Goal: Task Accomplishment & Management: Use online tool/utility

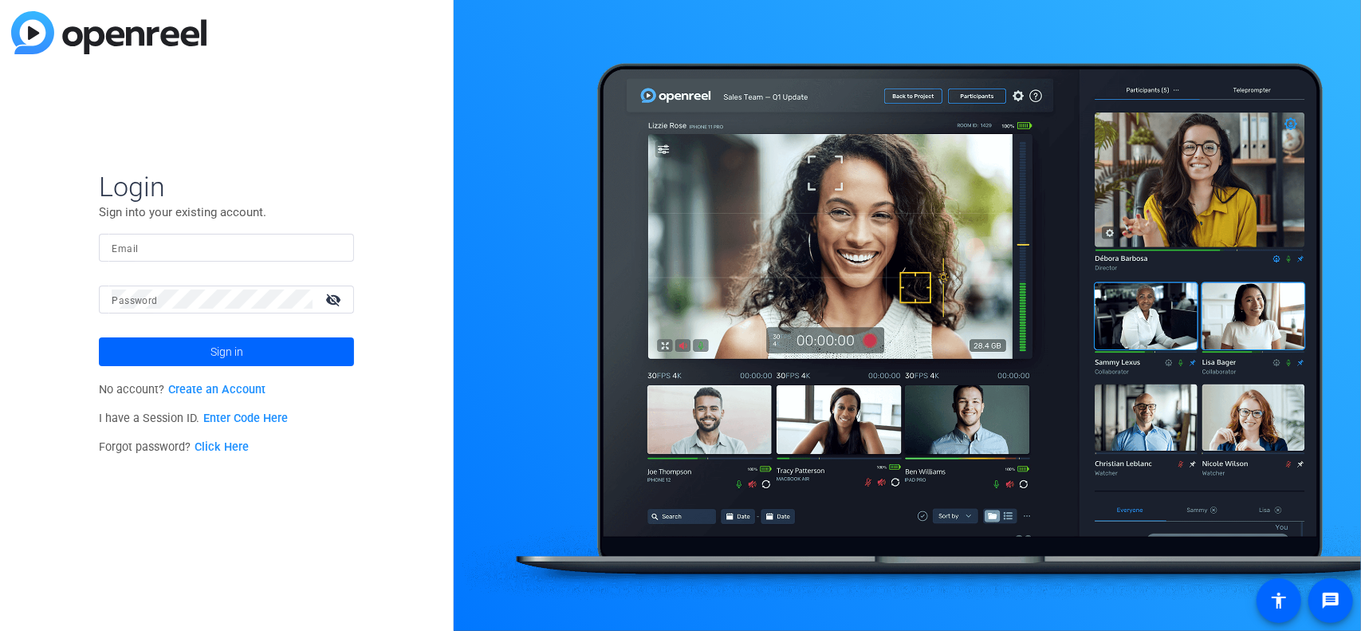
click at [175, 248] on input "Email" at bounding box center [227, 247] width 230 height 19
type input "[PERSON_NAME][EMAIL_ADDRESS][PERSON_NAME][DOMAIN_NAME]"
click at [203, 347] on span at bounding box center [226, 352] width 255 height 38
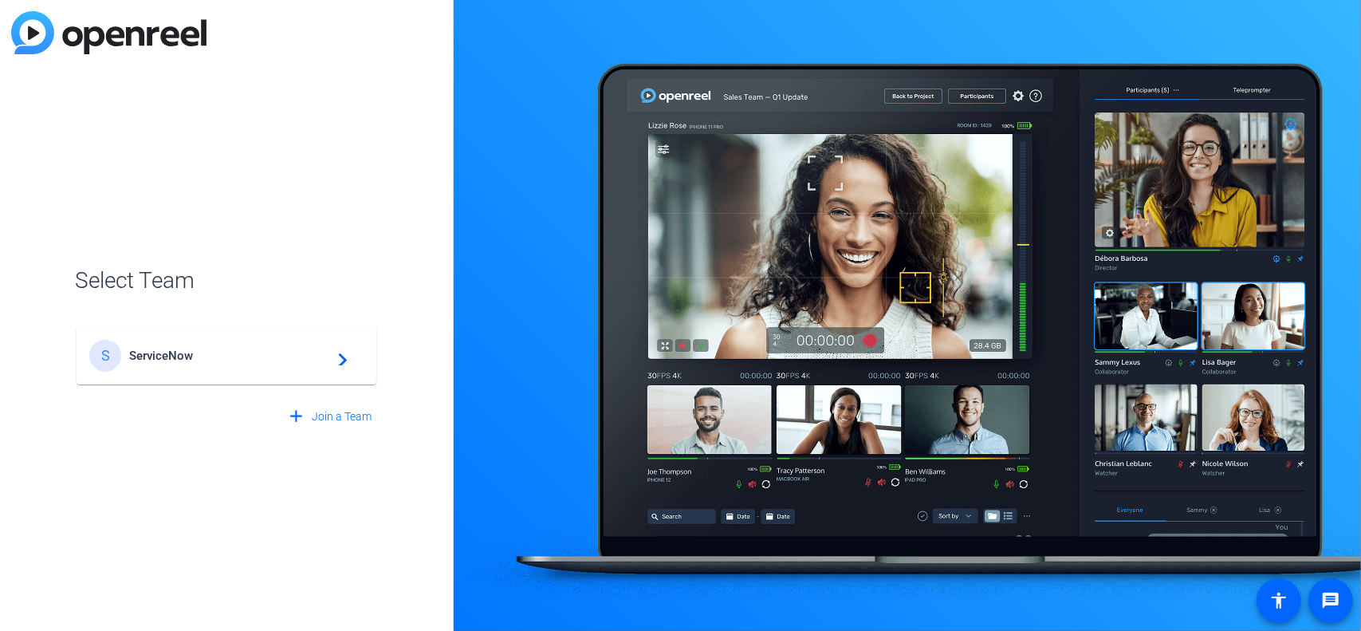
click at [158, 356] on span "ServiceNow" at bounding box center [228, 355] width 199 height 14
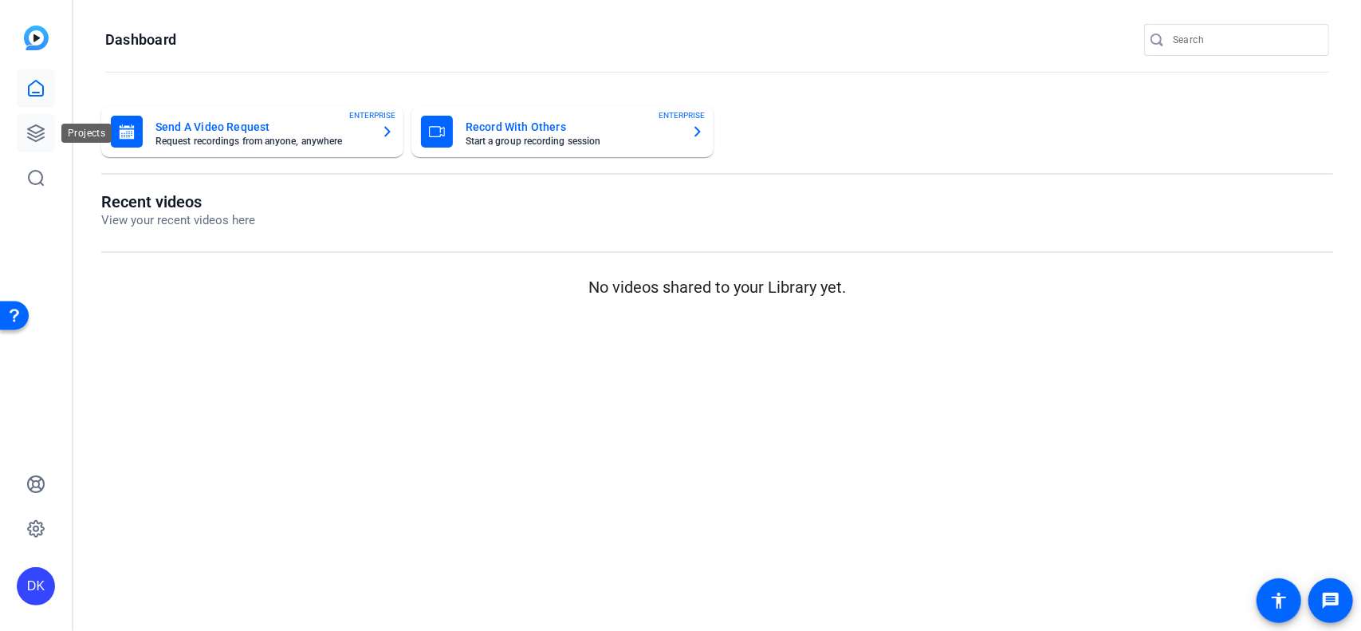
click at [37, 128] on icon at bounding box center [35, 133] width 19 height 19
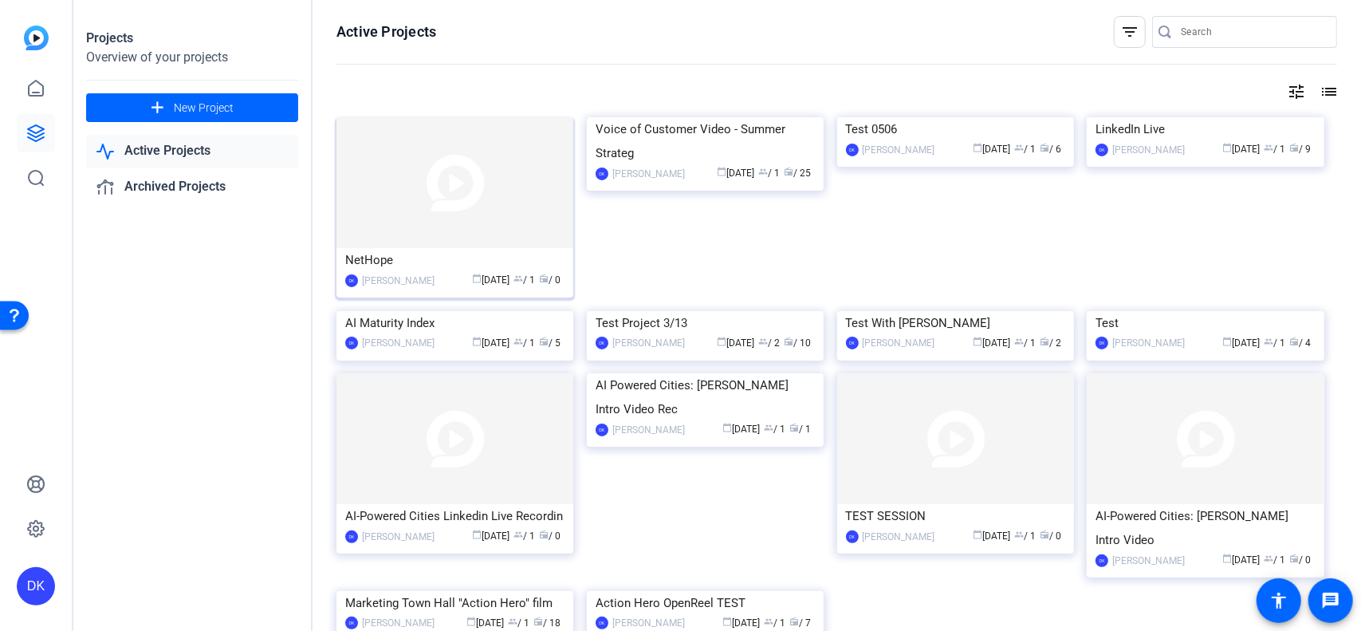
click at [450, 218] on img at bounding box center [455, 182] width 237 height 131
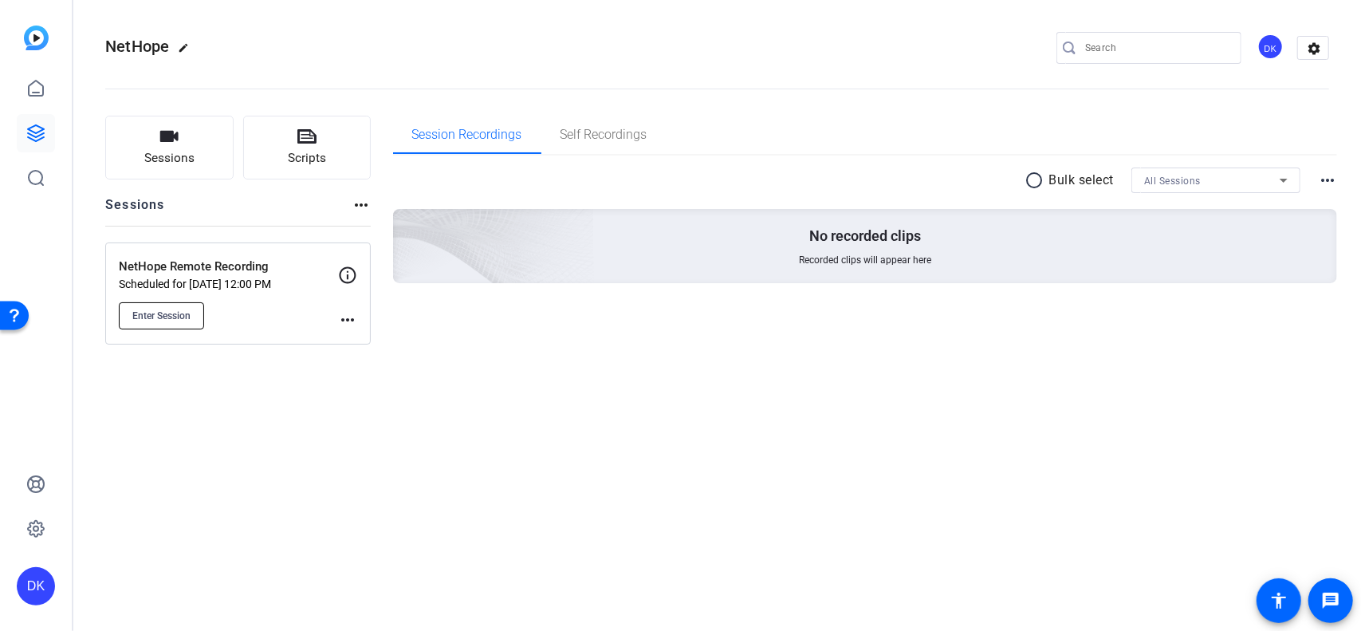
click at [160, 315] on span "Enter Session" at bounding box center [161, 315] width 58 height 13
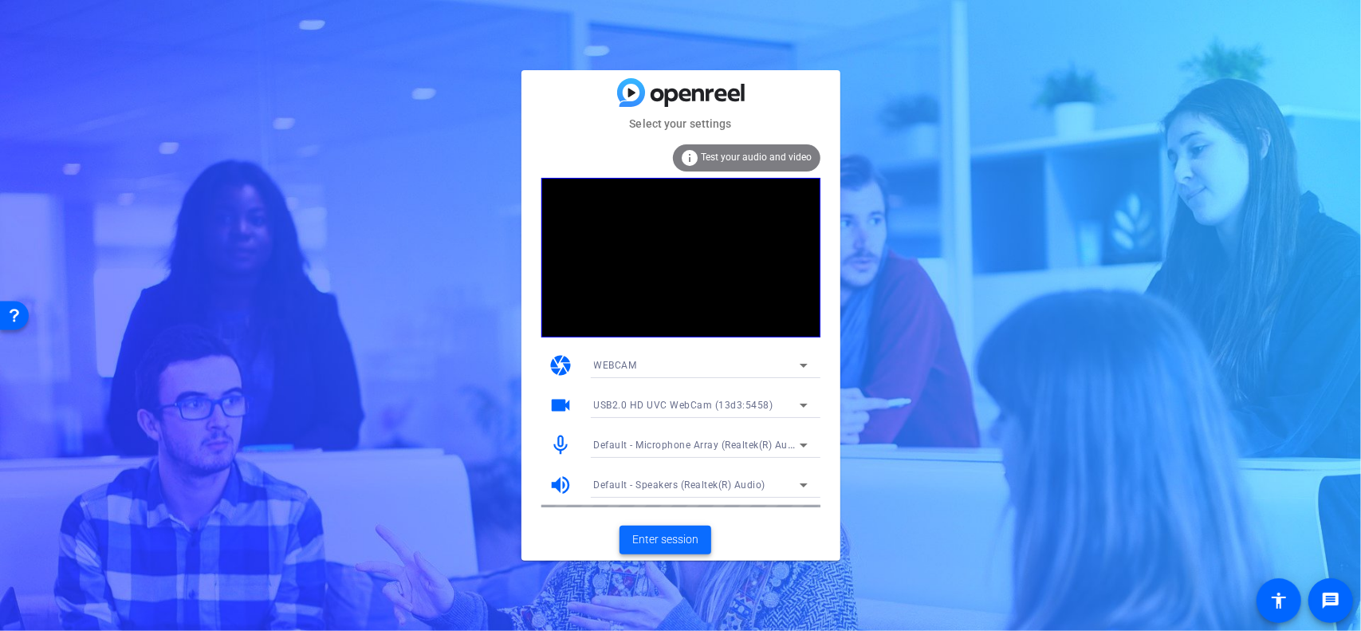
click at [662, 540] on span "Enter session" at bounding box center [665, 539] width 66 height 17
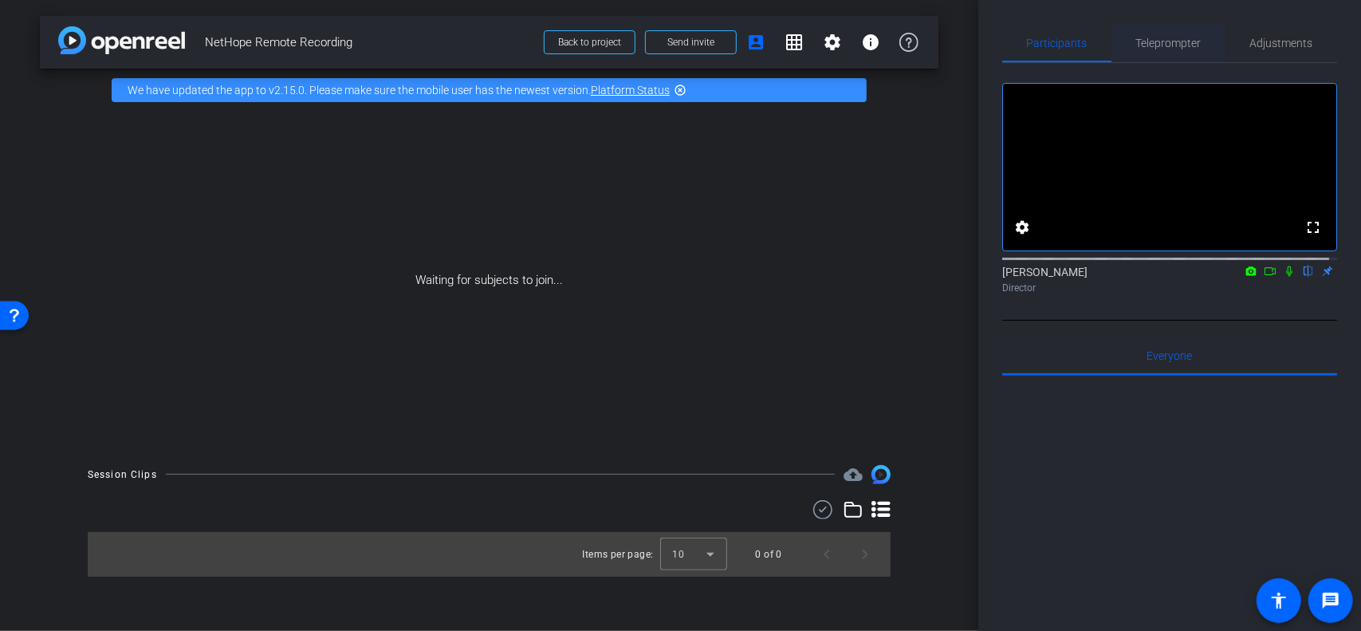
click at [1170, 44] on span "Teleprompter" at bounding box center [1168, 42] width 65 height 11
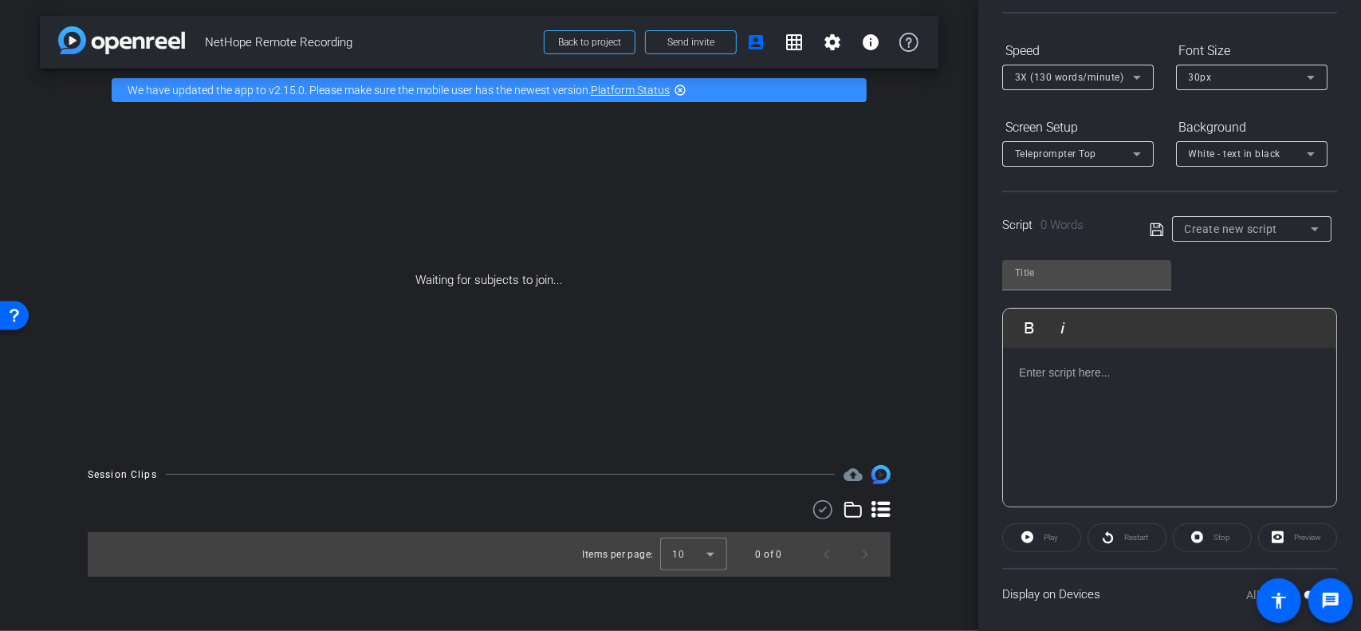
scroll to position [153, 0]
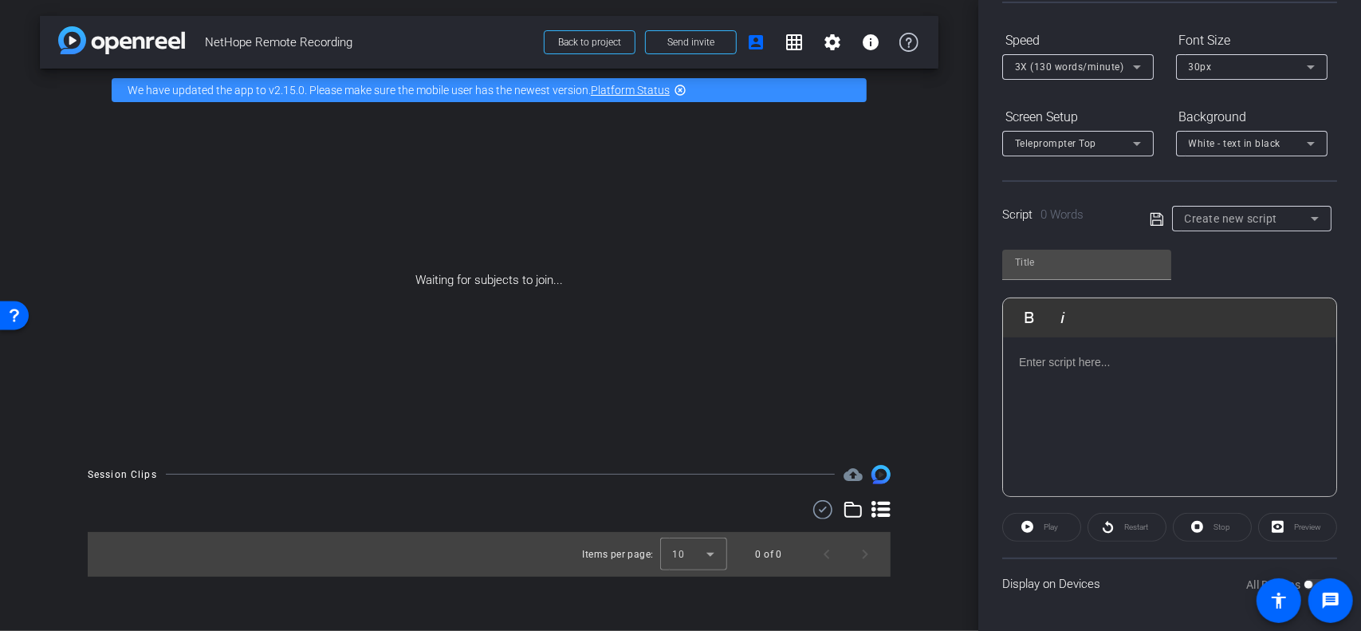
click at [1104, 374] on div at bounding box center [1169, 416] width 333 height 159
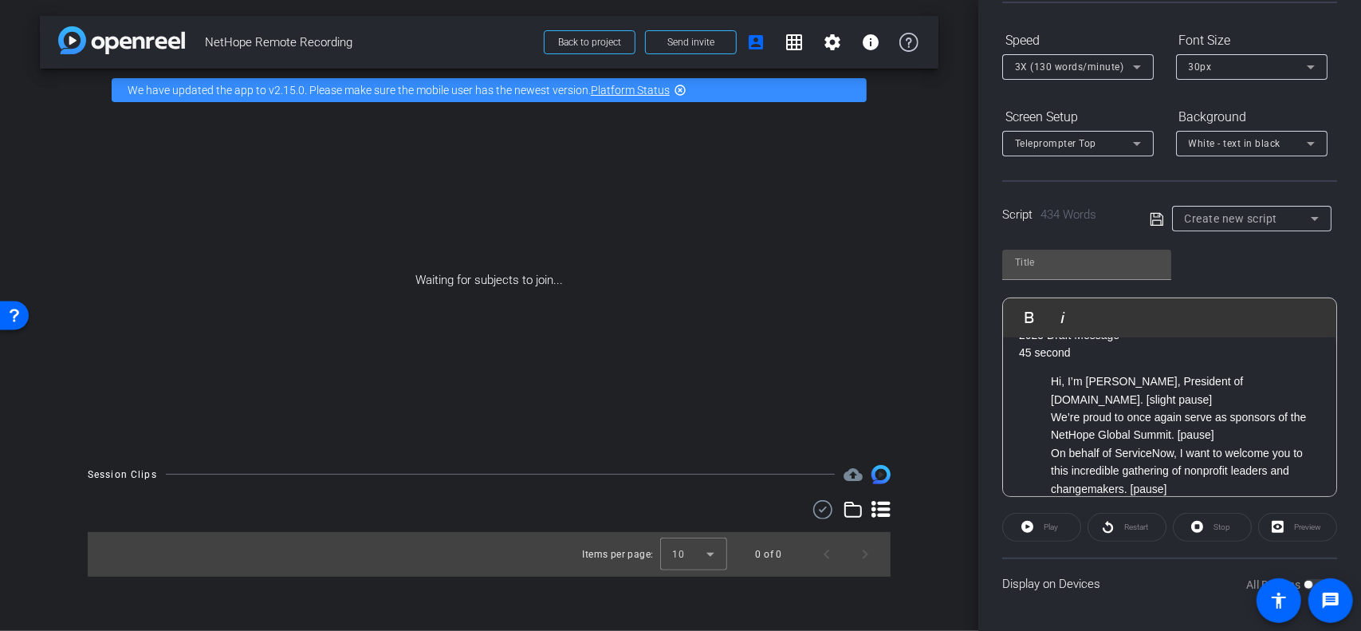
scroll to position [0, 0]
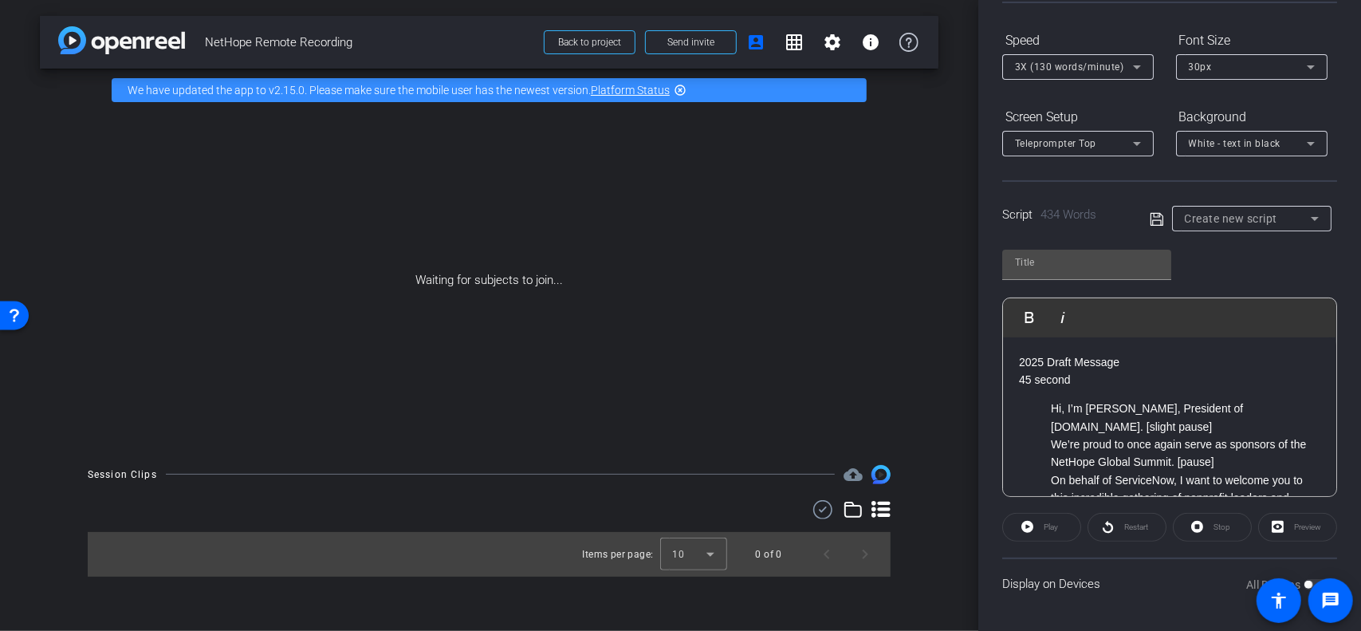
click at [1292, 522] on div "Preview" at bounding box center [1297, 527] width 79 height 29
click at [1278, 524] on div "Preview" at bounding box center [1297, 527] width 79 height 29
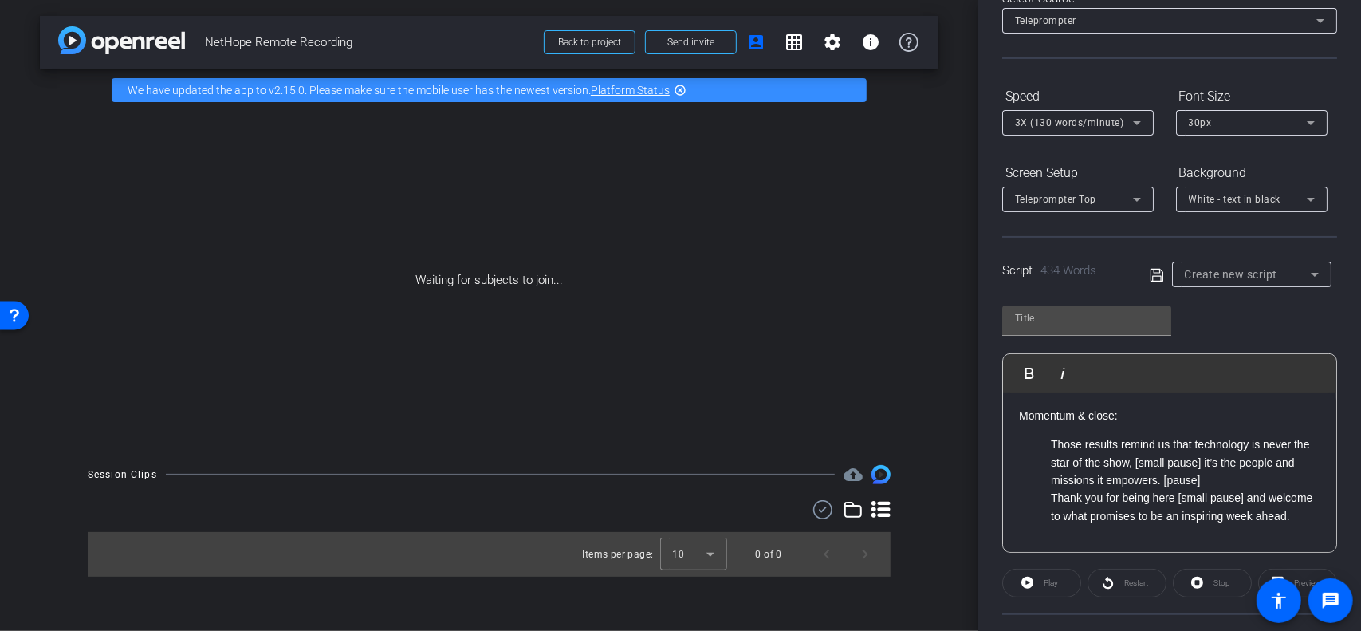
scroll to position [153, 0]
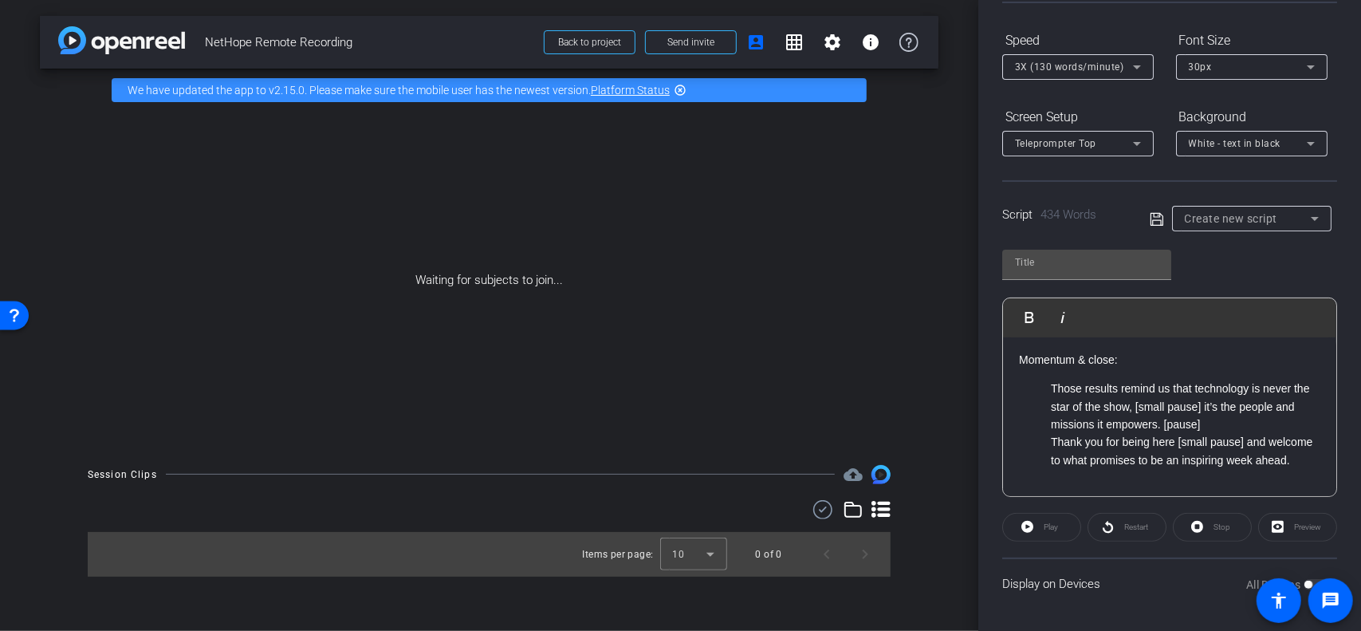
click at [1153, 215] on icon at bounding box center [1156, 218] width 13 height 13
type input "Default title 6779"
click at [1291, 530] on span "Preview" at bounding box center [1305, 527] width 31 height 22
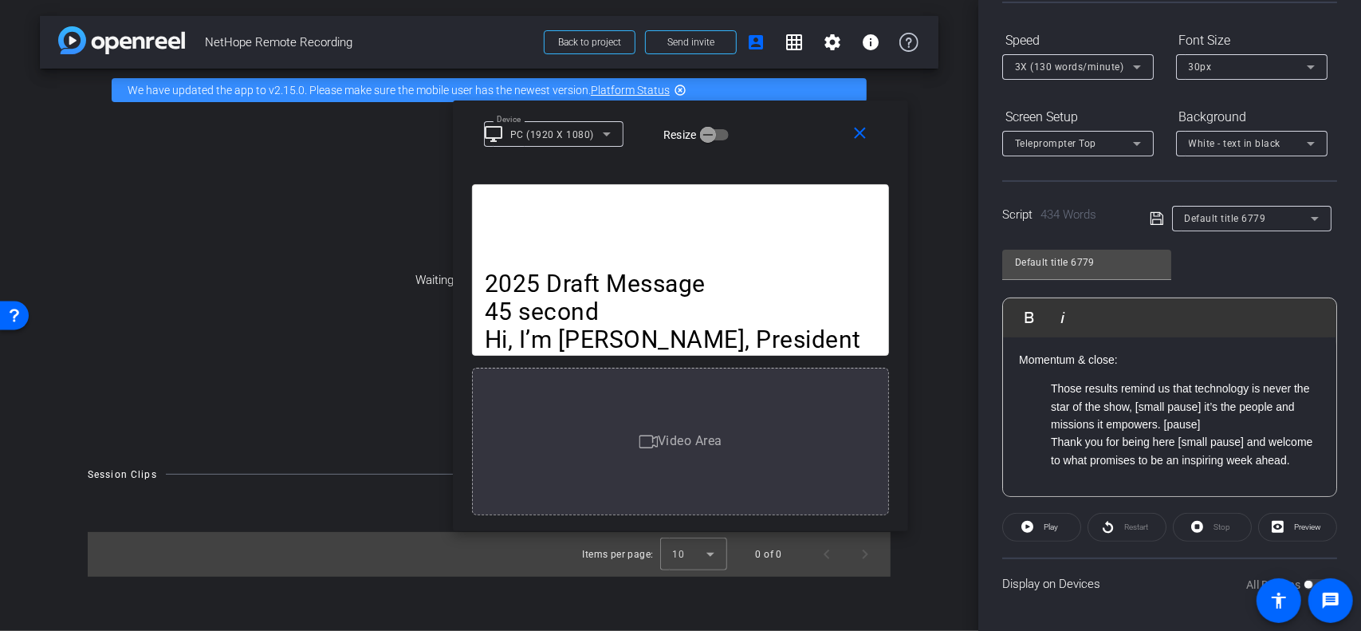
click at [679, 87] on mat-icon "highlight_off" at bounding box center [680, 90] width 13 height 13
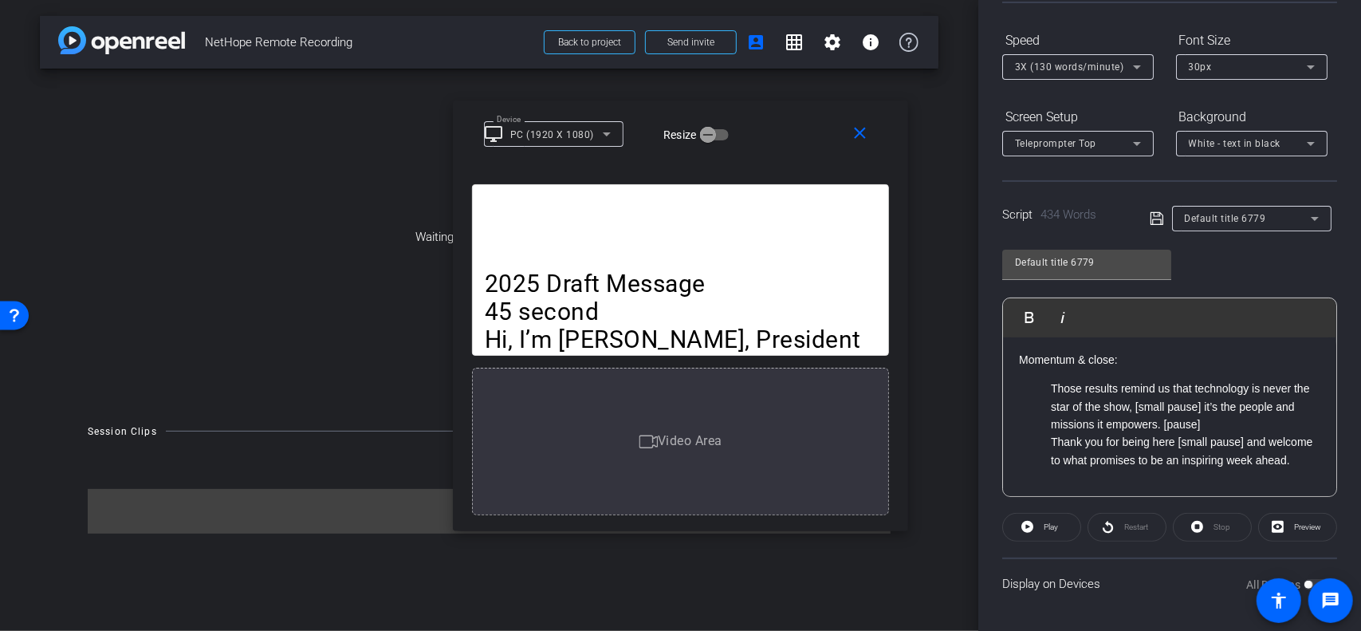
click at [736, 281] on p "2025 Draft Message" at bounding box center [681, 284] width 392 height 28
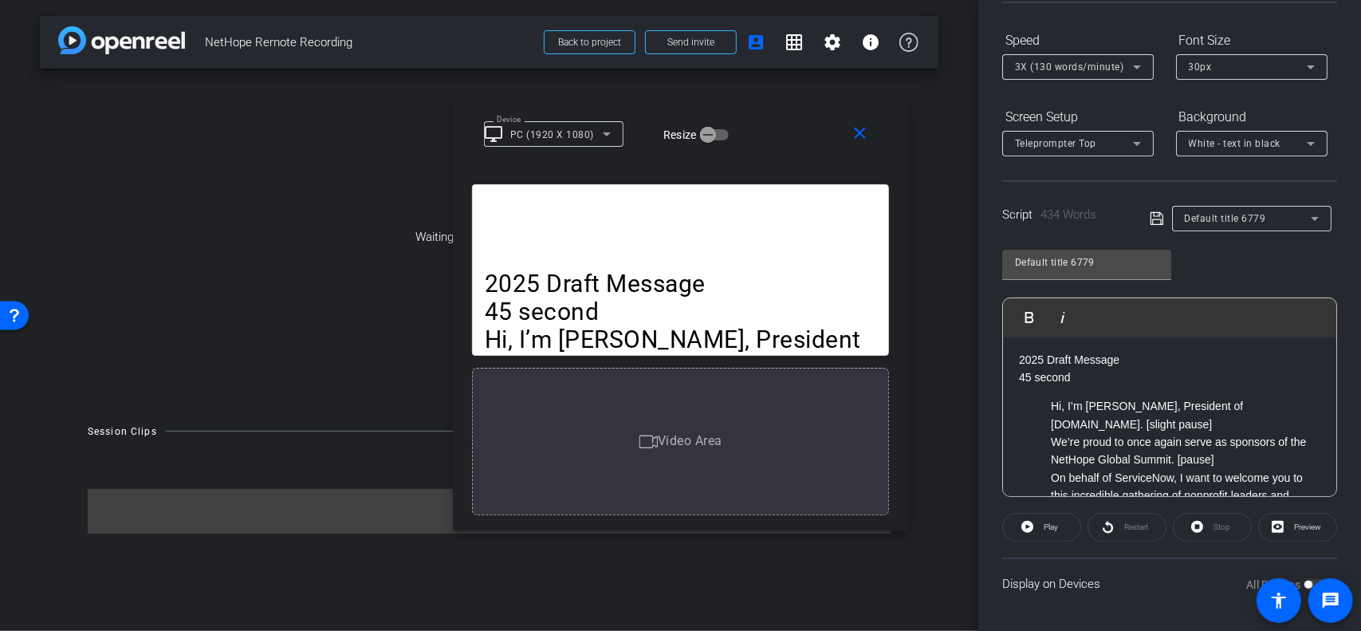
scroll to position [0, 0]
click at [653, 301] on p "45 second" at bounding box center [681, 311] width 392 height 28
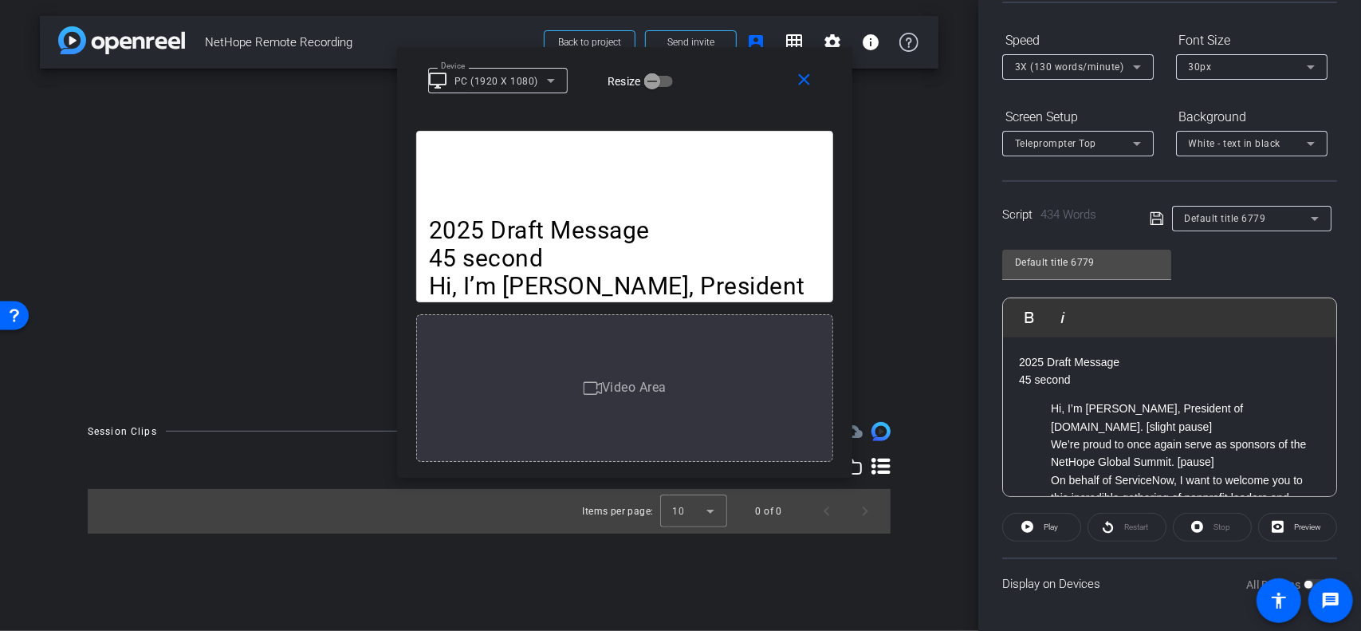
drag, startPoint x: 648, startPoint y: 296, endPoint x: 630, endPoint y: 258, distance: 41.4
click at [589, 240] on p "2025 Draft Message" at bounding box center [625, 230] width 392 height 28
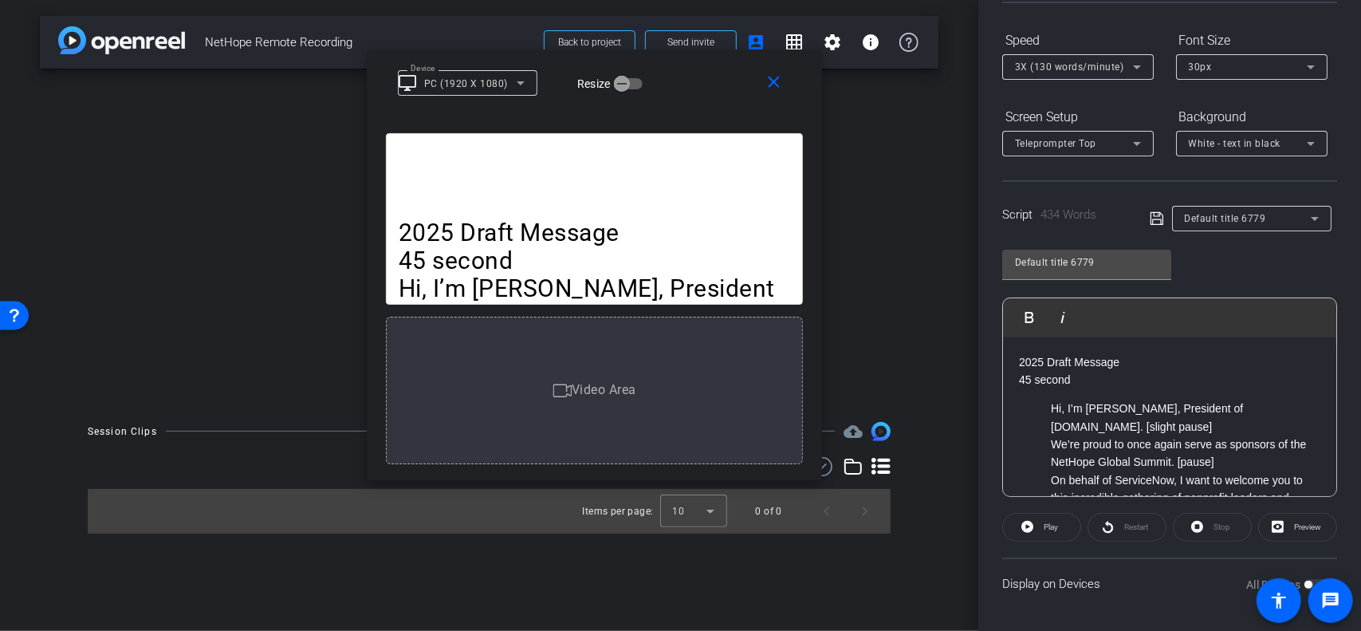
drag, startPoint x: 640, startPoint y: 250, endPoint x: 611, endPoint y: 263, distance: 31.7
click at [611, 262] on p "45 second" at bounding box center [595, 260] width 392 height 28
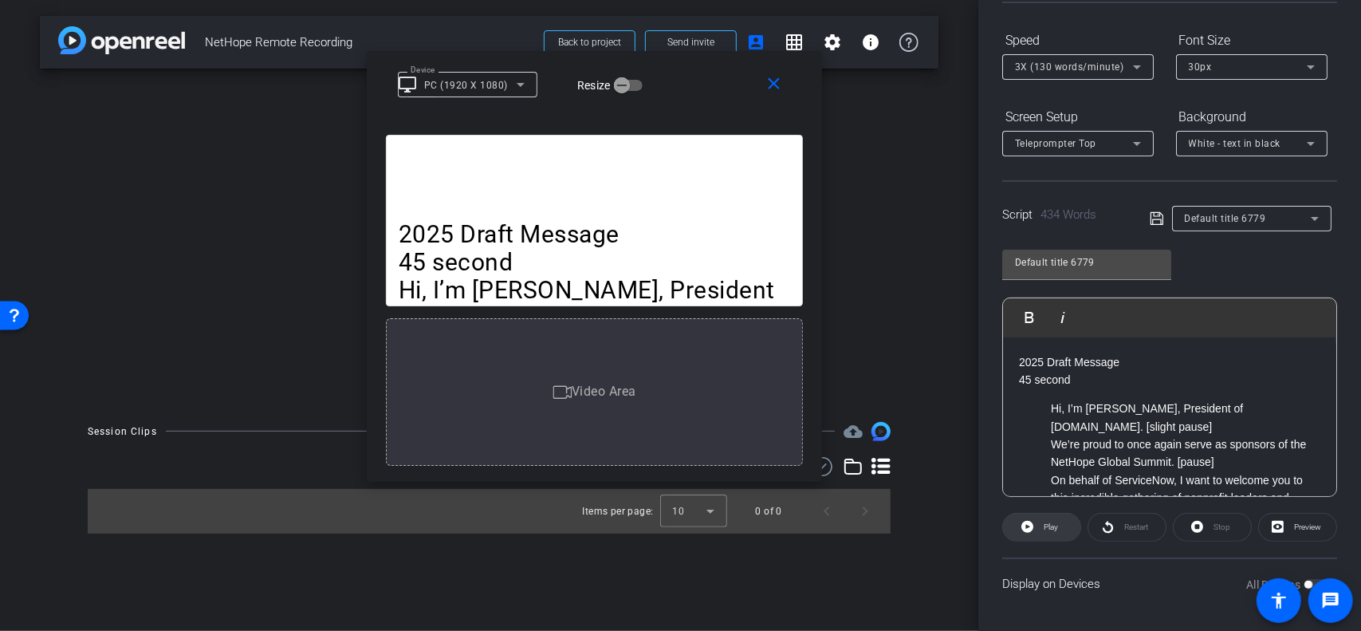
click at [1041, 524] on span "Play" at bounding box center [1049, 527] width 18 height 22
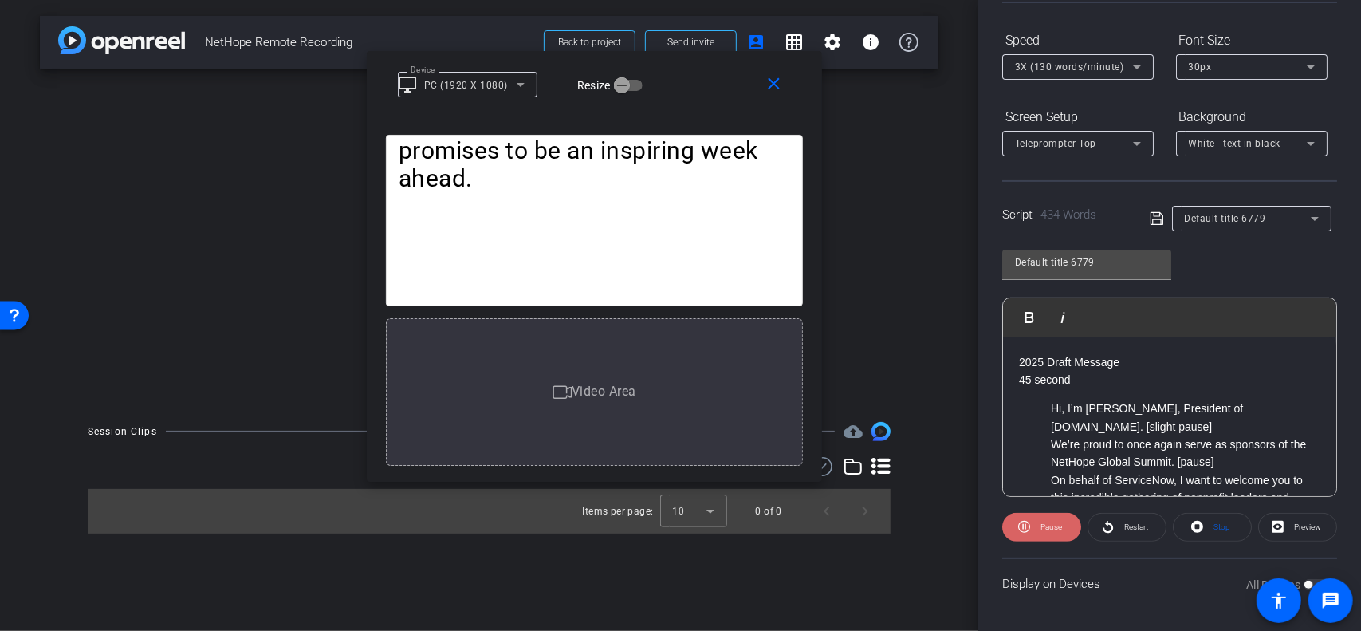
click at [1044, 527] on span "Pause" at bounding box center [1052, 526] width 22 height 9
click at [1204, 526] on span at bounding box center [1212, 527] width 77 height 38
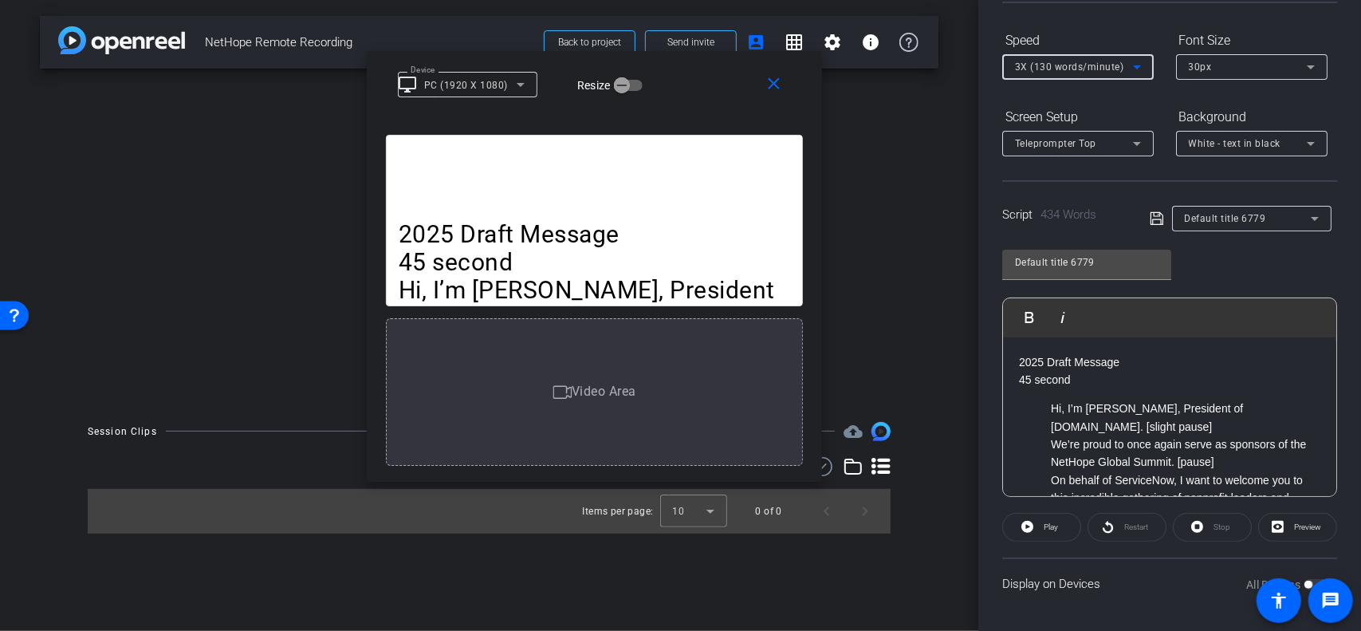
click at [1088, 64] on span "3X (130 words/minute)" at bounding box center [1069, 66] width 109 height 11
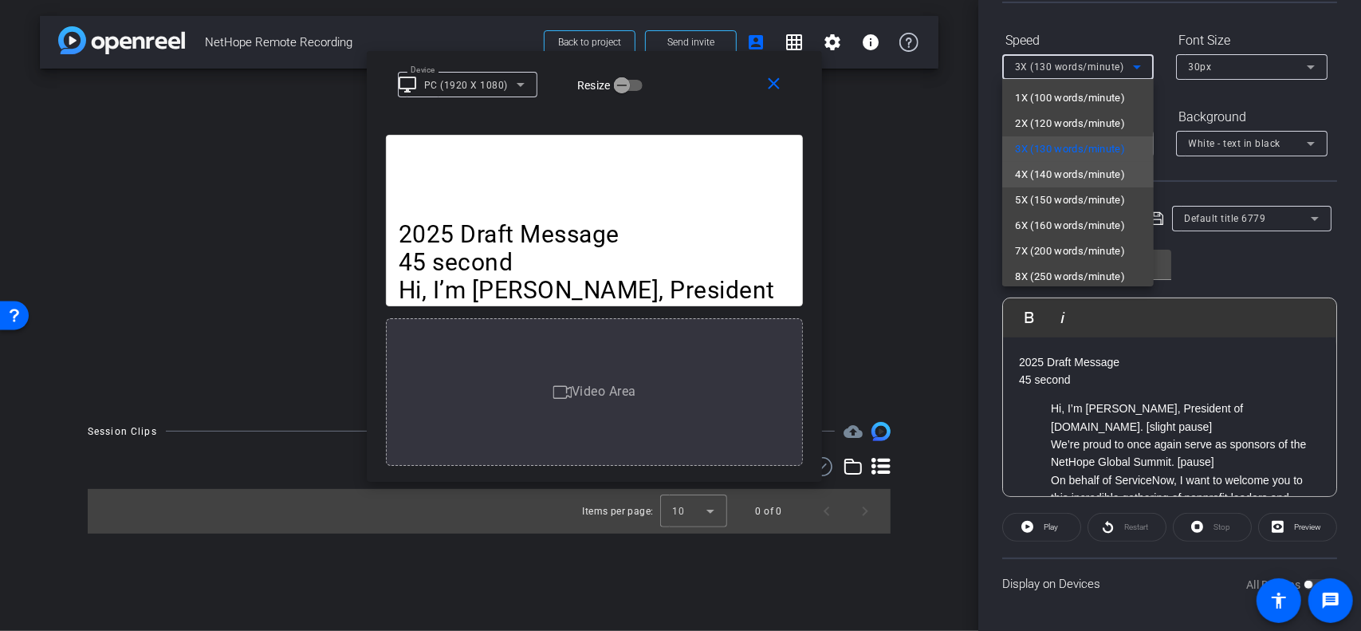
click at [1056, 171] on span "4X (140 words/minute)" at bounding box center [1070, 174] width 110 height 19
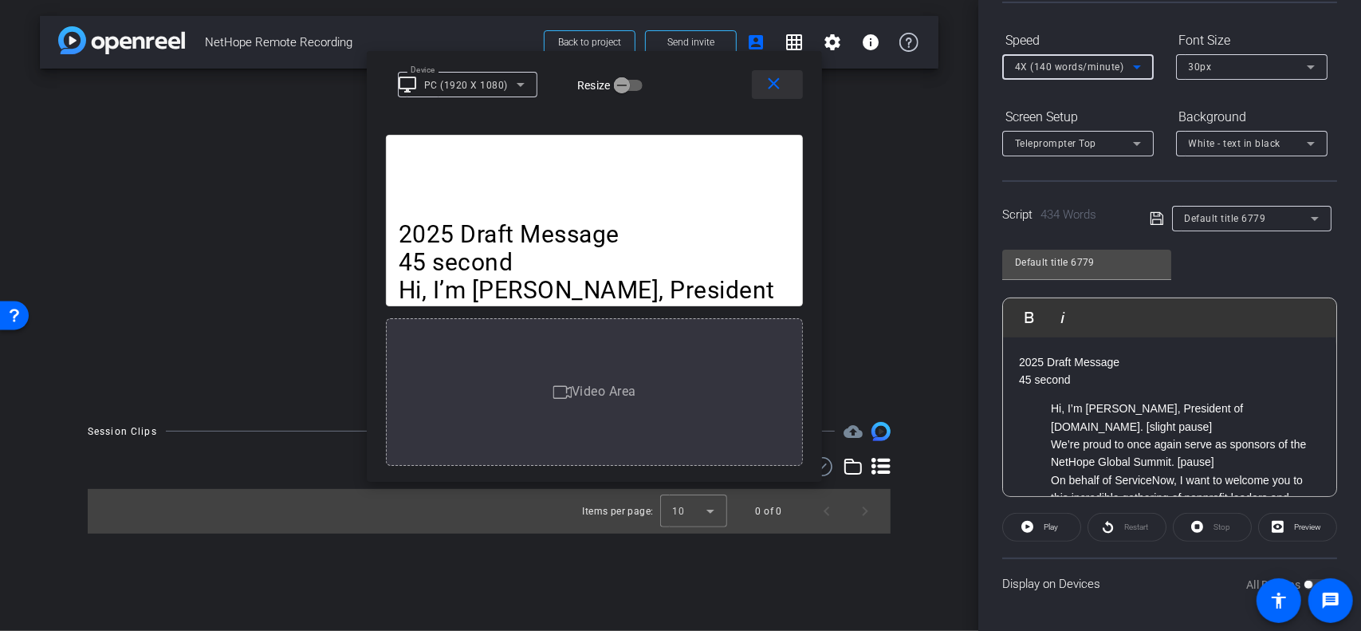
click at [775, 84] on mat-icon "close" at bounding box center [775, 84] width 20 height 20
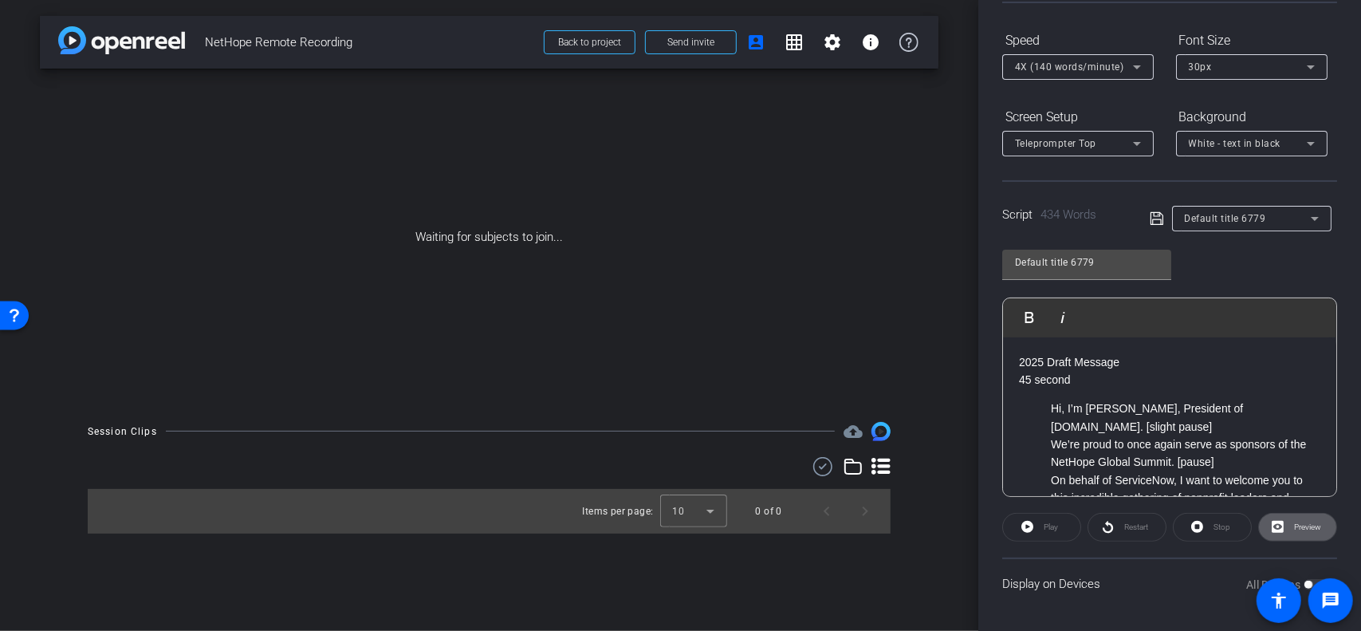
click at [1300, 525] on span "Preview" at bounding box center [1307, 526] width 27 height 9
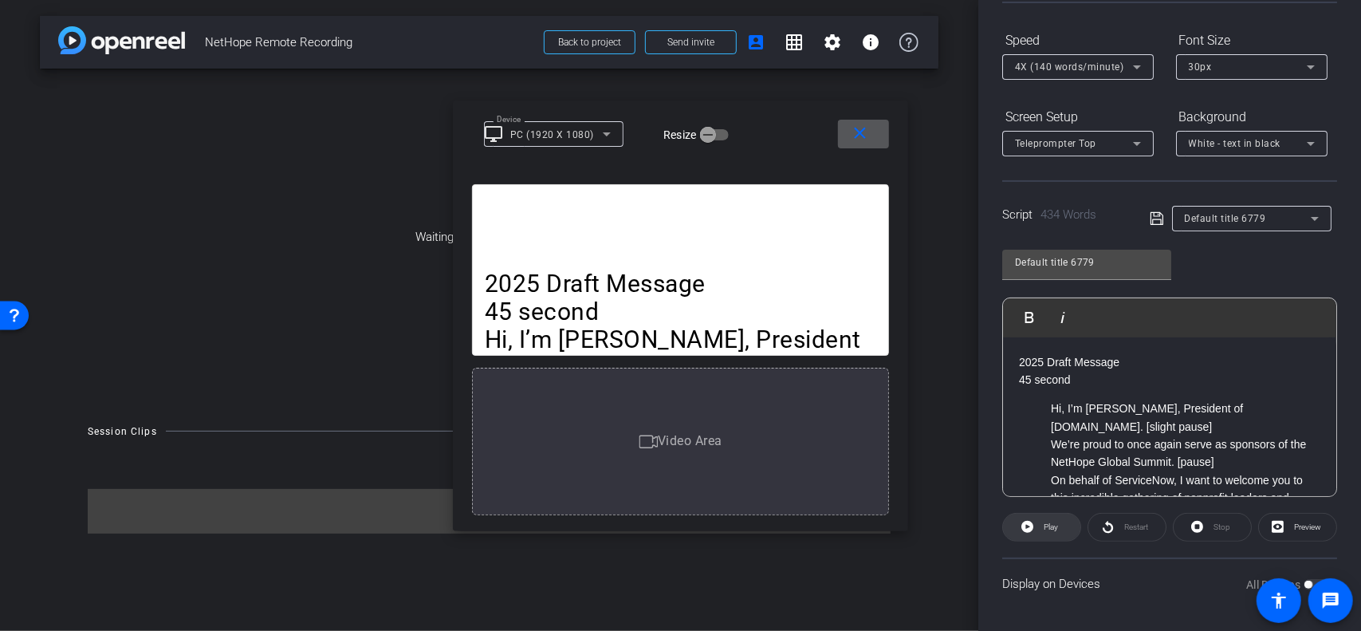
click at [1045, 526] on span "Play" at bounding box center [1051, 526] width 14 height 9
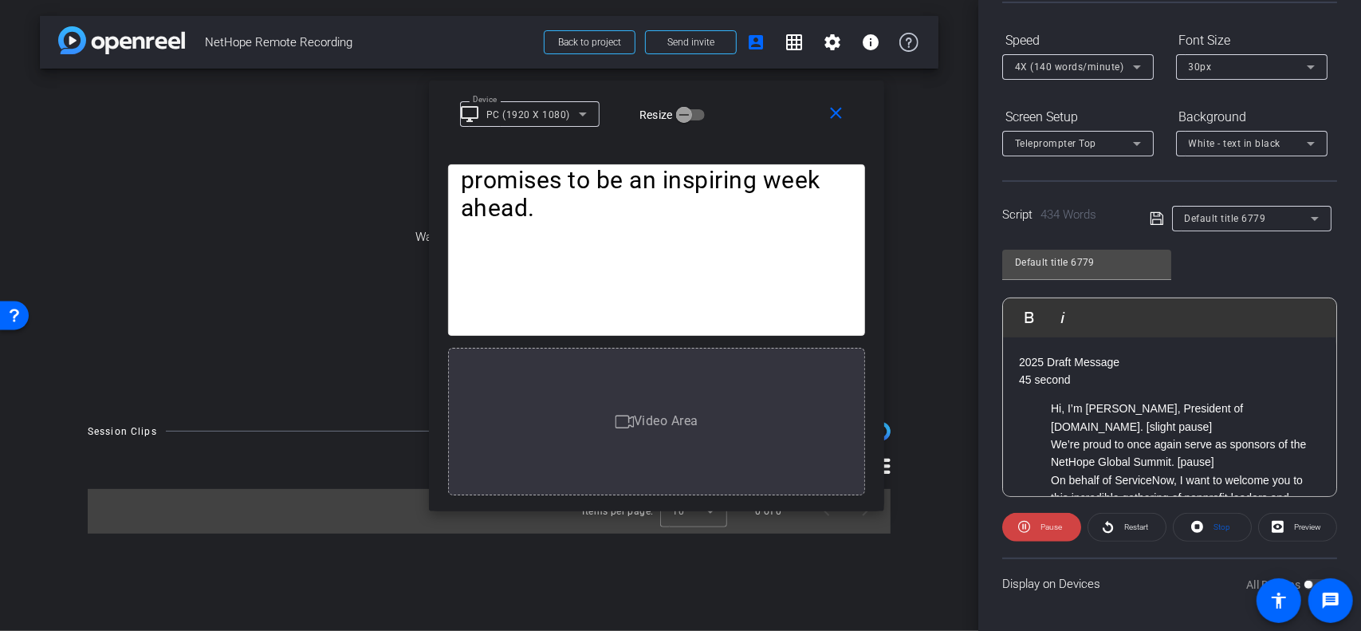
drag, startPoint x: 703, startPoint y: 294, endPoint x: 679, endPoint y: 285, distance: 26.2
click at [829, 116] on mat-icon "close" at bounding box center [836, 114] width 20 height 20
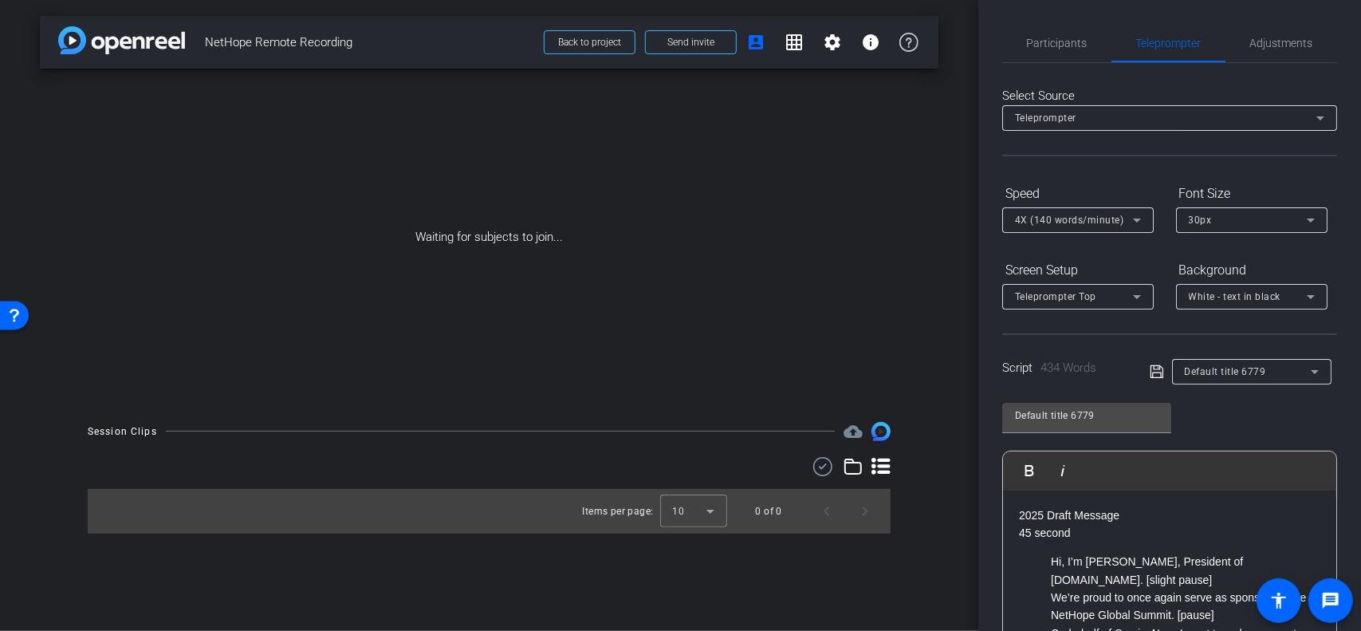
click at [1152, 368] on icon at bounding box center [1157, 371] width 14 height 19
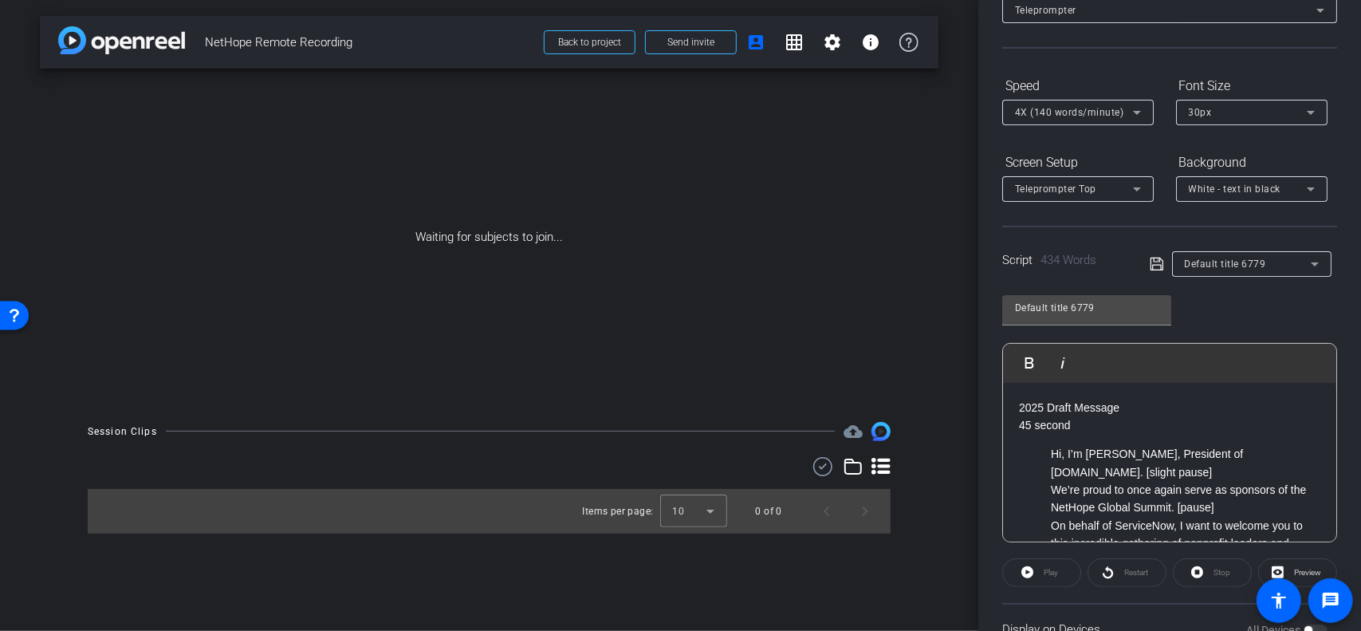
scroll to position [153, 0]
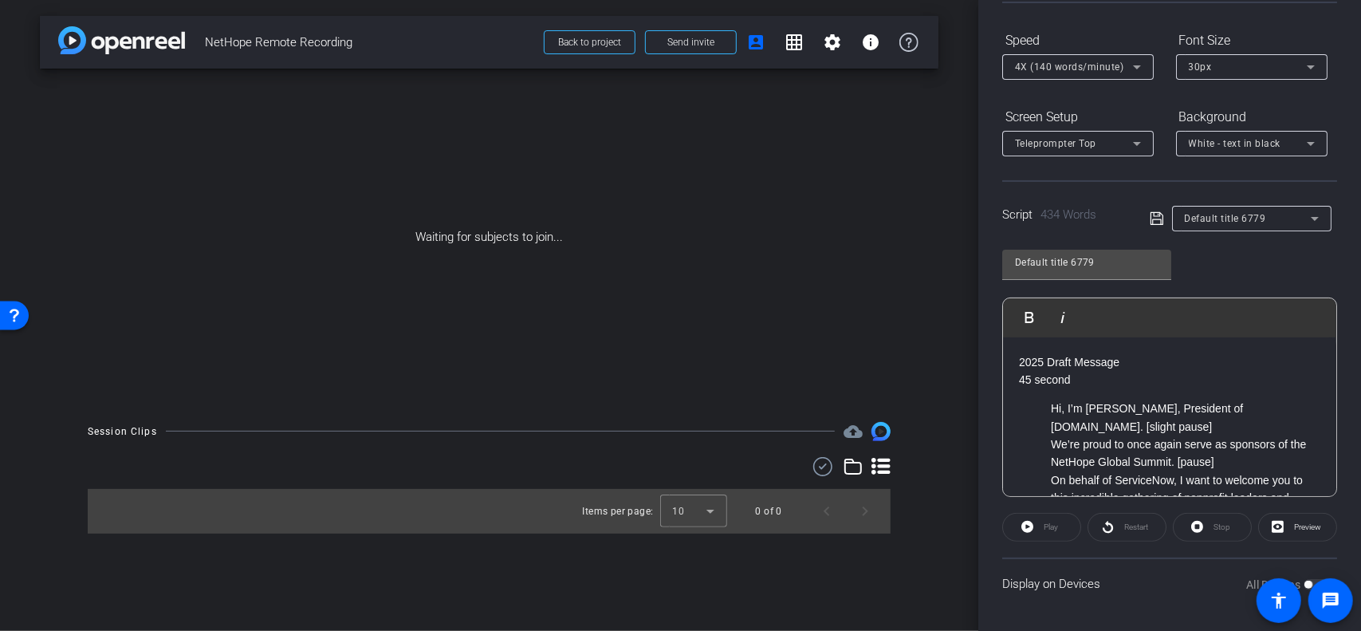
click at [1043, 526] on div "Play" at bounding box center [1041, 527] width 79 height 29
click at [1297, 530] on span "Preview" at bounding box center [1307, 526] width 27 height 9
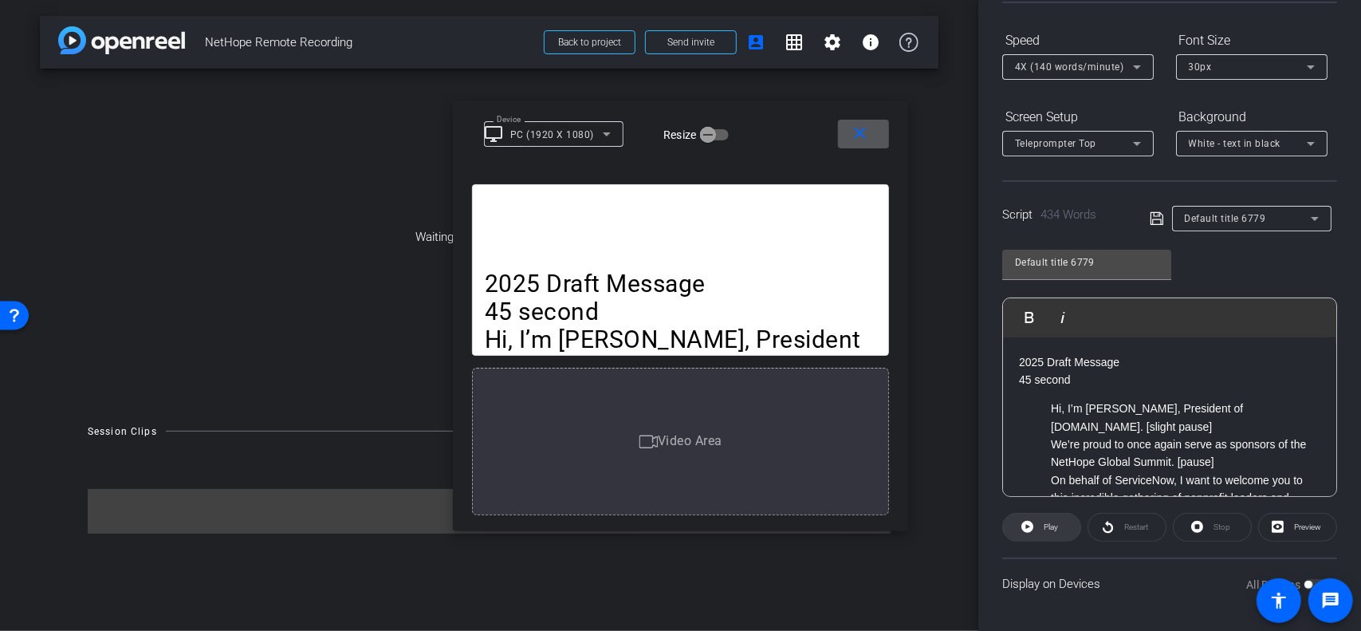
click at [1044, 522] on span "Play" at bounding box center [1051, 526] width 14 height 9
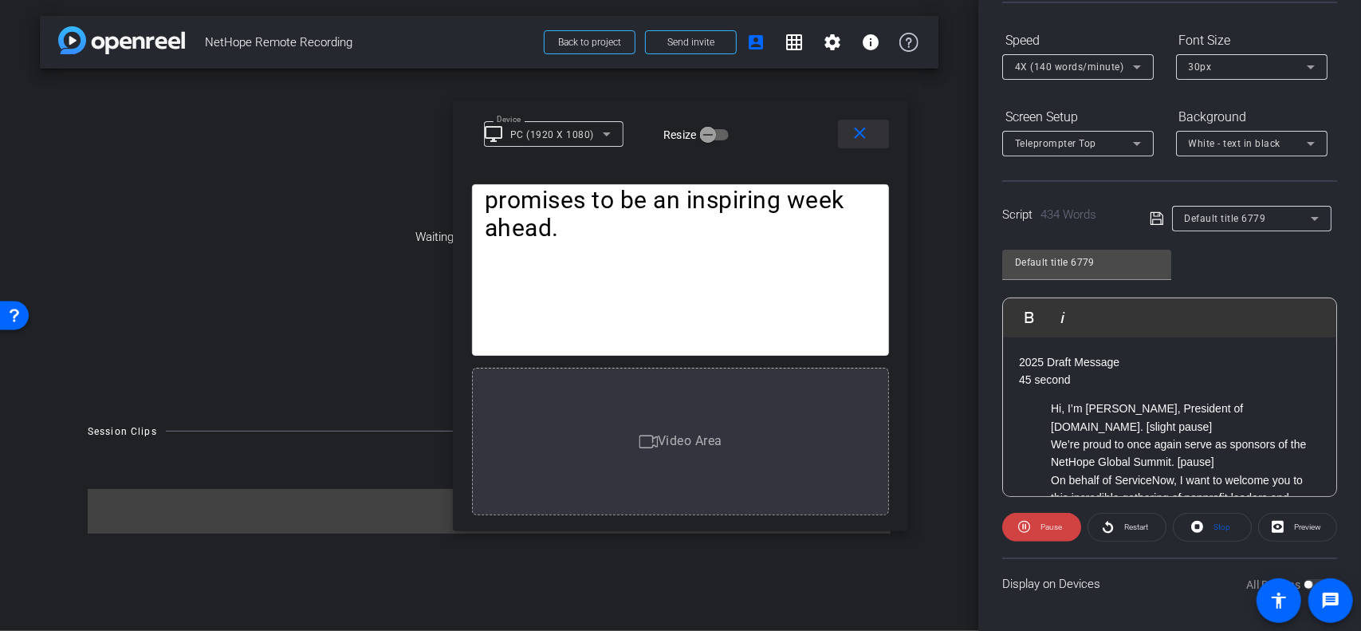
click at [862, 134] on mat-icon "close" at bounding box center [861, 134] width 20 height 20
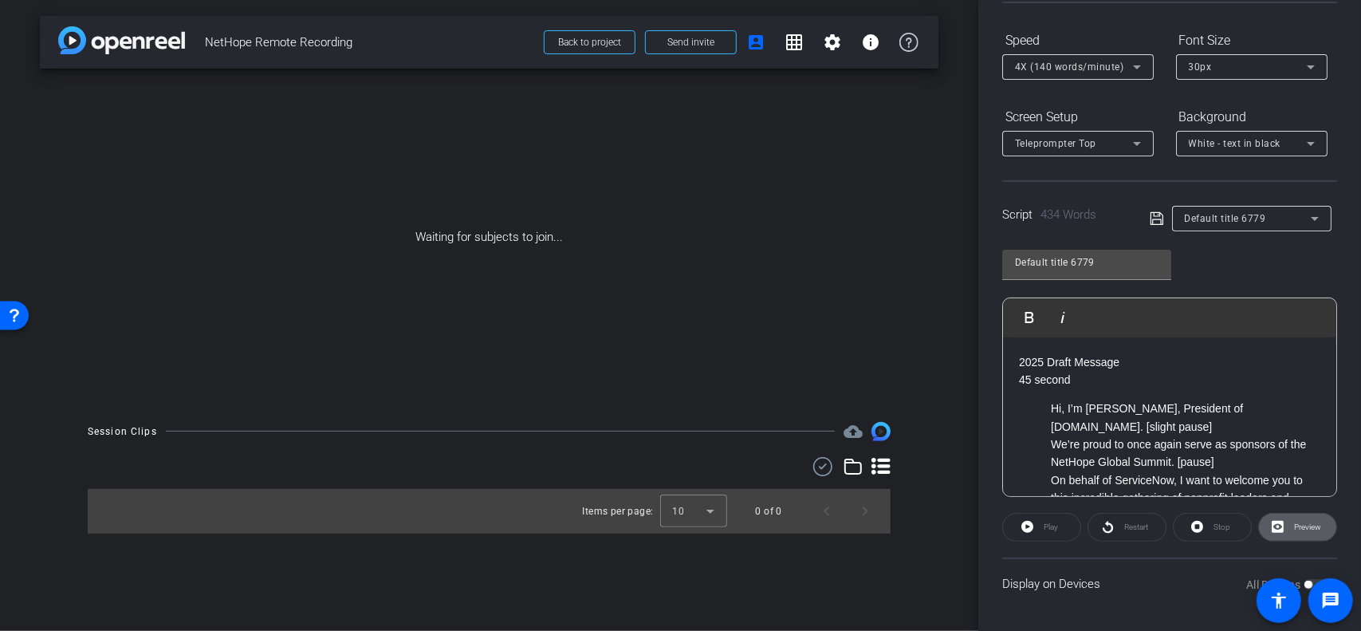
click at [1137, 66] on icon at bounding box center [1137, 67] width 8 height 4
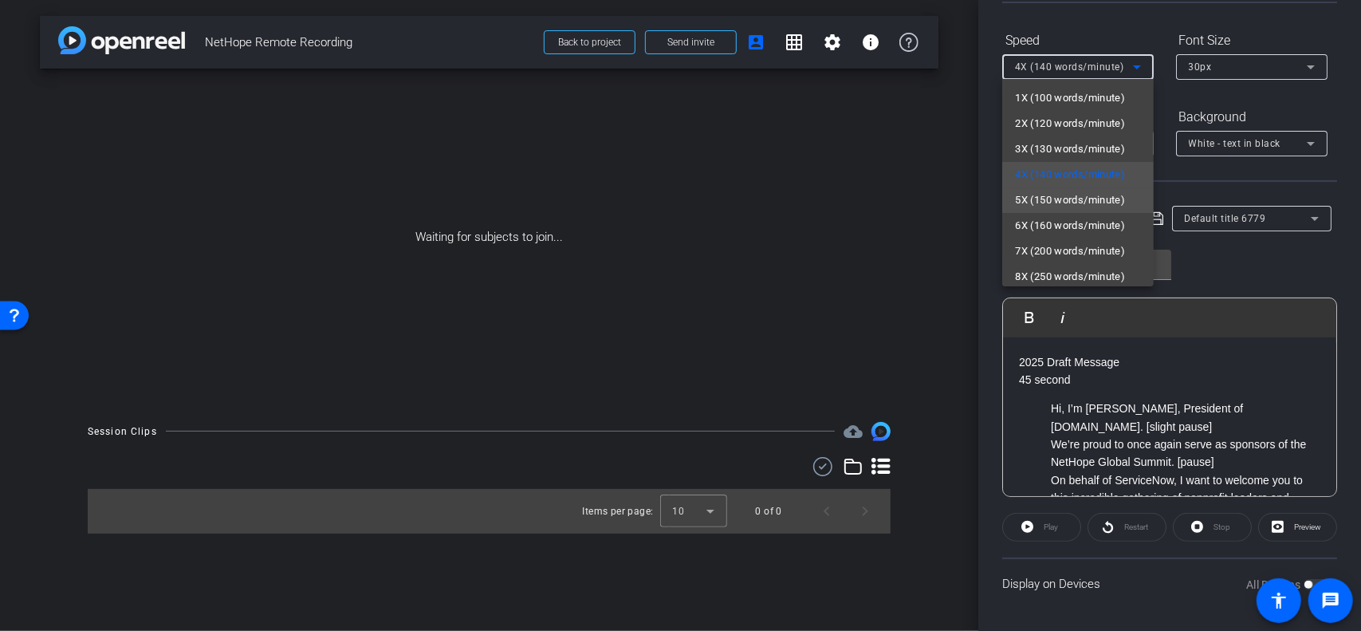
click at [1045, 195] on span "5X (150 words/minute)" at bounding box center [1070, 200] width 110 height 19
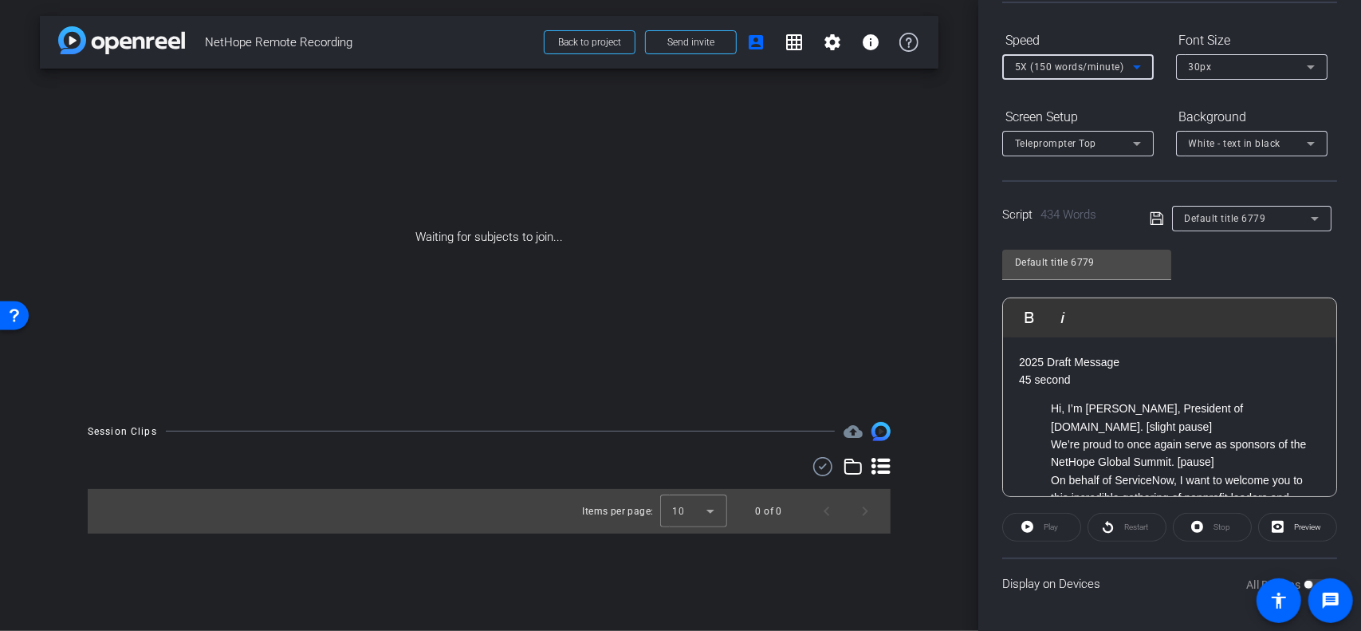
click at [1154, 215] on icon at bounding box center [1157, 218] width 14 height 19
click at [1300, 524] on span "Preview" at bounding box center [1307, 526] width 27 height 9
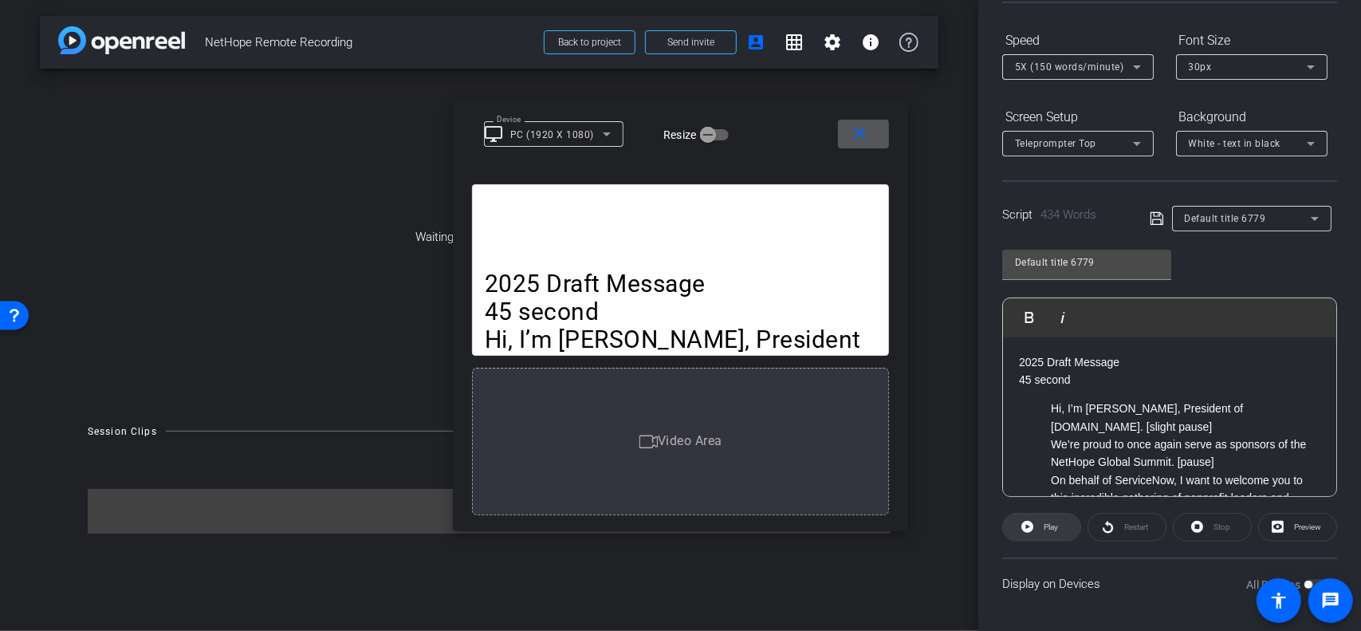
click at [1041, 523] on span "Play" at bounding box center [1049, 527] width 18 height 22
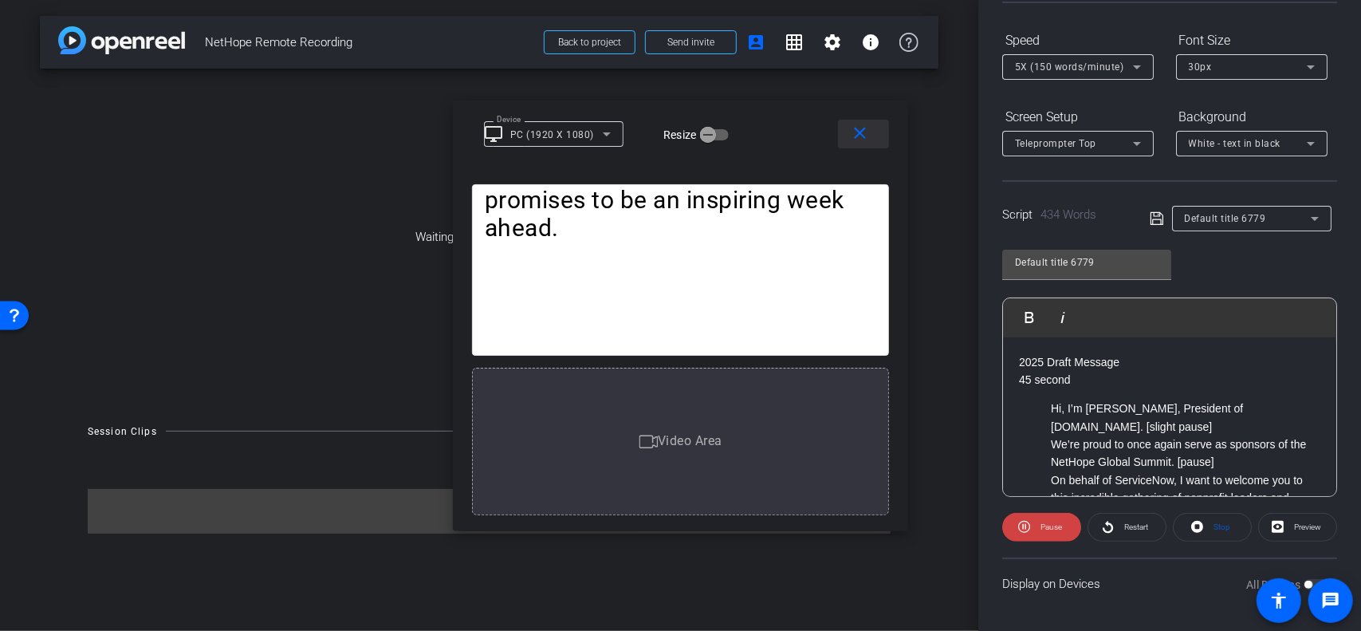
click at [856, 132] on mat-icon "close" at bounding box center [861, 134] width 20 height 20
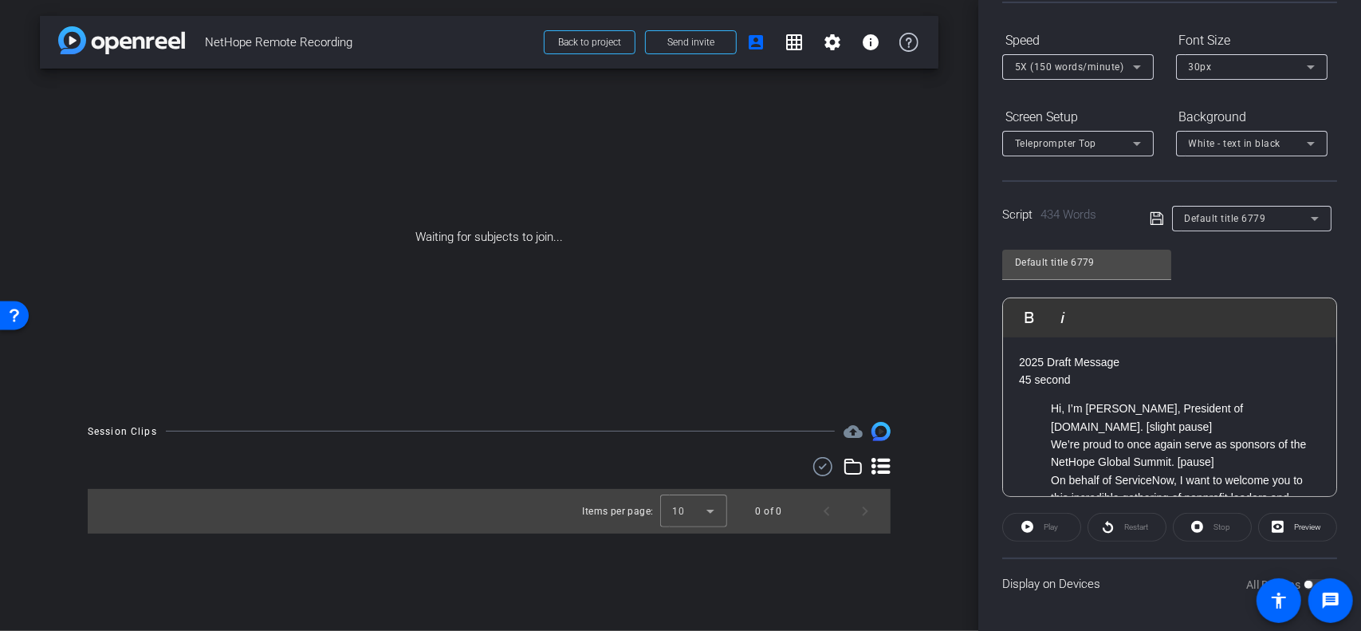
drag, startPoint x: 1076, startPoint y: 379, endPoint x: 1006, endPoint y: 376, distance: 69.5
click at [1045, 406] on ul "Hi, I’m [PERSON_NAME], President of [DOMAIN_NAME]. [slight pause] We’re proud t…" at bounding box center [1169, 614] width 301 height 428
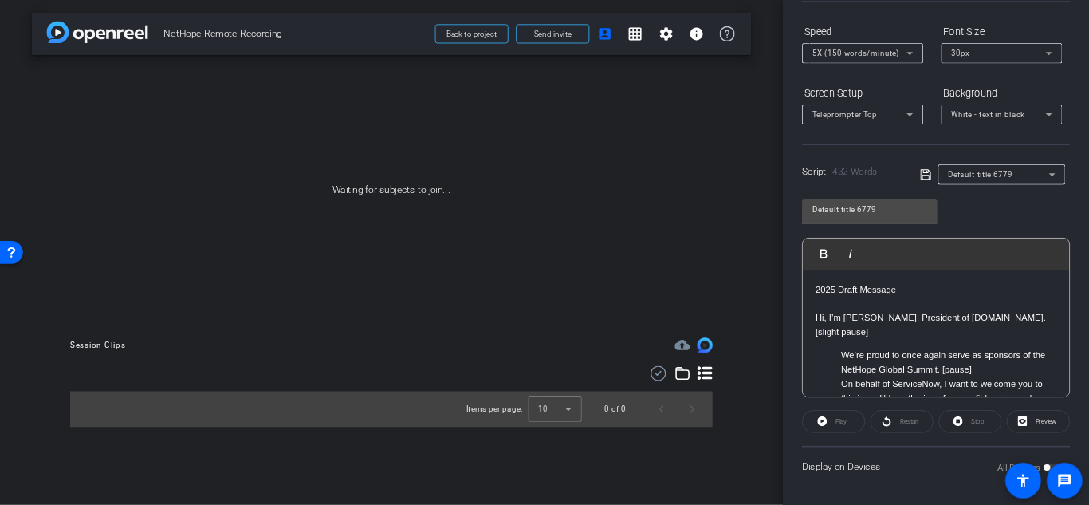
scroll to position [80, 0]
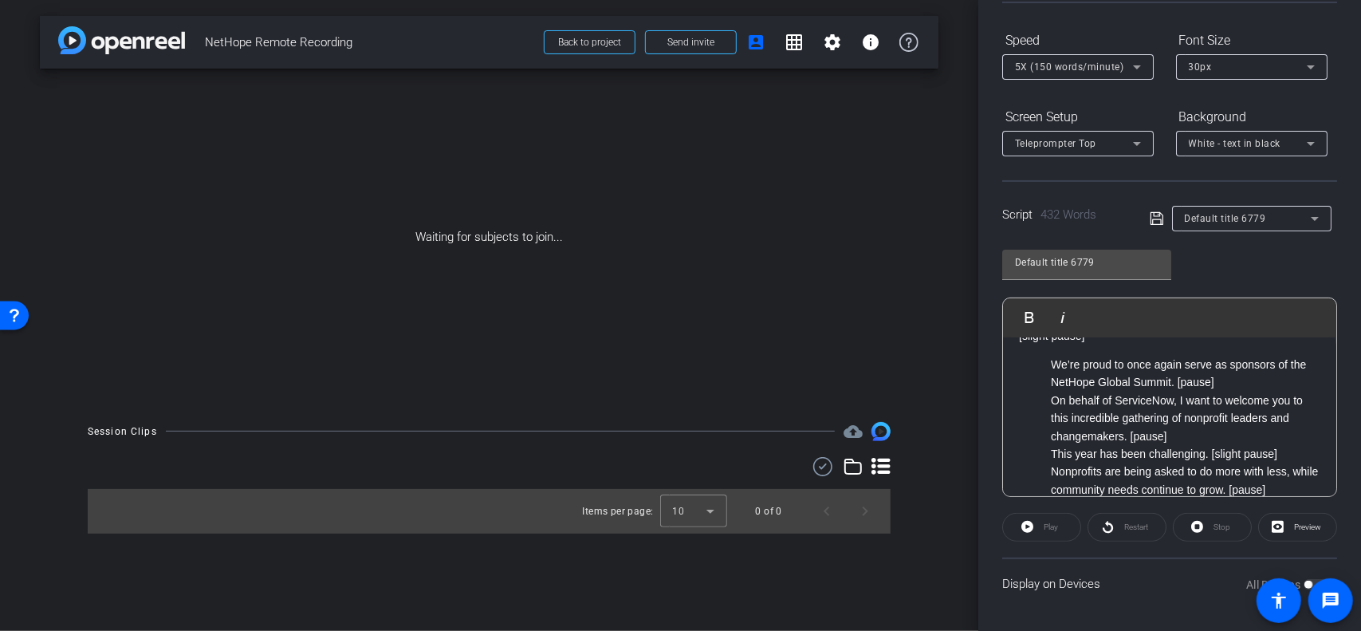
click at [1045, 364] on ul "We’re proud to once again serve as sponsors of the NetHope Global Summit. [paus…" at bounding box center [1169, 552] width 301 height 393
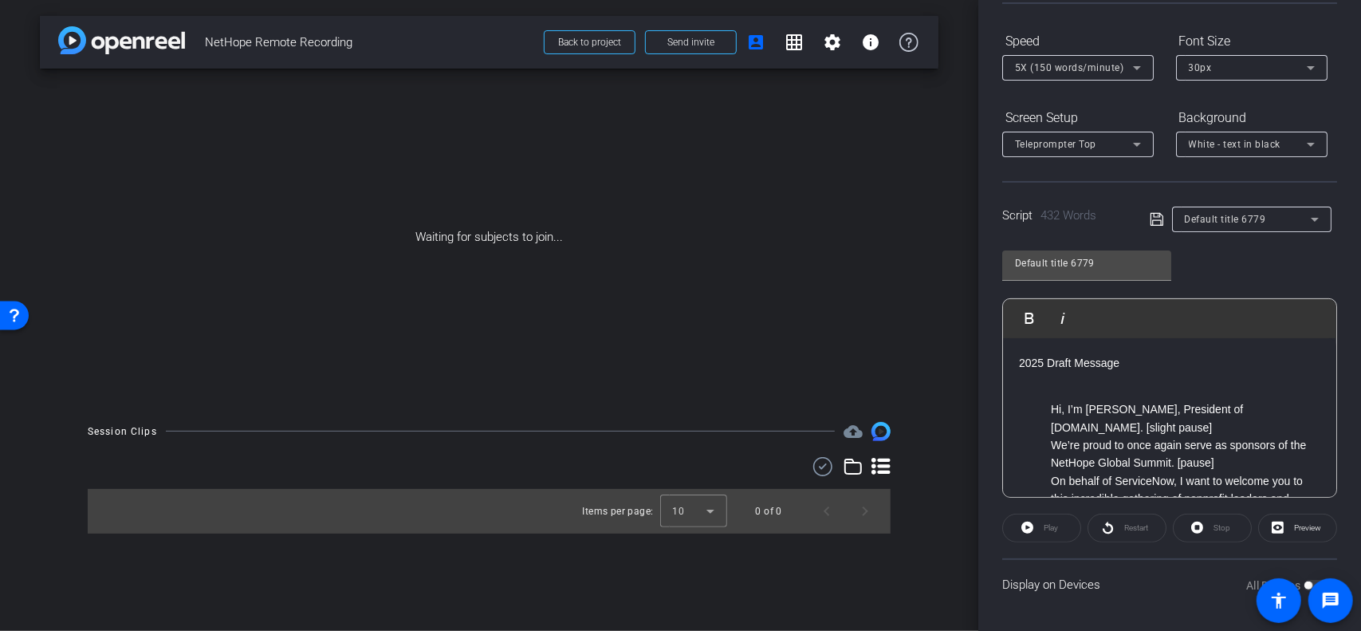
click at [1056, 382] on p at bounding box center [1169, 381] width 301 height 18
click at [1138, 61] on icon at bounding box center [1137, 67] width 19 height 19
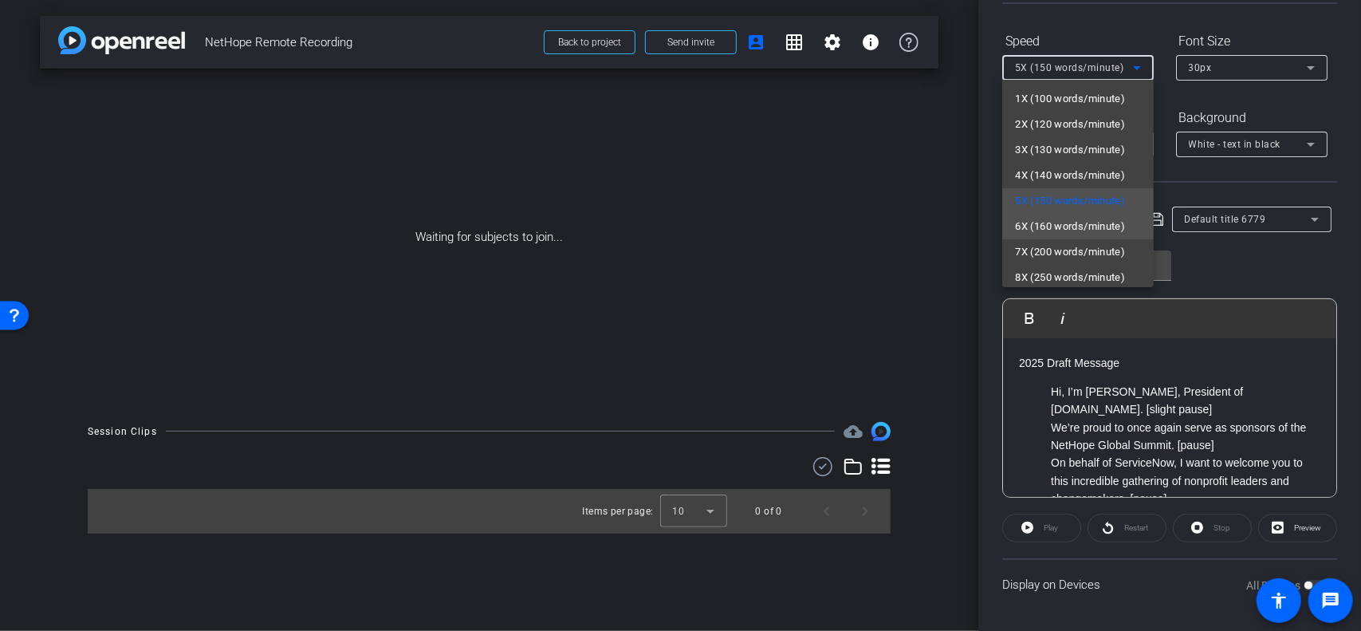
click at [1044, 223] on span "6X (160 words/minute)" at bounding box center [1070, 226] width 110 height 19
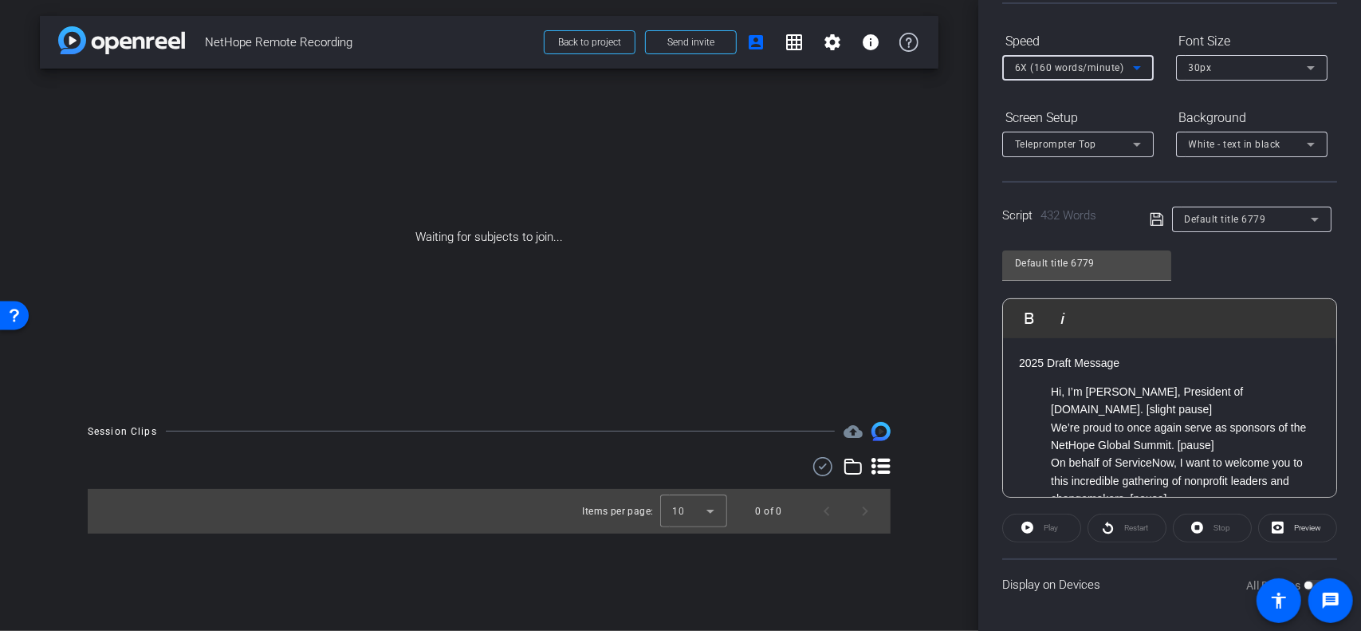
click at [1153, 217] on icon at bounding box center [1157, 219] width 14 height 19
click at [1290, 529] on span "Preview" at bounding box center [1305, 528] width 31 height 22
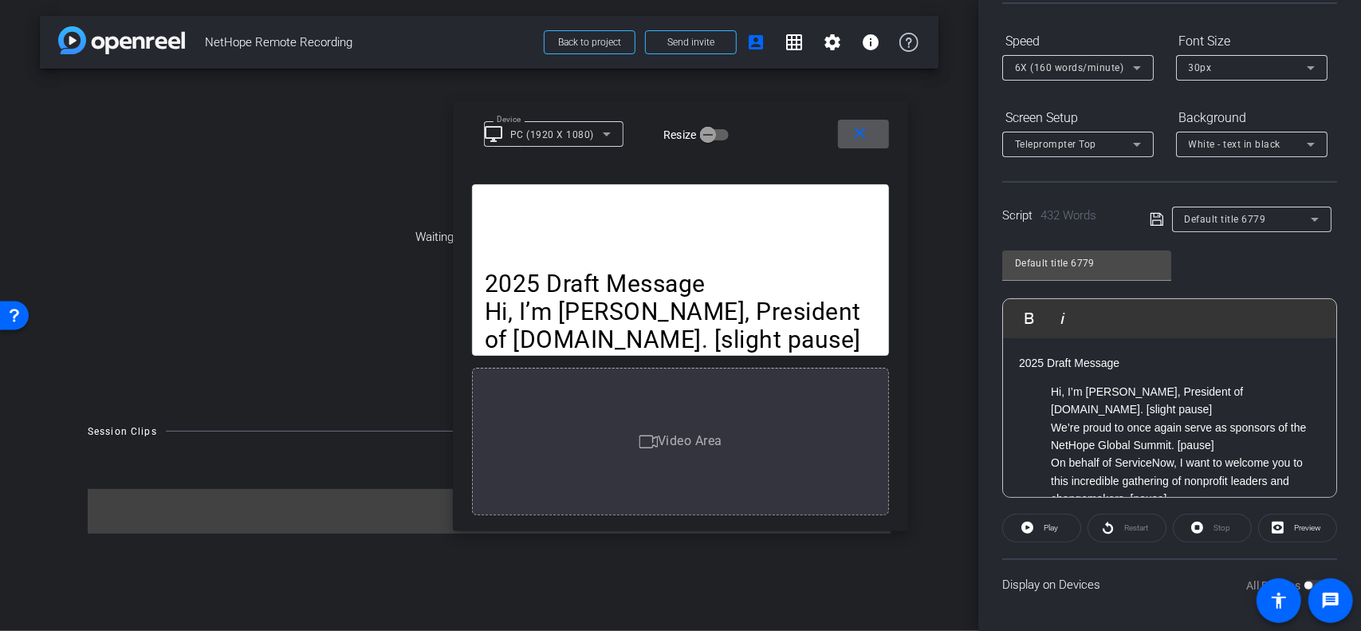
click at [861, 131] on mat-icon "close" at bounding box center [861, 134] width 20 height 20
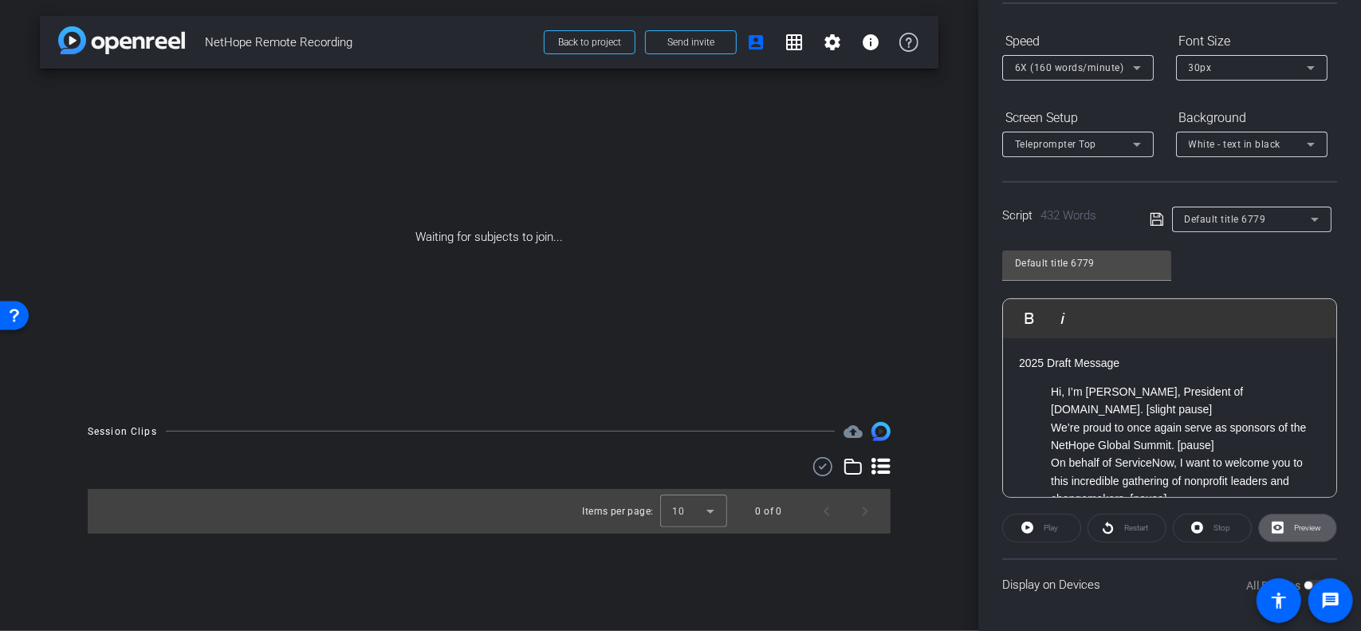
click at [1124, 364] on p "2025 Draft Message" at bounding box center [1169, 363] width 301 height 18
click at [1152, 218] on icon at bounding box center [1157, 219] width 14 height 19
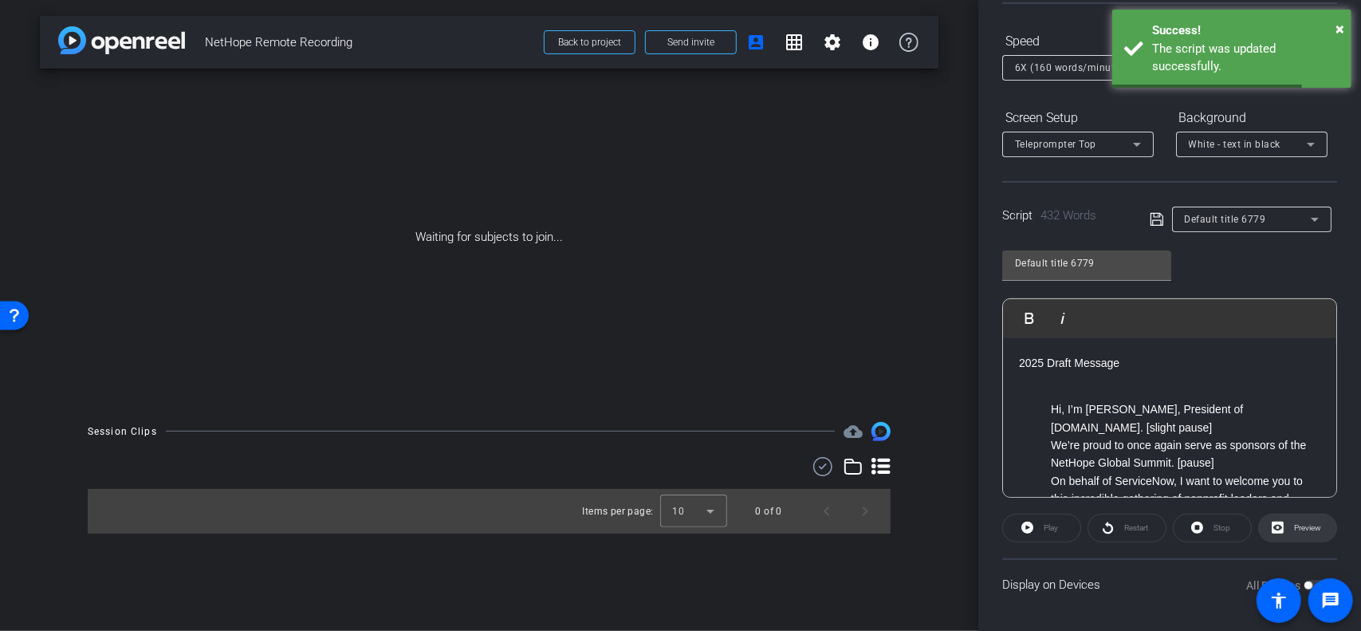
click at [1290, 527] on span "Preview" at bounding box center [1305, 528] width 31 height 22
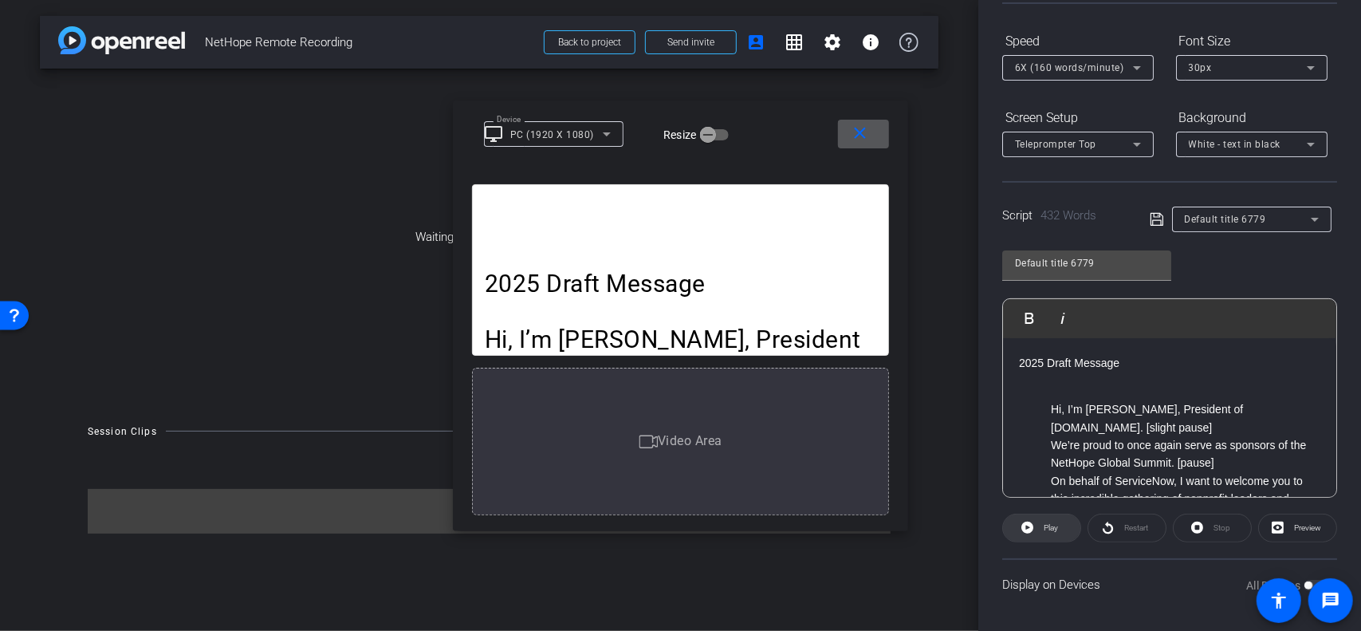
click at [1036, 526] on span at bounding box center [1041, 528] width 77 height 38
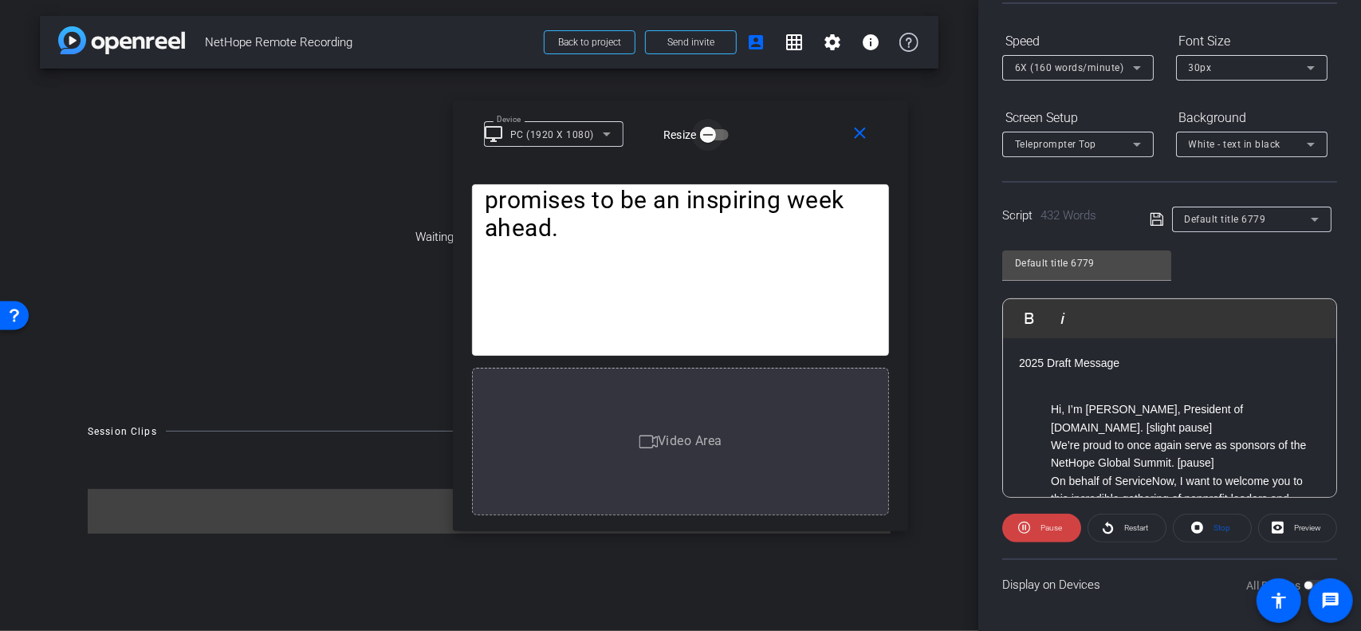
click at [708, 132] on icon "button" at bounding box center [708, 135] width 14 height 14
click at [723, 133] on icon "button" at bounding box center [721, 135] width 14 height 14
click at [863, 132] on mat-icon "close" at bounding box center [861, 134] width 20 height 20
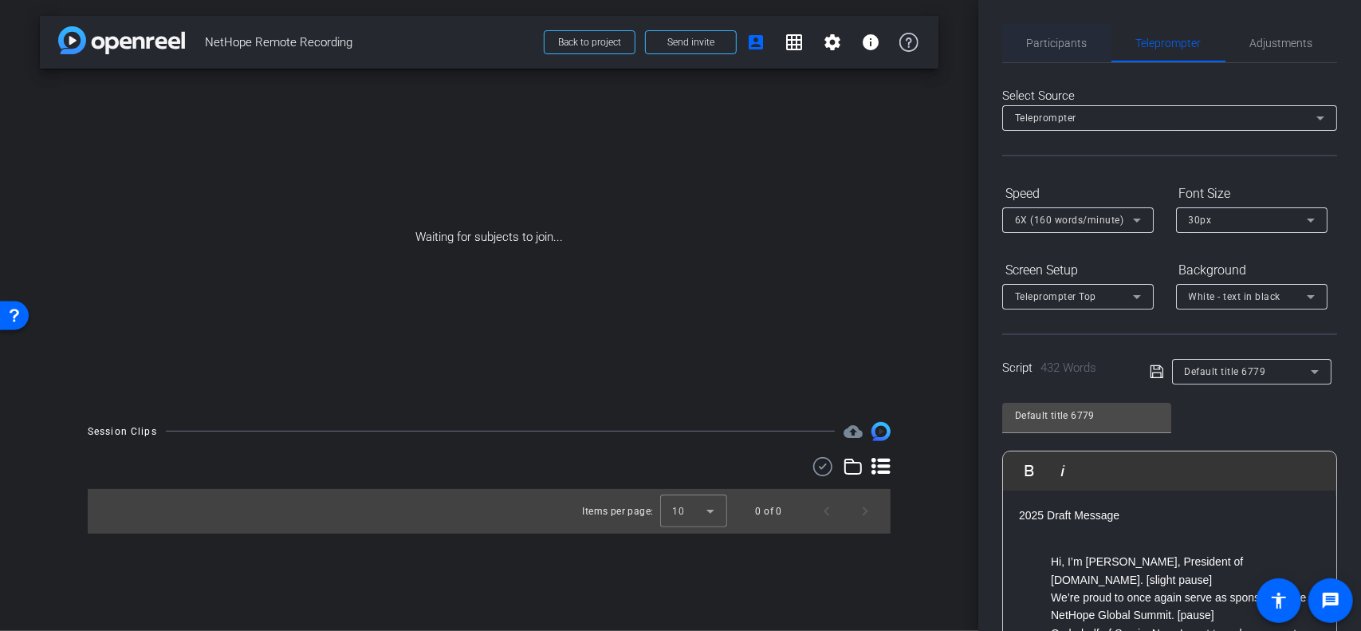
click at [1061, 43] on span "Participants" at bounding box center [1057, 42] width 61 height 11
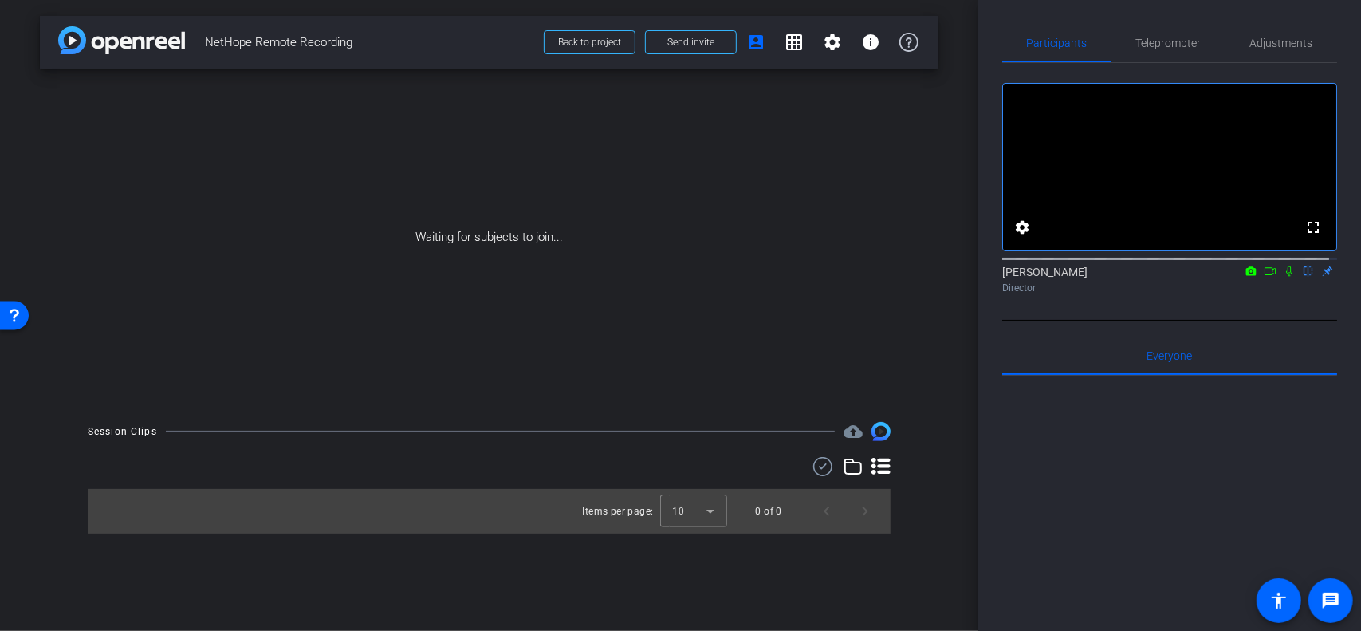
click at [1245, 277] on icon at bounding box center [1251, 271] width 13 height 11
click at [1263, 286] on div at bounding box center [680, 315] width 1361 height 631
click at [1264, 277] on icon at bounding box center [1270, 271] width 13 height 11
click at [1305, 277] on icon at bounding box center [1308, 271] width 6 height 10
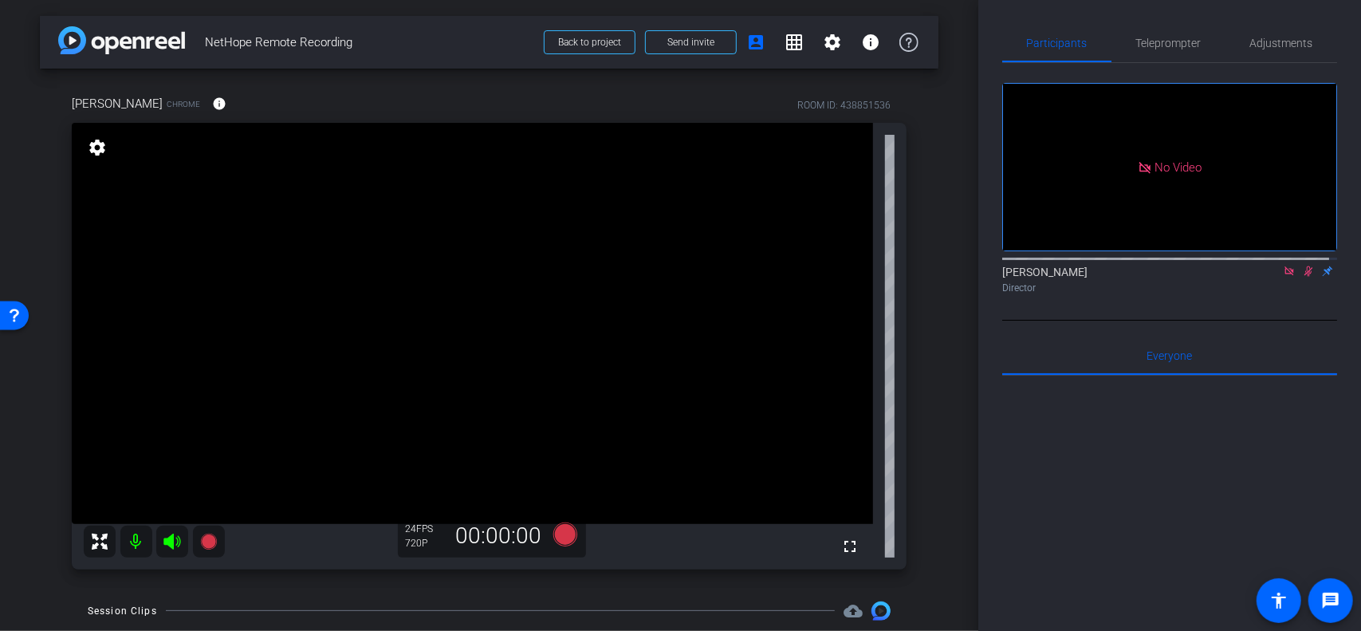
click at [1305, 277] on icon at bounding box center [1309, 271] width 9 height 10
click at [1283, 277] on icon at bounding box center [1289, 271] width 13 height 11
click at [1165, 52] on span "Teleprompter" at bounding box center [1168, 43] width 65 height 38
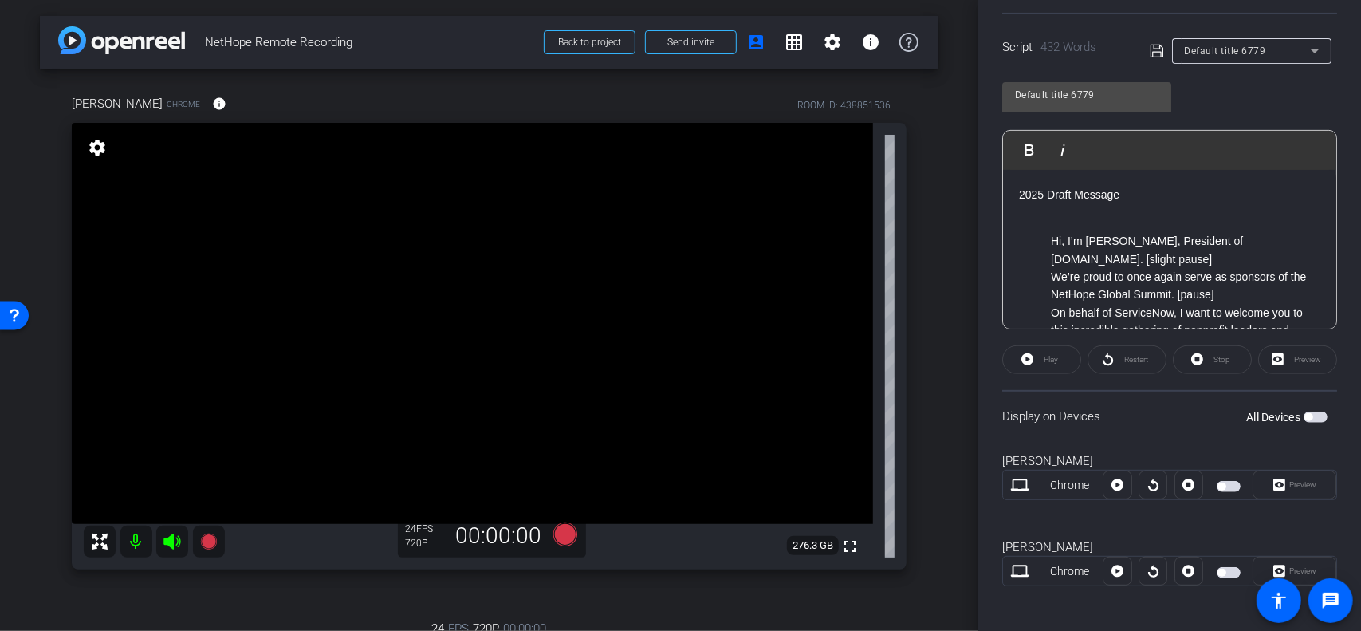
scroll to position [325, 0]
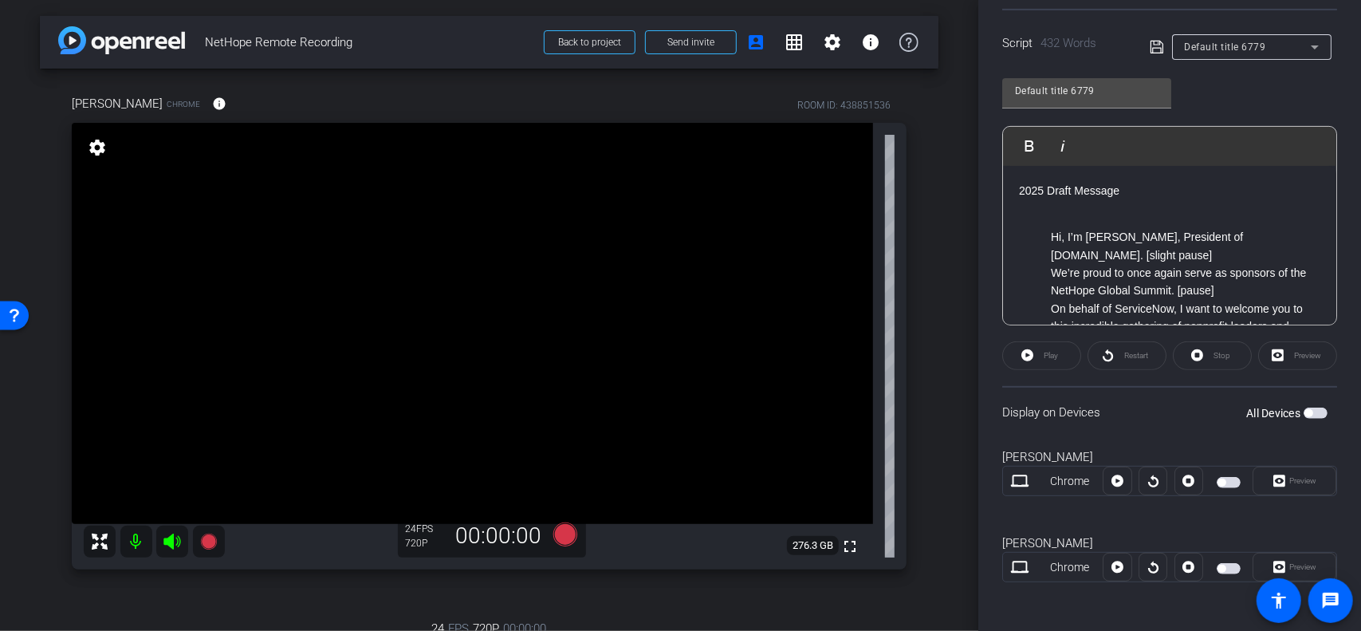
click at [1220, 479] on span "button" at bounding box center [1222, 482] width 8 height 8
click at [1040, 351] on span "Play" at bounding box center [1049, 355] width 18 height 22
click at [1210, 353] on span "Stop" at bounding box center [1220, 355] width 21 height 22
click at [1276, 350] on div "Preview" at bounding box center [1297, 355] width 79 height 29
click at [1285, 352] on div "Preview" at bounding box center [1297, 355] width 79 height 29
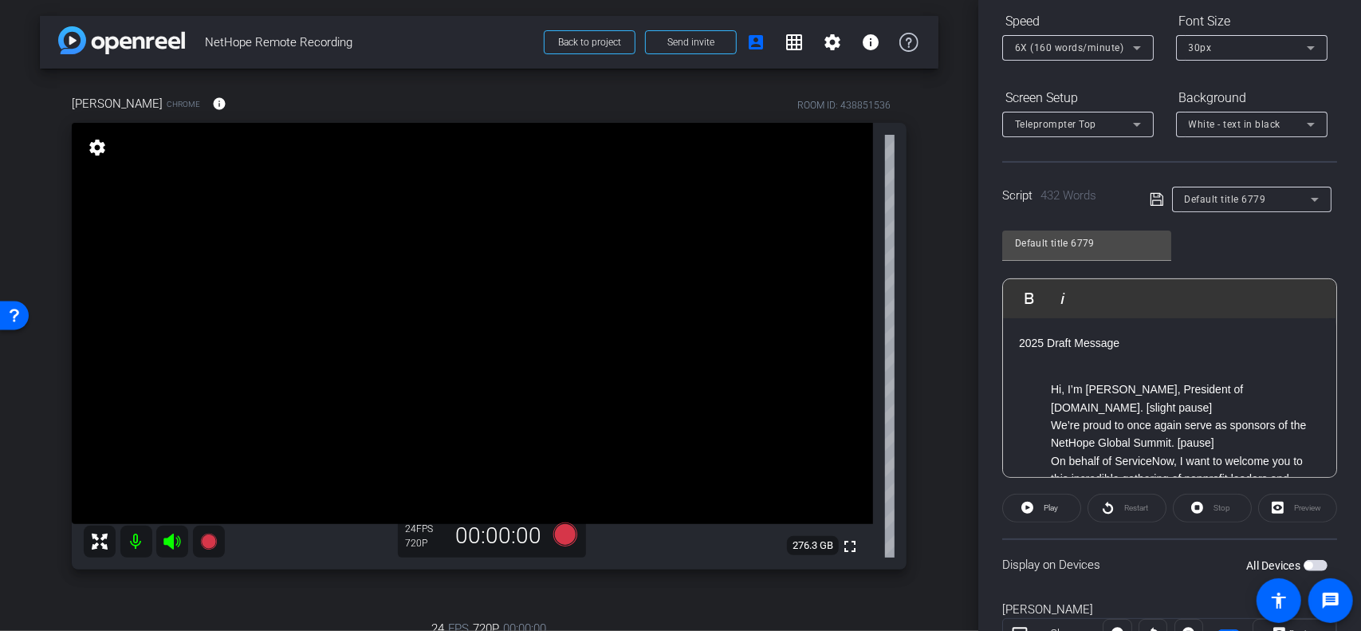
scroll to position [165, 0]
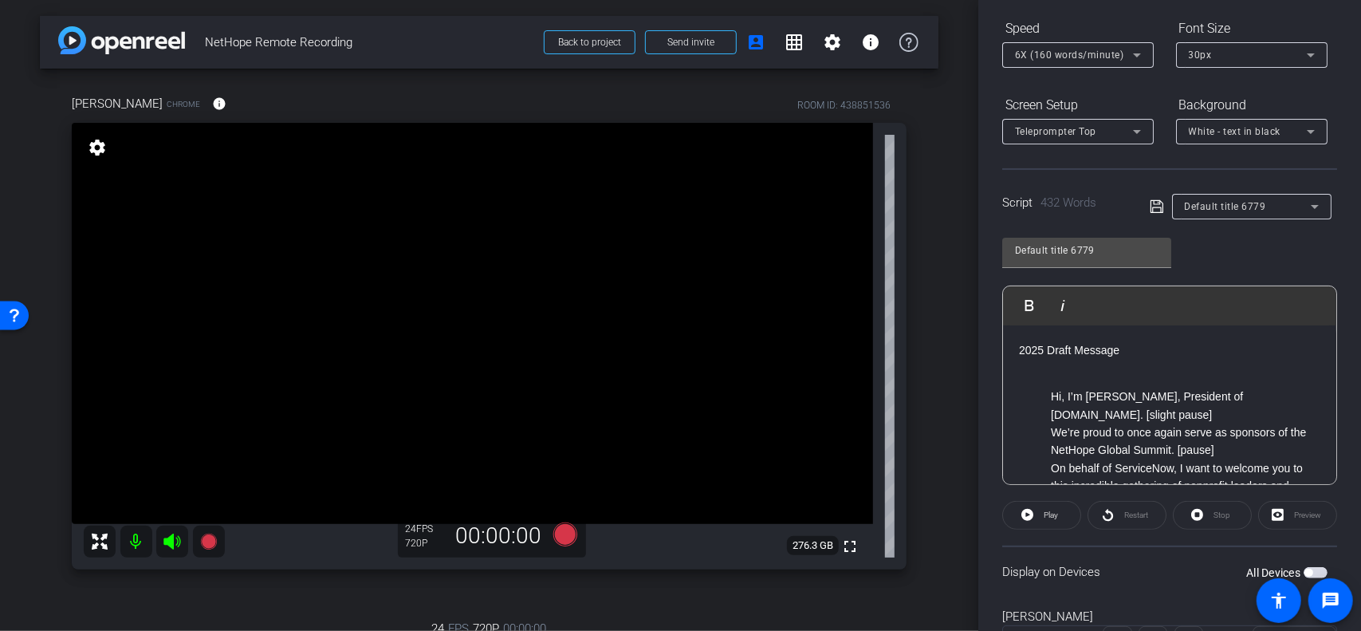
click at [1207, 517] on div "Stop" at bounding box center [1212, 515] width 79 height 29
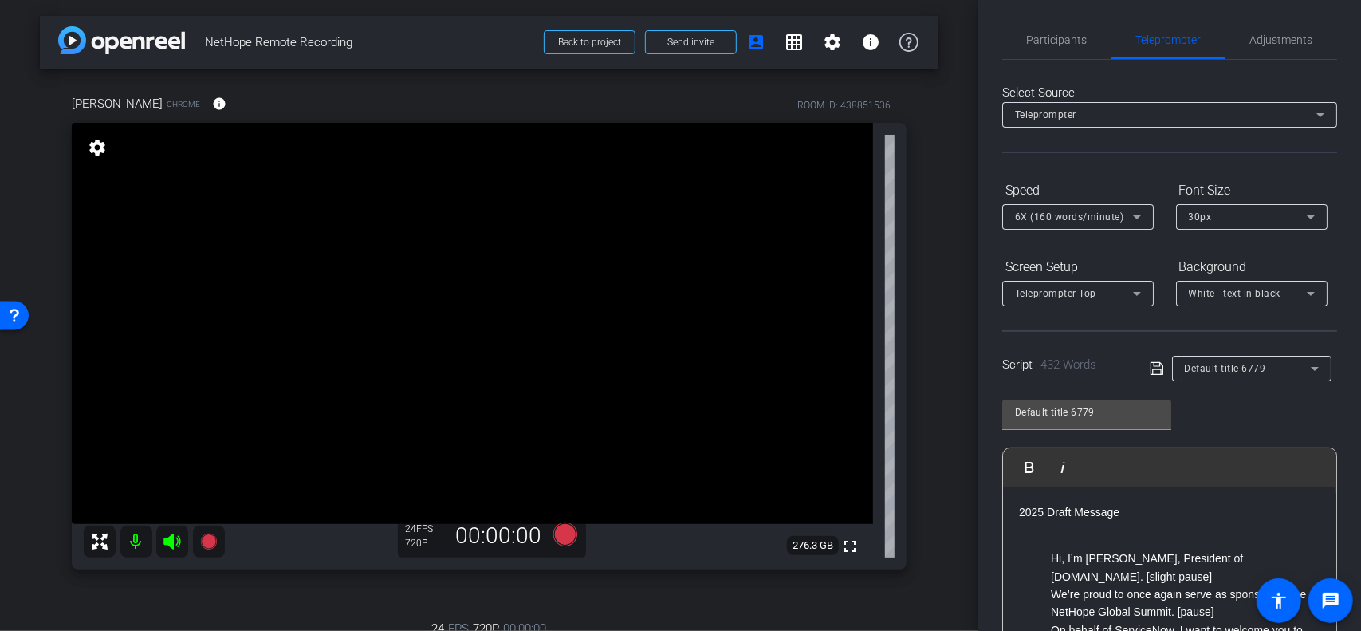
scroll to position [0, 0]
click at [1060, 38] on span "Participants" at bounding box center [1057, 42] width 61 height 11
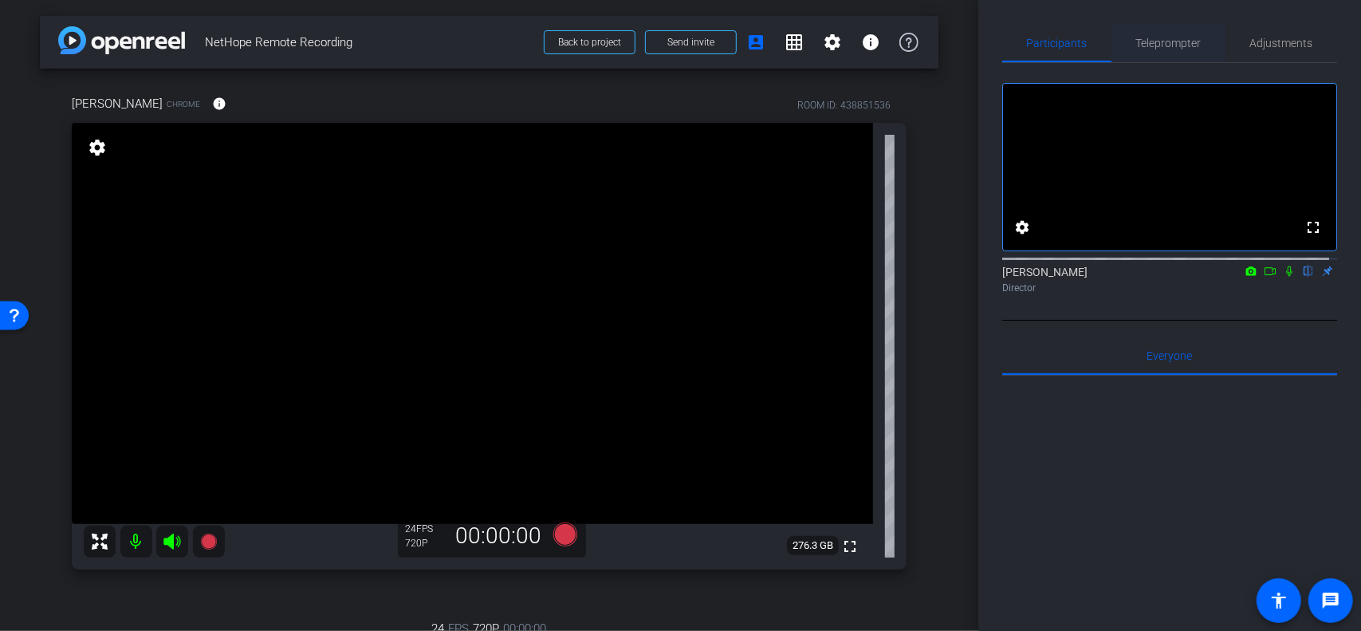
click at [1163, 44] on span "Teleprompter" at bounding box center [1168, 42] width 65 height 11
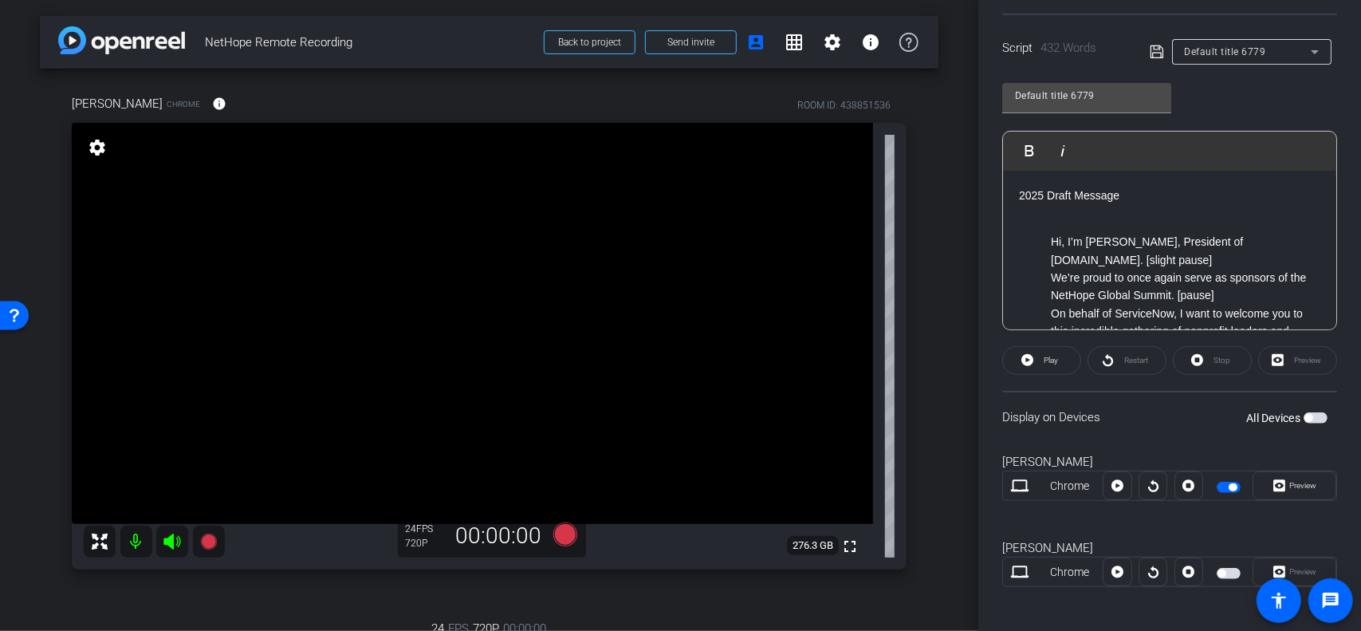
scroll to position [325, 0]
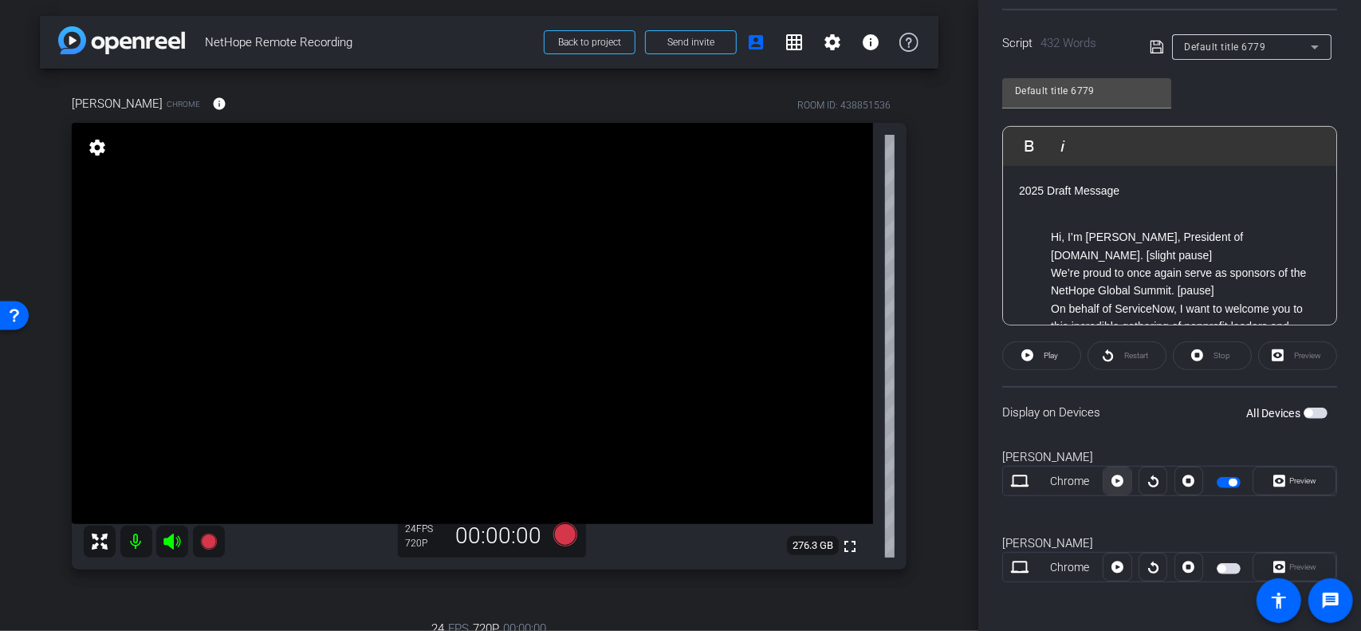
click at [1115, 478] on icon at bounding box center [1118, 481] width 12 height 24
click at [1185, 480] on icon at bounding box center [1189, 481] width 12 height 24
click at [1291, 350] on div "Preview" at bounding box center [1297, 355] width 79 height 29
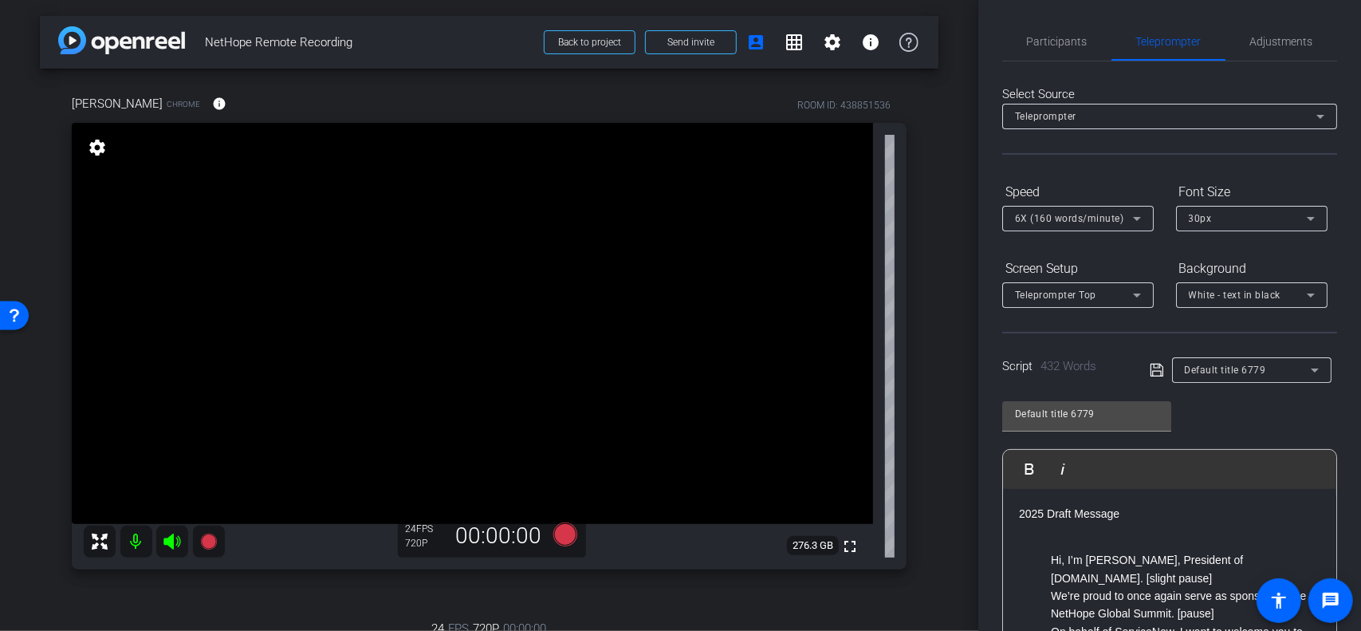
scroll to position [0, 0]
click at [1065, 42] on span "Participants" at bounding box center [1057, 42] width 61 height 11
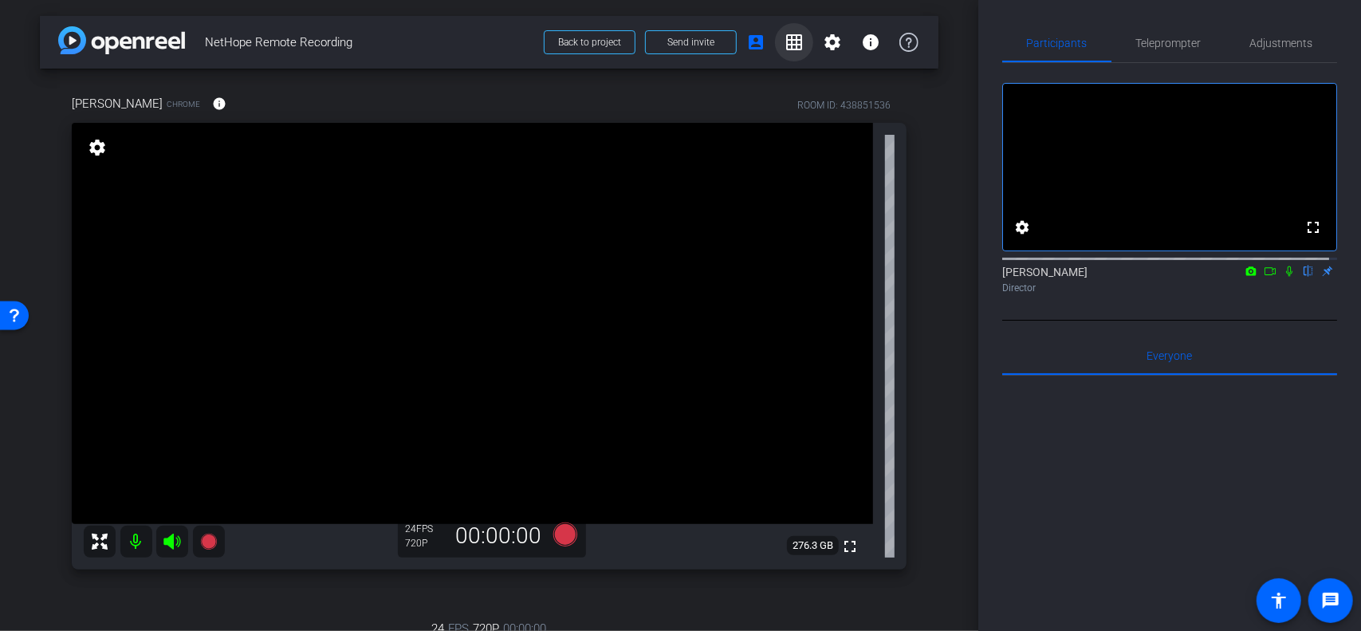
click at [788, 37] on mat-icon "grid_on" at bounding box center [794, 42] width 19 height 19
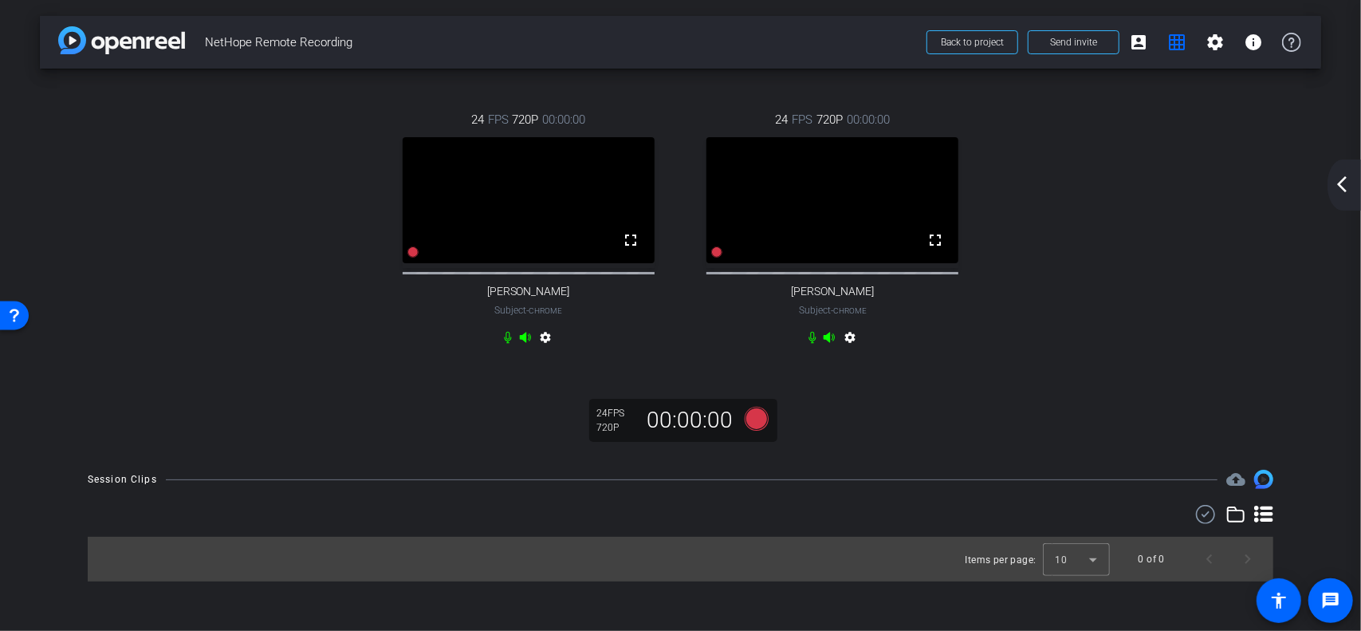
click at [1345, 179] on mat-icon "arrow_back_ios_new" at bounding box center [1342, 184] width 19 height 19
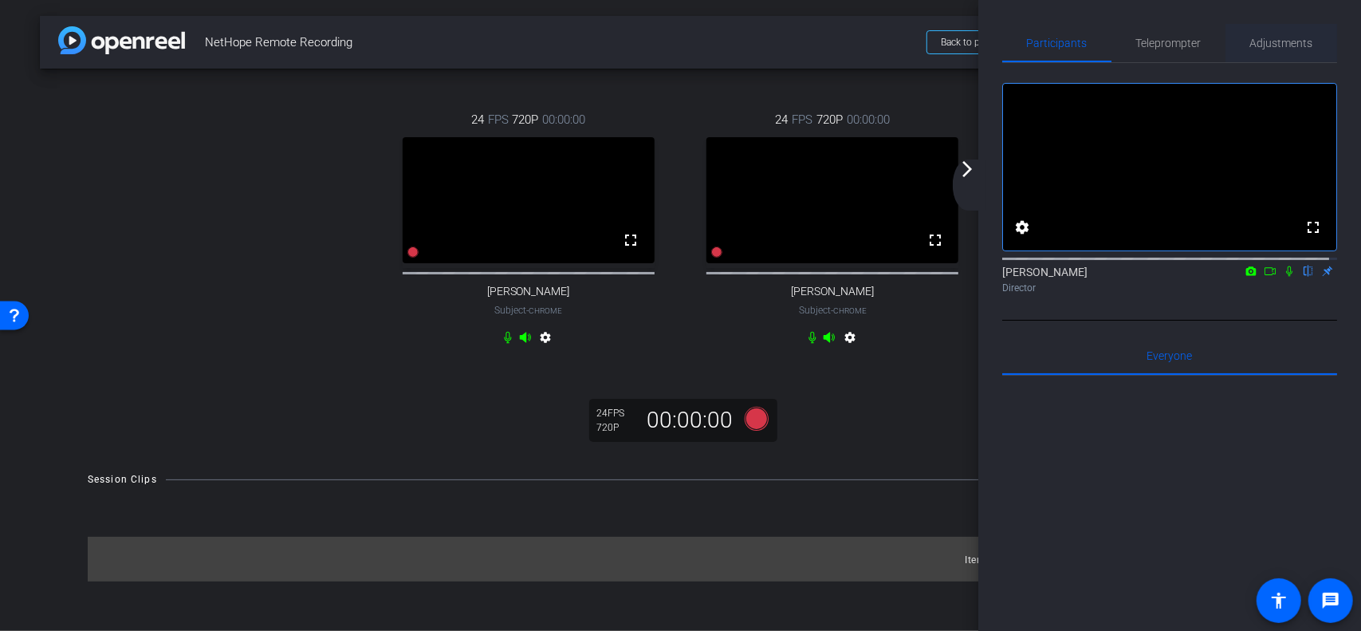
click at [1277, 39] on span "Adjustments" at bounding box center [1281, 42] width 63 height 11
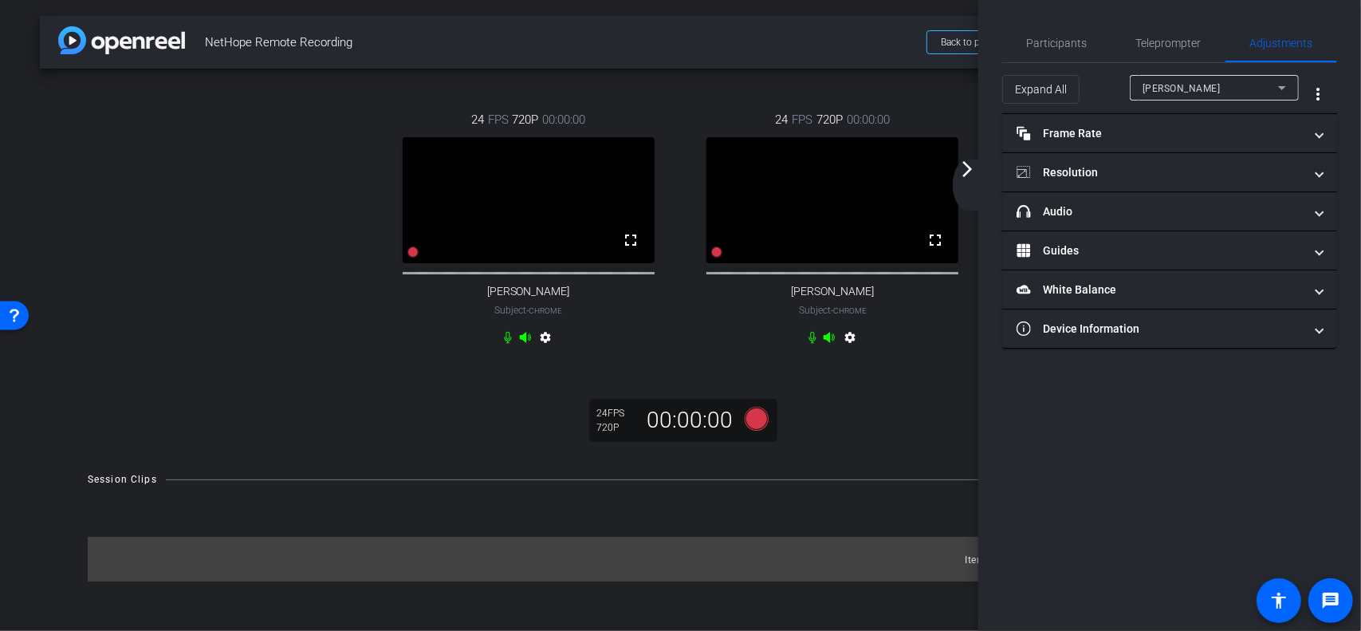
click at [1199, 87] on div "[PERSON_NAME]" at bounding box center [1211, 88] width 136 height 20
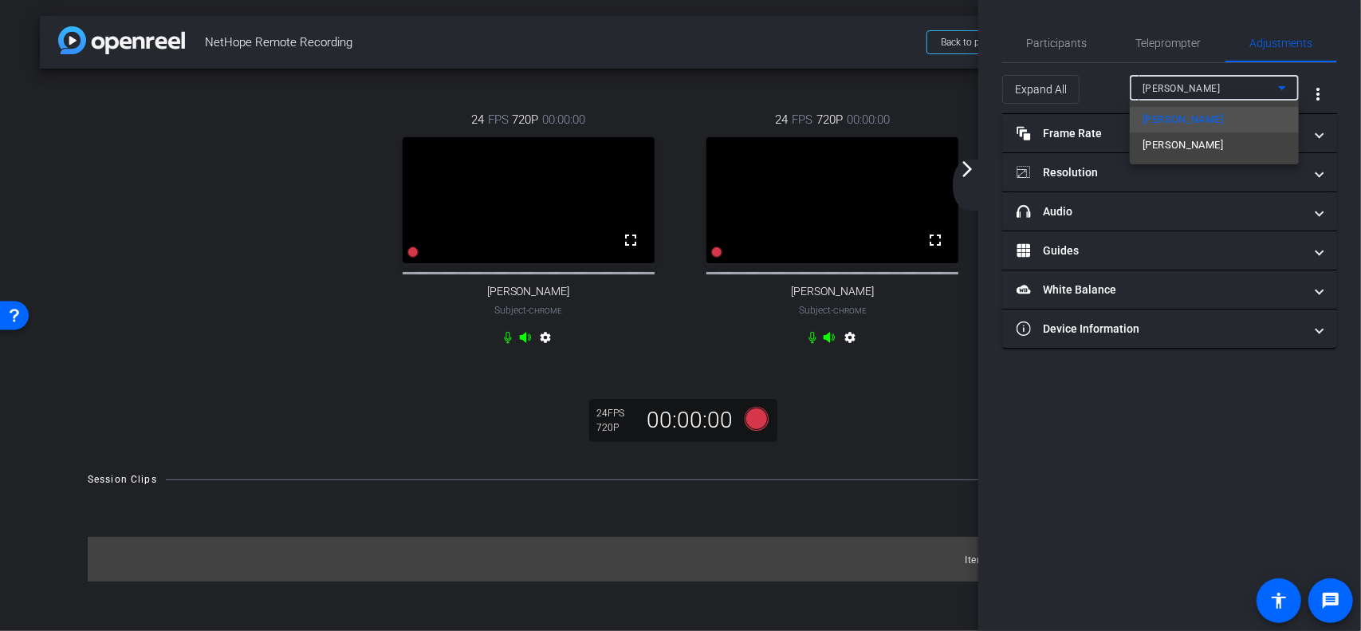
click at [1062, 41] on div at bounding box center [680, 315] width 1361 height 631
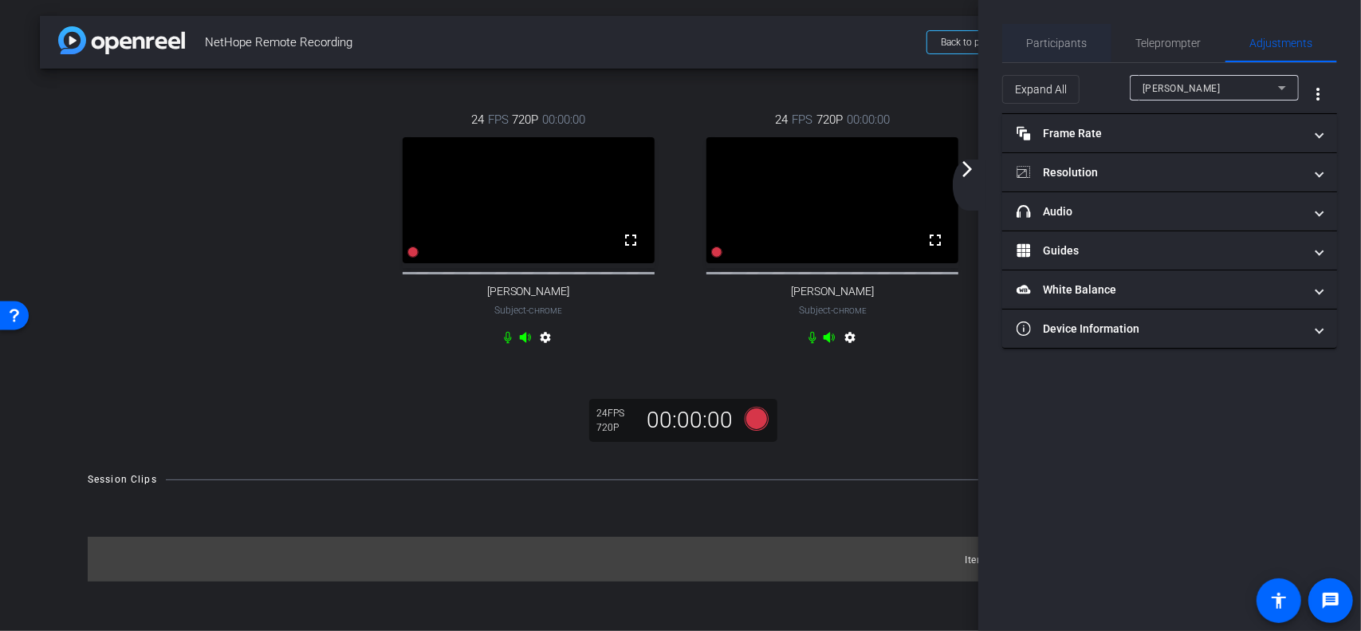
click at [1056, 45] on span "Participants" at bounding box center [1057, 42] width 61 height 11
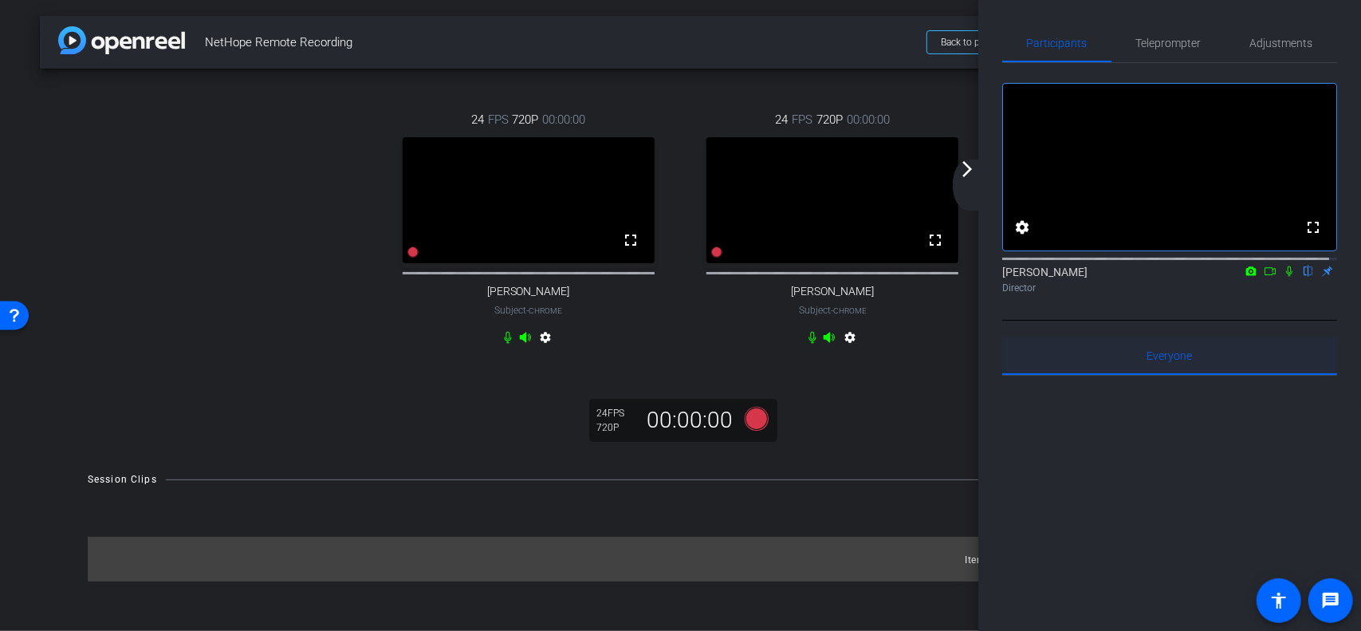
click at [1167, 361] on span "Everyone 0" at bounding box center [1170, 355] width 45 height 11
click at [1168, 316] on div "fullscreen settings [PERSON_NAME] flip Director" at bounding box center [1169, 192] width 335 height 258
click at [1300, 278] on mat-icon "flip" at bounding box center [1308, 270] width 19 height 14
click at [1301, 278] on mat-icon "flip" at bounding box center [1308, 270] width 19 height 14
click at [1057, 42] on span "Participants" at bounding box center [1057, 42] width 61 height 11
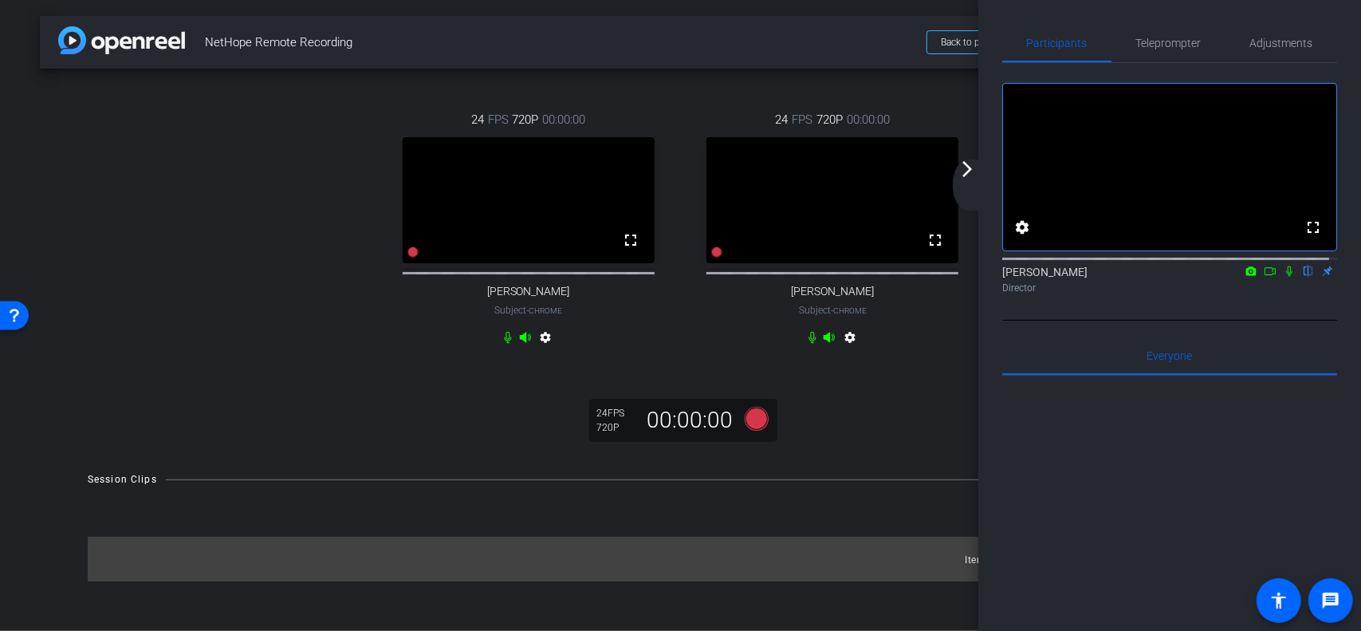
click at [961, 407] on div "24 FPS 720P 00:00:00 fullscreen [PERSON_NAME] Subject - Chrome settings 24 FPS …" at bounding box center [681, 261] width 1282 height 385
click at [969, 175] on mat-icon "arrow_forward_ios" at bounding box center [967, 168] width 19 height 19
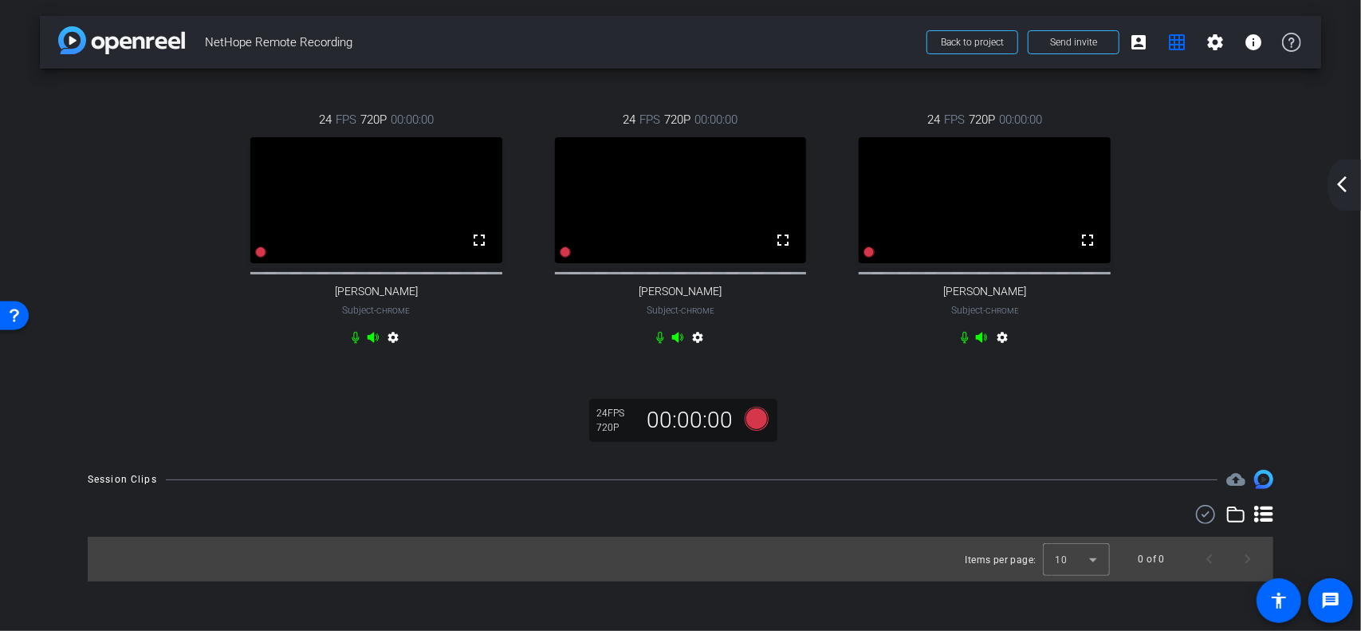
click at [1346, 185] on mat-icon "arrow_back_ios_new" at bounding box center [1342, 184] width 19 height 19
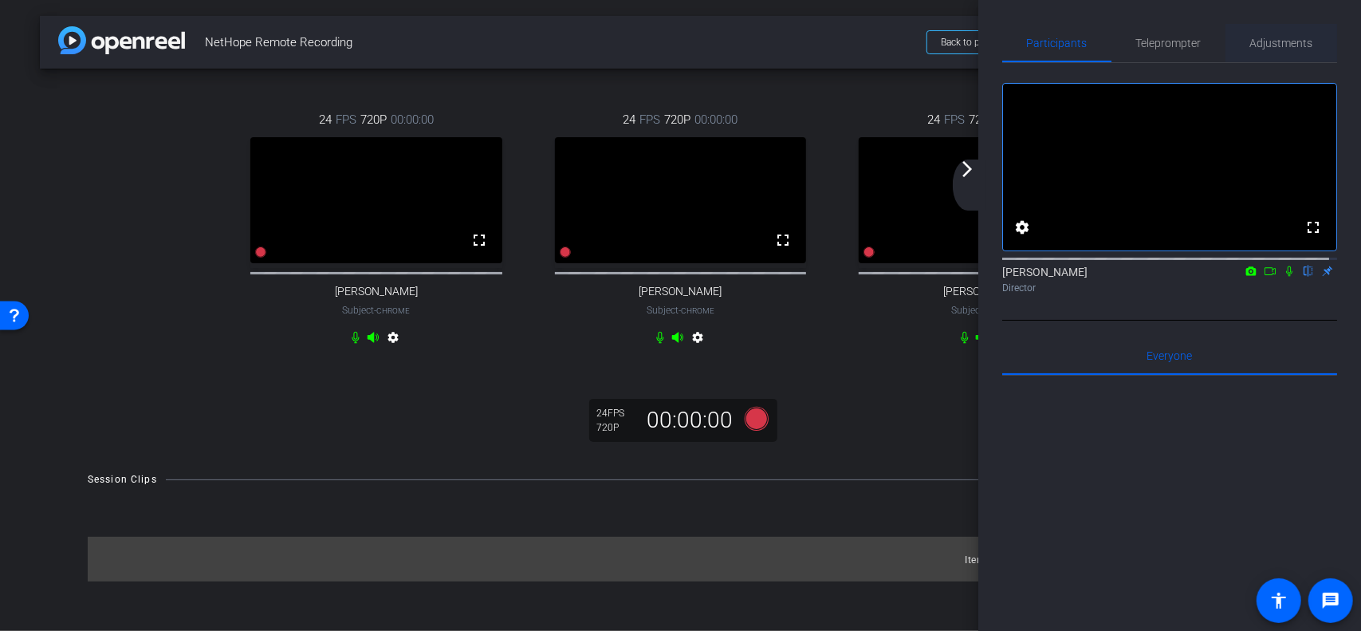
click at [1293, 38] on span "Adjustments" at bounding box center [1281, 42] width 63 height 11
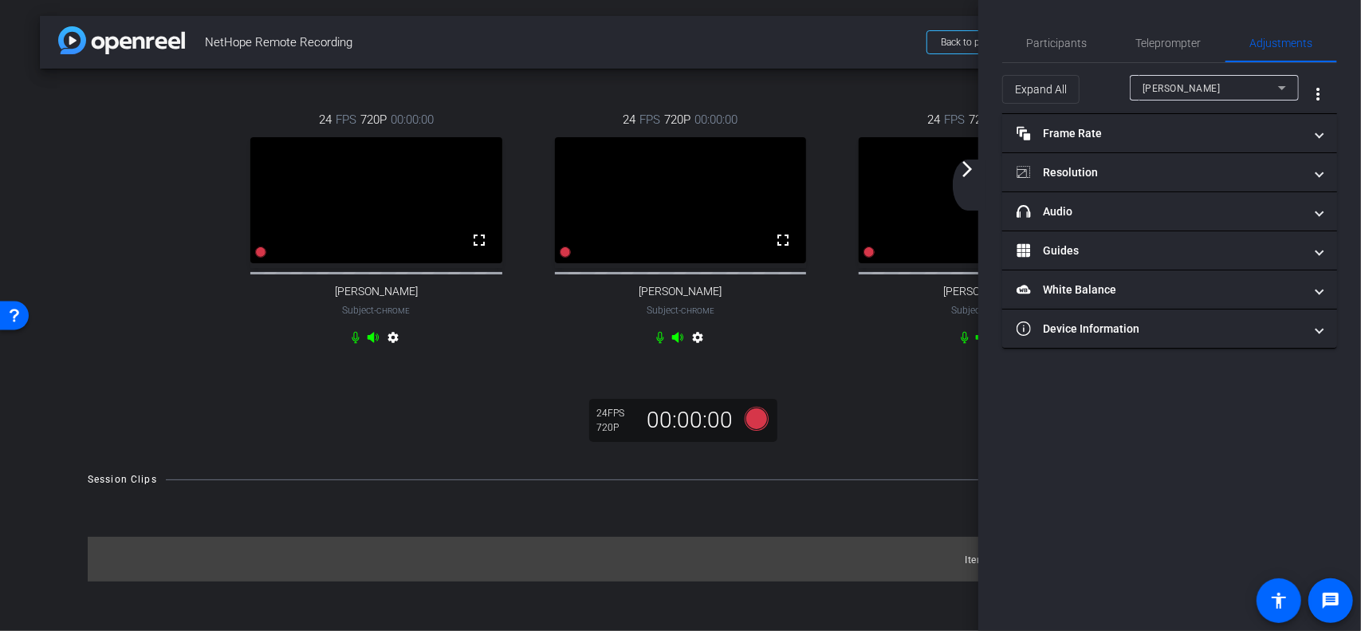
click at [1187, 93] on span "[PERSON_NAME]" at bounding box center [1182, 88] width 78 height 11
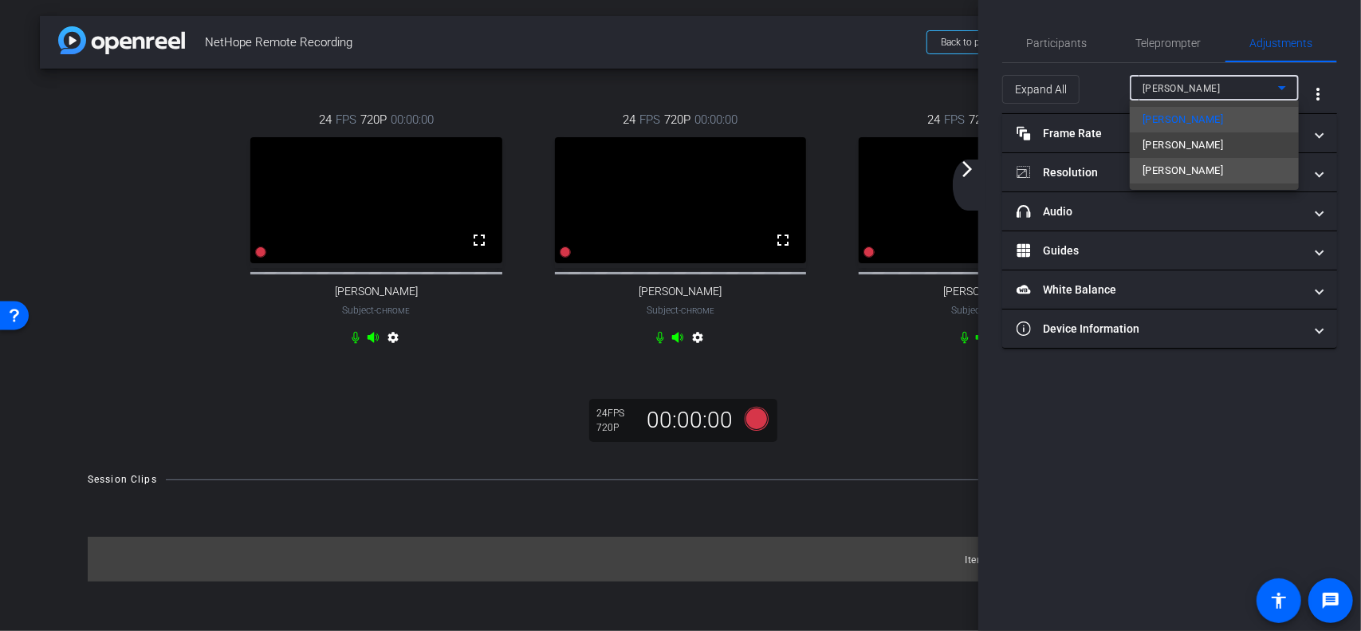
click at [1172, 166] on span "[PERSON_NAME]" at bounding box center [1183, 170] width 81 height 19
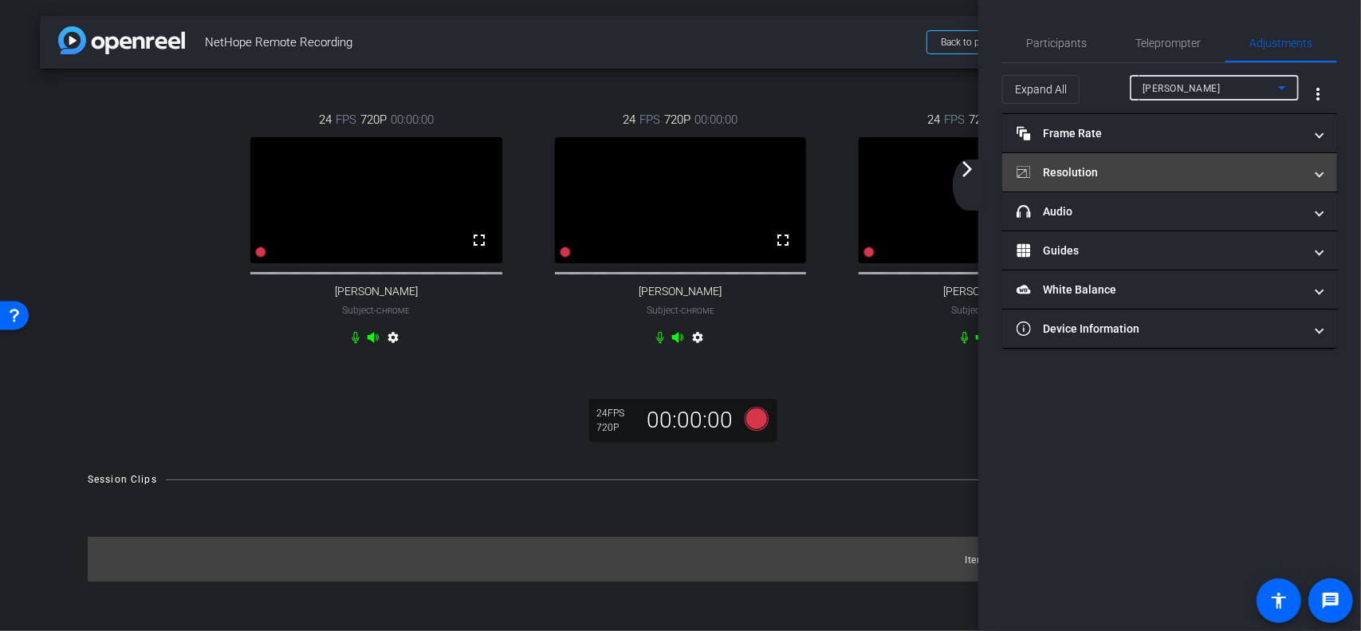
click at [1109, 162] on mat-expansion-panel-header "Resolution" at bounding box center [1169, 172] width 335 height 38
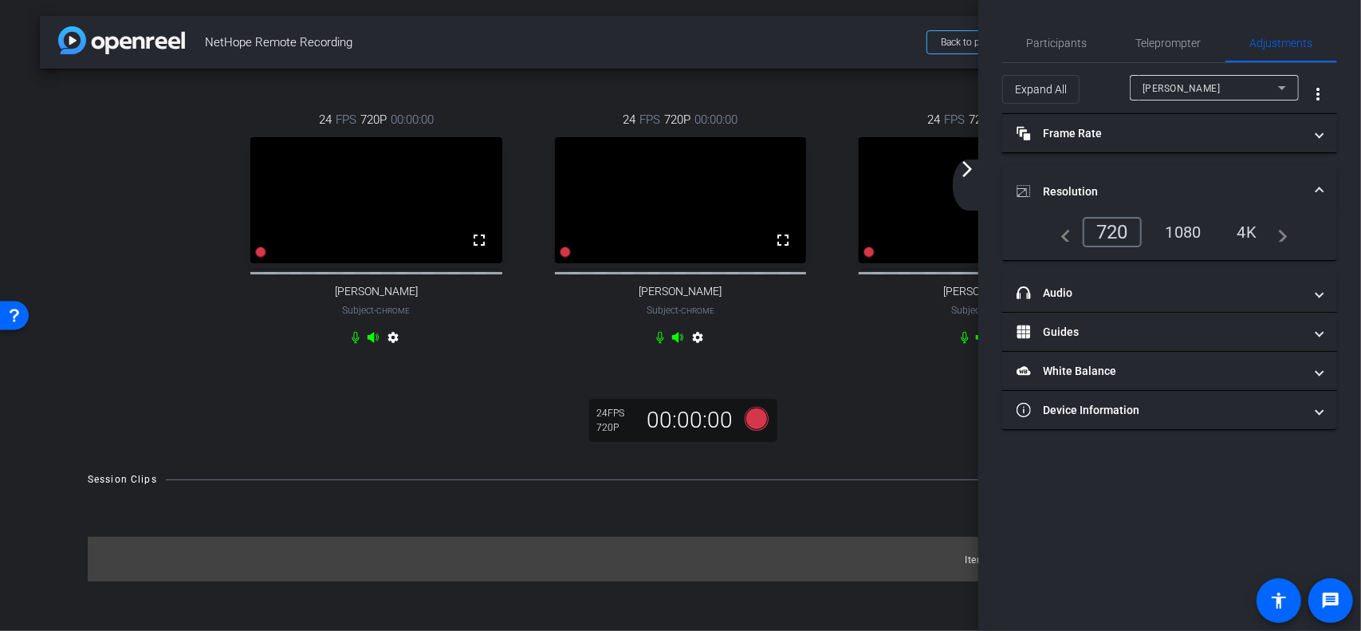
click at [1185, 229] on div "1080" at bounding box center [1184, 232] width 60 height 27
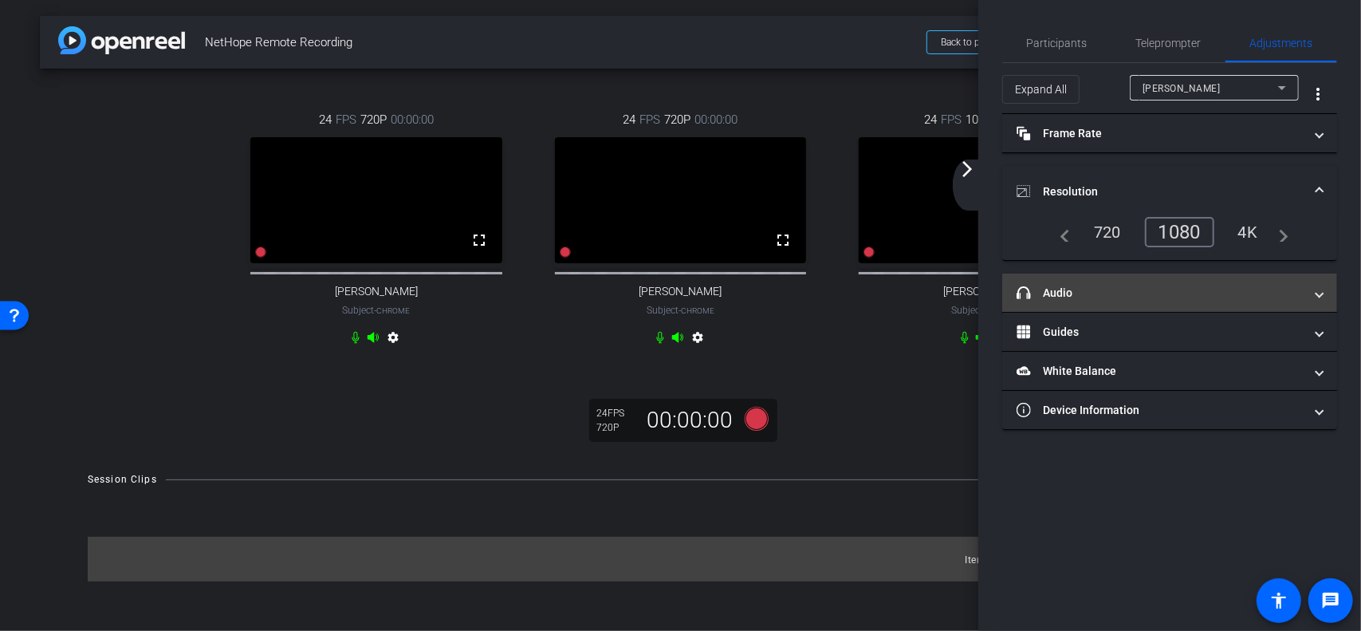
click at [1128, 293] on mat-panel-title "headphone icon Audio" at bounding box center [1160, 293] width 287 height 17
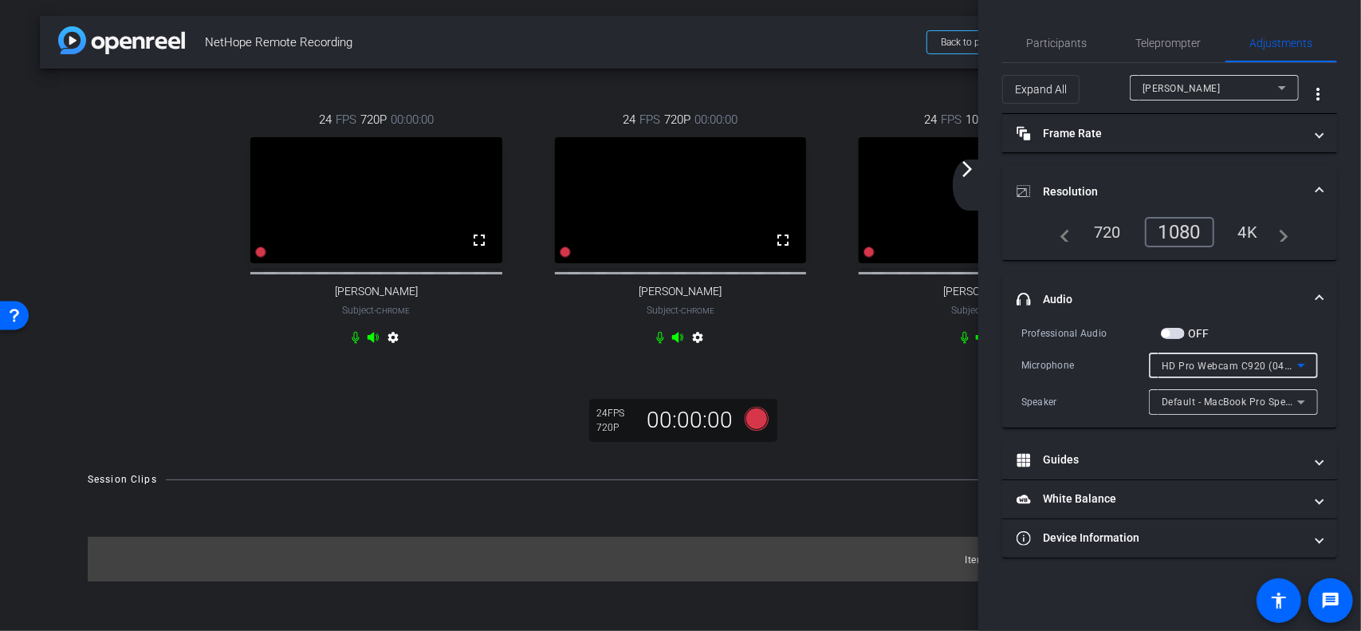
click at [1266, 366] on span "HD Pro Webcam C920 (046d:0892)" at bounding box center [1244, 365] width 165 height 13
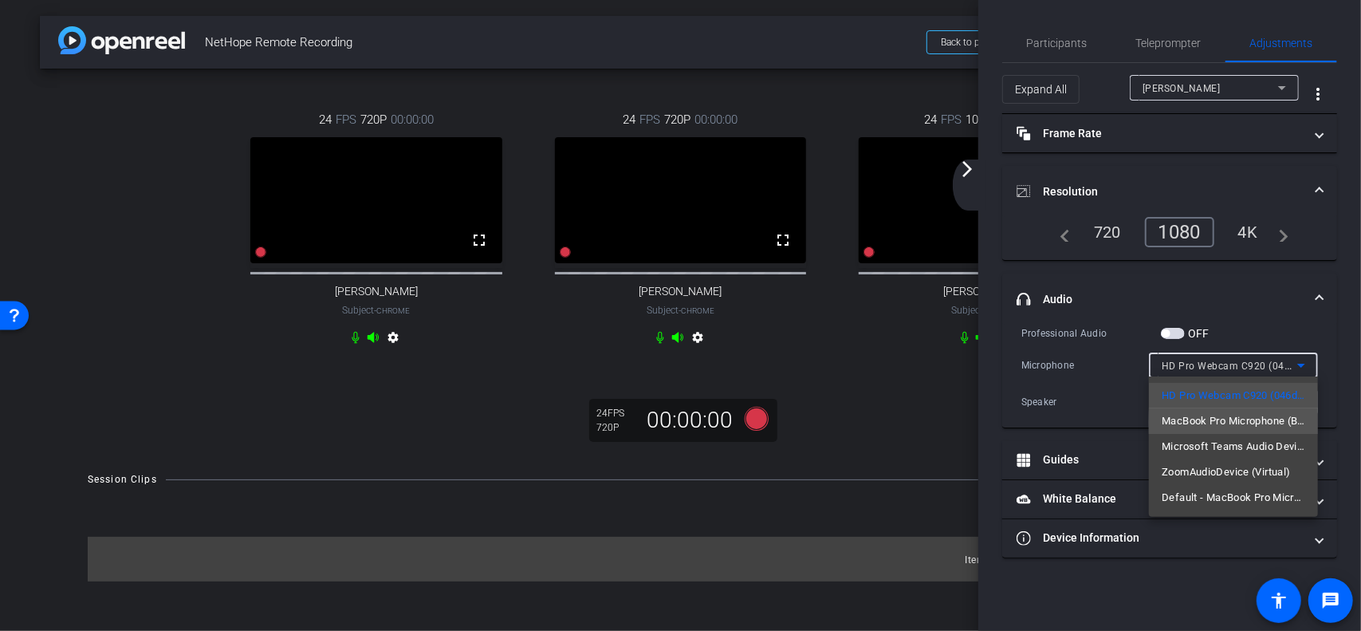
click at [1263, 423] on span "MacBook Pro Microphone (Built-in)" at bounding box center [1234, 420] width 144 height 19
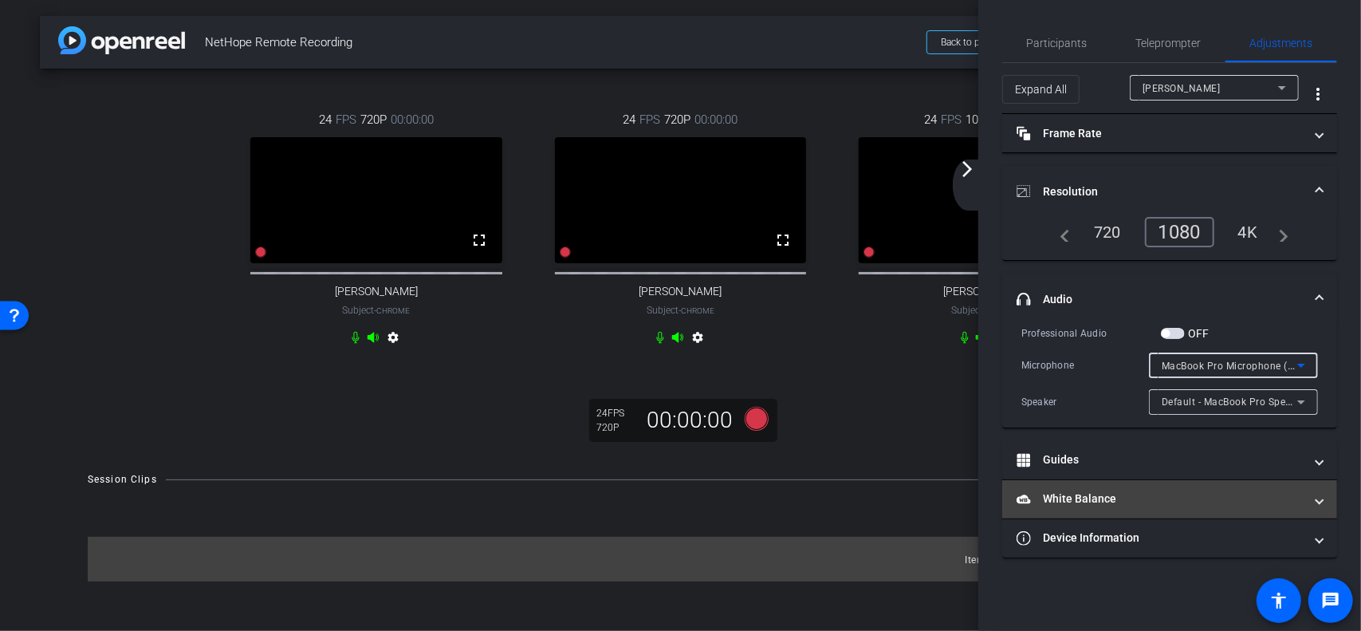
click at [1152, 503] on mat-panel-title "White Balance White Balance" at bounding box center [1160, 498] width 287 height 17
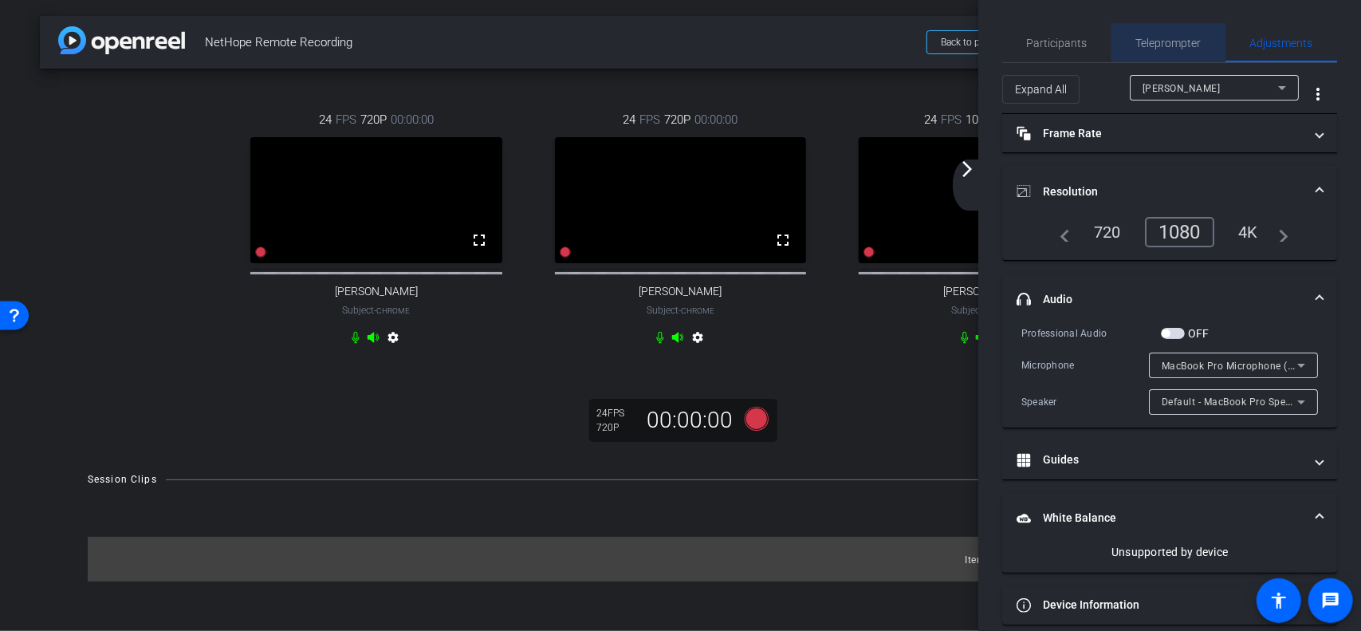
click at [1168, 39] on span "Teleprompter" at bounding box center [1168, 42] width 65 height 11
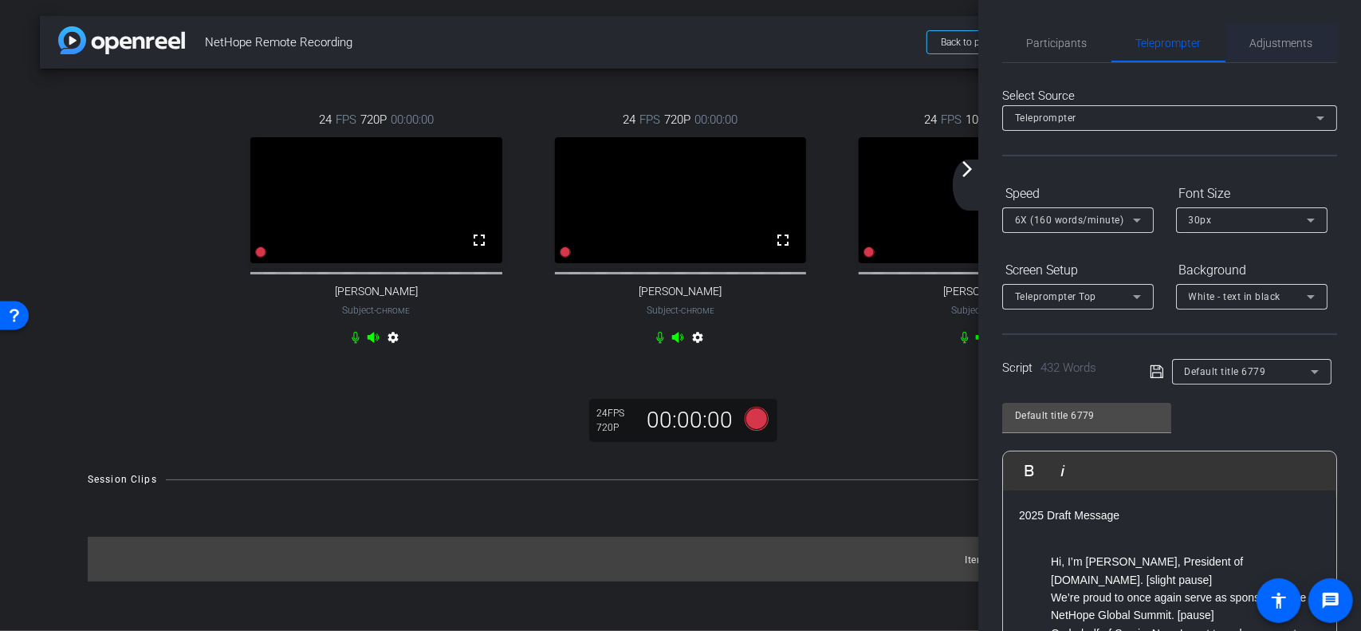
click at [1275, 39] on span "Adjustments" at bounding box center [1281, 42] width 63 height 11
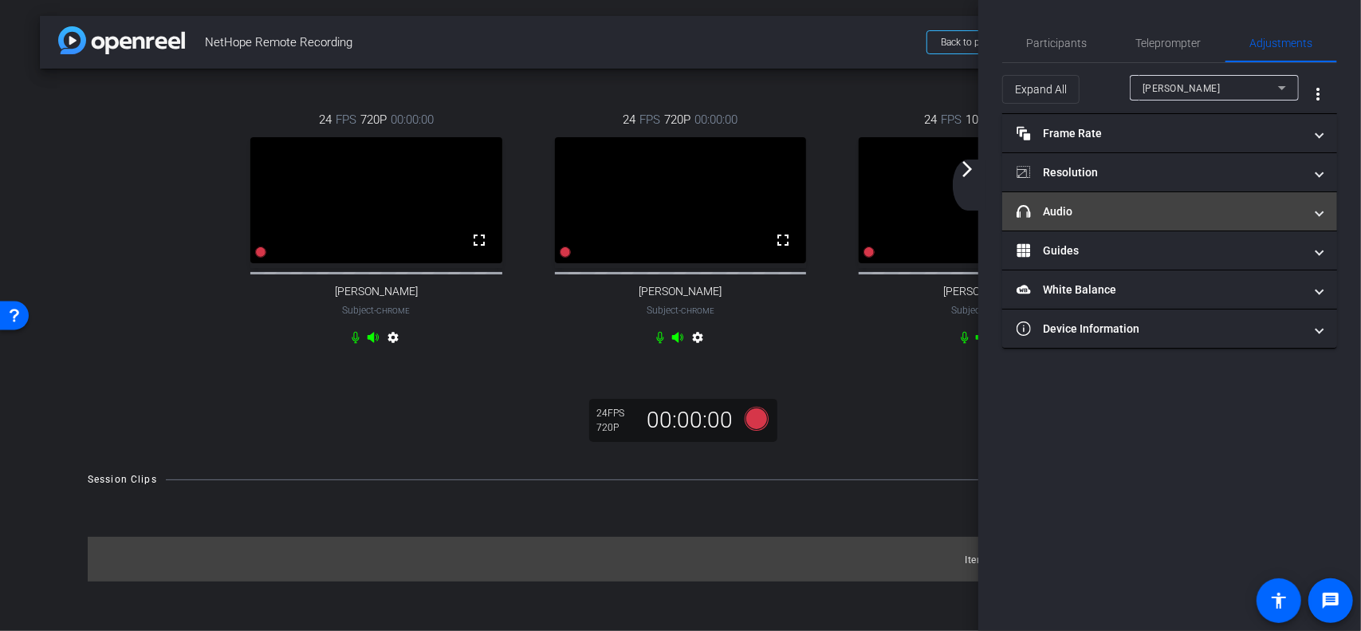
click at [1155, 208] on mat-panel-title "headphone icon Audio" at bounding box center [1160, 211] width 287 height 17
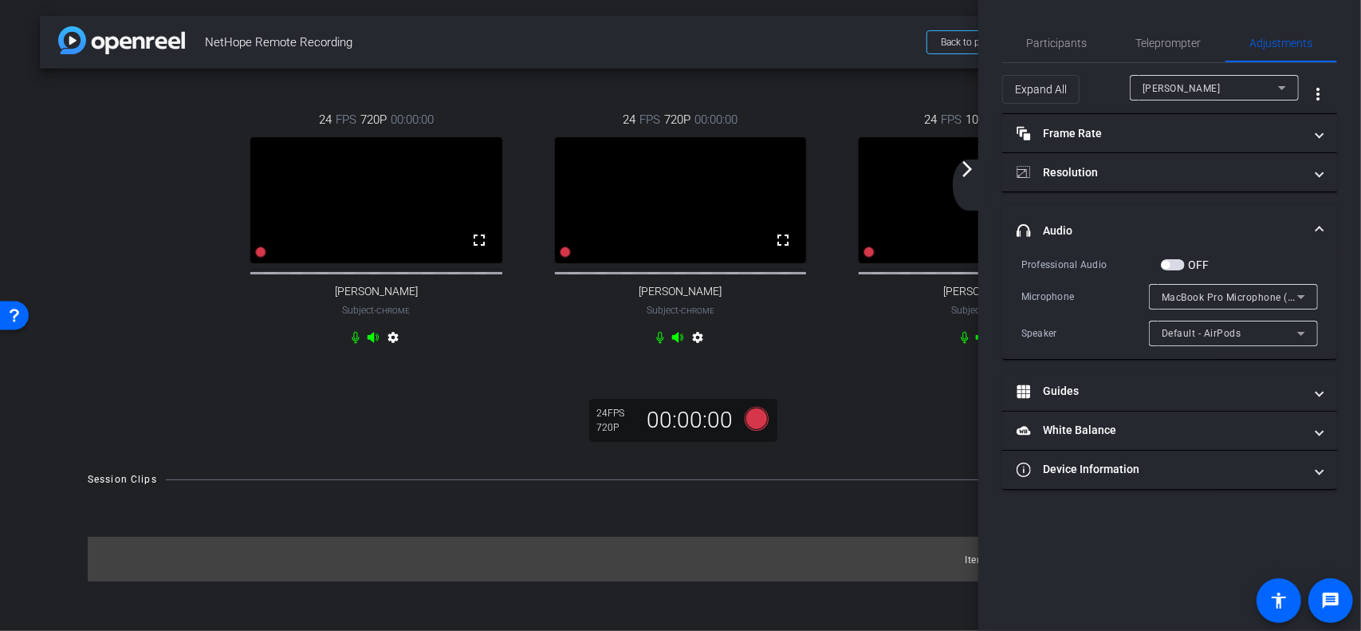
click at [1222, 289] on div "MacBook Pro Microphone (Built-in)" at bounding box center [1230, 297] width 136 height 20
click at [1268, 297] on div "Default - AirPods" at bounding box center [1230, 297] width 136 height 20
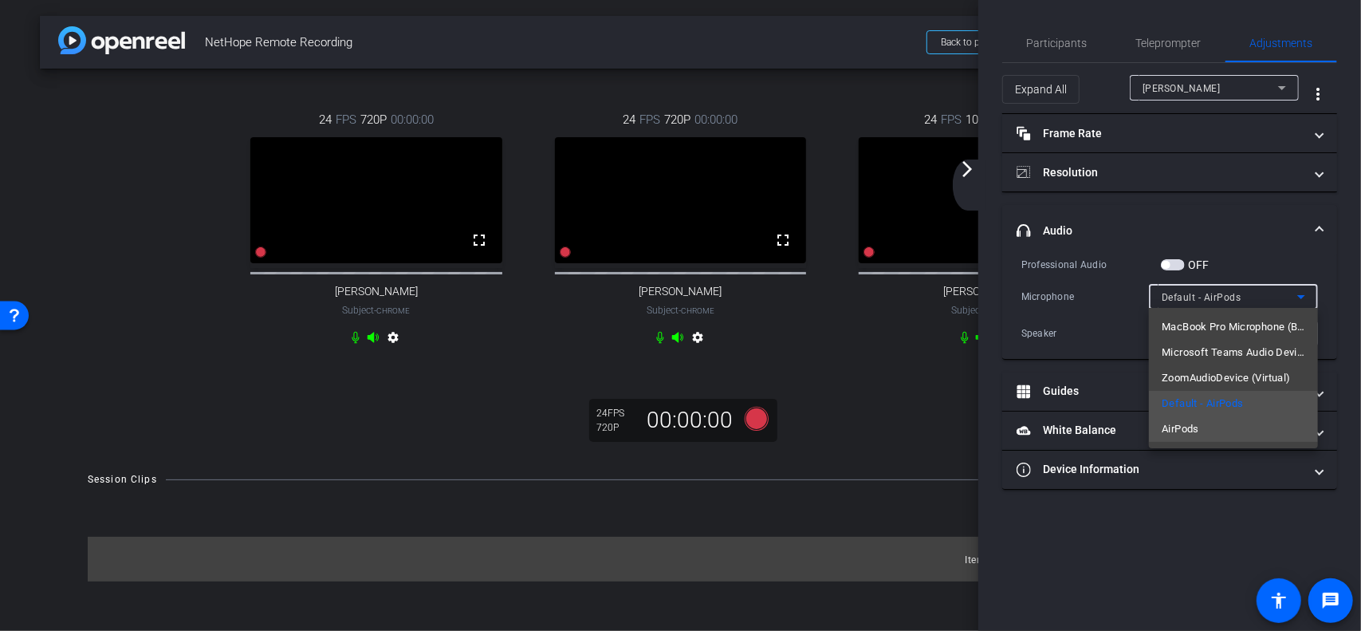
click at [1191, 431] on span "AirPods" at bounding box center [1180, 428] width 37 height 19
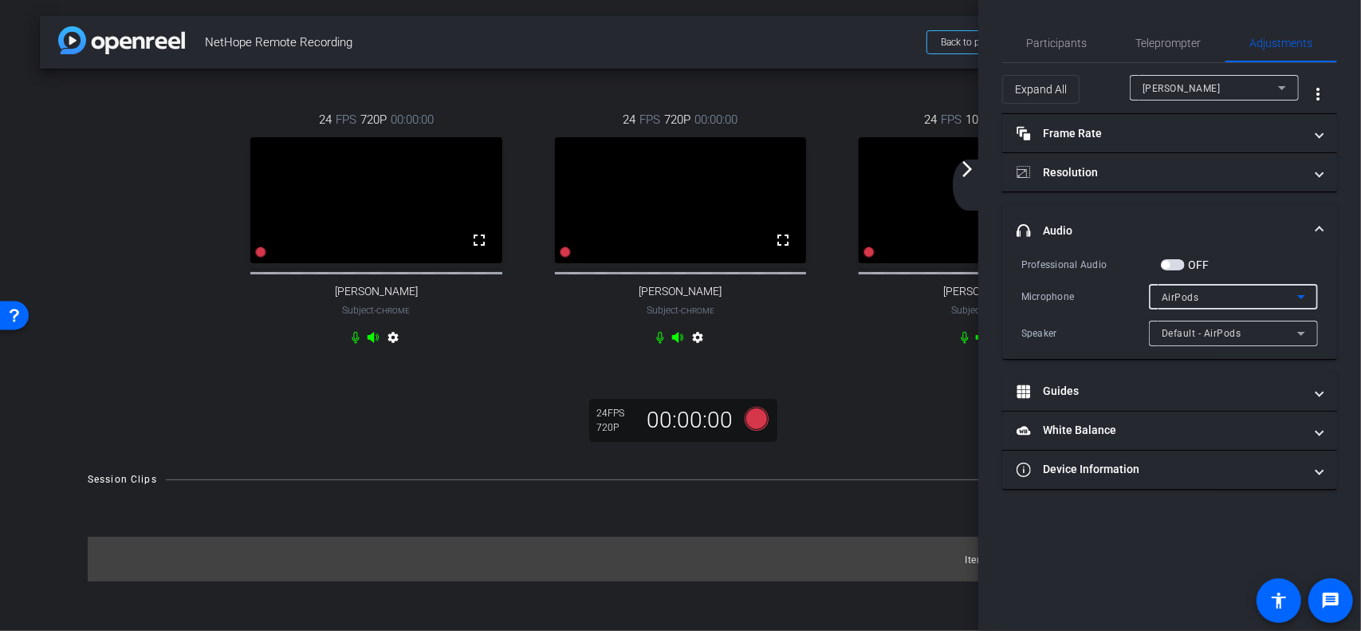
click at [1238, 295] on div "AirPods" at bounding box center [1230, 297] width 136 height 20
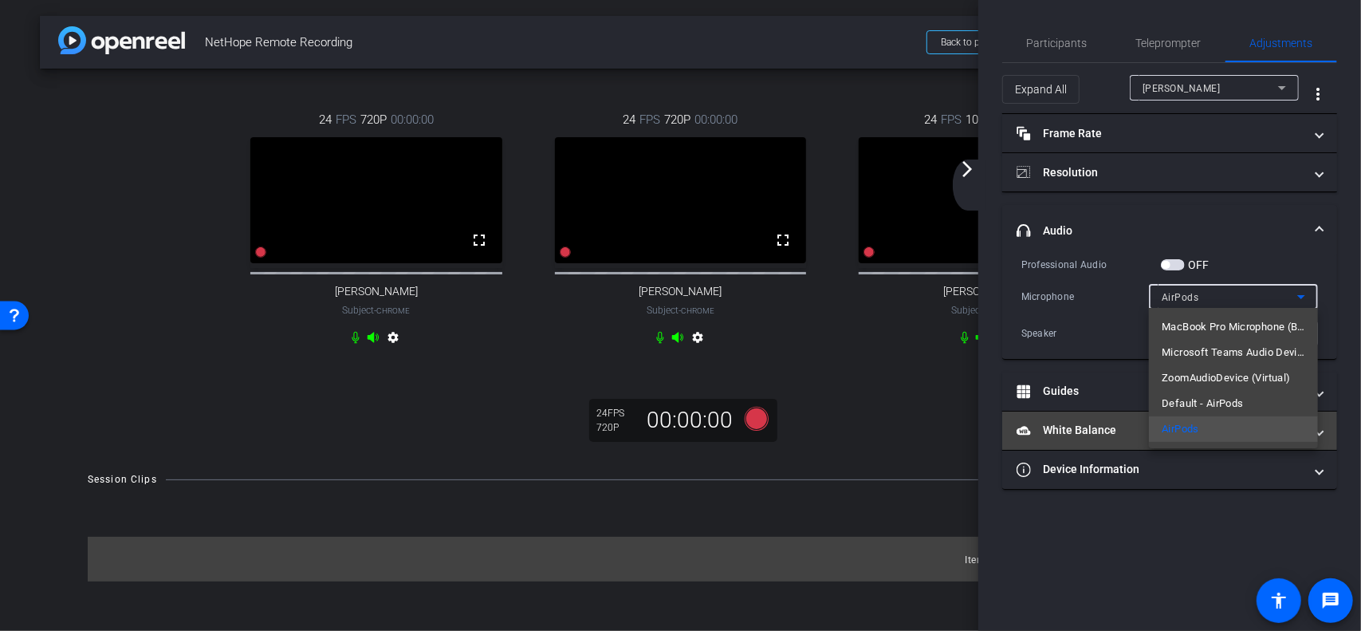
click at [1189, 431] on span "AirPods" at bounding box center [1180, 428] width 37 height 19
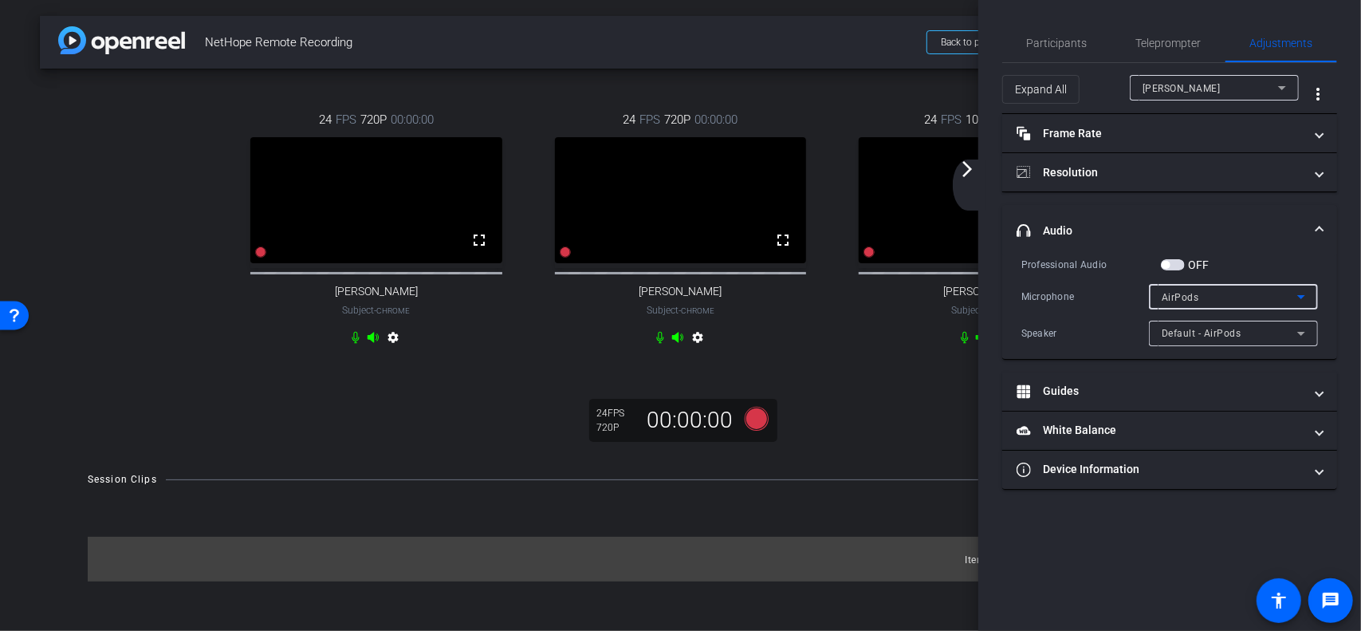
click at [1220, 298] on div "AirPods" at bounding box center [1230, 297] width 136 height 20
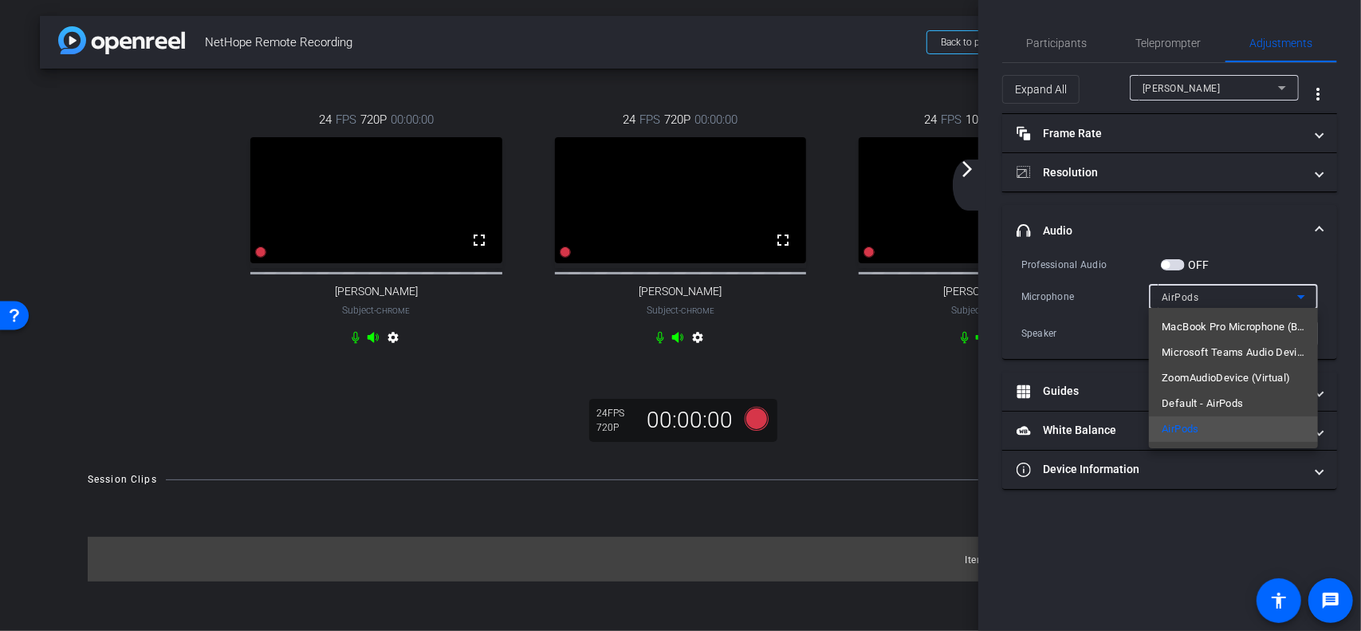
click at [1125, 313] on div at bounding box center [680, 315] width 1361 height 631
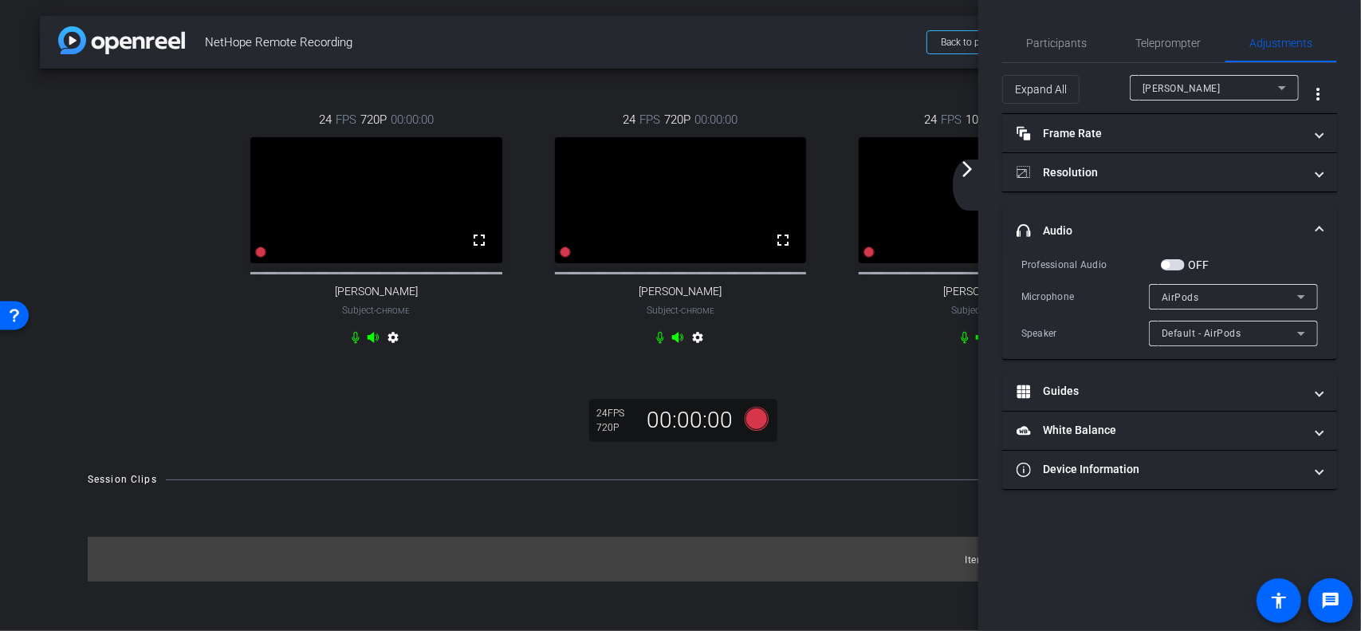
click at [967, 175] on mat-icon "arrow_forward_ios" at bounding box center [967, 168] width 19 height 19
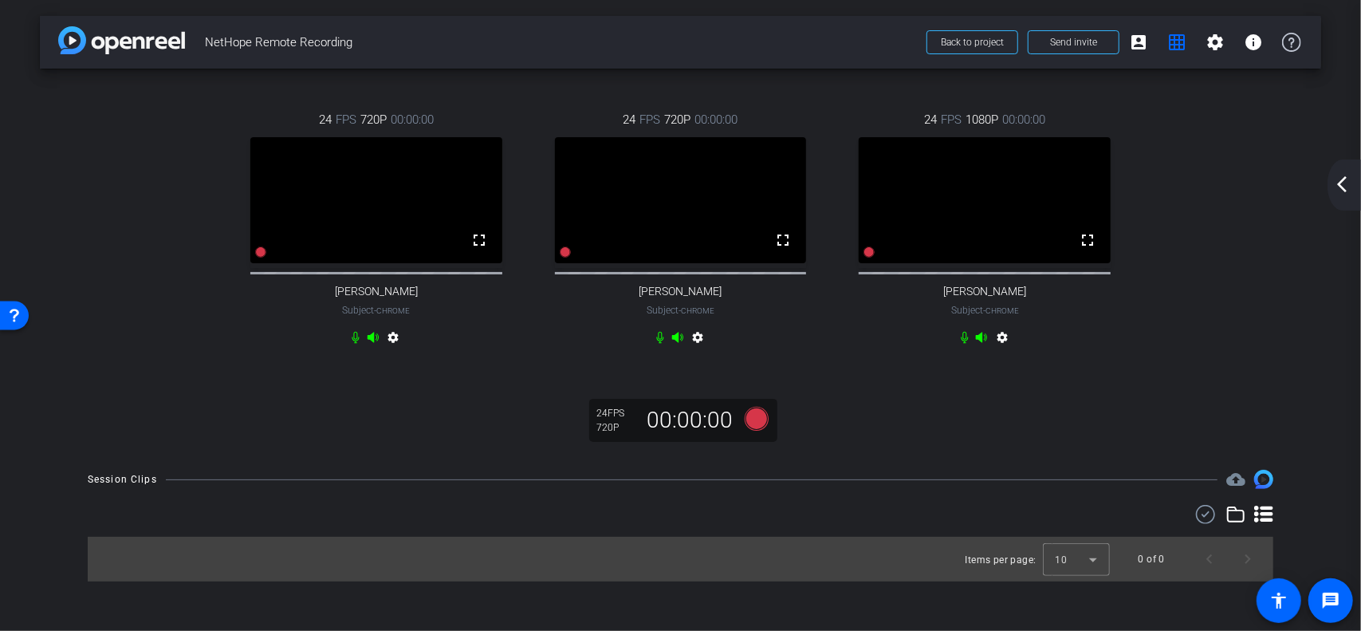
click at [1345, 183] on mat-icon "arrow_back_ios_new" at bounding box center [1342, 184] width 19 height 19
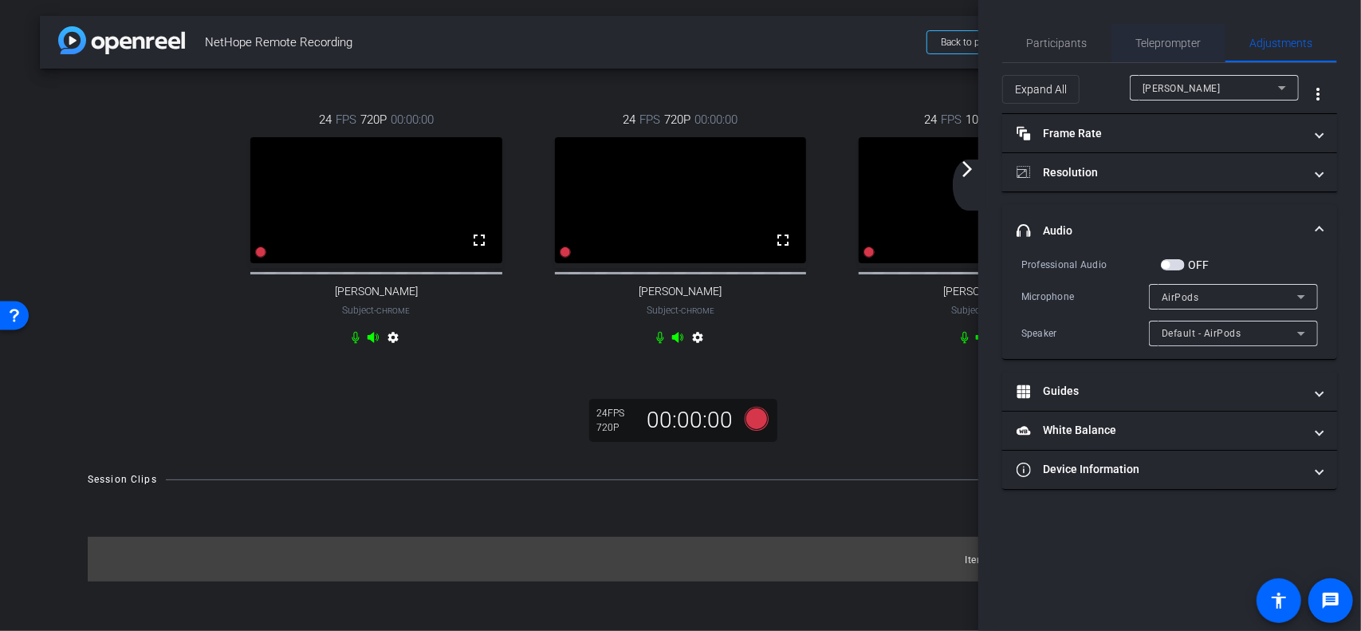
click at [1158, 37] on span "Teleprompter" at bounding box center [1168, 42] width 65 height 11
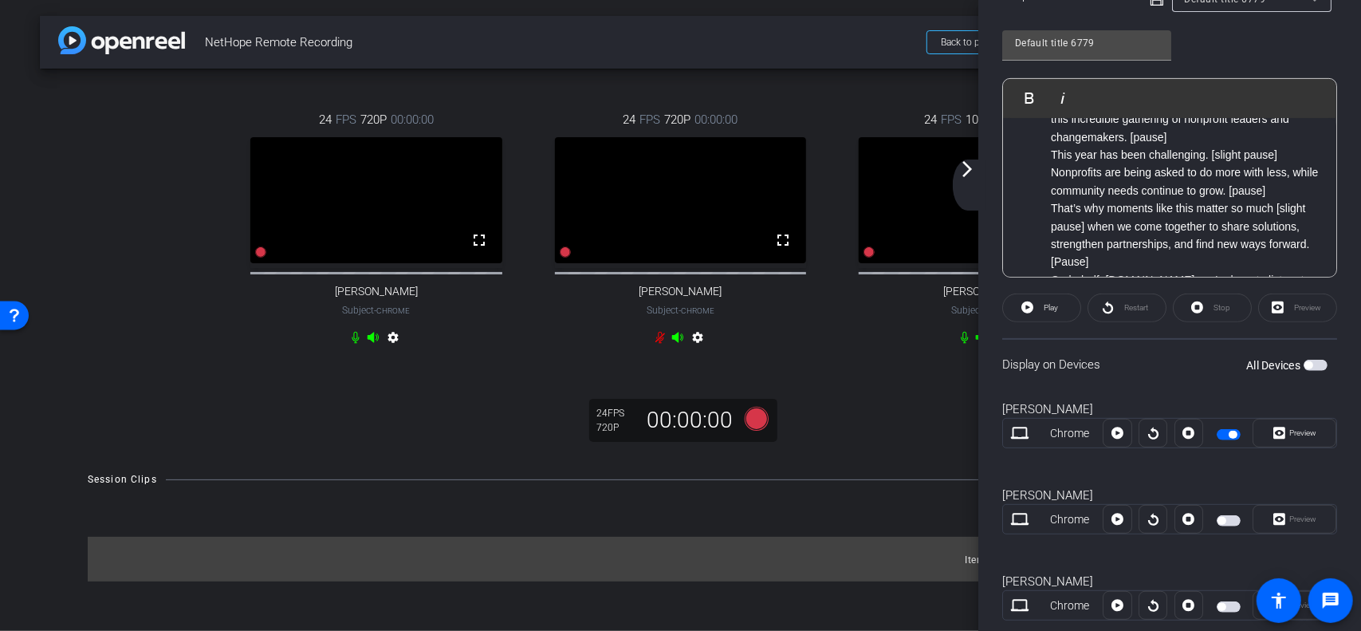
scroll to position [410, 0]
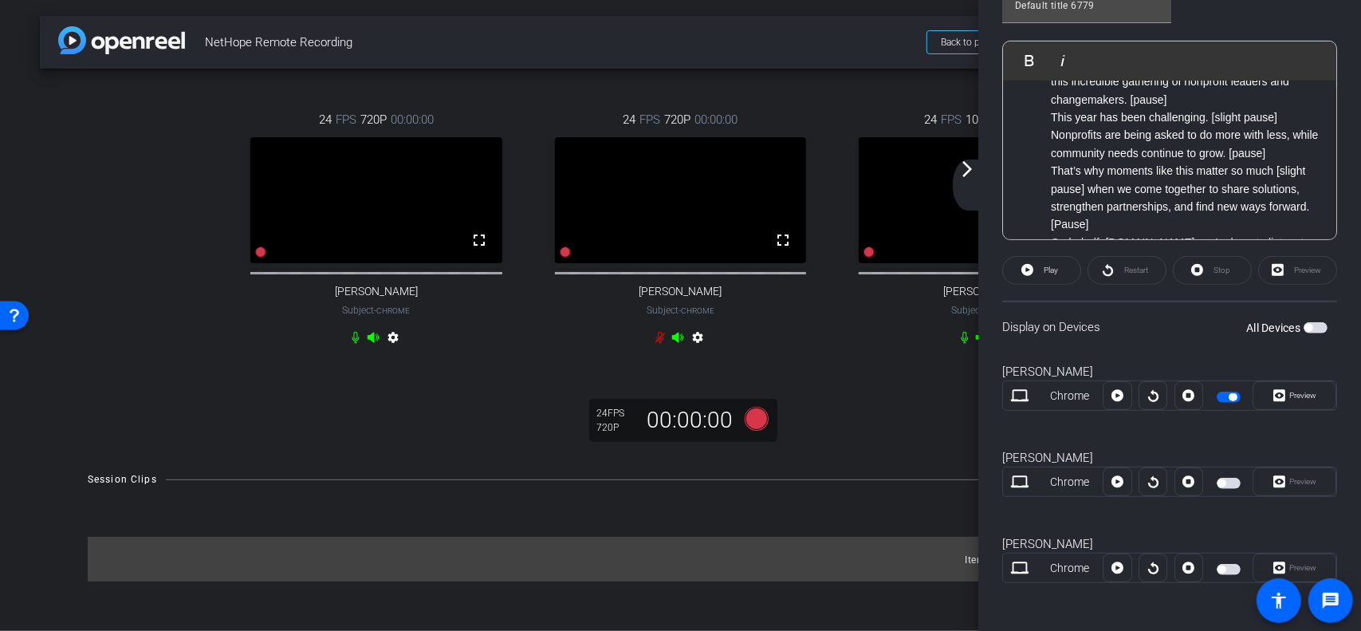
click at [1220, 392] on span "button" at bounding box center [1229, 397] width 24 height 11
click at [1222, 569] on span "button" at bounding box center [1229, 569] width 24 height 11
click at [1289, 565] on span "Preview" at bounding box center [1302, 567] width 27 height 9
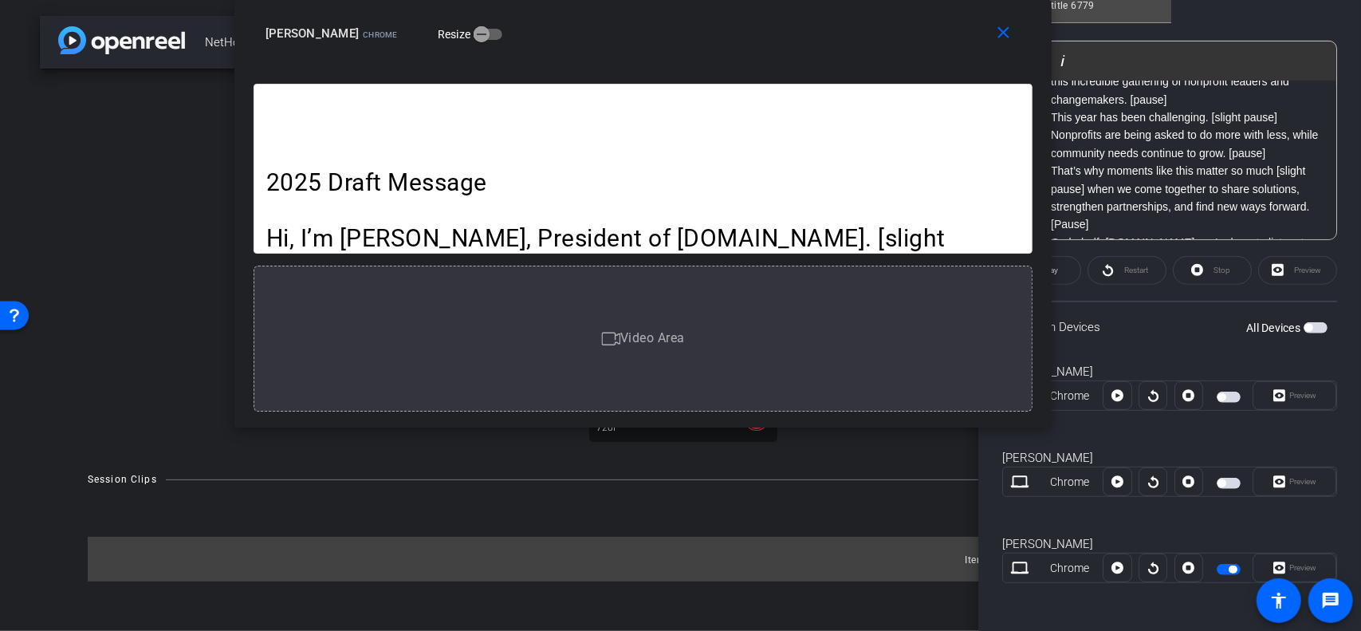
drag, startPoint x: 818, startPoint y: 120, endPoint x: 783, endPoint y: 9, distance: 116.3
click at [783, 9] on div "close [PERSON_NAME] Resize" at bounding box center [642, 36] width 817 height 72
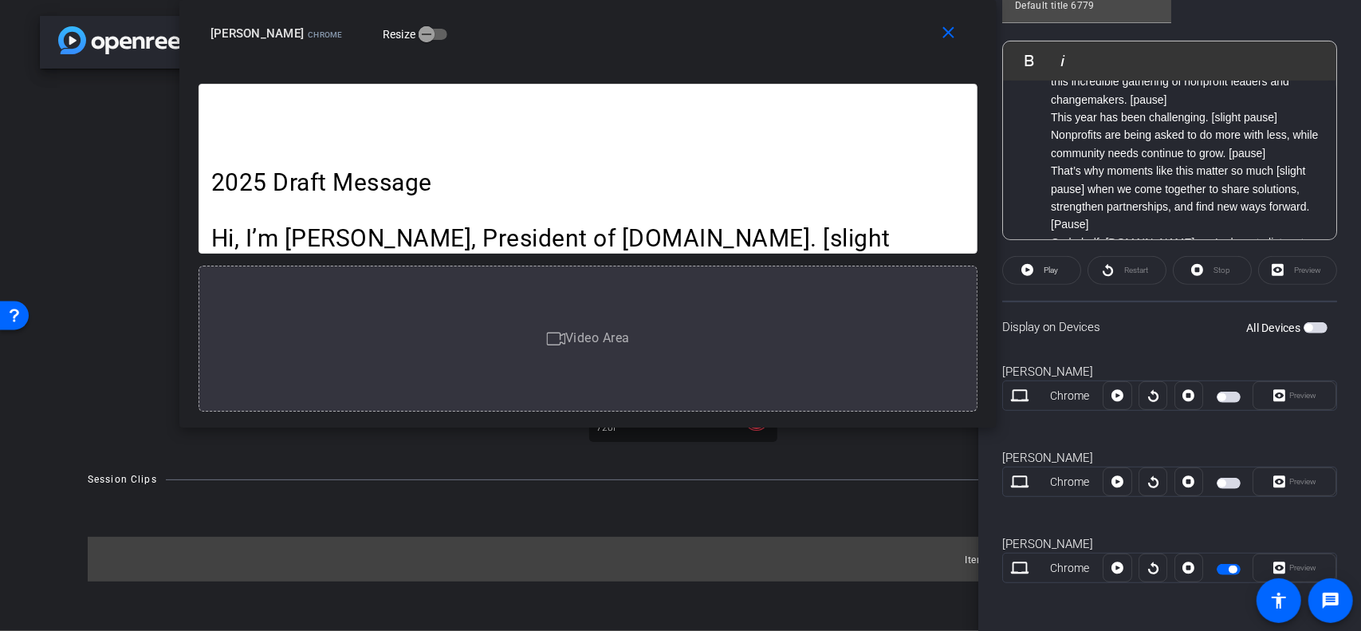
drag, startPoint x: 926, startPoint y: 25, endPoint x: 874, endPoint y: 1, distance: 57.1
click at [874, 1] on div "close [PERSON_NAME] Resize" at bounding box center [587, 36] width 817 height 72
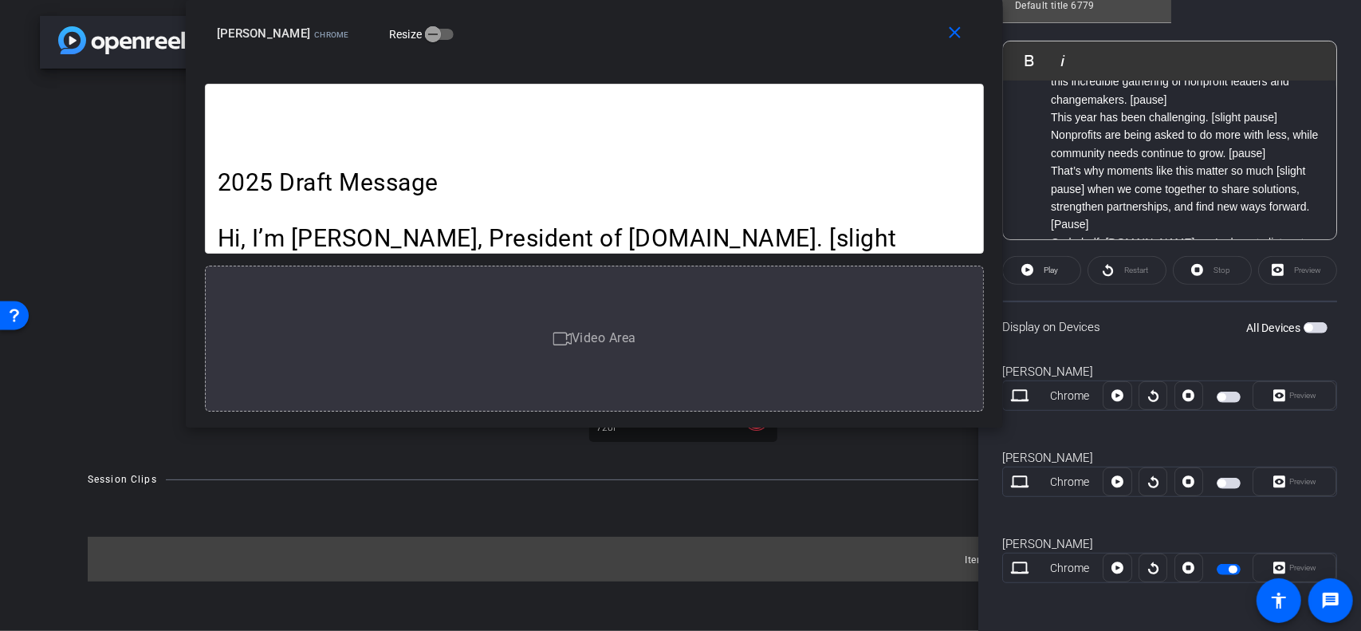
drag, startPoint x: 821, startPoint y: 38, endPoint x: 827, endPoint y: 31, distance: 9.6
click at [827, 31] on div "Vanessa Chrome Resize" at bounding box center [600, 33] width 767 height 29
click at [1116, 564] on icon at bounding box center [1118, 568] width 12 height 12
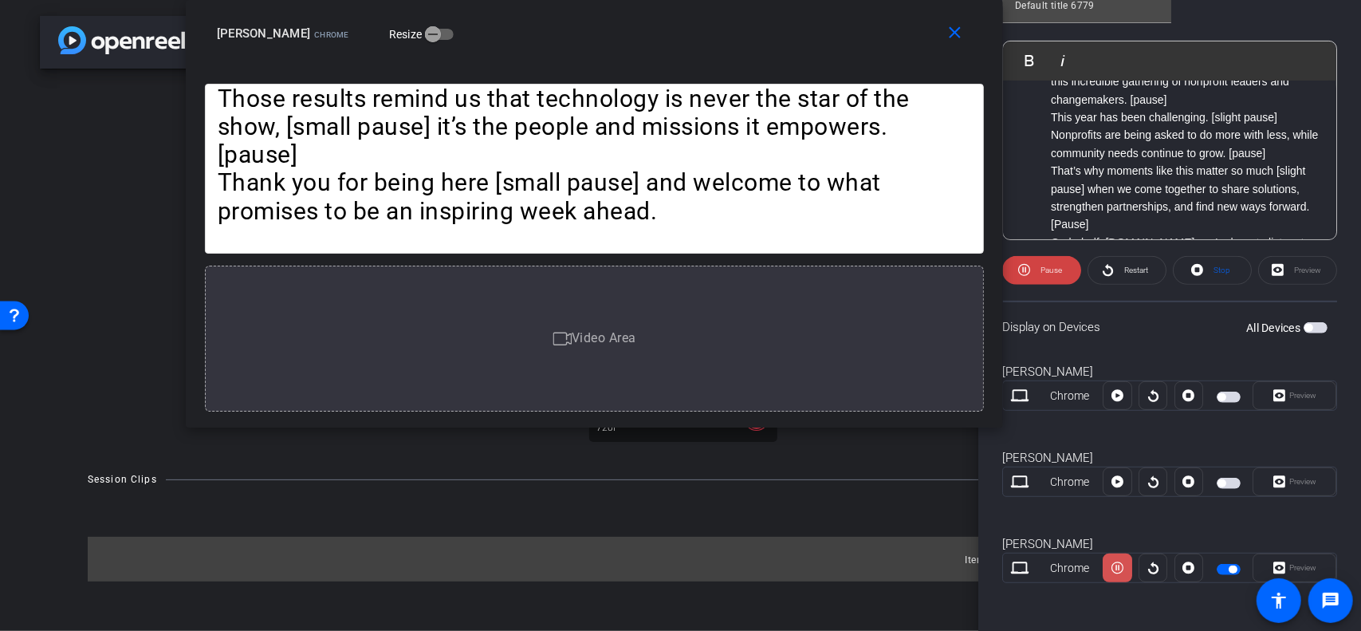
click at [1115, 565] on icon at bounding box center [1118, 568] width 12 height 24
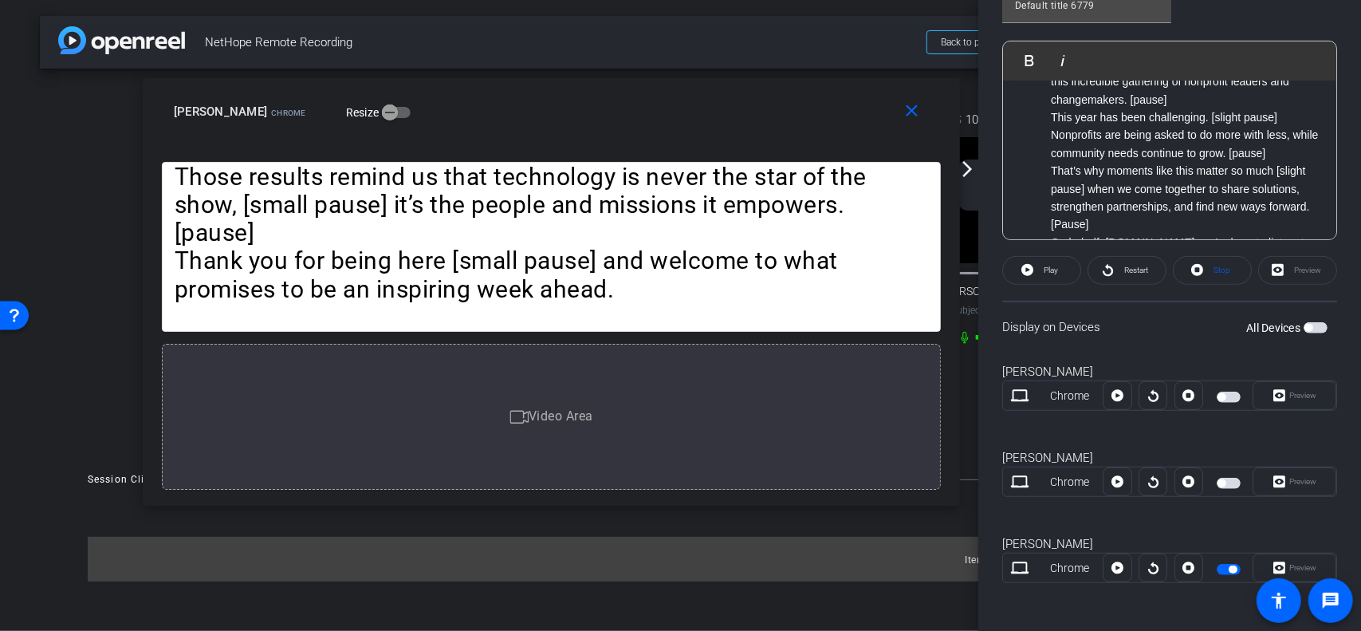
drag, startPoint x: 741, startPoint y: 41, endPoint x: 722, endPoint y: 146, distance: 107.0
click at [699, 119] on div "Vanessa Chrome Resize" at bounding box center [557, 111] width 767 height 29
click at [912, 108] on mat-icon "close" at bounding box center [914, 111] width 20 height 20
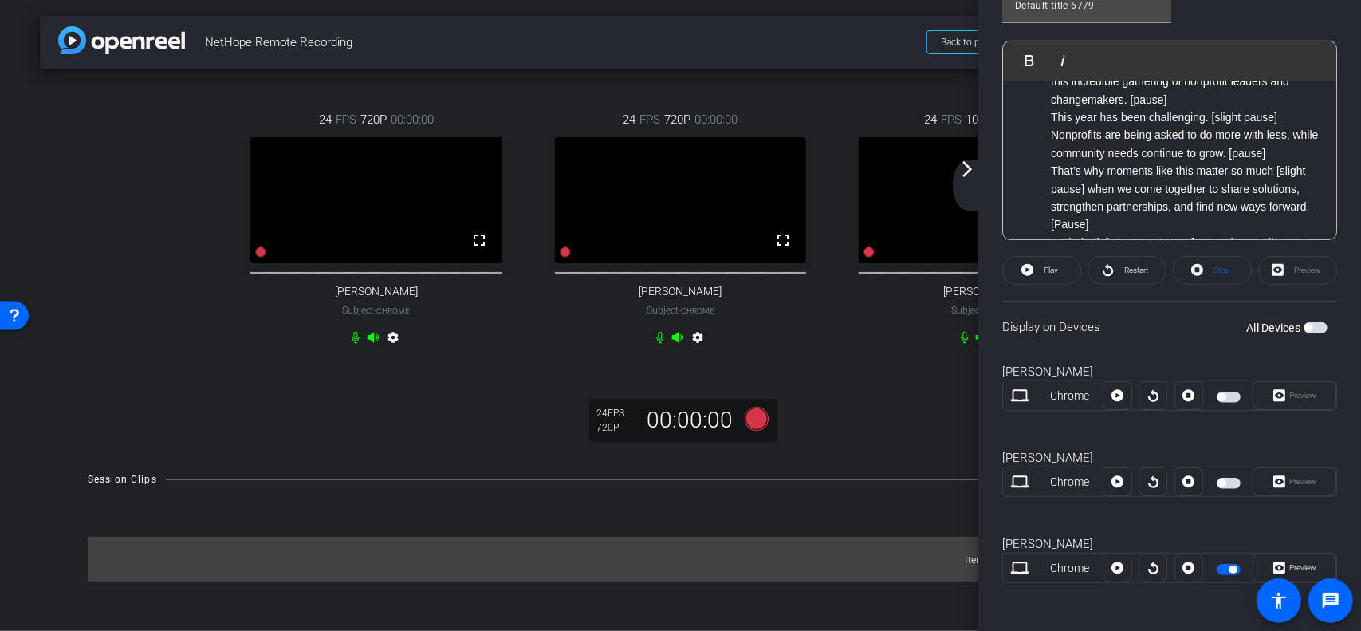
click at [971, 176] on mat-icon "arrow_forward_ios" at bounding box center [967, 168] width 19 height 19
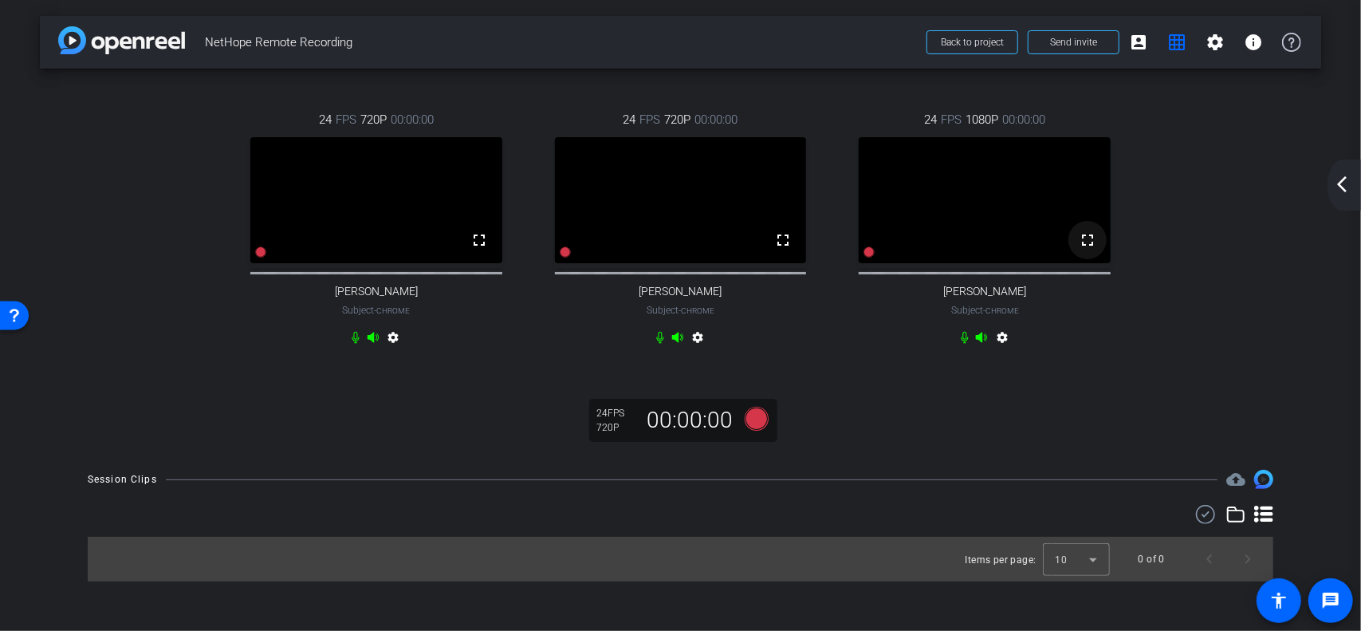
click at [1094, 250] on mat-icon "fullscreen" at bounding box center [1087, 239] width 19 height 19
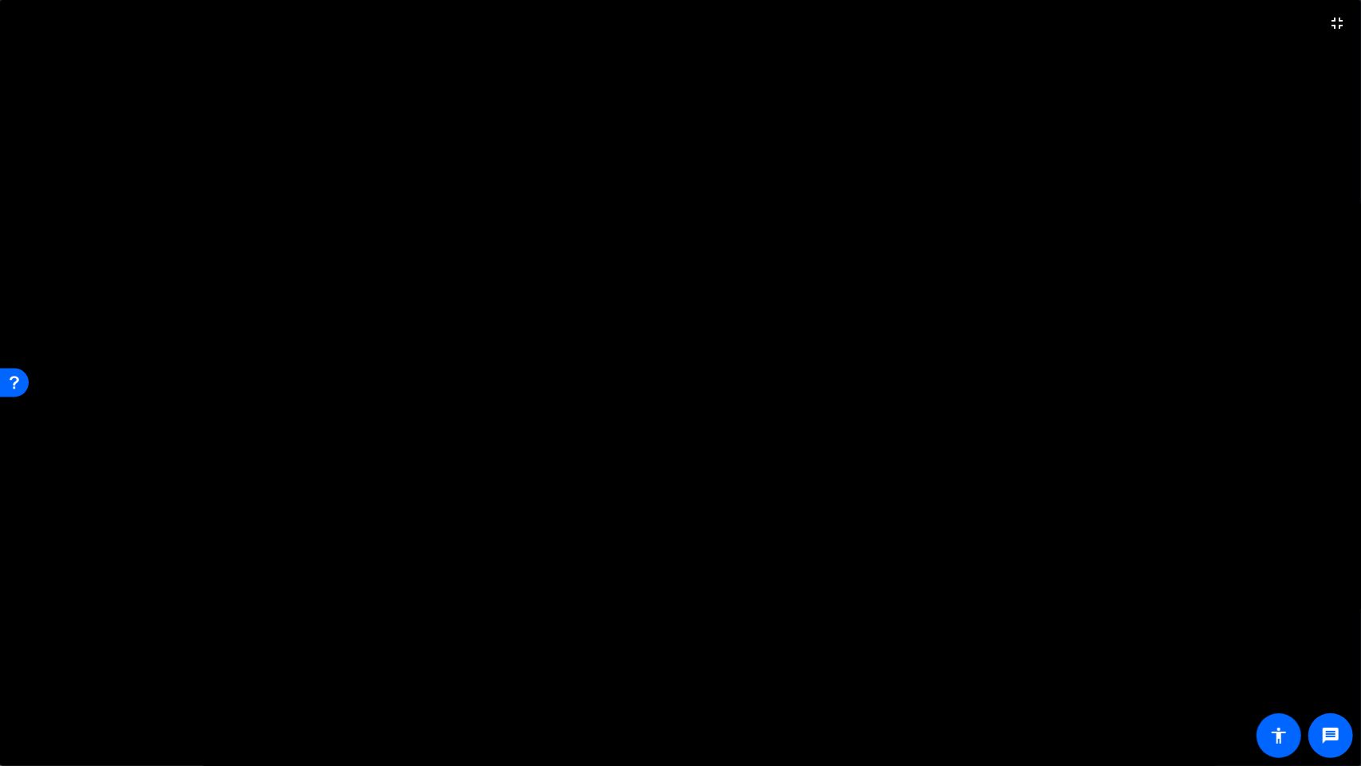
click at [1191, 630] on video at bounding box center [680, 383] width 1361 height 766
click at [1190, 630] on video at bounding box center [680, 383] width 1361 height 766
click at [1339, 25] on mat-icon "fullscreen_exit" at bounding box center [1337, 23] width 19 height 19
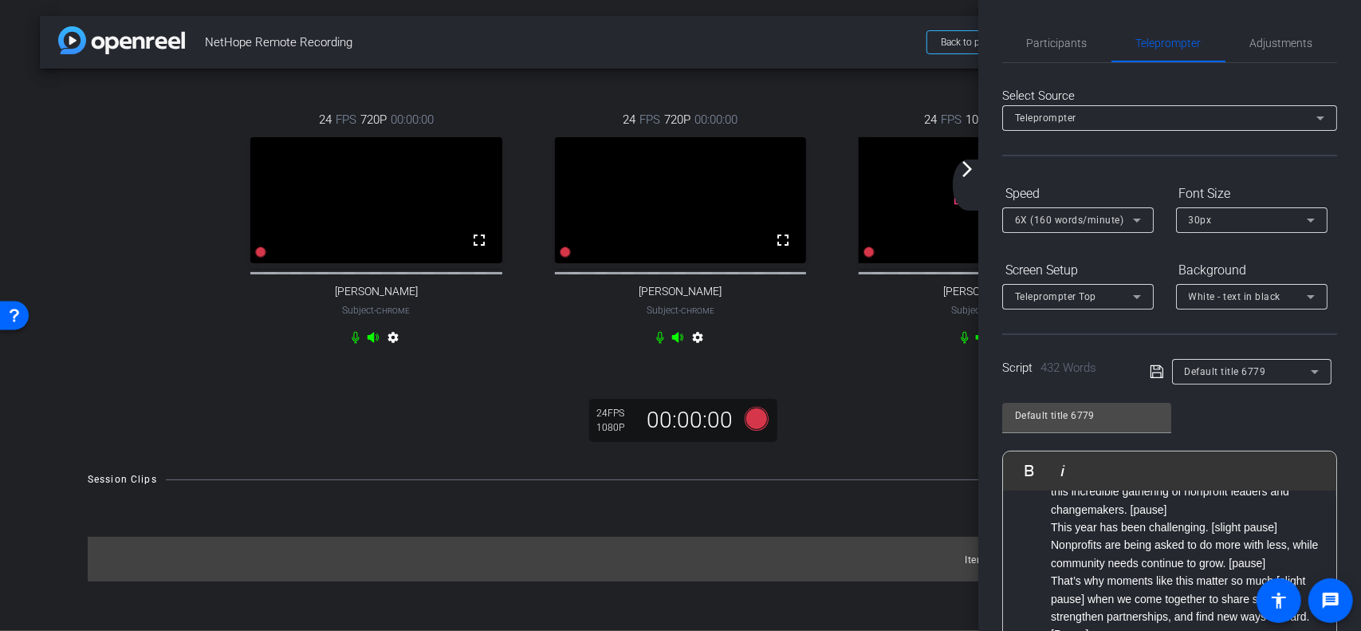
click at [970, 184] on div "arrow_back_ios_new arrow_forward_ios" at bounding box center [969, 184] width 33 height 51
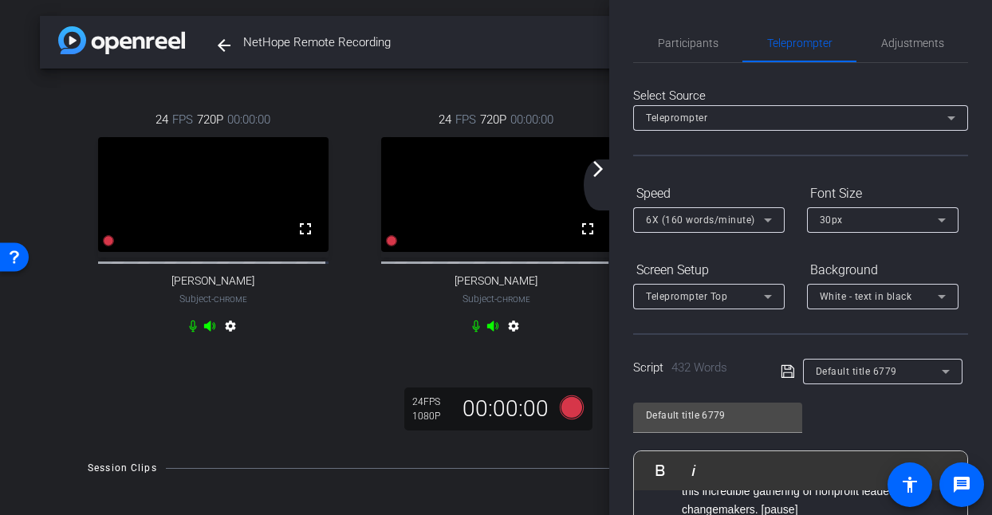
click at [605, 187] on div "arrow_back_ios_new arrow_forward_ios" at bounding box center [600, 184] width 33 height 51
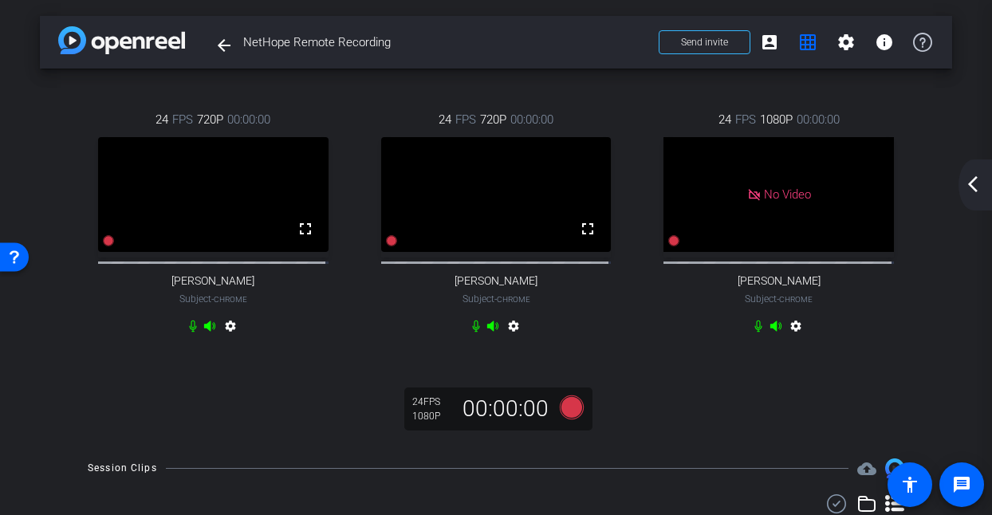
click at [977, 174] on div "arrow_back_ios_new arrow_forward_ios" at bounding box center [975, 184] width 33 height 51
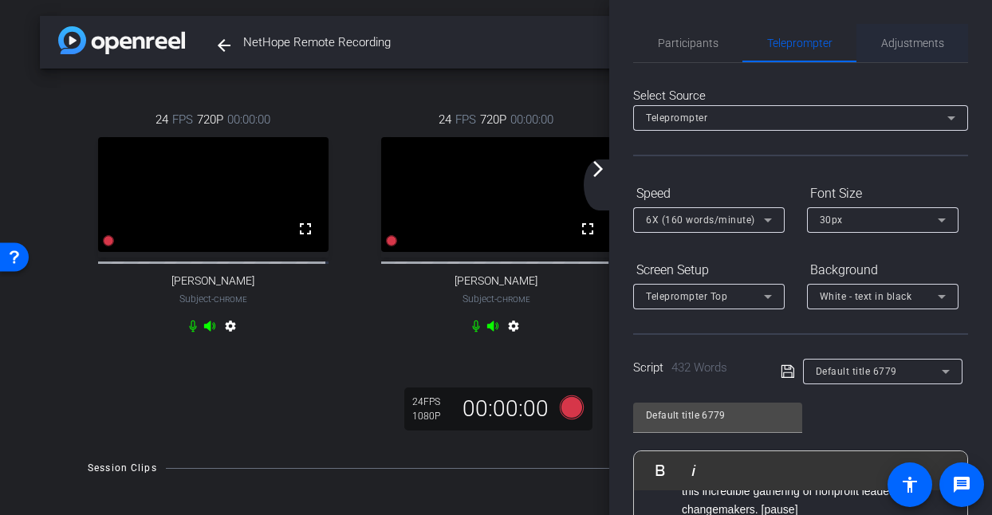
click at [891, 41] on span "Adjustments" at bounding box center [912, 42] width 63 height 11
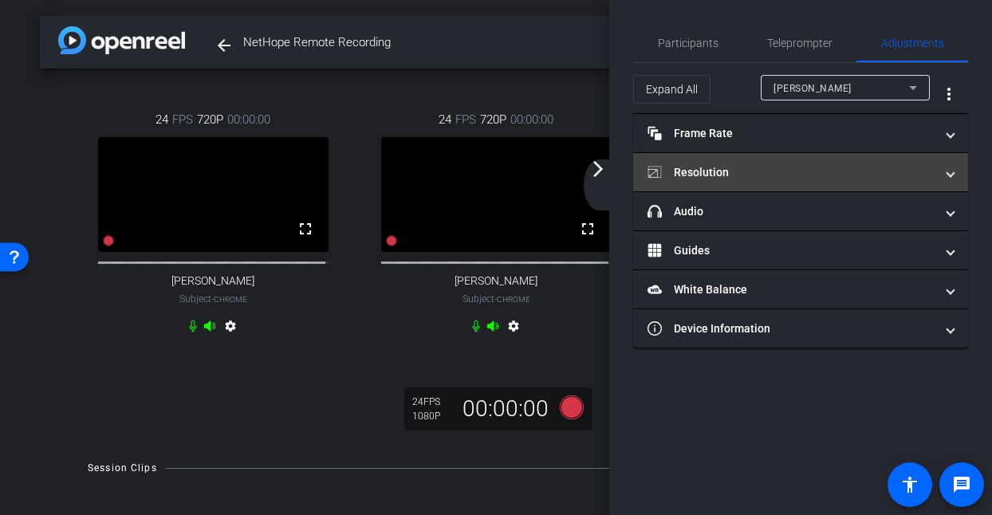
click at [731, 173] on mat-panel-title "Resolution" at bounding box center [791, 172] width 287 height 17
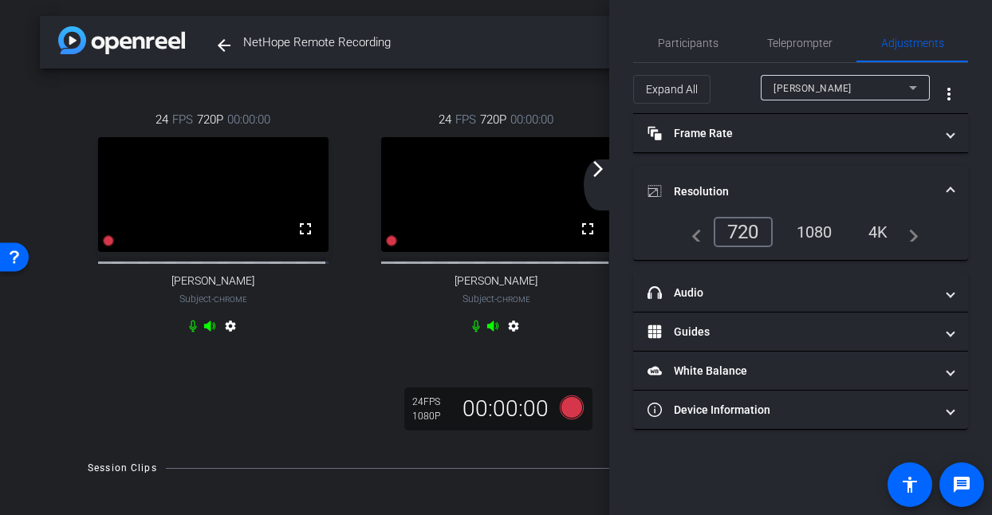
click at [813, 89] on span "[PERSON_NAME]" at bounding box center [813, 88] width 78 height 11
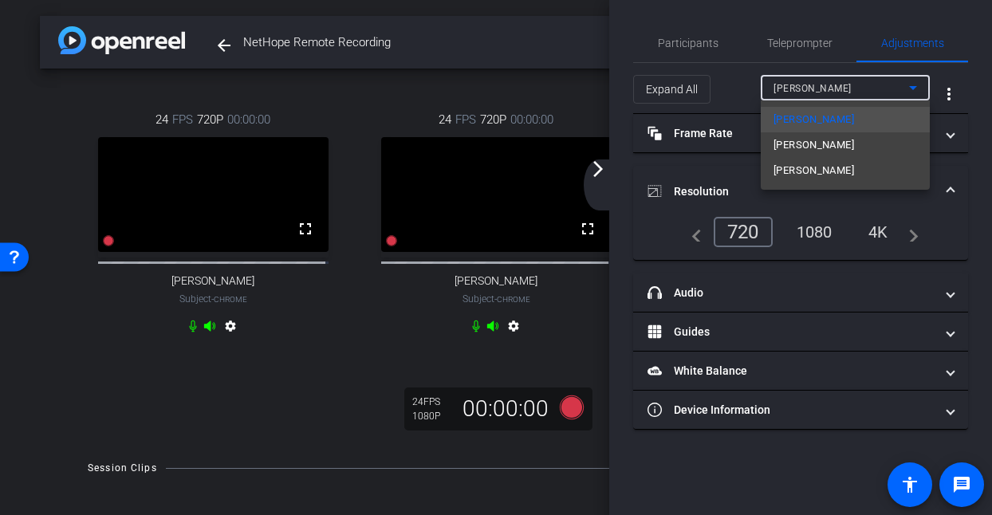
click at [803, 168] on span "[PERSON_NAME]" at bounding box center [814, 170] width 81 height 19
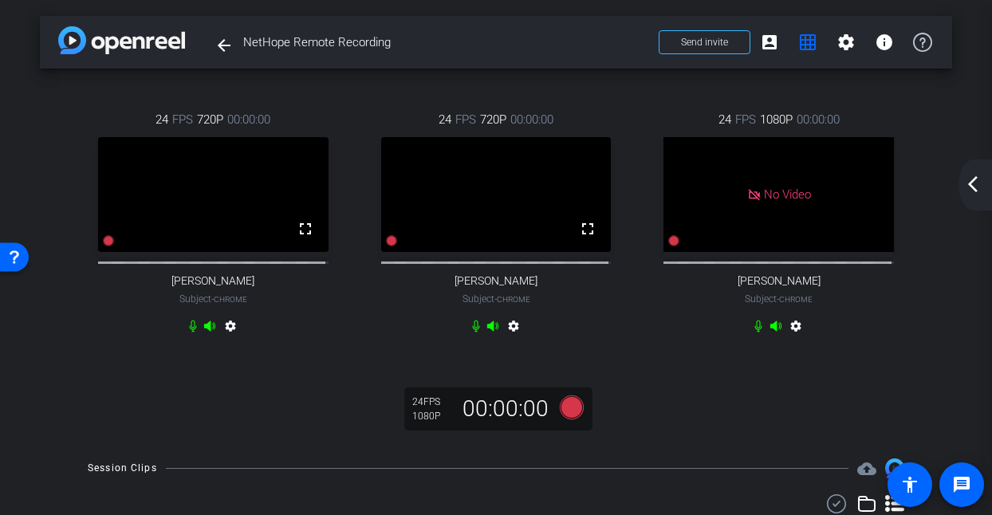
click at [978, 184] on mat-icon "arrow_back_ios_new" at bounding box center [972, 184] width 19 height 19
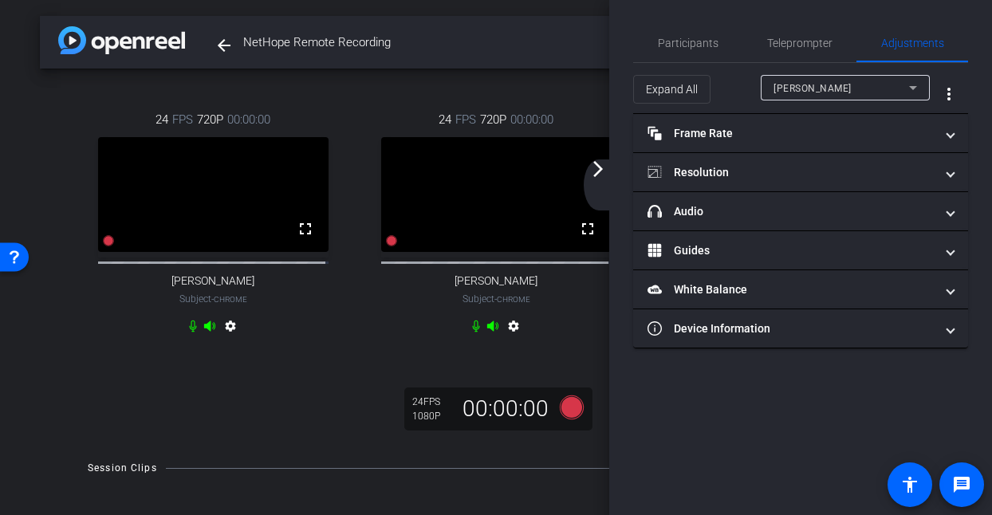
click at [836, 90] on div "[PERSON_NAME]" at bounding box center [842, 88] width 136 height 20
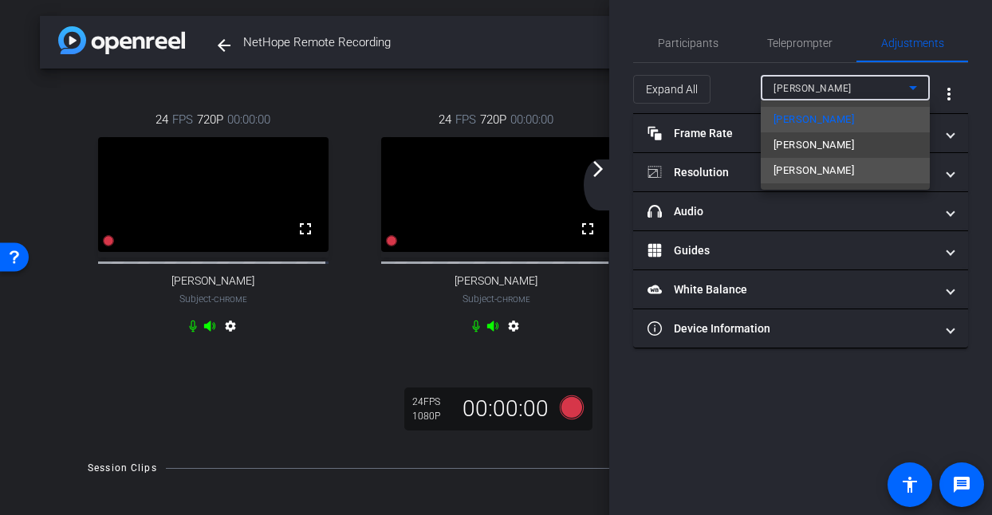
click at [805, 167] on span "[PERSON_NAME]" at bounding box center [814, 170] width 81 height 19
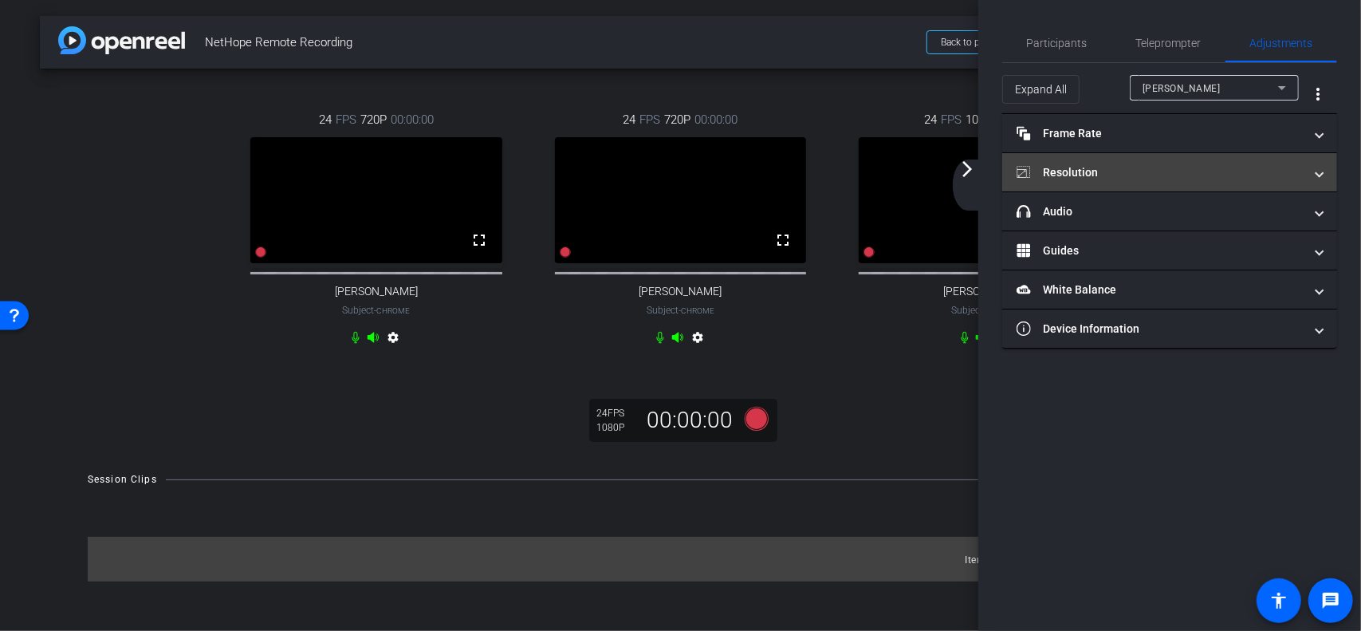
click at [1093, 166] on mat-panel-title "Resolution" at bounding box center [1160, 172] width 287 height 17
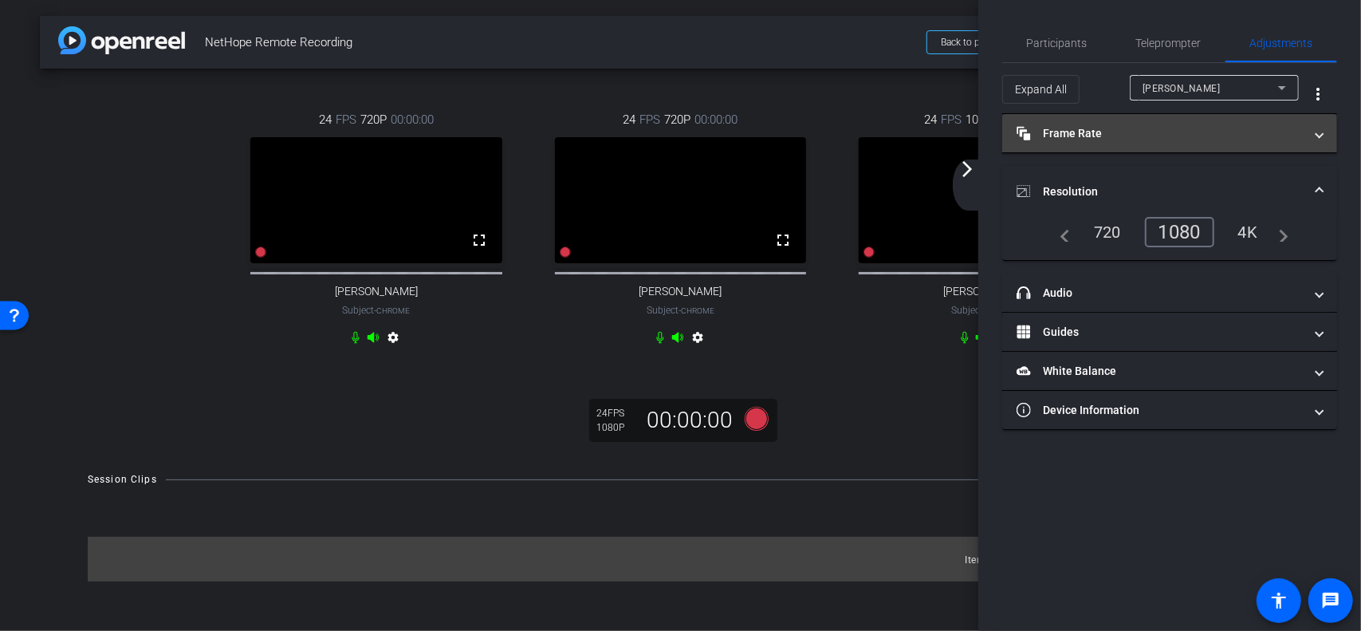
click at [1093, 126] on mat-panel-title "Frame Rate Frame Rate" at bounding box center [1160, 133] width 287 height 17
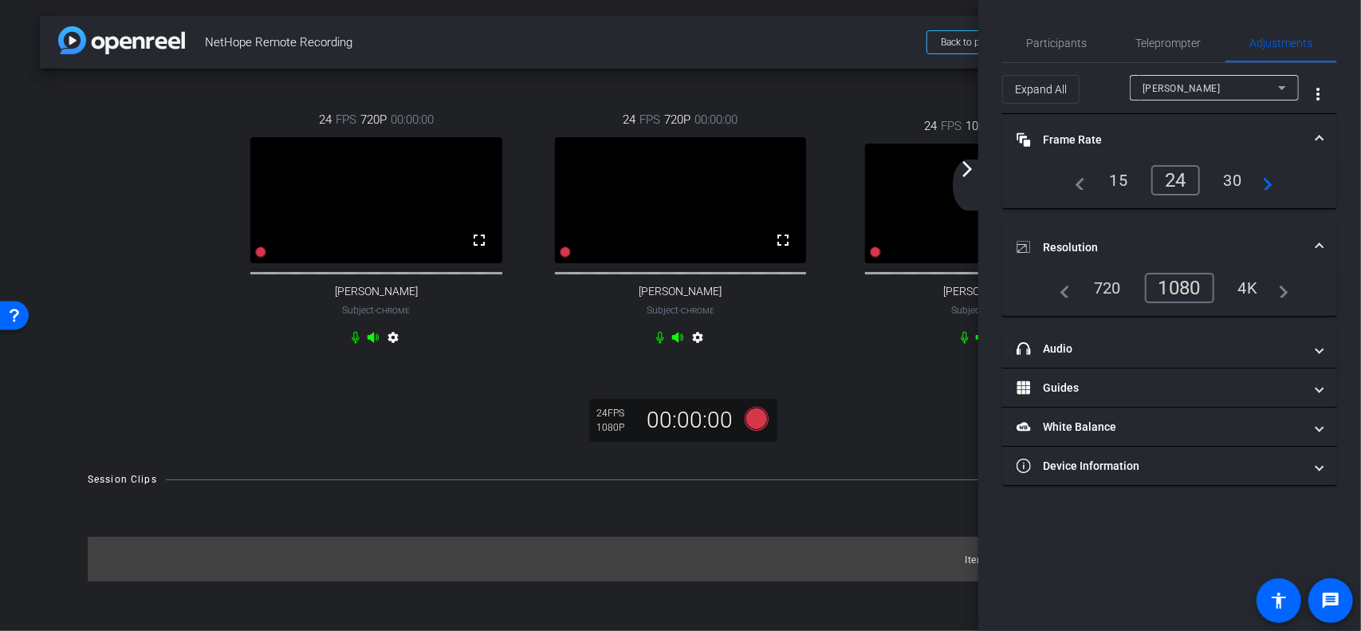
click at [966, 169] on mat-icon "arrow_forward_ios" at bounding box center [967, 168] width 19 height 19
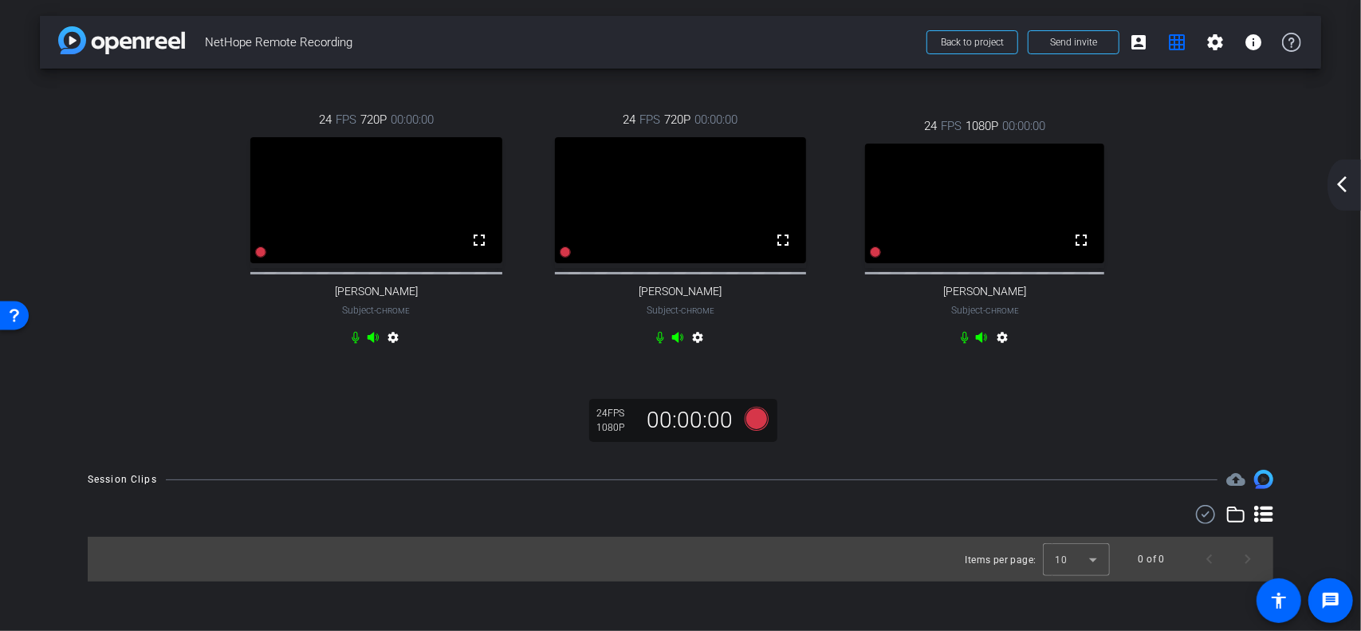
click at [1003, 350] on mat-icon "settings" at bounding box center [1002, 340] width 19 height 19
click at [1002, 350] on mat-icon "settings" at bounding box center [1002, 340] width 19 height 19
click at [1004, 350] on mat-icon "settings" at bounding box center [1002, 340] width 19 height 19
click at [1344, 181] on mat-icon "arrow_back_ios_new" at bounding box center [1342, 184] width 19 height 19
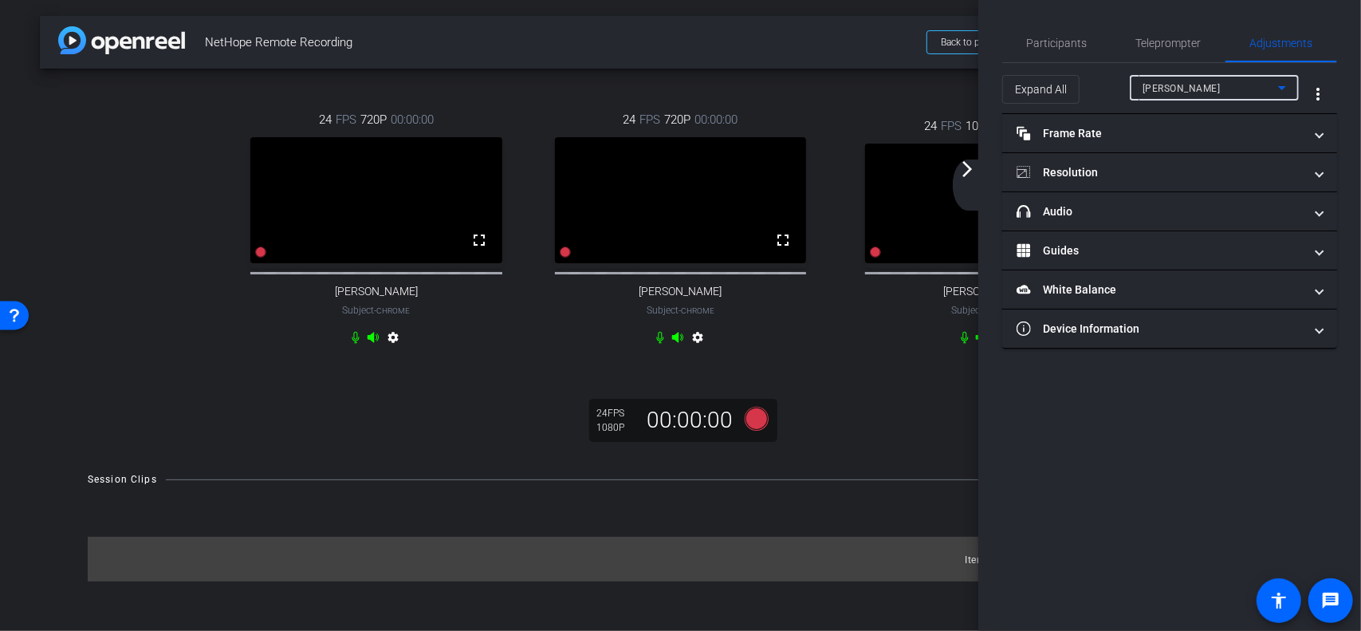
click at [1231, 93] on div "[PERSON_NAME]" at bounding box center [1211, 88] width 136 height 20
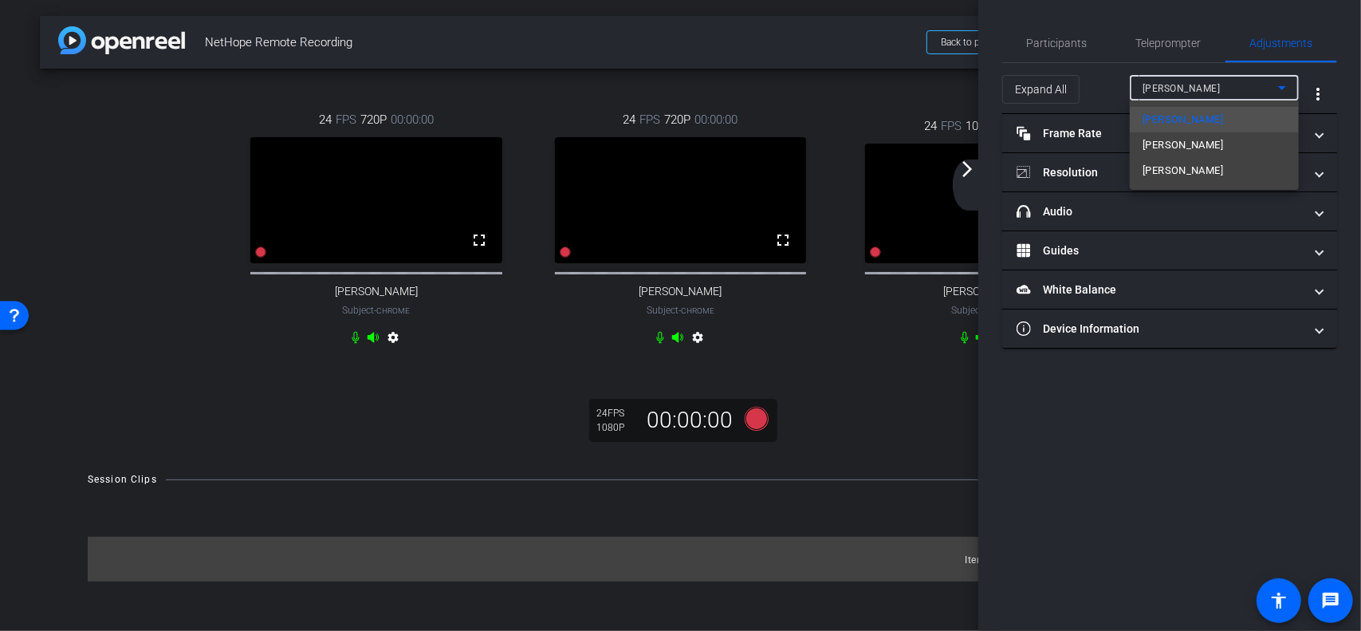
click at [1099, 374] on div at bounding box center [680, 315] width 1361 height 631
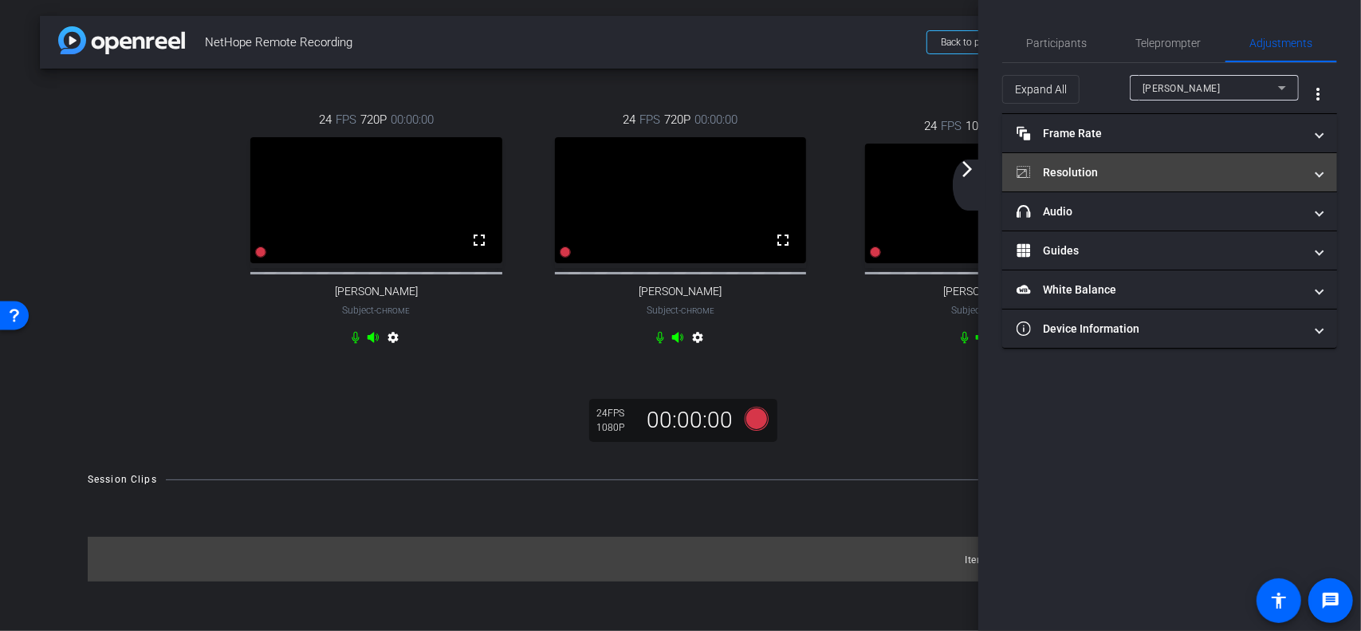
click at [1095, 167] on mat-panel-title "Resolution" at bounding box center [1160, 172] width 287 height 17
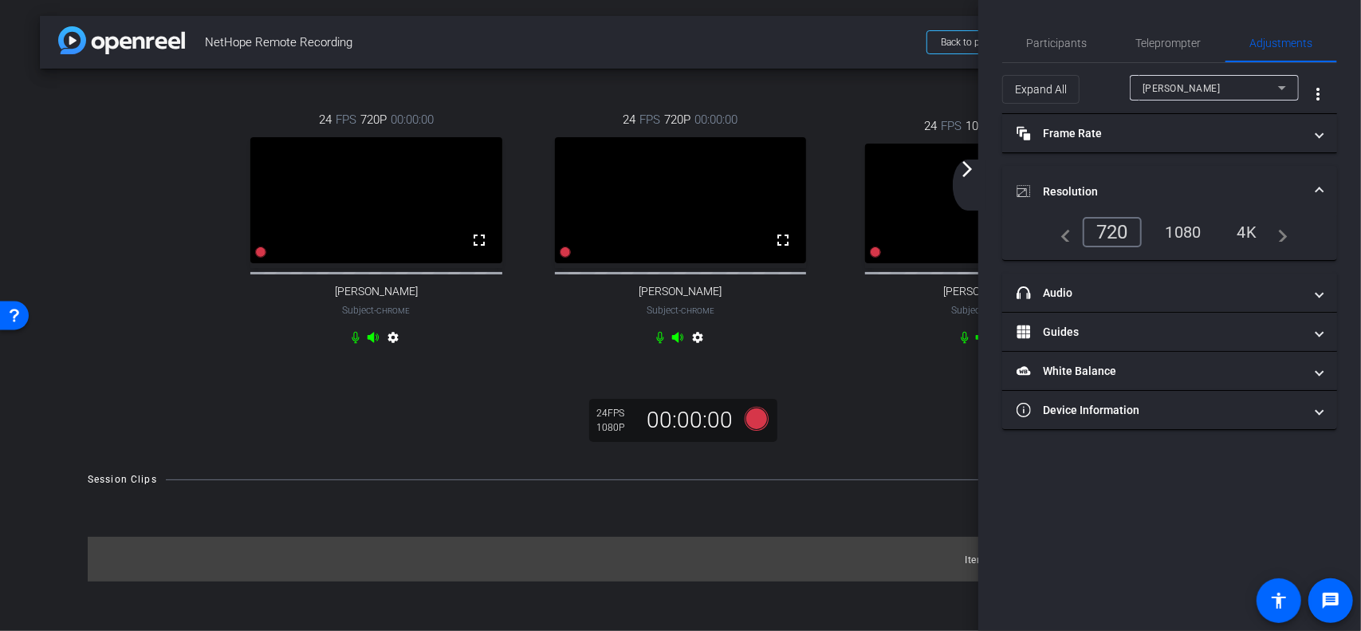
click at [1104, 447] on div "Participants Teleprompter Adjustments settings [PERSON_NAME] flip Director Ever…" at bounding box center [1169, 315] width 383 height 631
click at [1033, 86] on span "Expand All" at bounding box center [1041, 89] width 52 height 30
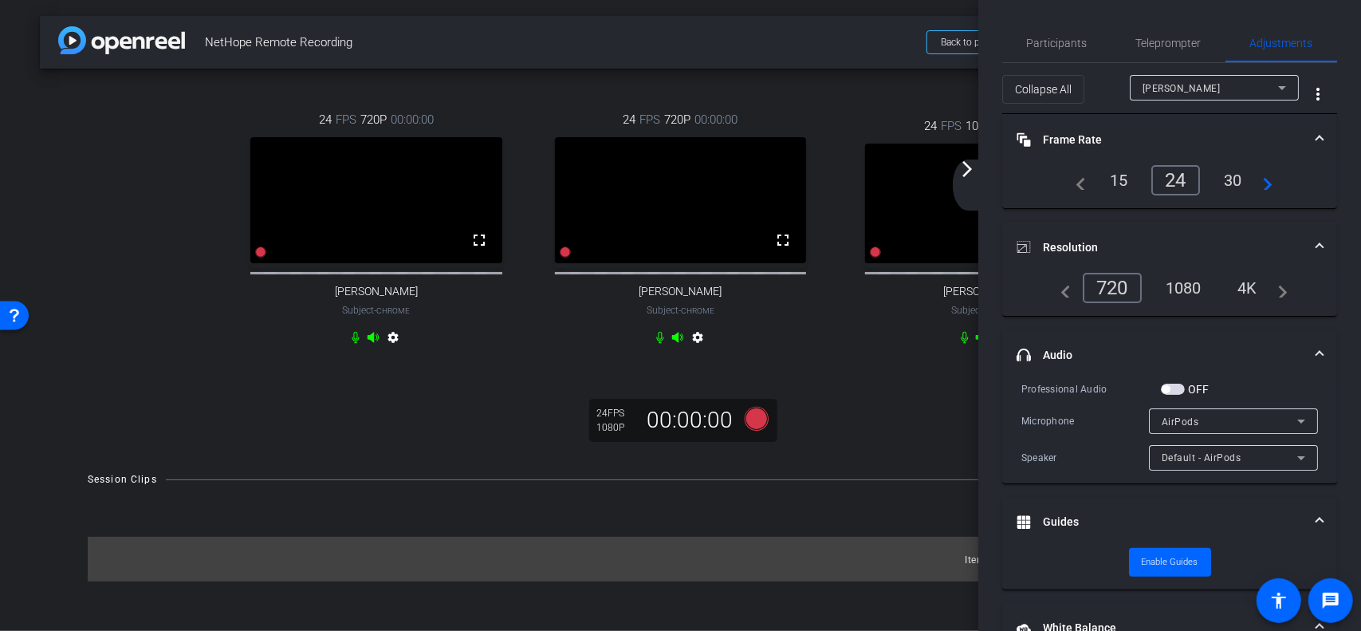
click at [1254, 85] on div "[PERSON_NAME]" at bounding box center [1211, 88] width 136 height 20
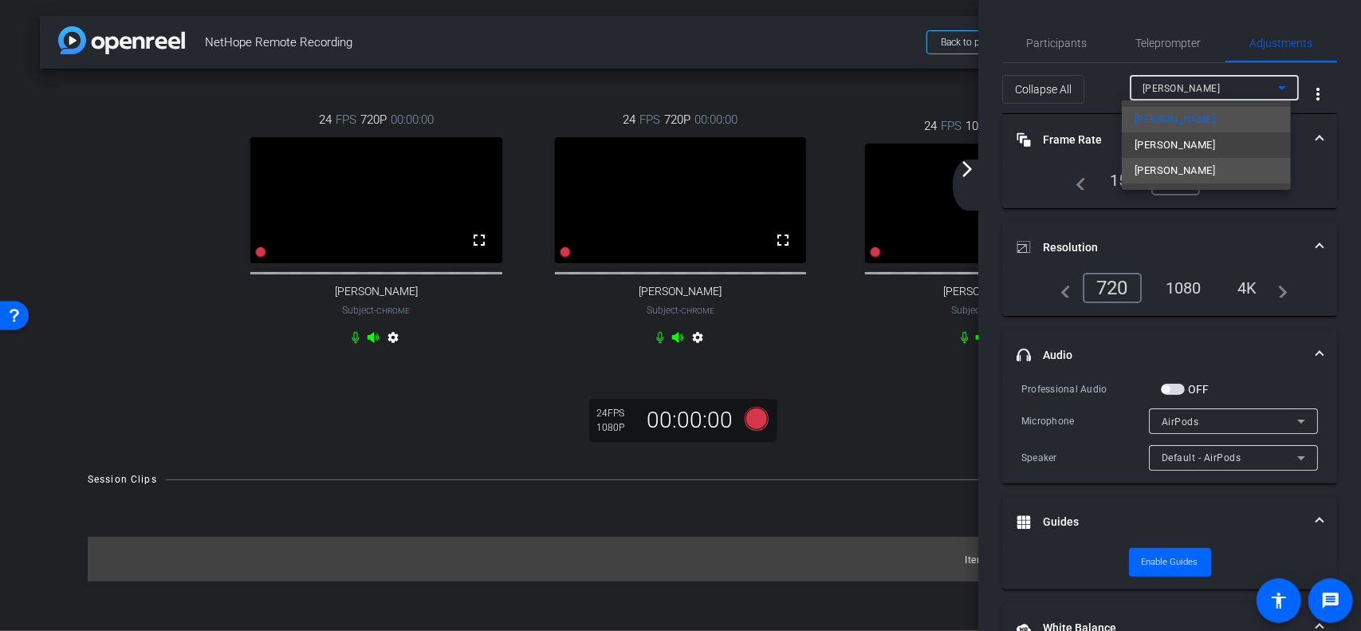
click at [1167, 171] on span "[PERSON_NAME]" at bounding box center [1175, 170] width 81 height 19
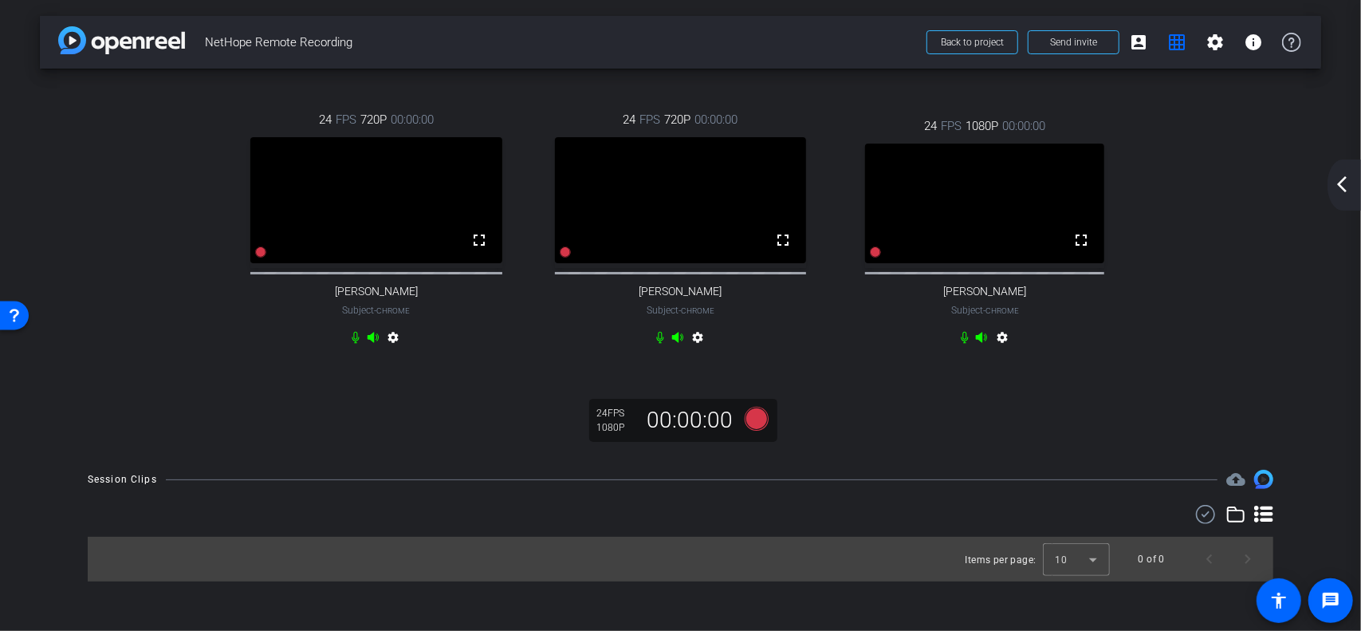
click at [1265, 524] on icon at bounding box center [1263, 514] width 19 height 19
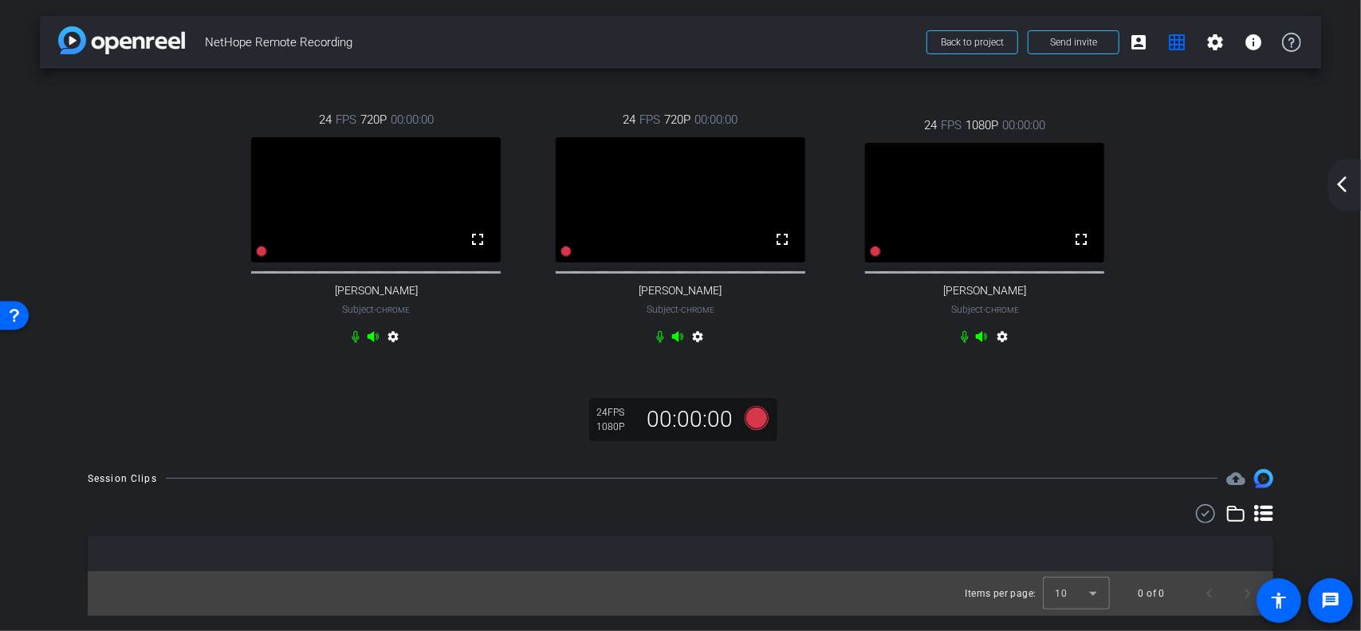
click at [1254, 523] on icon at bounding box center [1263, 513] width 19 height 19
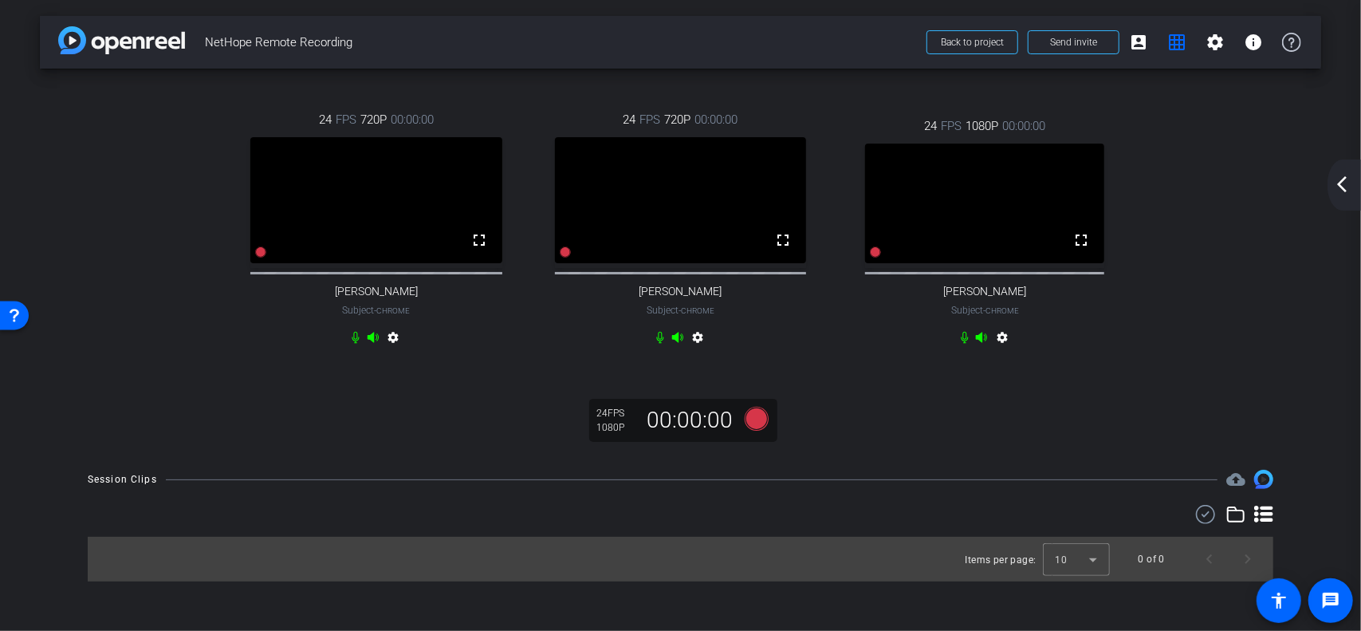
click at [1342, 182] on mat-icon "arrow_back_ios_new" at bounding box center [1342, 184] width 19 height 19
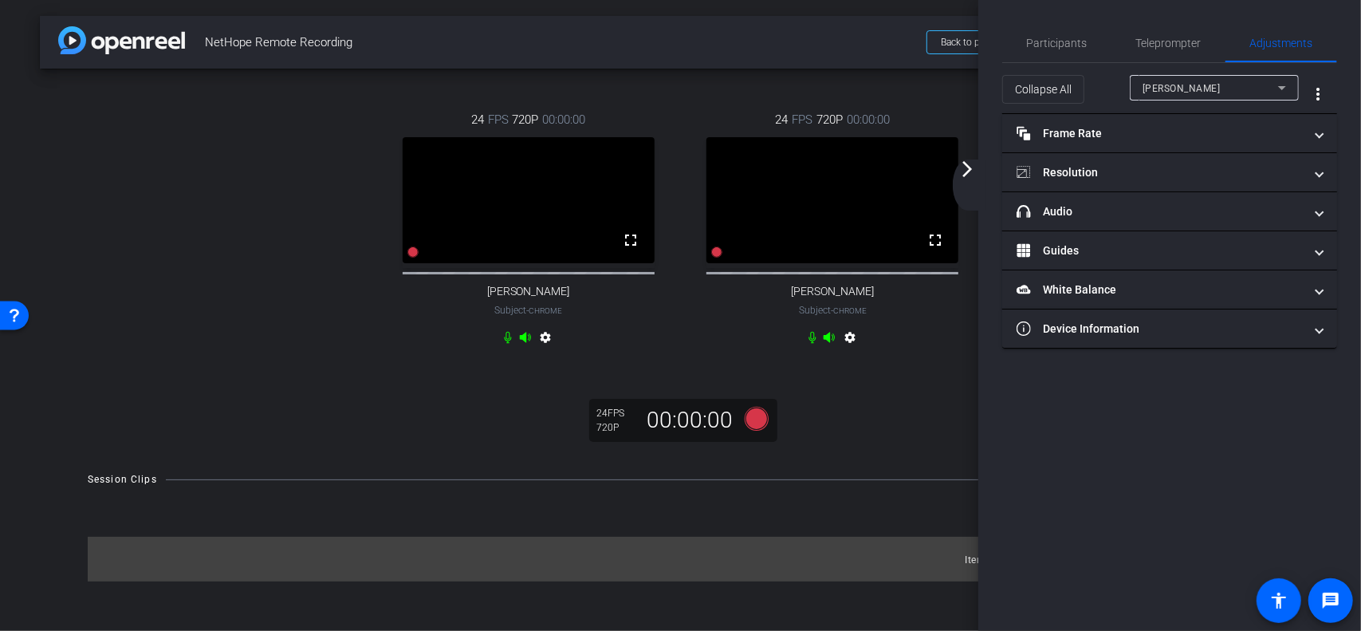
click at [947, 369] on div "24 FPS 720P 00:00:00 fullscreen [PERSON_NAME] Subject - Chrome settings" at bounding box center [833, 231] width 305 height 292
click at [966, 177] on mat-icon "arrow_forward_ios" at bounding box center [967, 168] width 19 height 19
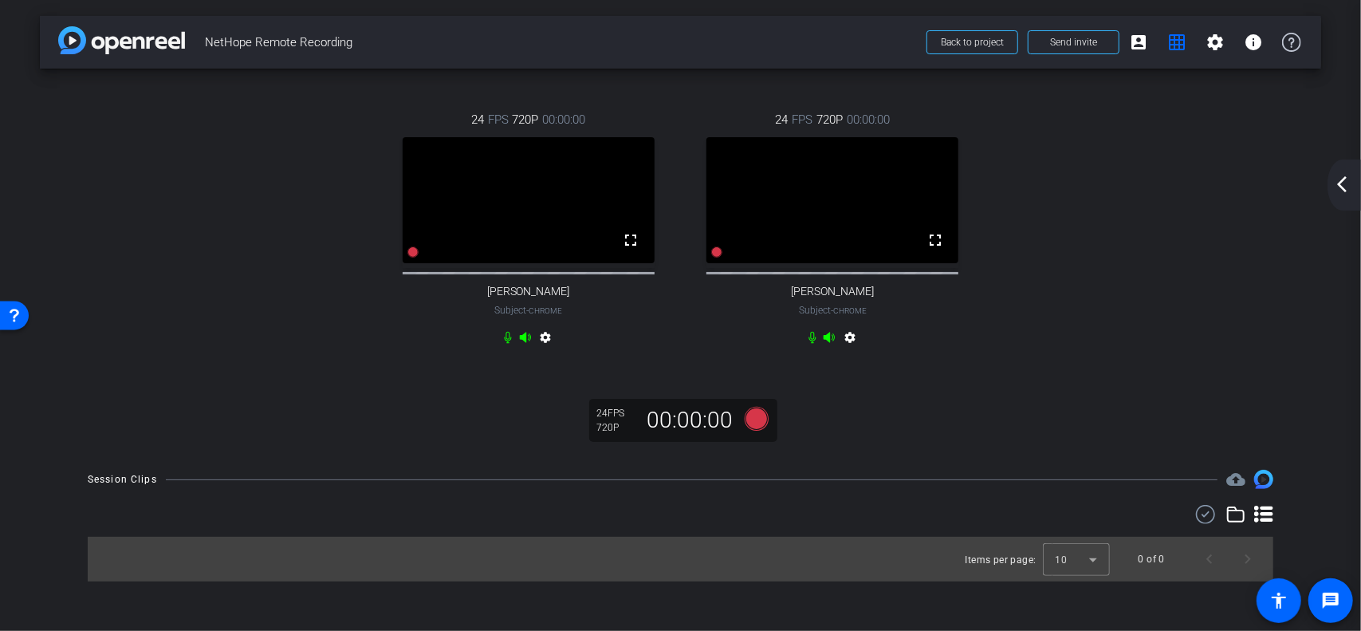
click at [1346, 183] on mat-icon "arrow_back_ios_new" at bounding box center [1342, 184] width 19 height 19
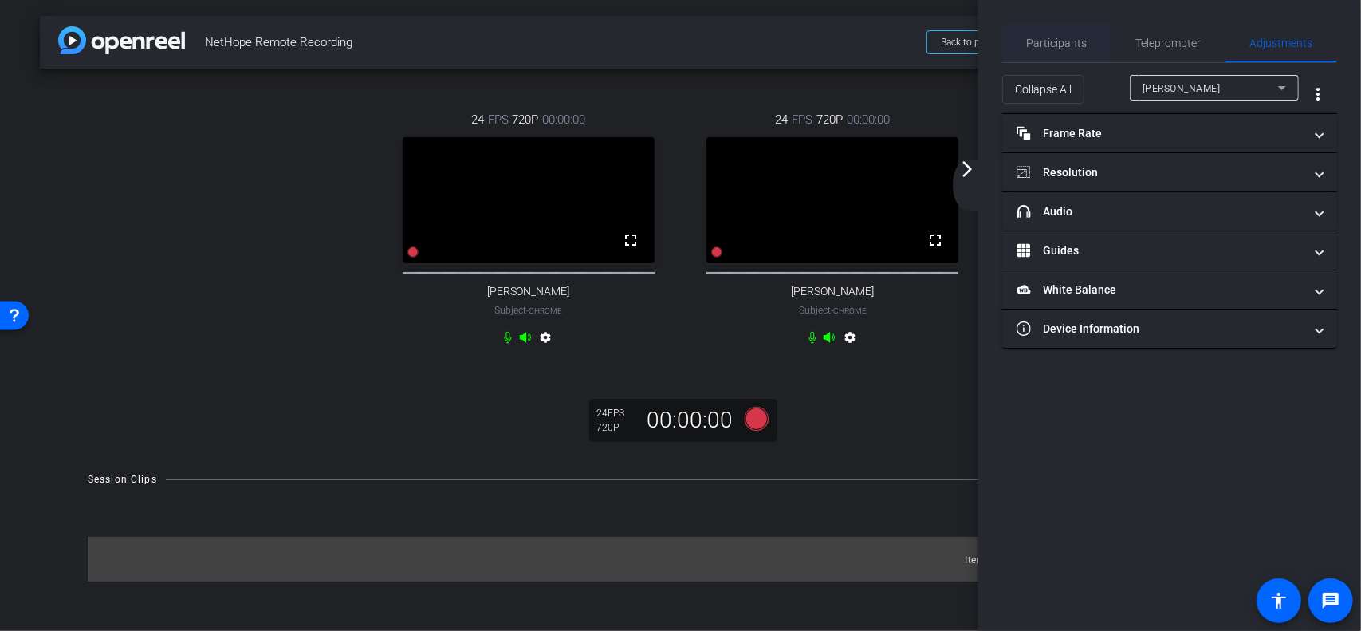
click at [1054, 37] on span "Participants" at bounding box center [1057, 42] width 61 height 11
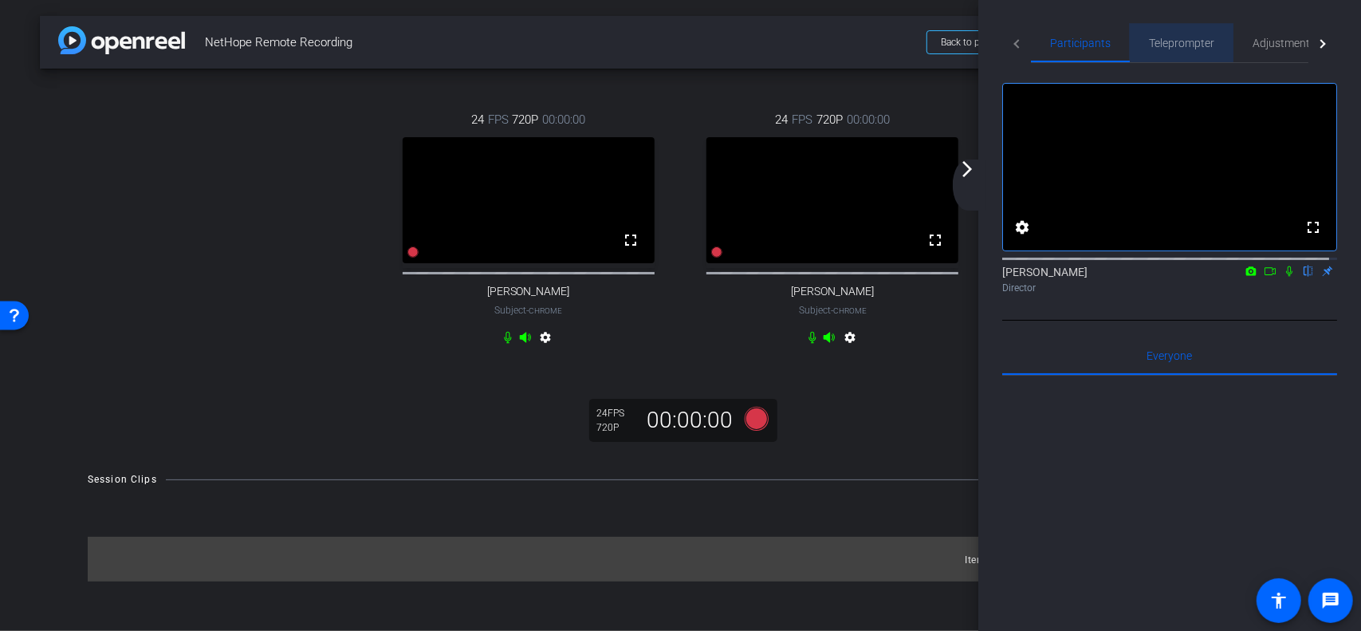
click at [1179, 37] on span "Teleprompter" at bounding box center [1181, 42] width 65 height 11
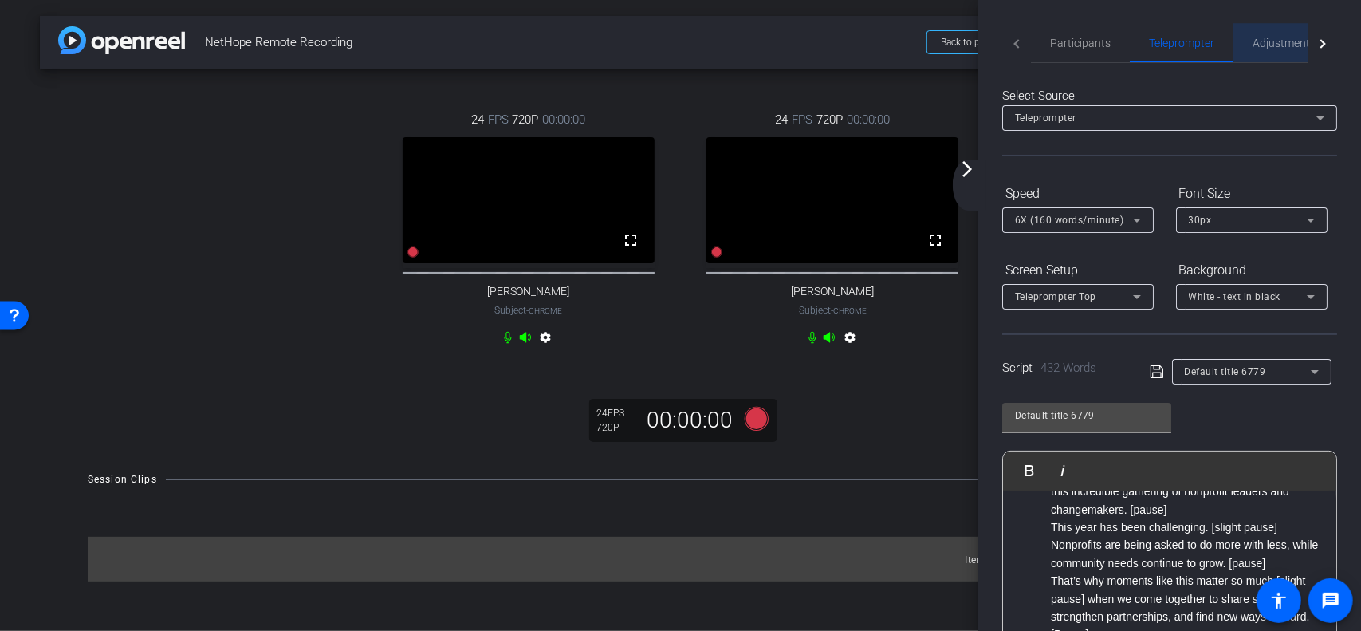
click at [1282, 41] on span "Adjustments" at bounding box center [1284, 42] width 63 height 11
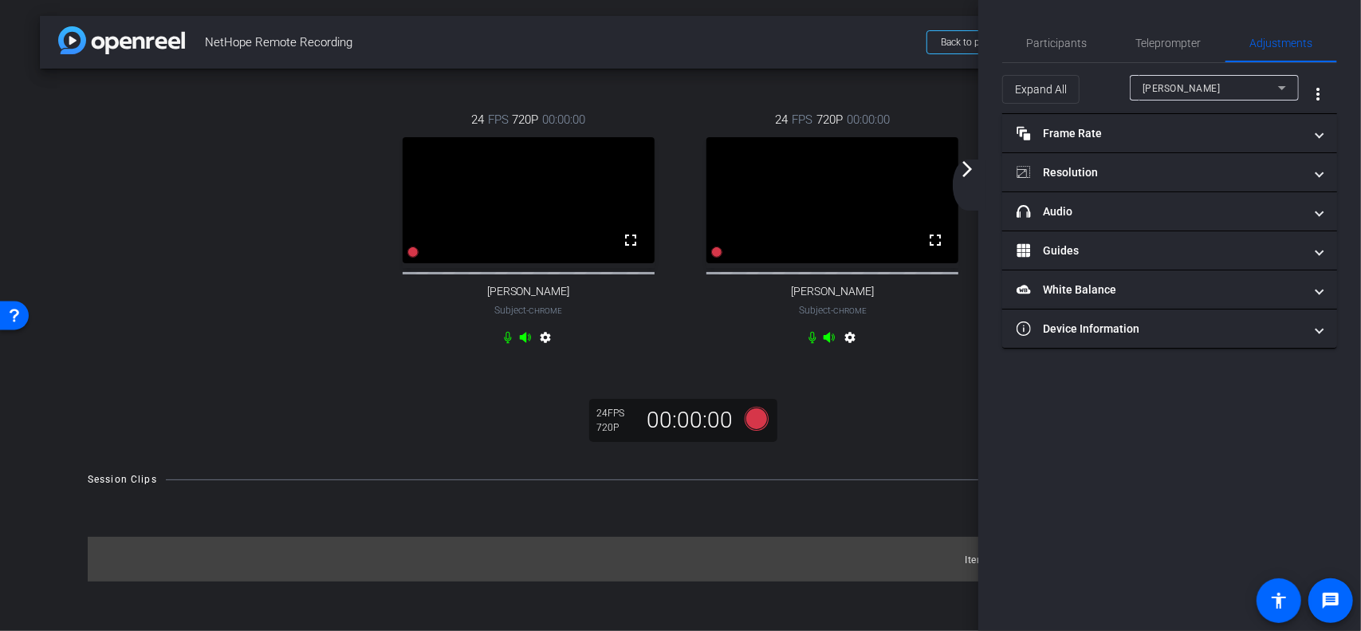
click at [970, 175] on mat-icon "arrow_forward_ios" at bounding box center [967, 168] width 19 height 19
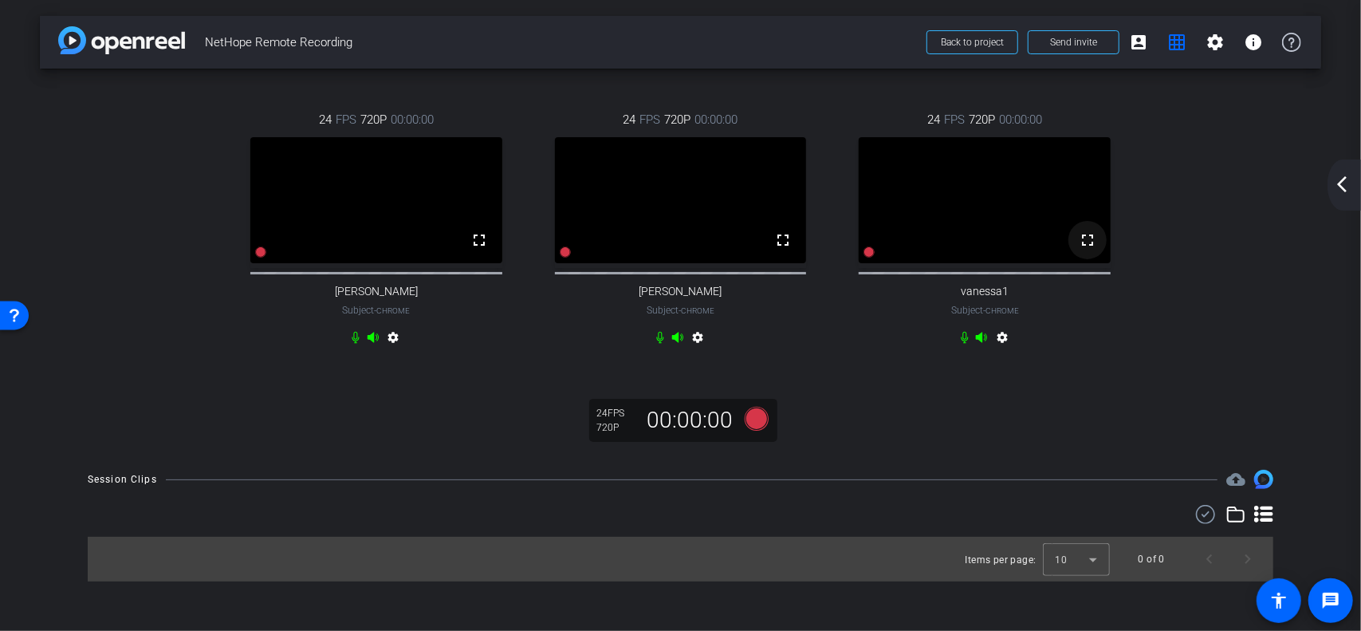
click at [1088, 250] on mat-icon "fullscreen" at bounding box center [1087, 239] width 19 height 19
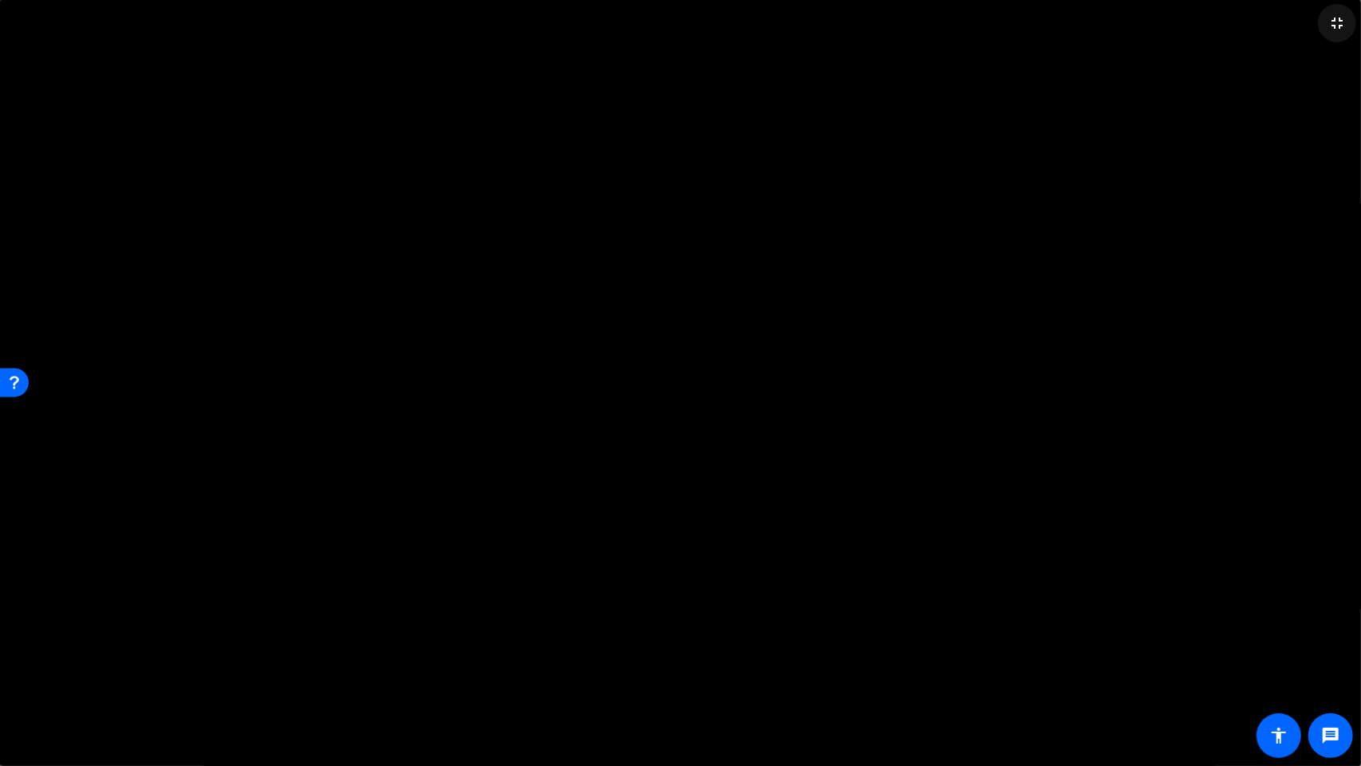
click at [1338, 19] on mat-icon "fullscreen_exit" at bounding box center [1337, 23] width 19 height 19
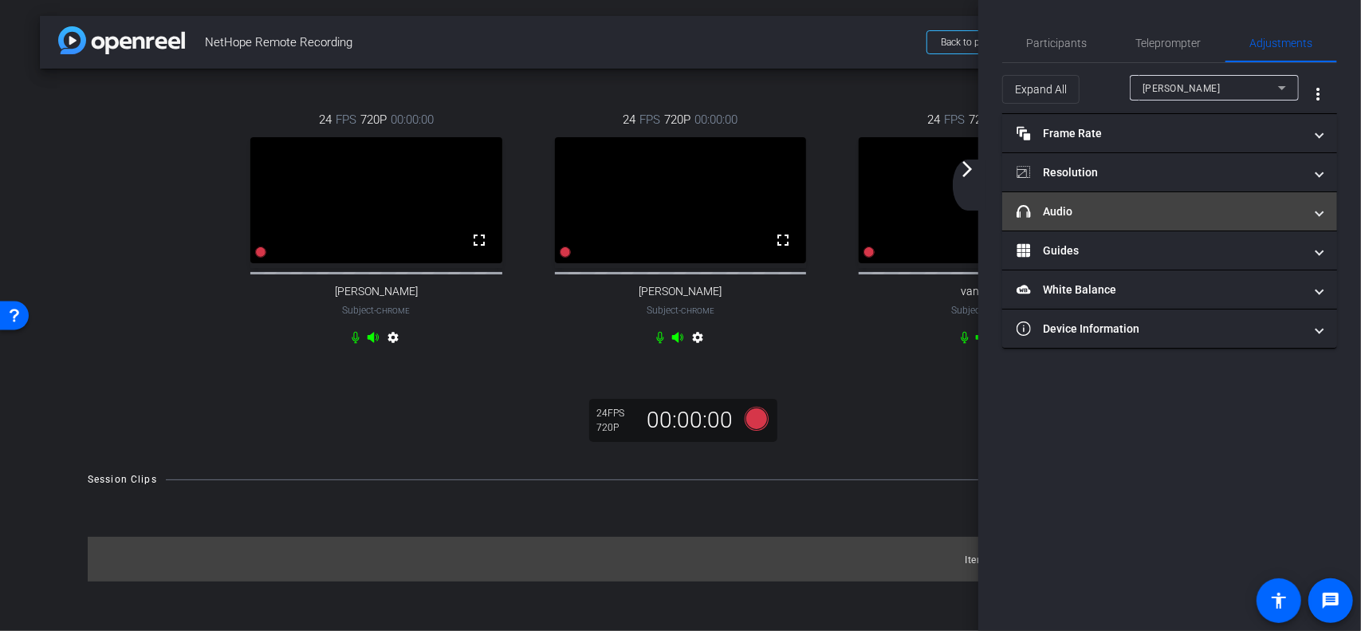
click at [1109, 203] on mat-panel-title "headphone icon Audio" at bounding box center [1160, 211] width 287 height 17
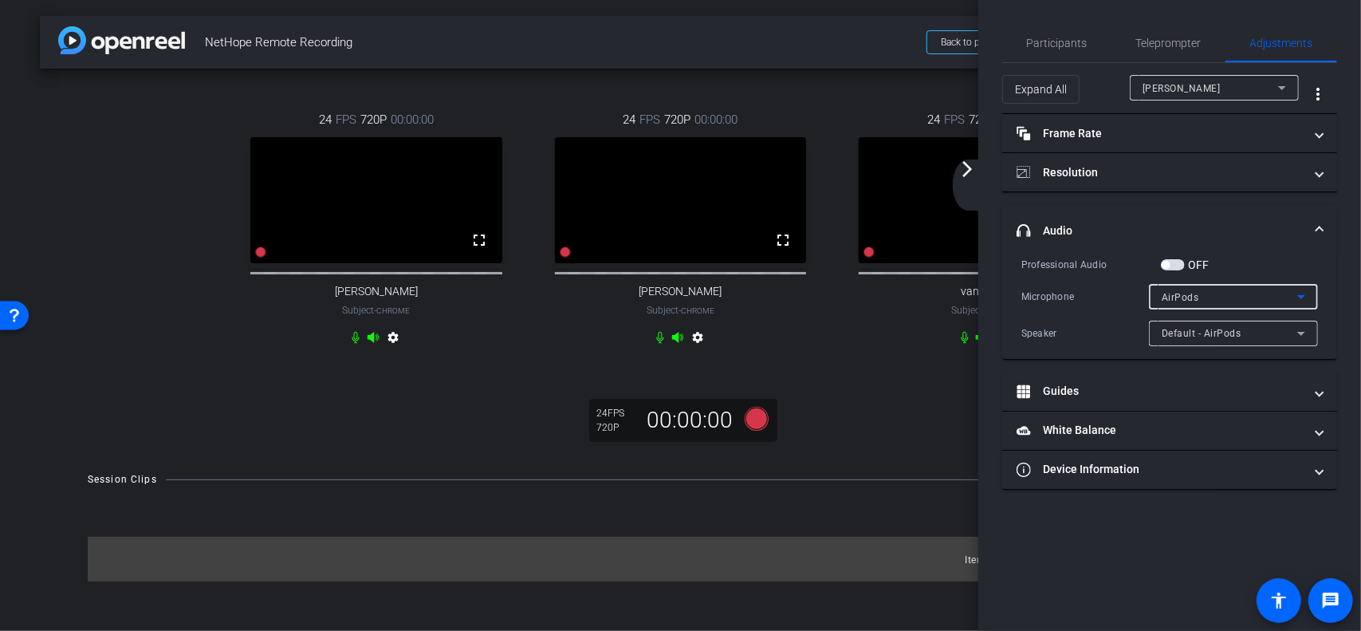
click at [1227, 297] on div "AirPods" at bounding box center [1230, 297] width 136 height 20
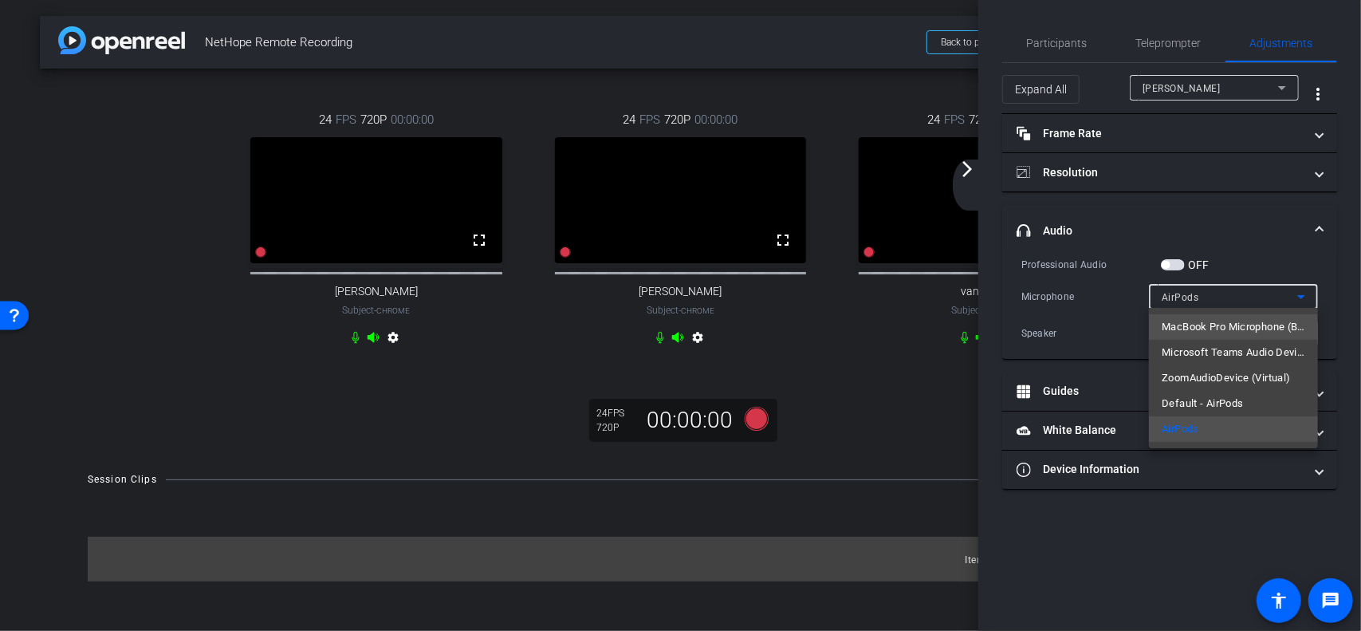
click at [1218, 323] on span "MacBook Pro Microphone (Built-in)" at bounding box center [1234, 326] width 144 height 19
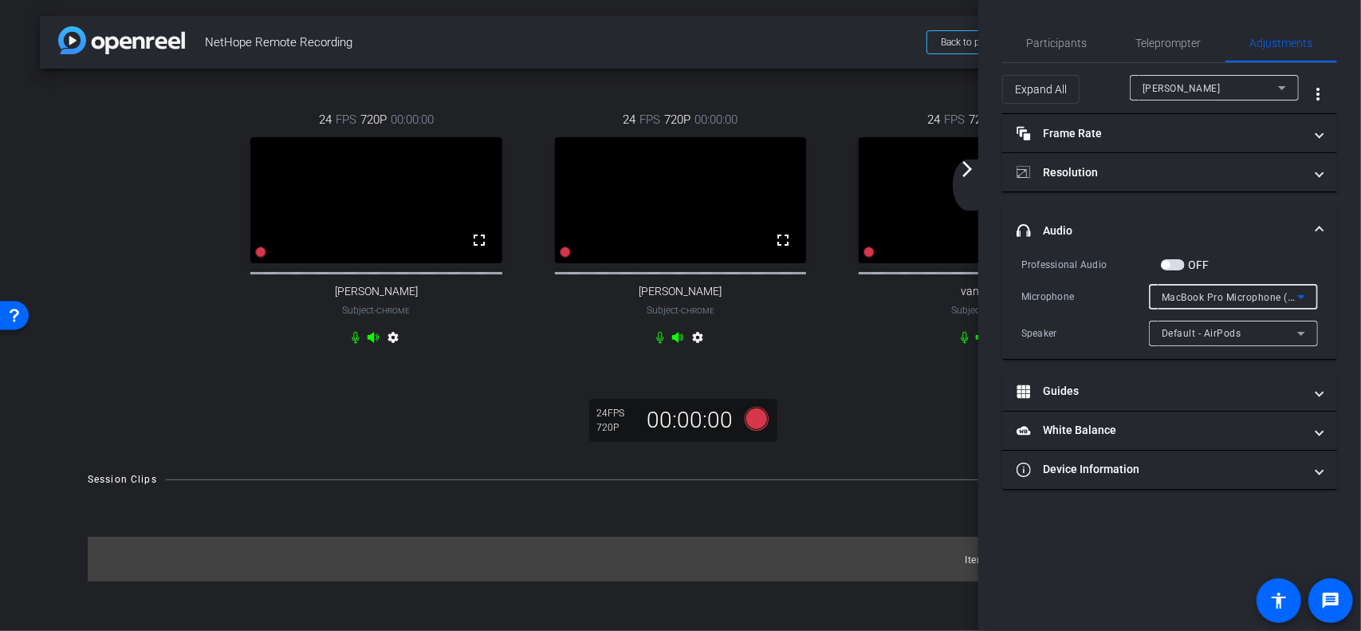
click at [971, 176] on mat-icon "arrow_forward_ios" at bounding box center [967, 168] width 19 height 19
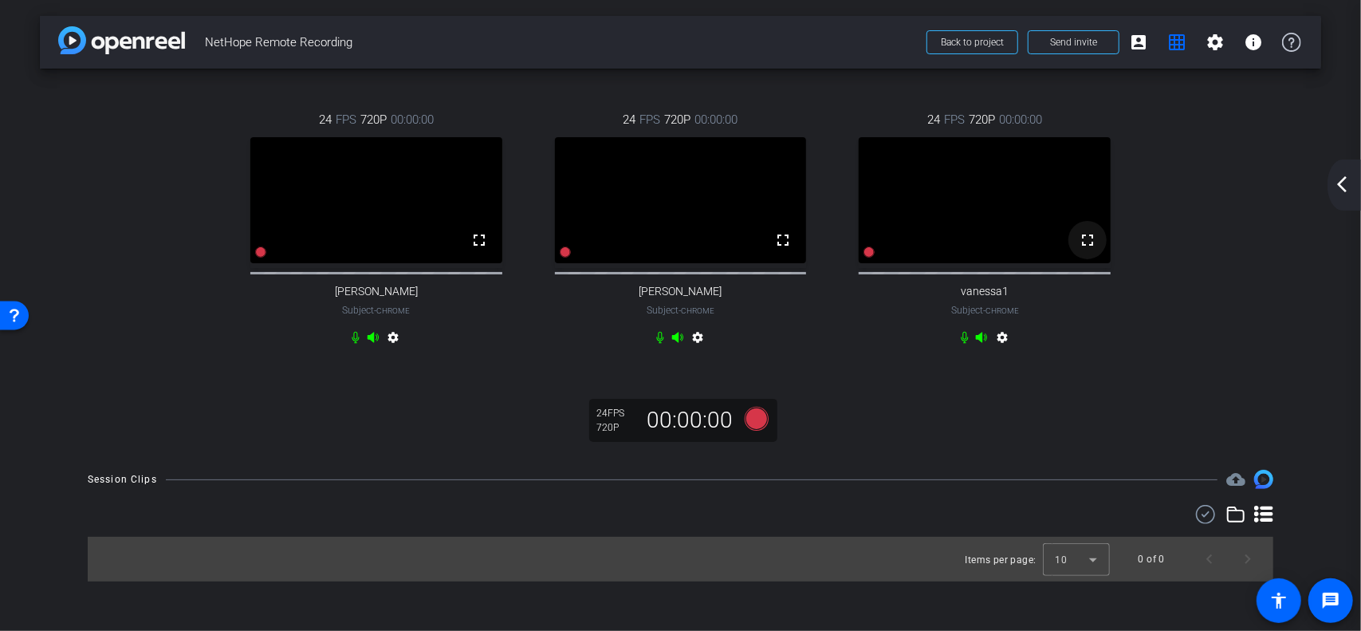
click at [1086, 250] on mat-icon "fullscreen" at bounding box center [1087, 239] width 19 height 19
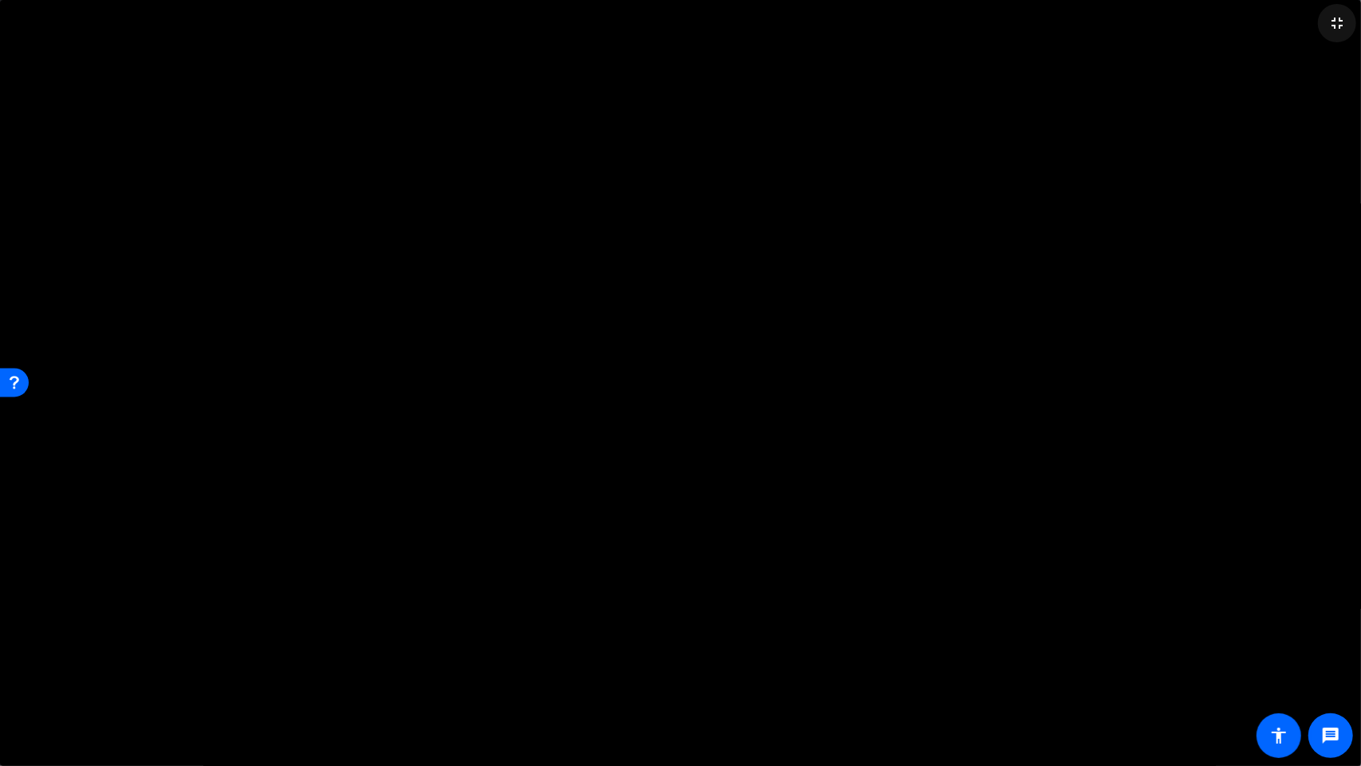
click at [1340, 19] on mat-icon "fullscreen_exit" at bounding box center [1337, 23] width 19 height 19
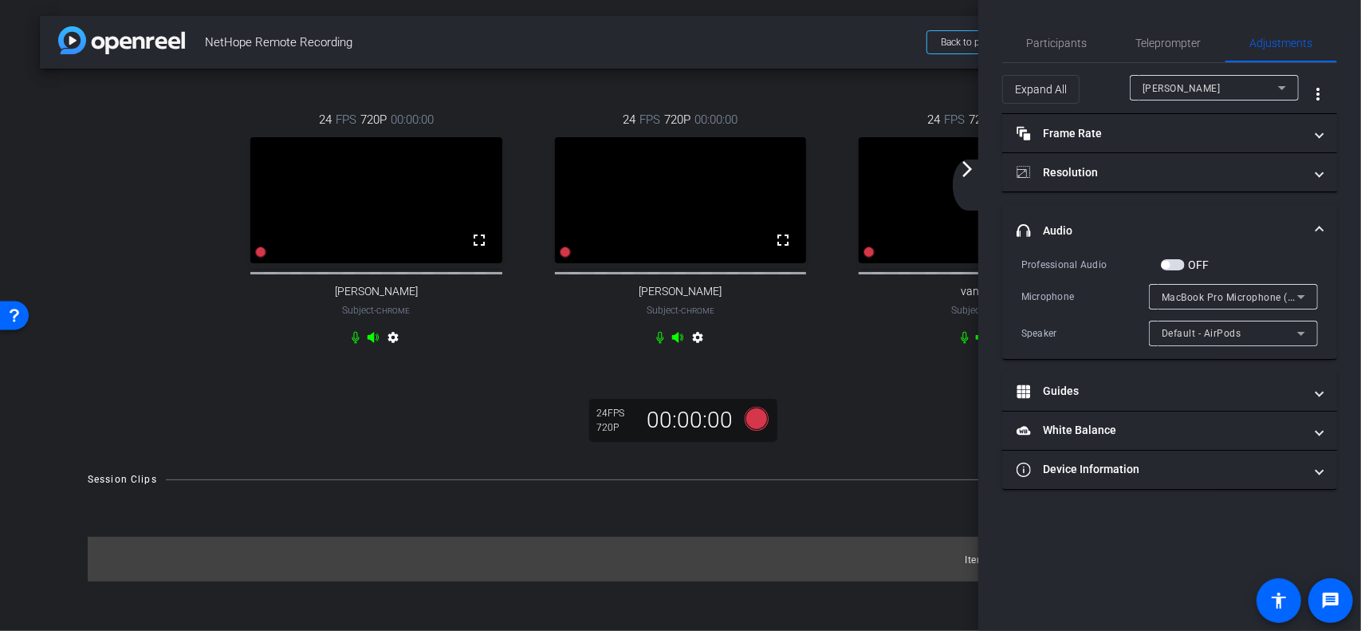
click at [1201, 89] on div "[PERSON_NAME]" at bounding box center [1211, 88] width 136 height 20
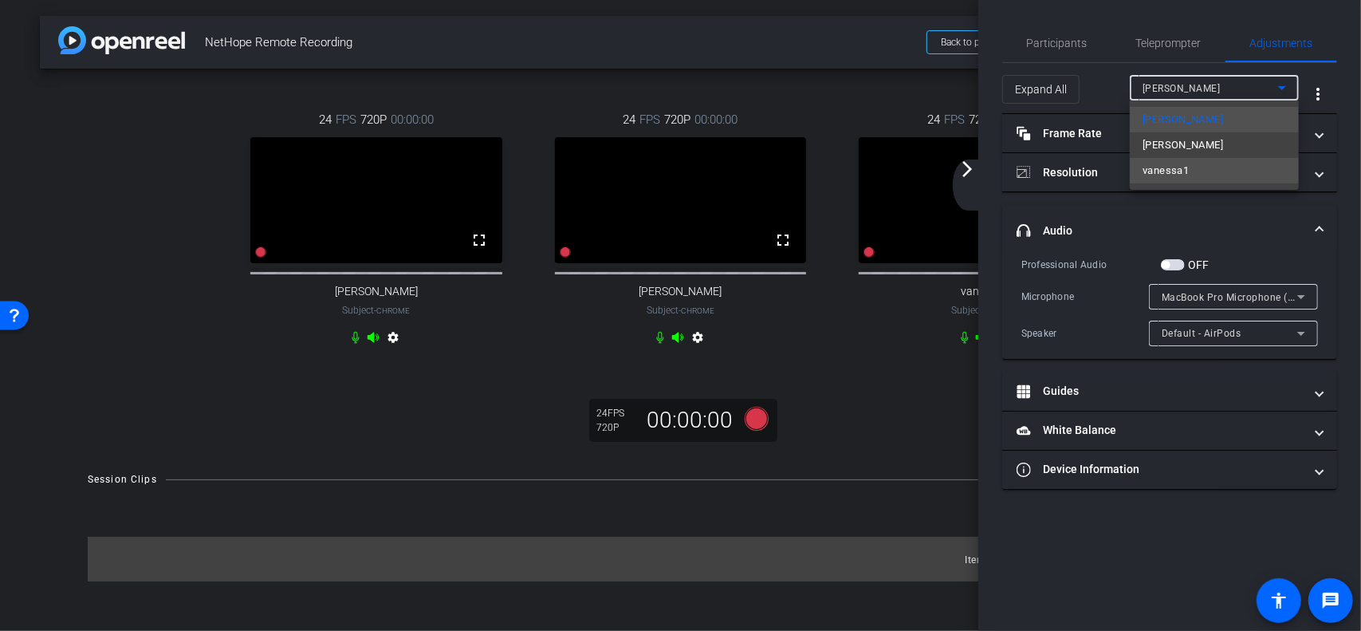
click at [1168, 167] on span "vanessa1" at bounding box center [1166, 170] width 46 height 19
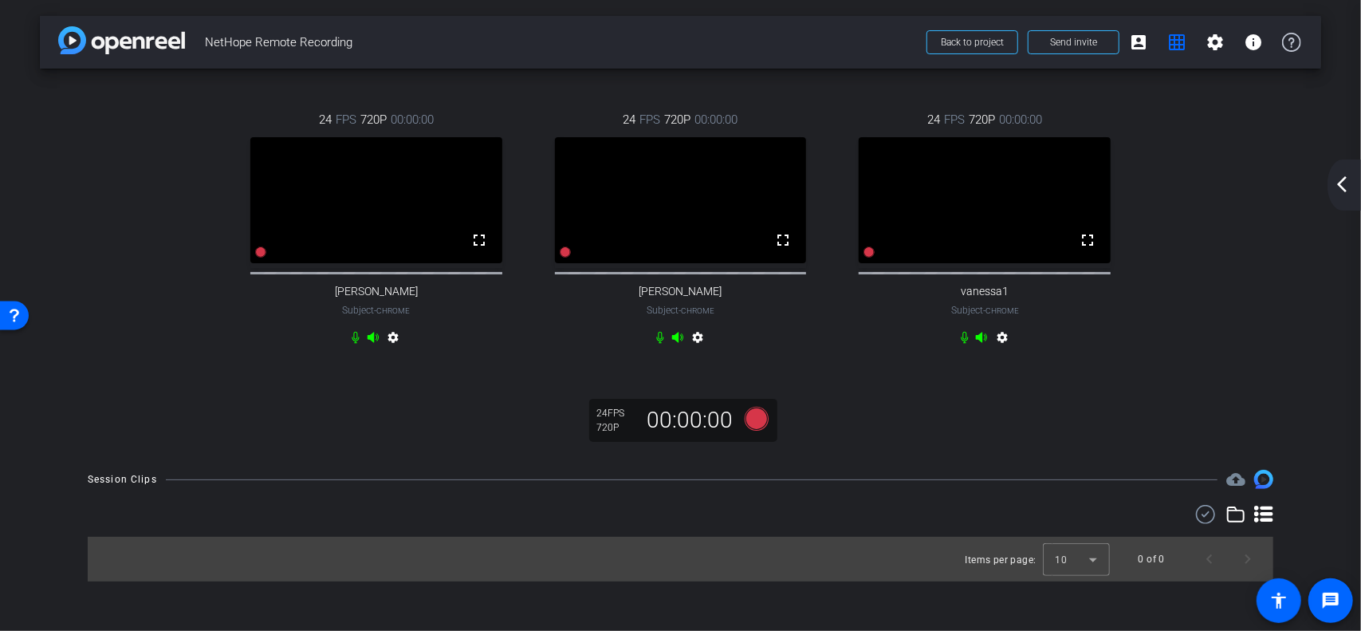
click at [1348, 181] on mat-icon "arrow_back_ios_new" at bounding box center [1342, 184] width 19 height 19
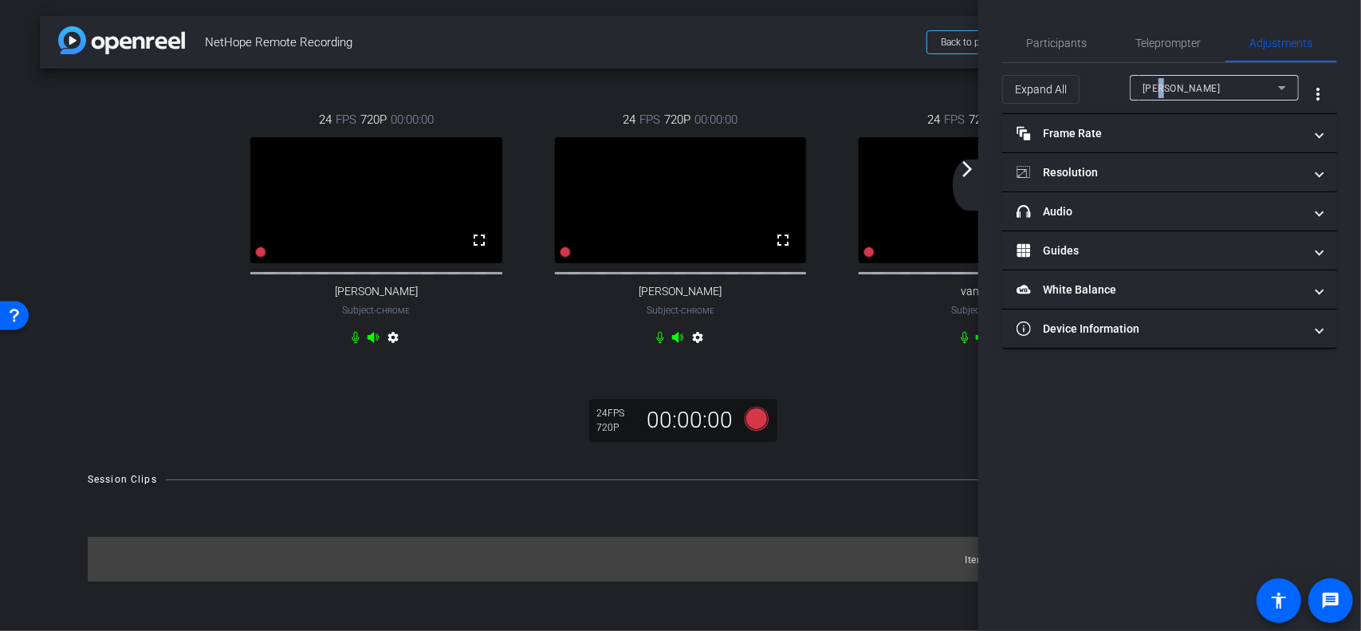
click at [1162, 84] on span "[PERSON_NAME]" at bounding box center [1182, 88] width 78 height 11
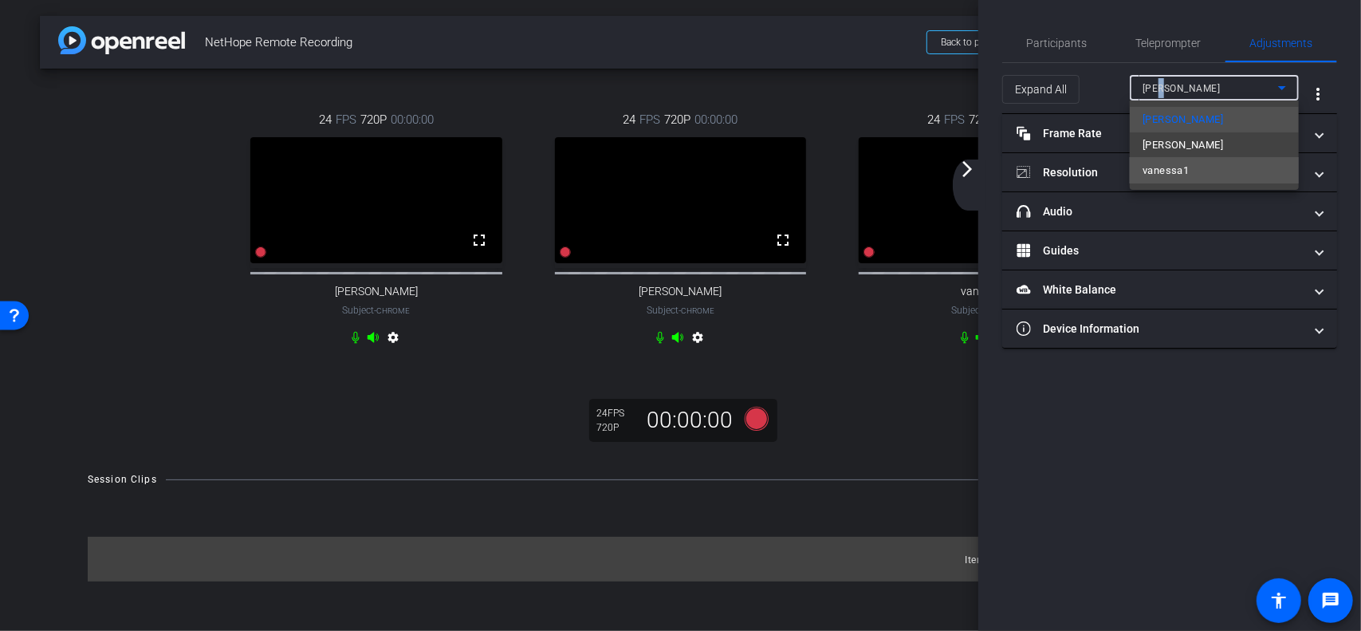
click at [1159, 173] on span "vanessa1" at bounding box center [1166, 170] width 46 height 19
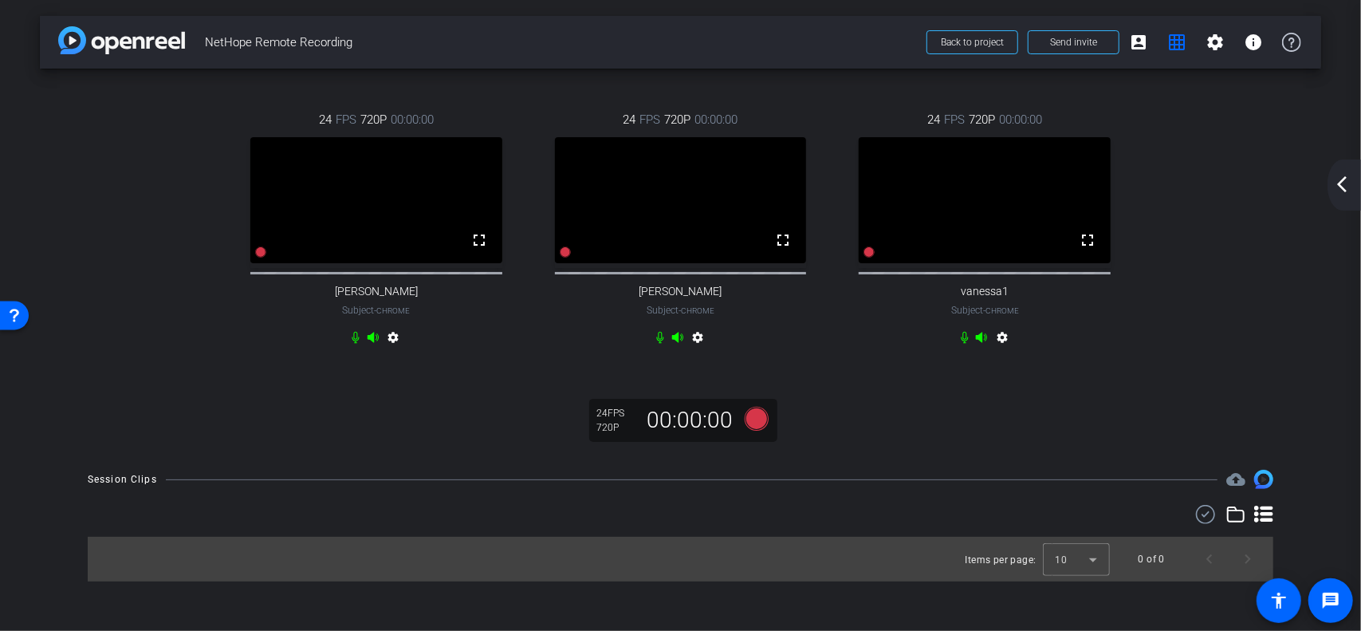
click at [1006, 350] on mat-icon "settings" at bounding box center [1002, 340] width 19 height 19
click at [977, 298] on span "vanessa1" at bounding box center [985, 292] width 48 height 14
click at [1352, 181] on div "arrow_back_ios_new arrow_forward_ios" at bounding box center [1344, 184] width 33 height 51
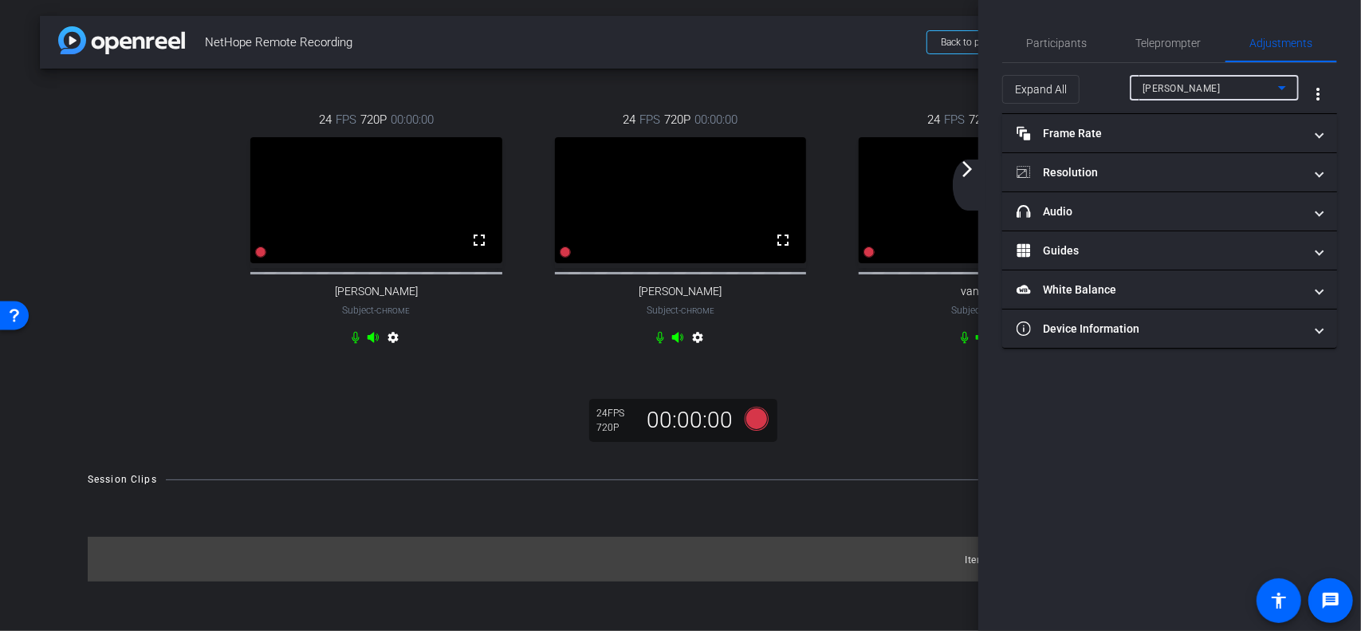
click at [1193, 87] on div "[PERSON_NAME]" at bounding box center [1211, 88] width 136 height 20
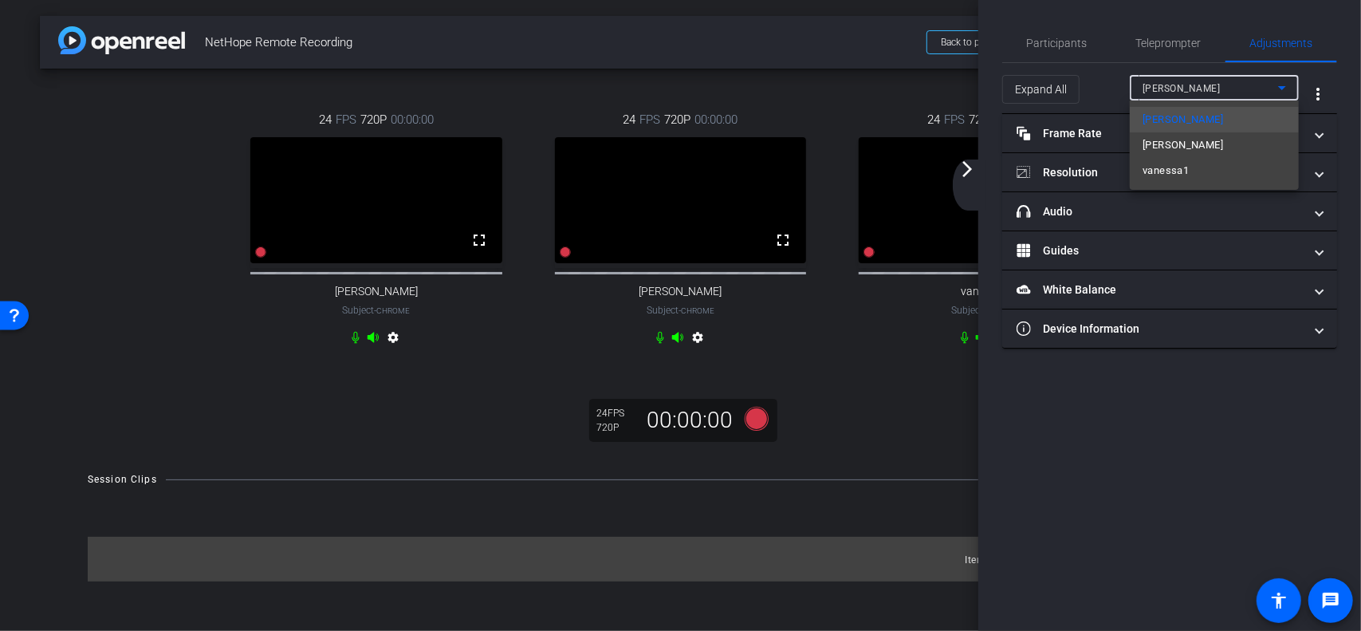
click at [1174, 171] on span "vanessa1" at bounding box center [1166, 170] width 46 height 19
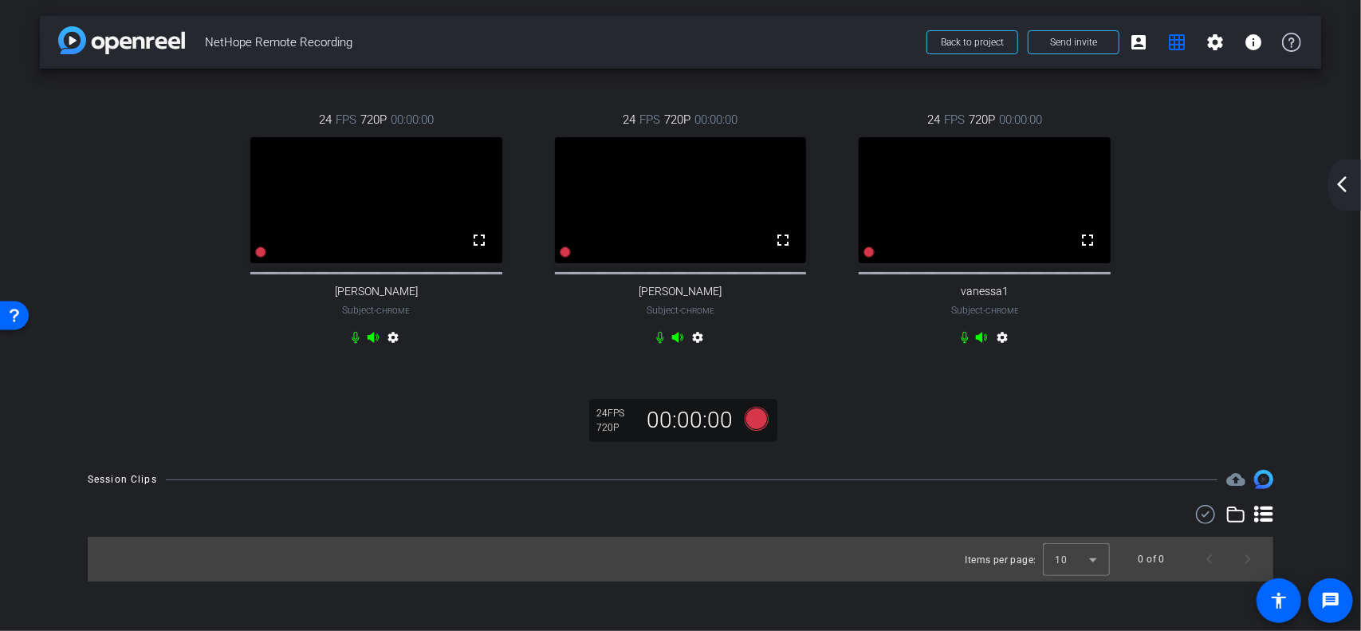
click at [1345, 184] on mat-icon "arrow_back_ios_new" at bounding box center [1342, 184] width 19 height 19
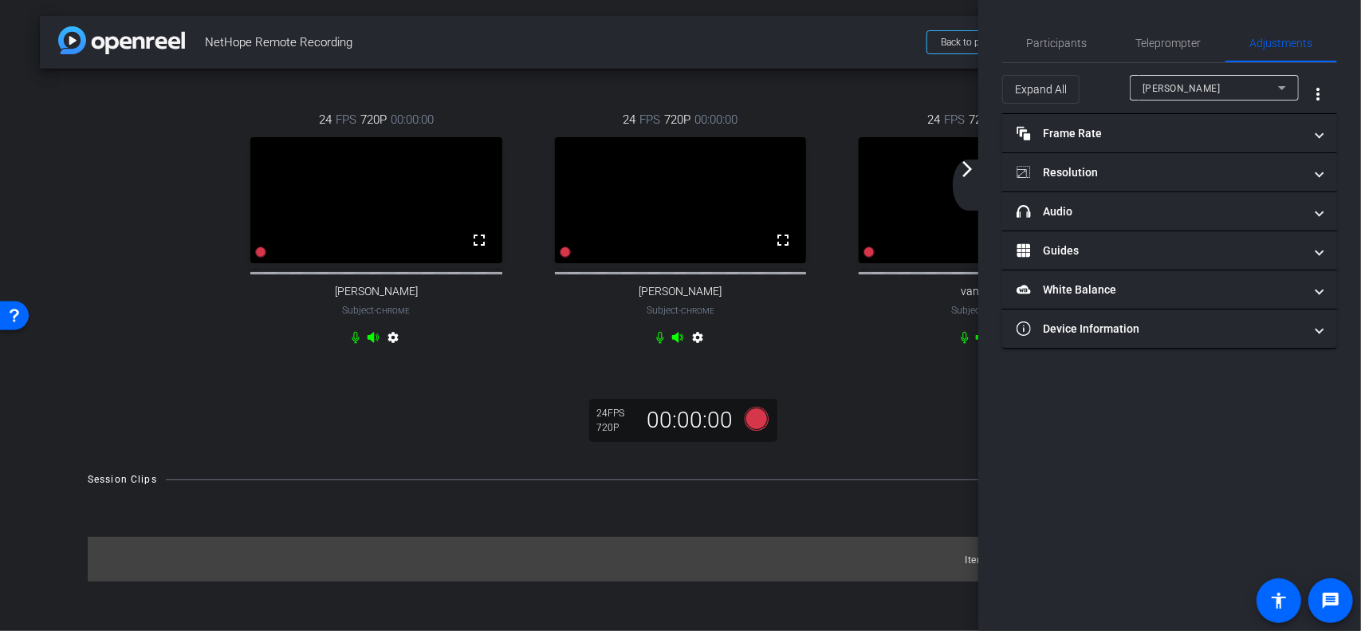
click at [1179, 79] on div "[PERSON_NAME]" at bounding box center [1211, 88] width 136 height 20
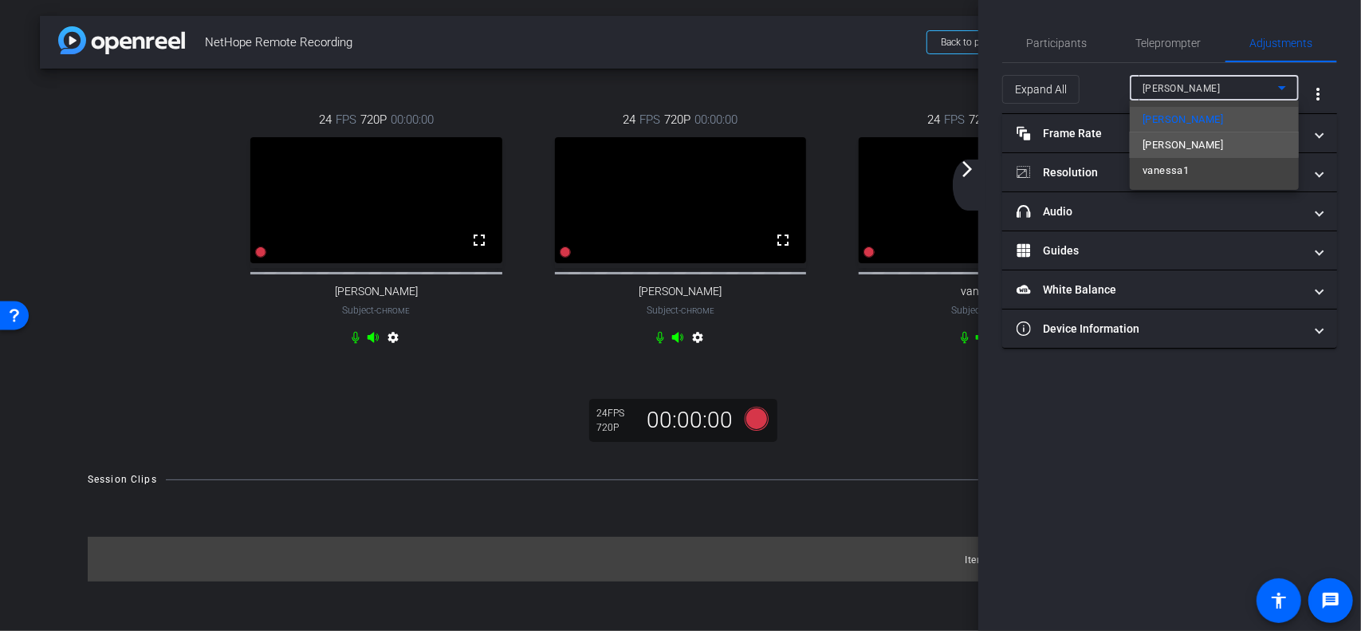
click at [1172, 143] on span "[PERSON_NAME]" at bounding box center [1183, 145] width 81 height 19
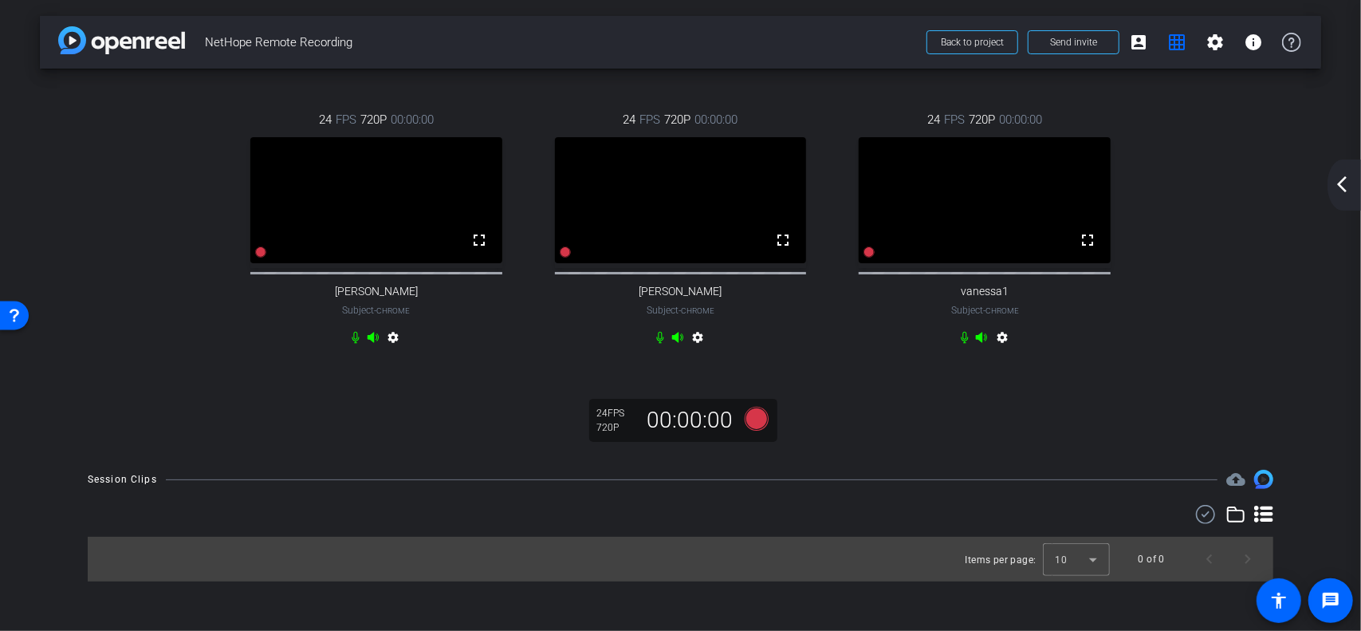
click at [1343, 176] on mat-icon "arrow_back_ios_new" at bounding box center [1342, 184] width 19 height 19
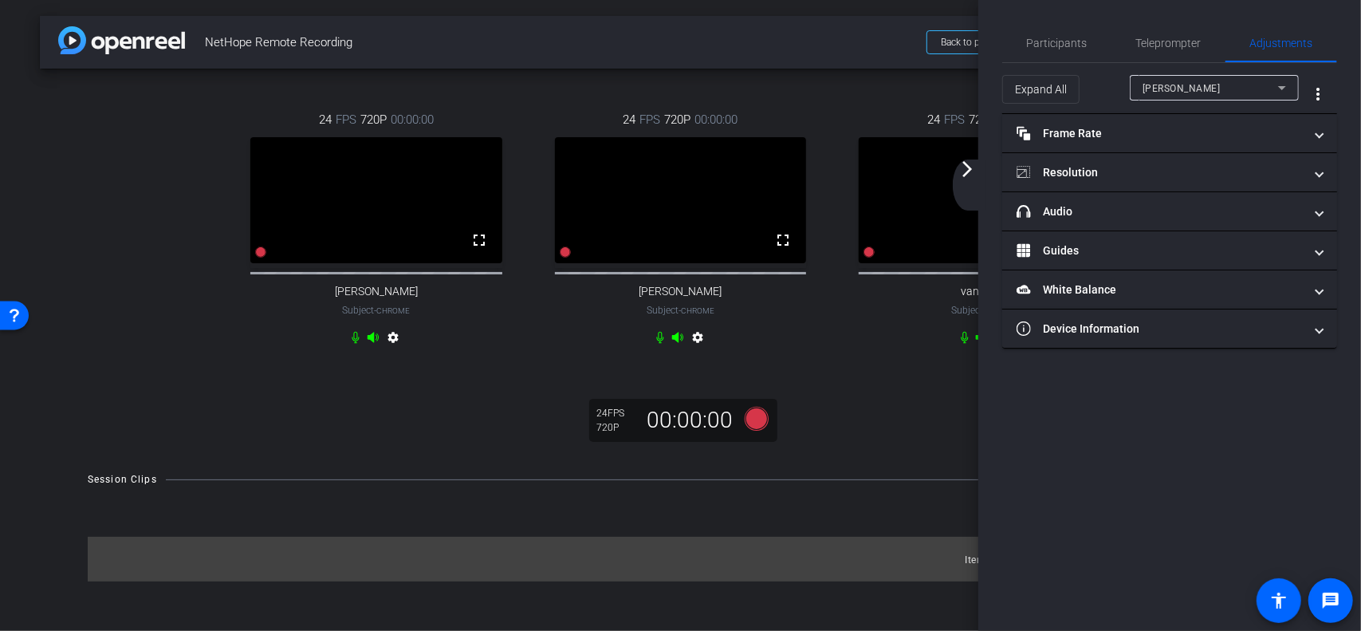
click at [1182, 85] on span "[PERSON_NAME]" at bounding box center [1182, 88] width 78 height 11
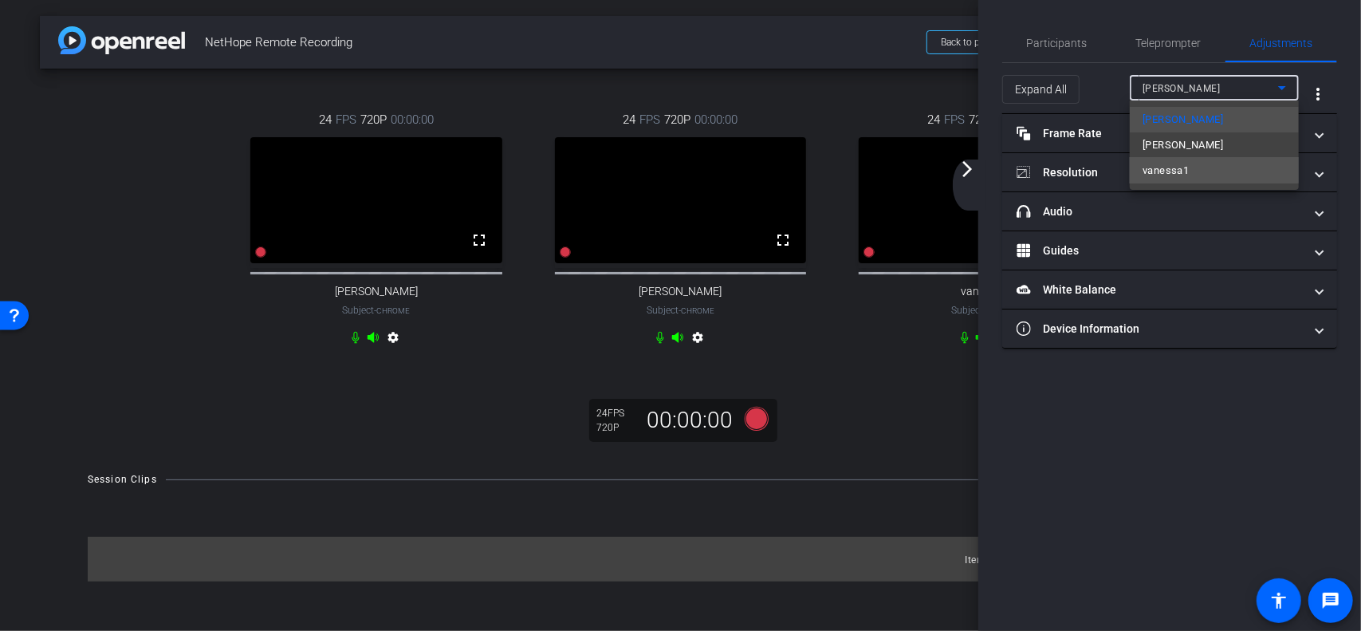
click at [1174, 163] on span "vanessa1" at bounding box center [1166, 170] width 46 height 19
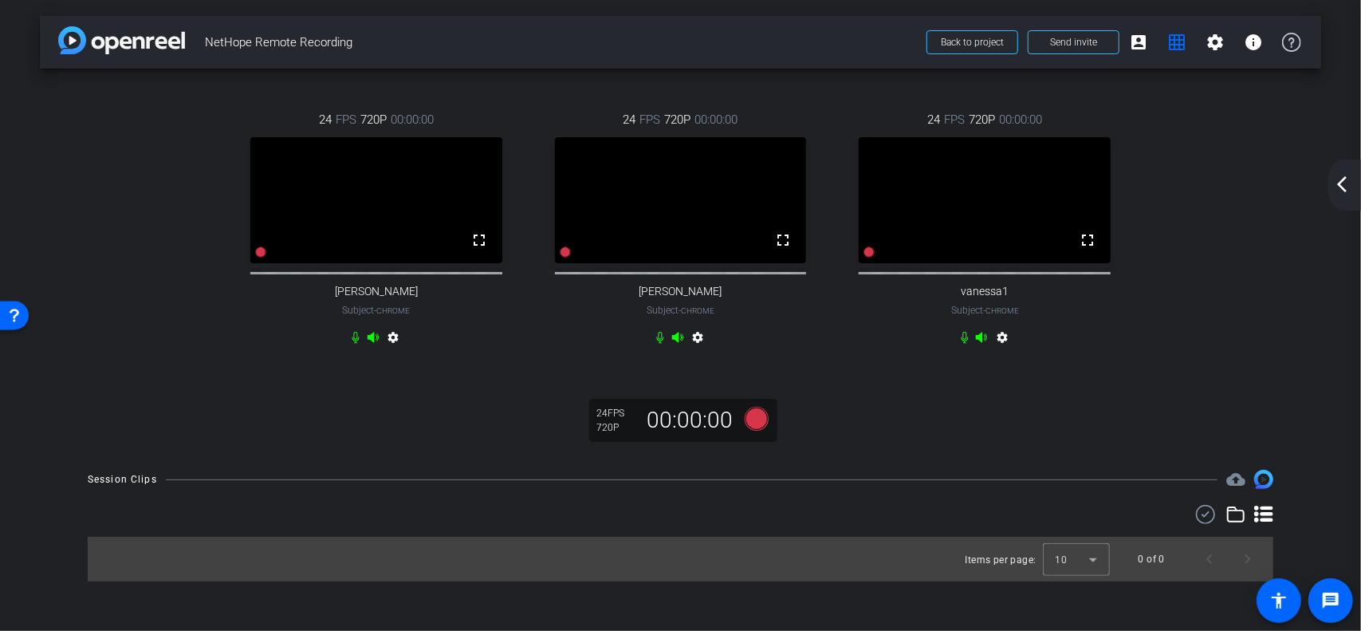
click at [1005, 350] on mat-icon "settings" at bounding box center [1002, 340] width 19 height 19
click at [1213, 39] on mat-icon "settings" at bounding box center [1215, 42] width 19 height 19
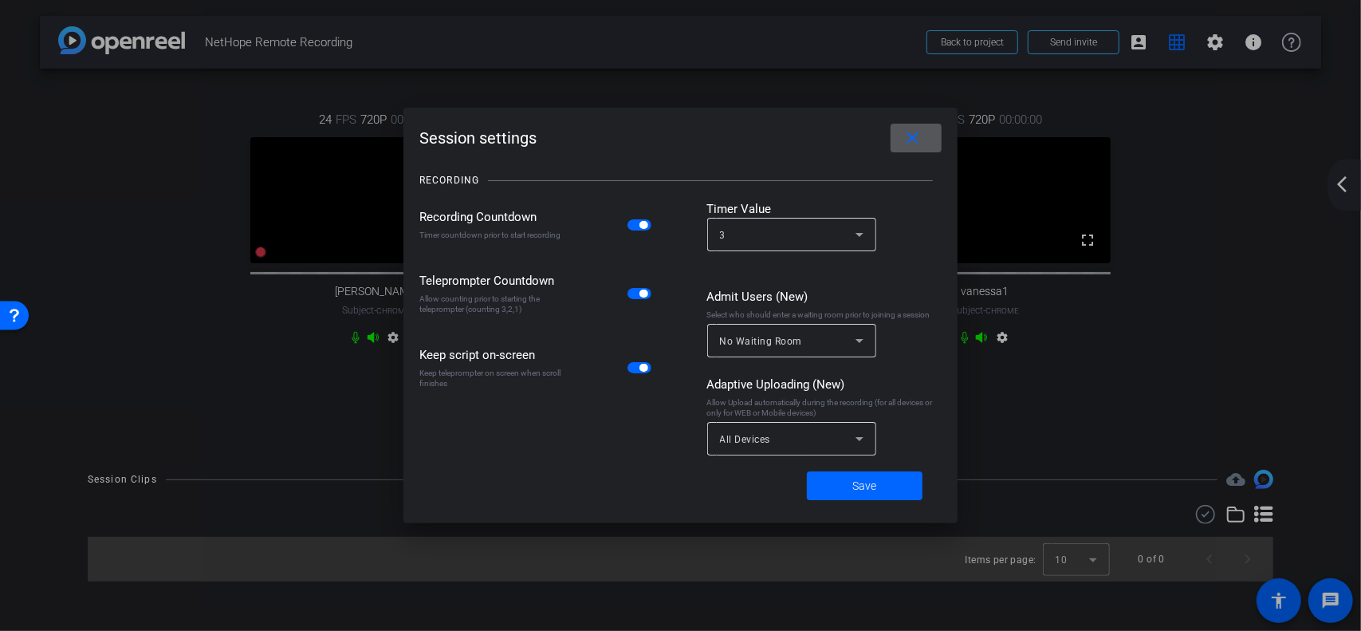
click at [923, 132] on mat-icon "close" at bounding box center [914, 138] width 20 height 20
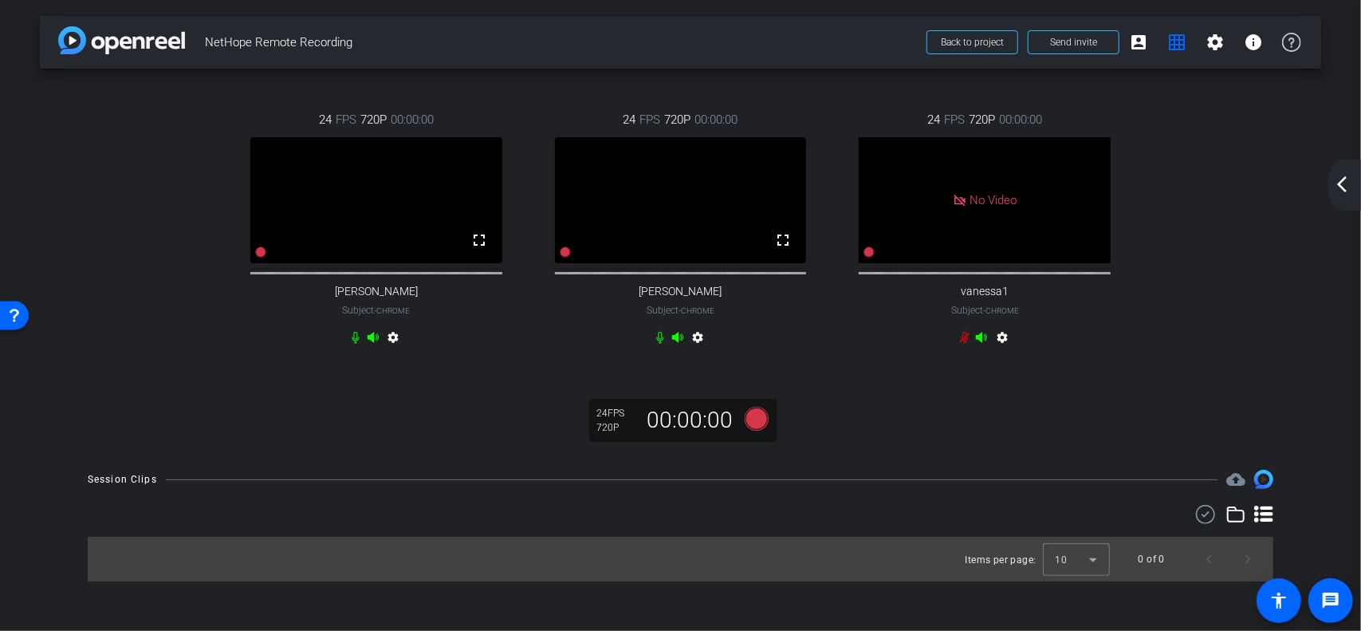
click at [1345, 179] on mat-icon "arrow_back_ios_new" at bounding box center [1342, 184] width 19 height 19
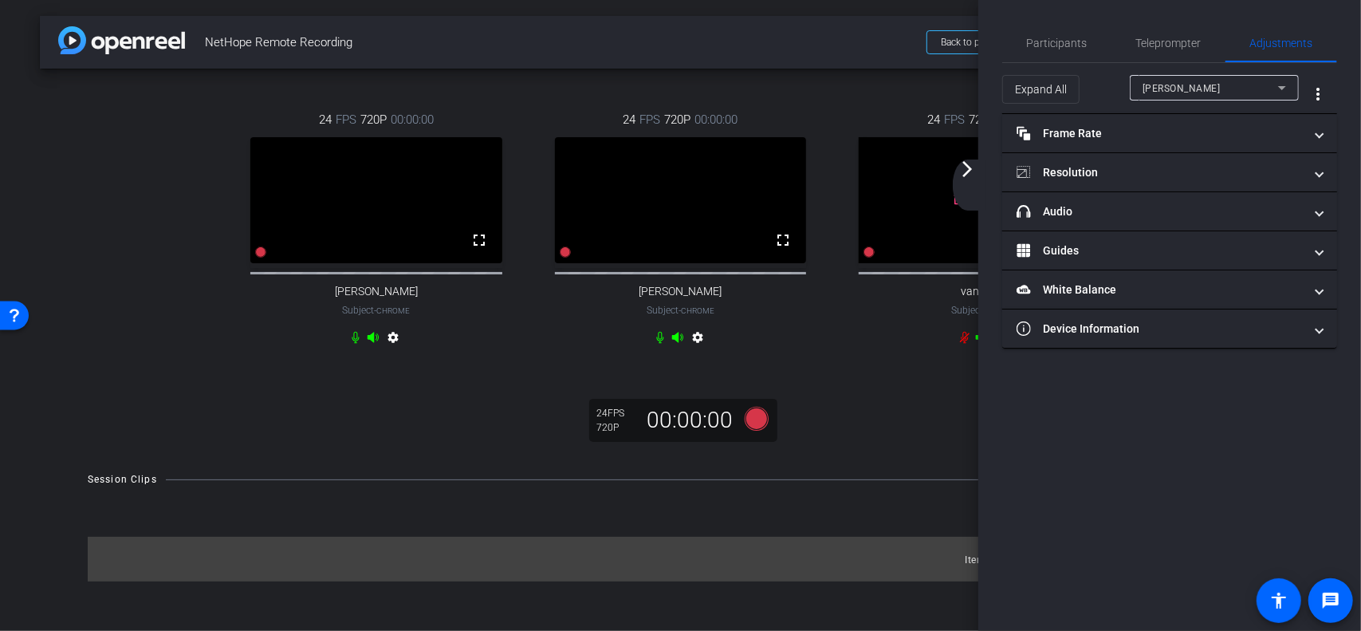
click at [1163, 84] on span "[PERSON_NAME]" at bounding box center [1182, 88] width 78 height 11
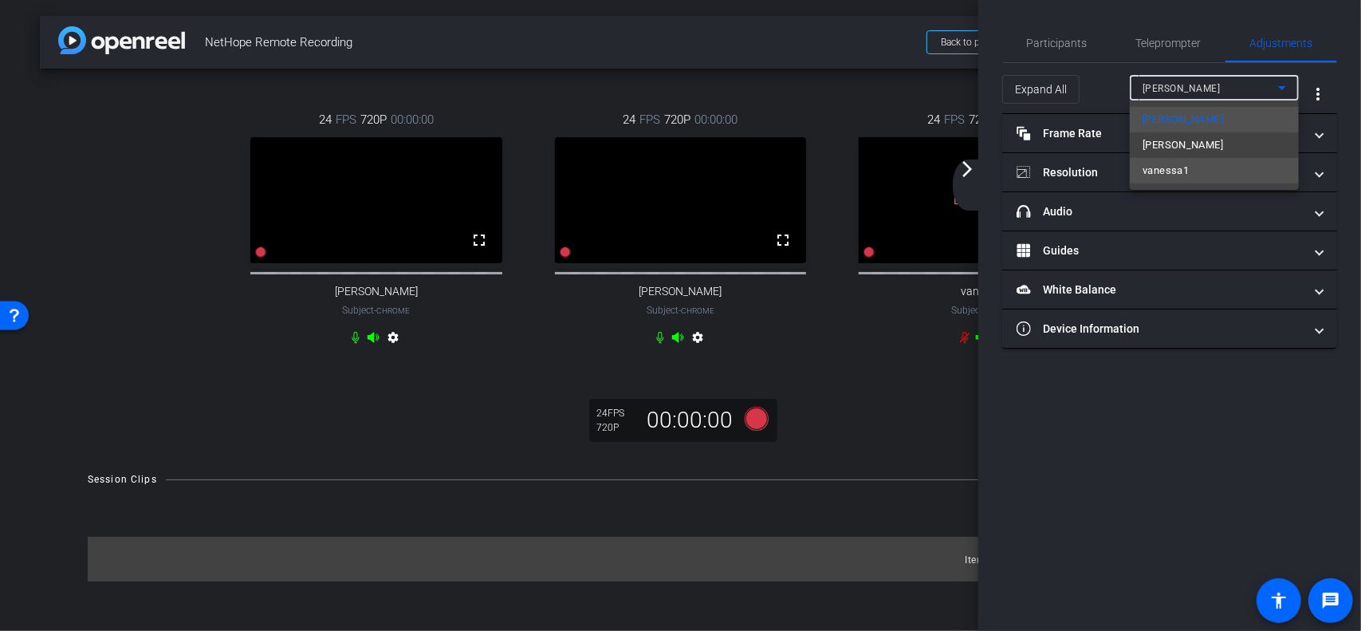
click at [1165, 169] on span "vanessa1" at bounding box center [1166, 170] width 46 height 19
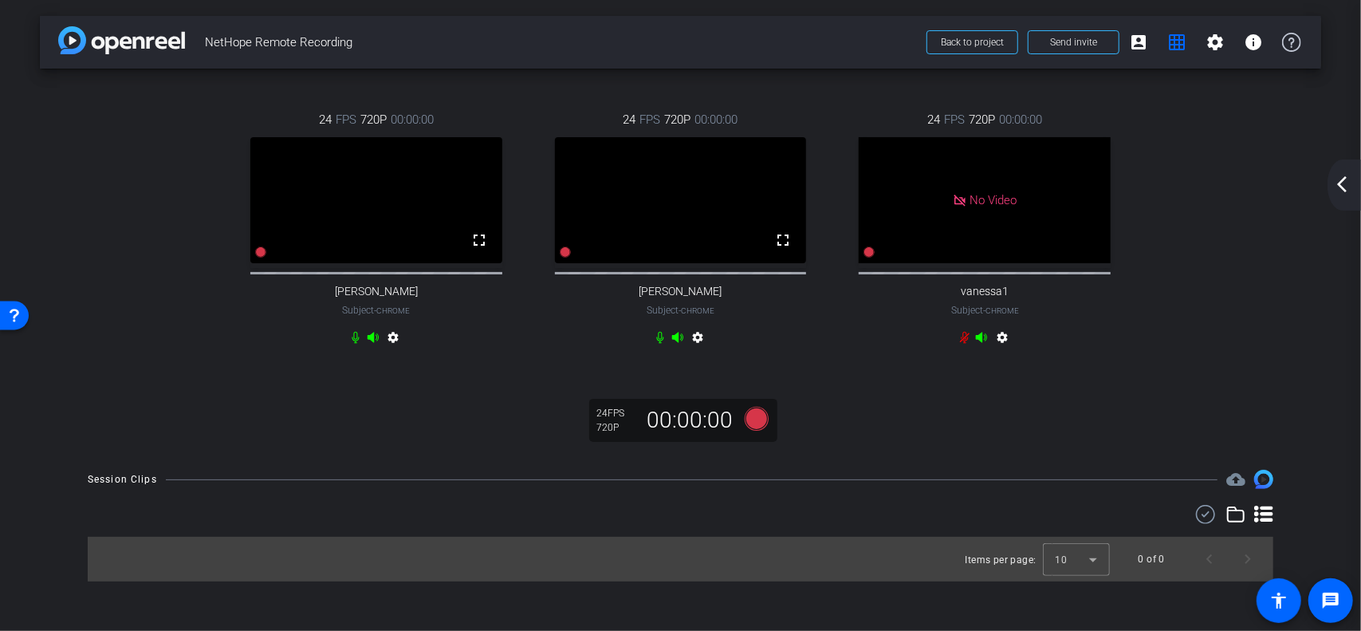
click at [1267, 522] on icon at bounding box center [1263, 514] width 19 height 17
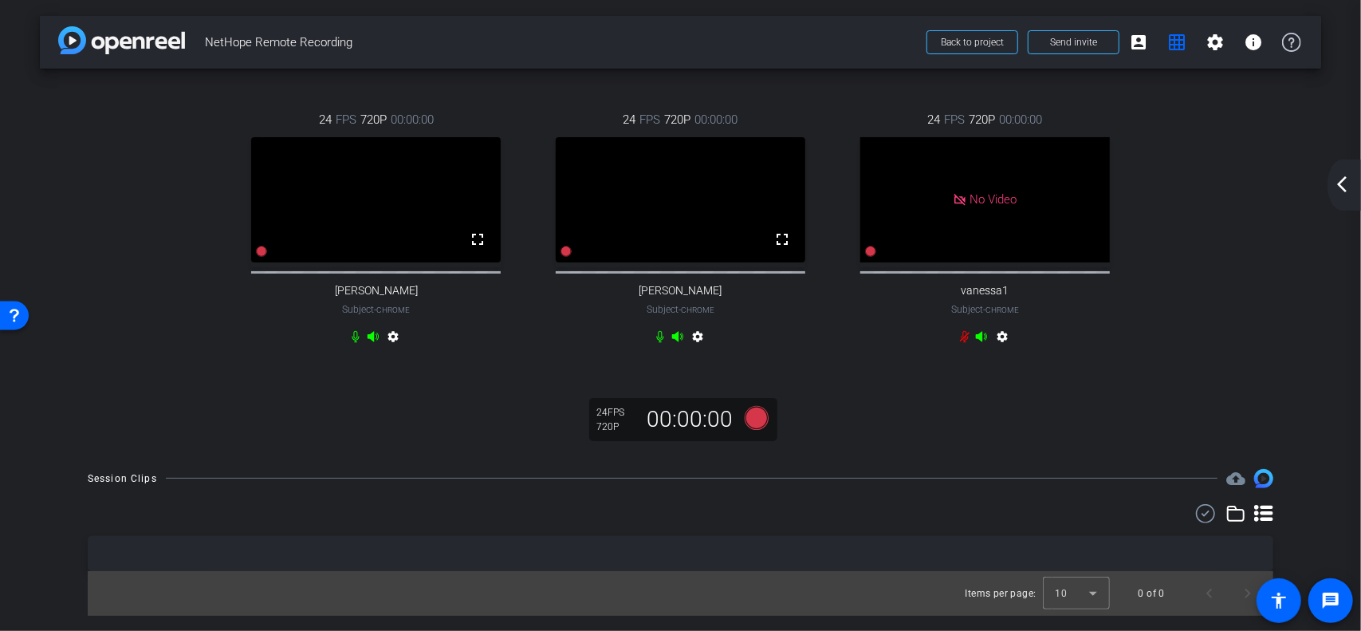
click at [1264, 522] on icon at bounding box center [1263, 513] width 19 height 17
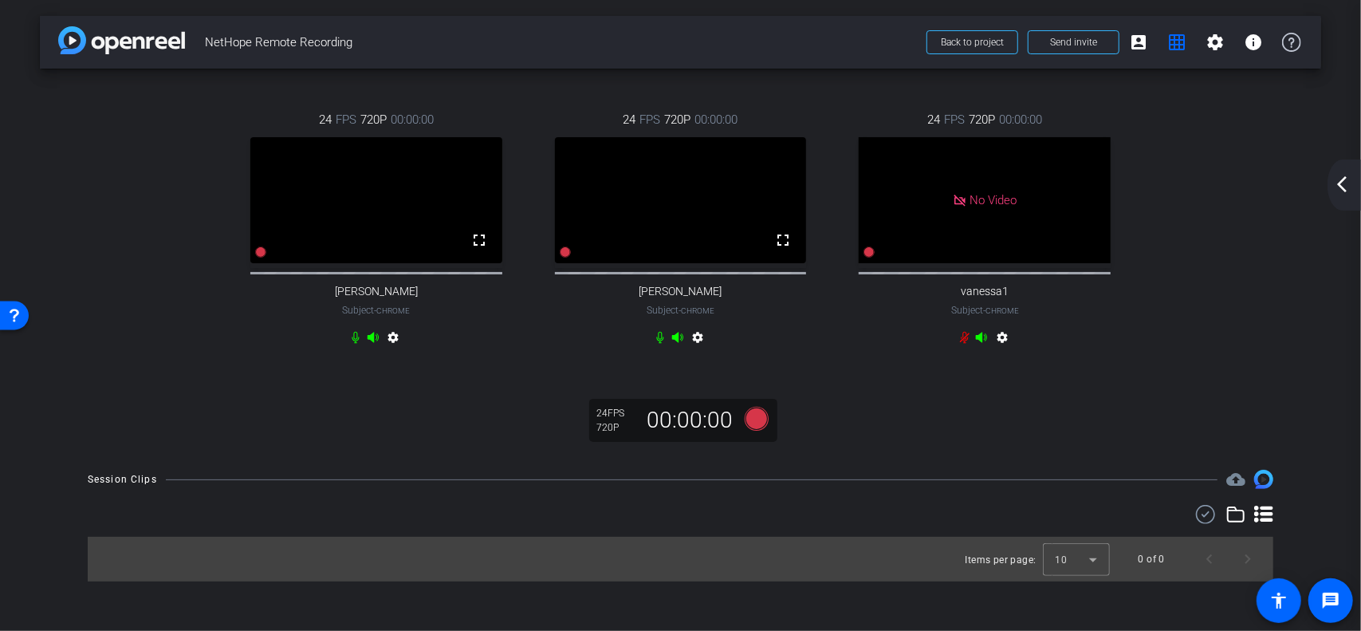
click at [1340, 170] on div "arrow_back_ios_new arrow_forward_ios" at bounding box center [1344, 184] width 33 height 51
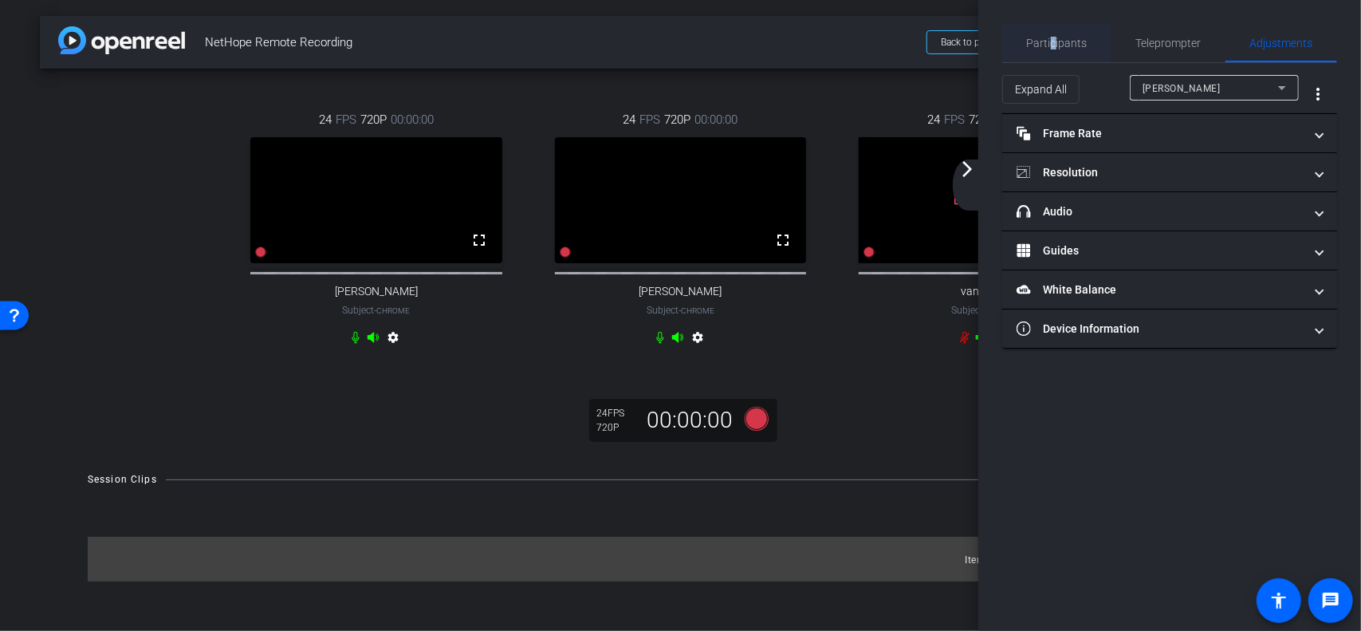
click at [1054, 37] on span "Participants" at bounding box center [1057, 42] width 61 height 11
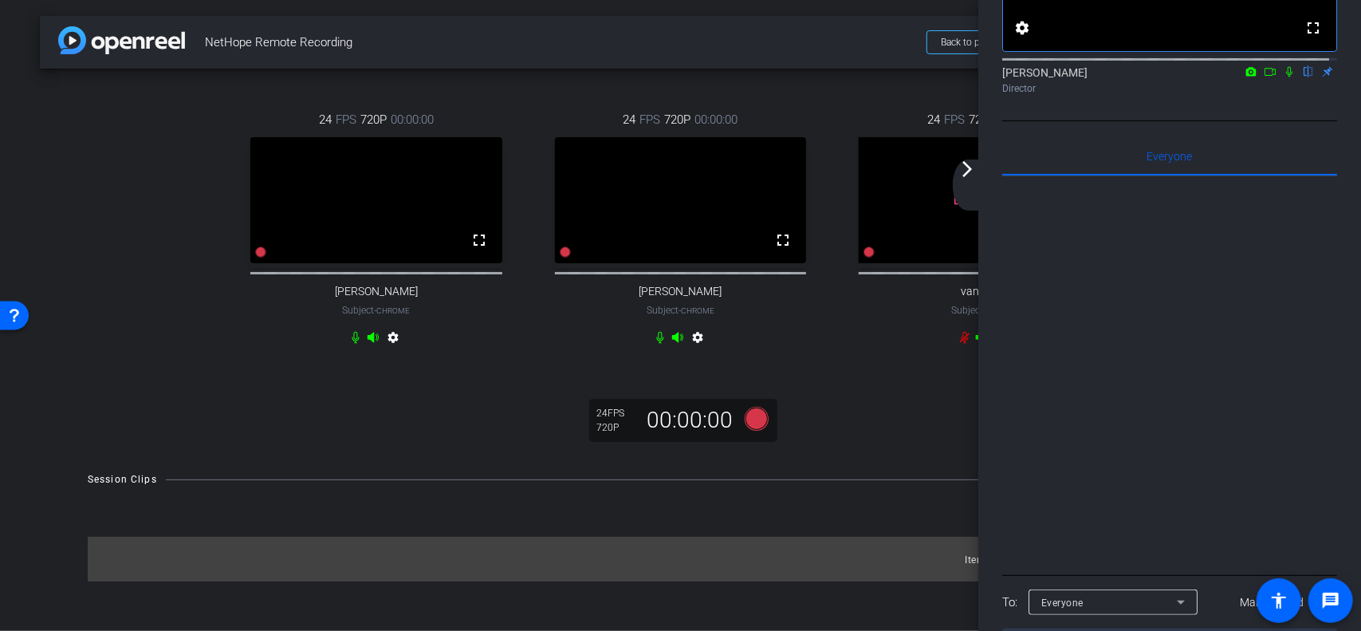
scroll to position [272, 0]
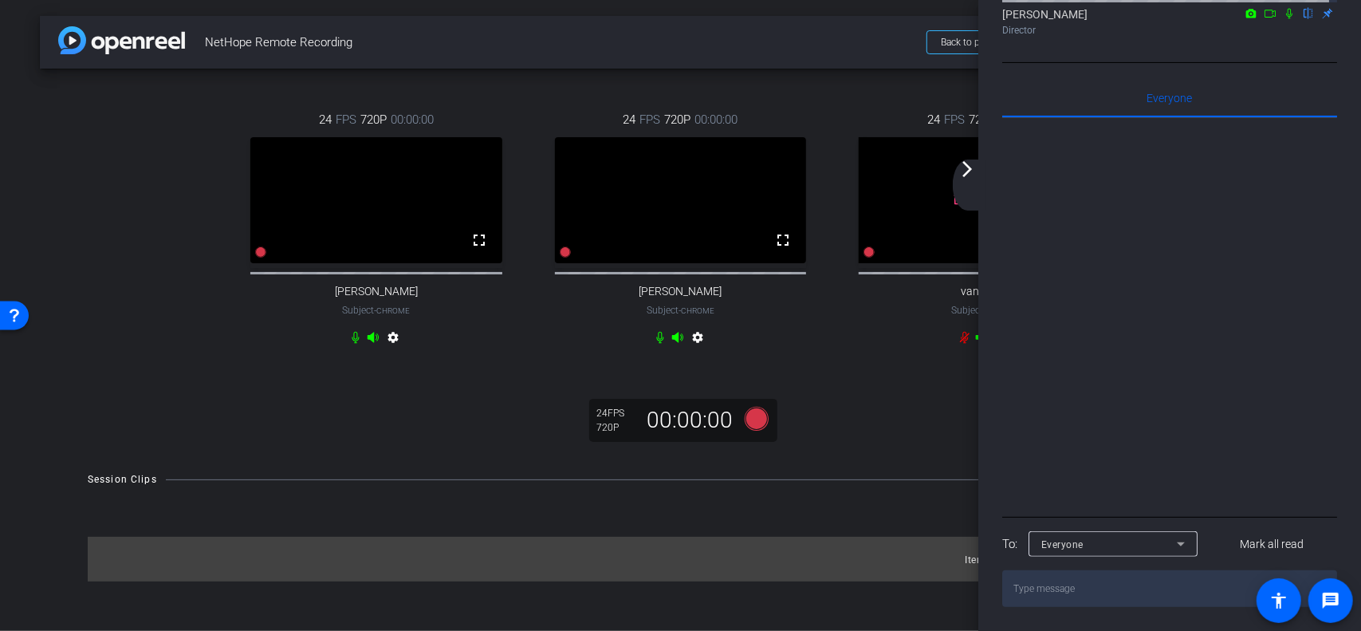
click at [1077, 592] on textarea at bounding box center [1169, 588] width 335 height 37
click at [1099, 545] on div "Everyone" at bounding box center [1109, 544] width 136 height 20
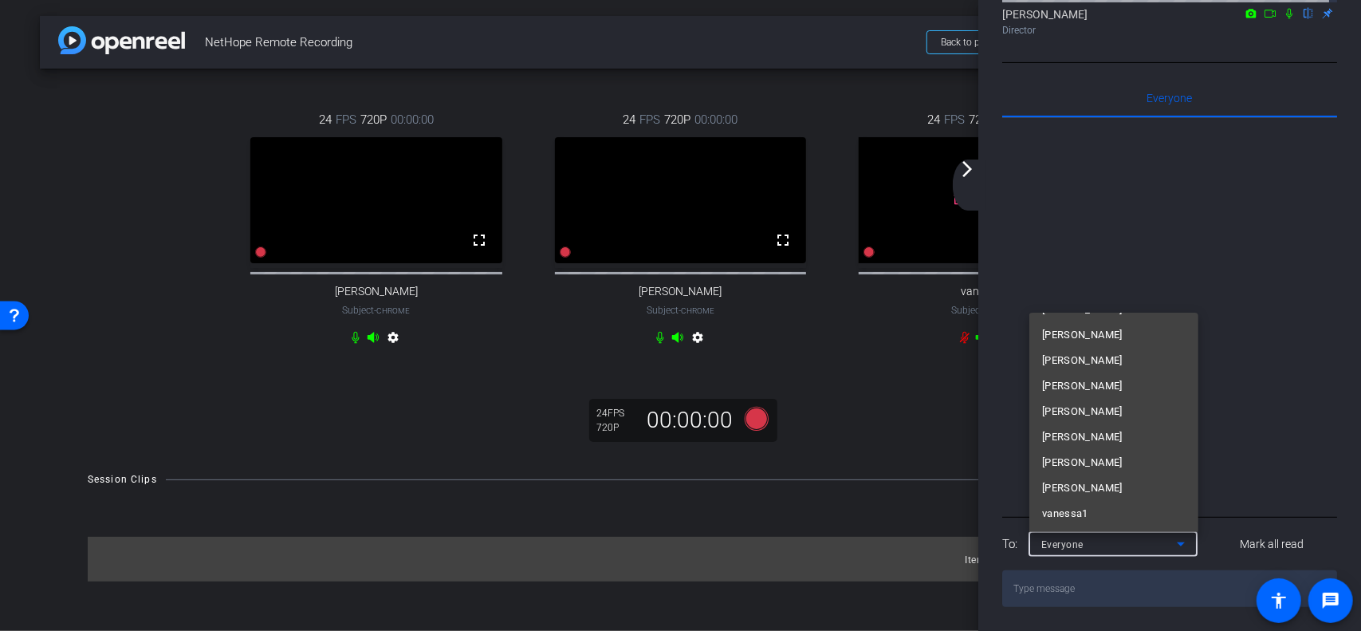
scroll to position [0, 0]
click at [1069, 604] on div at bounding box center [680, 315] width 1361 height 631
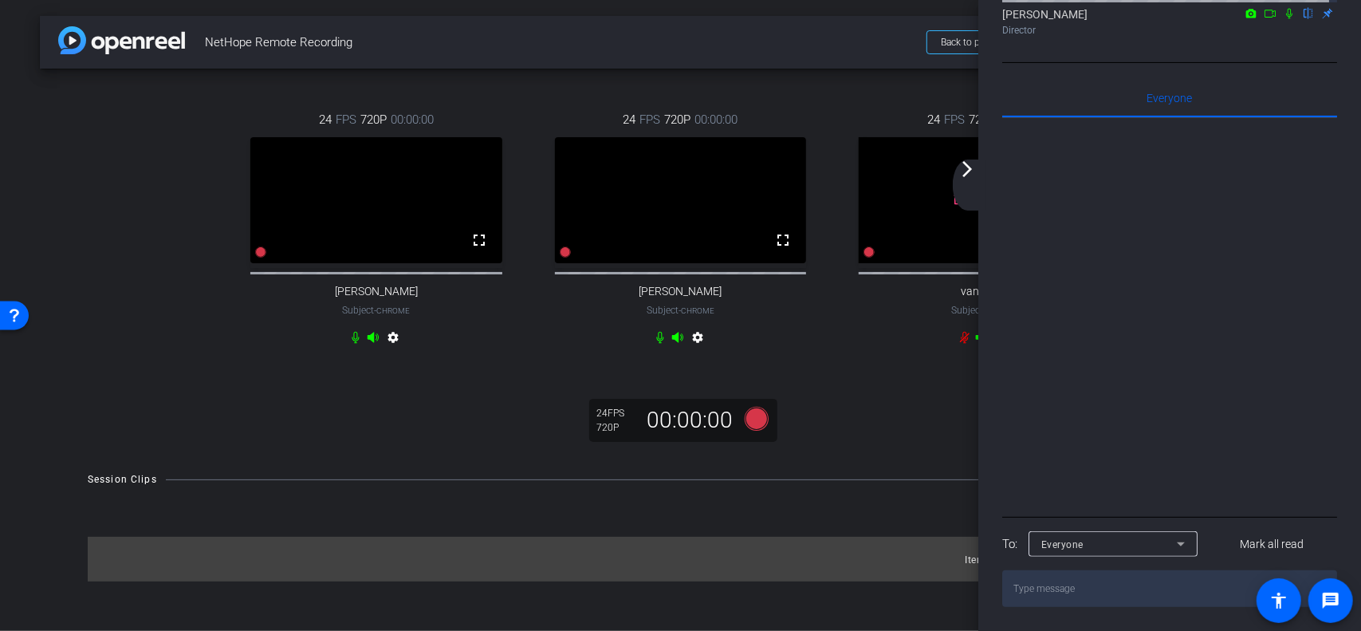
click at [1063, 598] on textarea at bounding box center [1169, 588] width 335 height 37
click at [1105, 543] on div "Everyone" at bounding box center [1109, 544] width 136 height 20
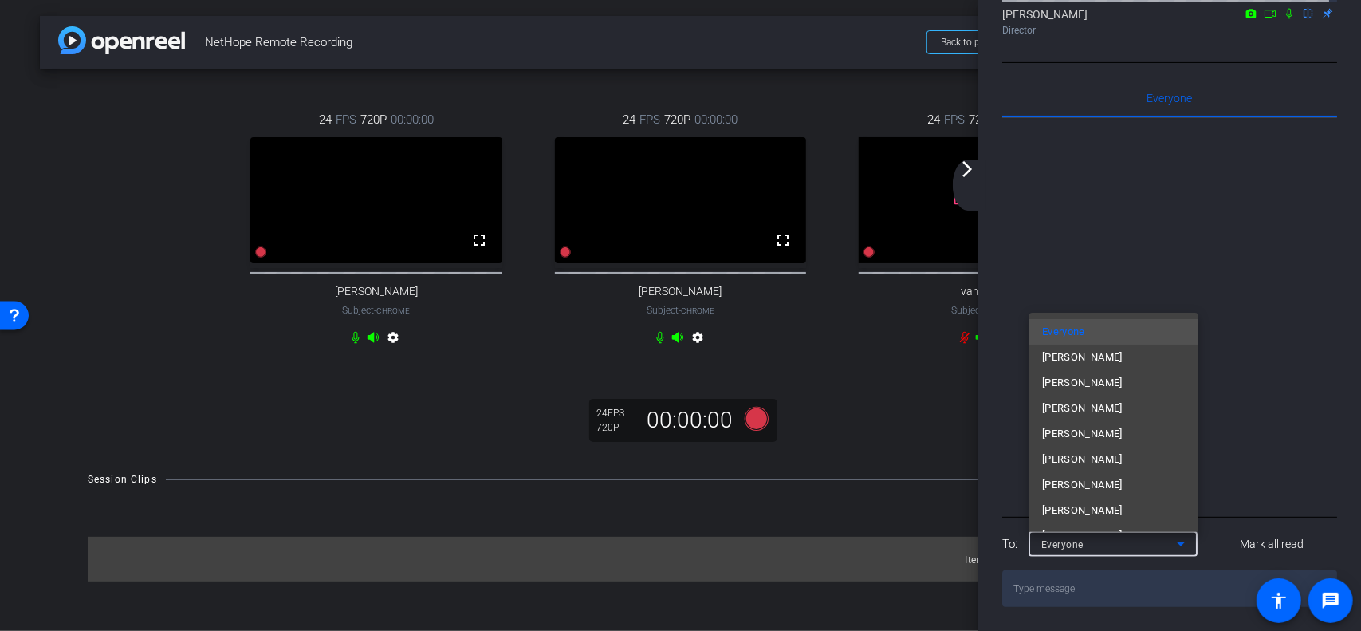
click at [1232, 389] on div at bounding box center [680, 315] width 1361 height 631
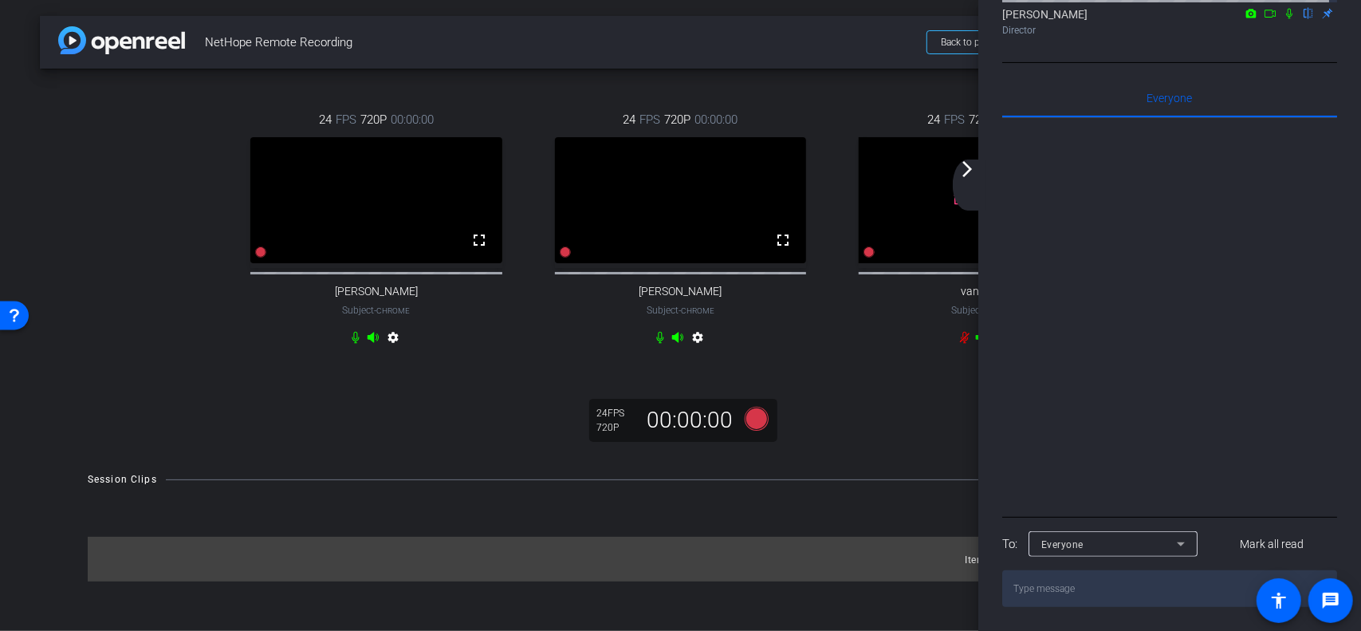
click at [899, 406] on div "24 FPS 720P 00:00:00 fullscreen [PERSON_NAME] Subject - Chrome settings 24 FPS …" at bounding box center [681, 261] width 1282 height 385
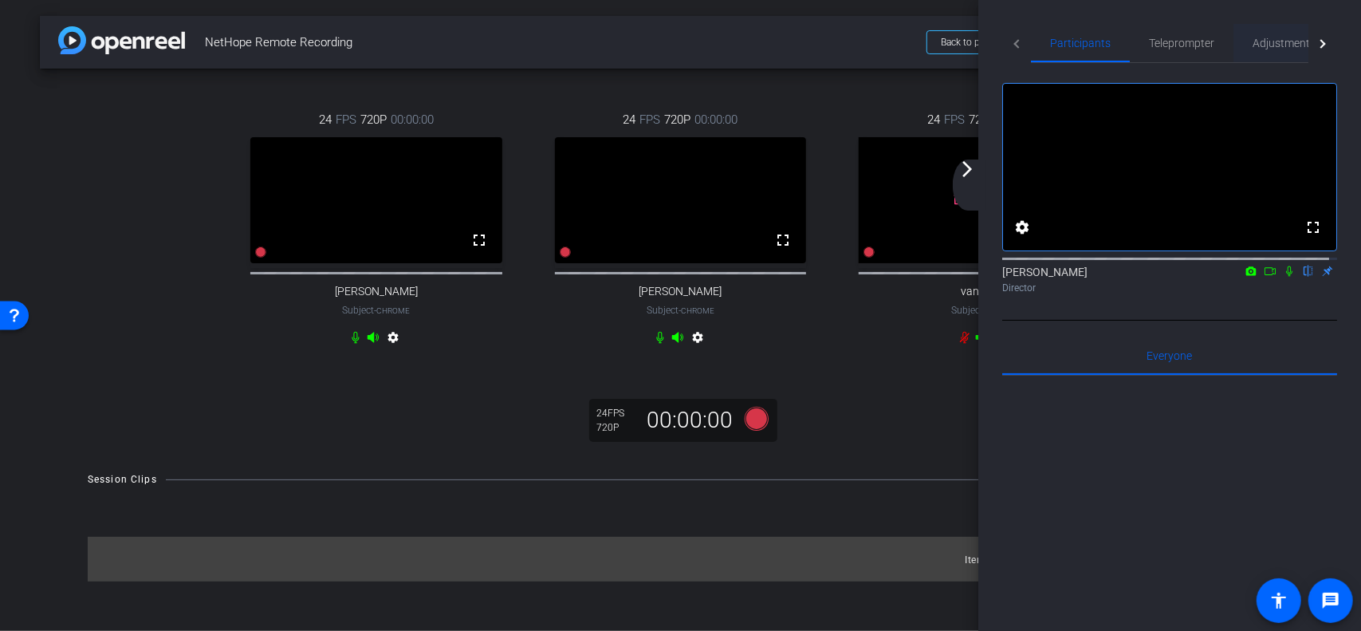
click at [1281, 44] on span "Adjustments" at bounding box center [1284, 42] width 63 height 11
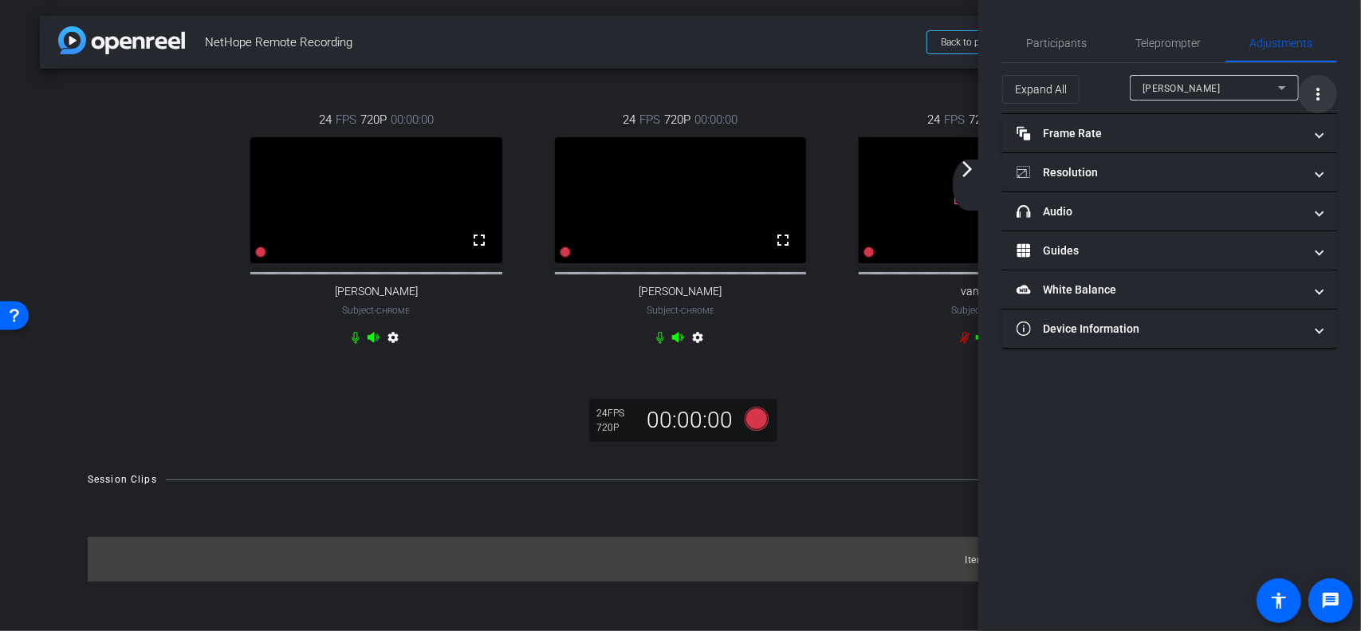
click at [1317, 93] on mat-icon "more_vert" at bounding box center [1318, 94] width 19 height 19
click at [1280, 127] on span "Open Floating Panel" at bounding box center [1277, 126] width 93 height 11
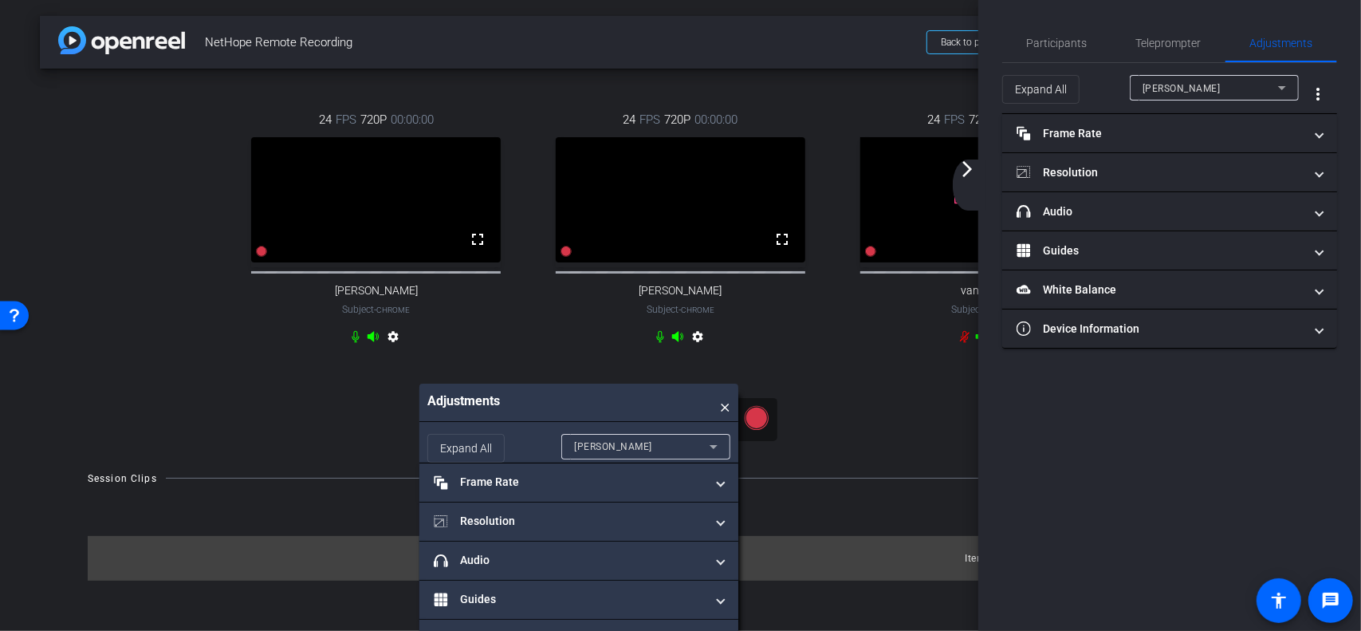
click at [620, 443] on div "[PERSON_NAME]" at bounding box center [642, 446] width 136 height 20
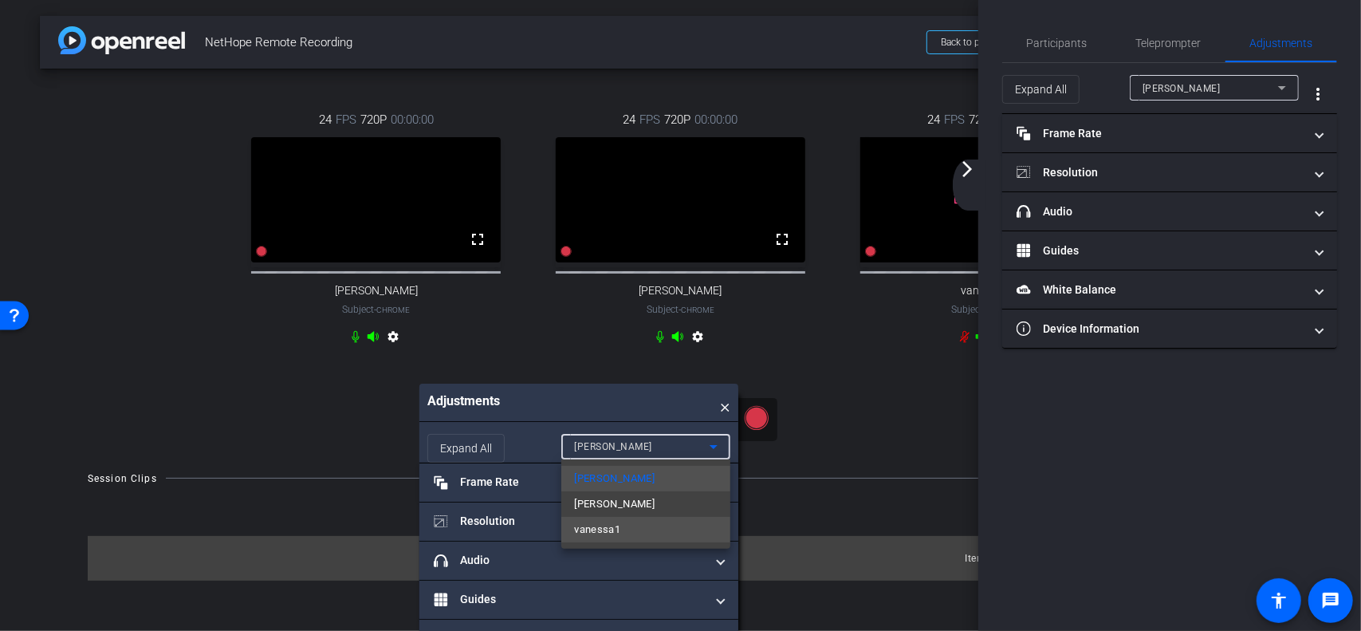
click at [593, 535] on span "vanessa1" at bounding box center [597, 529] width 46 height 19
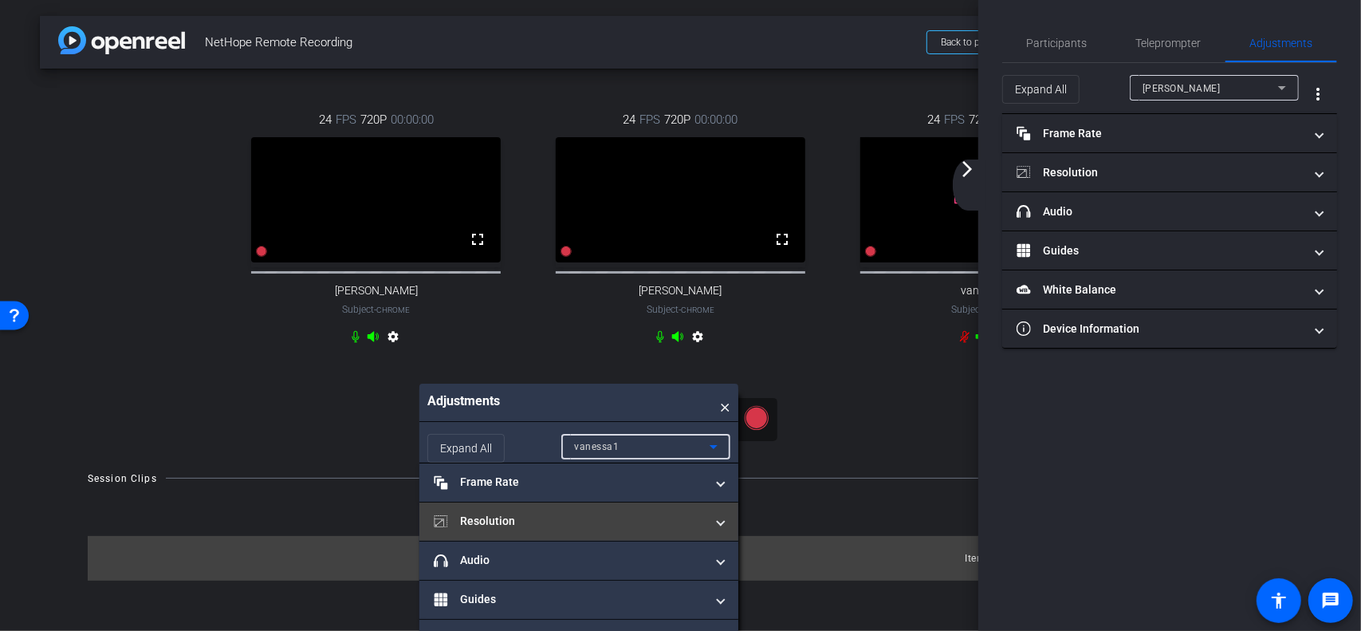
click at [553, 518] on mat-panel-title "Resolution" at bounding box center [569, 521] width 271 height 17
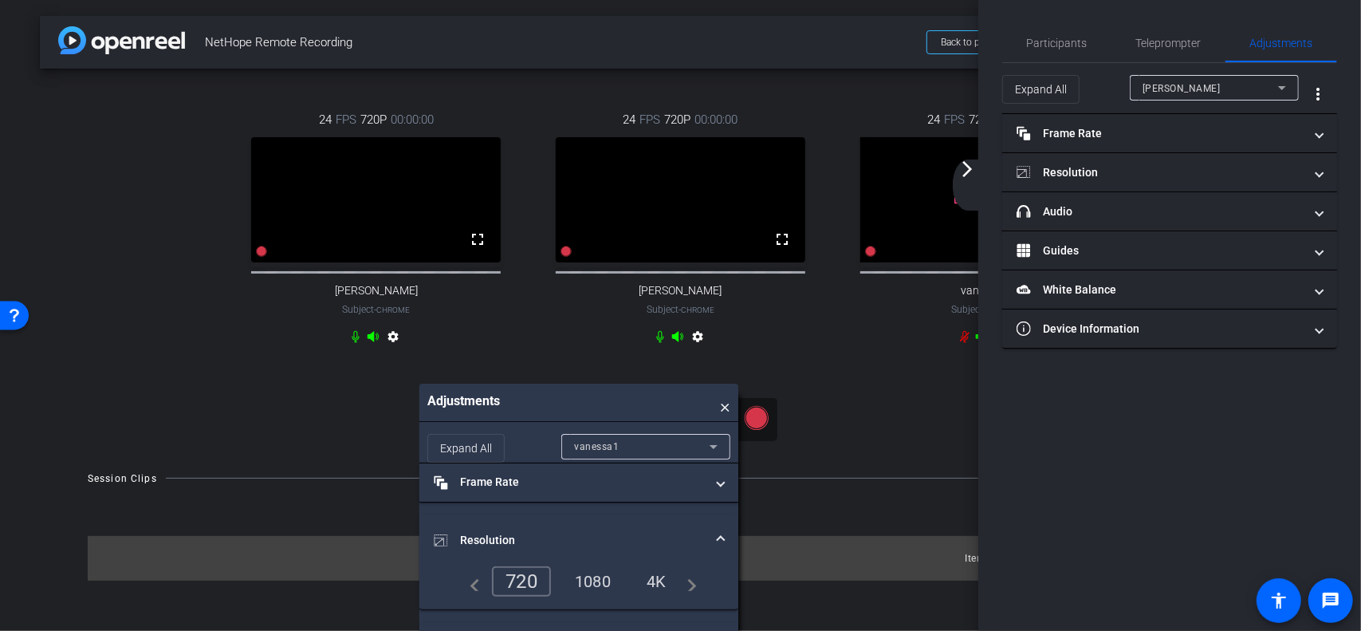
click at [595, 572] on div "1080" at bounding box center [593, 581] width 60 height 27
click at [593, 577] on div "1080" at bounding box center [593, 581] width 60 height 27
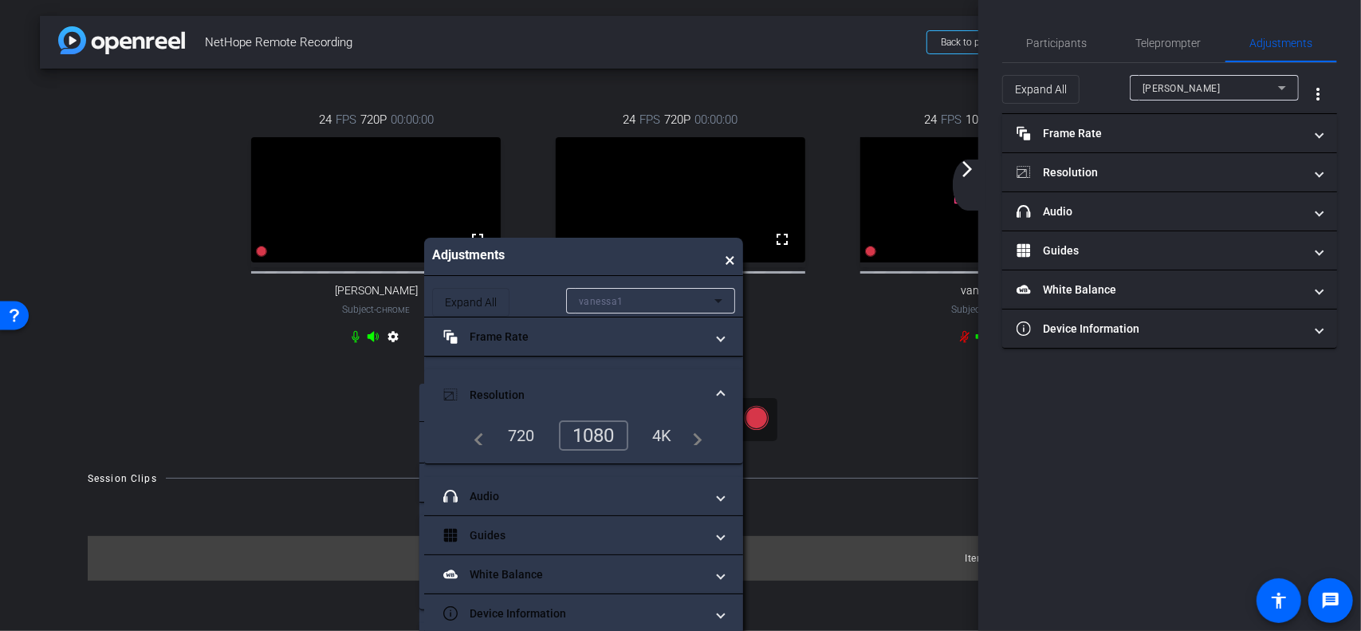
drag, startPoint x: 584, startPoint y: 406, endPoint x: 589, endPoint y: 289, distance: 116.5
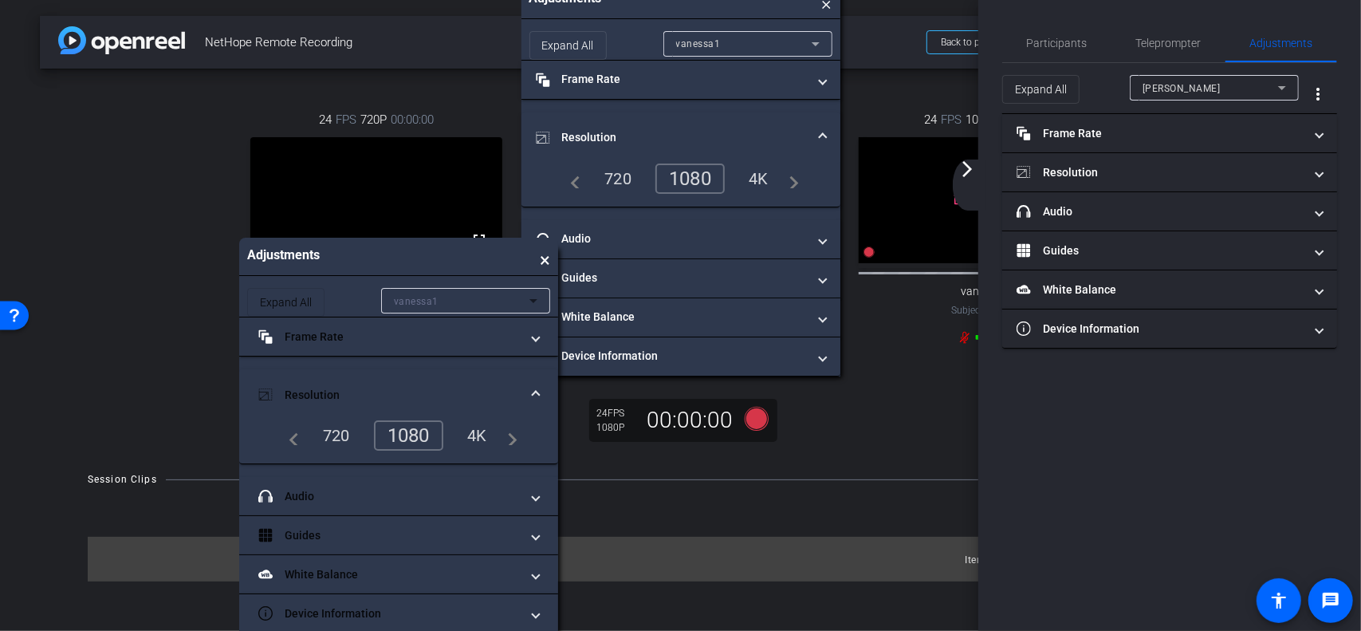
drag, startPoint x: 278, startPoint y: 400, endPoint x: 423, endPoint y: 465, distance: 159.6
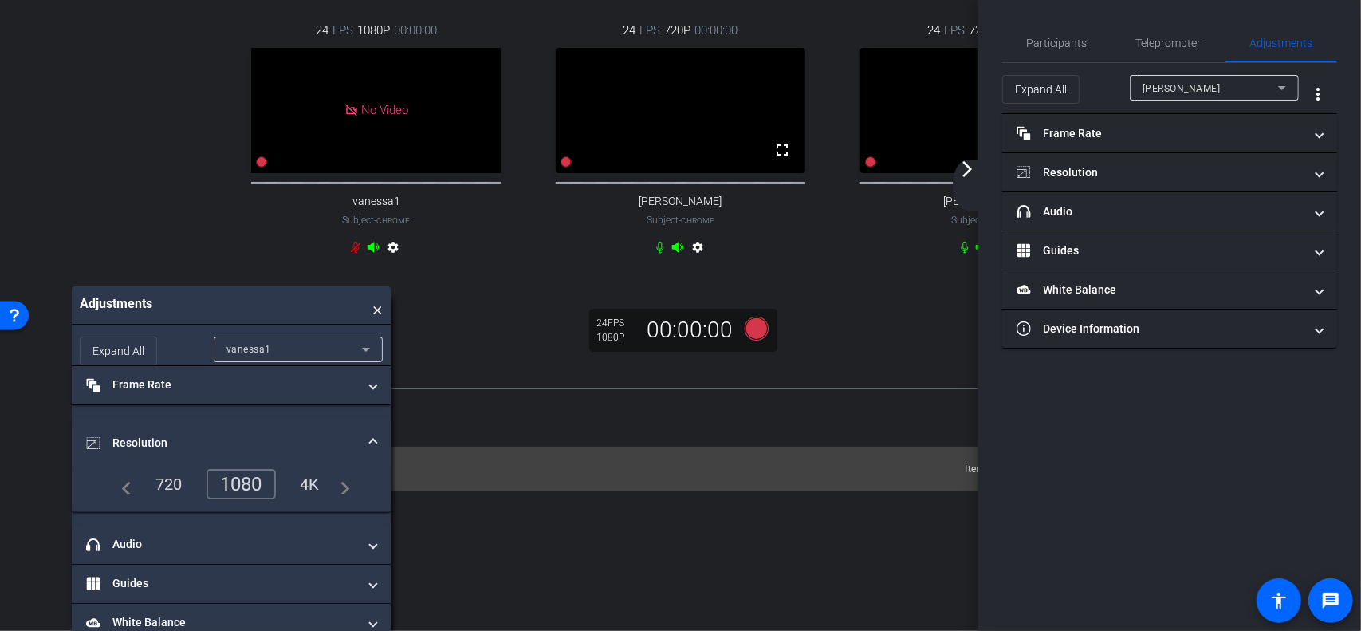
scroll to position [153, 0]
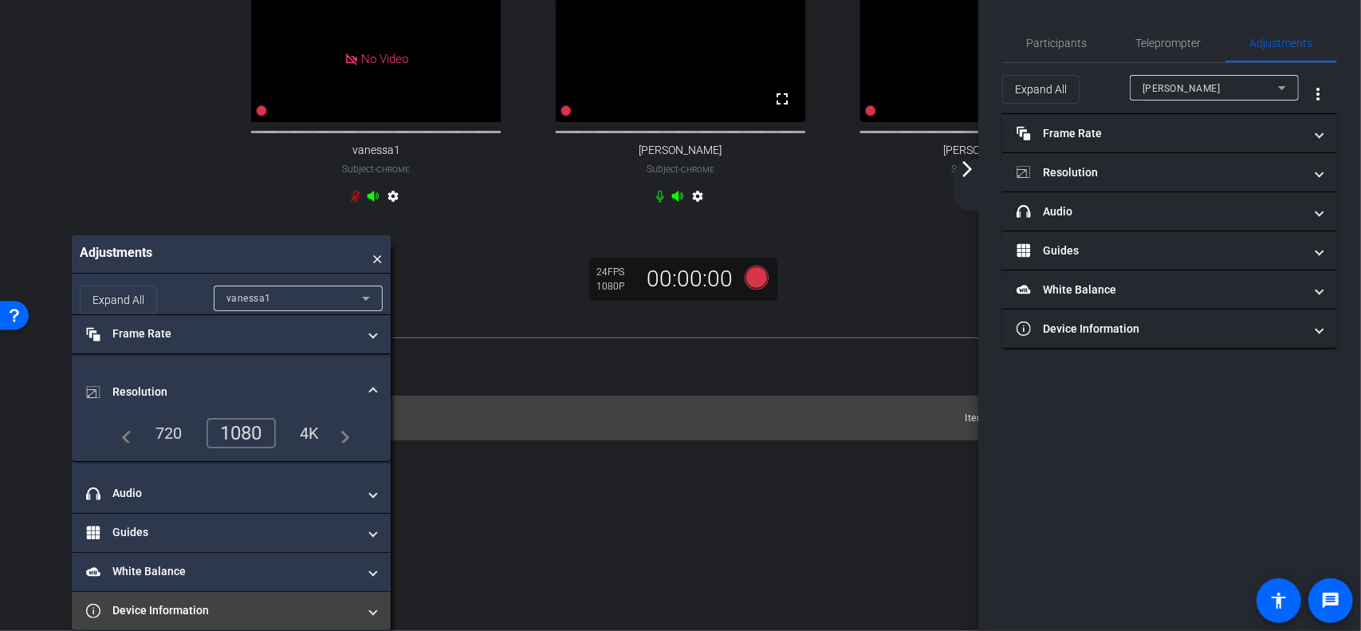
click at [199, 604] on mat-panel-title "Device Information" at bounding box center [221, 610] width 271 height 17
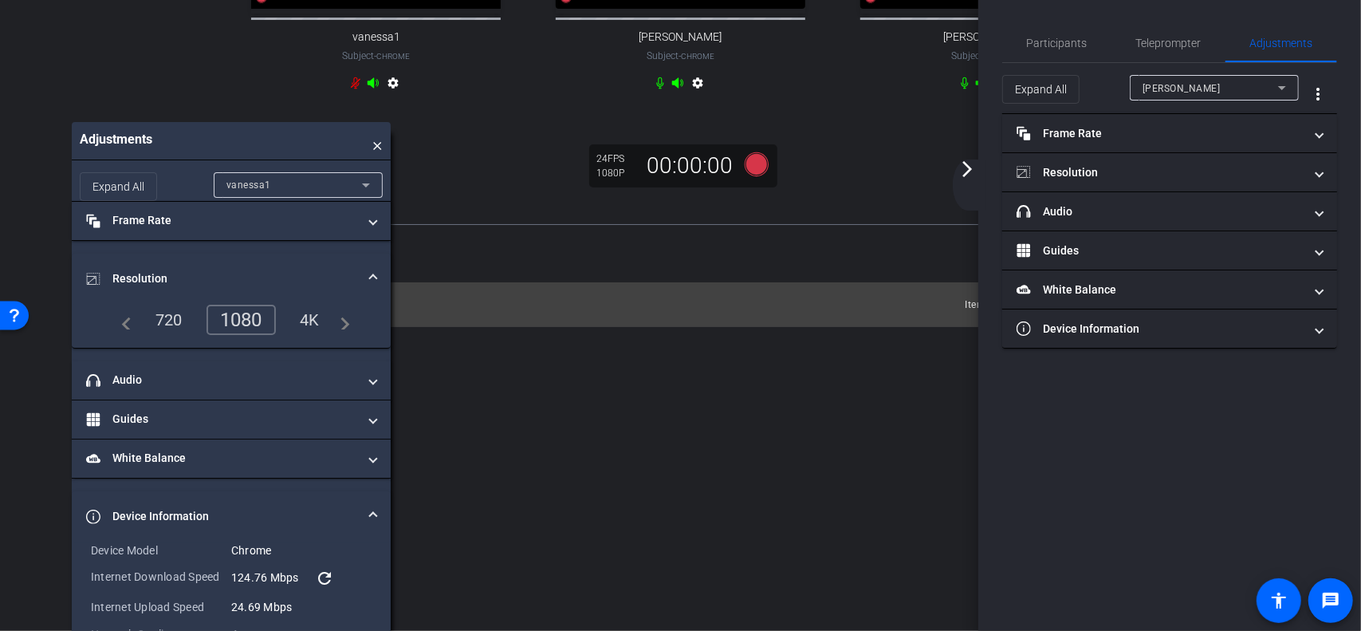
scroll to position [239, 0]
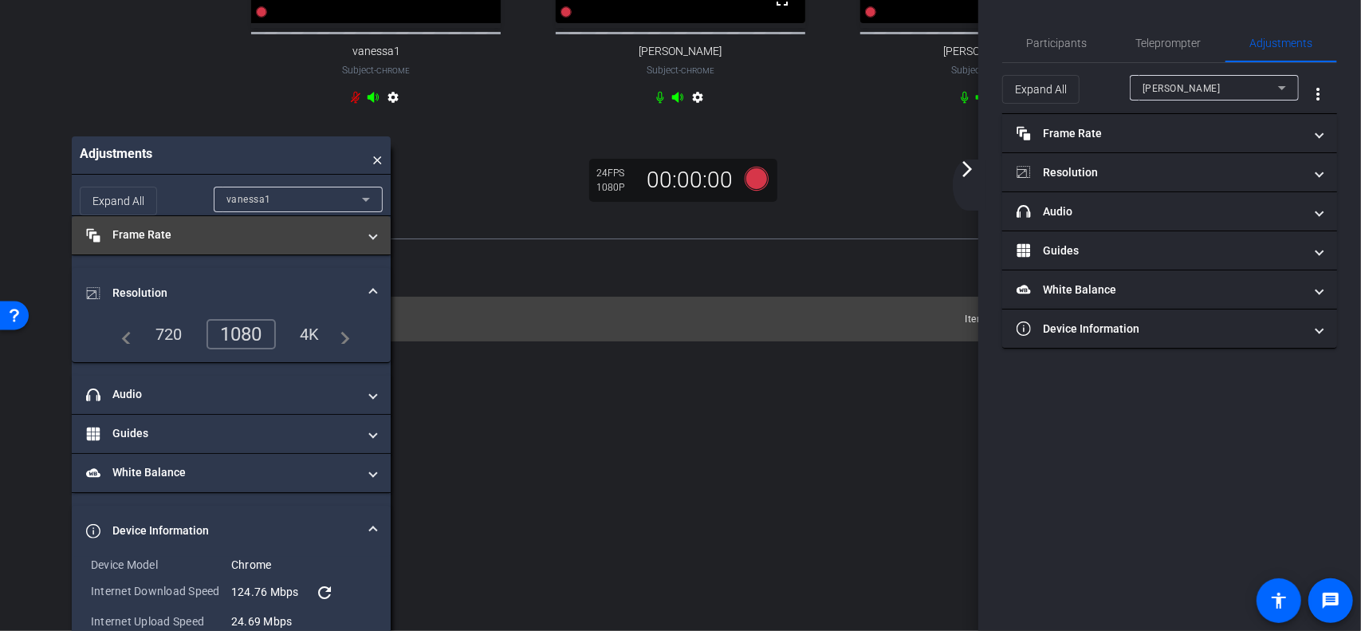
click at [247, 254] on mat-expansion-panel-header "Frame Rate Frame Rate" at bounding box center [231, 235] width 319 height 38
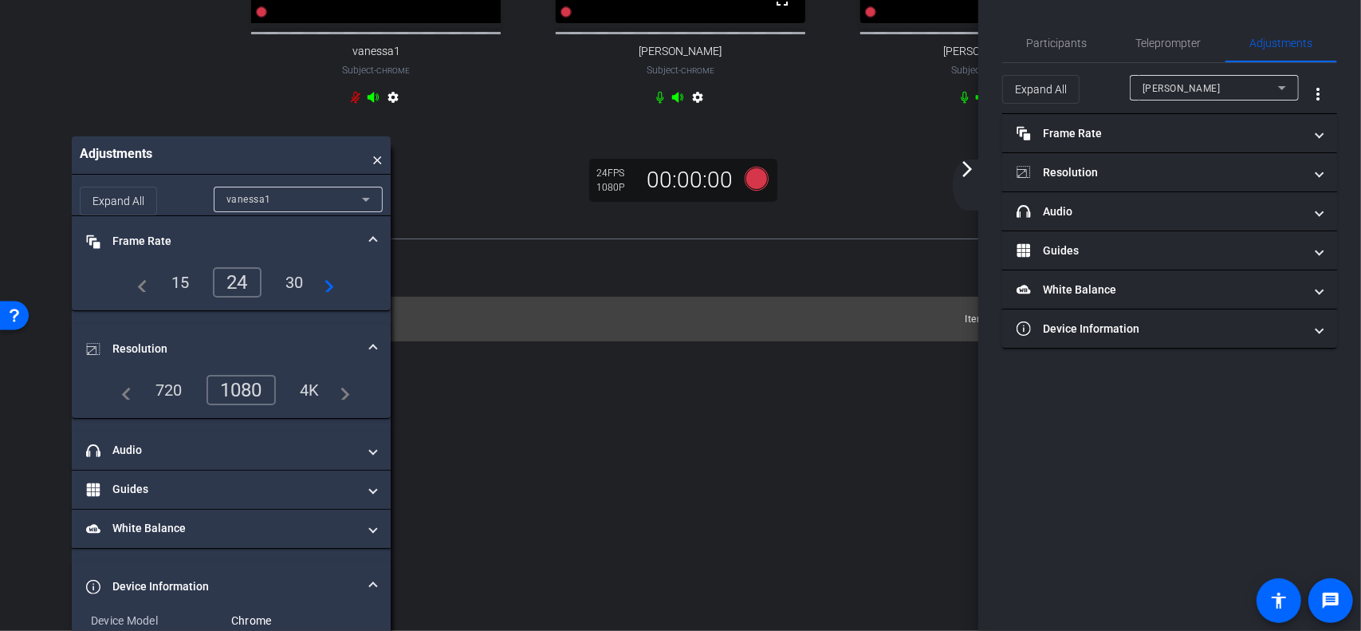
click at [282, 209] on div "vanessa1" at bounding box center [294, 199] width 136 height 20
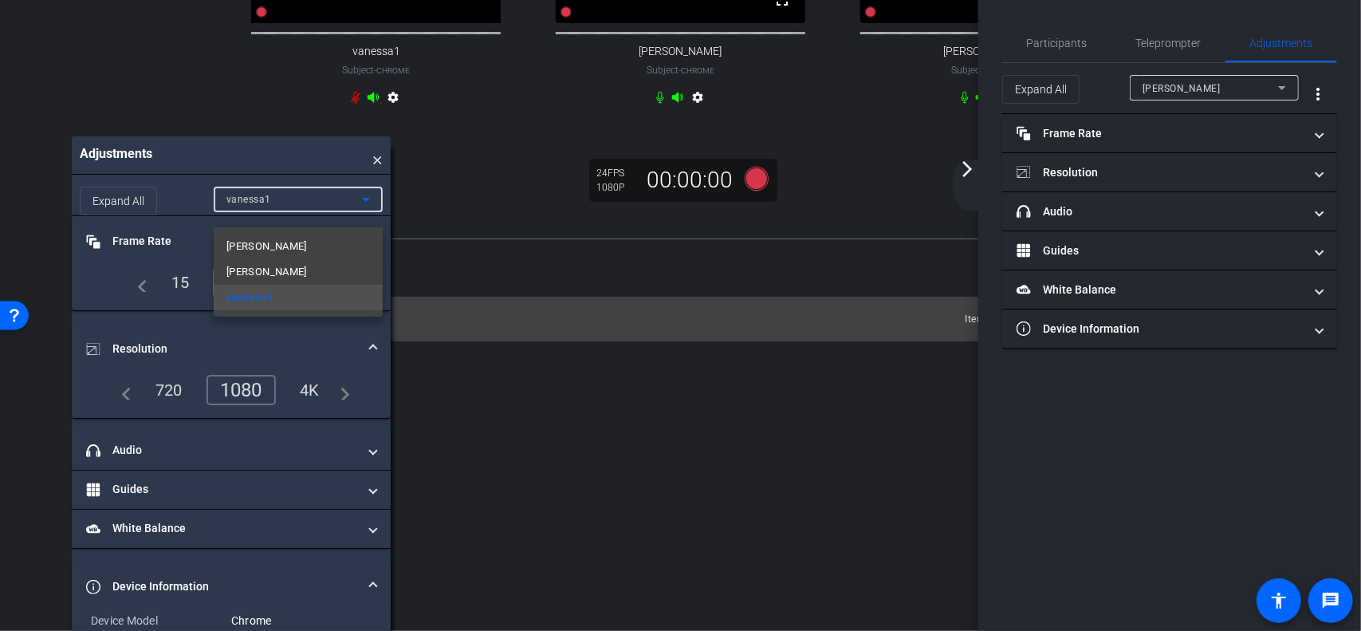
click at [284, 213] on div at bounding box center [680, 315] width 1361 height 631
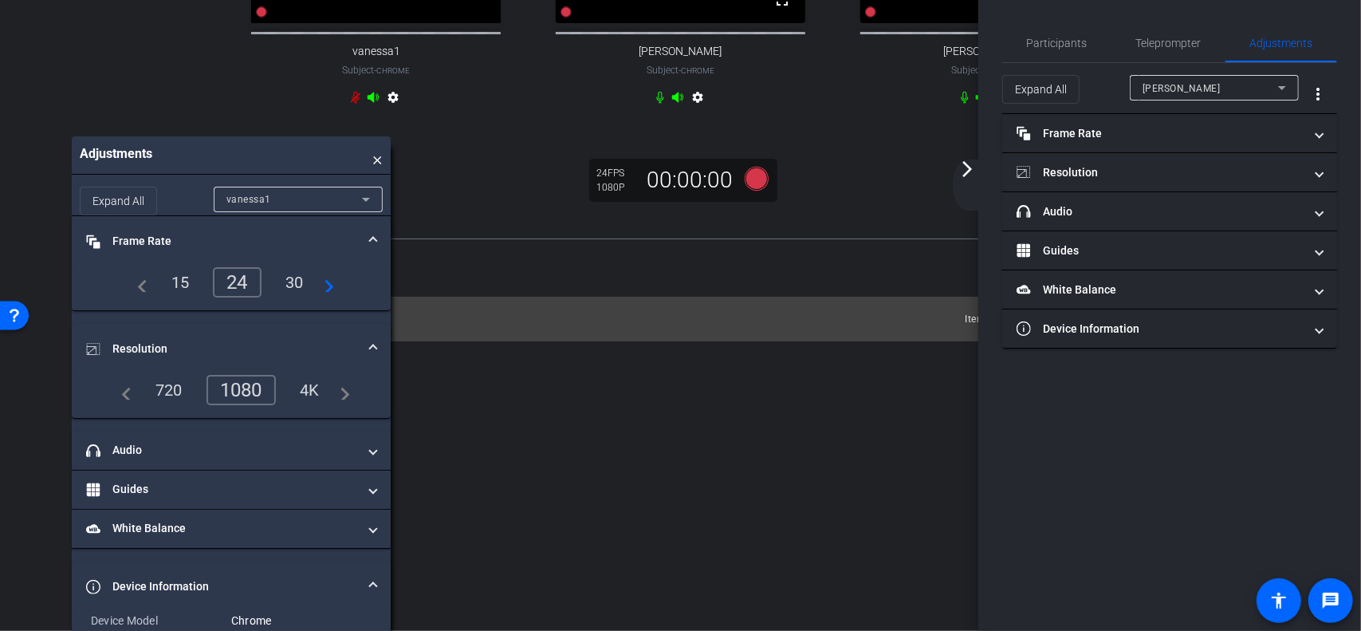
click at [375, 250] on span at bounding box center [373, 241] width 6 height 17
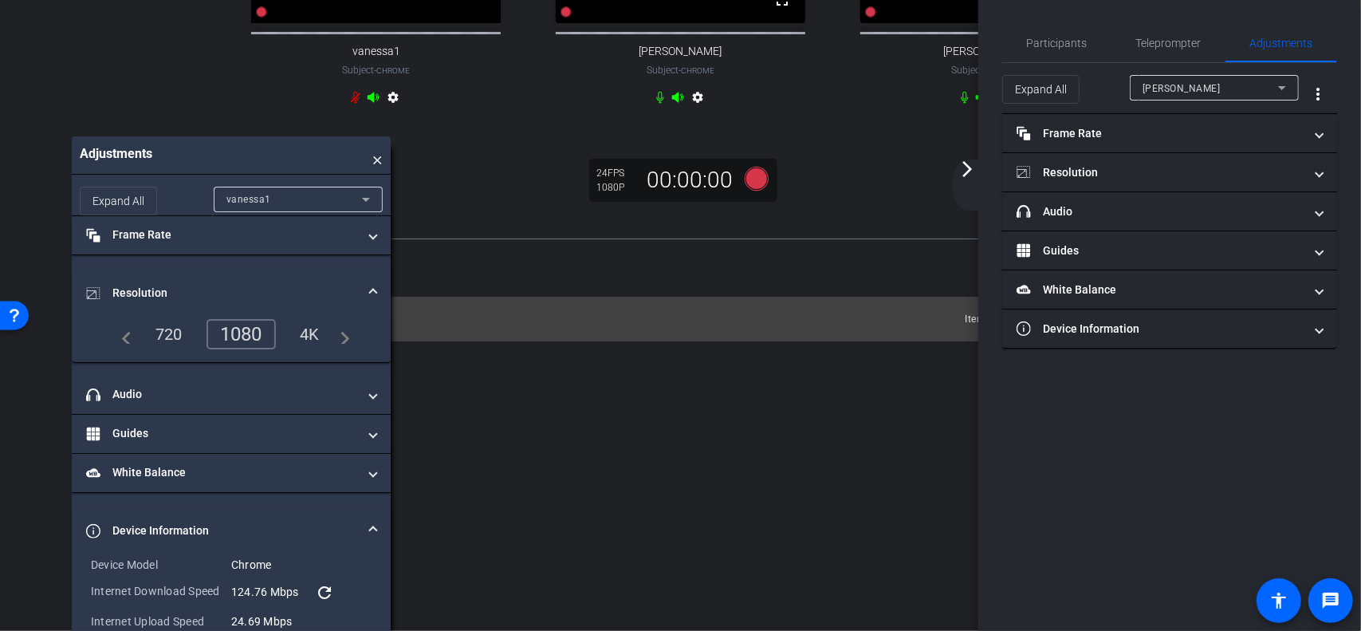
click at [373, 299] on span at bounding box center [373, 293] width 6 height 17
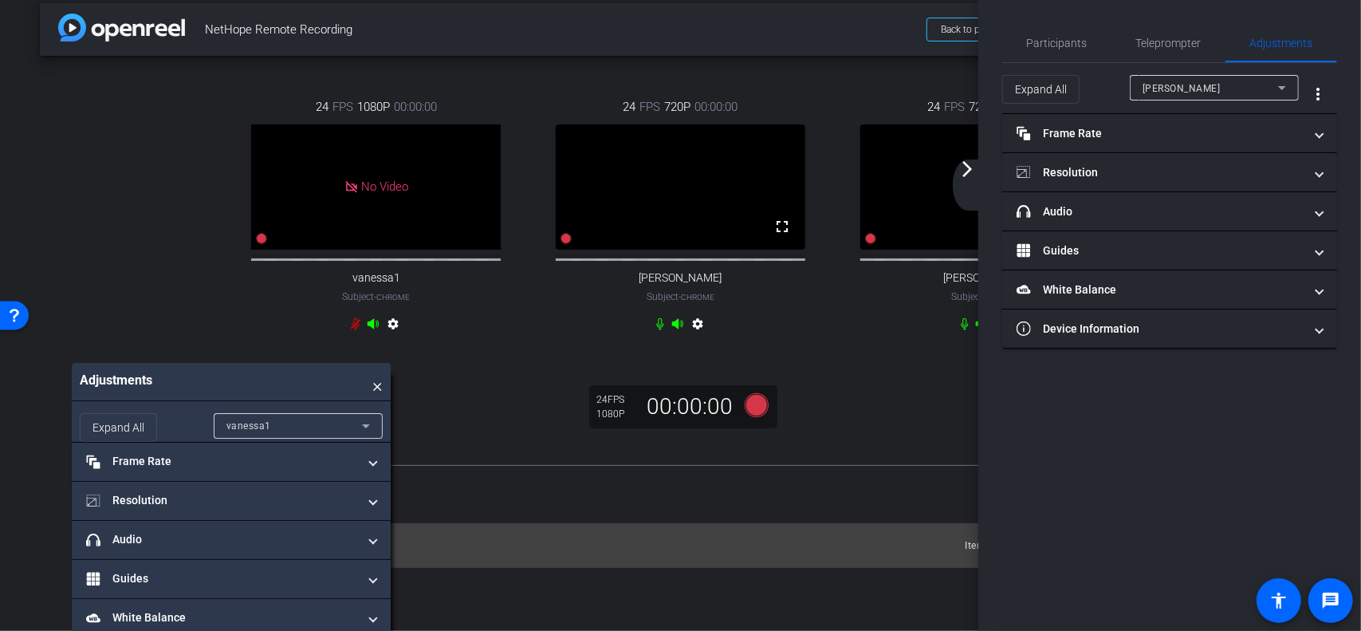
scroll to position [0, 0]
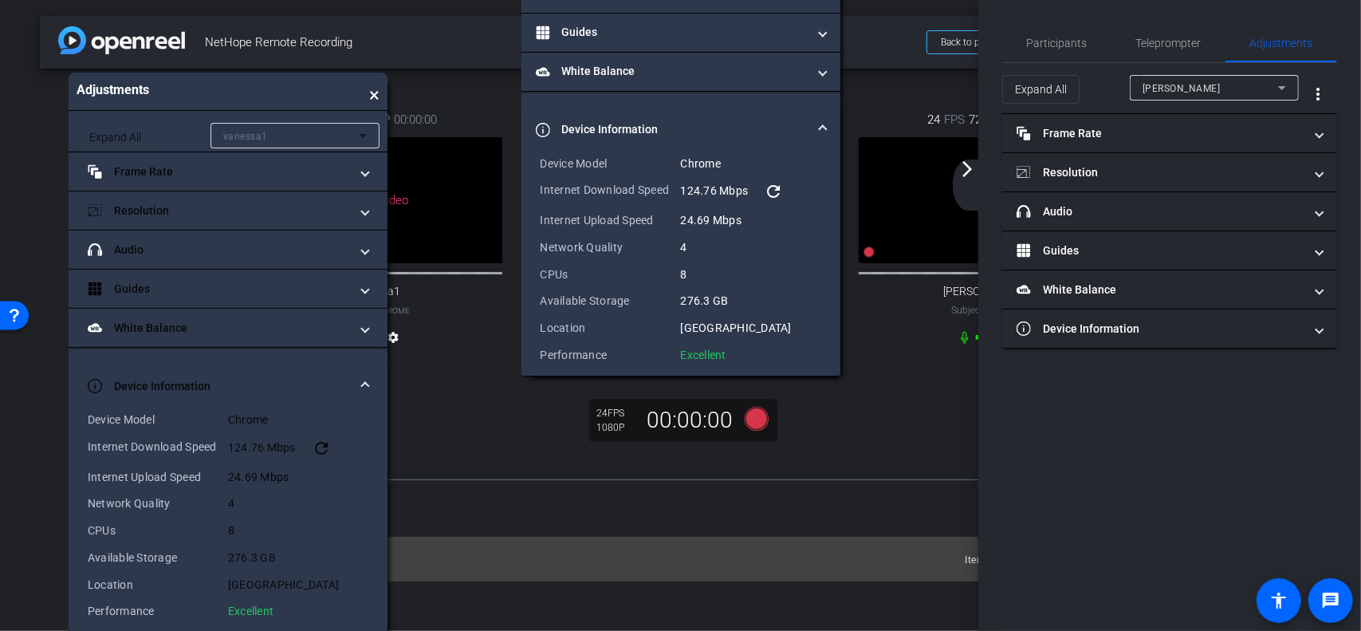
drag, startPoint x: 274, startPoint y: 409, endPoint x: 271, endPoint y: 400, distance: 10.1
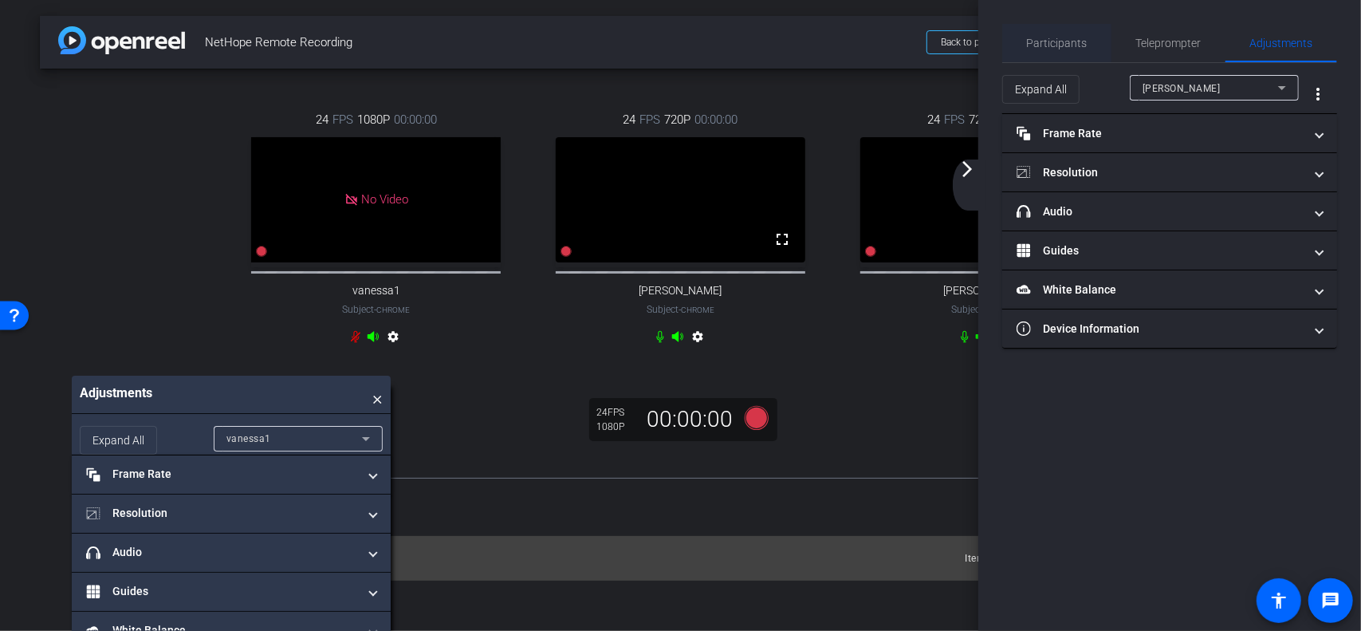
click at [1061, 41] on span "Participants" at bounding box center [1057, 42] width 61 height 11
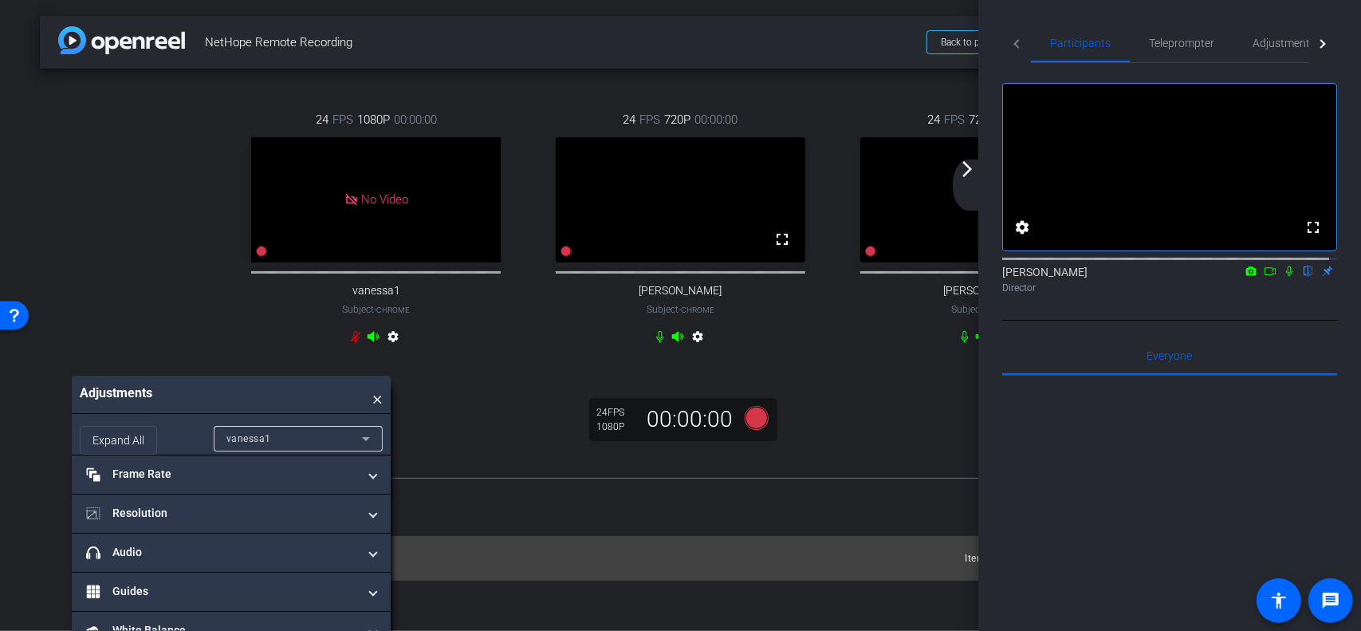
click at [1264, 277] on icon at bounding box center [1270, 271] width 13 height 11
click at [1302, 277] on icon at bounding box center [1308, 271] width 13 height 11
click at [867, 392] on div "24 FPS 1080P 00:00:00 No Video vanessa1 Subject - Chrome settings 24 FPS 720P 0…" at bounding box center [681, 261] width 1282 height 384
click at [1195, 41] on span "Teleprompter" at bounding box center [1181, 42] width 65 height 11
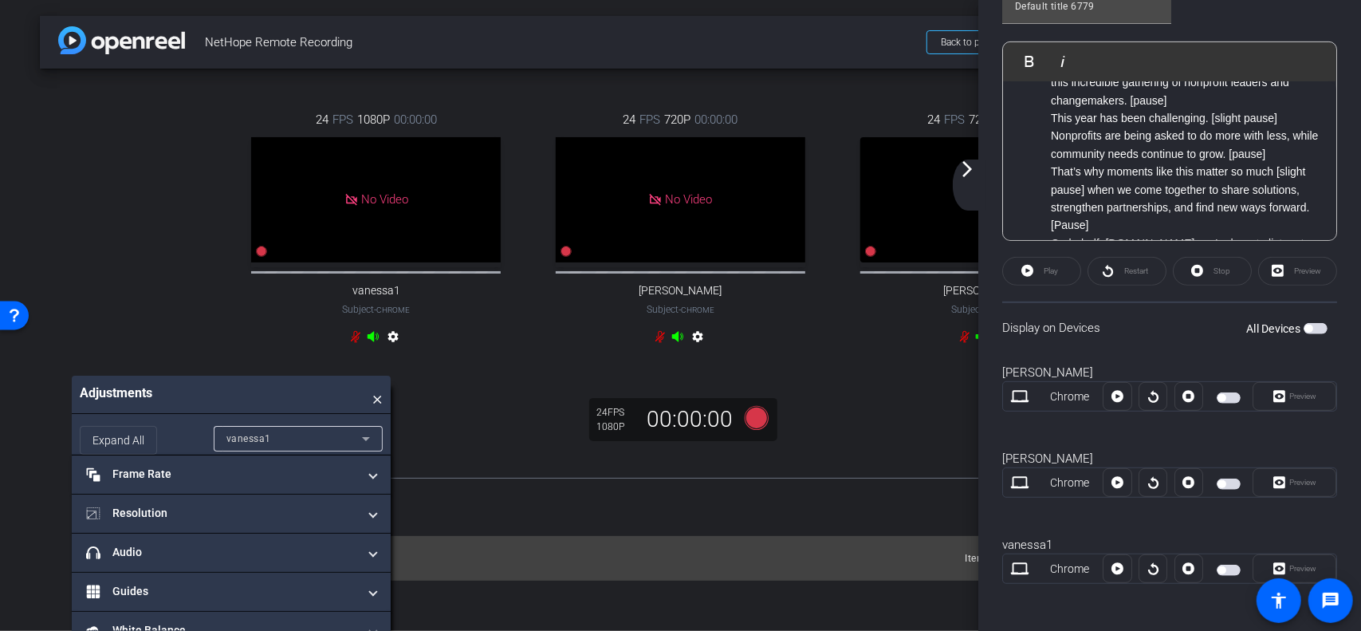
scroll to position [410, 0]
click at [380, 405] on span "×" at bounding box center [377, 395] width 10 height 22
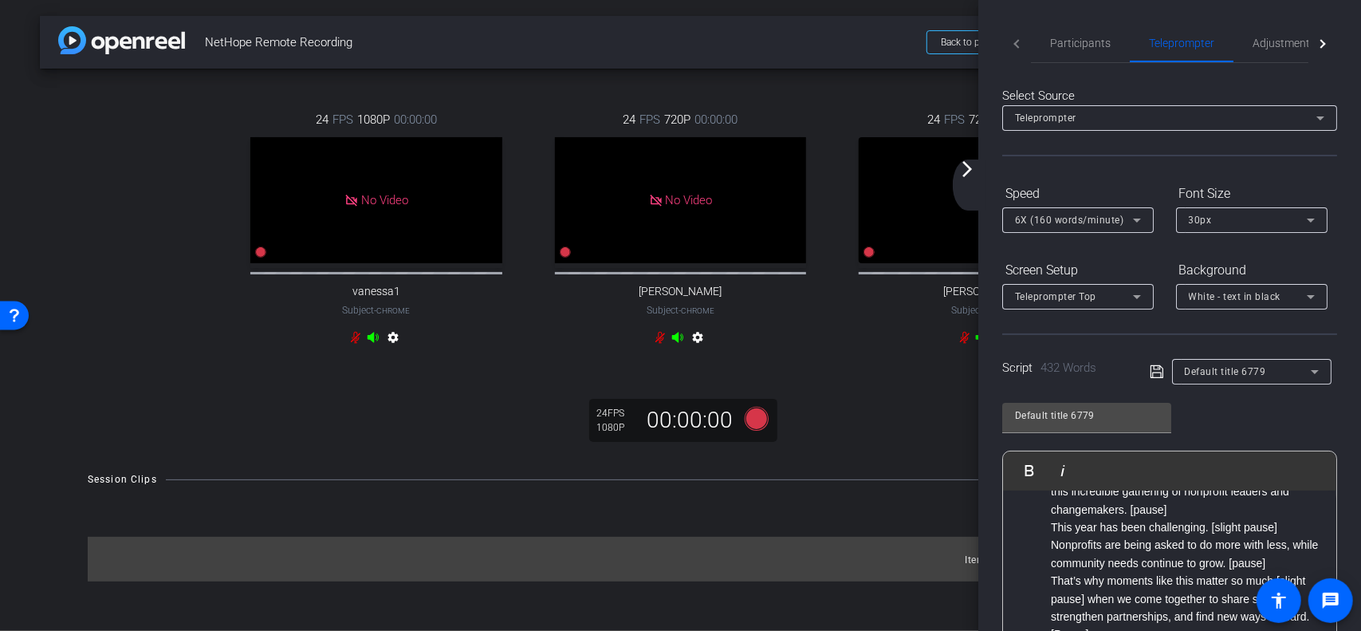
scroll to position [0, 0]
click at [971, 183] on div "arrow_back_ios_new arrow_forward_ios" at bounding box center [969, 184] width 33 height 51
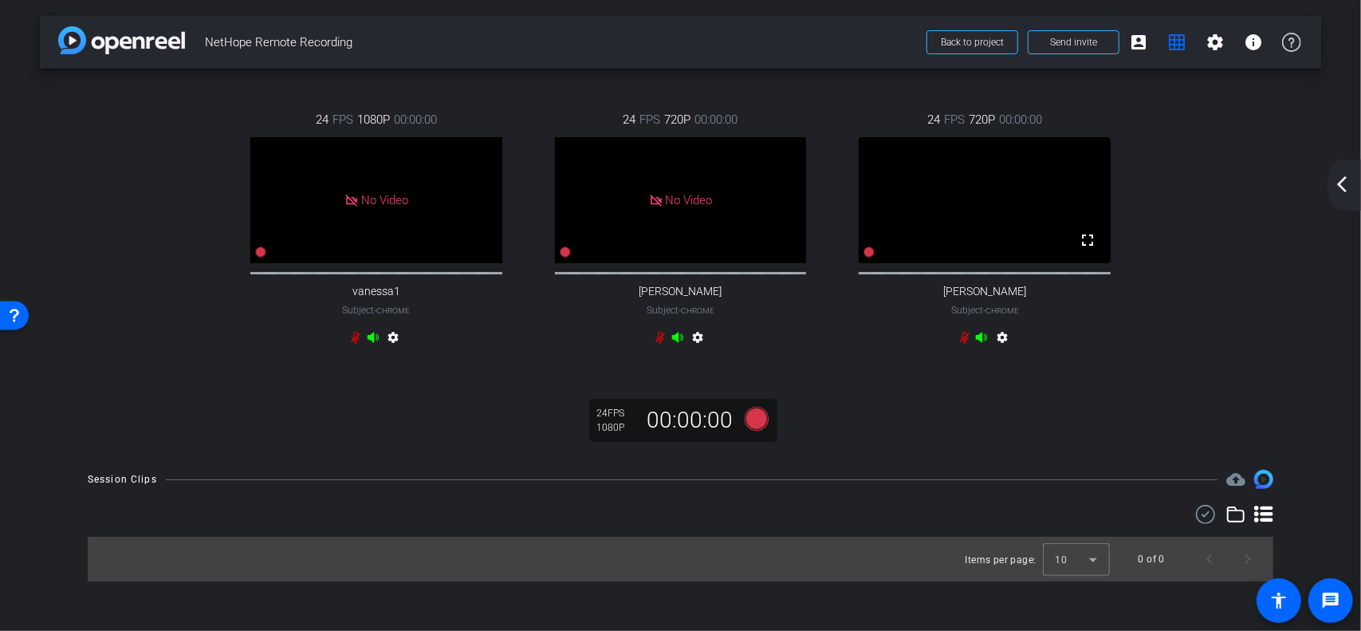
click at [1207, 524] on icon at bounding box center [1206, 514] width 24 height 19
click at [1206, 532] on span at bounding box center [1190, 516] width 56 height 38
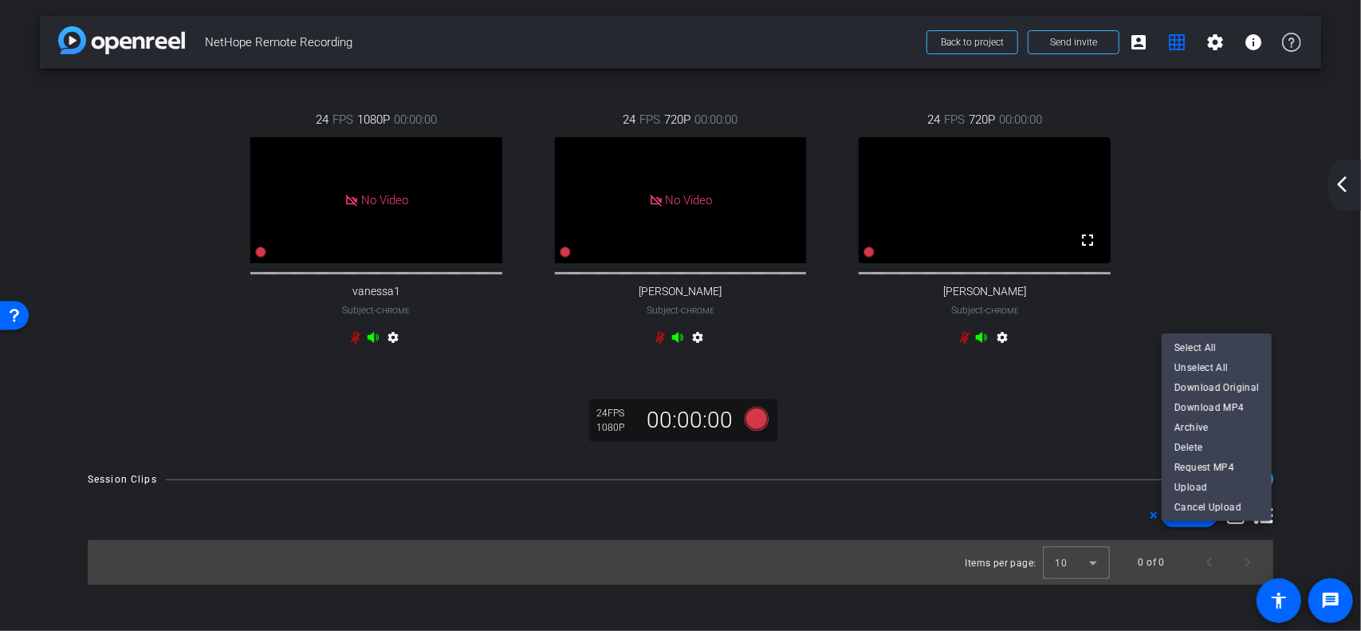
click at [1080, 524] on div at bounding box center [680, 315] width 1361 height 631
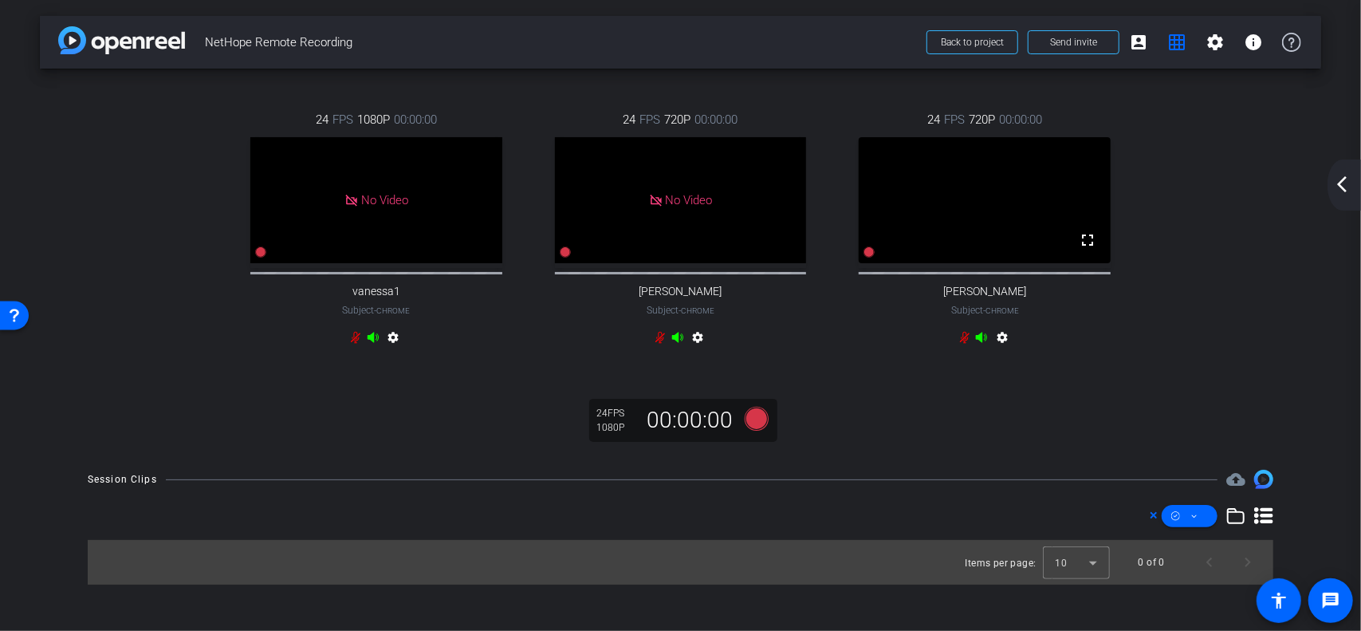
click at [1001, 350] on mat-icon "settings" at bounding box center [1002, 340] width 19 height 19
click at [1002, 350] on mat-icon "settings" at bounding box center [1002, 340] width 19 height 19
click at [565, 261] on div at bounding box center [565, 251] width 13 height 18
click at [563, 258] on icon at bounding box center [565, 251] width 11 height 11
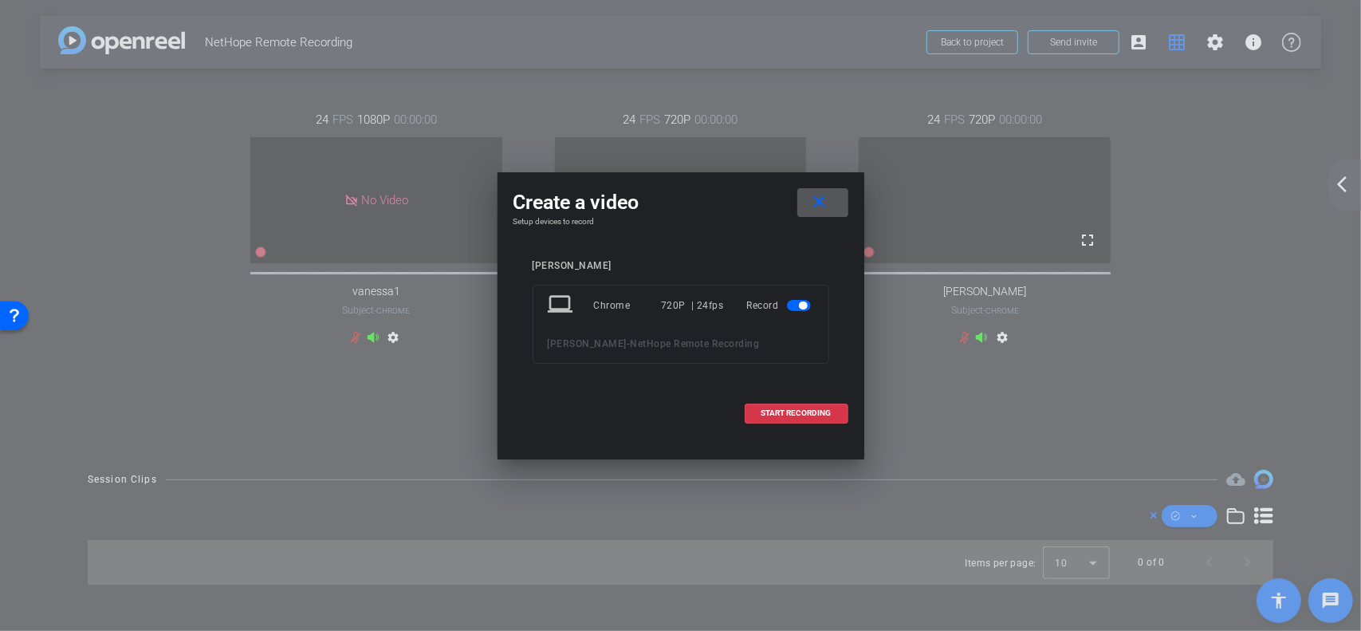
click at [826, 200] on mat-icon "close" at bounding box center [819, 202] width 20 height 20
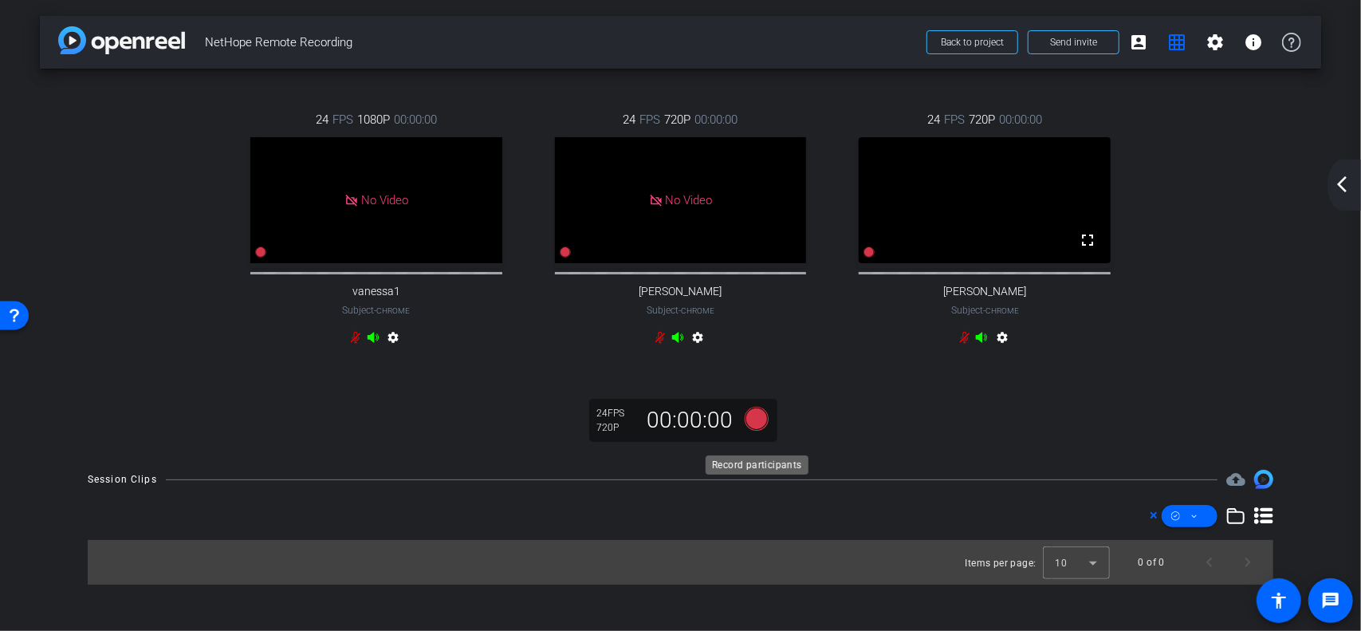
click at [758, 431] on icon at bounding box center [756, 419] width 24 height 24
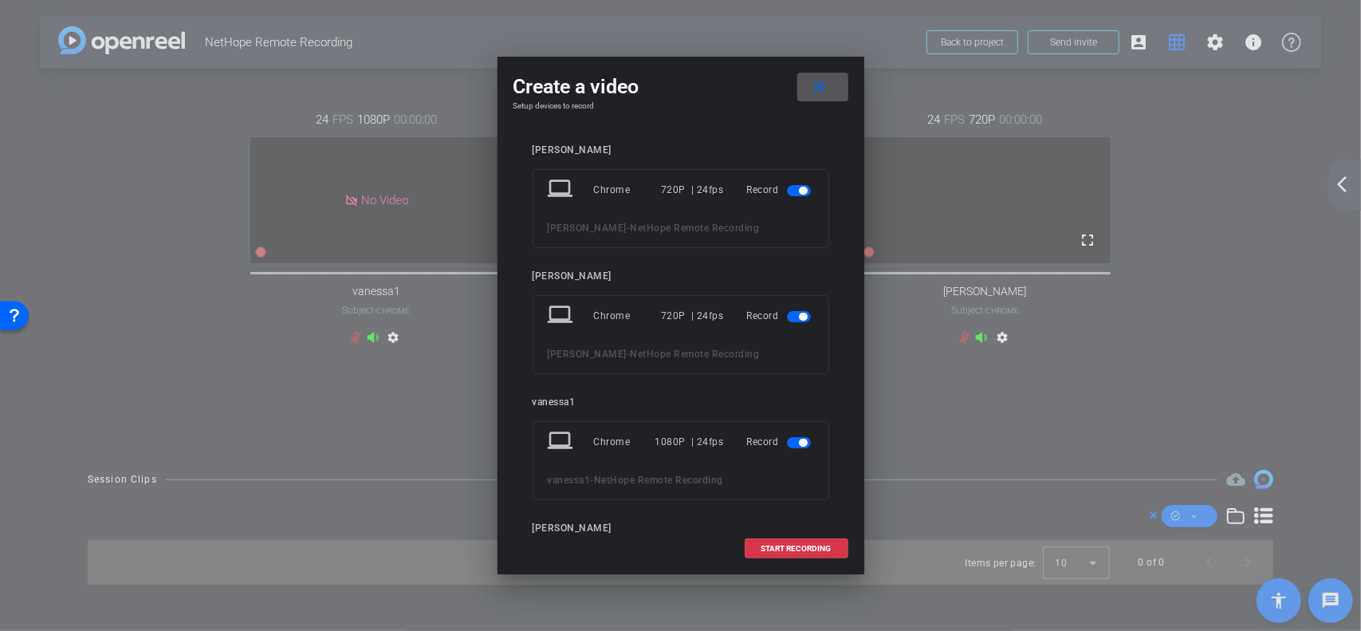
click at [789, 187] on span "button" at bounding box center [799, 190] width 24 height 11
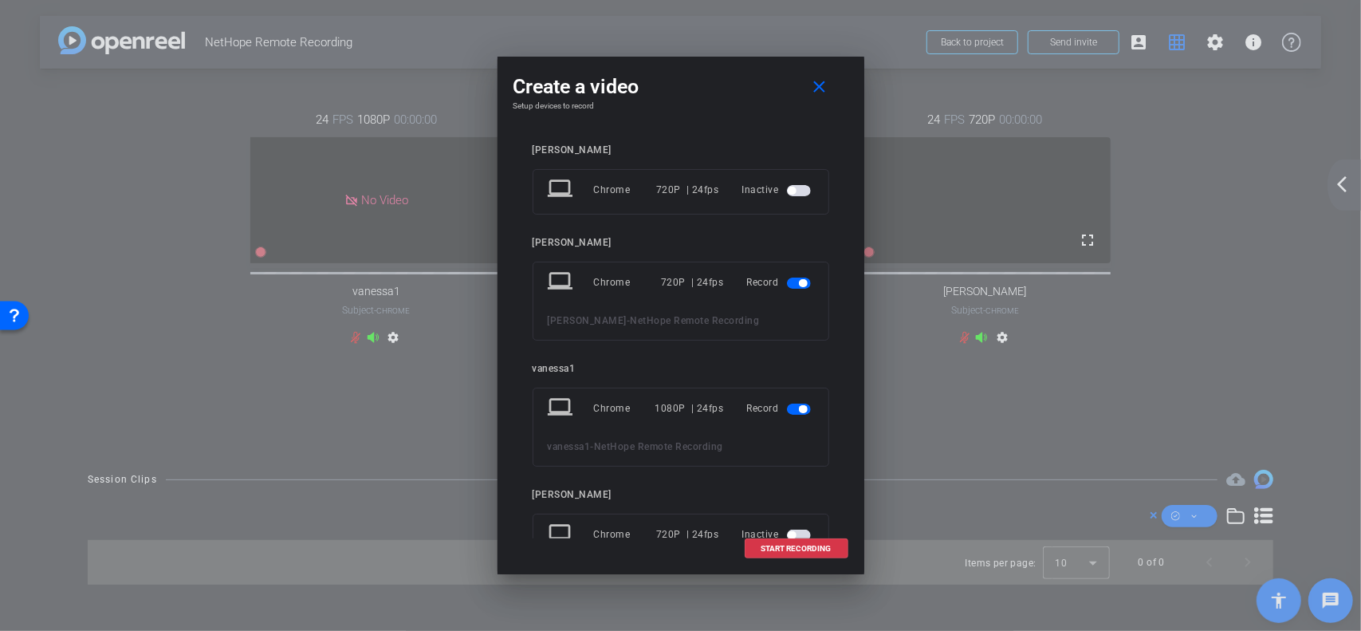
click at [789, 281] on span "button" at bounding box center [799, 283] width 24 height 11
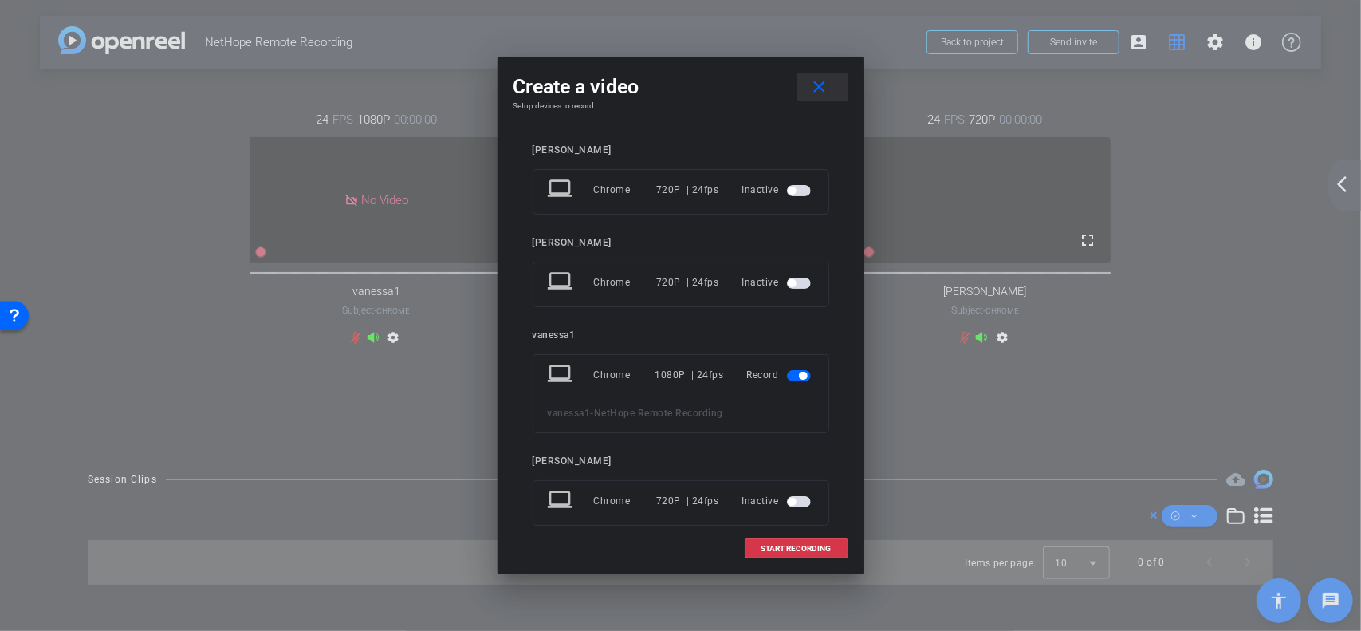
click at [821, 83] on mat-icon "close" at bounding box center [819, 87] width 20 height 20
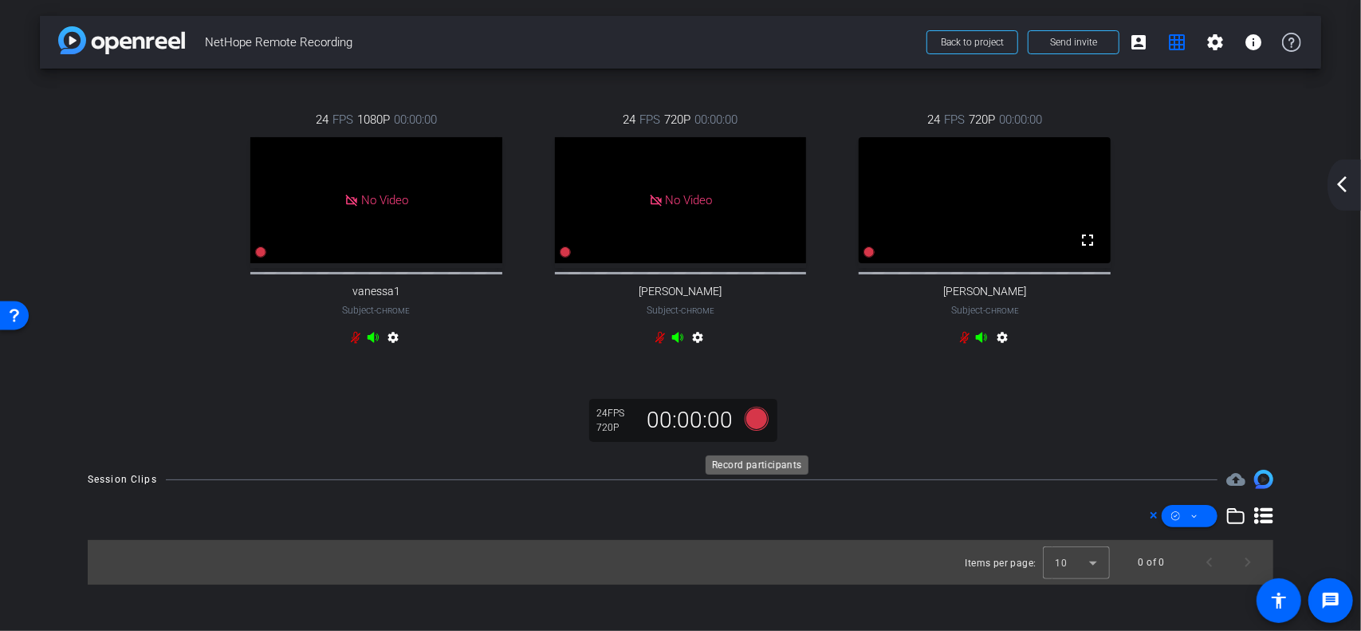
click at [759, 431] on icon at bounding box center [756, 419] width 24 height 24
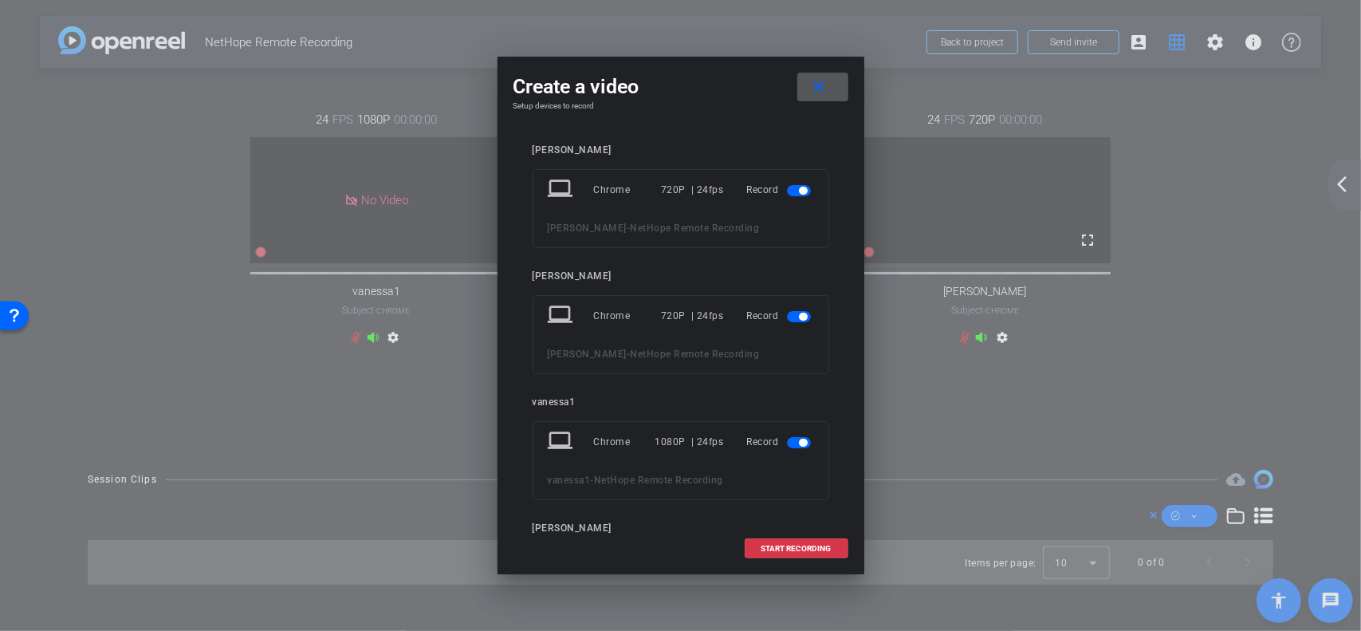
click at [813, 85] on mat-icon "close" at bounding box center [819, 87] width 20 height 20
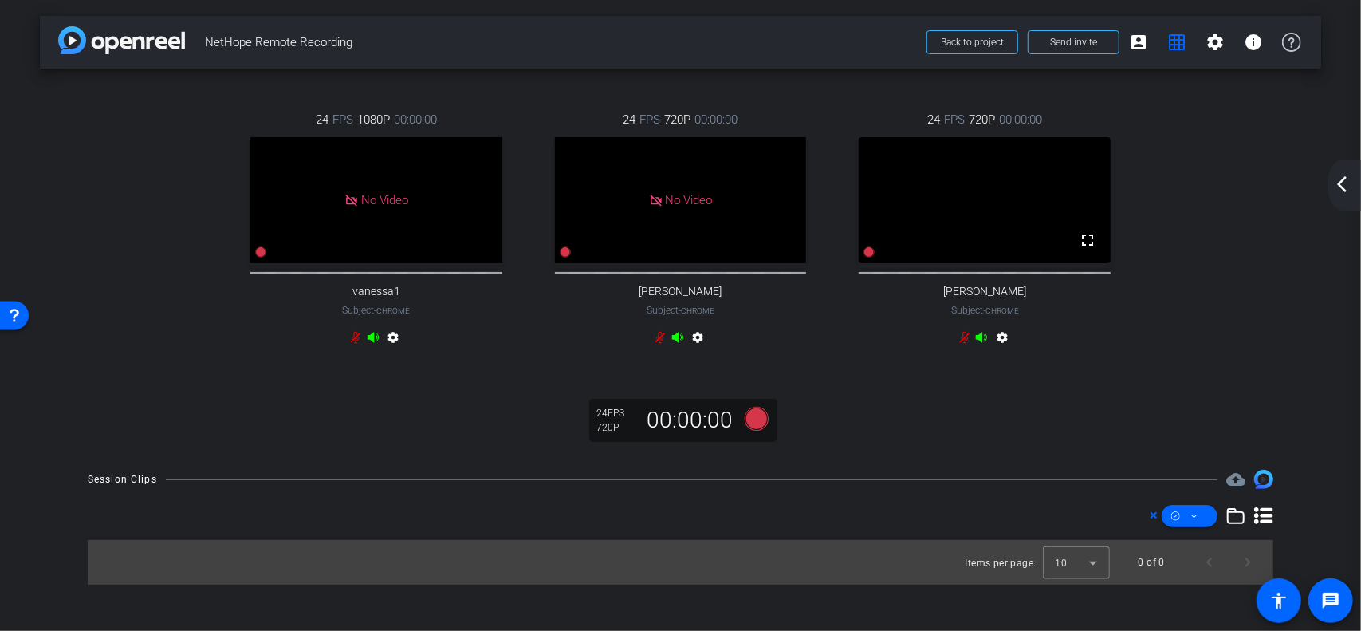
click at [1345, 184] on mat-icon "arrow_back_ios_new" at bounding box center [1342, 184] width 19 height 19
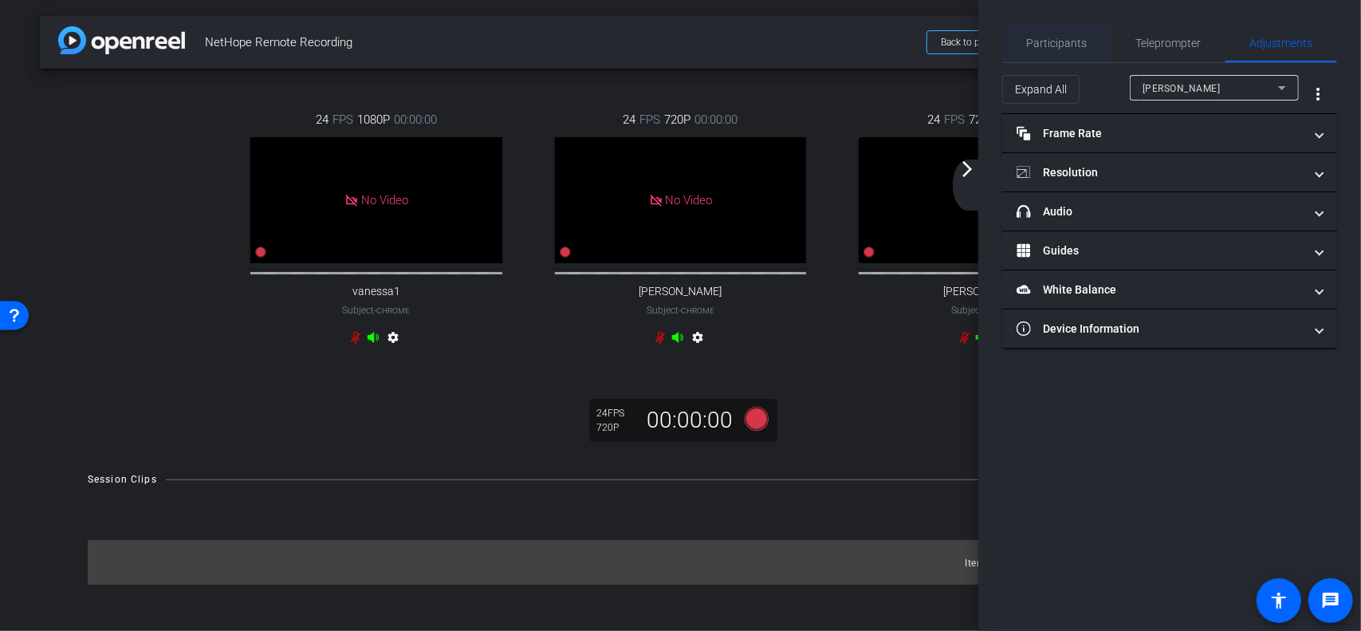
click at [1062, 40] on span "Participants" at bounding box center [1057, 42] width 61 height 11
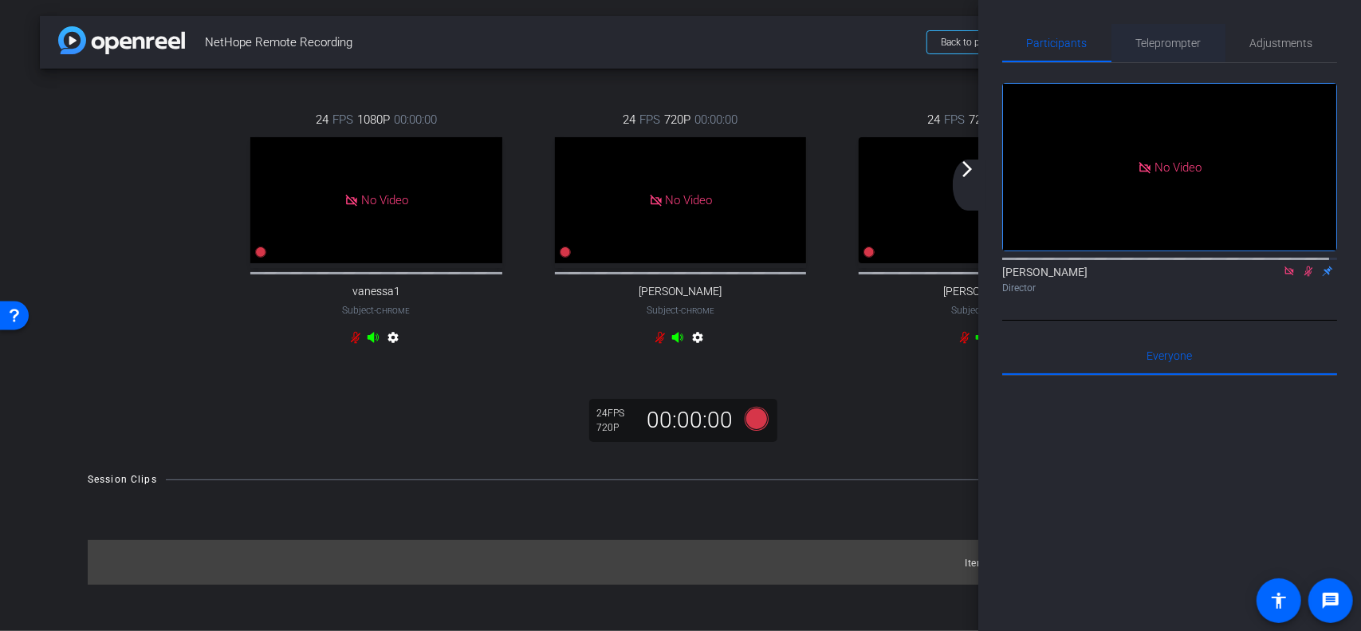
click at [1160, 43] on span "Teleprompter" at bounding box center [1168, 42] width 65 height 11
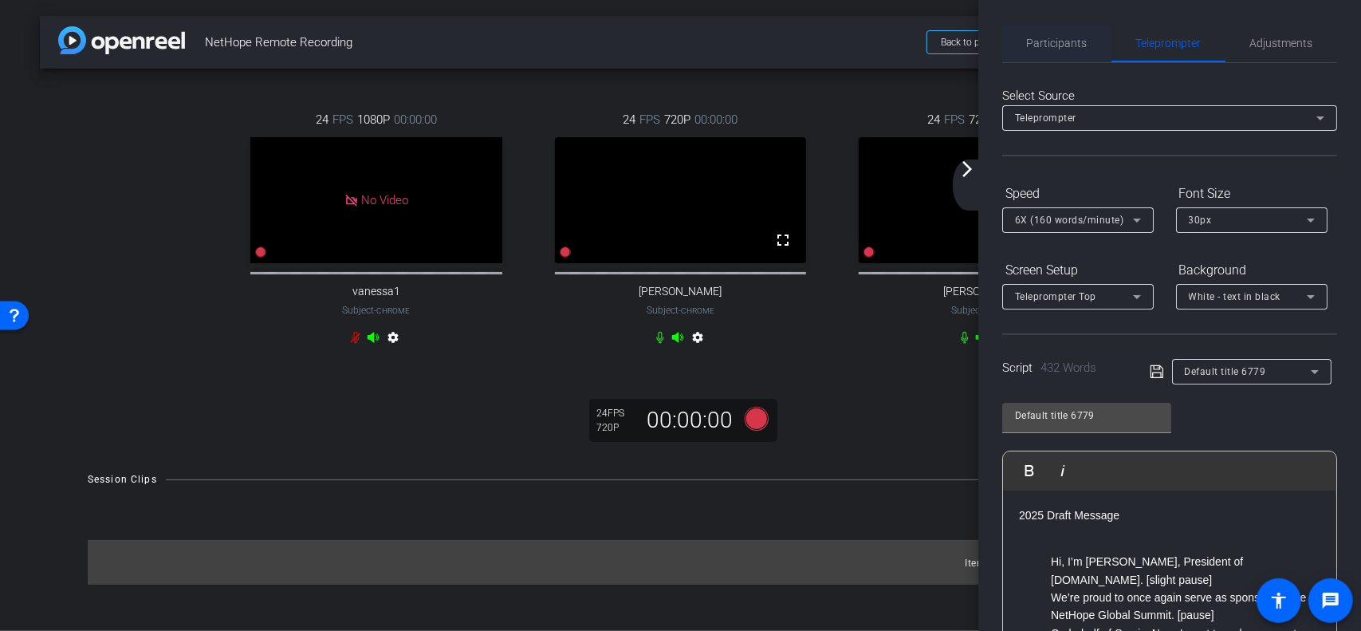
click at [1057, 42] on span "Participants" at bounding box center [1057, 42] width 61 height 11
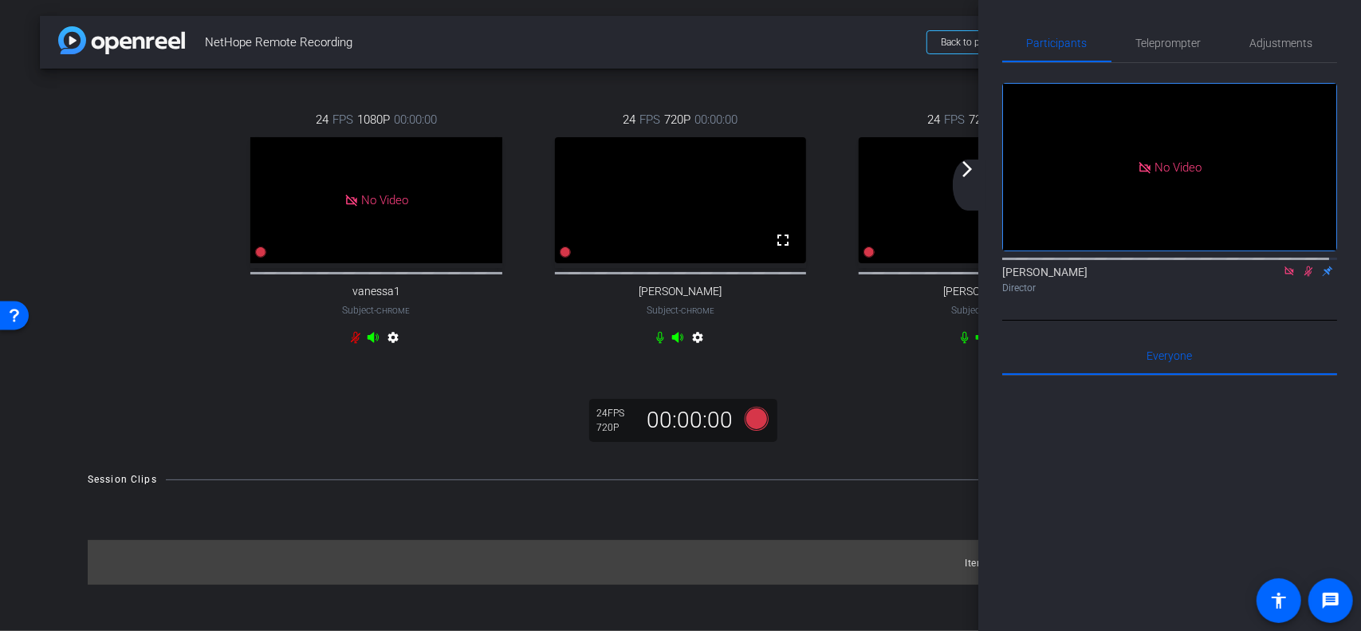
click at [1284, 267] on icon at bounding box center [1289, 271] width 13 height 11
click at [1285, 277] on icon at bounding box center [1289, 271] width 9 height 10
click at [356, 344] on icon at bounding box center [355, 337] width 13 height 13
click at [1267, 47] on span "Adjustments" at bounding box center [1281, 42] width 63 height 11
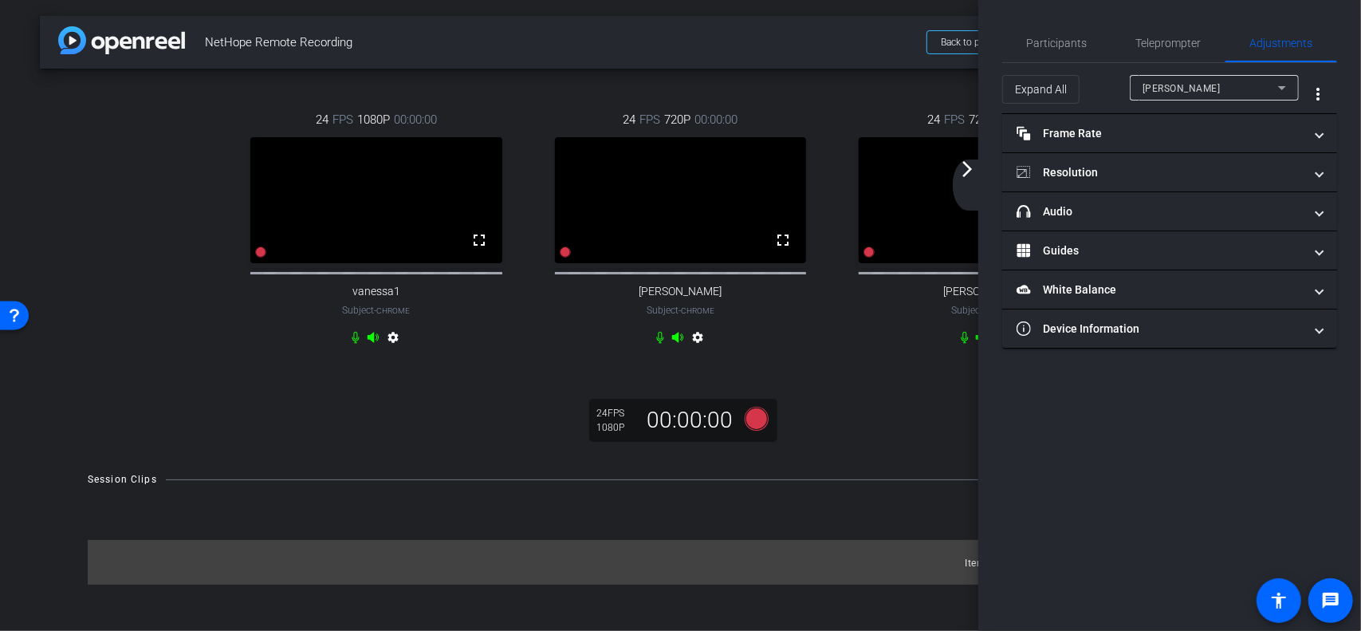
click at [1208, 85] on div "[PERSON_NAME]" at bounding box center [1211, 88] width 136 height 20
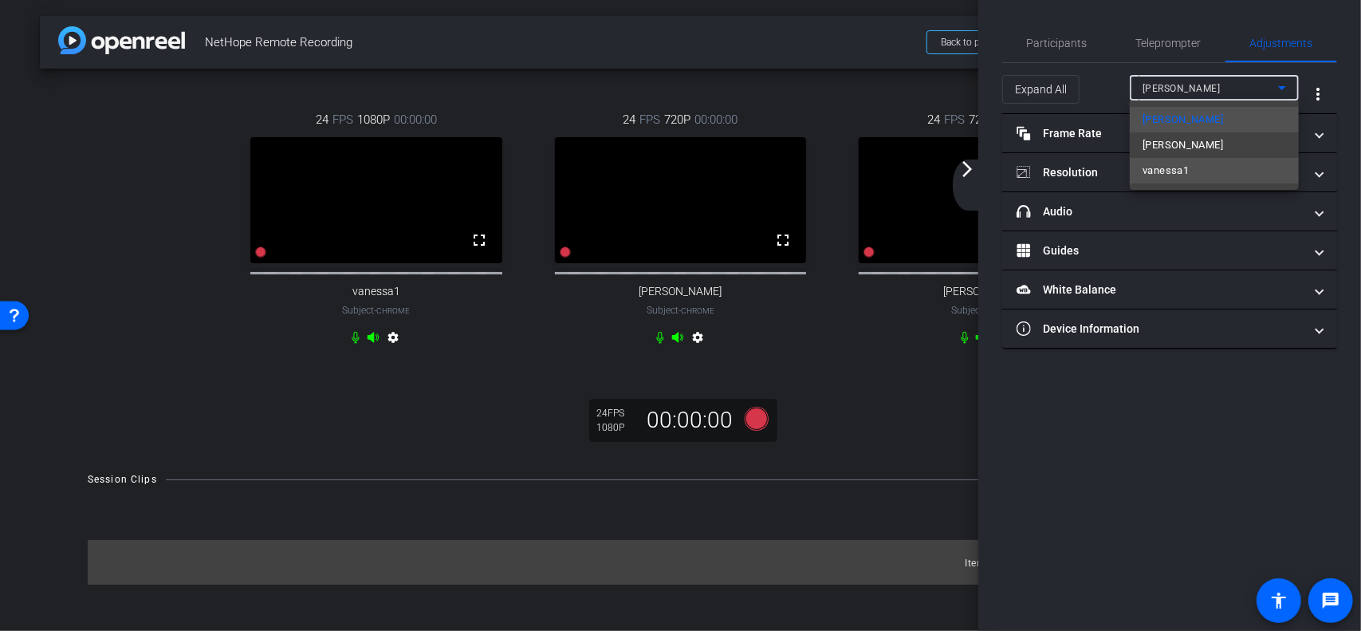
click at [1175, 166] on span "vanessa1" at bounding box center [1166, 170] width 46 height 19
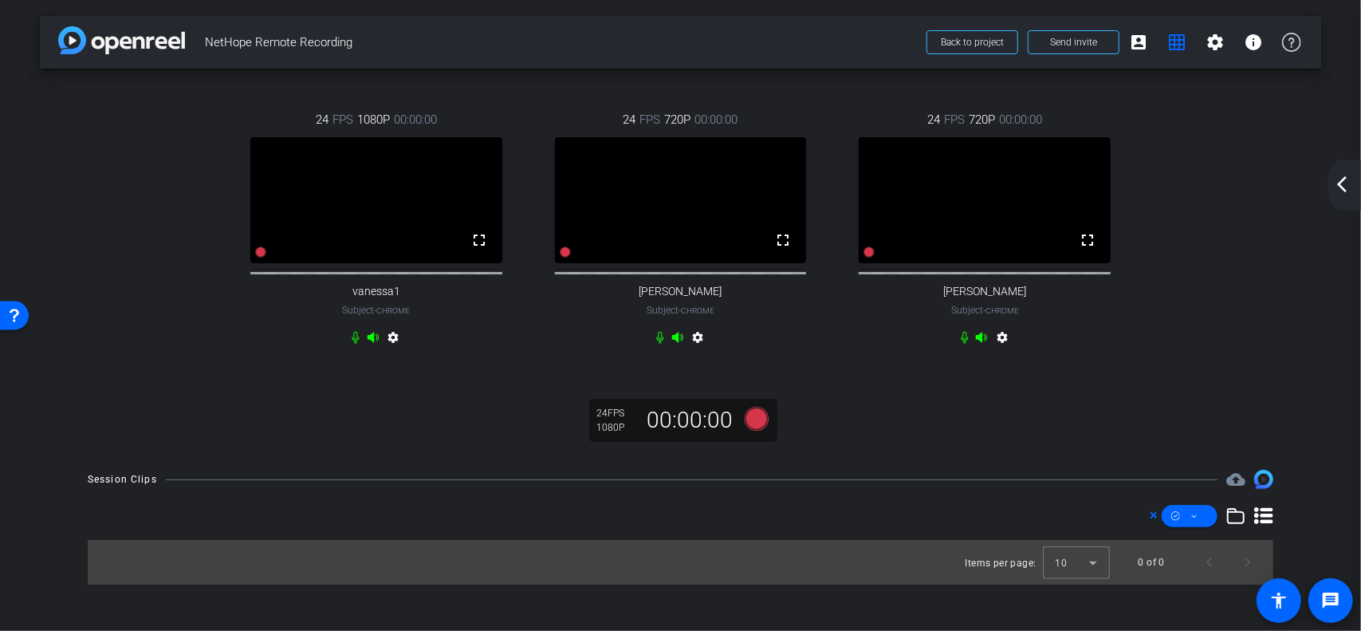
click at [393, 350] on mat-icon "settings" at bounding box center [393, 340] width 19 height 19
click at [396, 350] on mat-icon "settings" at bounding box center [393, 340] width 19 height 19
click at [1345, 191] on mat-icon "arrow_back_ios_new" at bounding box center [1342, 184] width 19 height 19
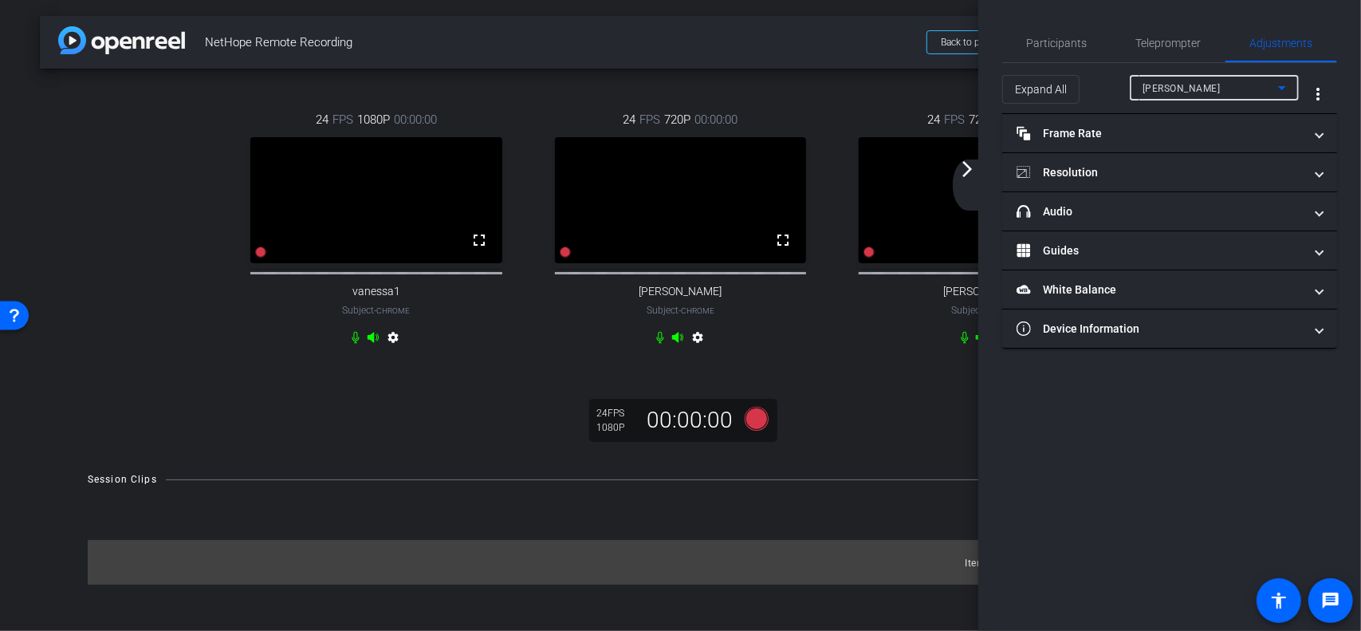
click at [1201, 85] on div "[PERSON_NAME]" at bounding box center [1211, 88] width 136 height 20
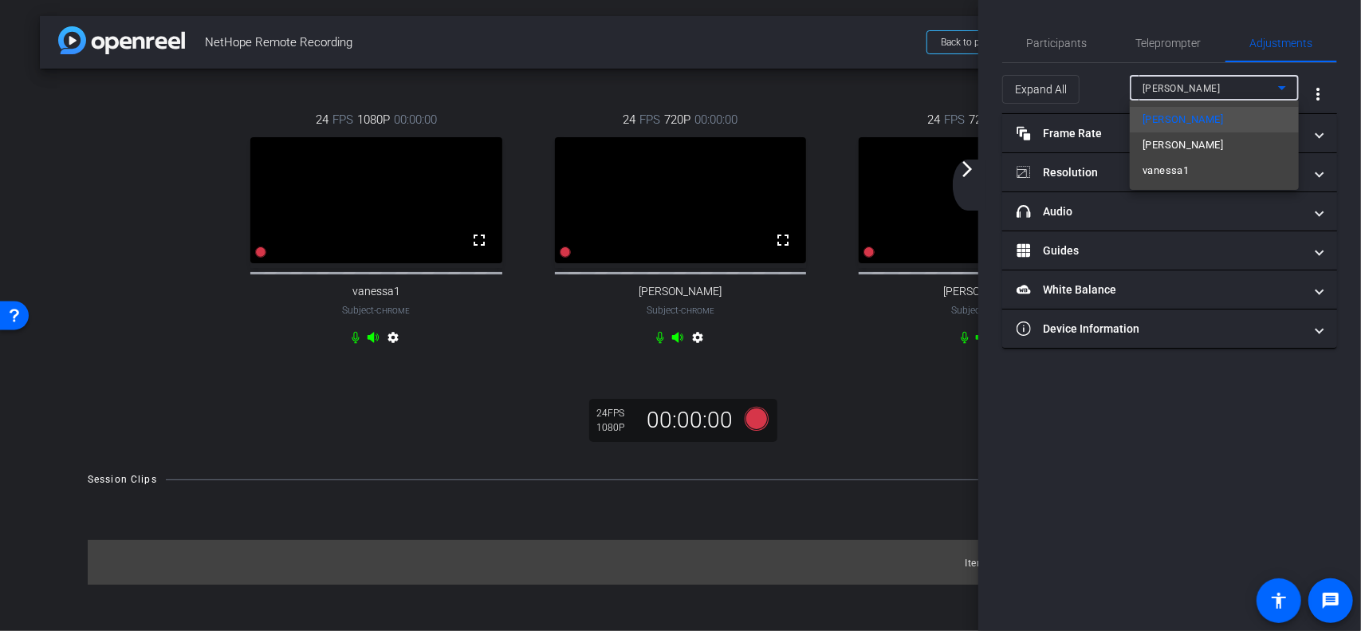
click at [1175, 173] on span "vanessa1" at bounding box center [1166, 170] width 46 height 19
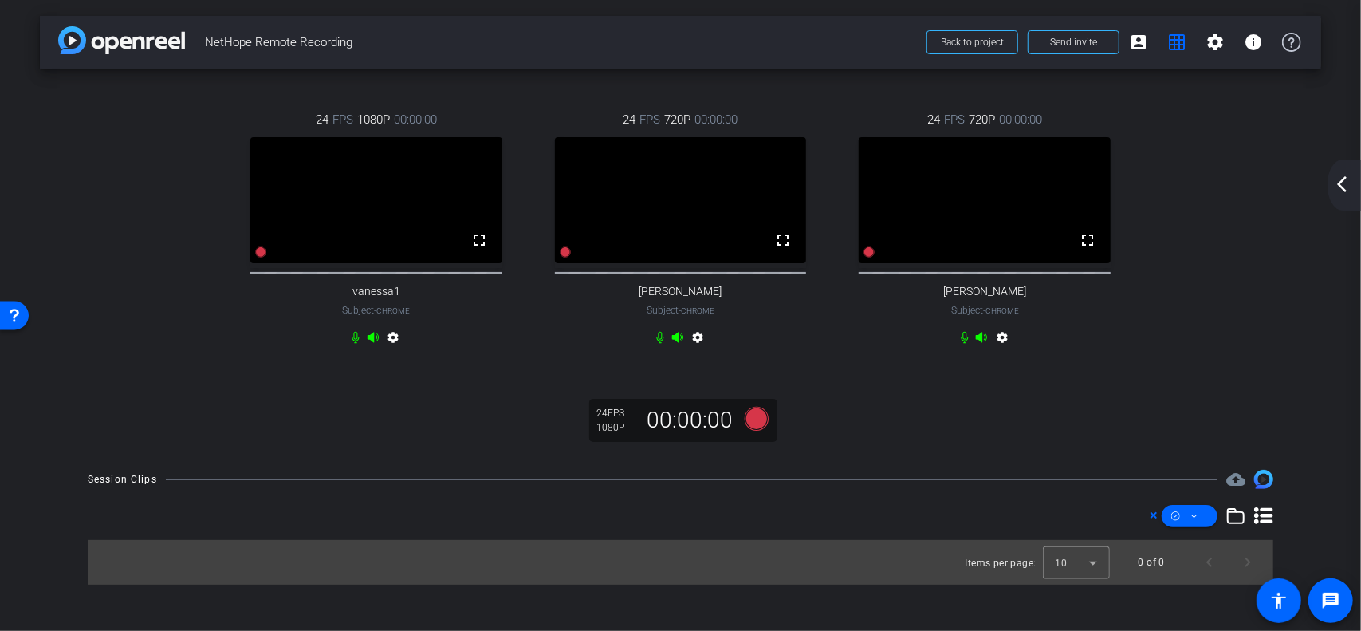
click at [1351, 183] on mat-icon "arrow_back_ios_new" at bounding box center [1342, 184] width 19 height 19
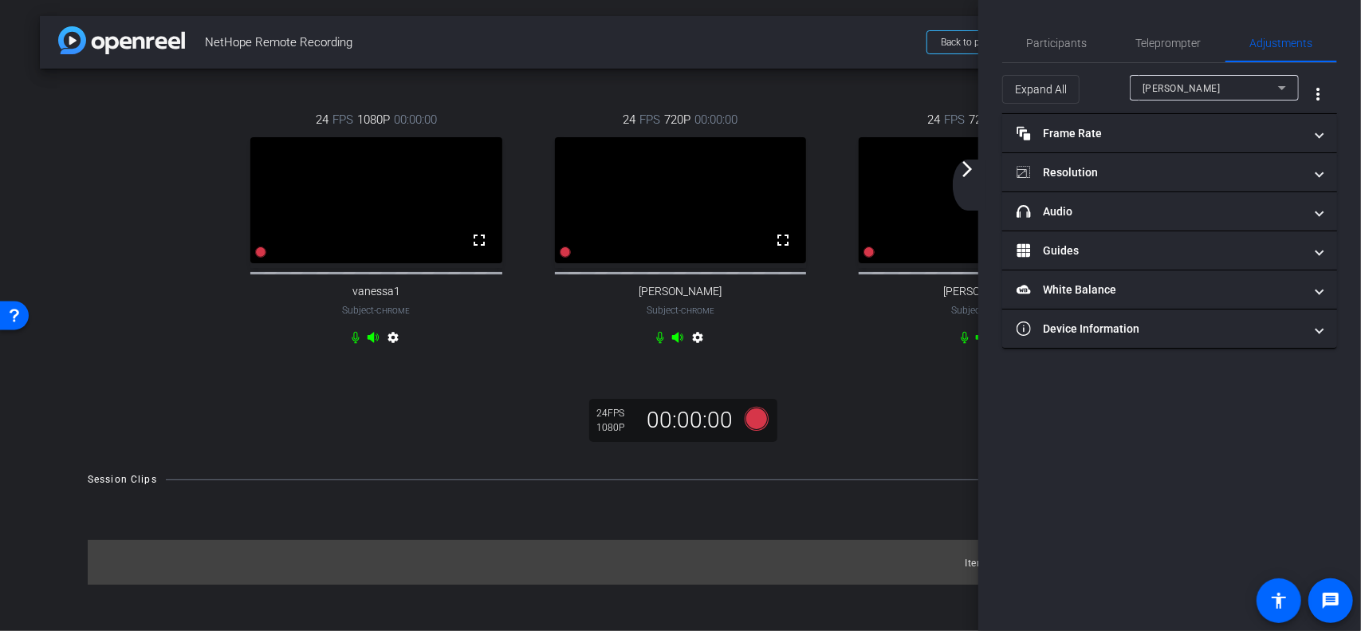
click at [1209, 87] on div "[PERSON_NAME]" at bounding box center [1211, 88] width 136 height 20
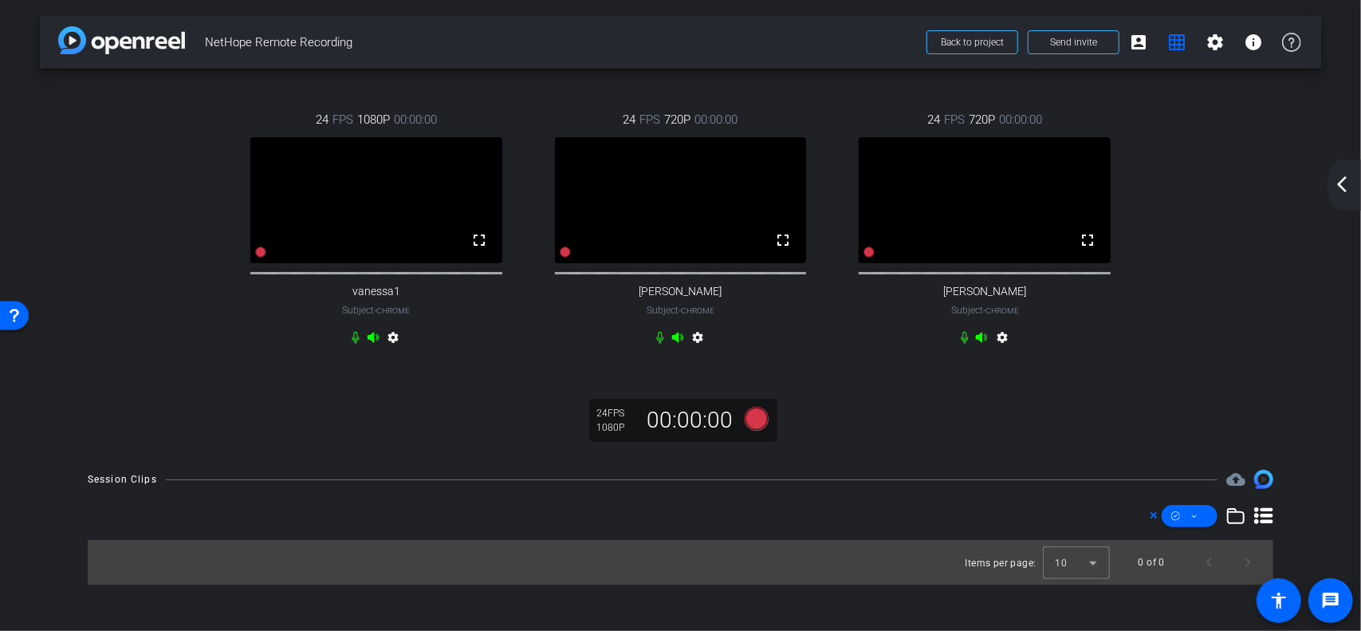
click at [1347, 175] on mat-icon "arrow_back_ios_new" at bounding box center [1342, 184] width 19 height 19
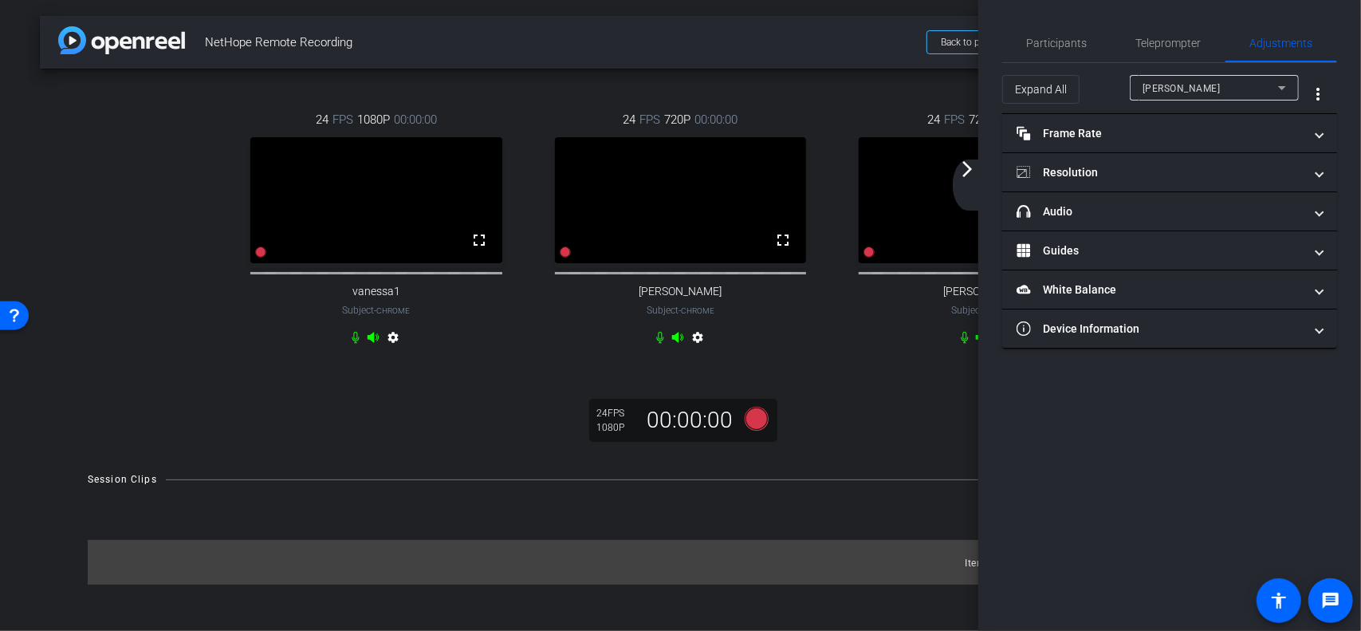
click at [1273, 82] on icon at bounding box center [1282, 87] width 19 height 19
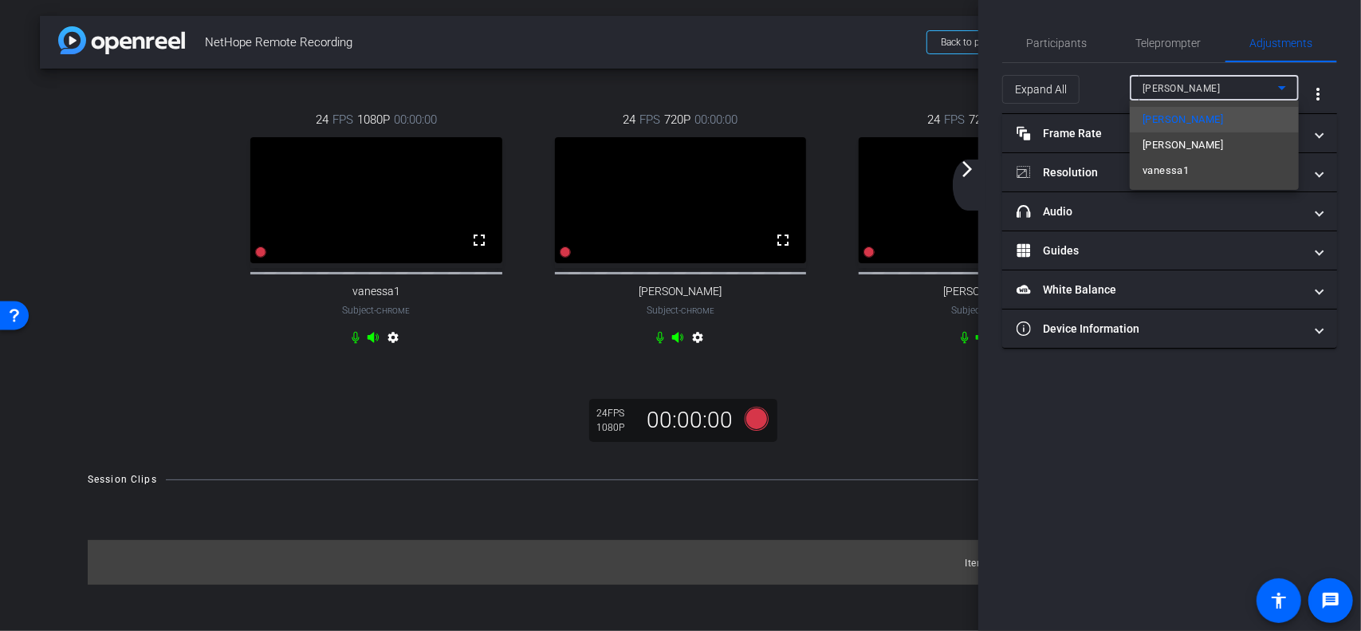
click at [1226, 160] on mat-option "vanessa1" at bounding box center [1214, 171] width 169 height 26
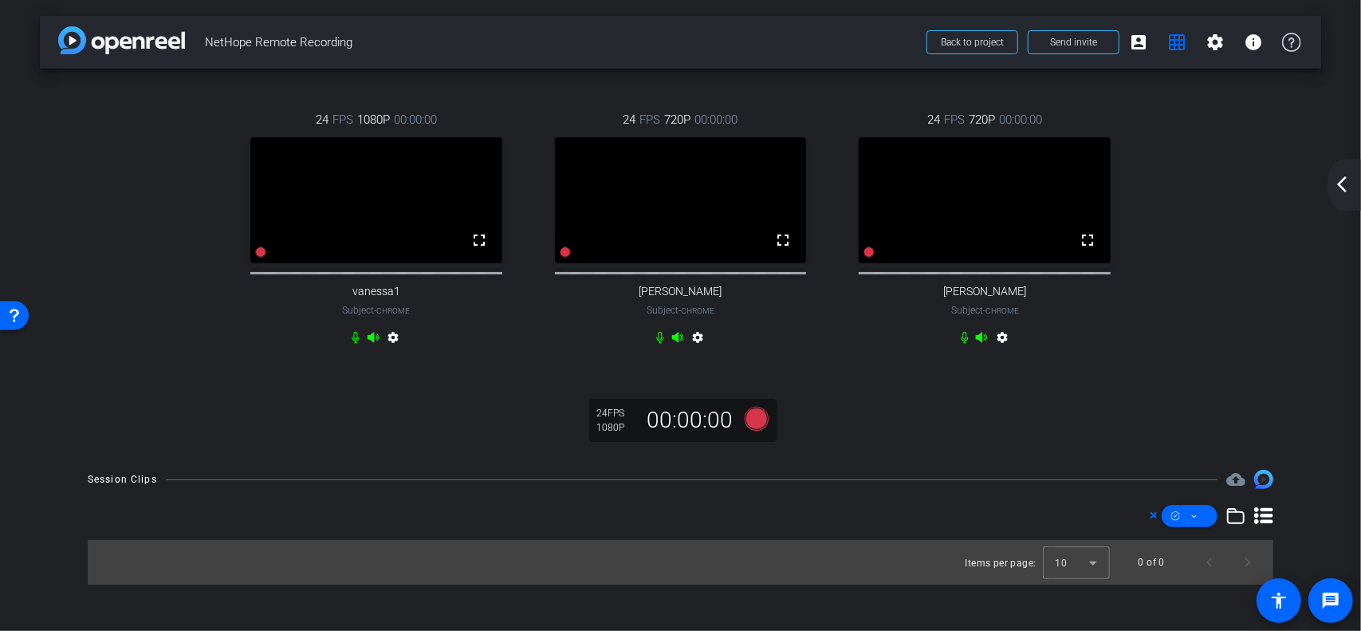
click at [1341, 184] on mat-icon "arrow_back_ios_new" at bounding box center [1342, 184] width 19 height 19
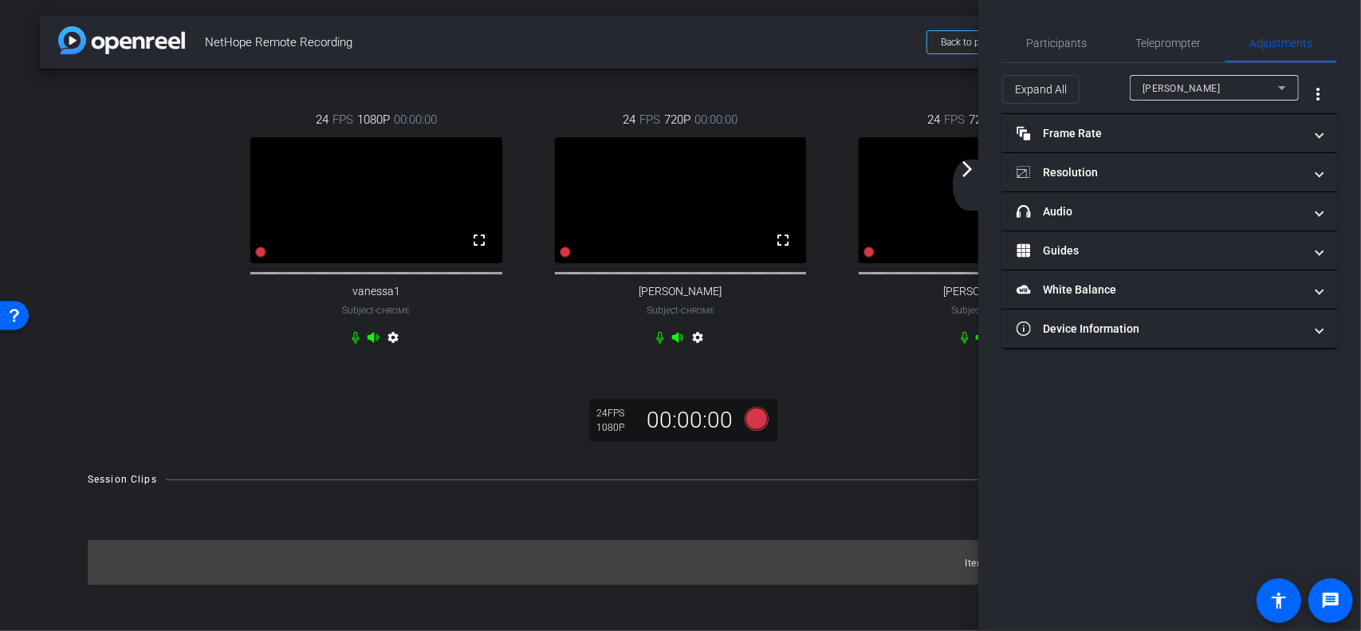
click at [1211, 93] on div "[PERSON_NAME]" at bounding box center [1211, 88] width 136 height 20
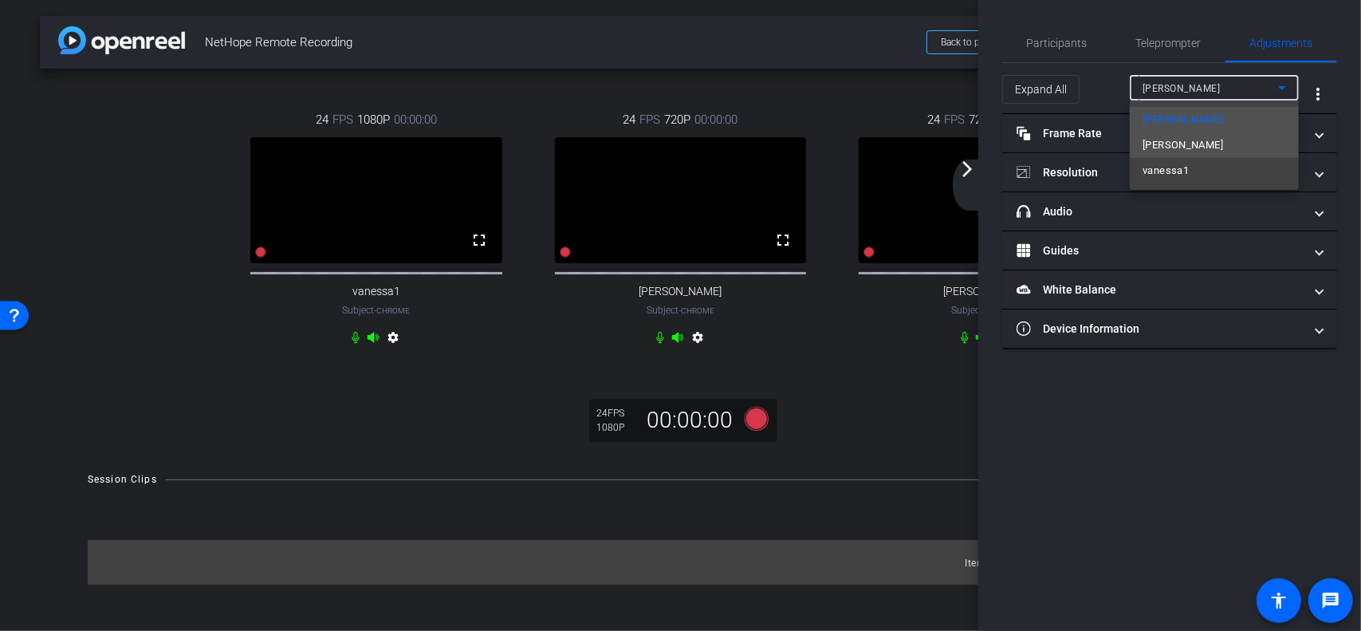
click at [1193, 141] on span "[PERSON_NAME]" at bounding box center [1183, 145] width 81 height 19
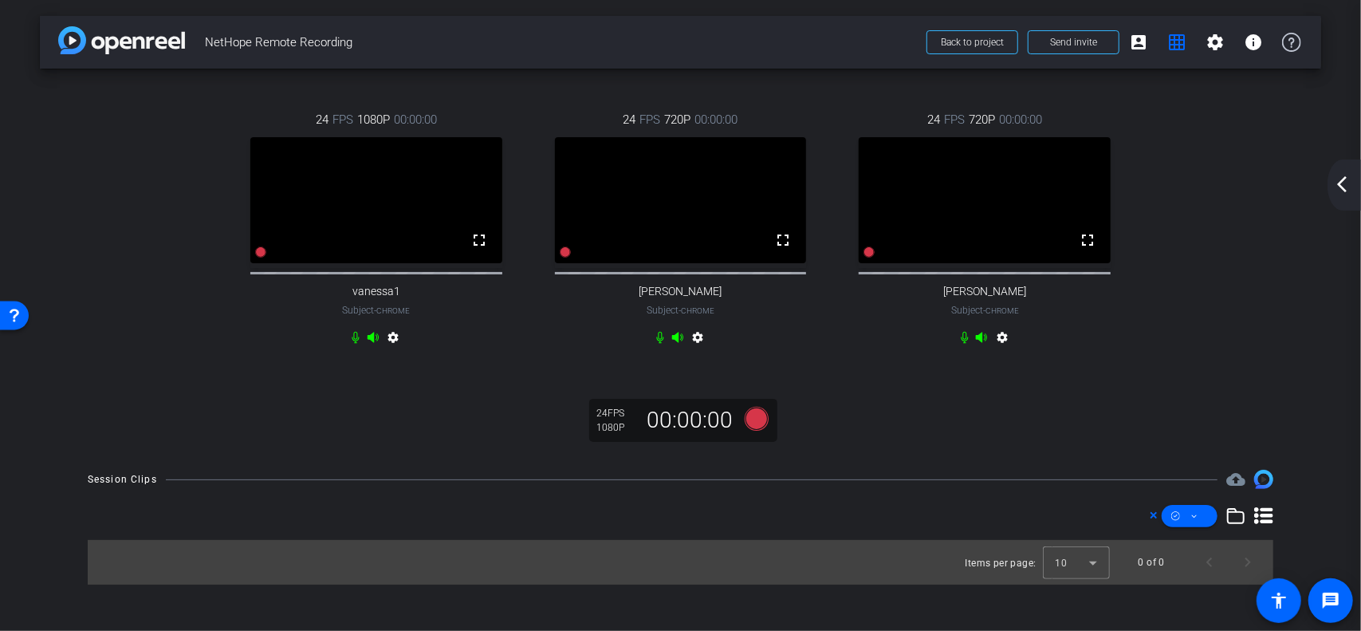
click at [1356, 186] on div "arrow_back_ios_new arrow_forward_ios" at bounding box center [1344, 184] width 33 height 51
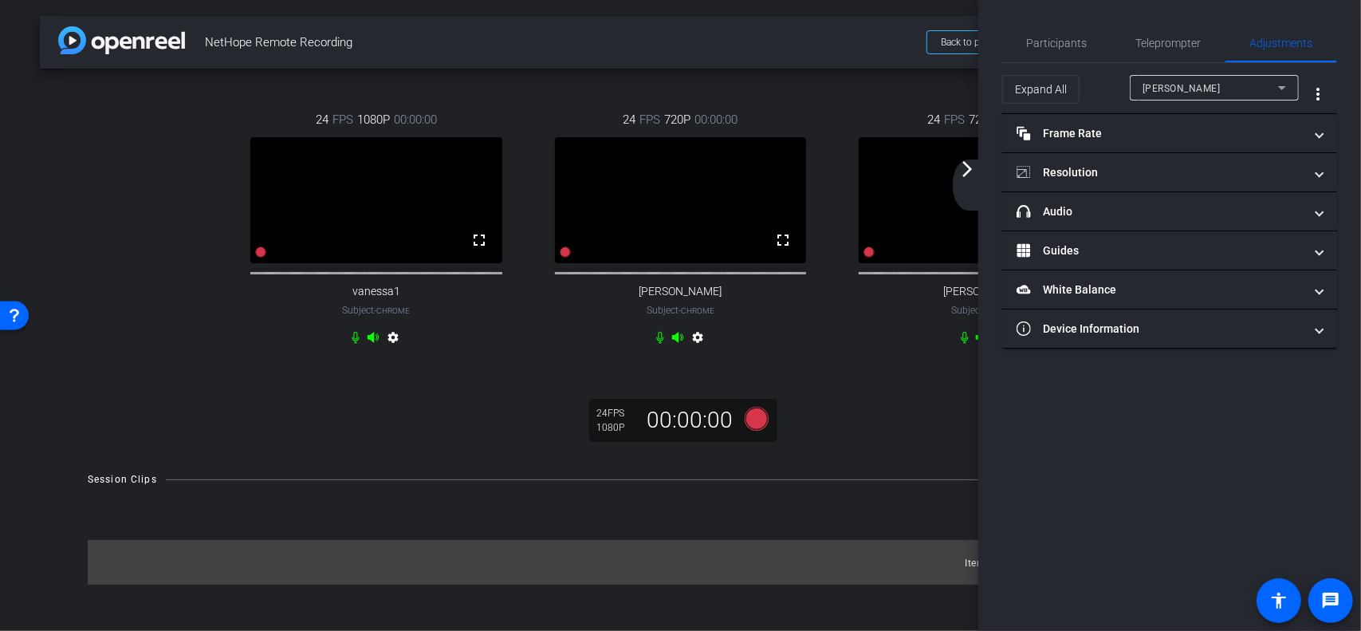
click at [1207, 89] on div "[PERSON_NAME]" at bounding box center [1211, 88] width 136 height 20
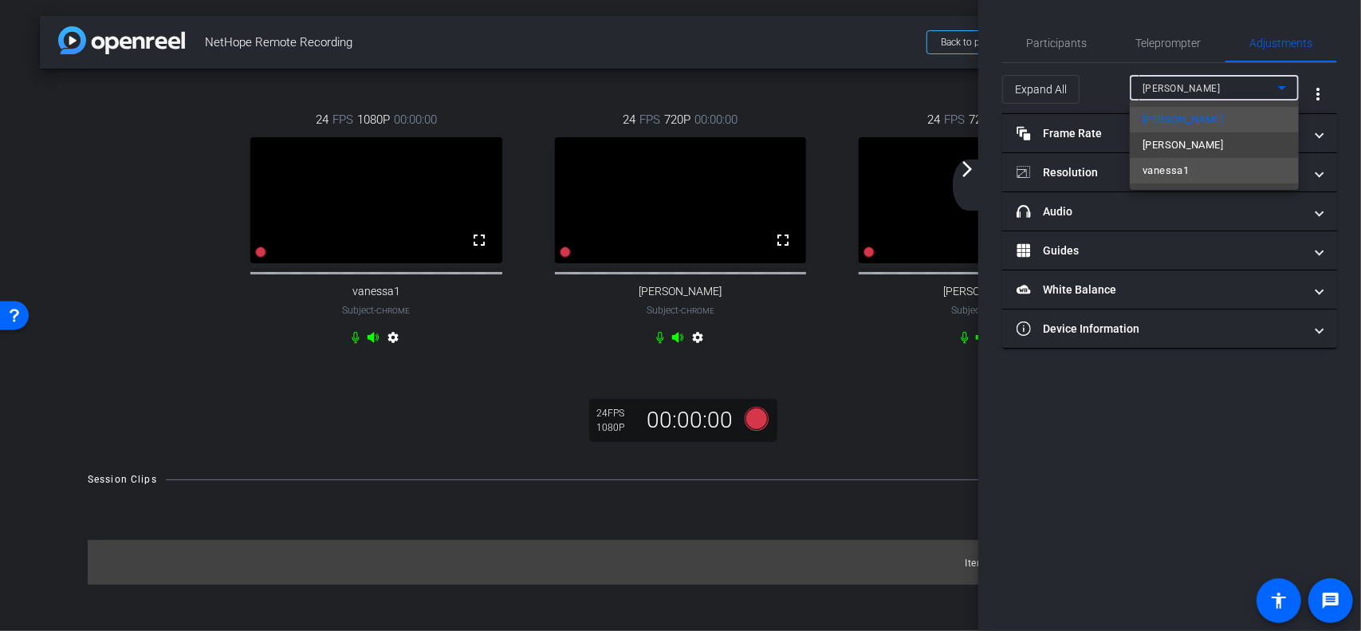
click at [1184, 173] on span "vanessa1" at bounding box center [1166, 170] width 46 height 19
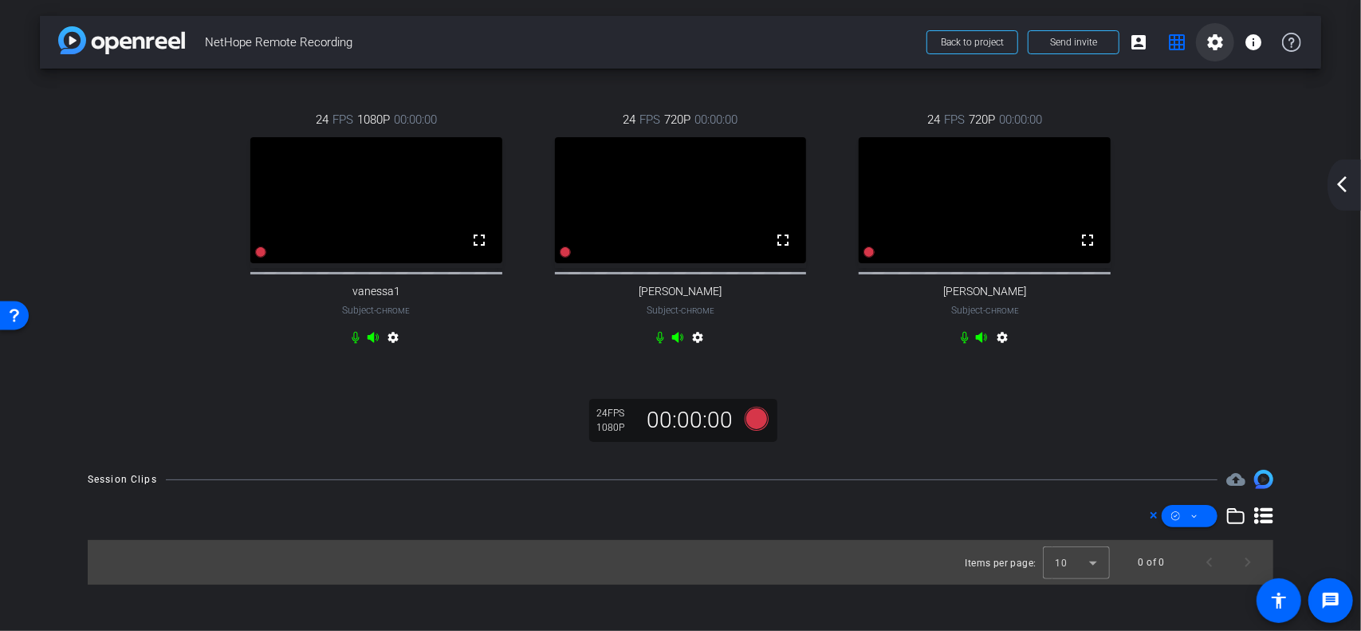
click at [1215, 46] on mat-icon "settings" at bounding box center [1215, 42] width 19 height 19
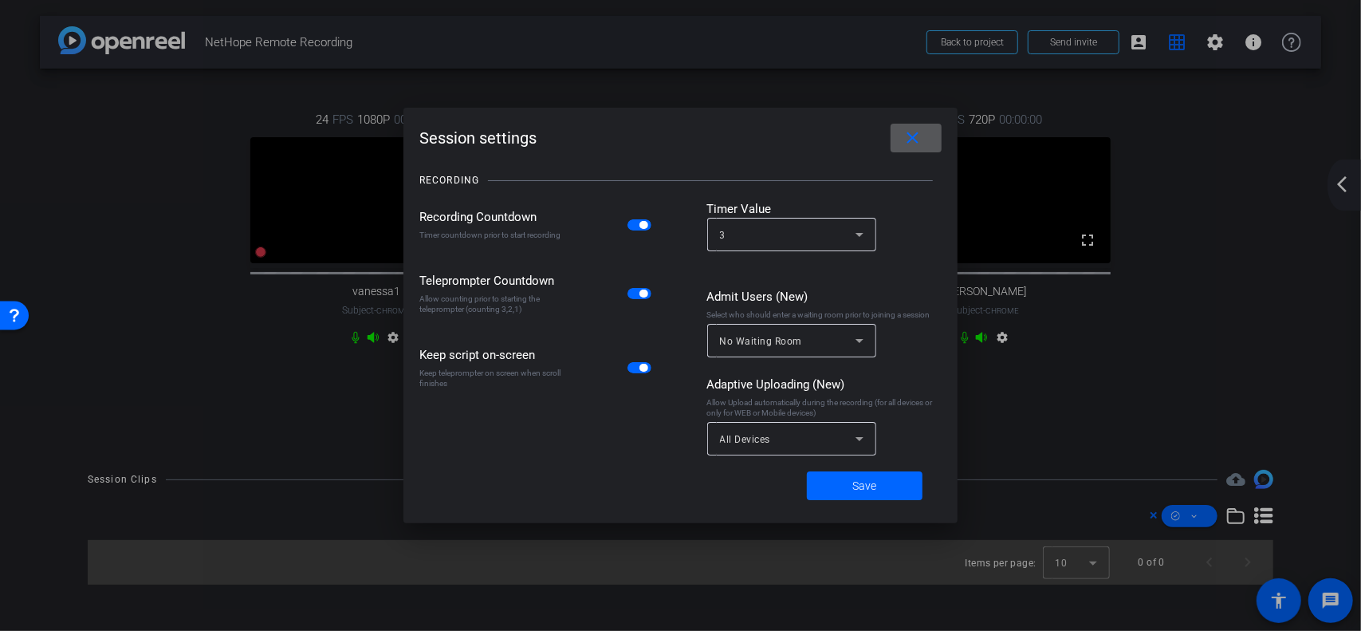
click at [915, 138] on mat-icon "close" at bounding box center [914, 138] width 20 height 20
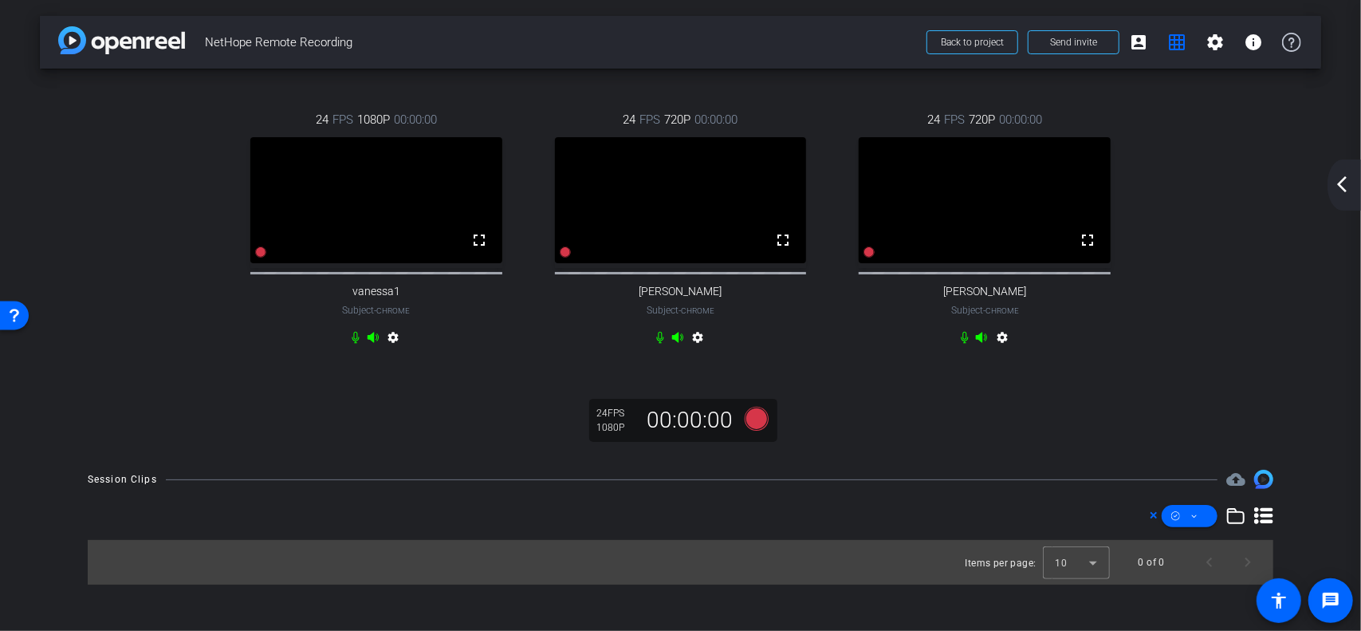
click at [451, 227] on video at bounding box center [376, 200] width 252 height 126
drag, startPoint x: 482, startPoint y: 253, endPoint x: 488, endPoint y: 259, distance: 8.5
click at [1089, 250] on mat-icon "fullscreen" at bounding box center [1087, 239] width 19 height 19
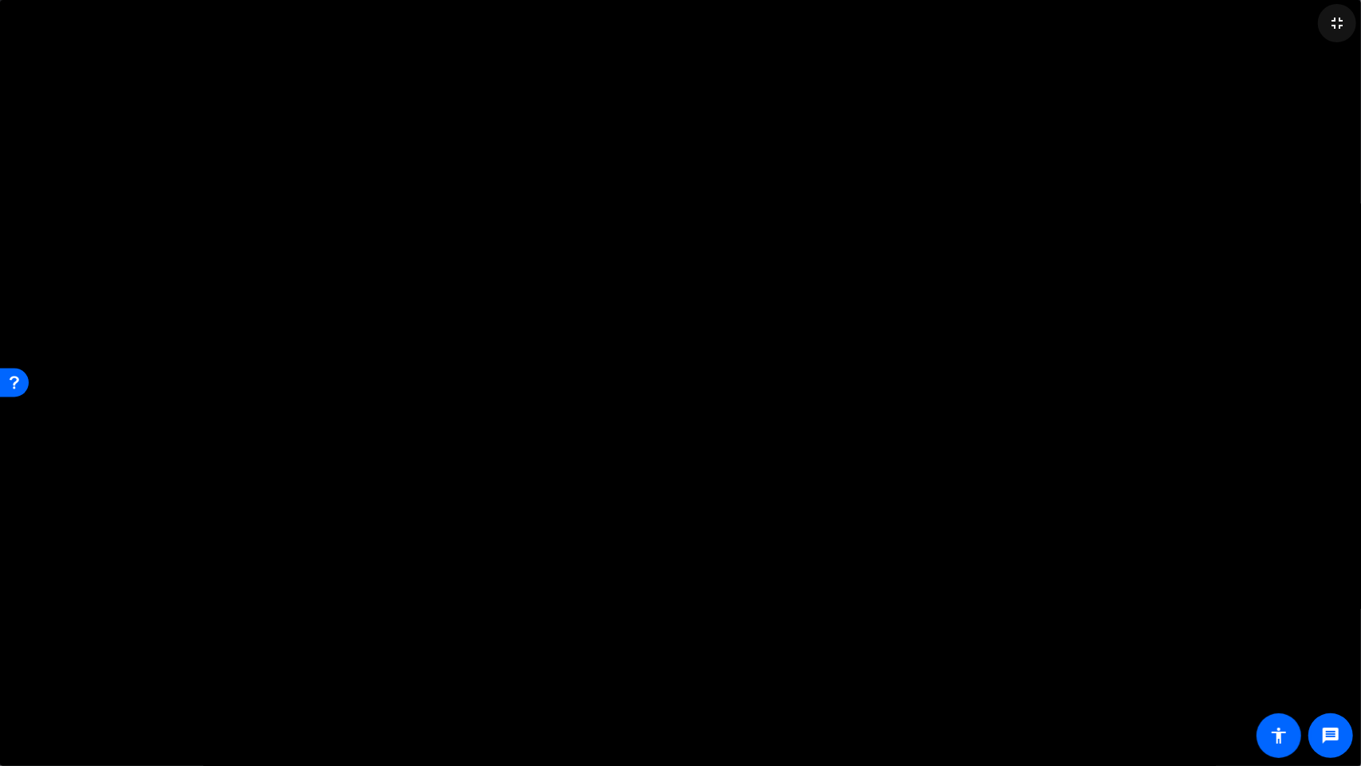
click at [1335, 20] on mat-icon "fullscreen_exit" at bounding box center [1337, 23] width 19 height 19
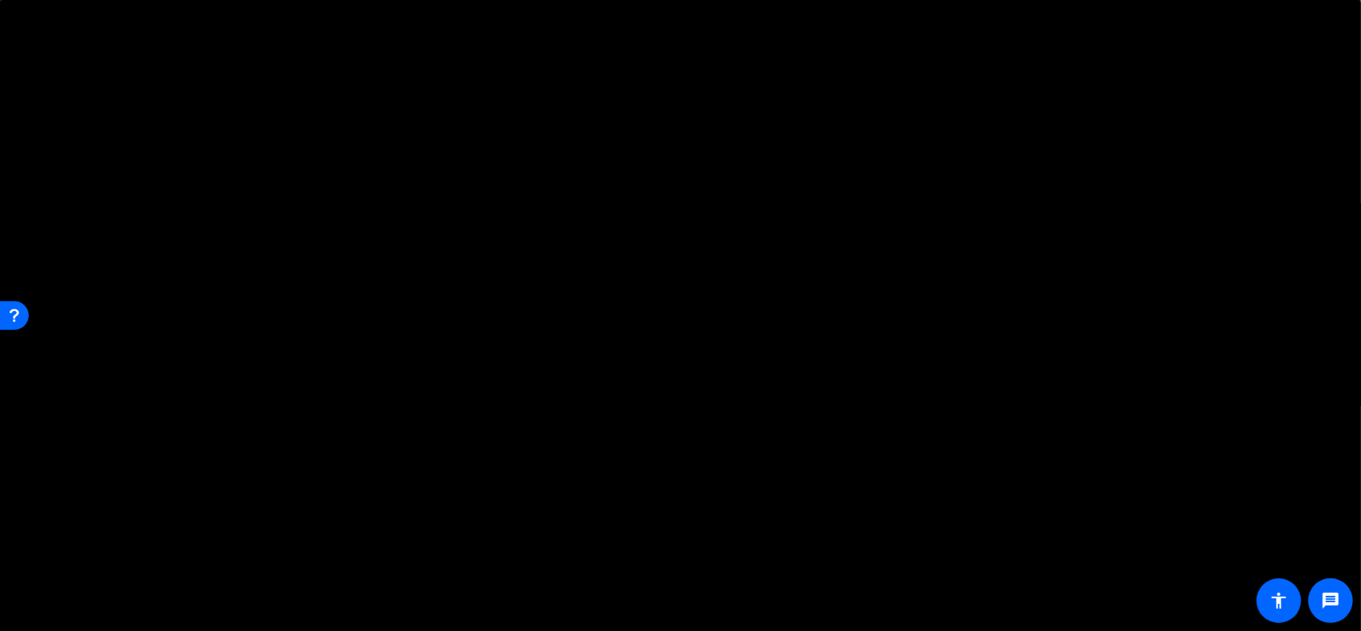
click at [898, 370] on div "24 FPS 1080P 00:00:00 fullscreen vanessa1 Subject - Chrome settings" at bounding box center [985, 287] width 305 height 179
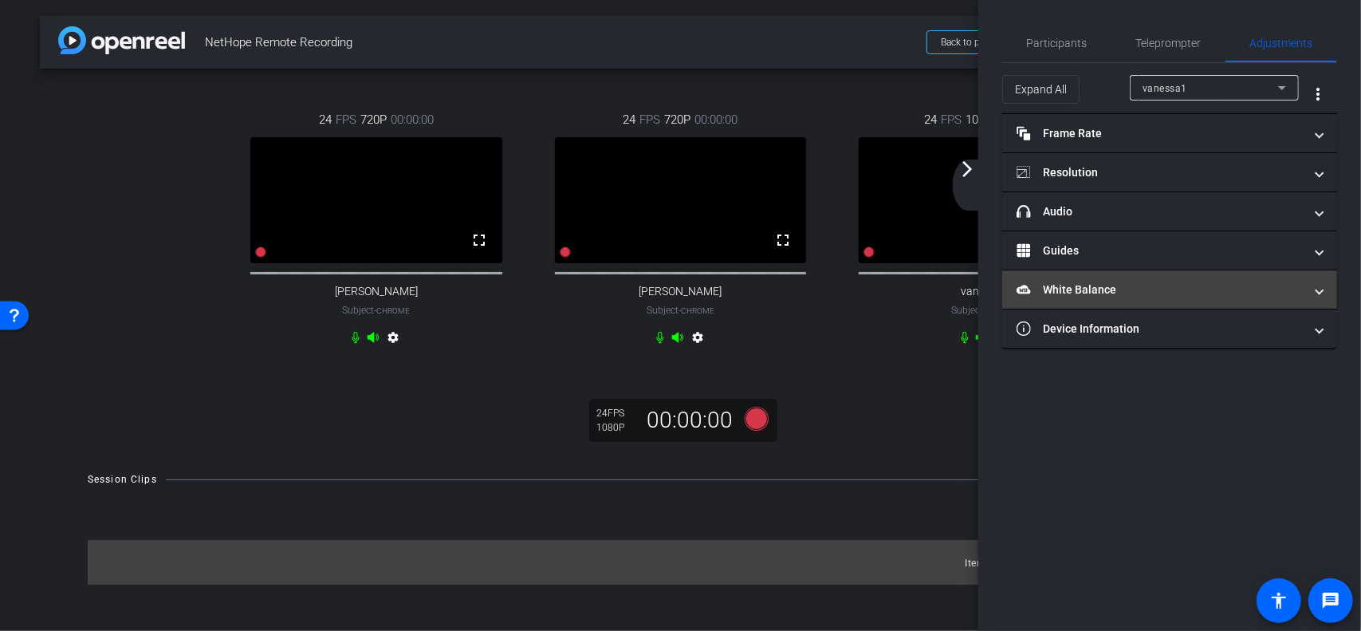
click at [1086, 294] on mat-panel-title "White Balance White Balance" at bounding box center [1160, 290] width 287 height 17
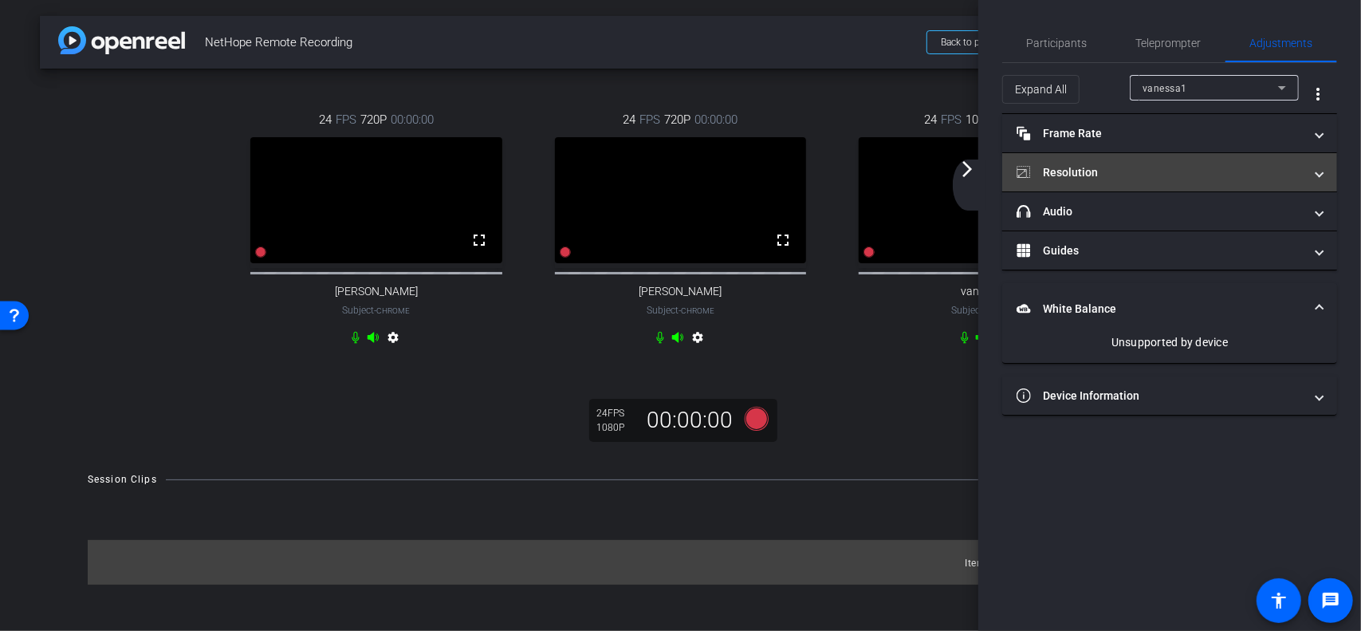
click at [1096, 171] on mat-panel-title "Resolution" at bounding box center [1160, 172] width 287 height 17
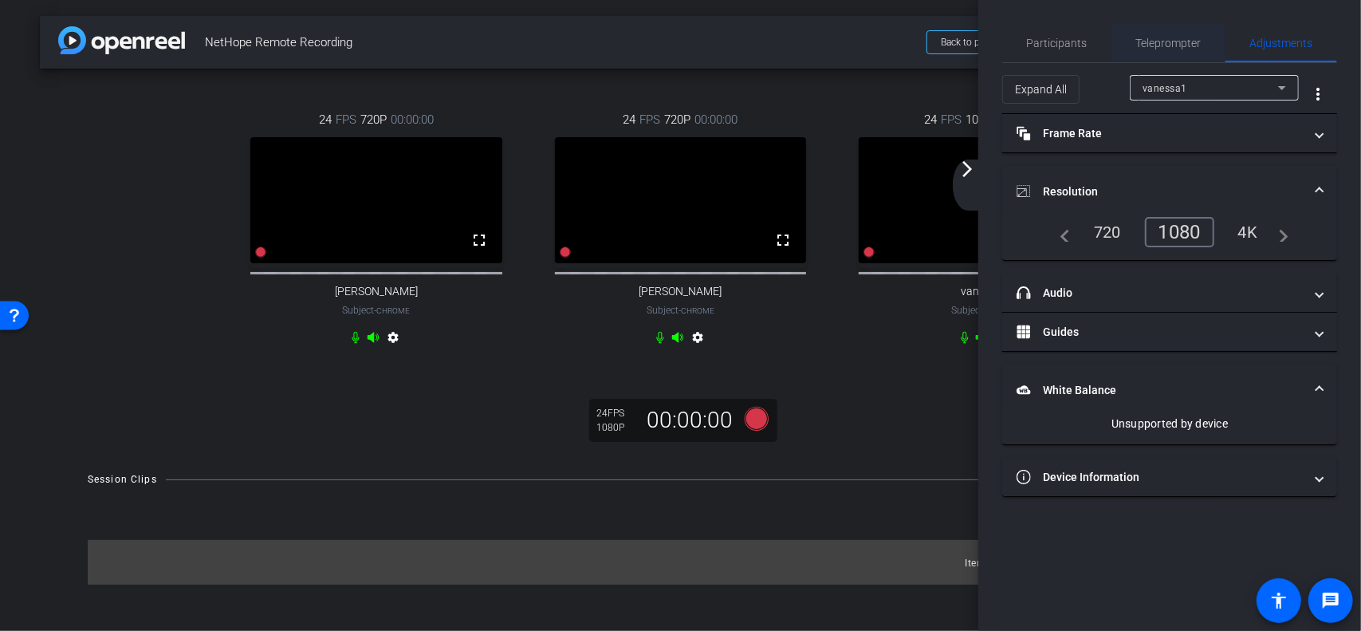
click at [1176, 43] on span "Teleprompter" at bounding box center [1168, 42] width 65 height 11
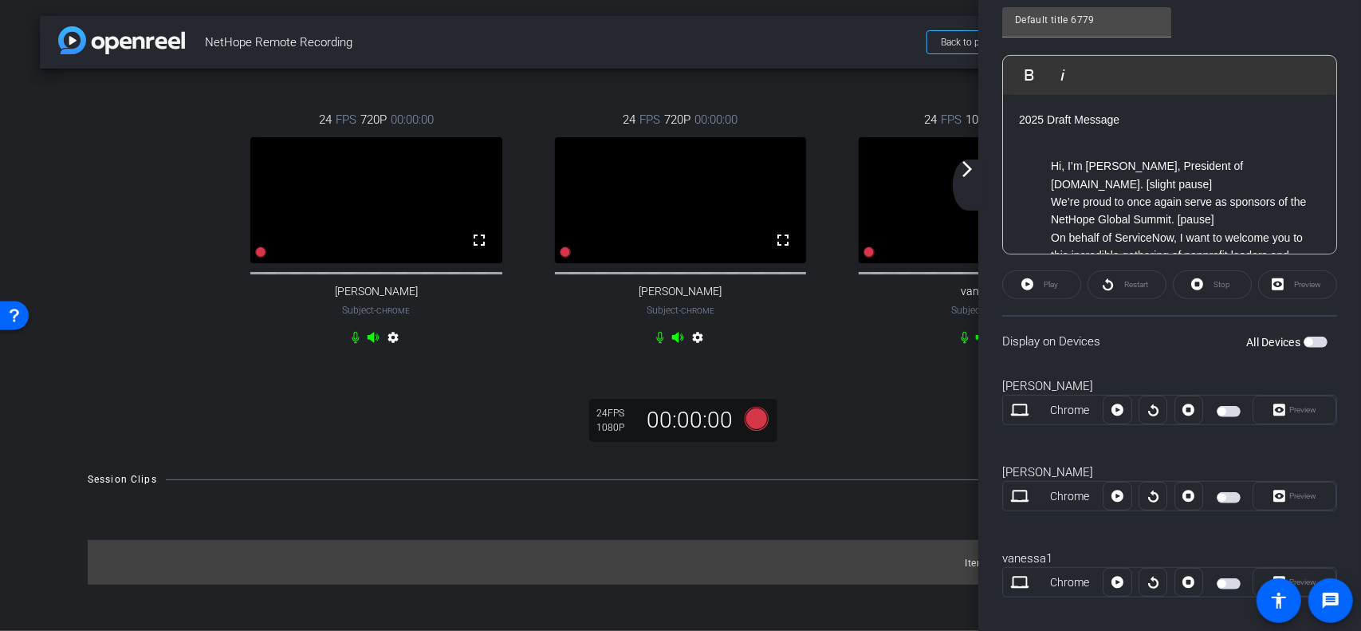
scroll to position [410, 0]
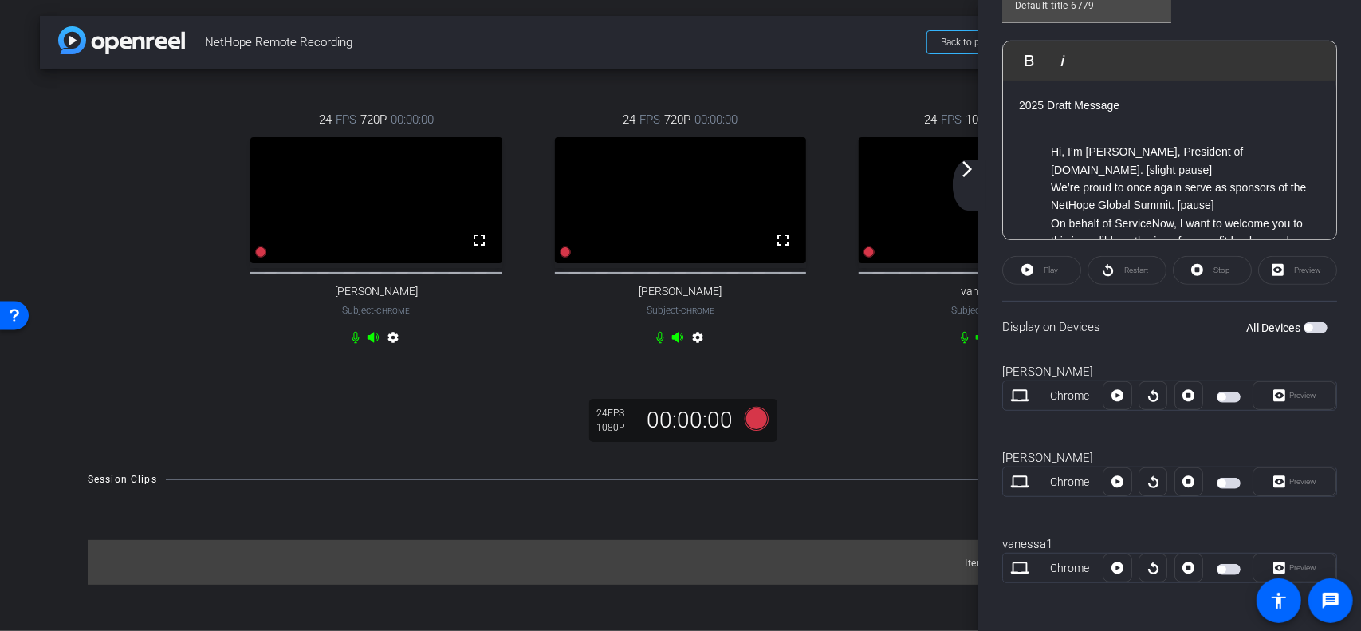
click at [972, 178] on div "arrow_back_ios_new arrow_forward_ios" at bounding box center [969, 184] width 33 height 51
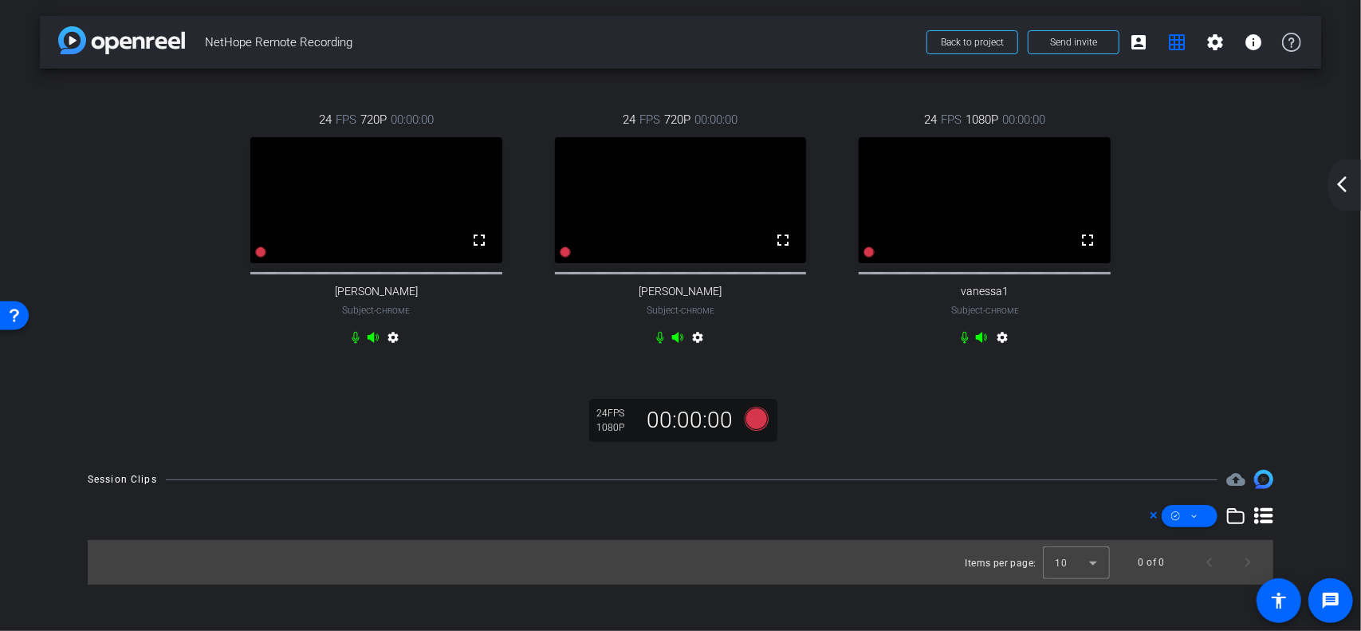
click at [1345, 175] on mat-icon "arrow_back_ios_new" at bounding box center [1342, 184] width 19 height 19
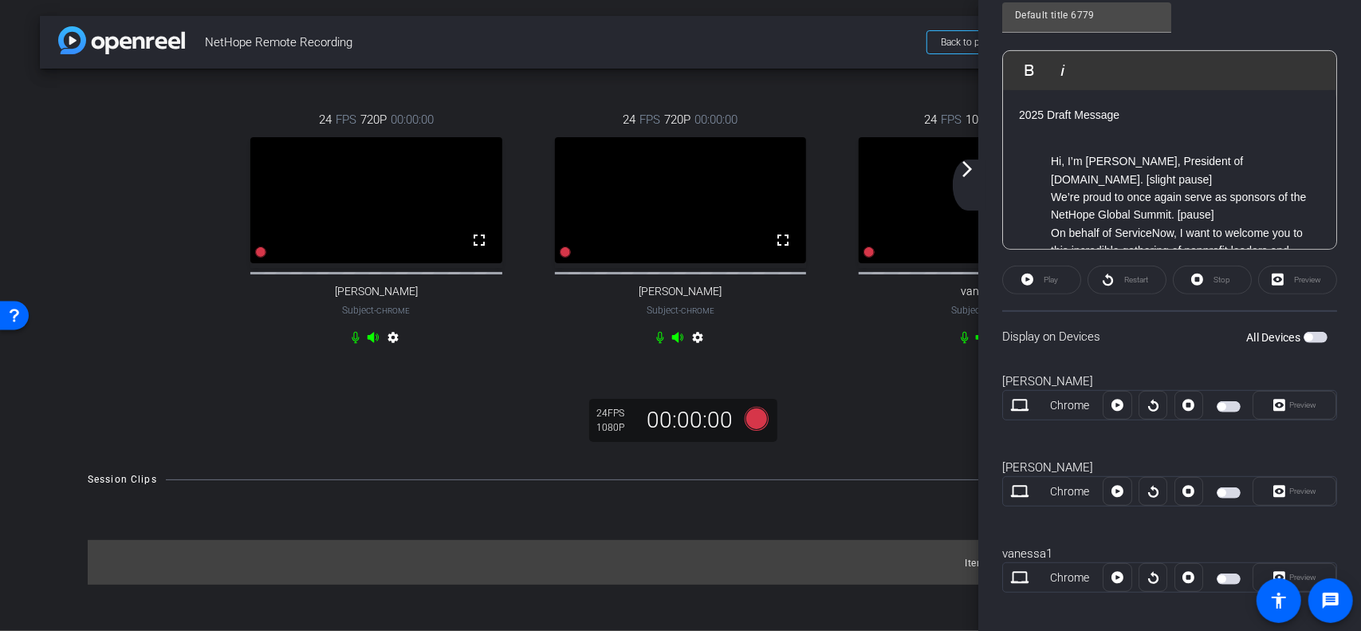
scroll to position [410, 0]
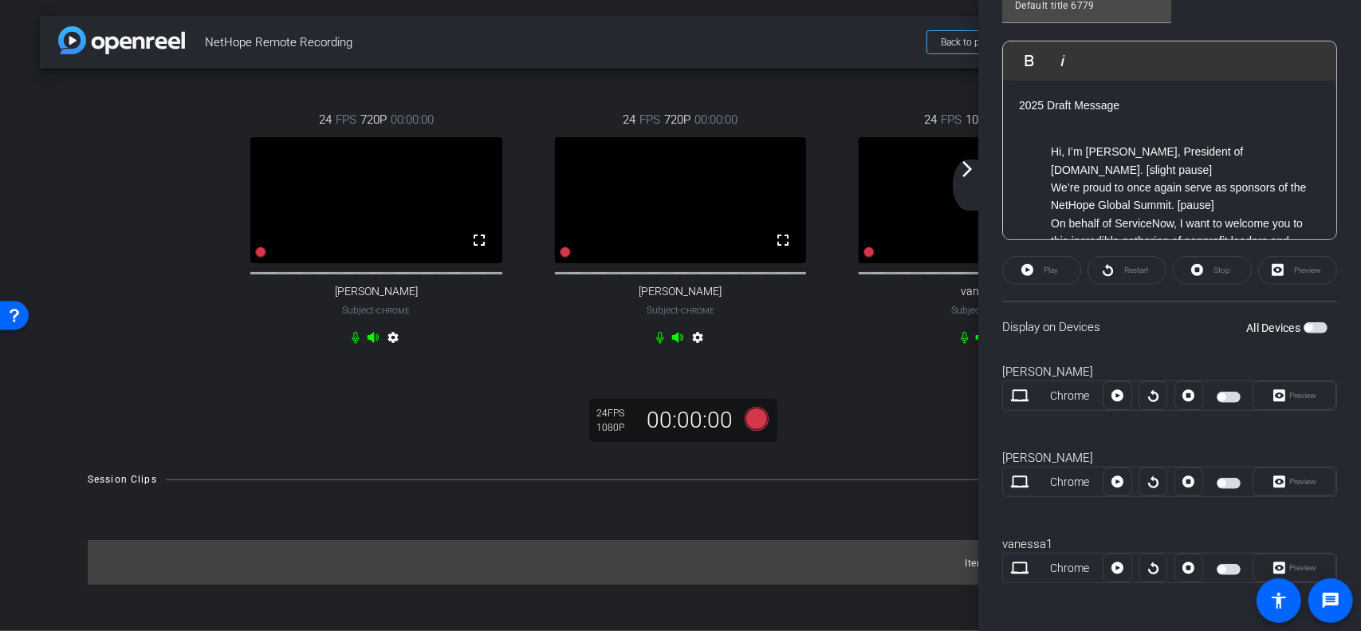
click at [1224, 569] on span "button" at bounding box center [1229, 569] width 24 height 11
click at [754, 431] on icon at bounding box center [756, 419] width 24 height 24
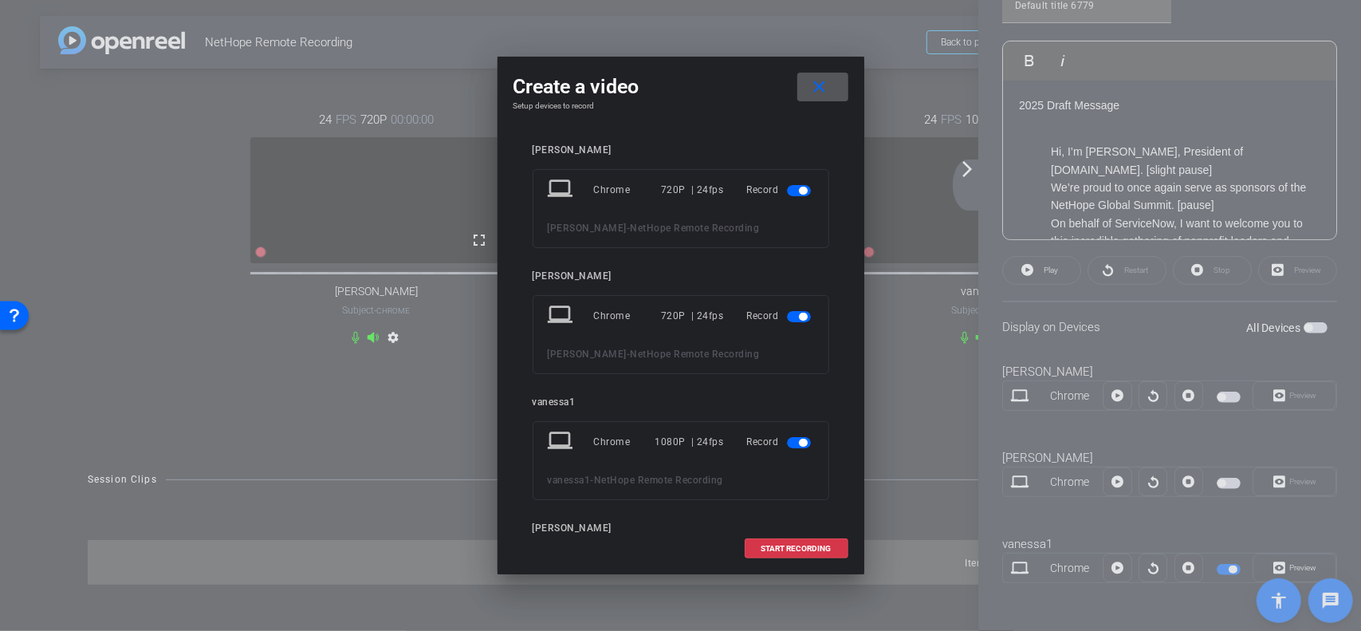
click at [799, 317] on span "button" at bounding box center [803, 317] width 8 height 8
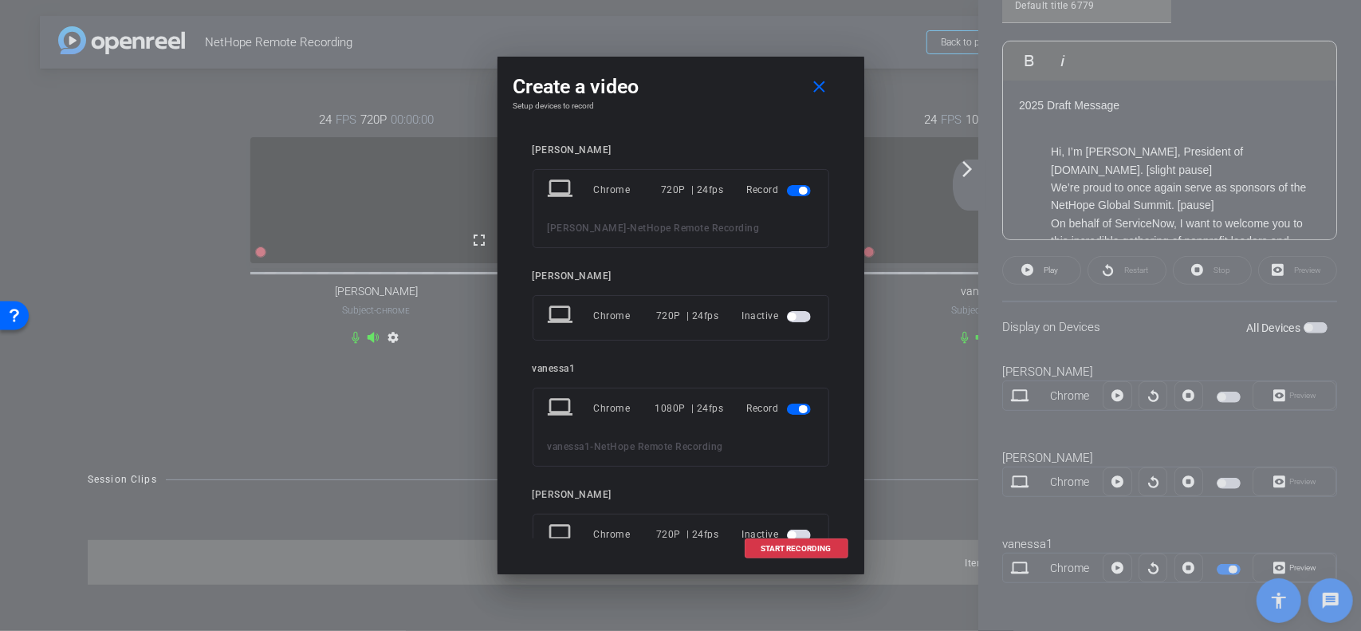
click at [791, 185] on span "button" at bounding box center [799, 190] width 24 height 11
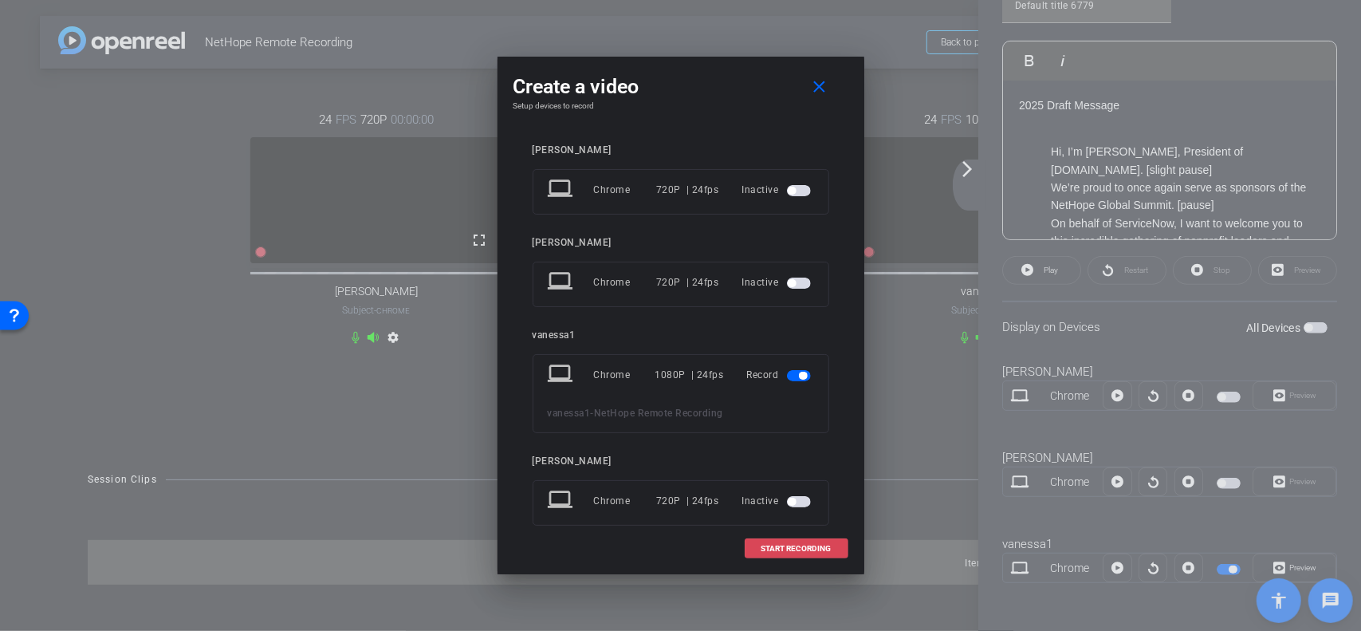
click at [771, 548] on span "START RECORDING" at bounding box center [797, 549] width 70 height 8
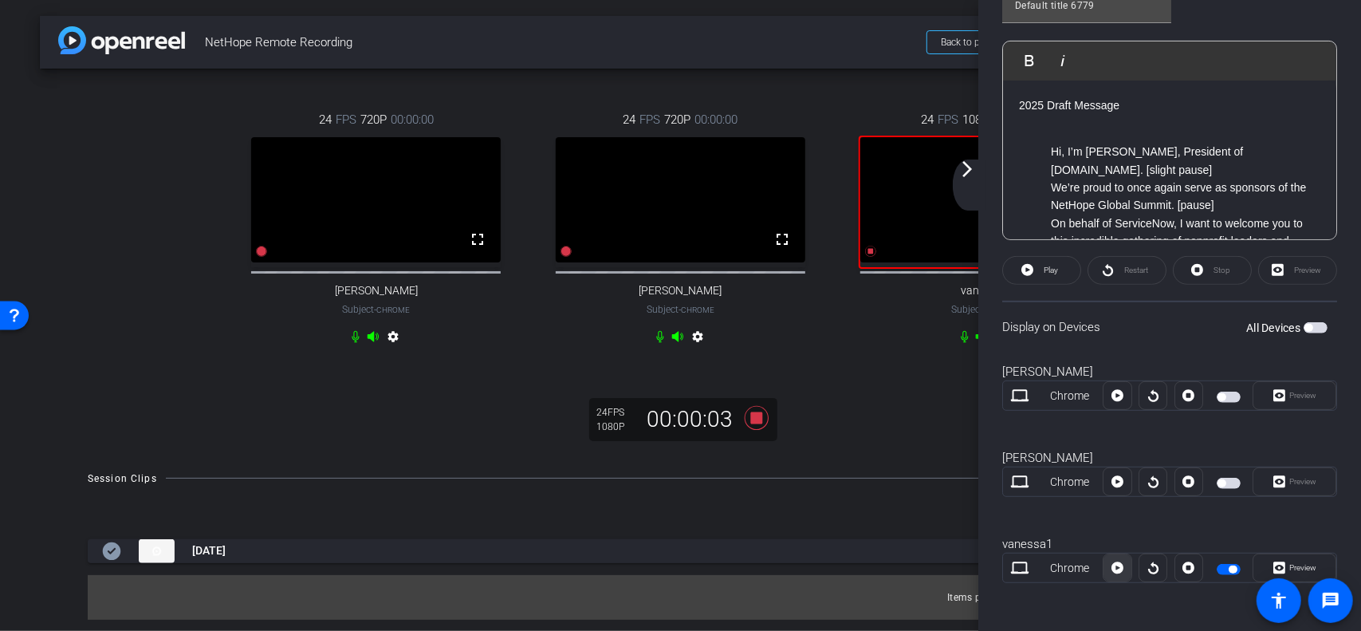
click at [1116, 564] on icon at bounding box center [1118, 568] width 12 height 12
click at [657, 342] on icon at bounding box center [660, 336] width 7 height 12
click at [356, 342] on icon at bounding box center [355, 336] width 7 height 12
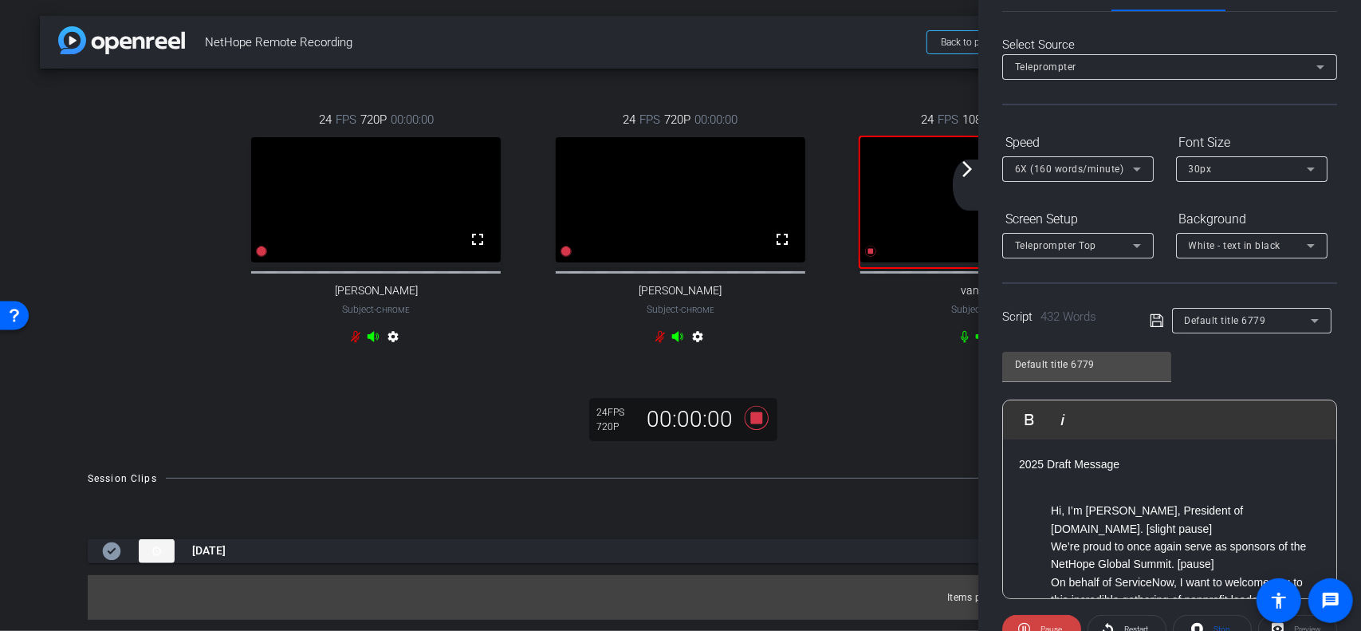
scroll to position [11, 0]
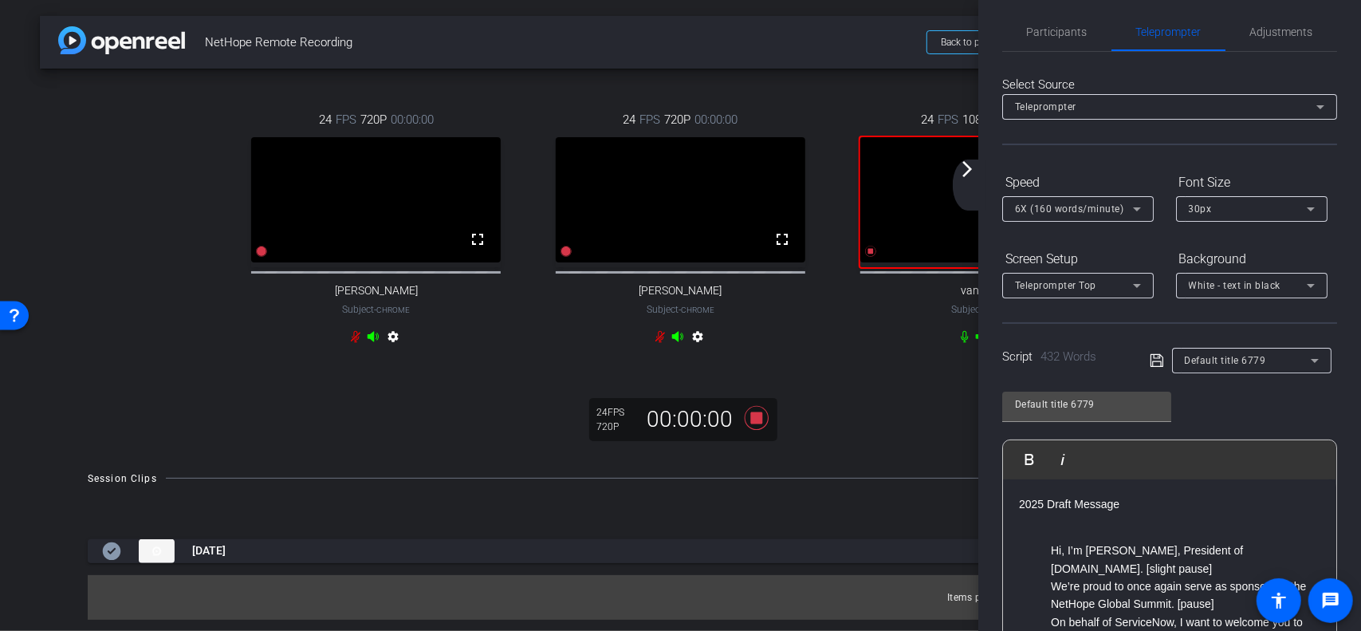
click at [971, 181] on div "arrow_back_ios_new arrow_forward_ios" at bounding box center [969, 184] width 33 height 51
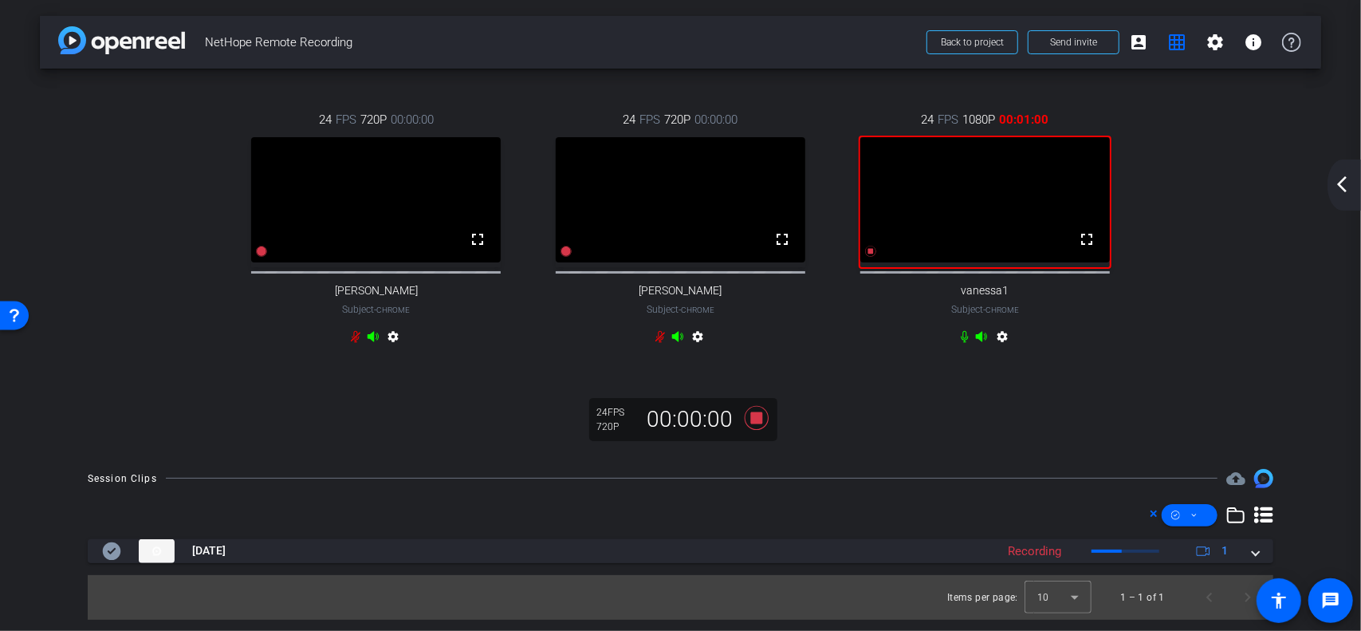
scroll to position [4, 0]
click at [1345, 179] on mat-icon "arrow_back_ios_new" at bounding box center [1342, 184] width 19 height 19
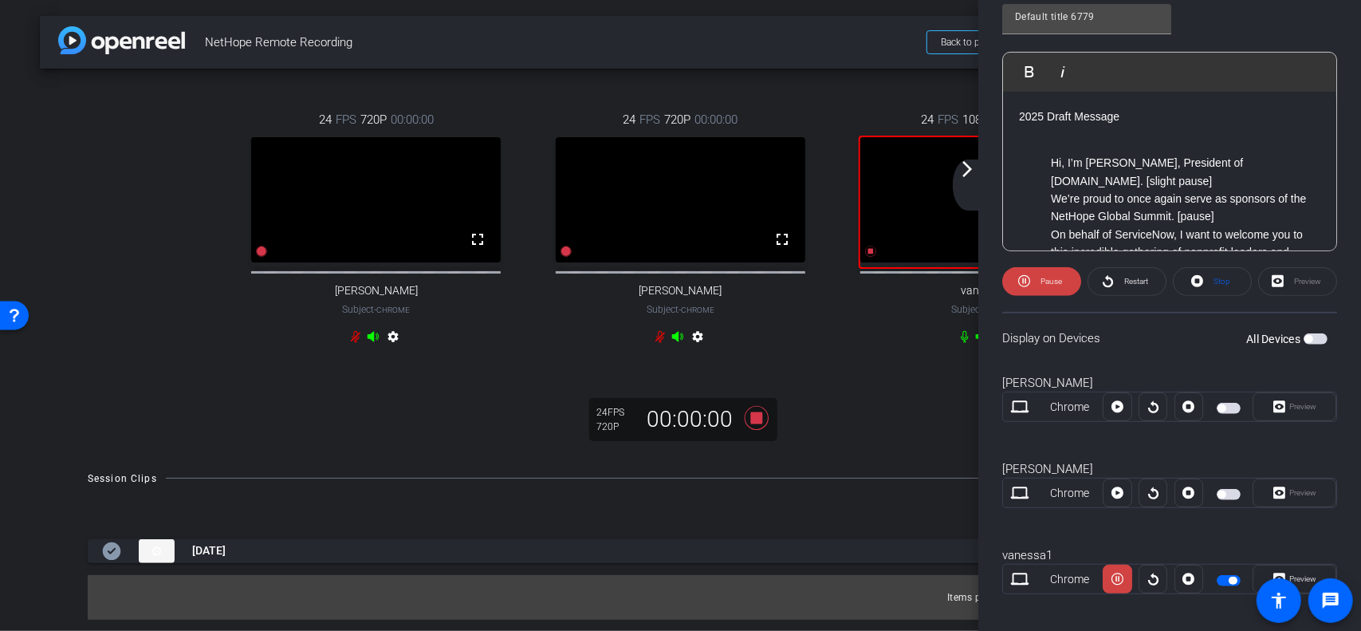
scroll to position [410, 0]
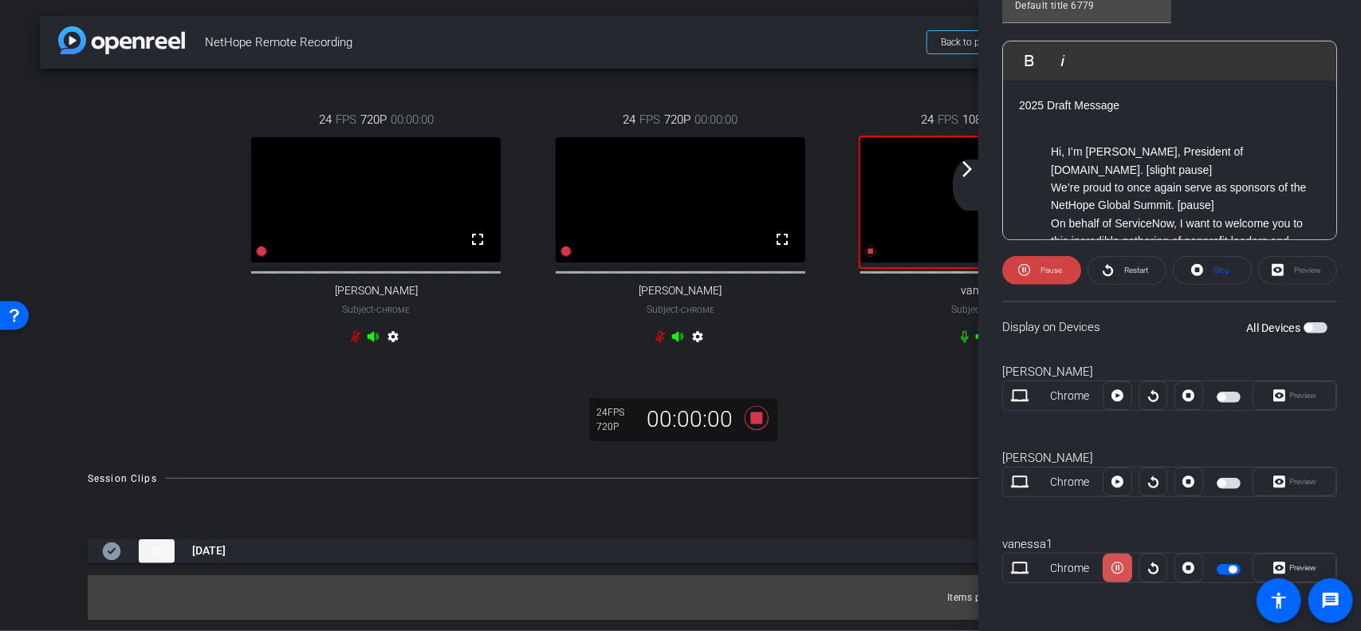
click at [1116, 562] on icon at bounding box center [1118, 568] width 12 height 12
click at [354, 342] on icon at bounding box center [356, 336] width 10 height 12
click at [1185, 567] on icon at bounding box center [1189, 568] width 12 height 24
click at [1150, 565] on div at bounding box center [1153, 567] width 29 height 29
click at [1115, 564] on icon at bounding box center [1118, 568] width 12 height 24
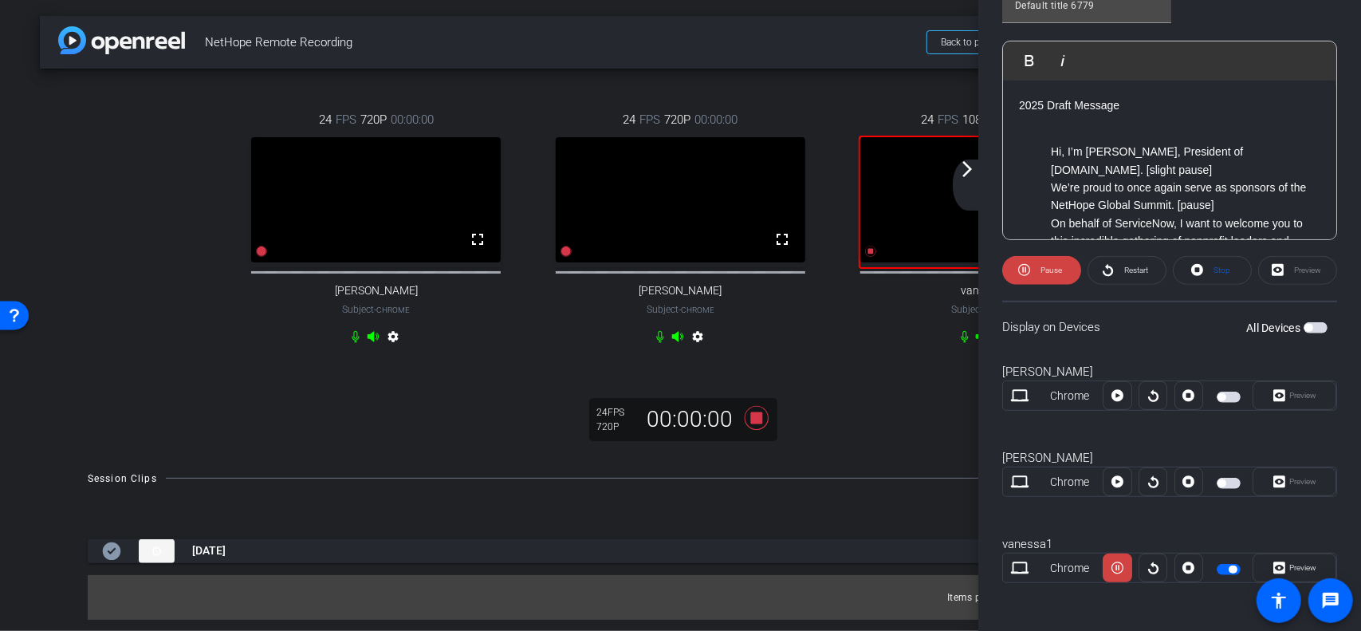
click at [657, 342] on icon at bounding box center [660, 336] width 7 height 12
click at [355, 342] on icon at bounding box center [355, 336] width 7 height 12
click at [924, 421] on div "24 FPS 720P 00:00:00 fullscreen [PERSON_NAME] Subject - Chrome settings 24 FPS …" at bounding box center [681, 261] width 1282 height 384
click at [967, 174] on mat-icon "arrow_forward_ios" at bounding box center [967, 168] width 19 height 19
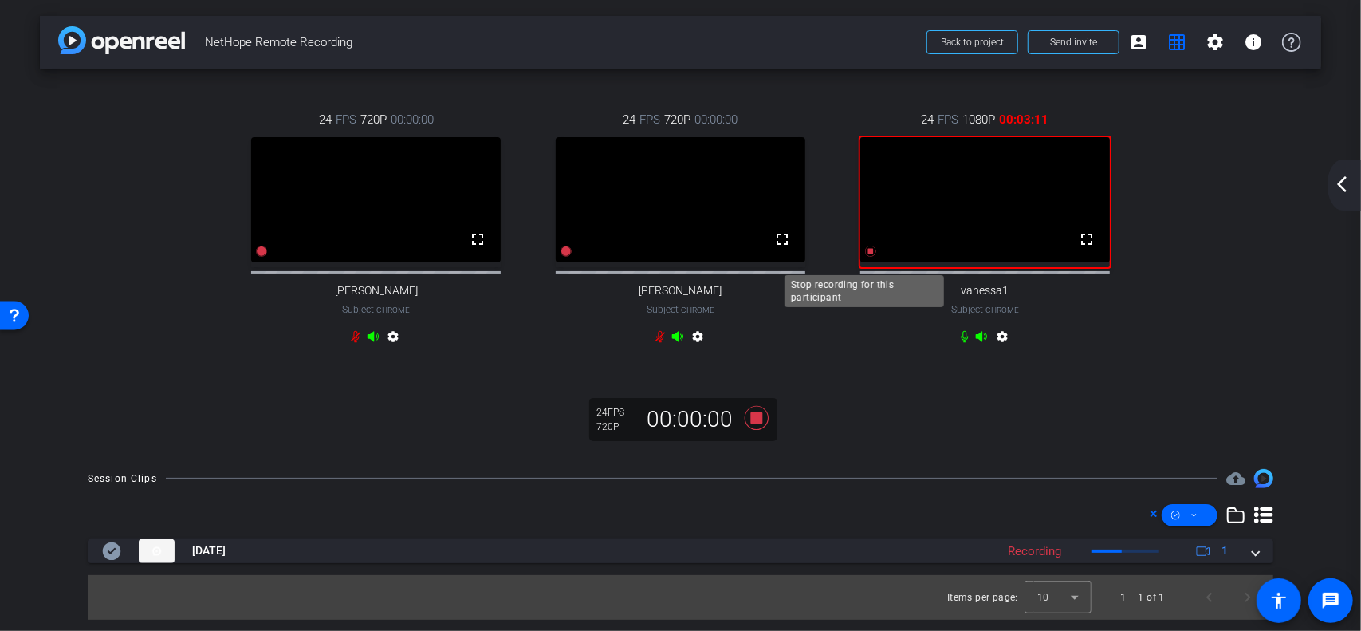
click at [865, 257] on icon at bounding box center [870, 251] width 11 height 11
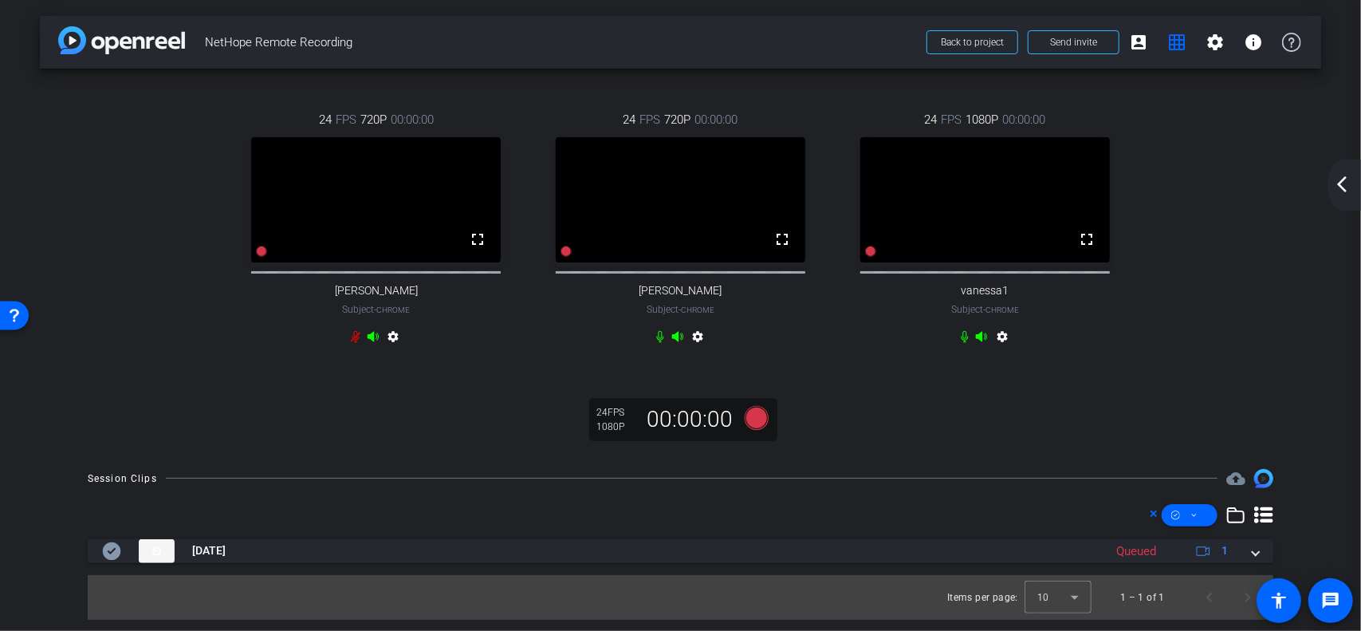
click at [657, 342] on icon at bounding box center [660, 336] width 7 height 12
click at [360, 343] on icon at bounding box center [355, 336] width 13 height 13
click at [660, 343] on icon at bounding box center [660, 336] width 13 height 13
click at [1348, 176] on mat-icon "arrow_back_ios_new" at bounding box center [1342, 184] width 19 height 19
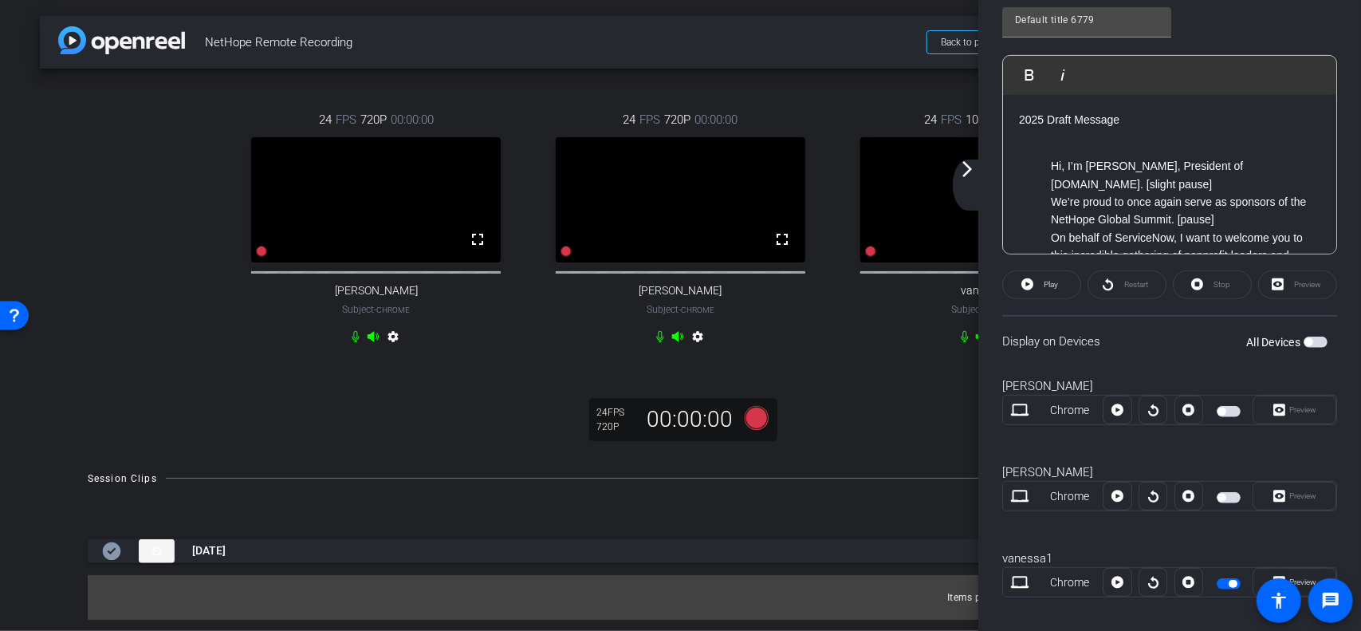
scroll to position [410, 0]
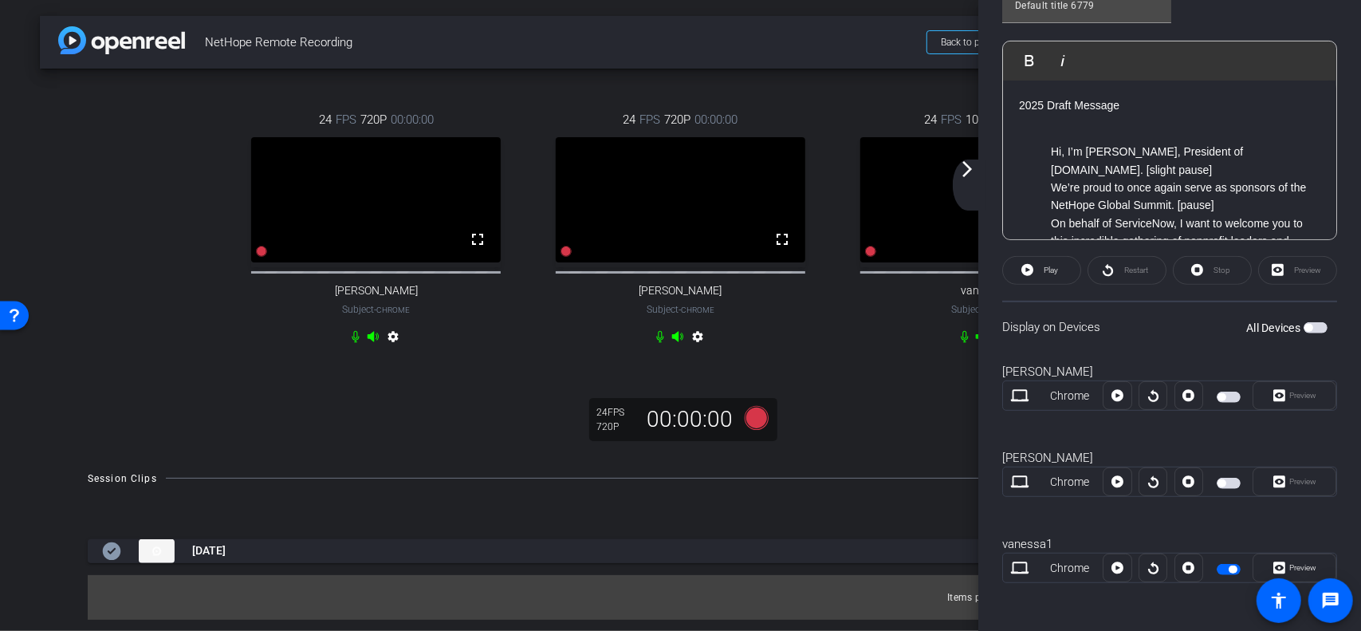
click at [1150, 561] on div at bounding box center [1153, 567] width 29 height 29
click at [1183, 562] on div at bounding box center [1189, 567] width 29 height 29
click at [894, 390] on div "24 FPS 720P 00:00:00 fullscreen [PERSON_NAME] Subject - Chrome settings 24 FPS …" at bounding box center [681, 261] width 1282 height 384
click at [967, 173] on mat-icon "arrow_forward_ios" at bounding box center [967, 168] width 19 height 19
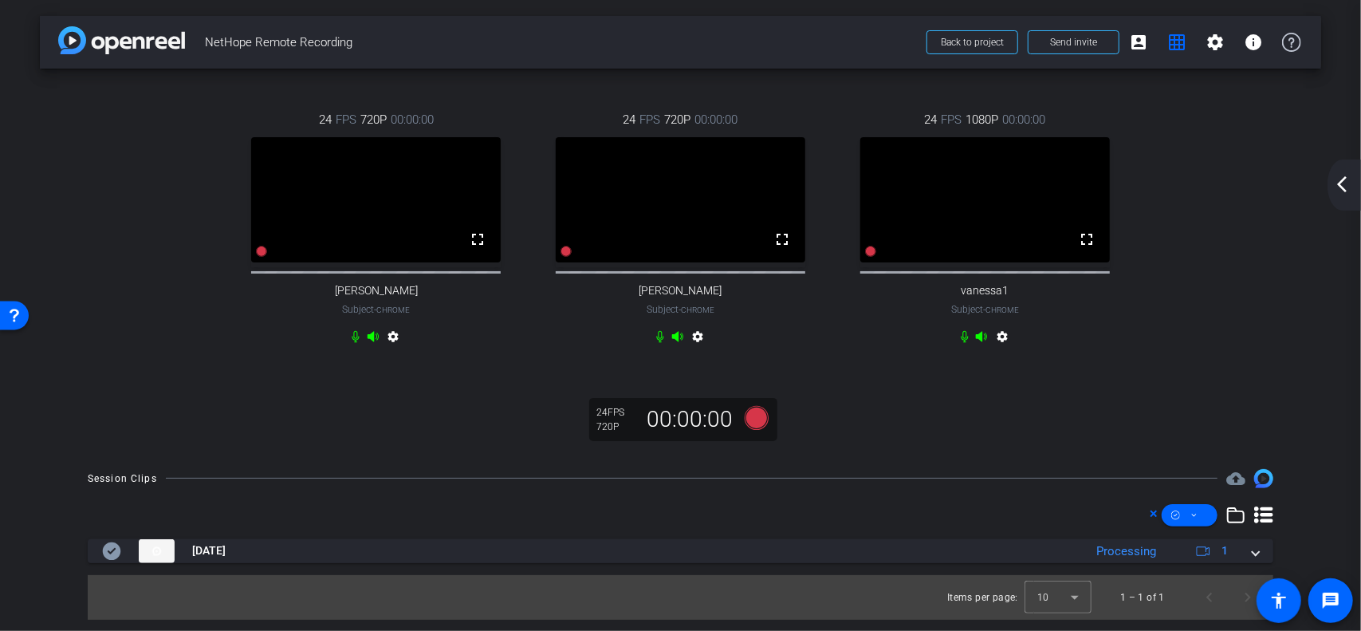
scroll to position [0, 0]
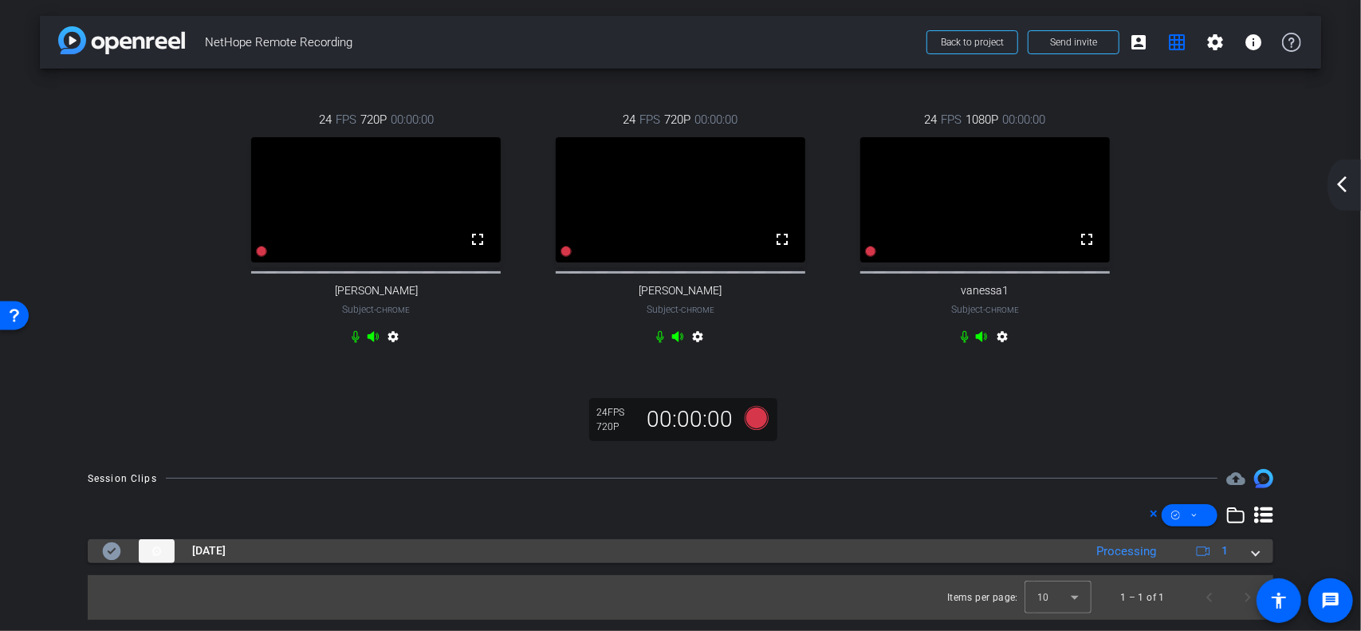
click at [1253, 559] on span at bounding box center [1256, 550] width 6 height 17
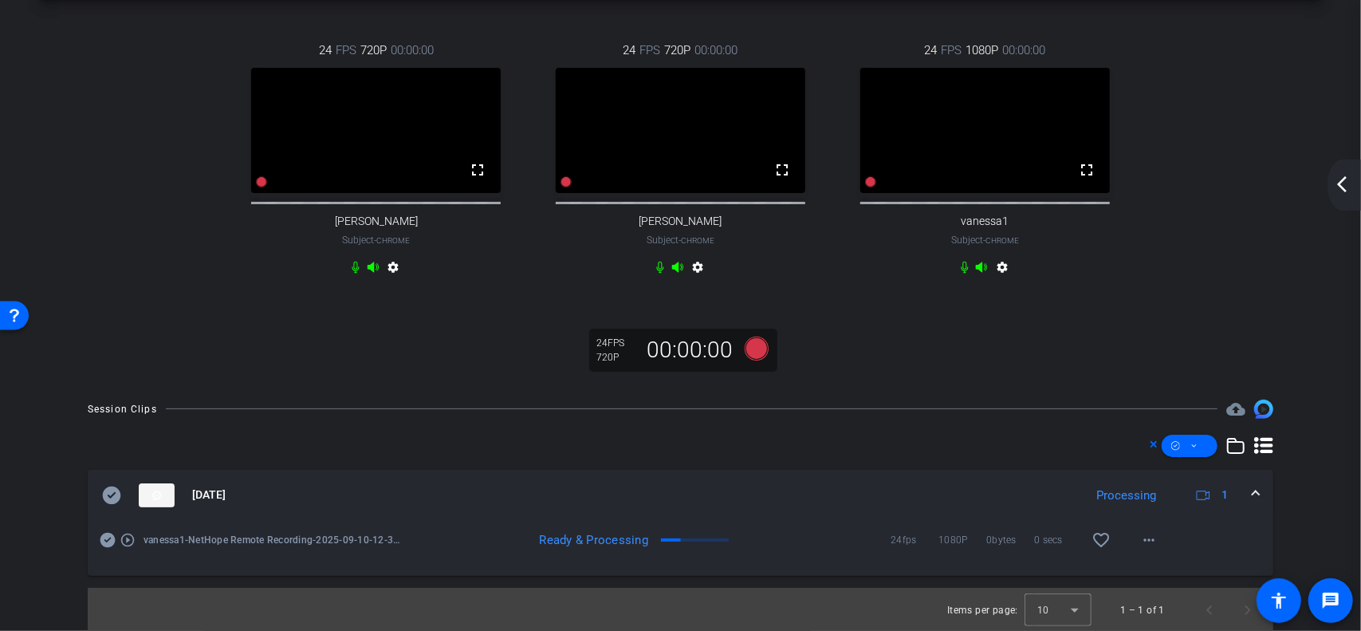
scroll to position [86, 0]
click at [865, 181] on icon at bounding box center [870, 180] width 11 height 11
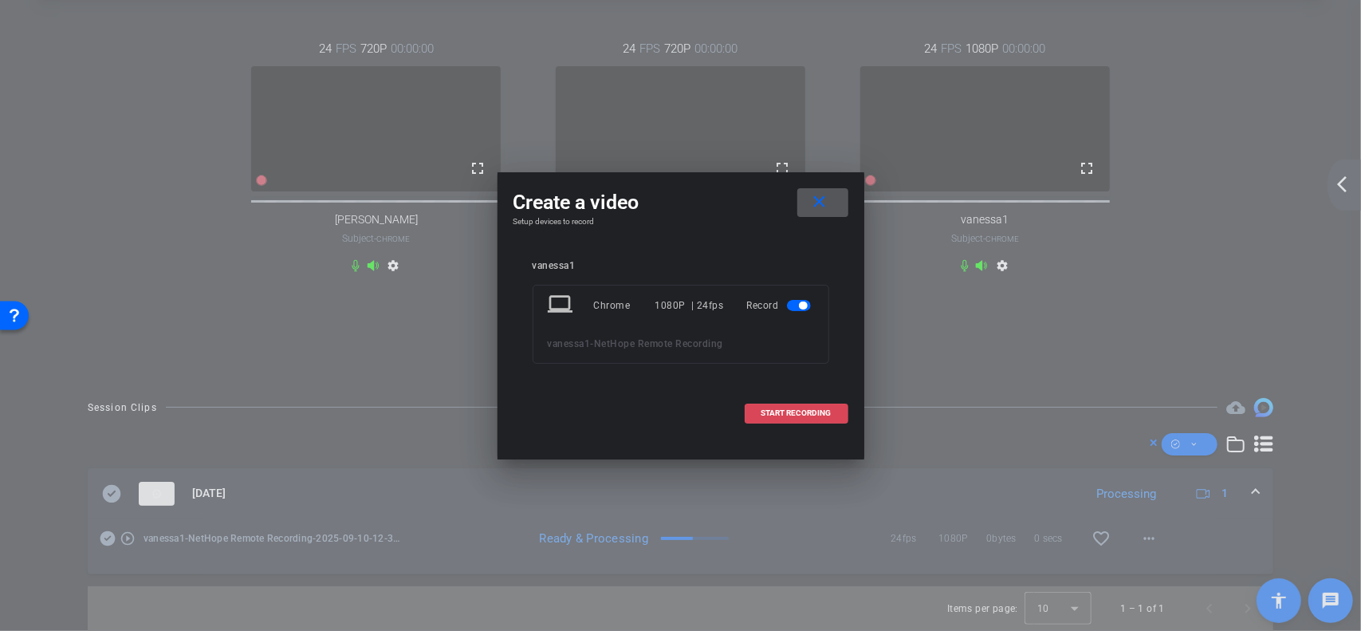
click at [785, 412] on span "START RECORDING" at bounding box center [797, 413] width 70 height 8
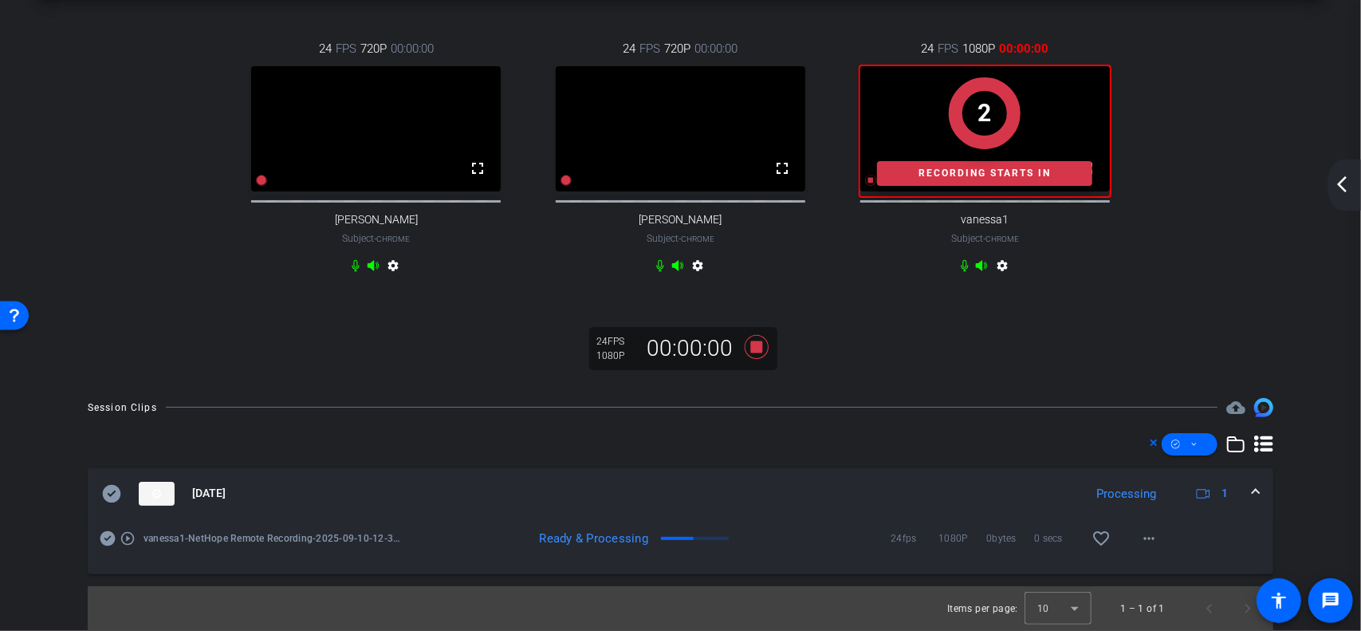
click at [1352, 181] on div "arrow_back_ios_new arrow_forward_ios" at bounding box center [1344, 184] width 33 height 51
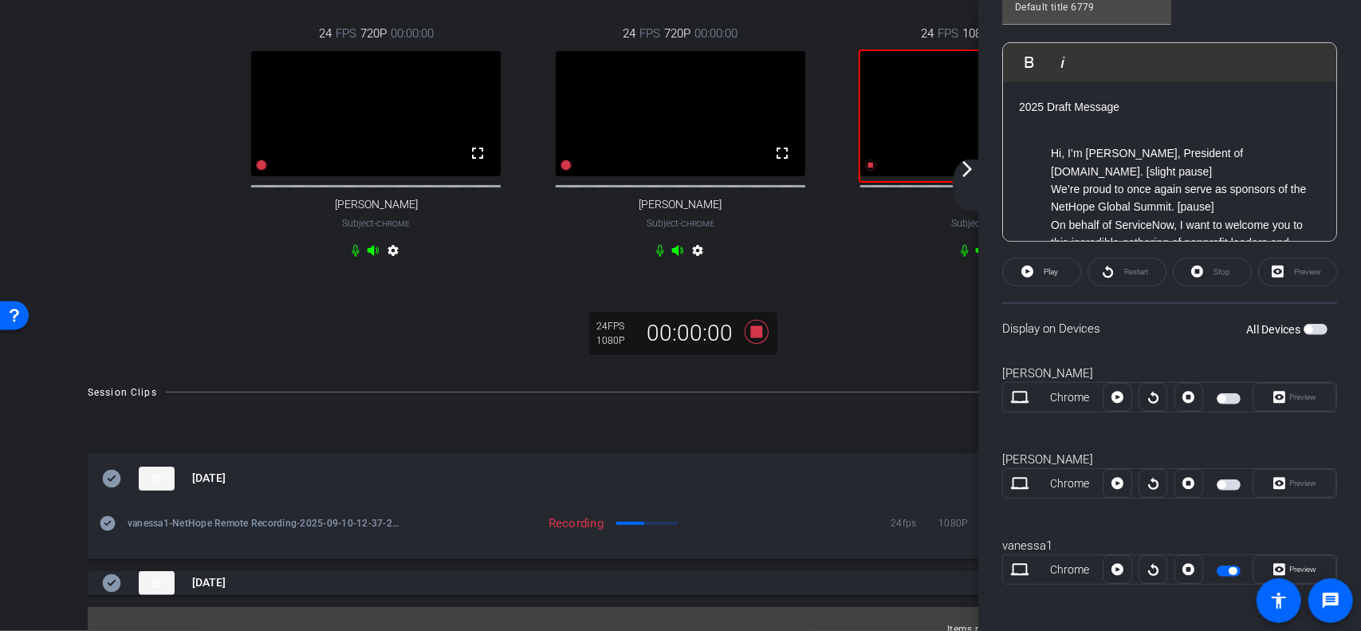
scroll to position [410, 0]
click at [1113, 565] on icon at bounding box center [1118, 568] width 12 height 24
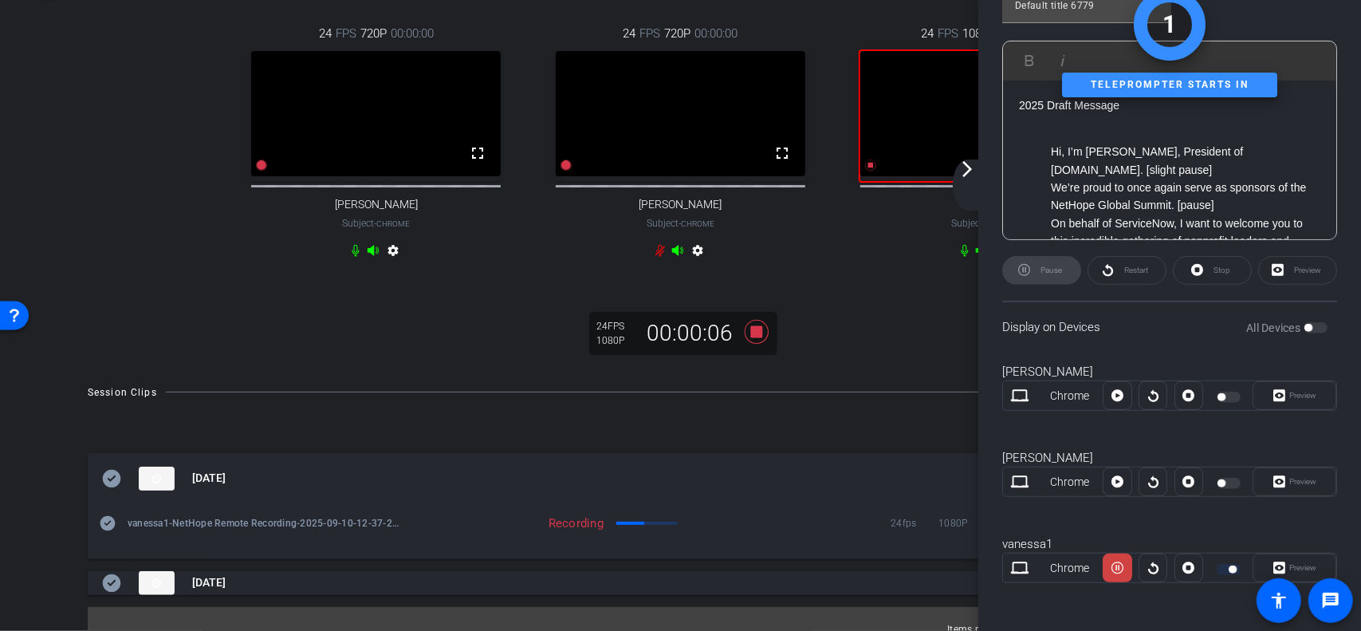
click at [974, 173] on mat-icon "arrow_forward_ios" at bounding box center [967, 168] width 19 height 19
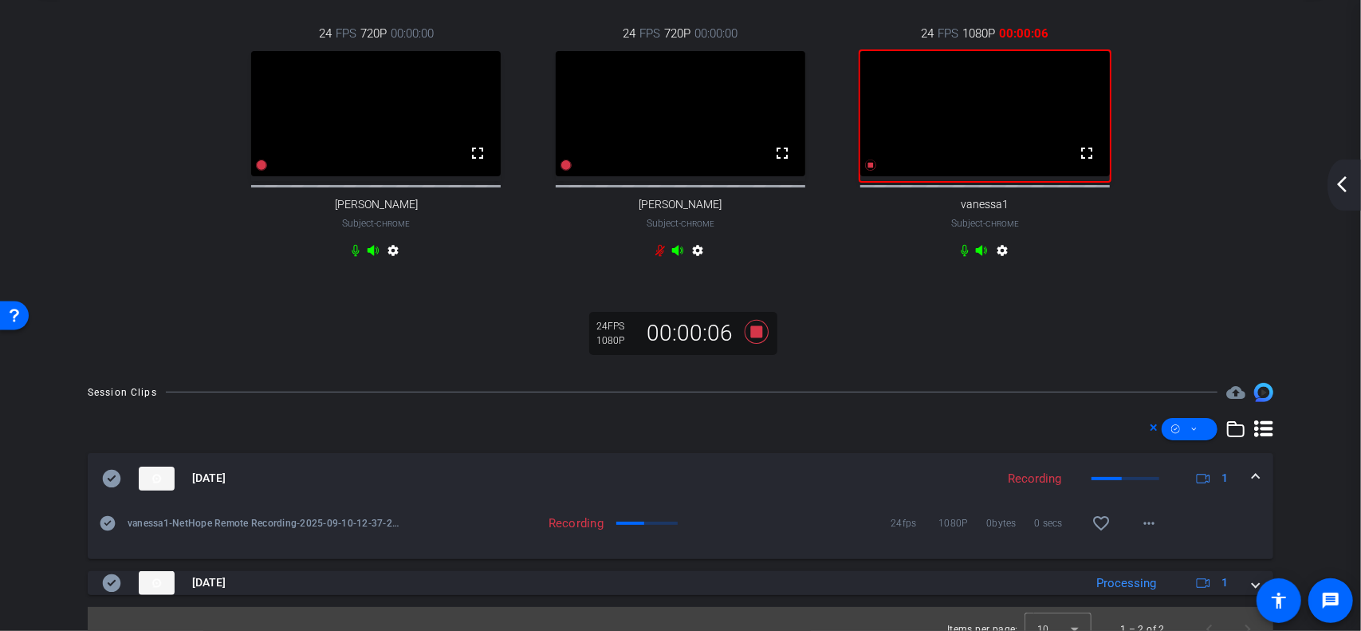
scroll to position [0, 0]
click at [355, 256] on icon at bounding box center [355, 250] width 7 height 12
click at [1348, 183] on mat-icon "arrow_back_ios_new" at bounding box center [1342, 184] width 19 height 19
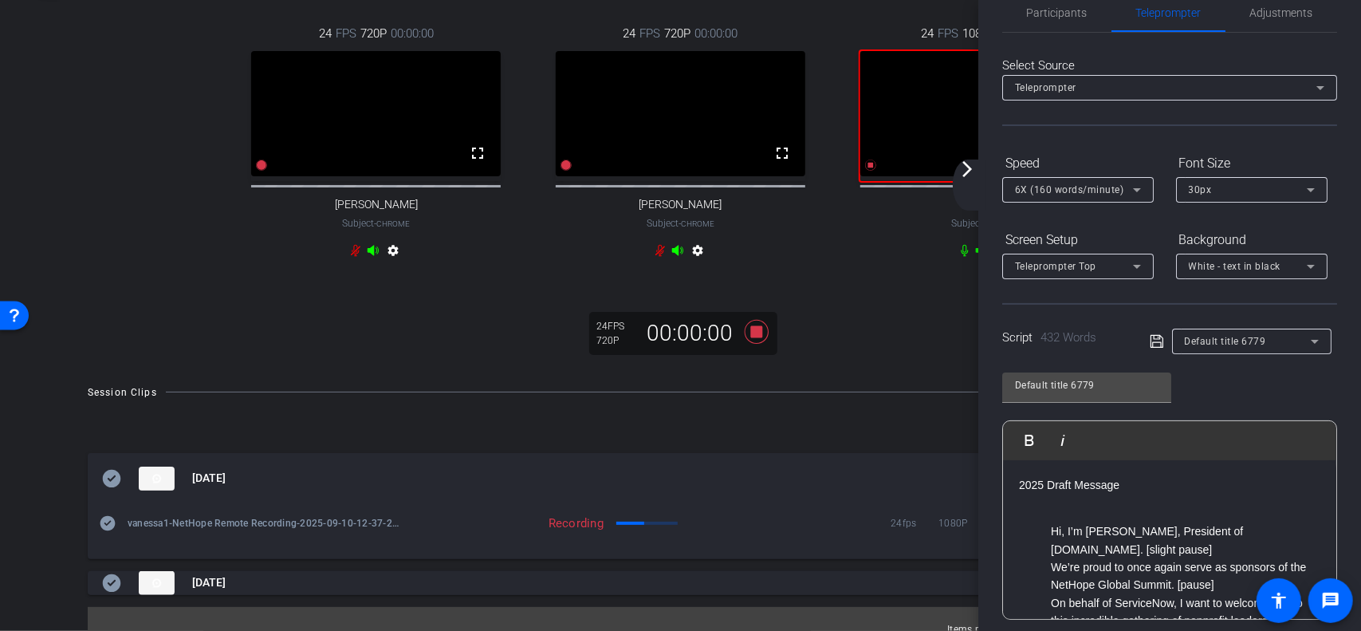
scroll to position [410, 0]
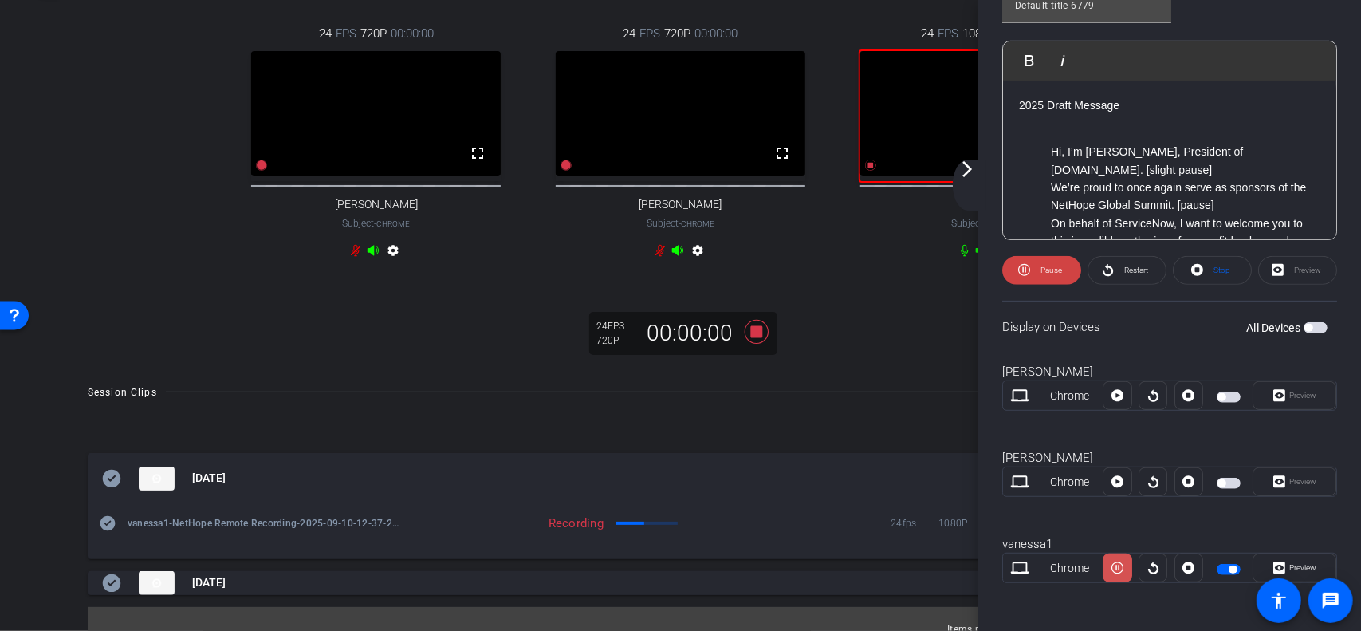
click at [1119, 562] on icon at bounding box center [1118, 568] width 12 height 12
click at [1149, 564] on icon at bounding box center [1153, 568] width 10 height 12
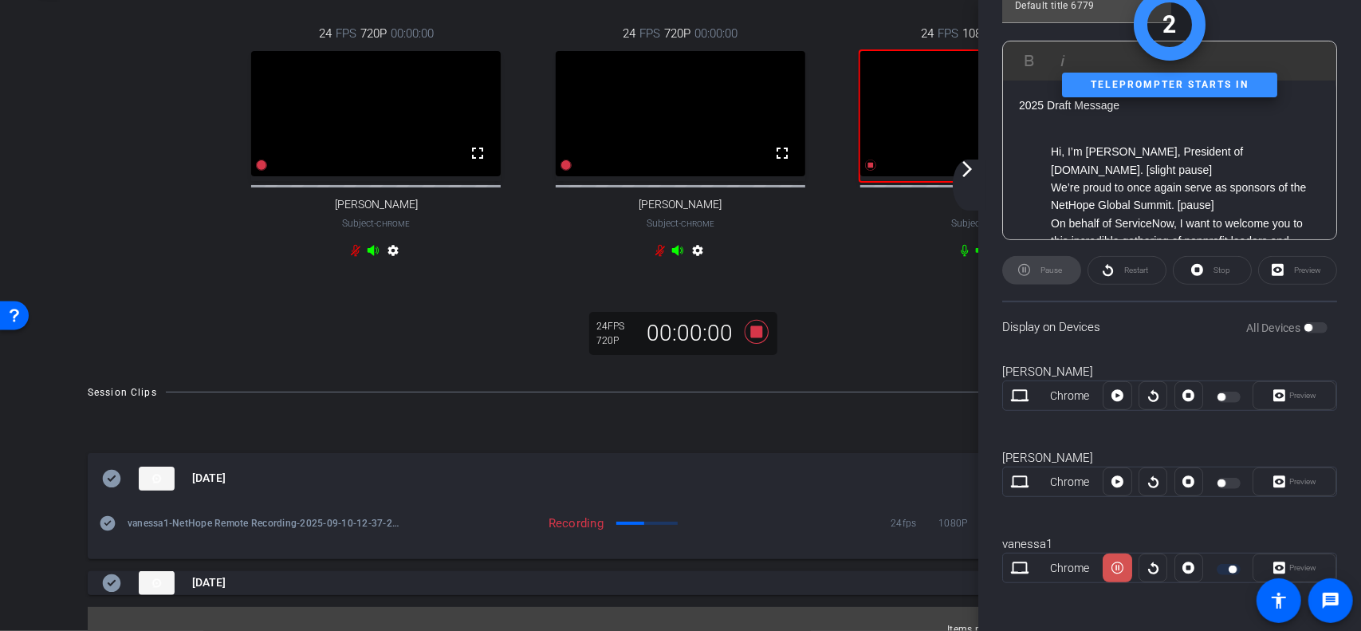
click at [1108, 569] on button at bounding box center [1117, 567] width 29 height 29
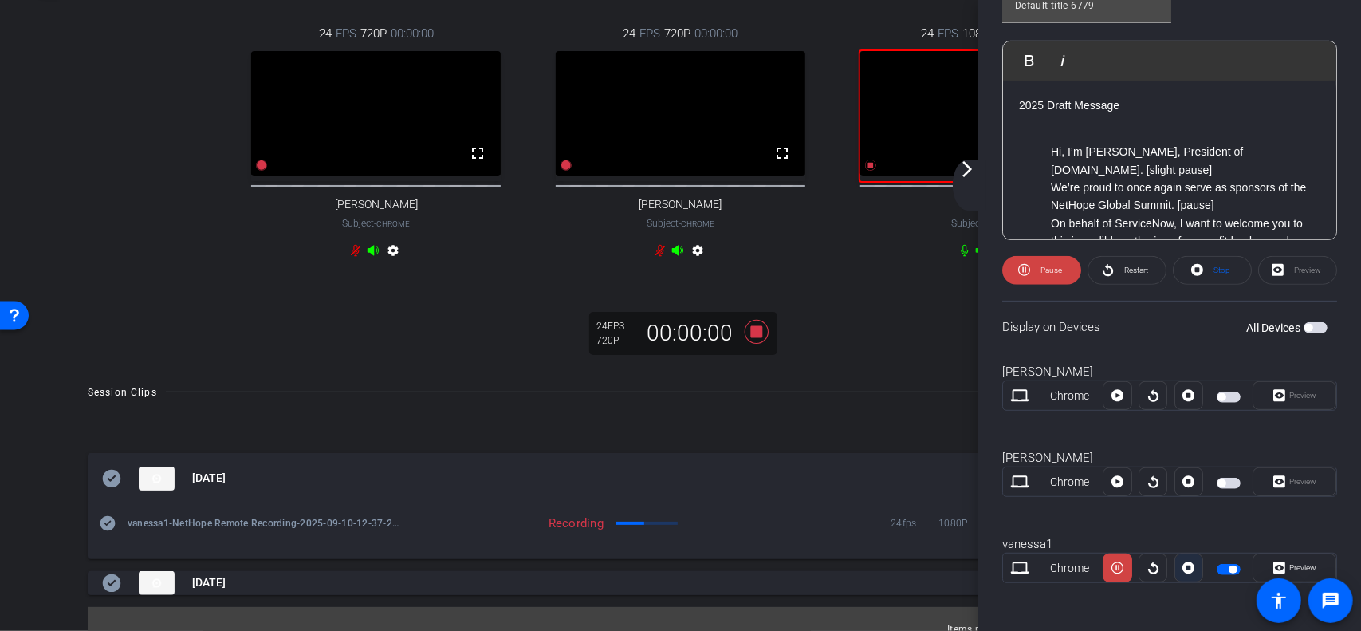
click at [1187, 565] on icon at bounding box center [1189, 568] width 12 height 12
click at [1120, 564] on icon at bounding box center [1118, 568] width 12 height 12
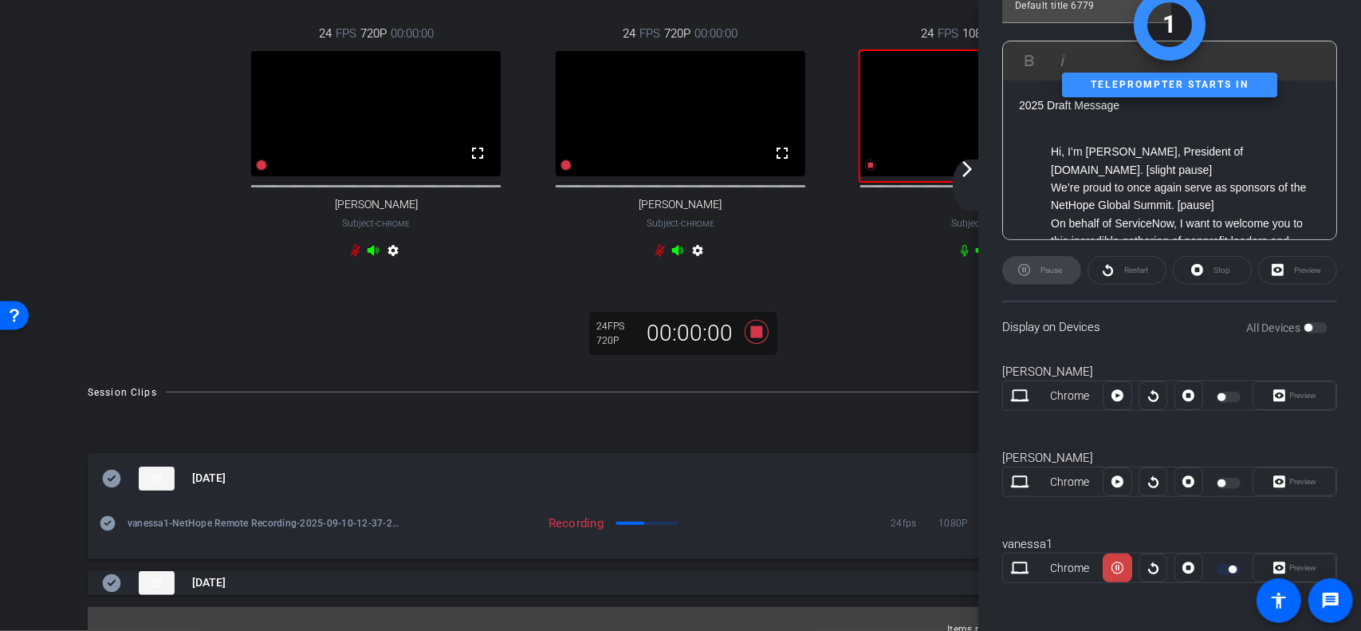
click at [971, 176] on mat-icon "arrow_forward_ios" at bounding box center [967, 168] width 19 height 19
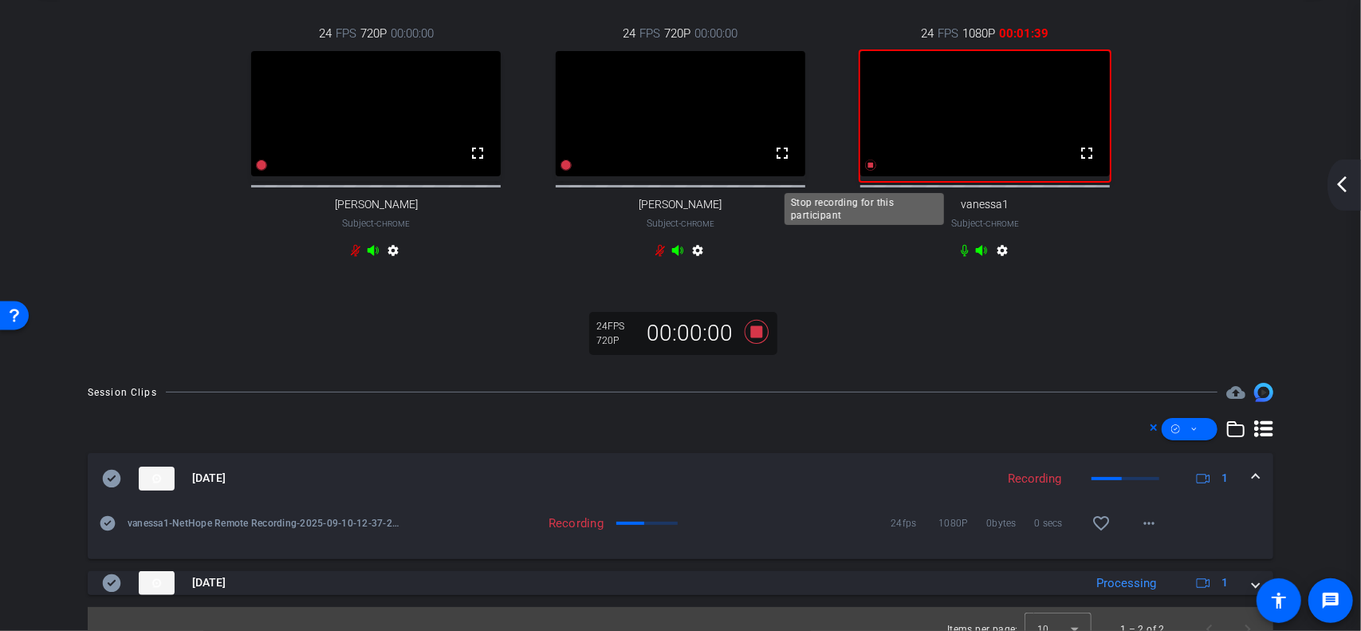
click at [865, 171] on icon at bounding box center [870, 165] width 13 height 13
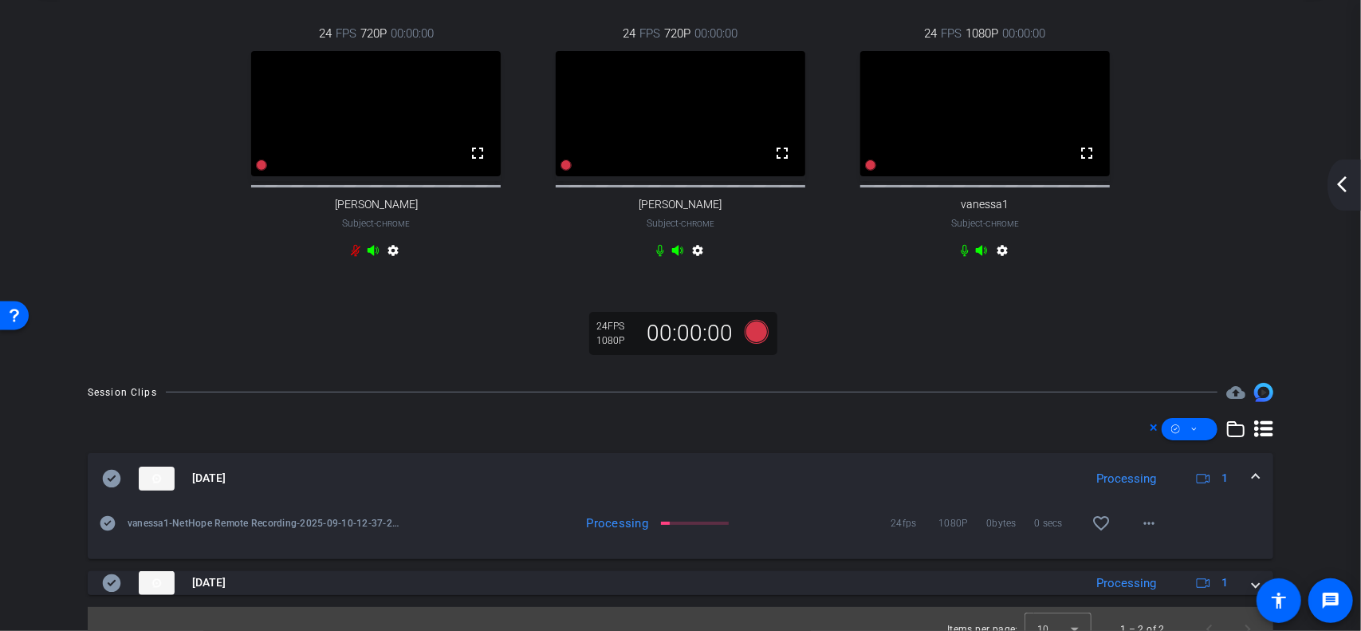
click at [352, 257] on icon at bounding box center [355, 250] width 13 height 13
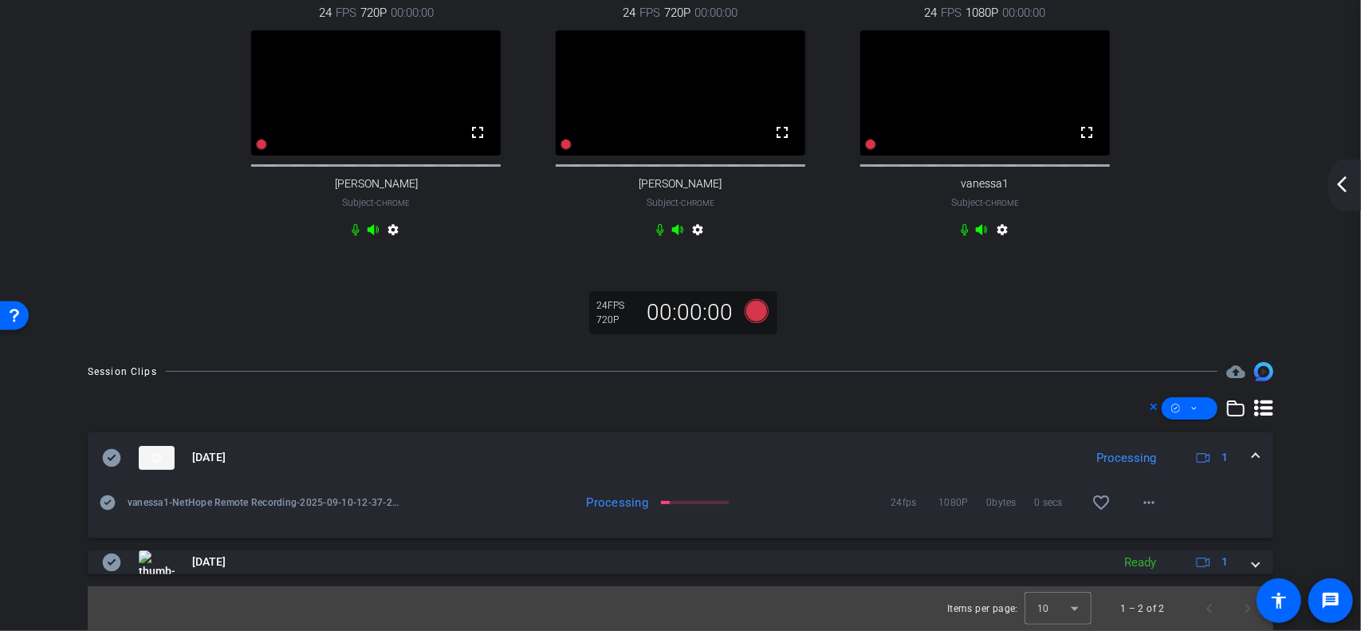
scroll to position [122, 0]
click at [1142, 502] on mat-icon "more_horiz" at bounding box center [1149, 502] width 19 height 19
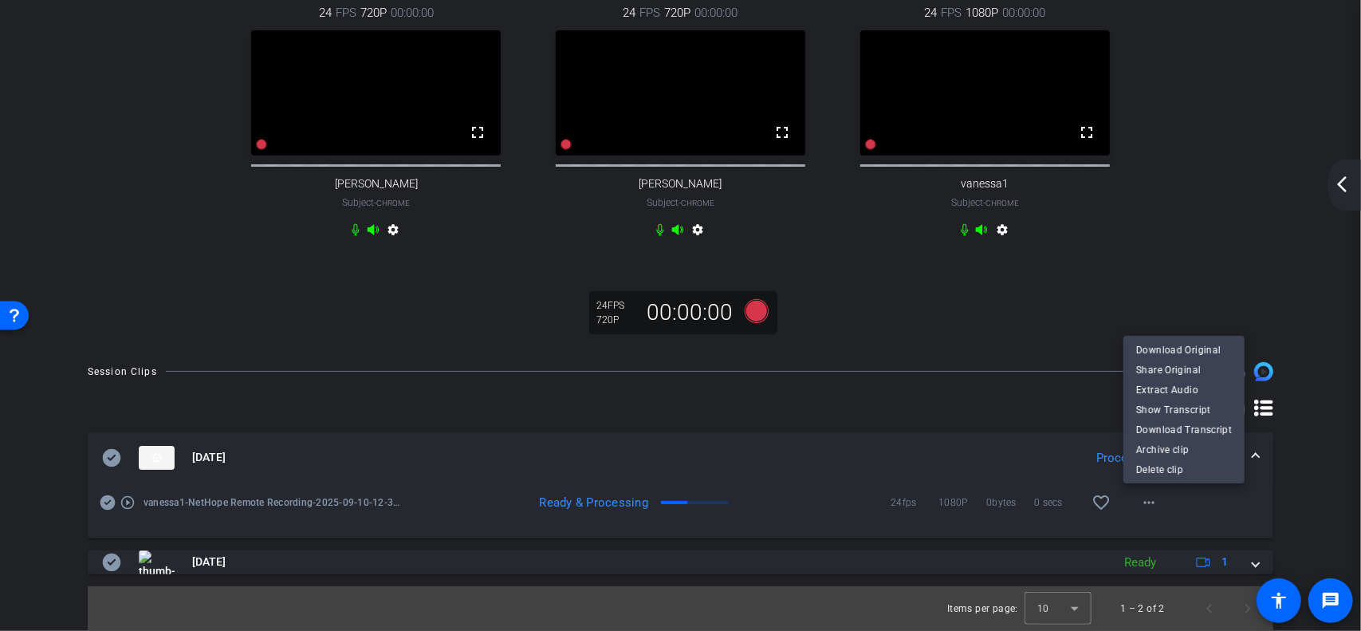
click at [1300, 447] on div at bounding box center [680, 315] width 1361 height 631
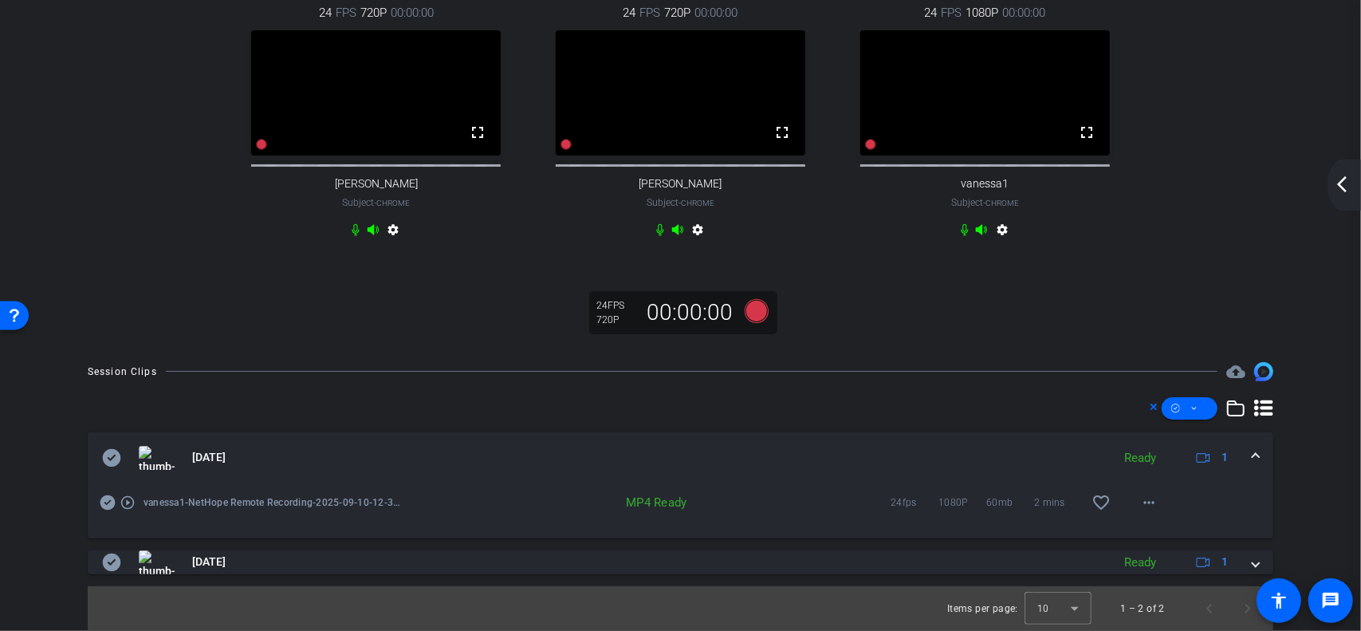
click at [1340, 189] on mat-icon "arrow_back_ios_new" at bounding box center [1342, 184] width 19 height 19
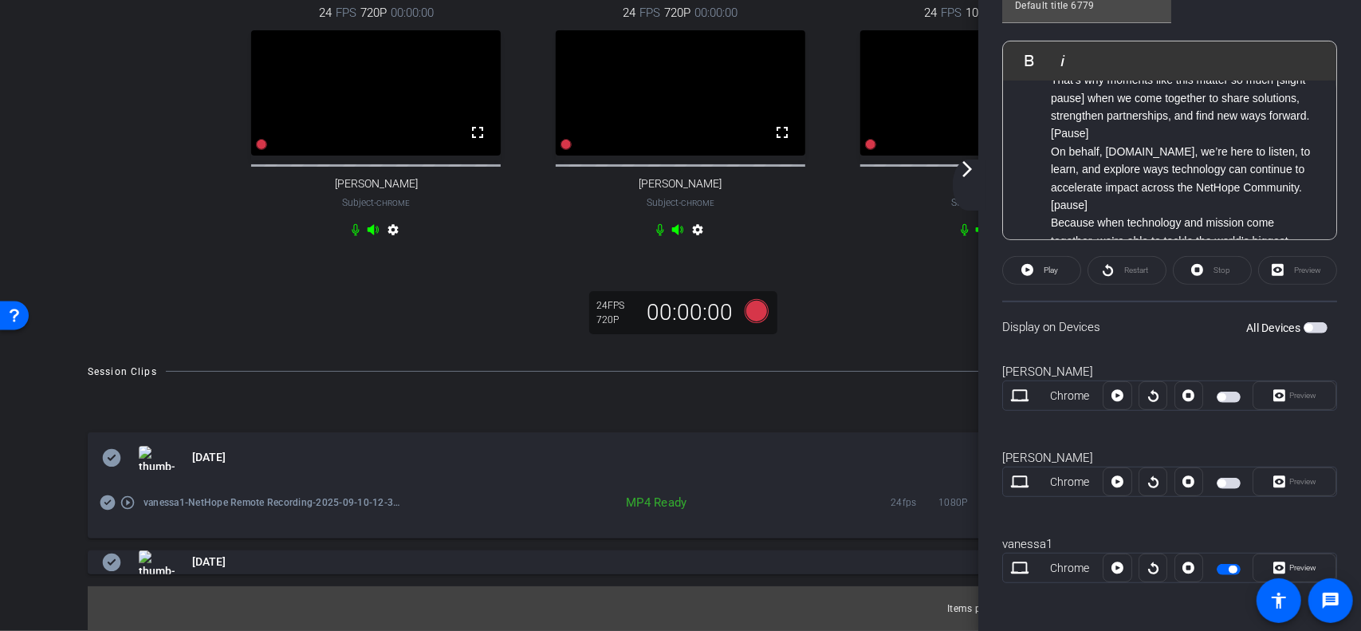
scroll to position [0, 0]
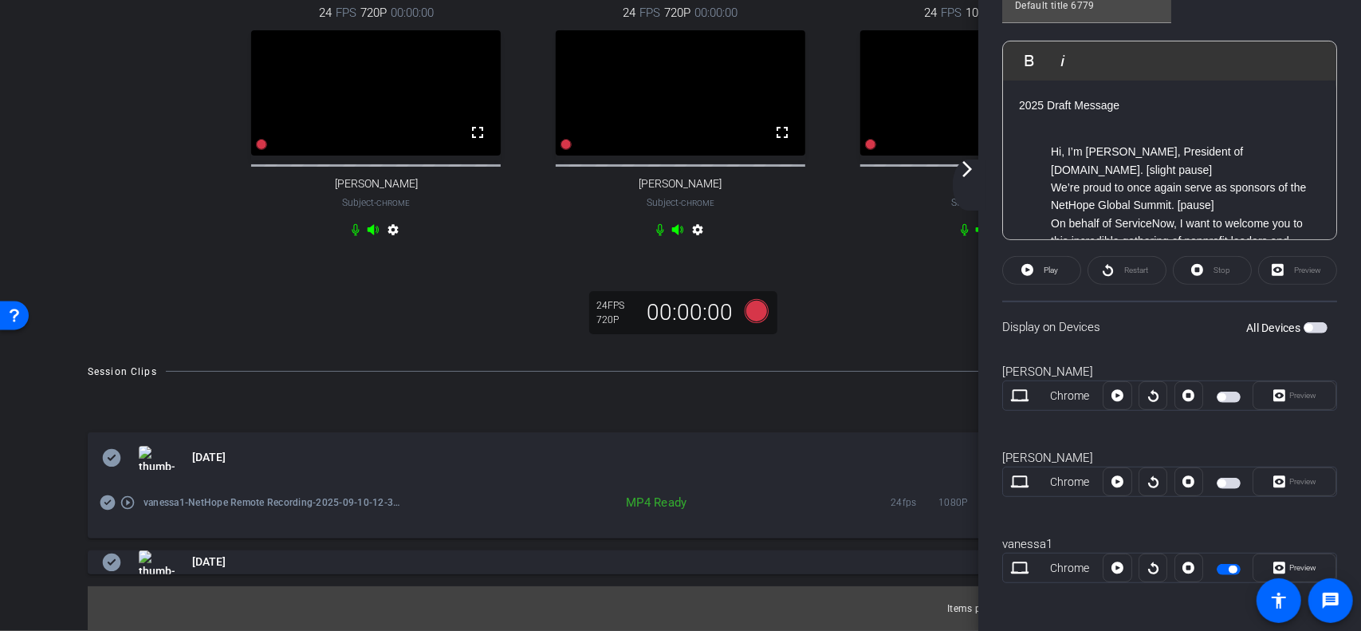
click at [892, 344] on div "24 FPS 720P 00:00:00 fullscreen [PERSON_NAME] Subject - Chrome settings 24 FPS …" at bounding box center [681, 154] width 1282 height 384
click at [968, 177] on mat-icon "arrow_forward_ios" at bounding box center [967, 168] width 19 height 19
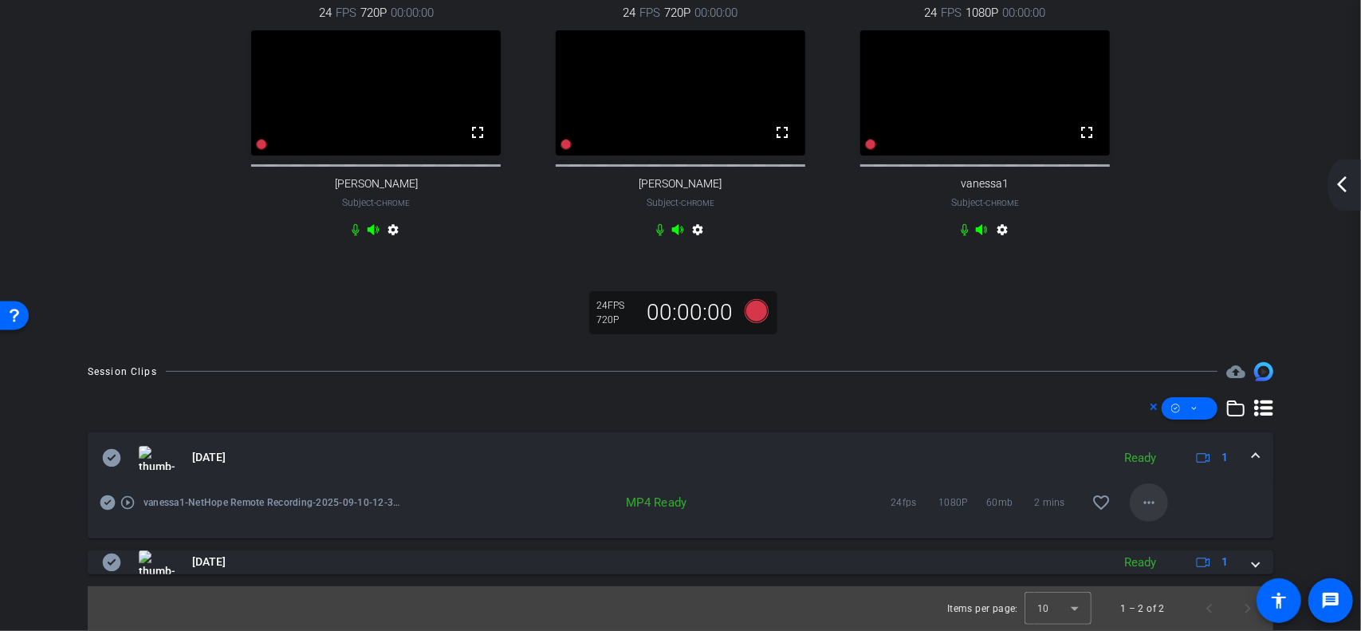
click at [1140, 498] on mat-icon "more_horiz" at bounding box center [1149, 502] width 19 height 19
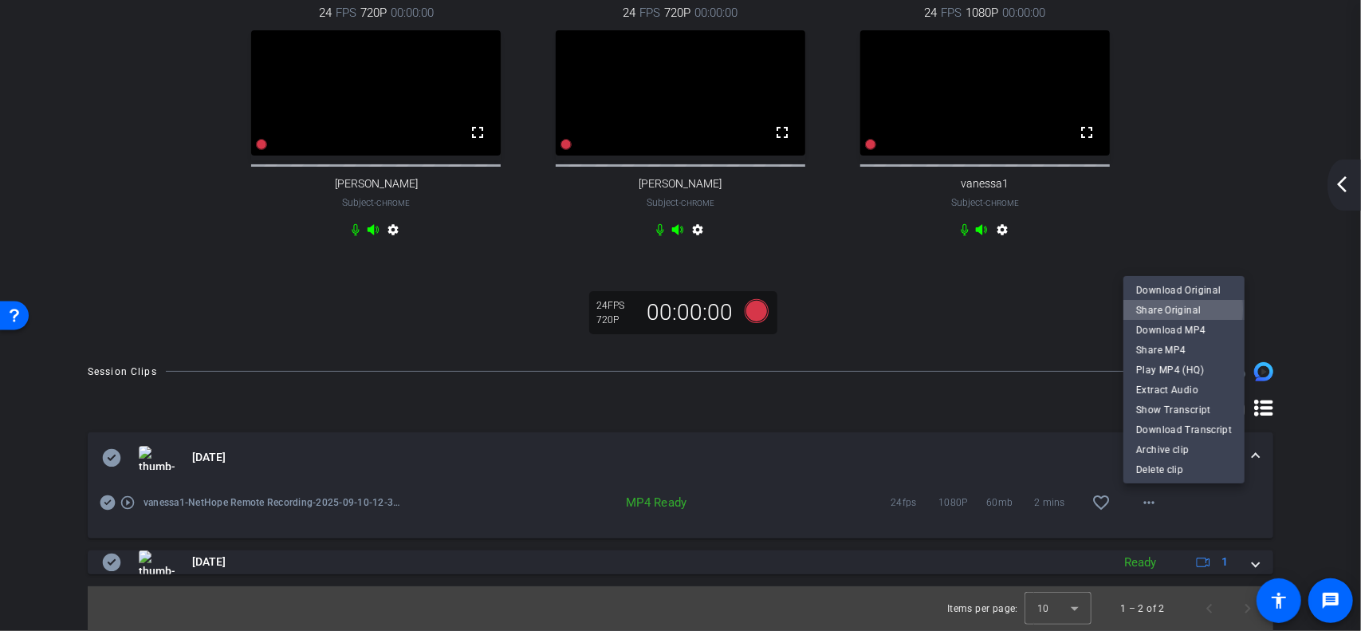
click at [1160, 309] on span "Share Original" at bounding box center [1184, 310] width 96 height 19
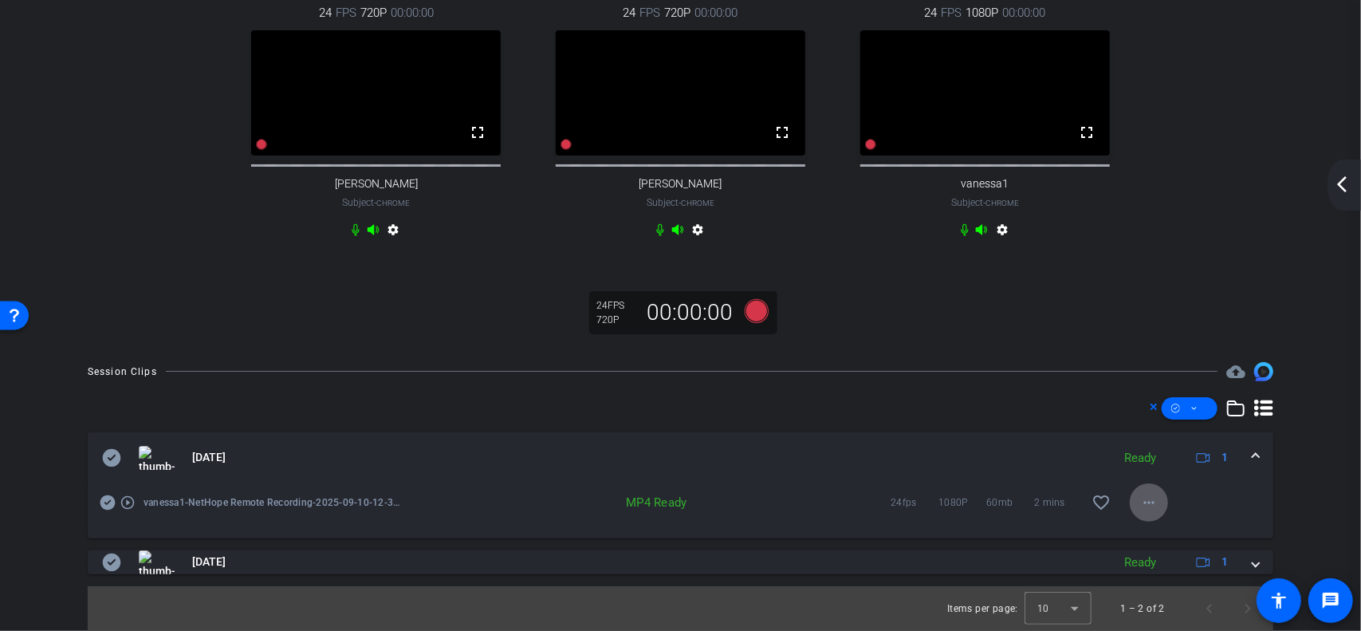
click at [1350, 182] on mat-icon "arrow_back_ios_new" at bounding box center [1342, 184] width 19 height 19
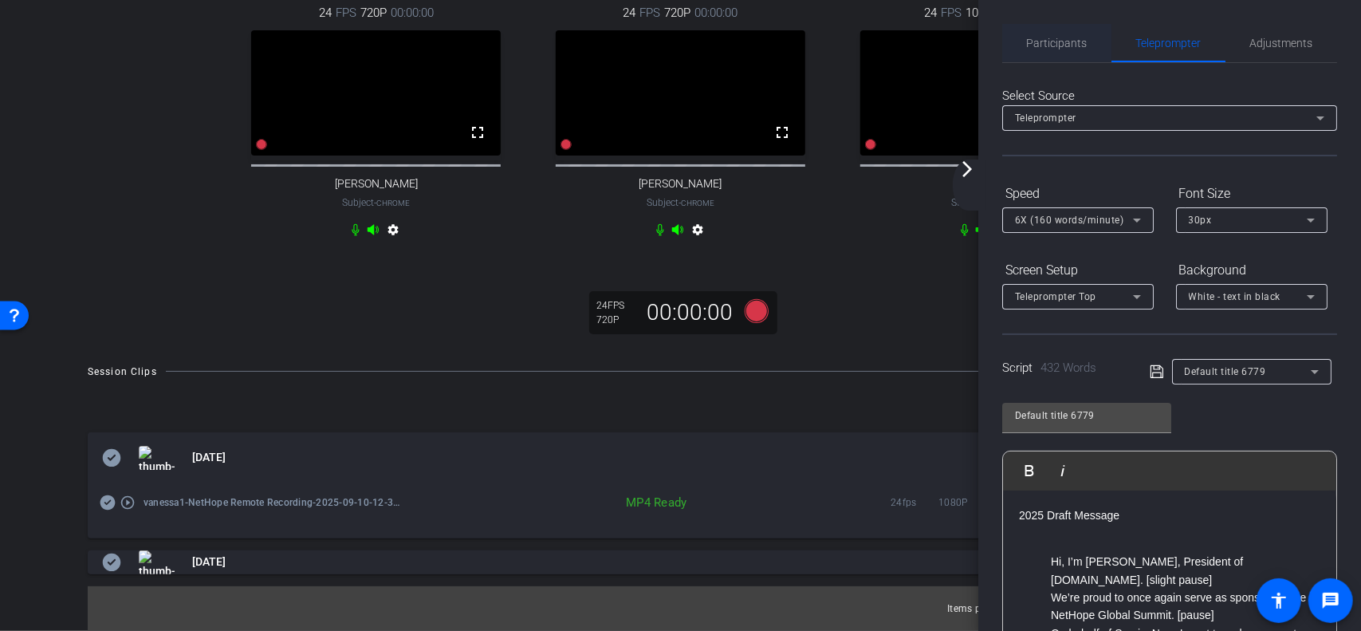
click at [1070, 39] on span "Participants" at bounding box center [1057, 42] width 61 height 11
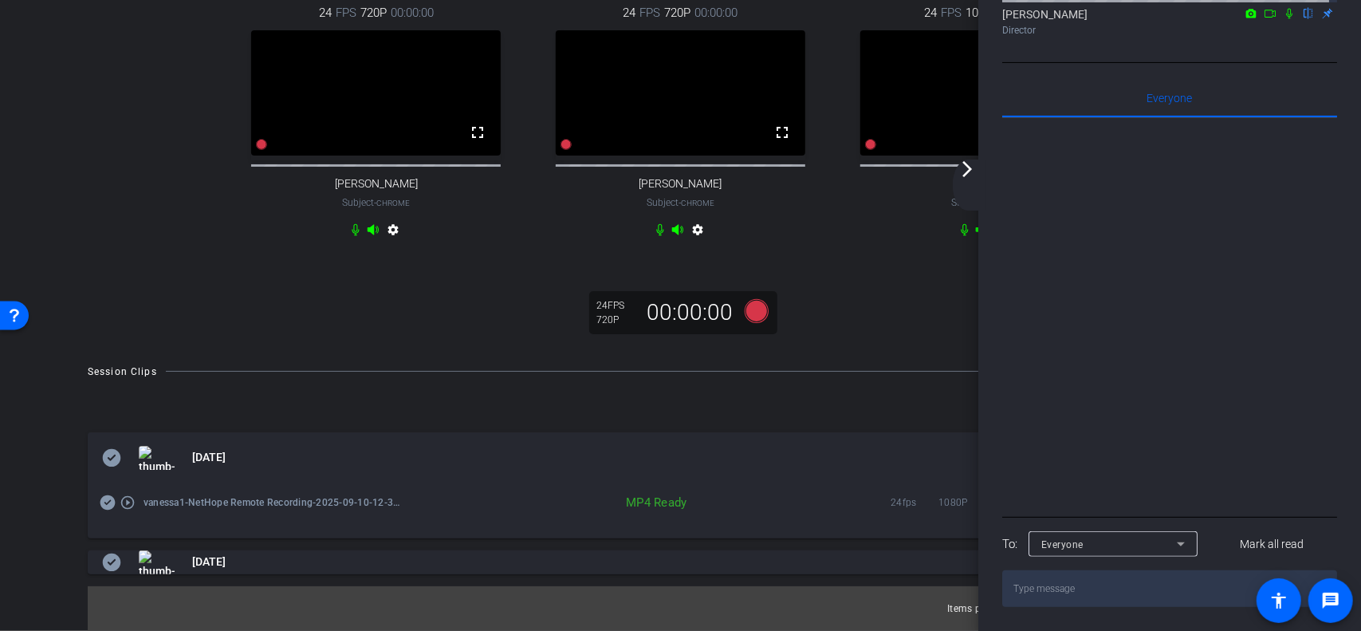
scroll to position [272, 0]
click at [1046, 593] on textarea at bounding box center [1169, 588] width 335 height 37
paste textarea "[URL][DOMAIN_NAME][PERSON_NAME].."
type textarea "[URL][DOMAIN_NAME][PERSON_NAME].."
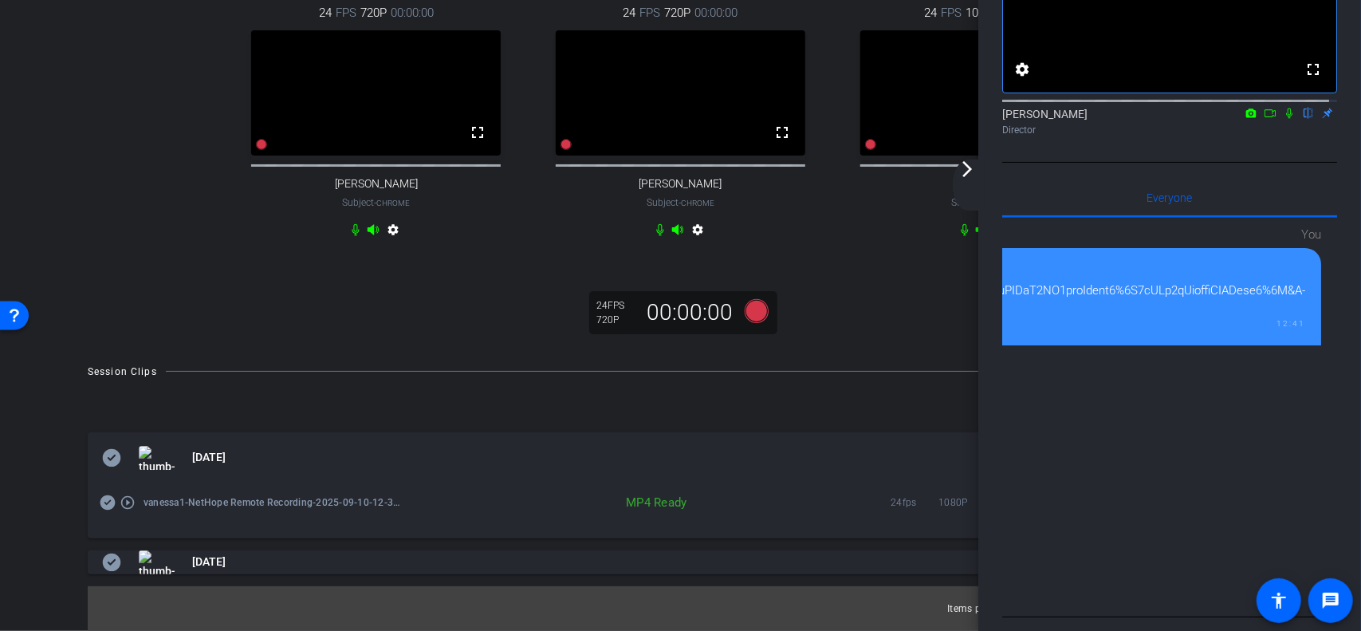
scroll to position [159, 0]
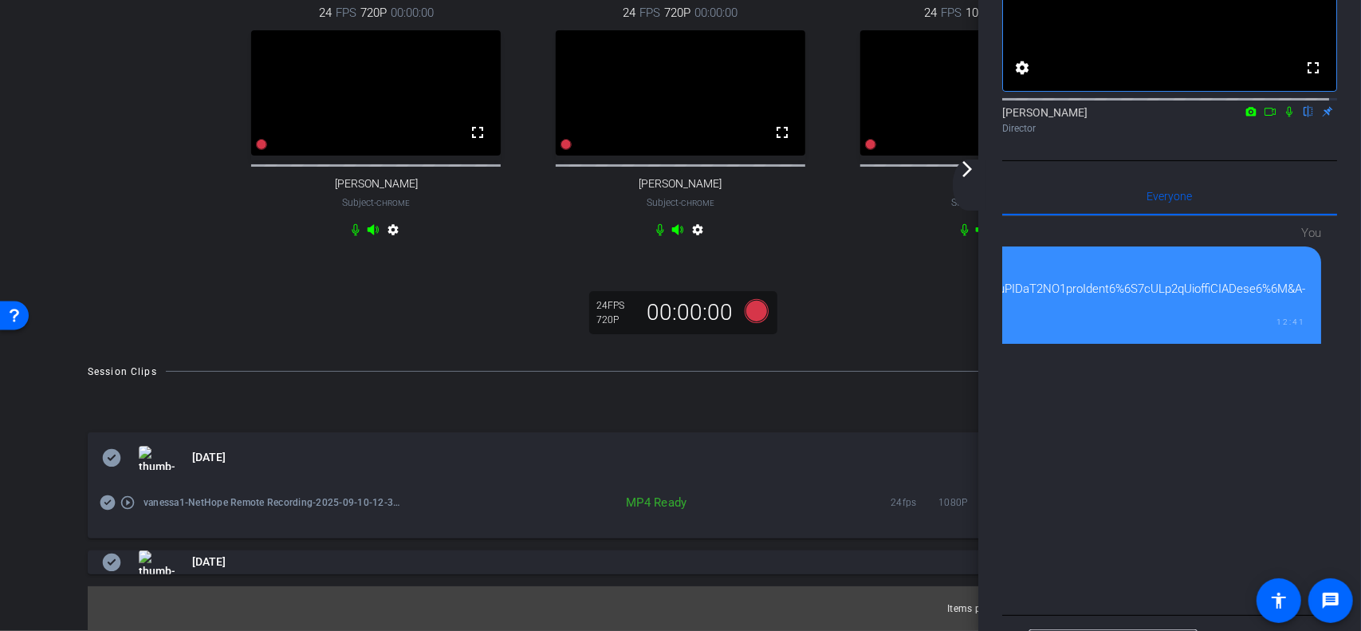
click at [1132, 409] on div "You 12:41" at bounding box center [1169, 413] width 335 height 395
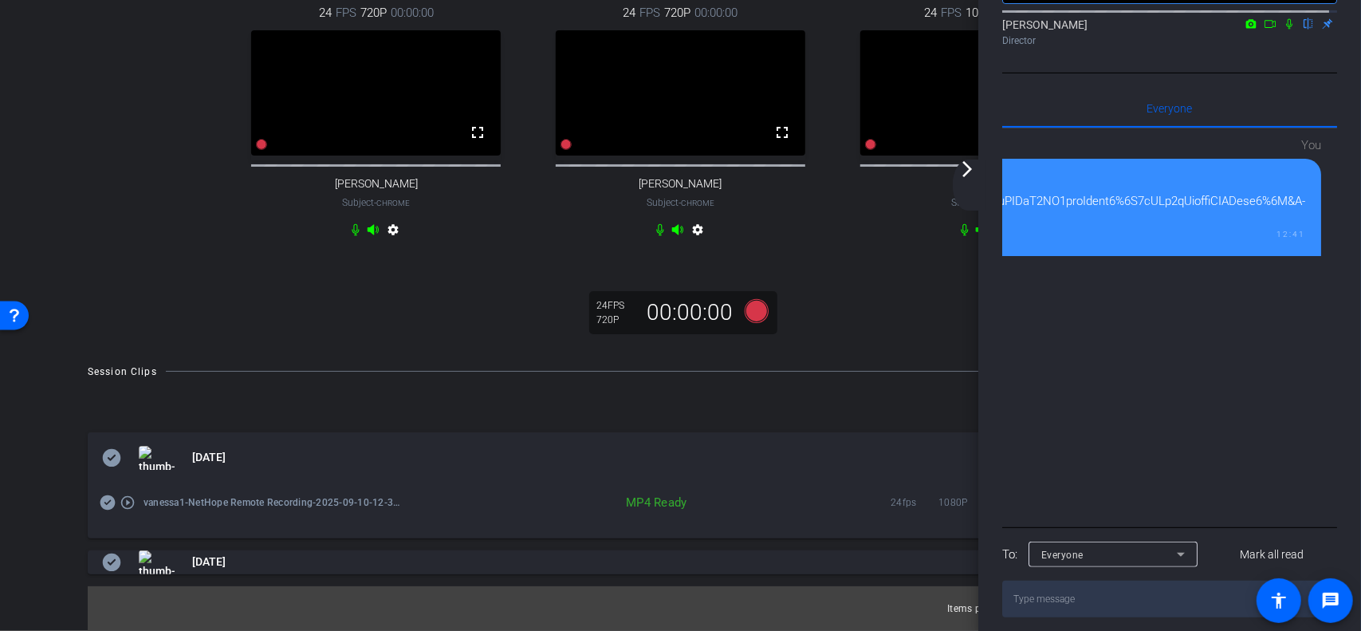
scroll to position [272, 0]
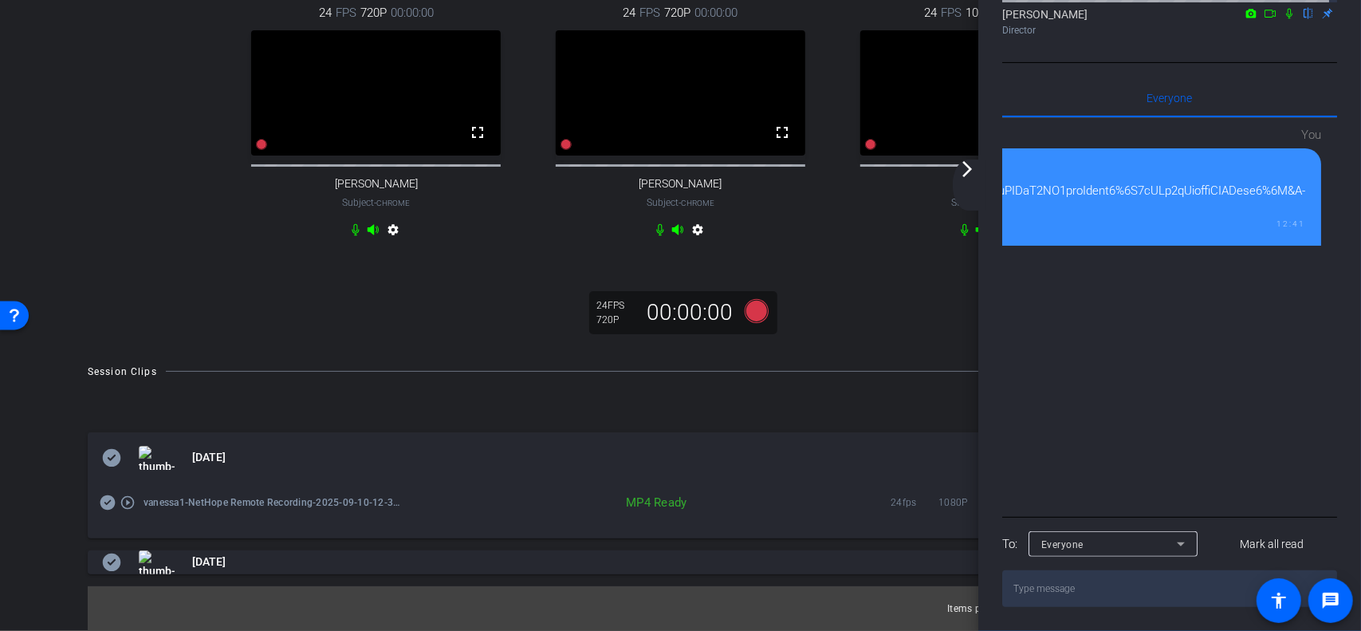
drag, startPoint x: 965, startPoint y: 167, endPoint x: 980, endPoint y: 222, distance: 57.8
click at [965, 165] on mat-icon "arrow_forward_ios" at bounding box center [967, 168] width 19 height 19
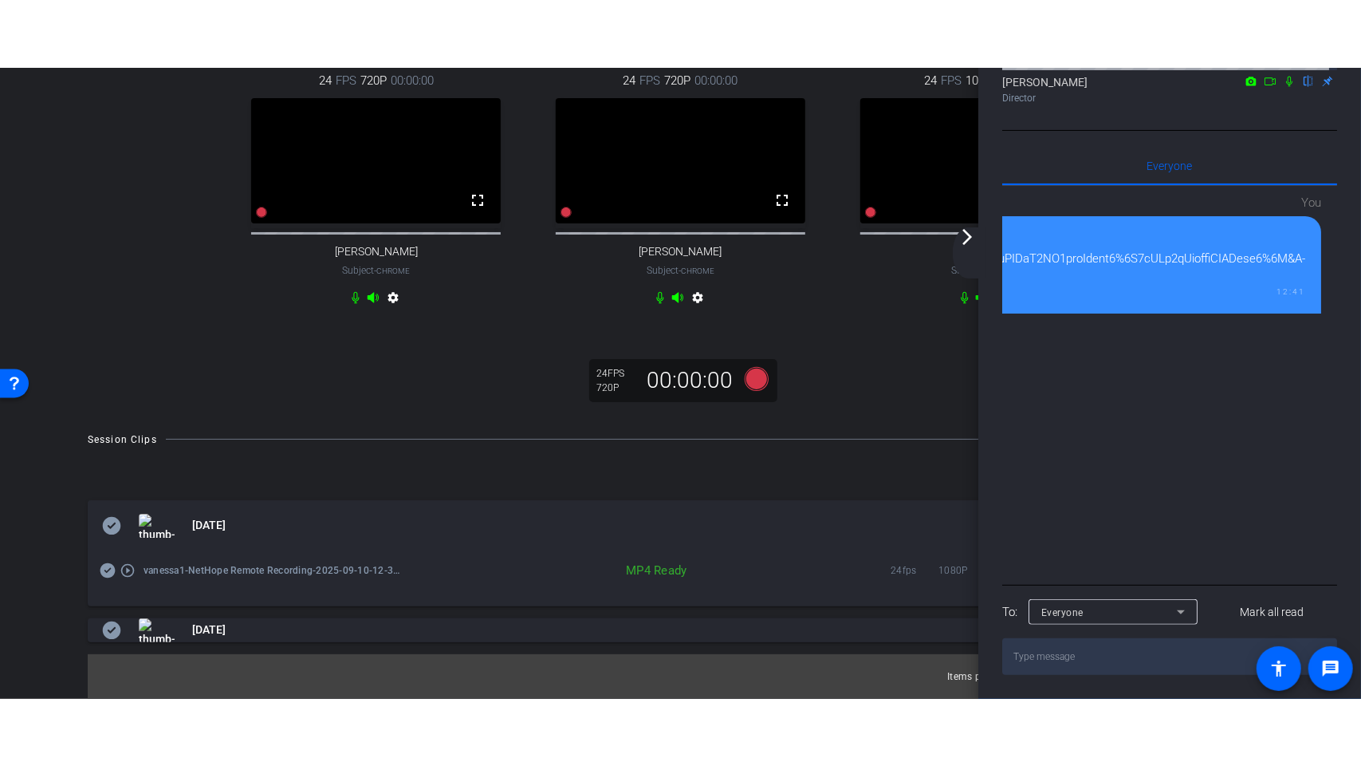
scroll to position [0, 0]
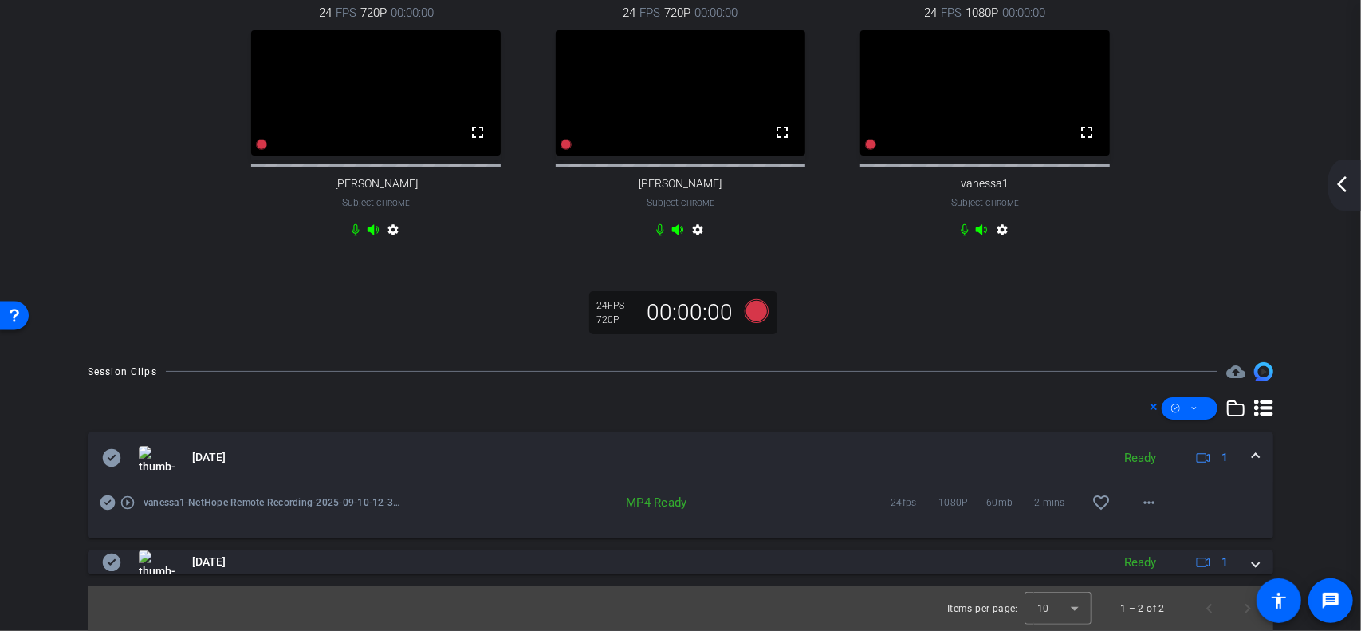
click at [129, 499] on mat-icon "play_circle_outline" at bounding box center [128, 502] width 16 height 16
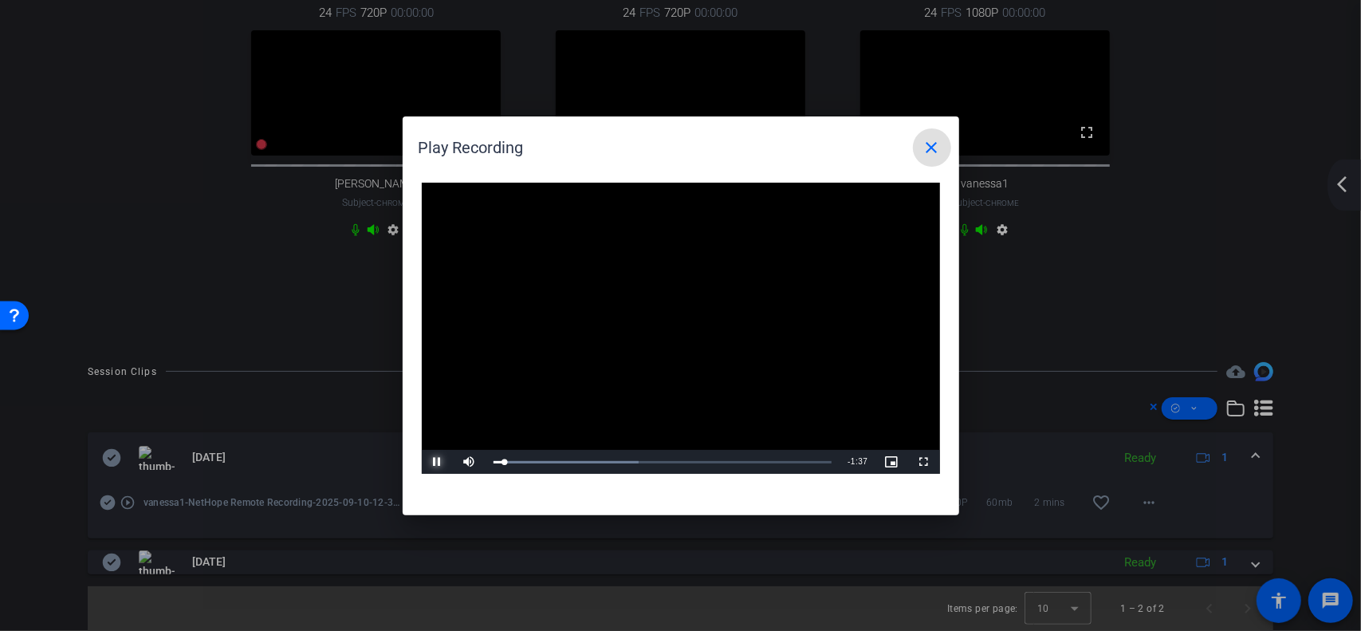
click at [436, 462] on span "Video Player" at bounding box center [438, 462] width 32 height 0
drag, startPoint x: 766, startPoint y: 120, endPoint x: 800, endPoint y: 128, distance: 35.0
click at [799, 117] on h1 "Play Recording close" at bounding box center [681, 141] width 557 height 50
drag, startPoint x: 859, startPoint y: 132, endPoint x: 878, endPoint y: 128, distance: 19.5
click at [880, 126] on h1 "Play Recording close" at bounding box center [681, 141] width 557 height 50
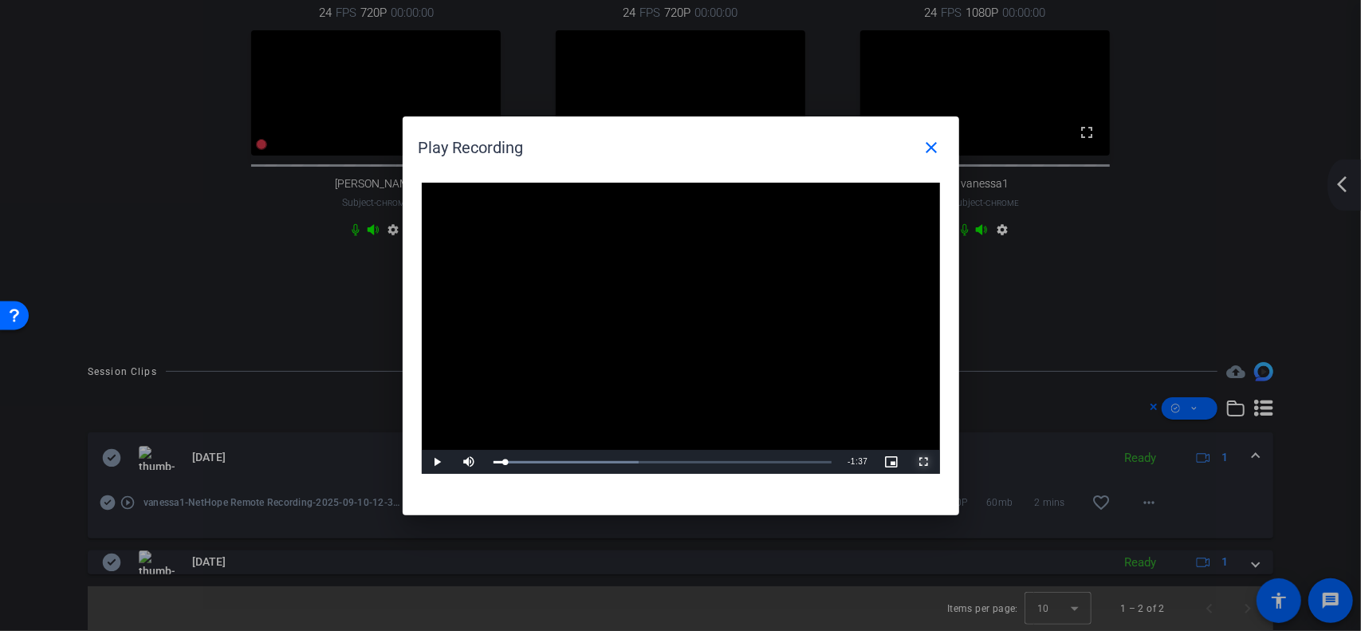
click at [923, 462] on span "Video Player" at bounding box center [924, 462] width 32 height 0
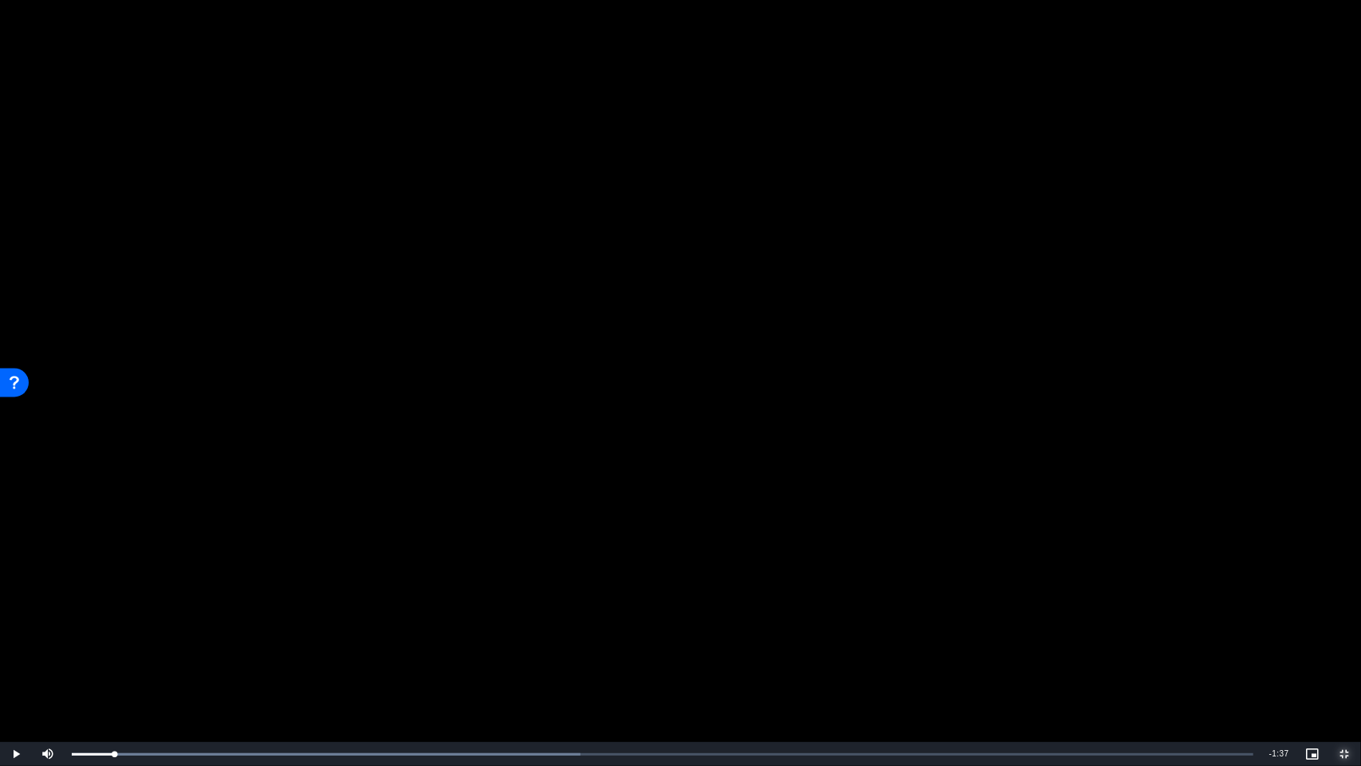
click at [1349, 630] on span "Video Player" at bounding box center [1345, 754] width 32 height 0
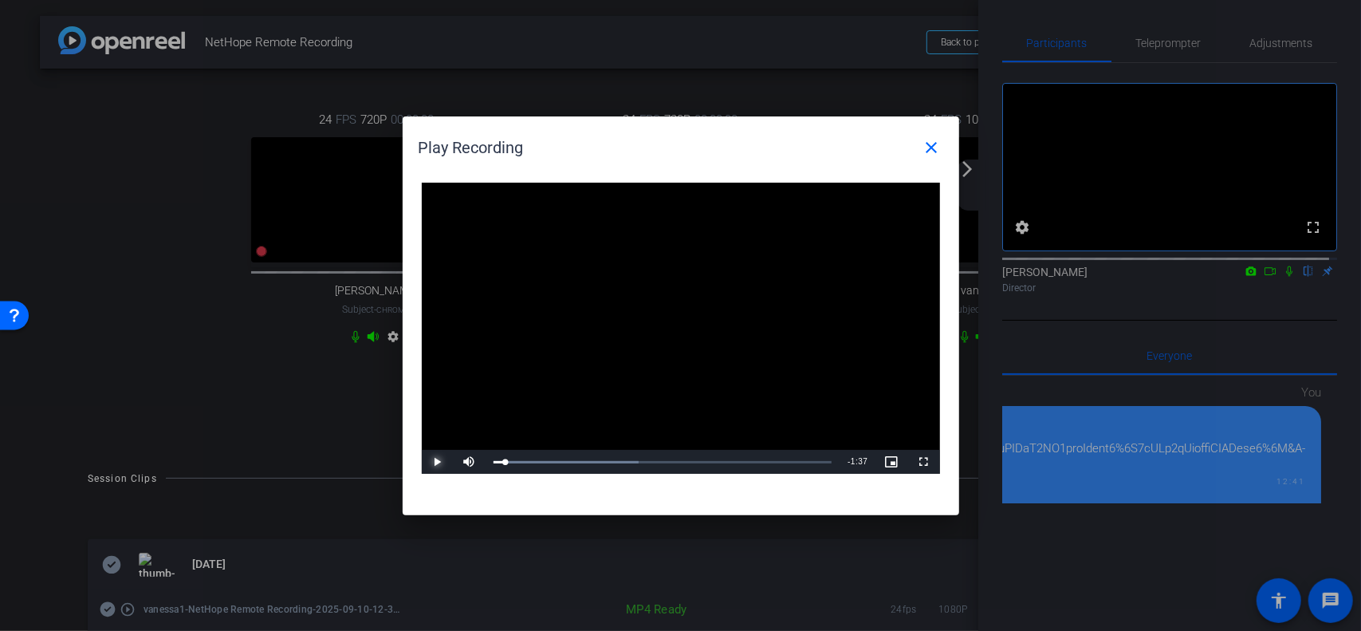
click at [434, 462] on span "Video Player" at bounding box center [438, 462] width 32 height 0
click at [435, 462] on span "Video Player" at bounding box center [438, 462] width 32 height 0
click at [931, 144] on mat-icon "close" at bounding box center [932, 147] width 19 height 19
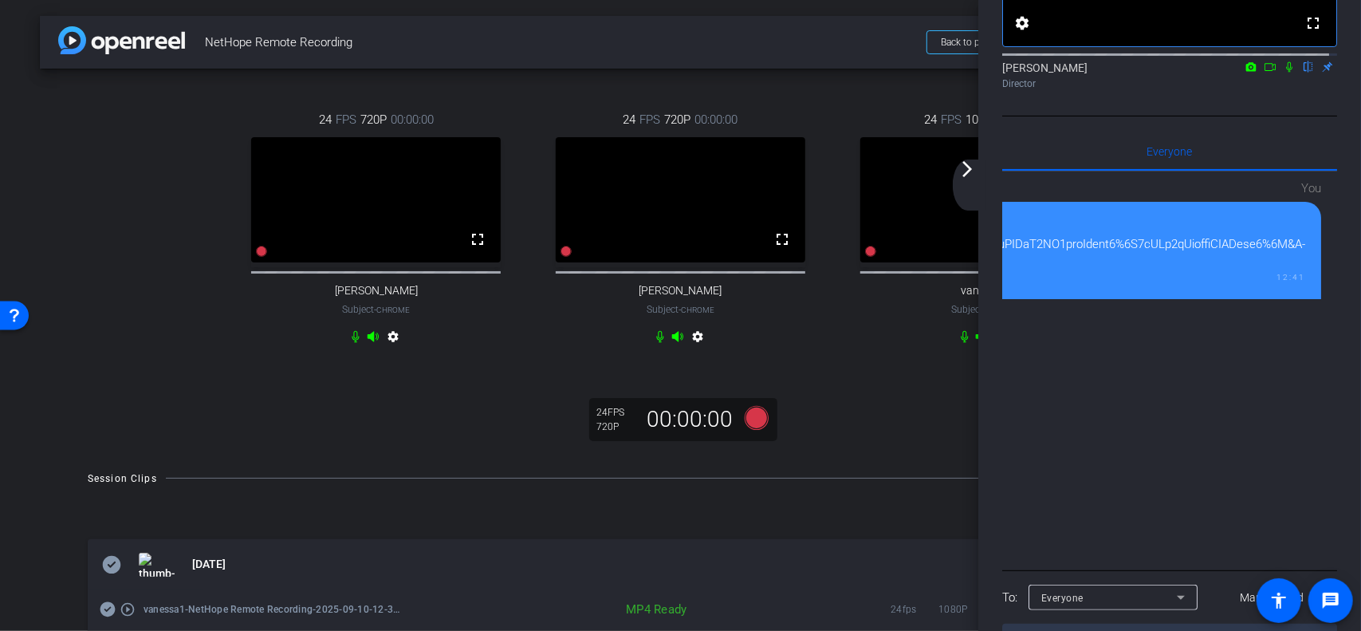
scroll to position [272, 0]
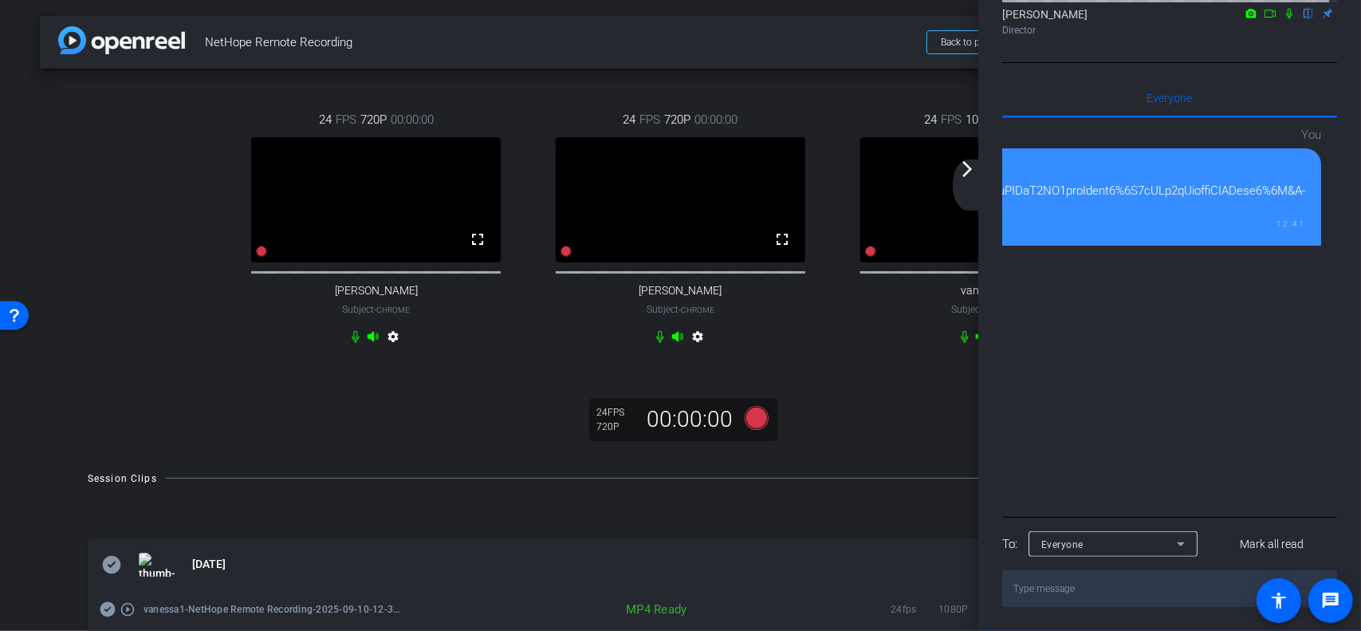
click at [968, 170] on mat-icon "arrow_forward_ios" at bounding box center [967, 168] width 19 height 19
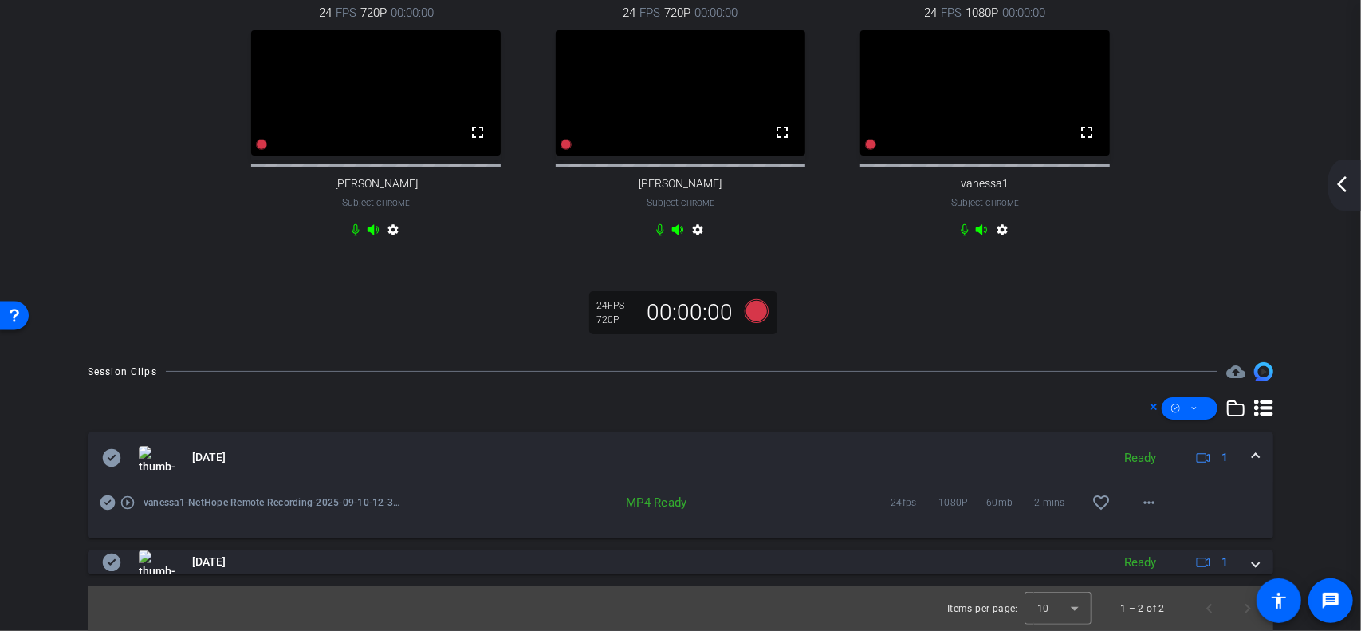
scroll to position [0, 0]
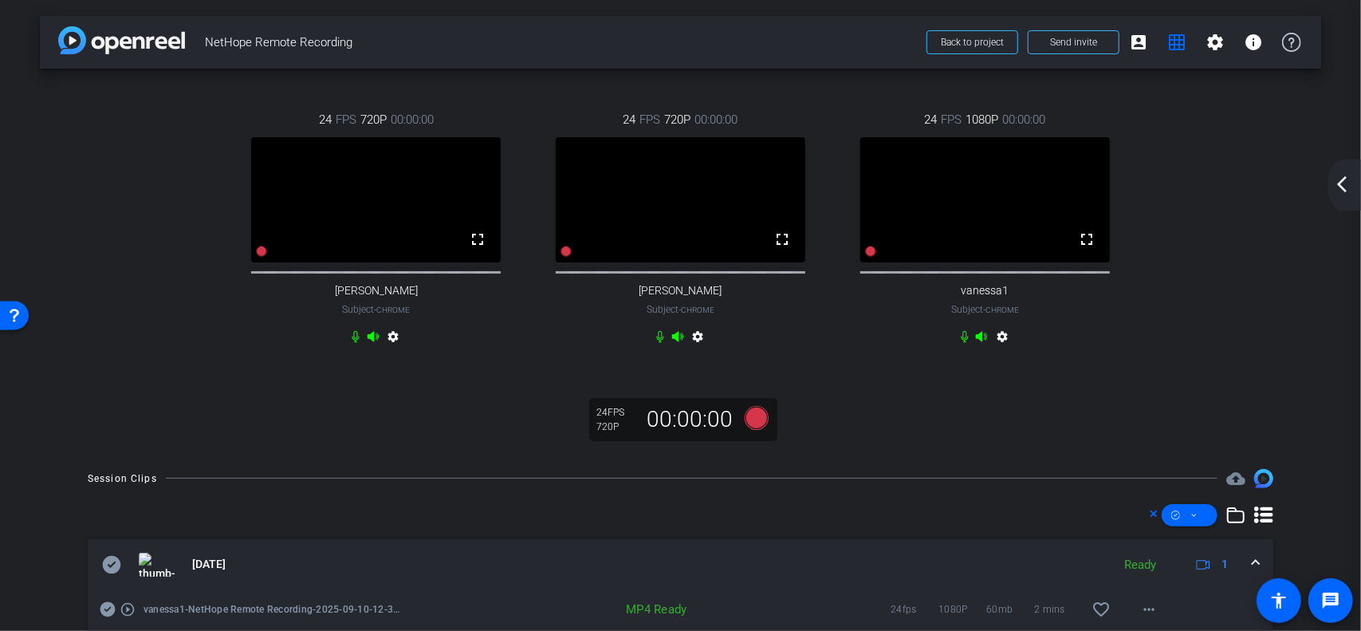
click at [1349, 178] on mat-icon "arrow_back_ios_new" at bounding box center [1342, 184] width 19 height 19
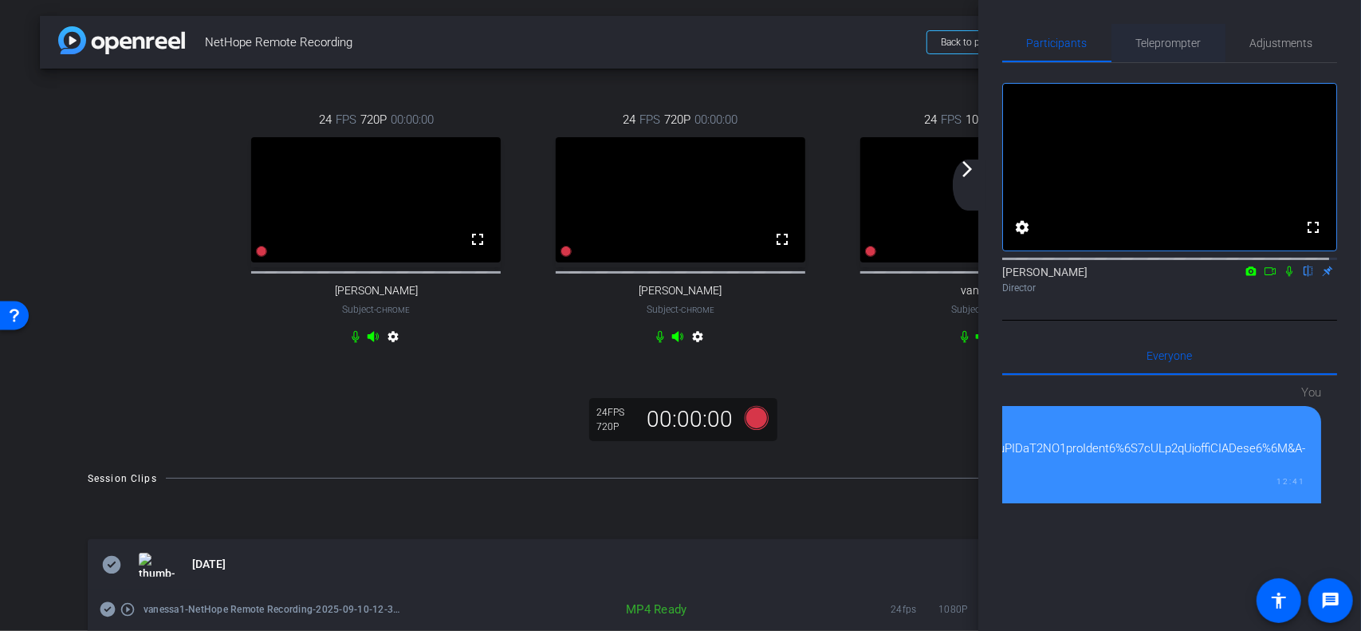
click at [1160, 44] on span "Teleprompter" at bounding box center [1168, 42] width 65 height 11
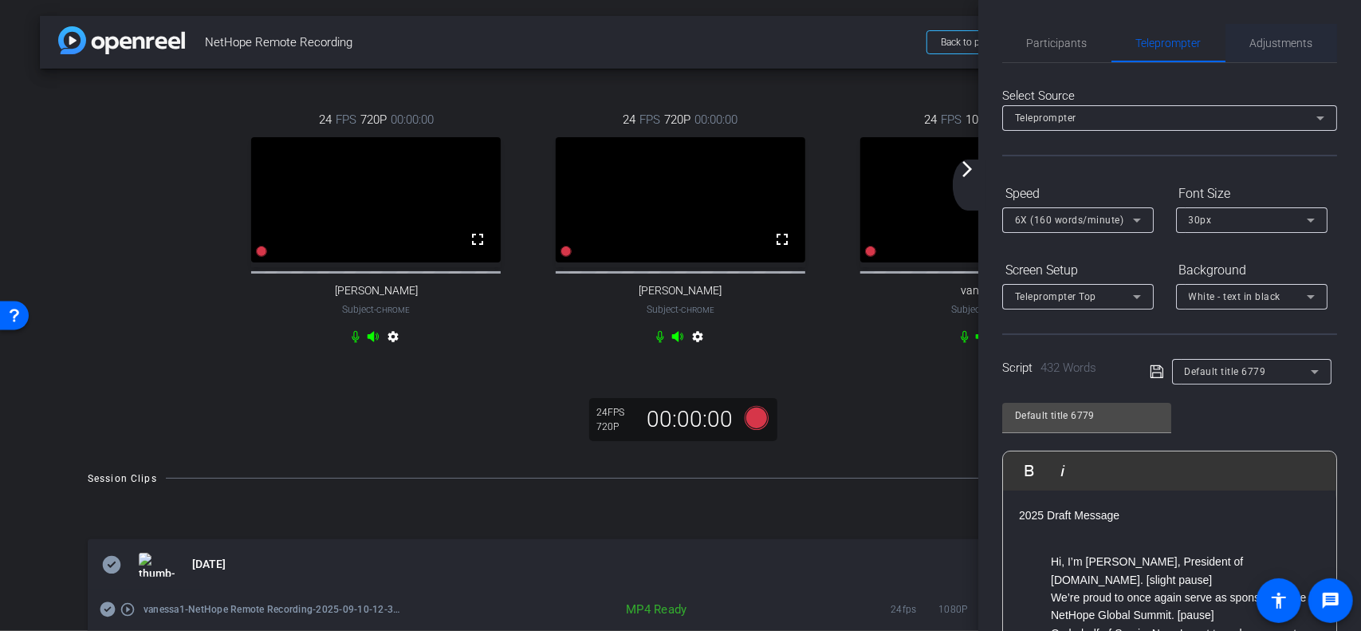
click at [1274, 44] on span "Adjustments" at bounding box center [1281, 42] width 63 height 11
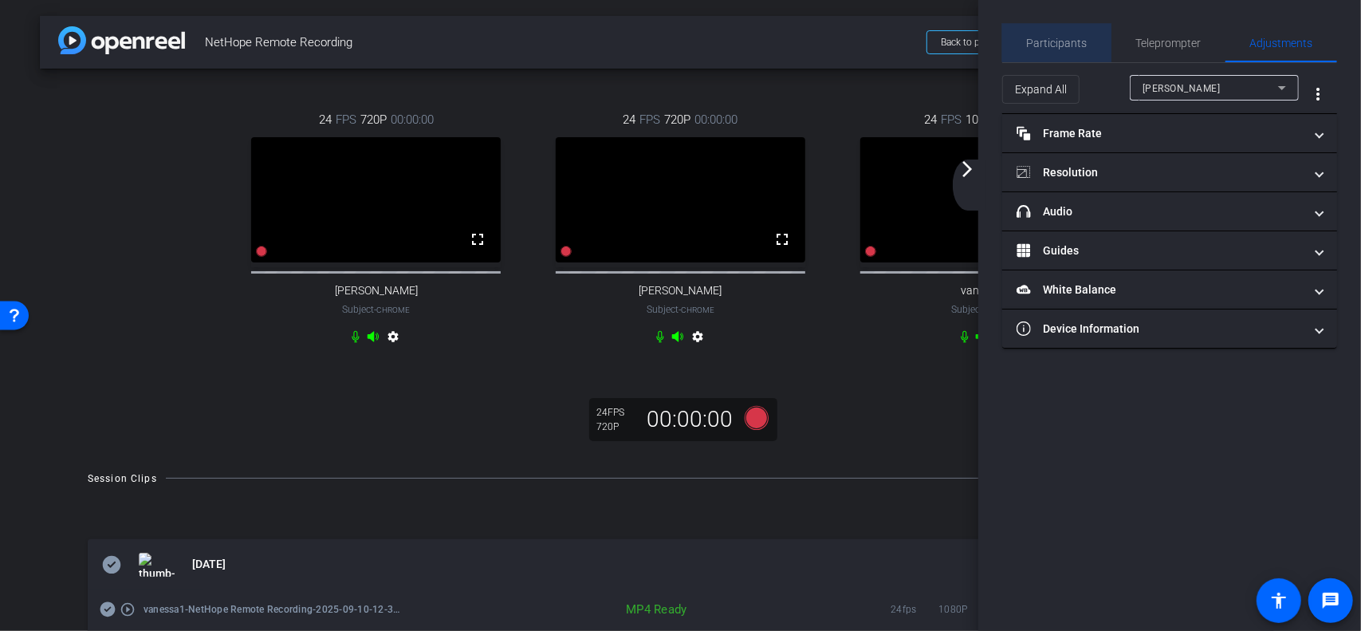
click at [1080, 38] on span "Participants" at bounding box center [1057, 42] width 61 height 11
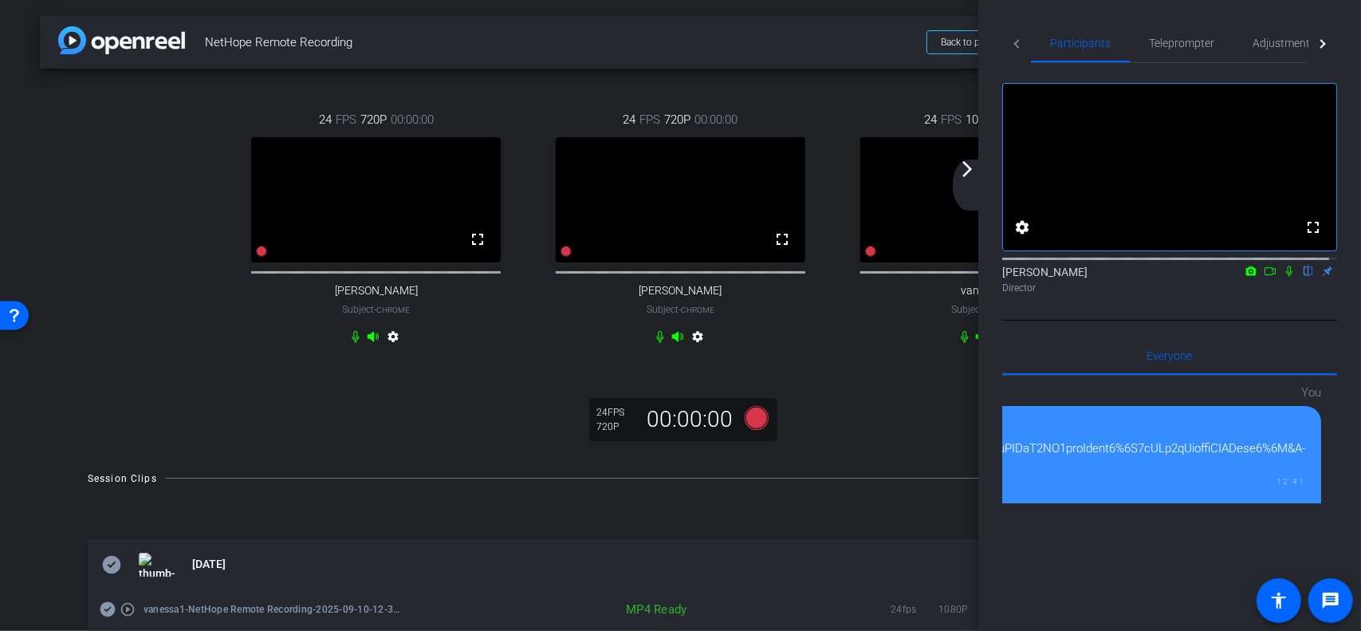
click at [969, 171] on mat-icon "arrow_forward_ios" at bounding box center [967, 168] width 19 height 19
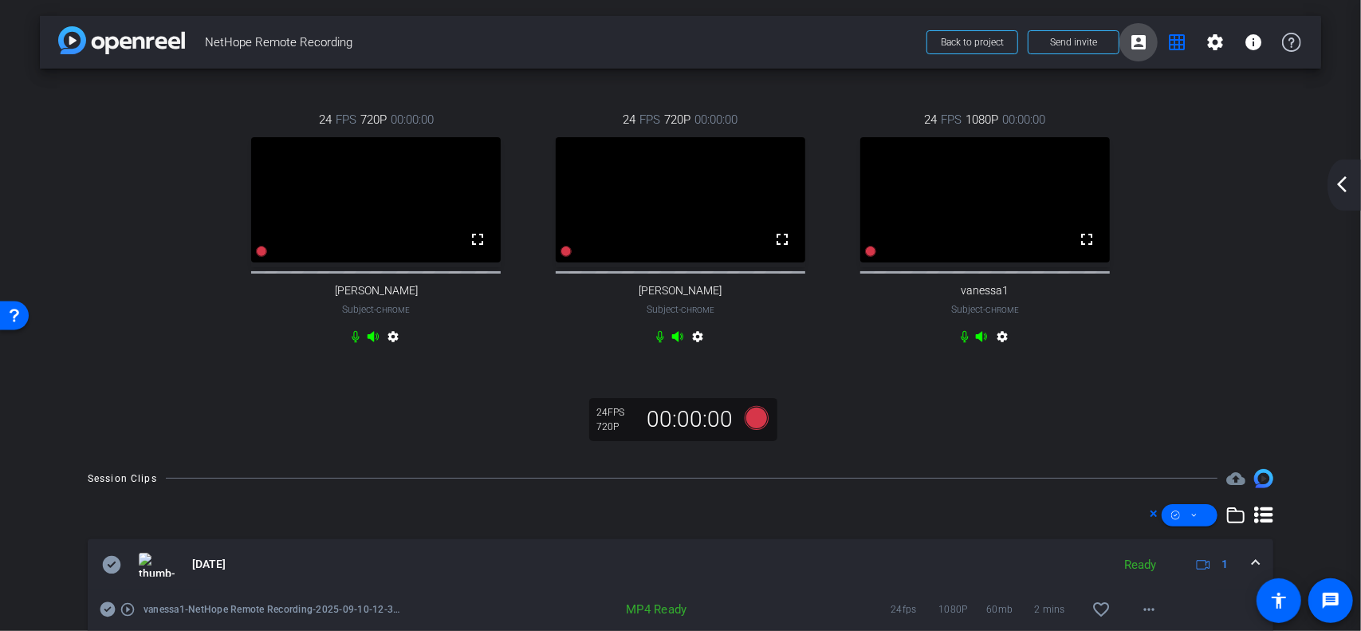
click at [1136, 39] on mat-icon "account_box" at bounding box center [1138, 42] width 19 height 19
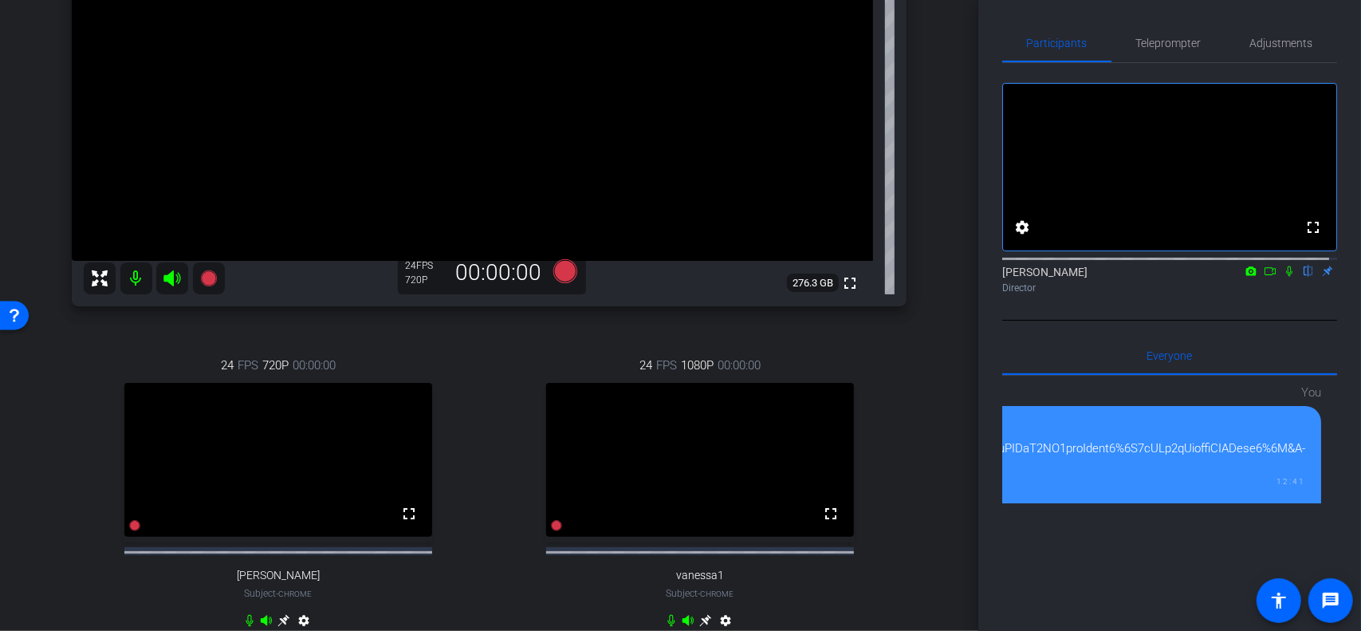
scroll to position [606, 0]
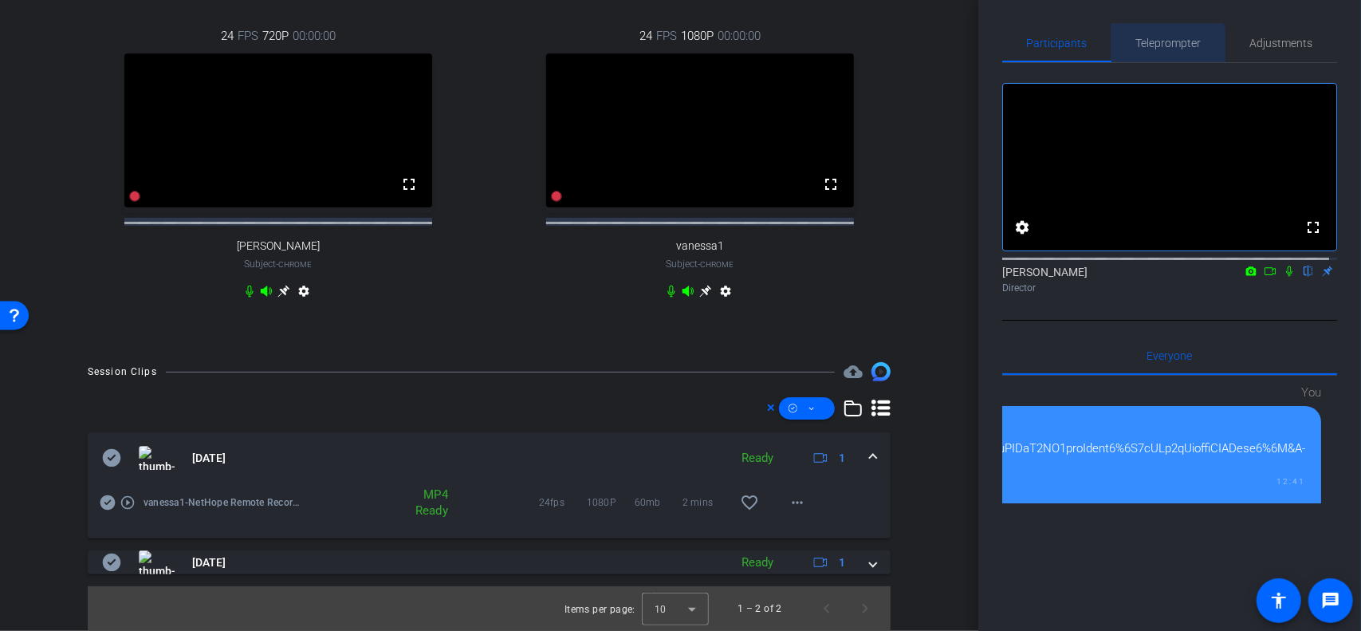
click at [1165, 46] on span "Teleprompter" at bounding box center [1168, 42] width 65 height 11
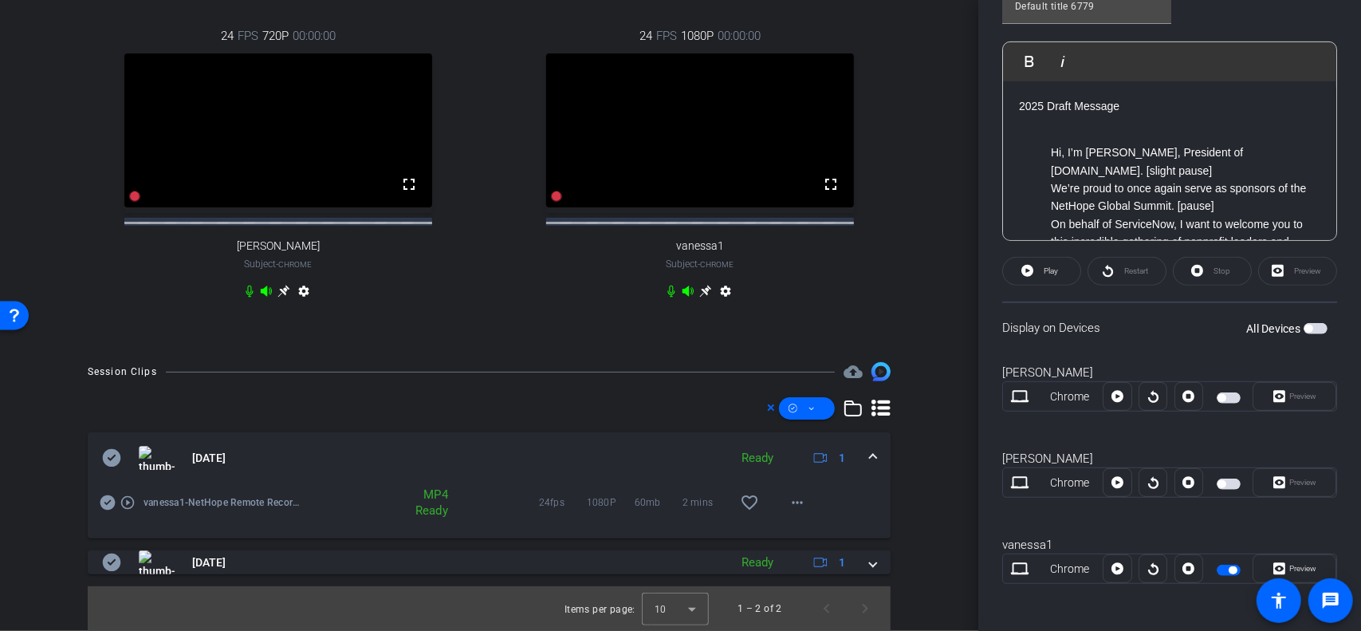
scroll to position [410, 0]
click at [908, 435] on div "Session Clips cloud_upload [DATE] Ready 1 play_circle_outline vanessa1-NetHope …" at bounding box center [489, 496] width 899 height 269
click at [788, 494] on mat-icon "more_horiz" at bounding box center [797, 502] width 19 height 19
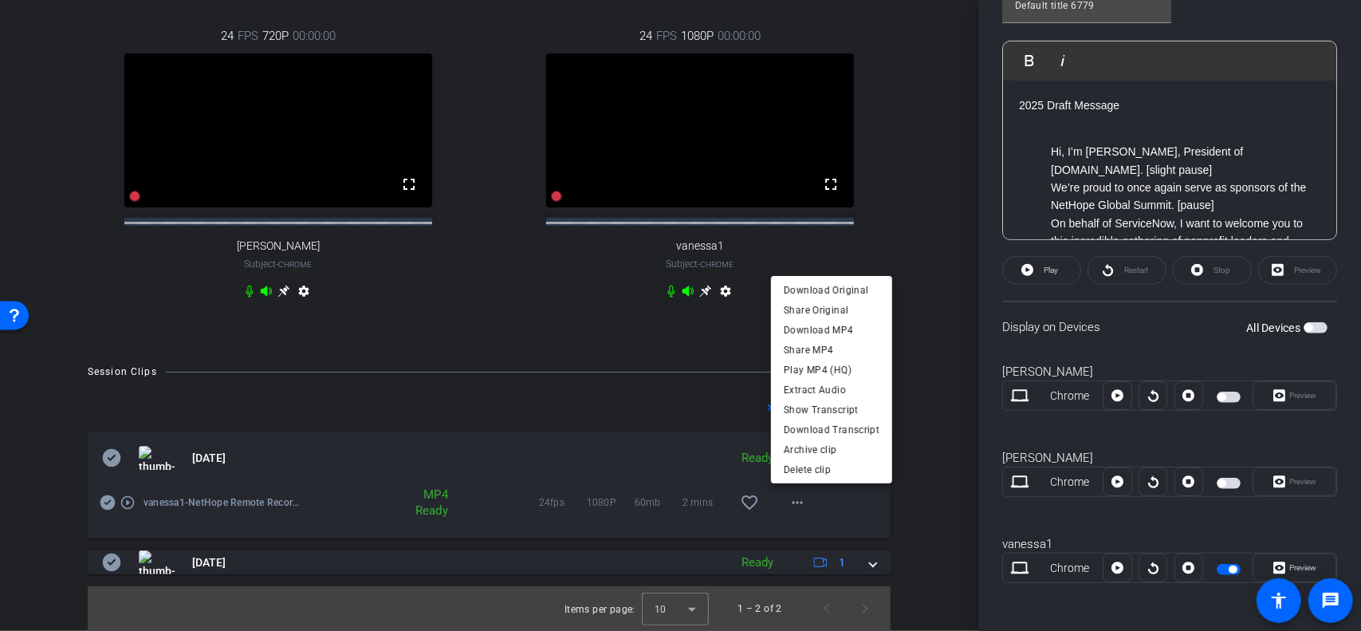
click at [837, 510] on div at bounding box center [680, 315] width 1361 height 631
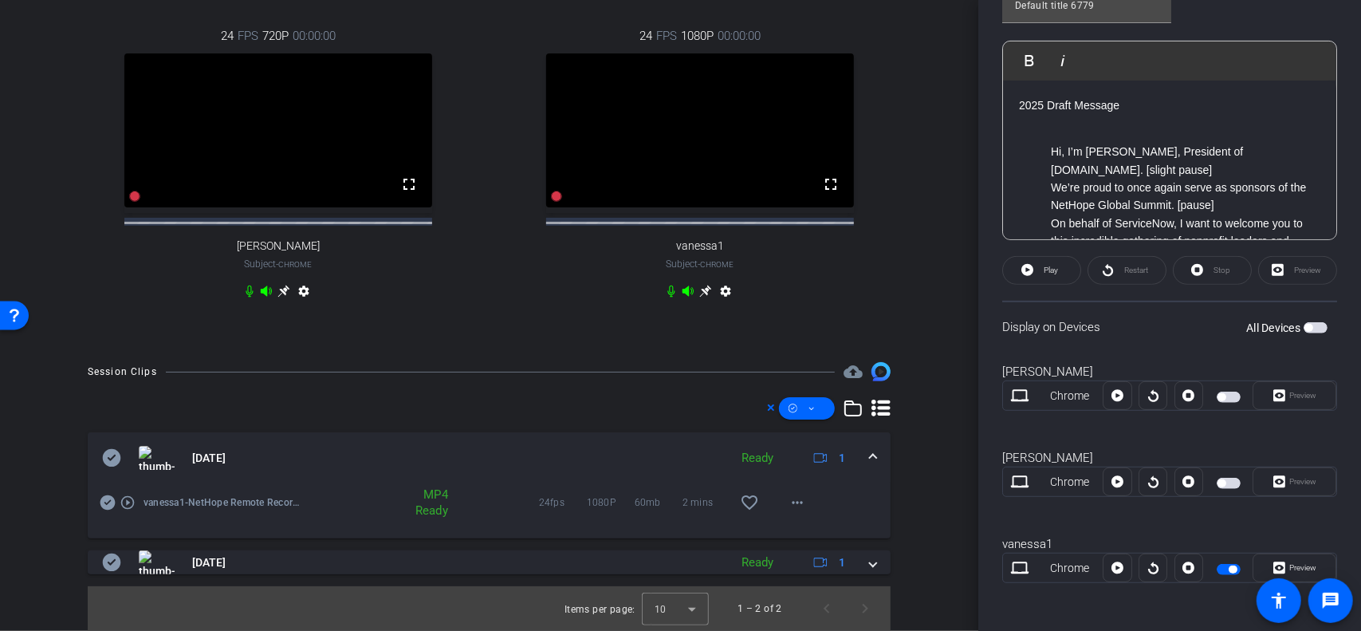
click at [913, 470] on div "Session Clips cloud_upload [DATE] Ready 1 play_circle_outline vanessa1-NetHope …" at bounding box center [489, 496] width 899 height 269
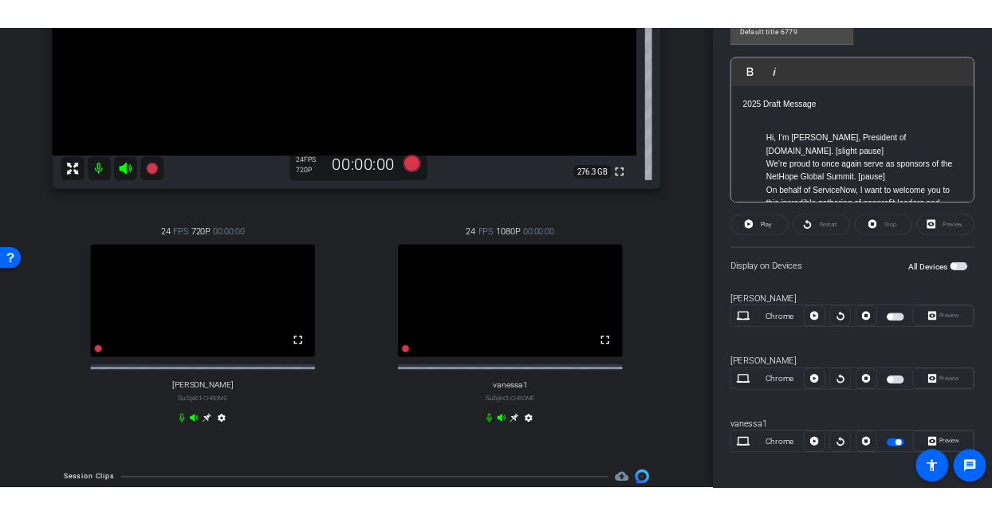
scroll to position [606, 0]
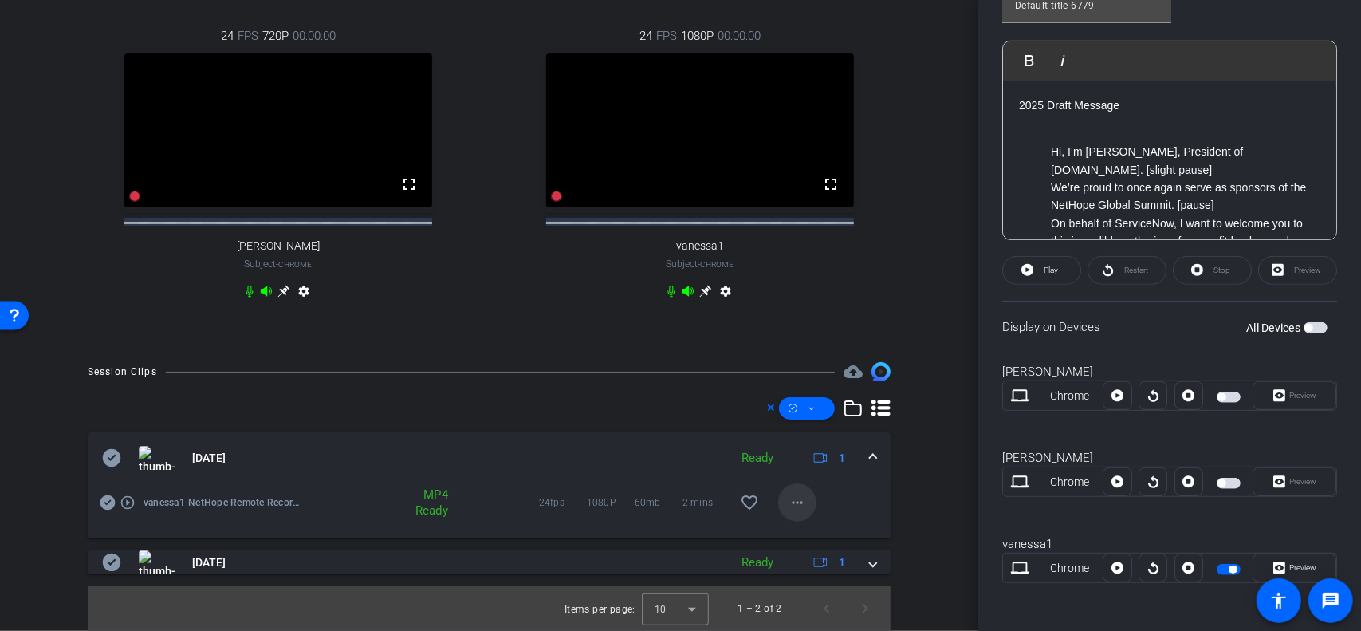
click at [796, 500] on mat-icon "more_horiz" at bounding box center [797, 502] width 19 height 19
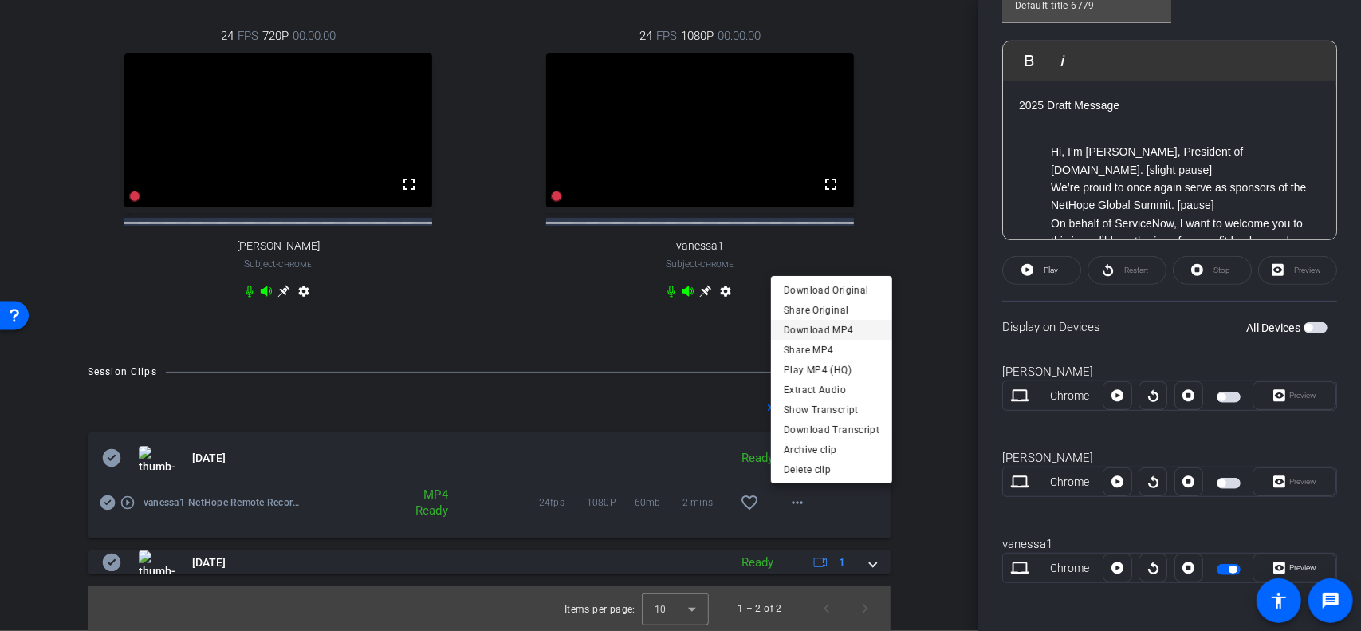
click at [809, 328] on span "Download MP4" at bounding box center [832, 330] width 96 height 19
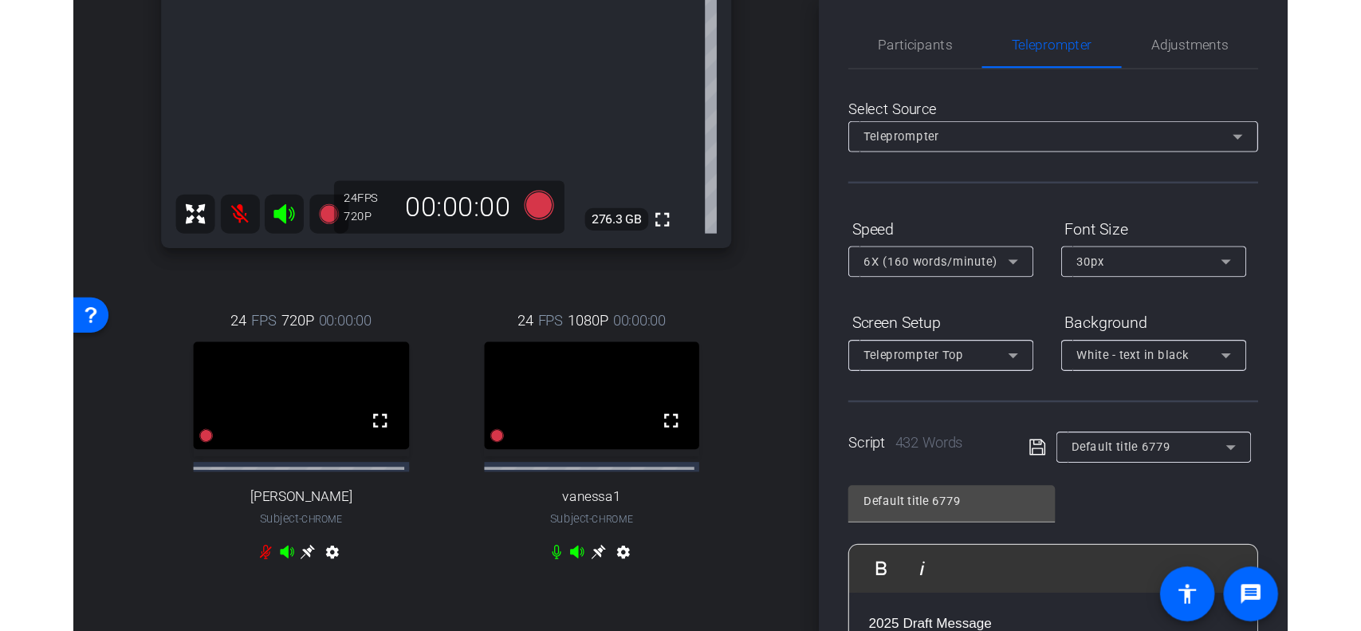
scroll to position [0, 0]
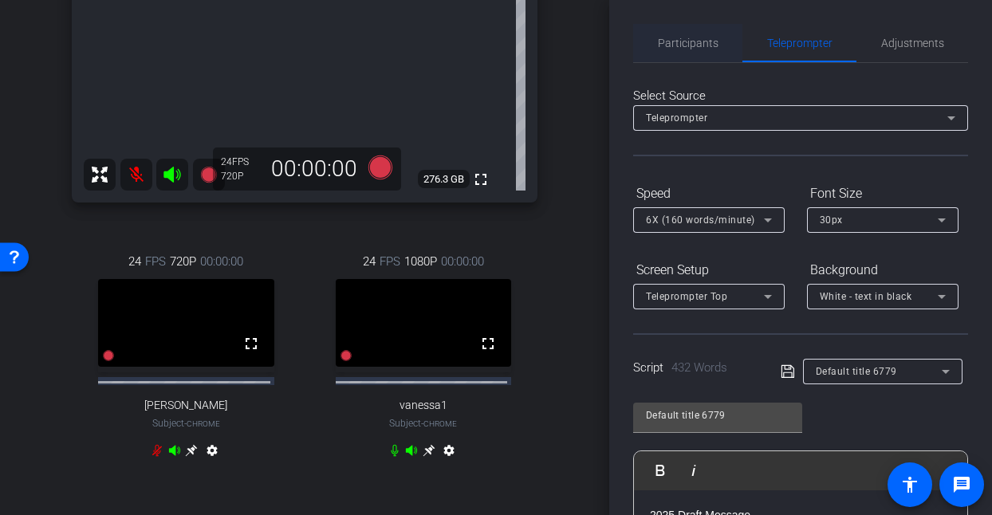
click at [691, 38] on span "Participants" at bounding box center [688, 42] width 61 height 11
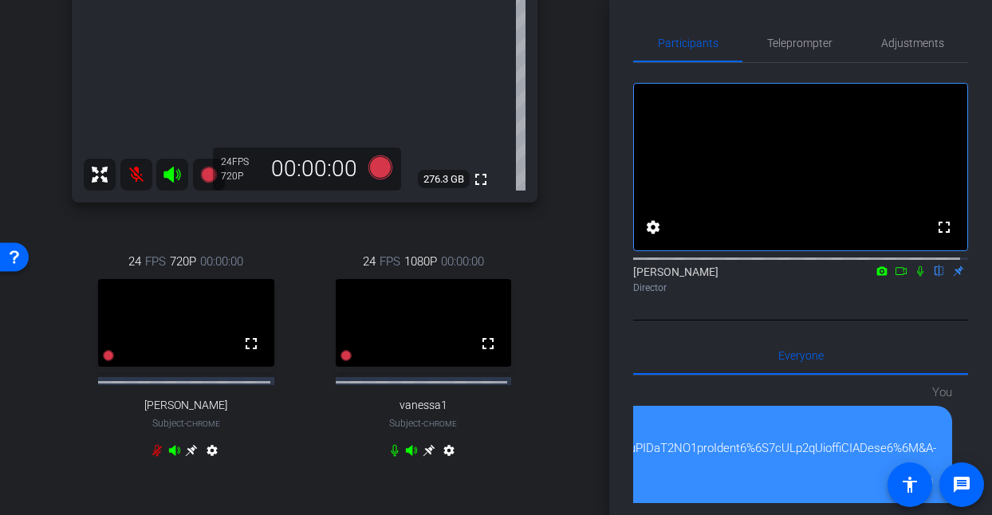
click at [556, 177] on div "[PERSON_NAME] Chrome info ROOM ID: 438851536 fullscreen settings 276.3 GB 24 FP…" at bounding box center [305, 104] width 530 height 804
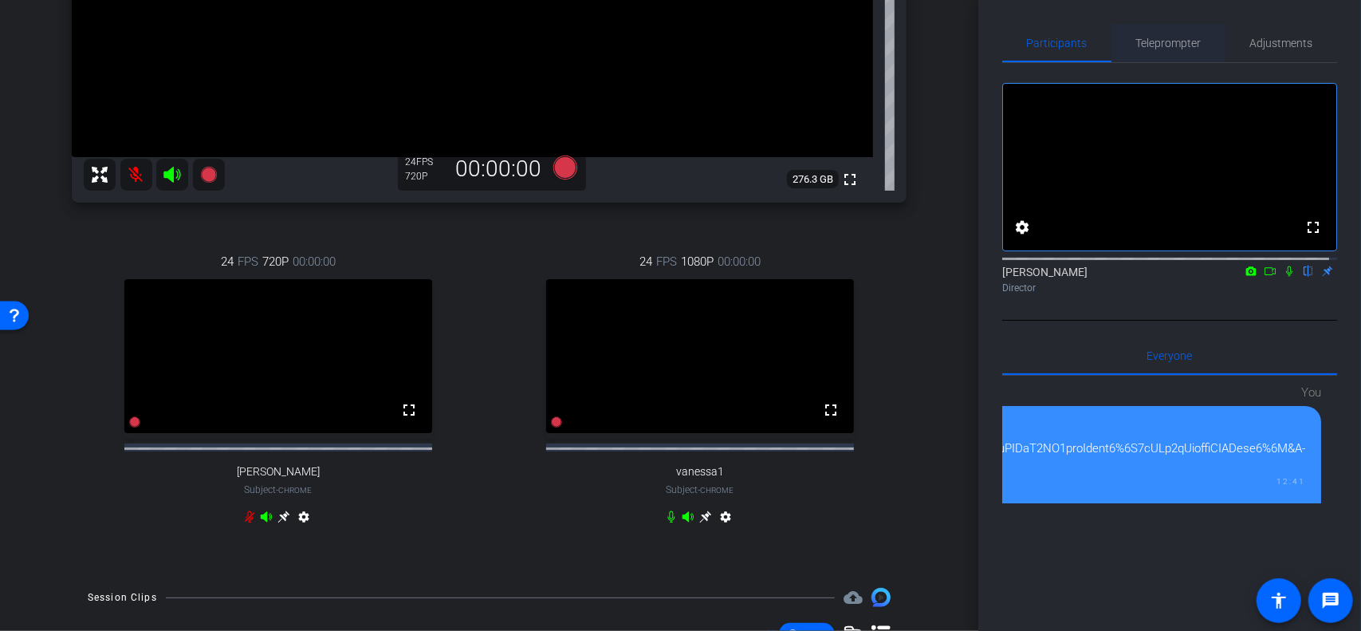
click at [1161, 44] on span "Teleprompter" at bounding box center [1168, 42] width 65 height 11
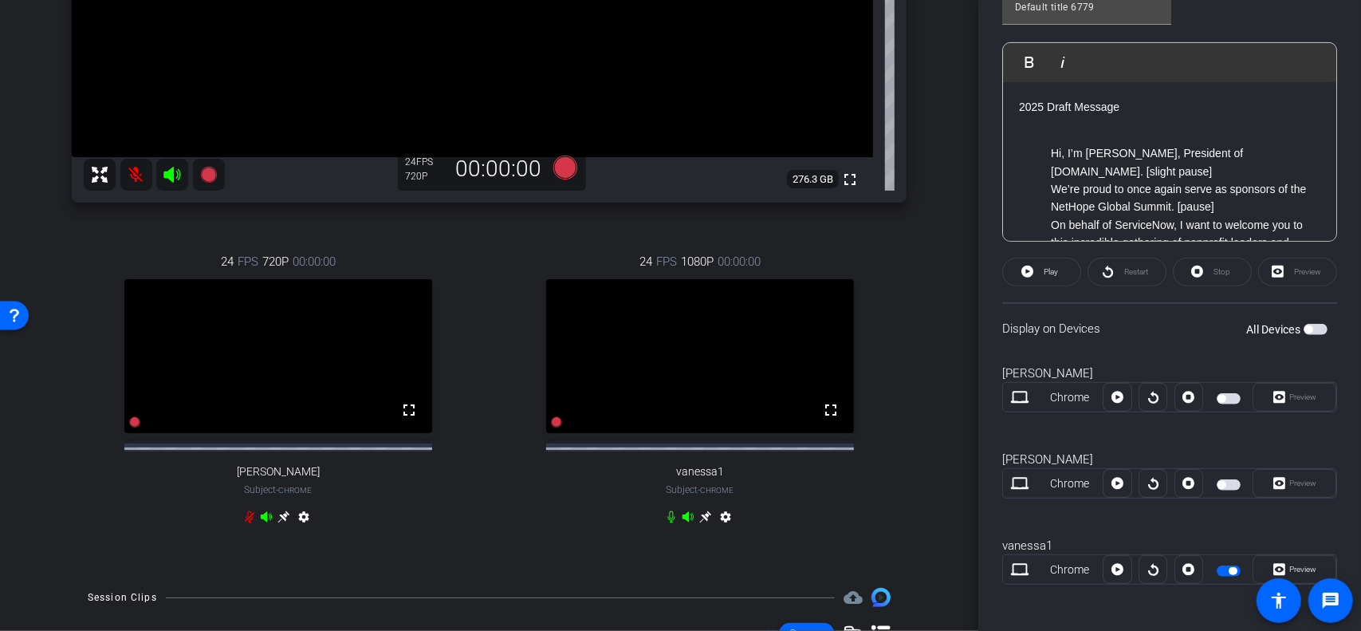
scroll to position [410, 0]
click at [1183, 565] on div at bounding box center [1189, 567] width 29 height 29
click at [551, 427] on icon at bounding box center [556, 421] width 11 height 11
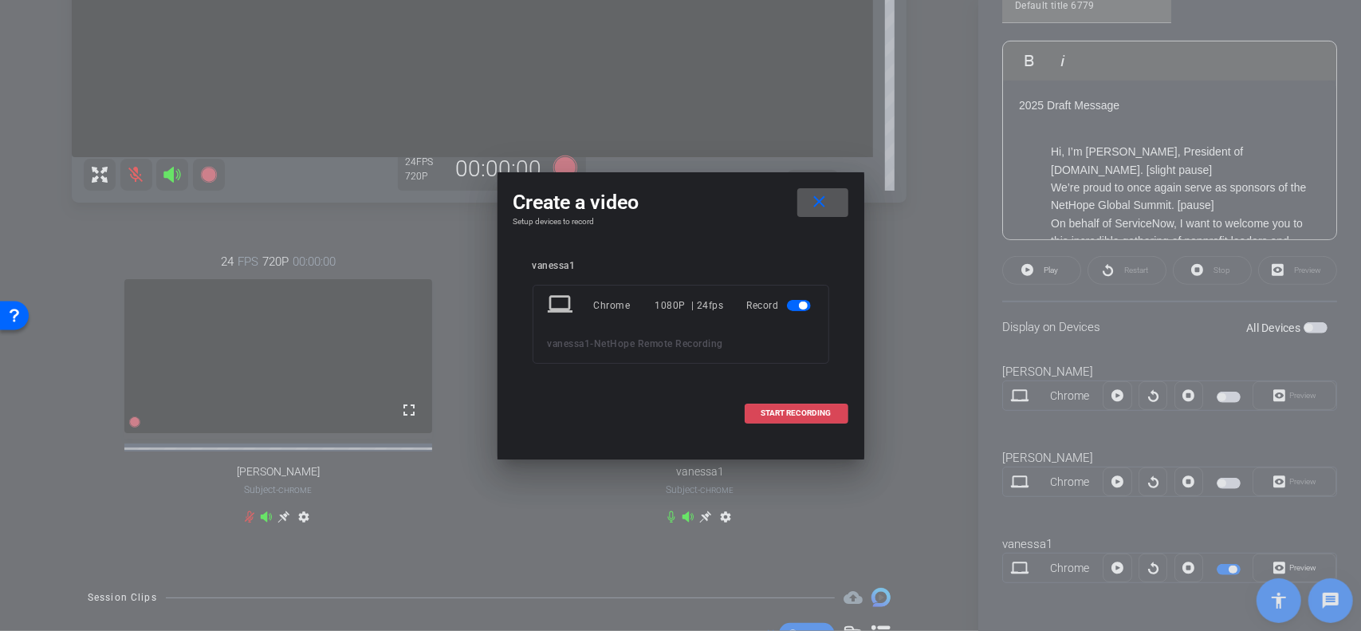
click at [789, 412] on span "START RECORDING" at bounding box center [797, 413] width 70 height 8
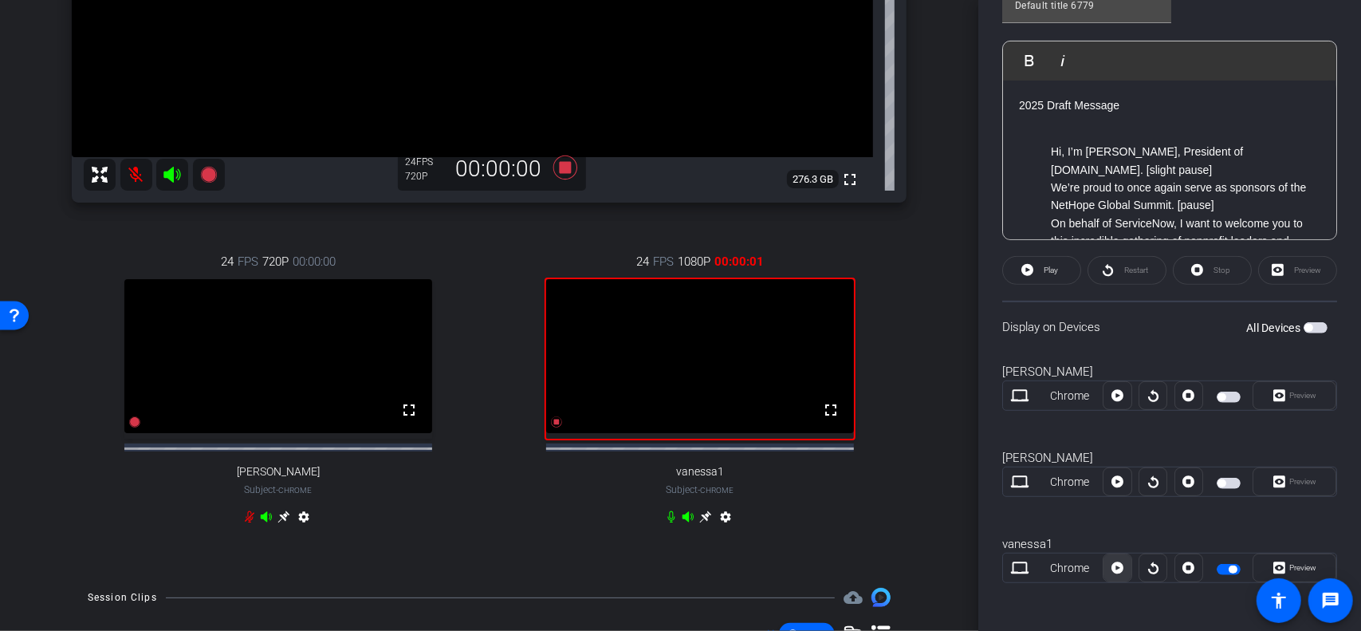
click at [1116, 564] on icon at bounding box center [1118, 568] width 12 height 12
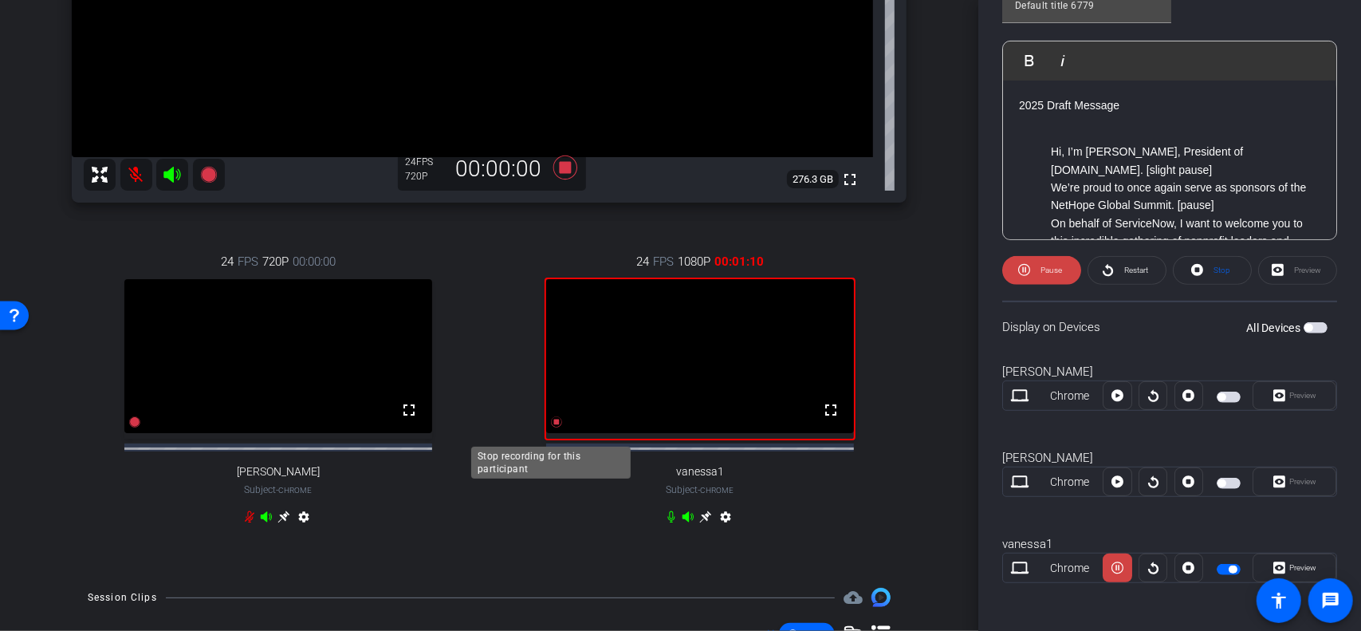
click at [551, 427] on icon at bounding box center [556, 421] width 11 height 11
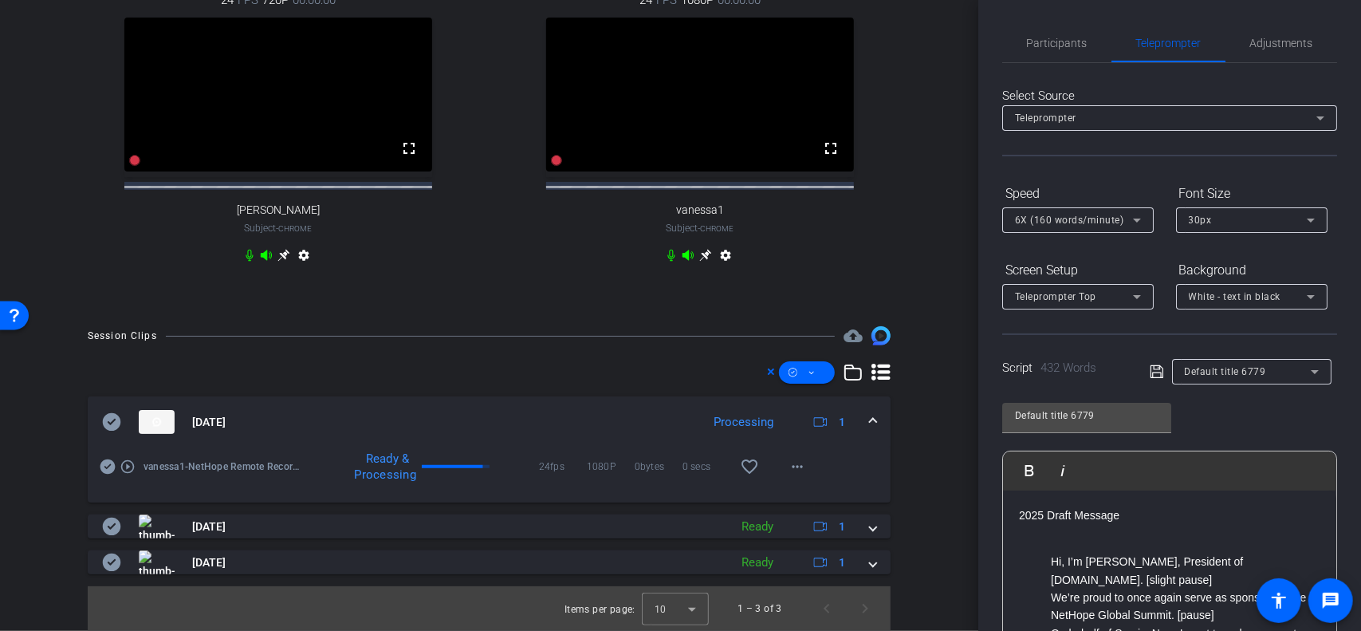
scroll to position [562, 0]
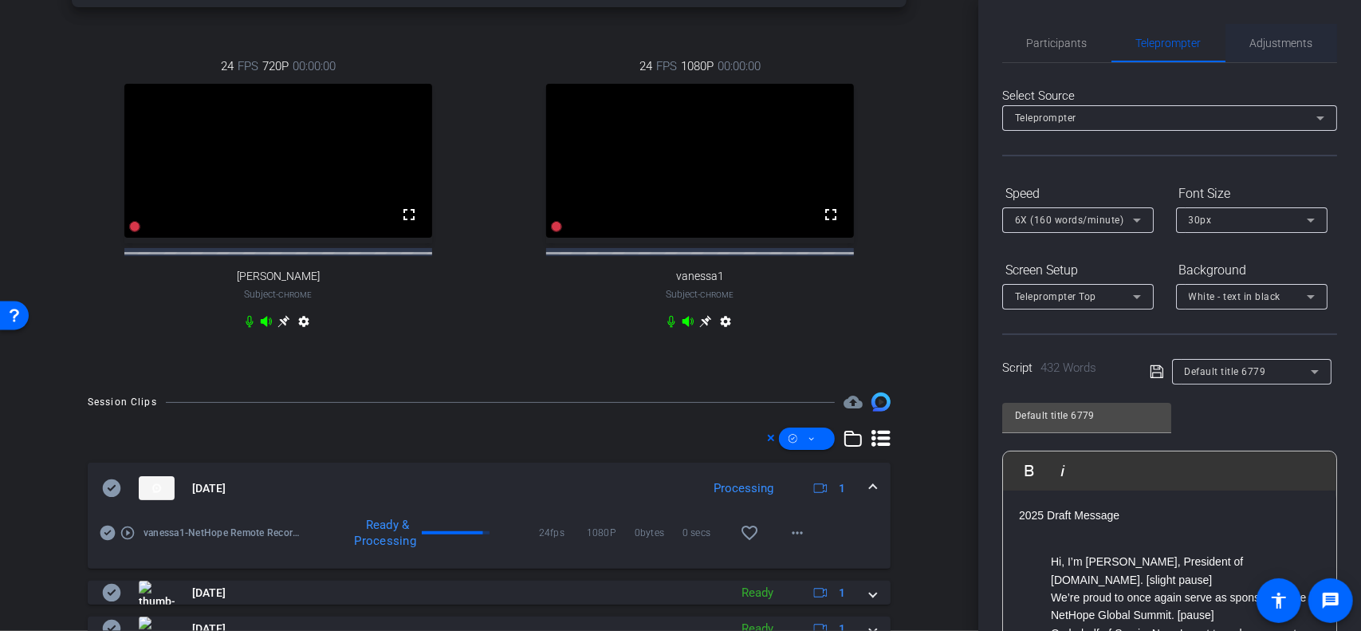
click at [1285, 35] on span "Adjustments" at bounding box center [1281, 43] width 63 height 38
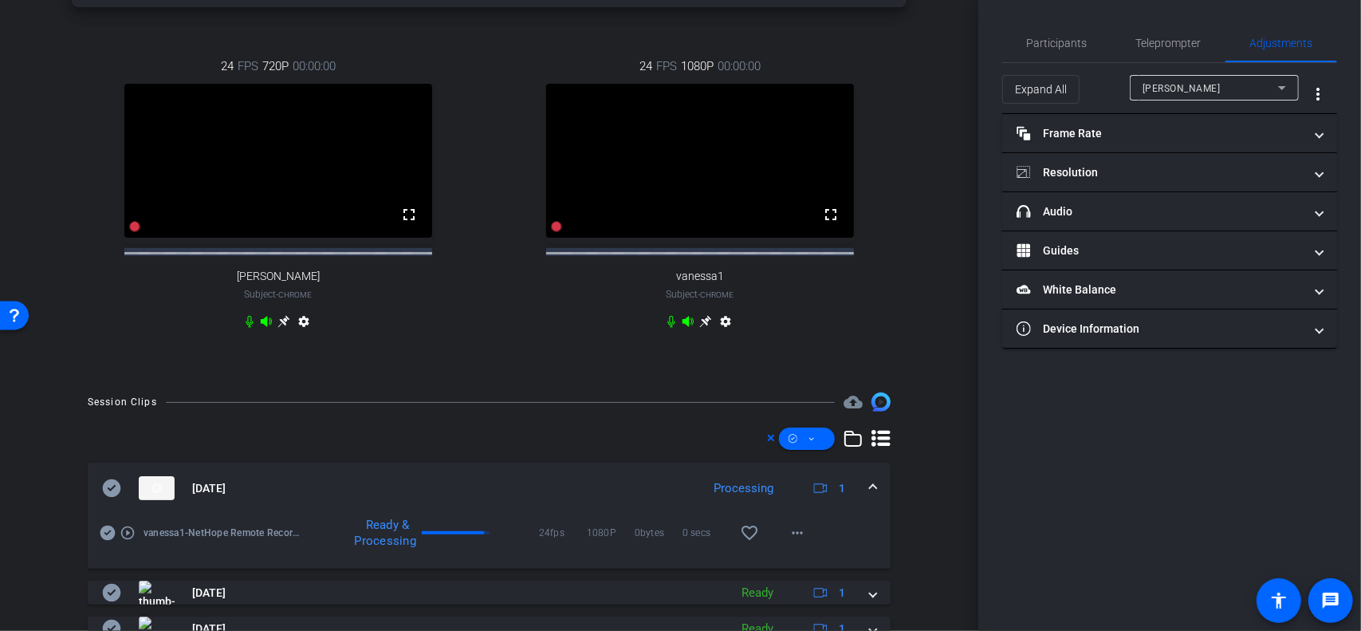
click at [1206, 93] on div "[PERSON_NAME]" at bounding box center [1211, 88] width 136 height 20
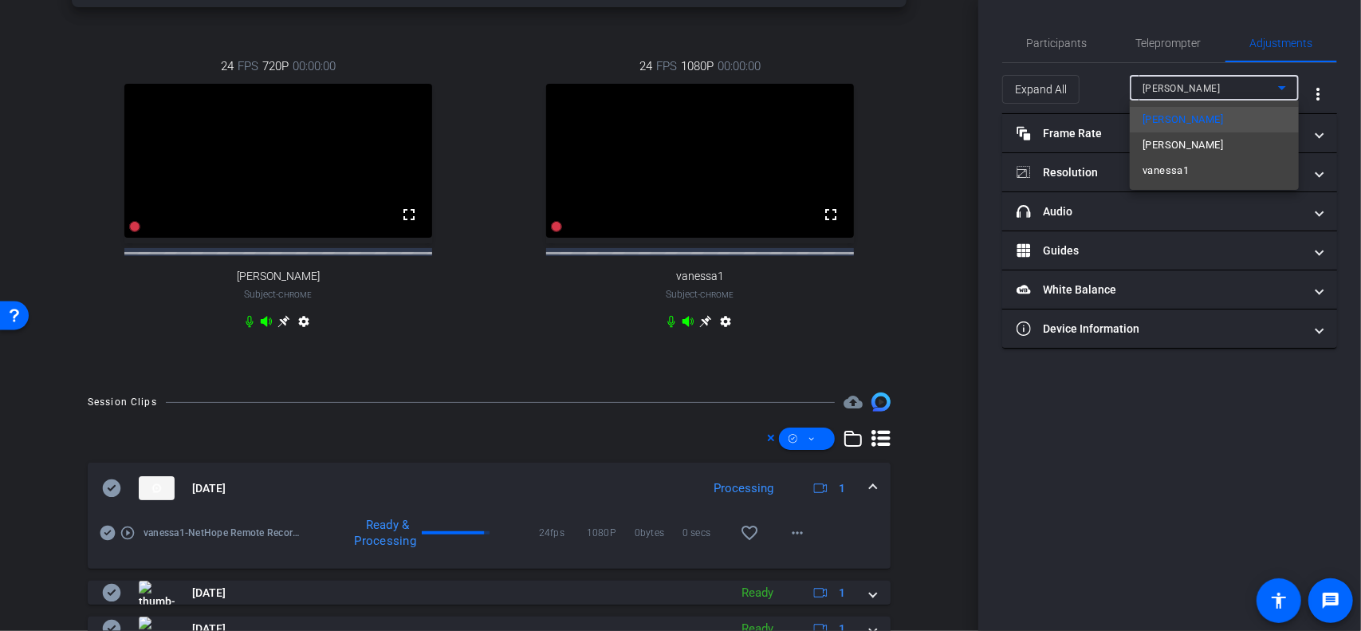
click at [1182, 178] on span "vanessa1" at bounding box center [1166, 170] width 46 height 19
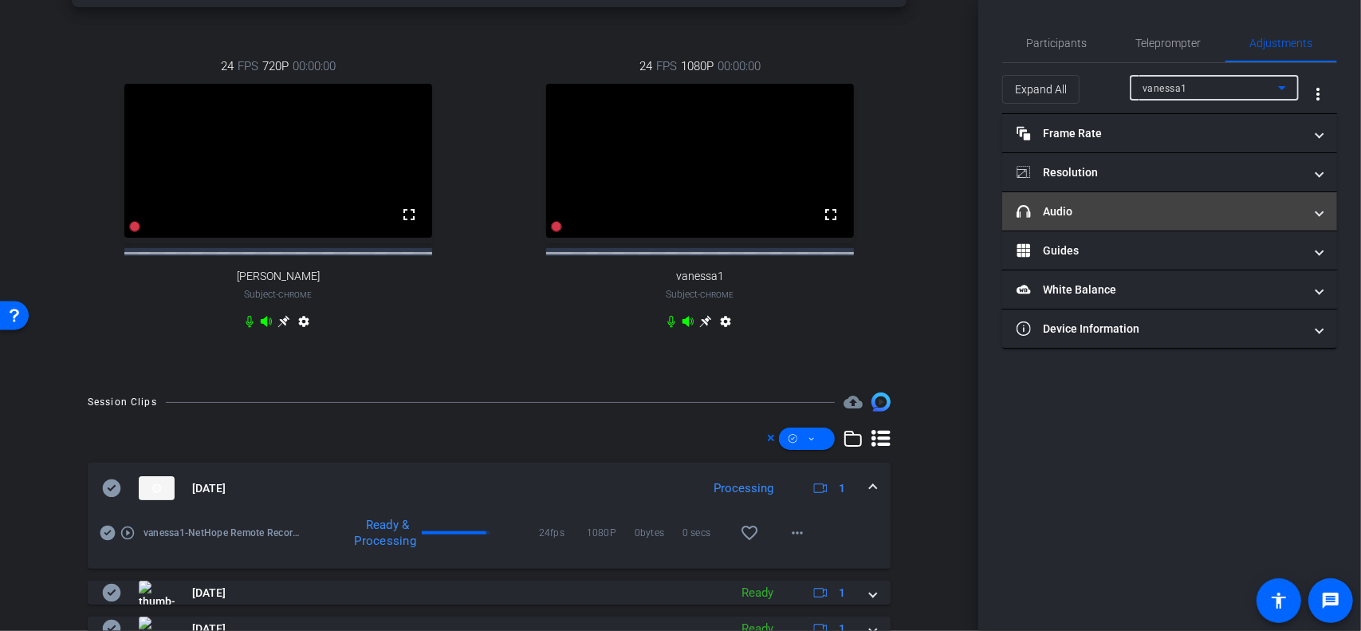
click at [1110, 207] on mat-panel-title "headphone icon Audio" at bounding box center [1160, 211] width 287 height 17
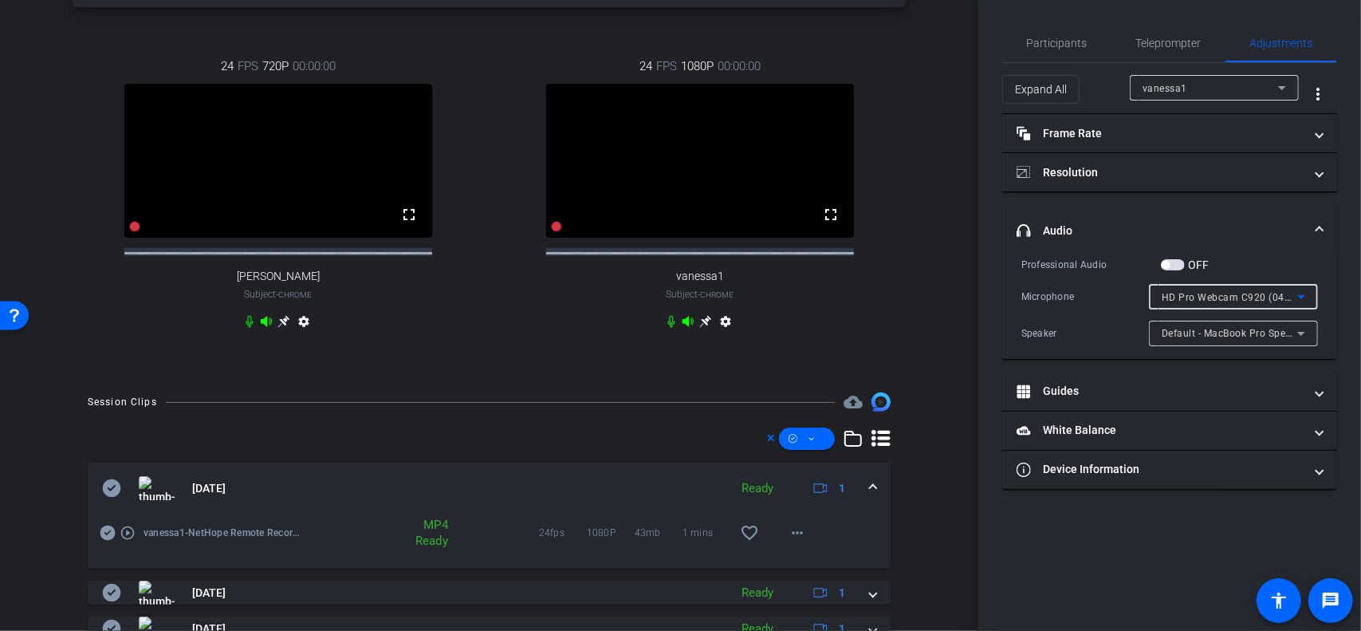
click at [1185, 293] on span "HD Pro Webcam C920 (046d:0892)" at bounding box center [1244, 296] width 165 height 13
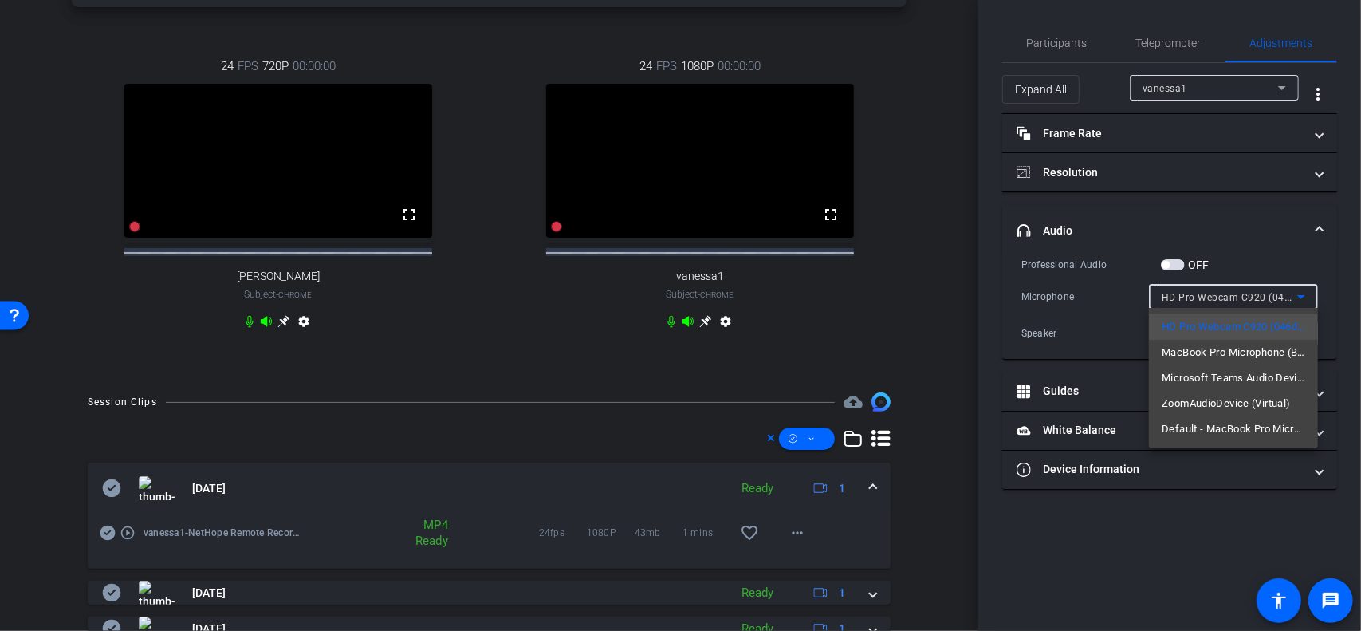
click at [1203, 352] on span "MacBook Pro Microphone (Built-in)" at bounding box center [1234, 352] width 144 height 19
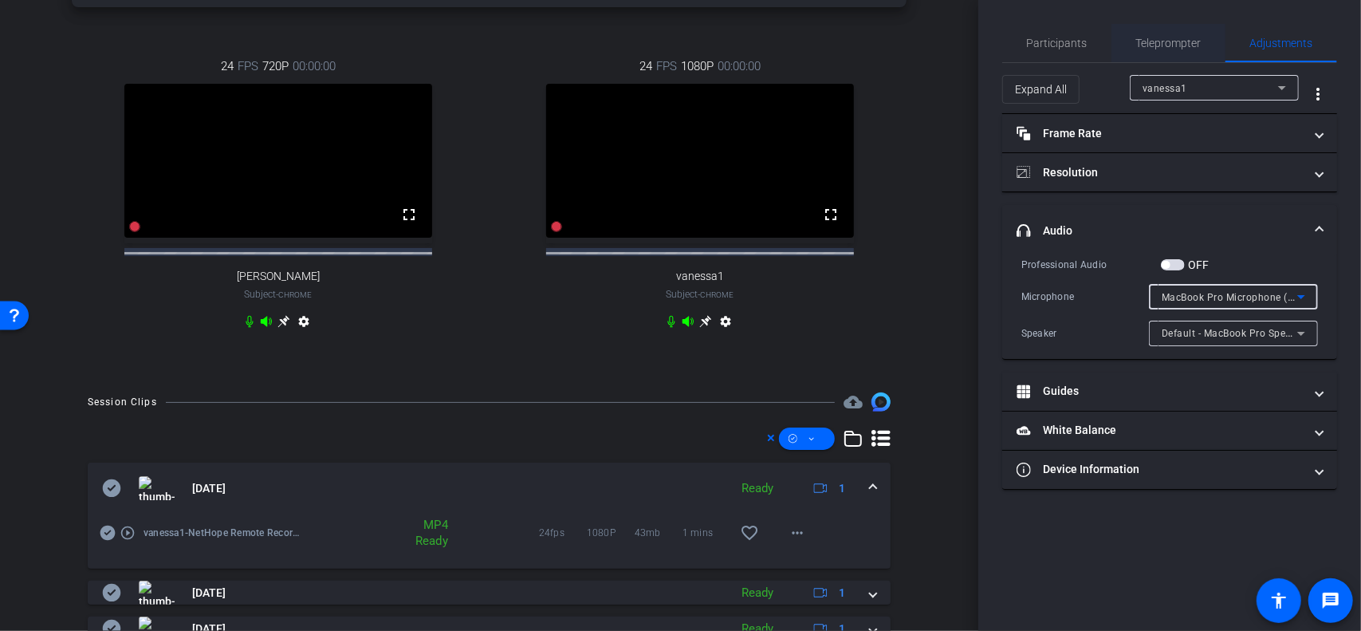
click at [1160, 41] on span "Teleprompter" at bounding box center [1168, 42] width 65 height 11
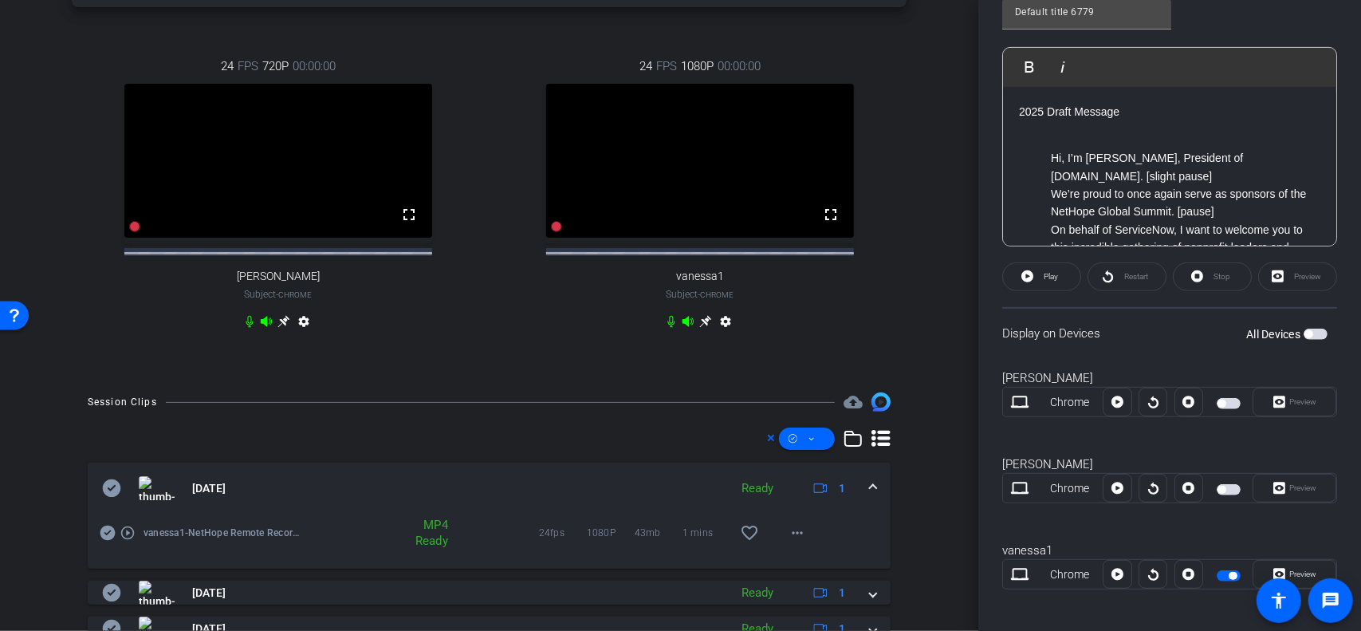
scroll to position [410, 0]
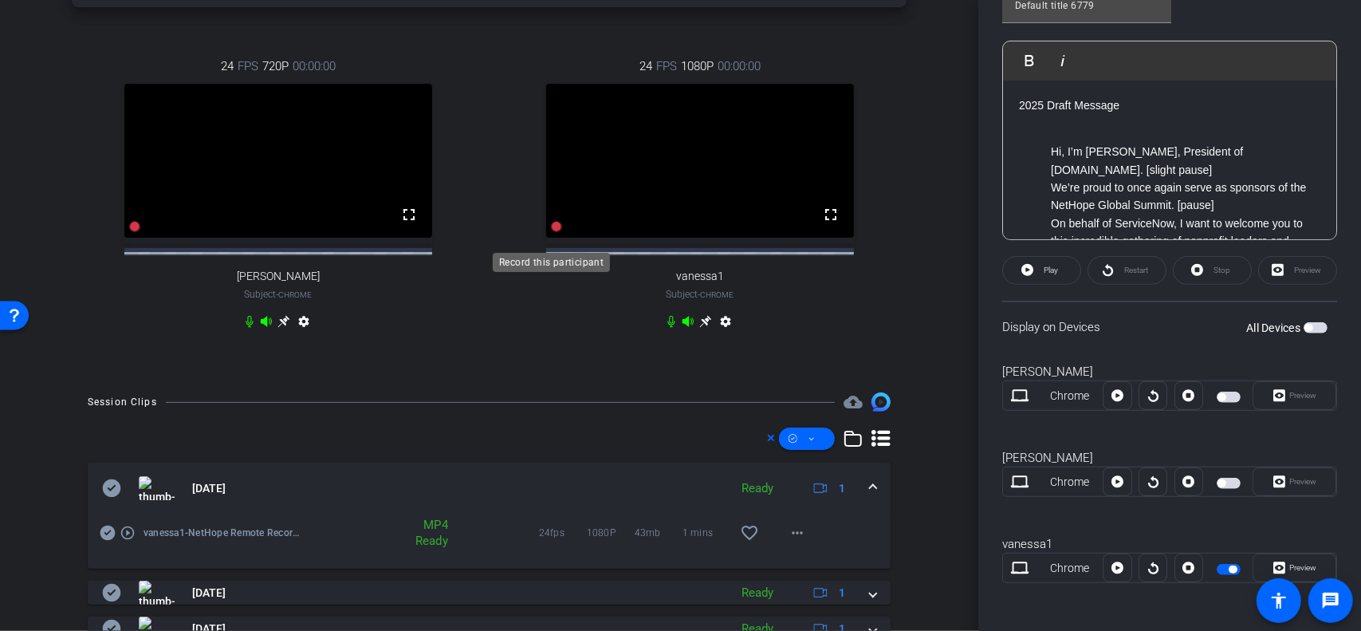
click at [552, 232] on icon at bounding box center [556, 226] width 11 height 11
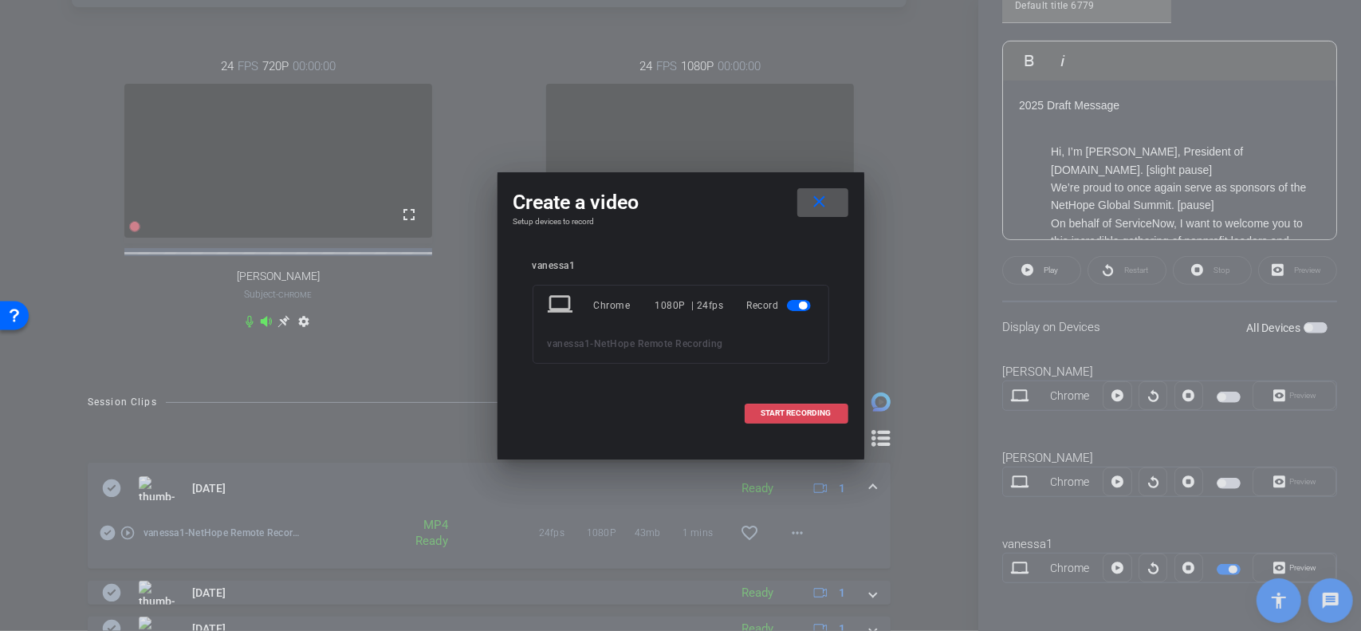
click at [797, 419] on span at bounding box center [797, 413] width 102 height 38
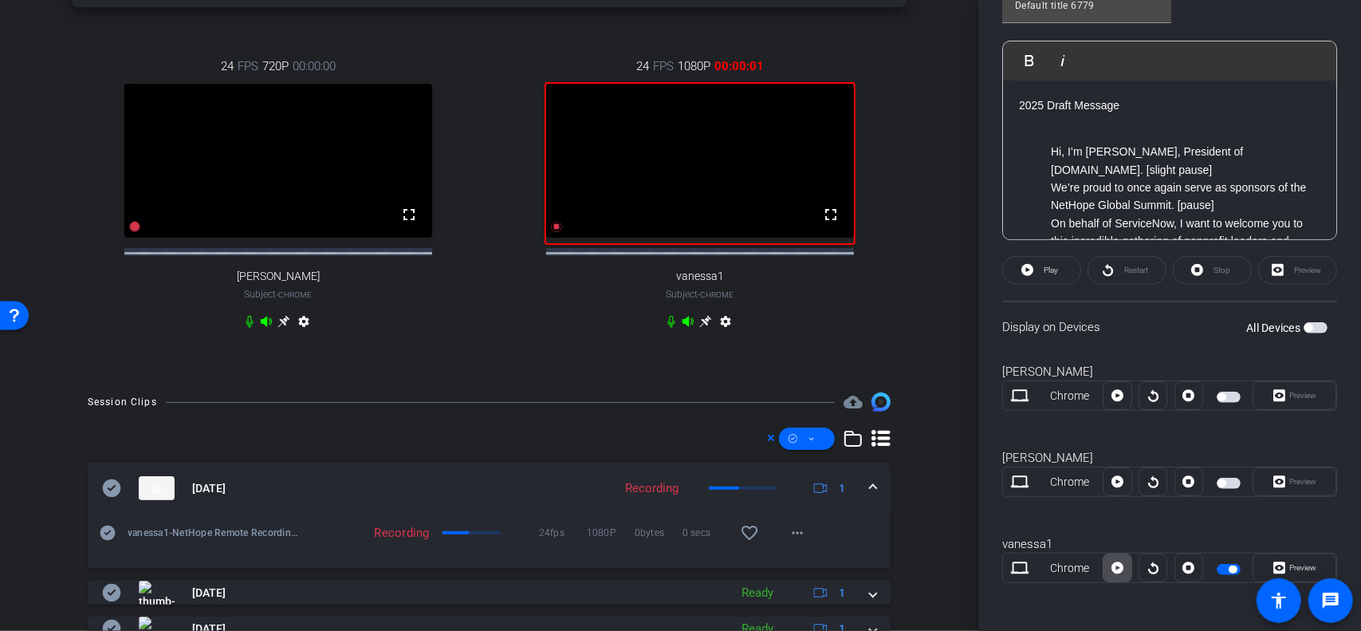
click at [1117, 565] on icon at bounding box center [1118, 568] width 12 height 24
click at [252, 328] on icon at bounding box center [249, 321] width 13 height 13
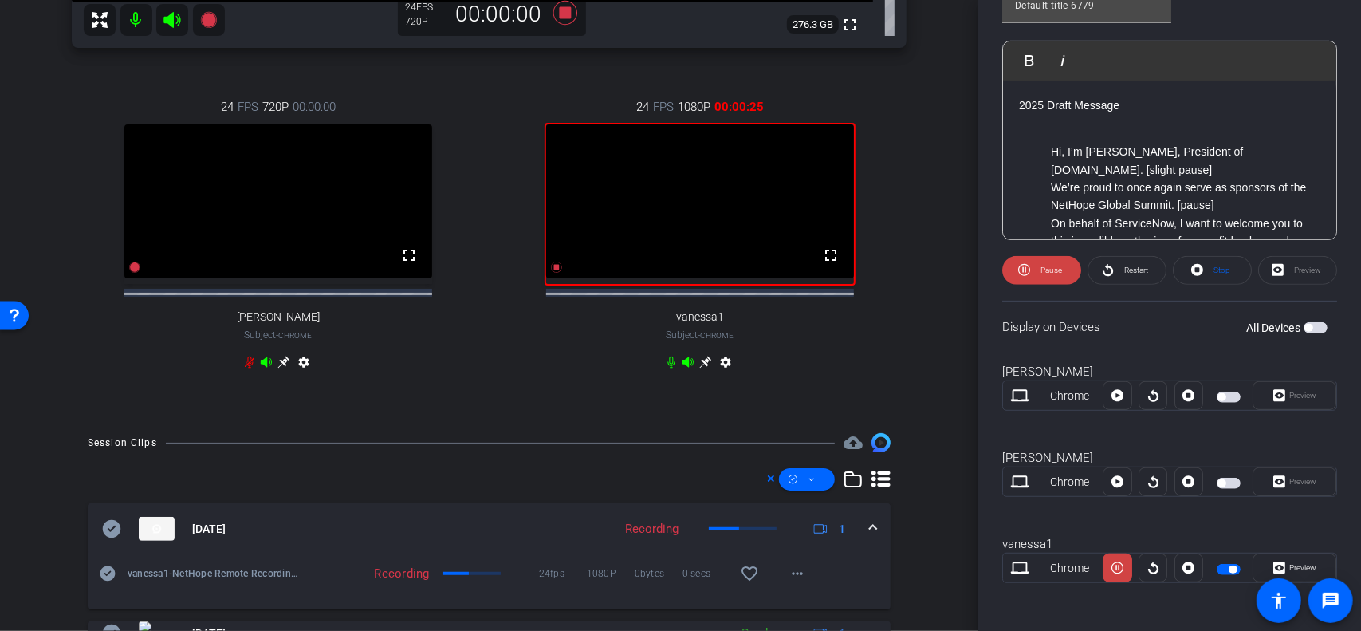
scroll to position [243, 0]
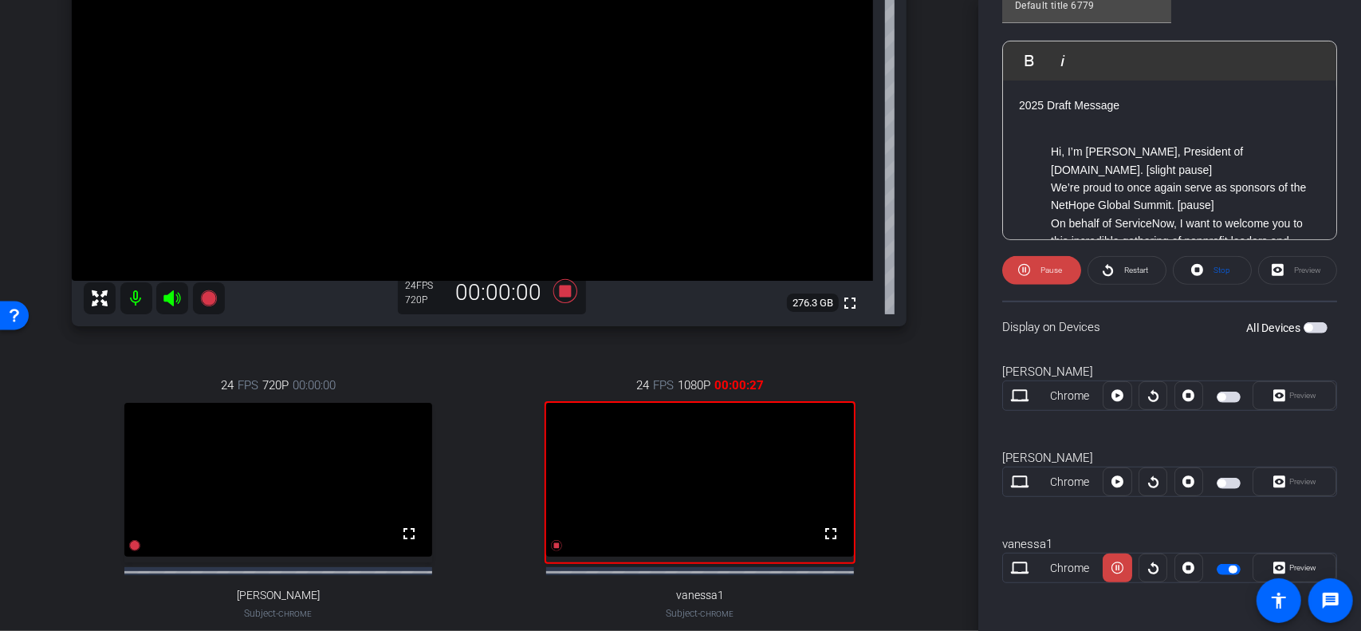
click at [134, 300] on mat-icon at bounding box center [136, 298] width 32 height 32
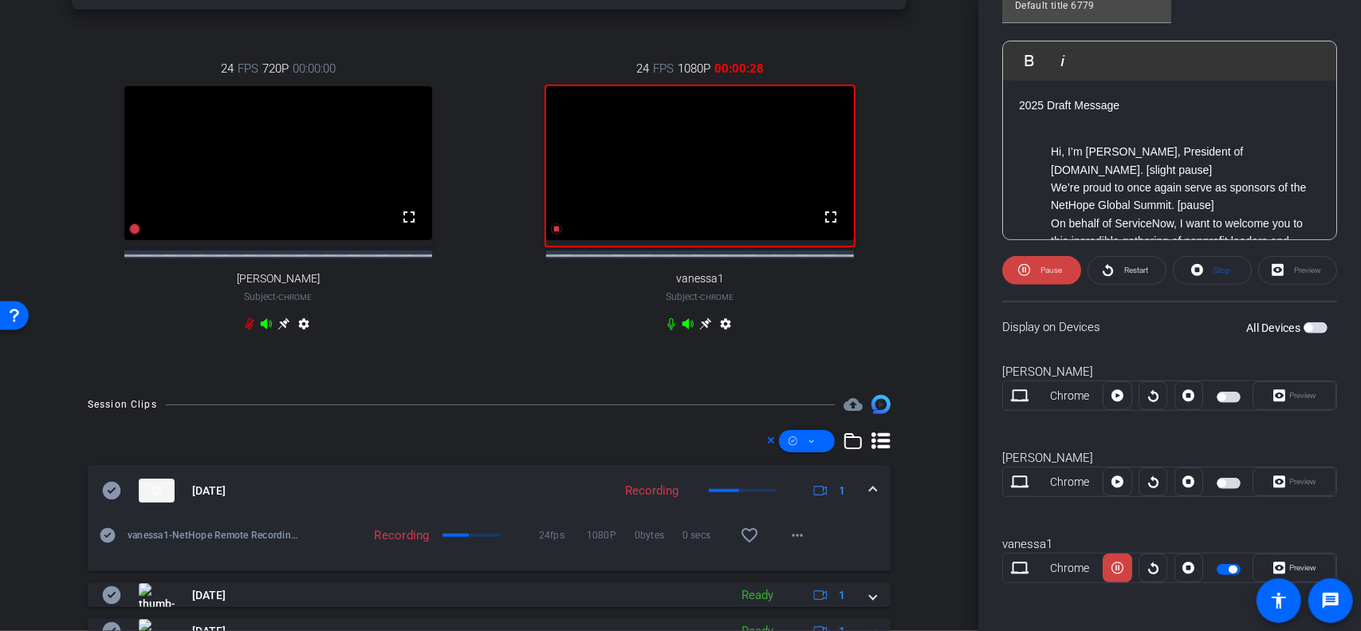
scroll to position [562, 0]
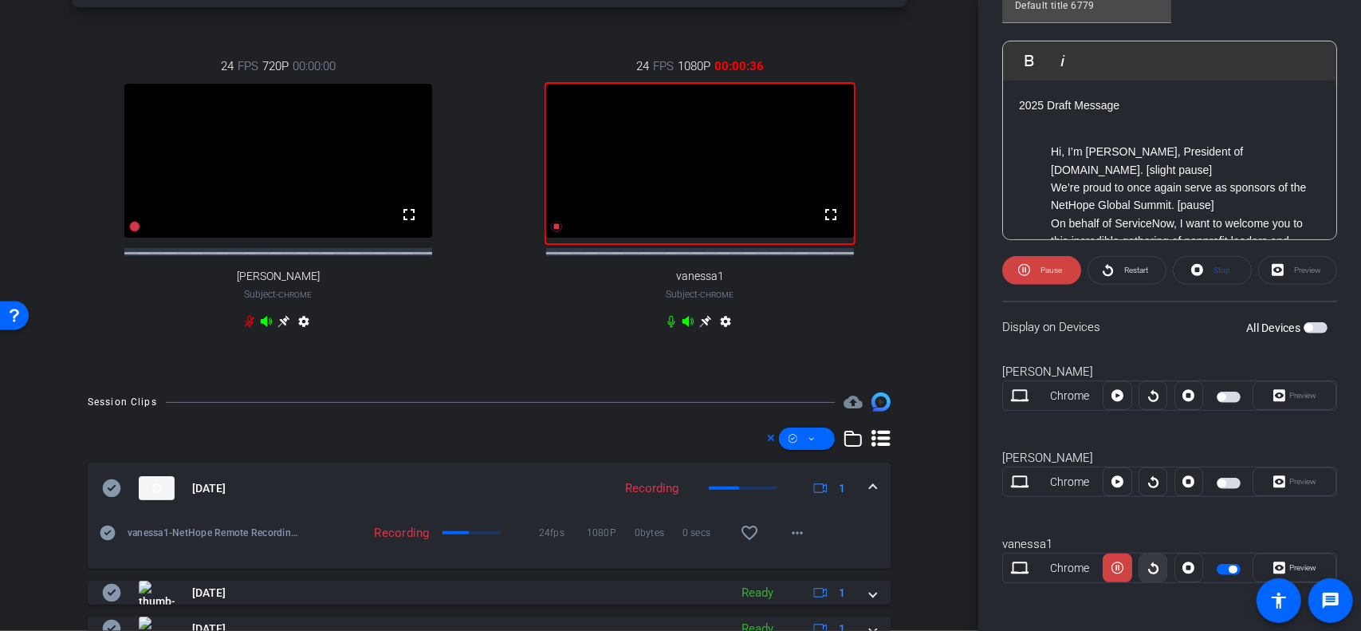
click at [1152, 562] on icon at bounding box center [1153, 568] width 10 height 12
click at [551, 232] on icon at bounding box center [556, 226] width 11 height 11
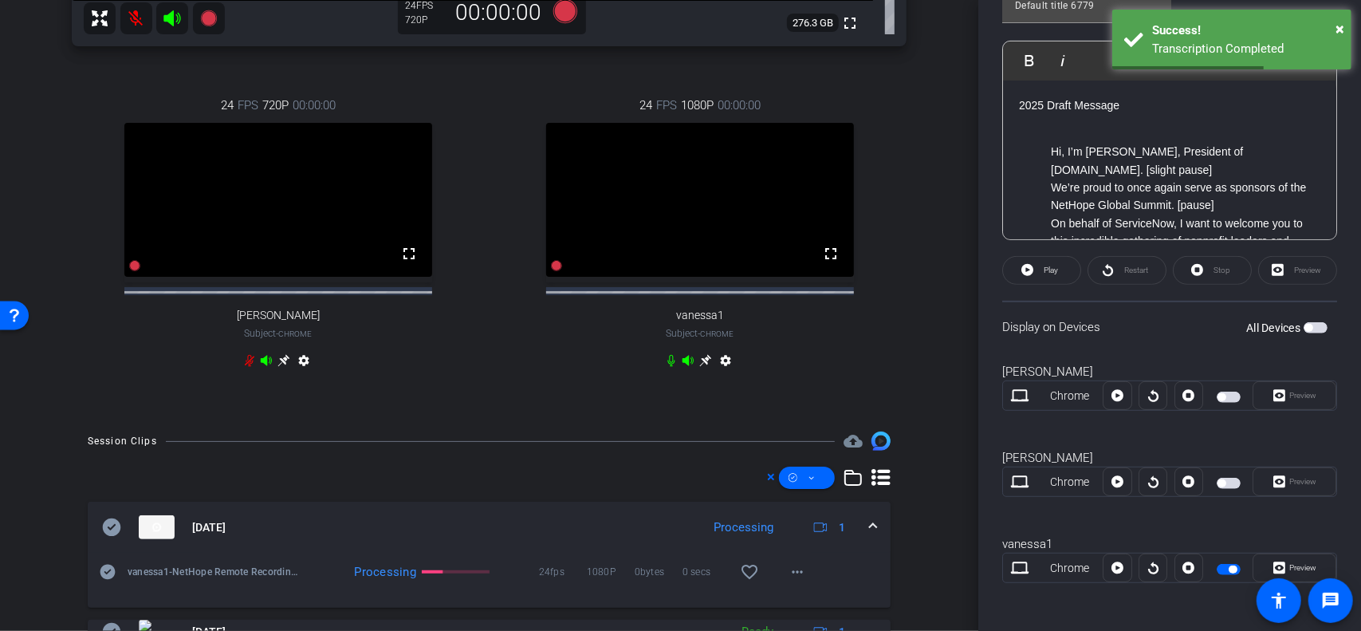
scroll to position [518, 0]
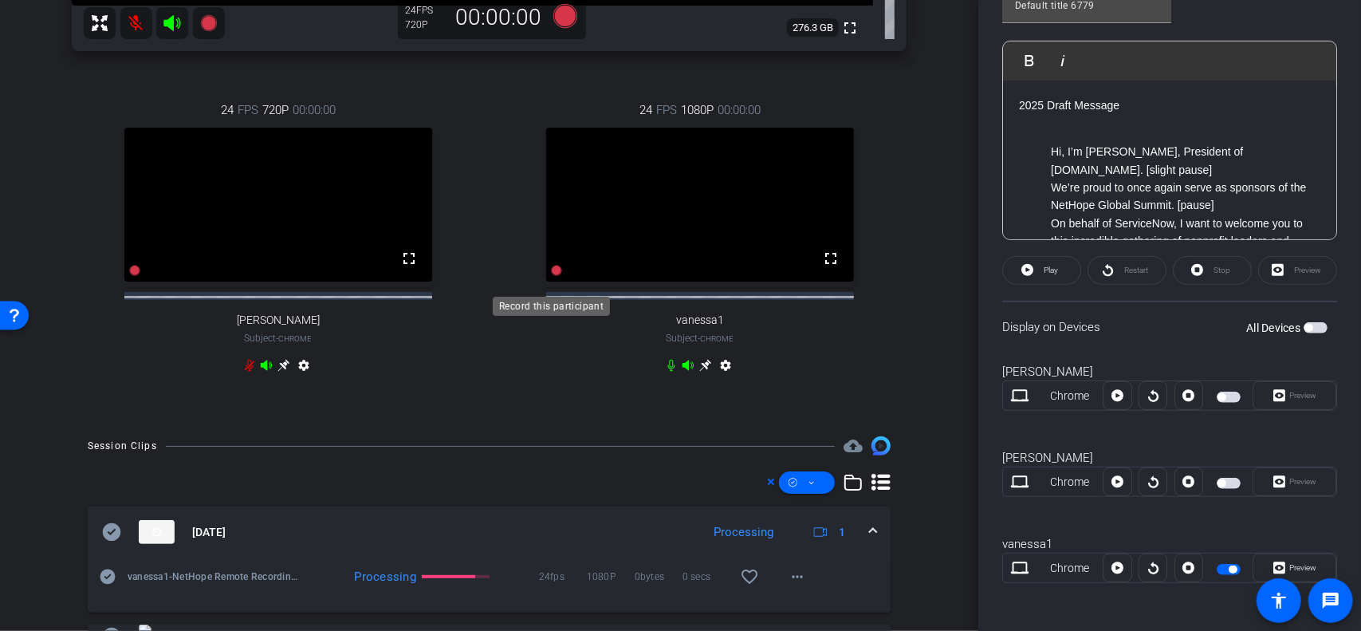
click at [551, 276] on icon at bounding box center [556, 270] width 11 height 11
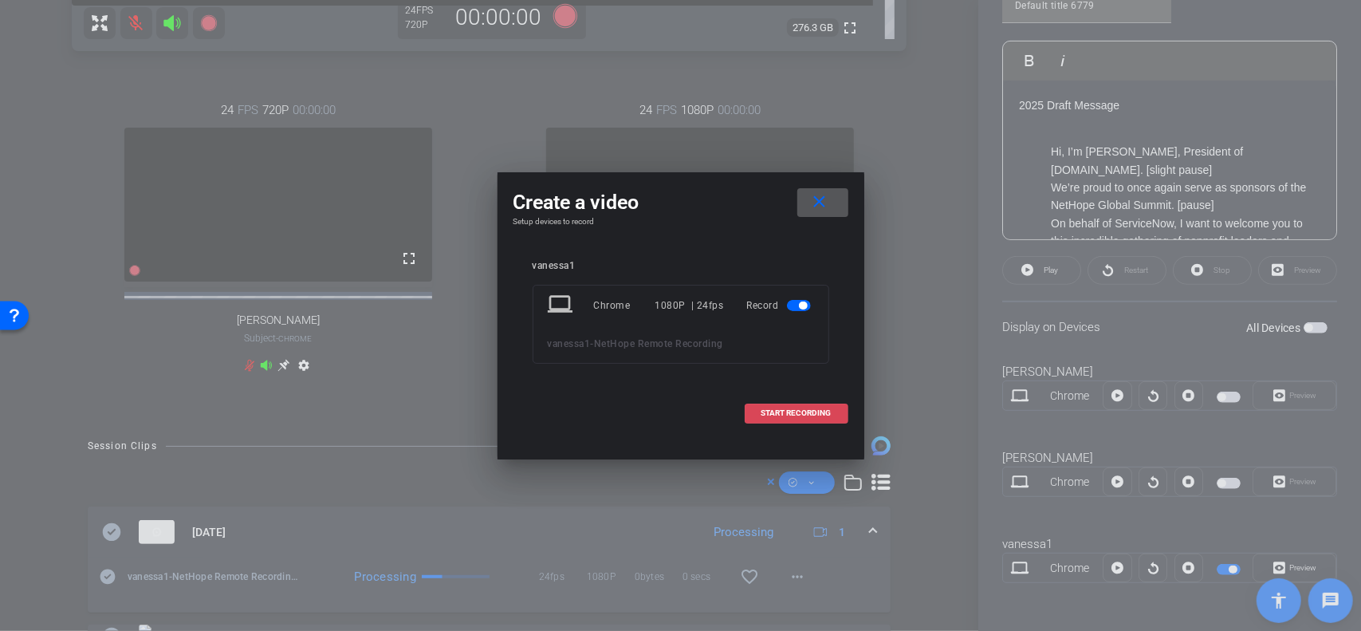
click at [785, 409] on span "START RECORDING" at bounding box center [797, 413] width 70 height 8
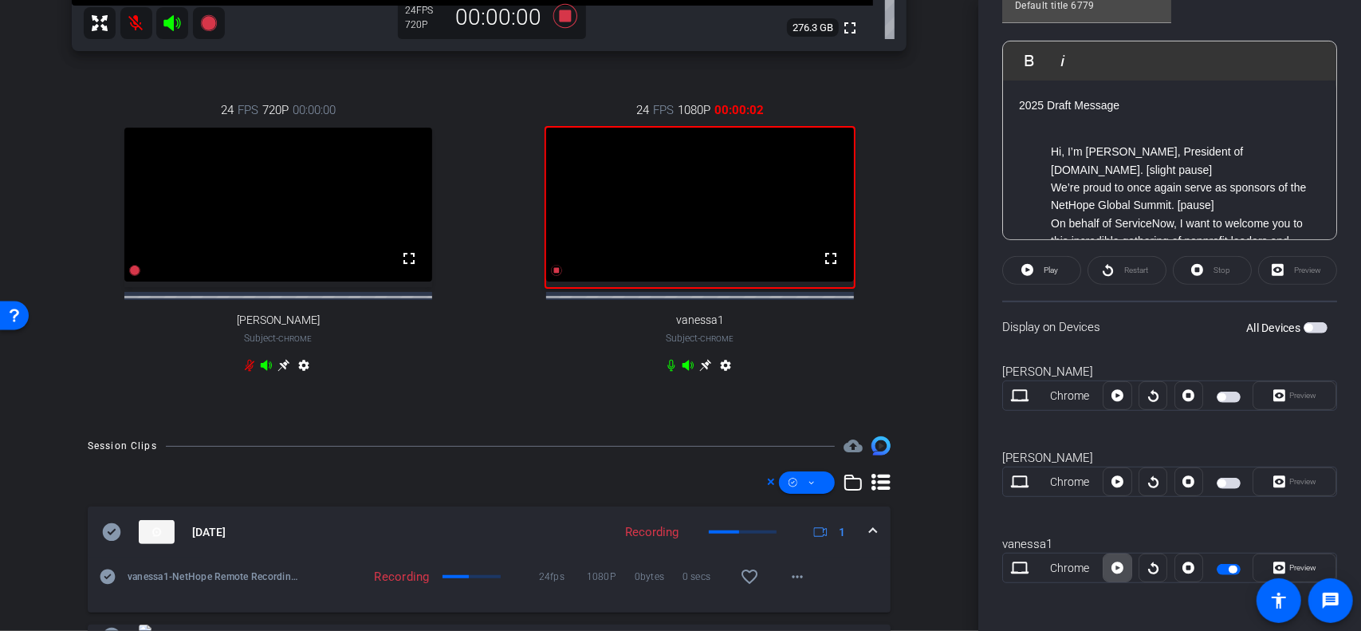
click at [1116, 564] on icon at bounding box center [1118, 568] width 12 height 12
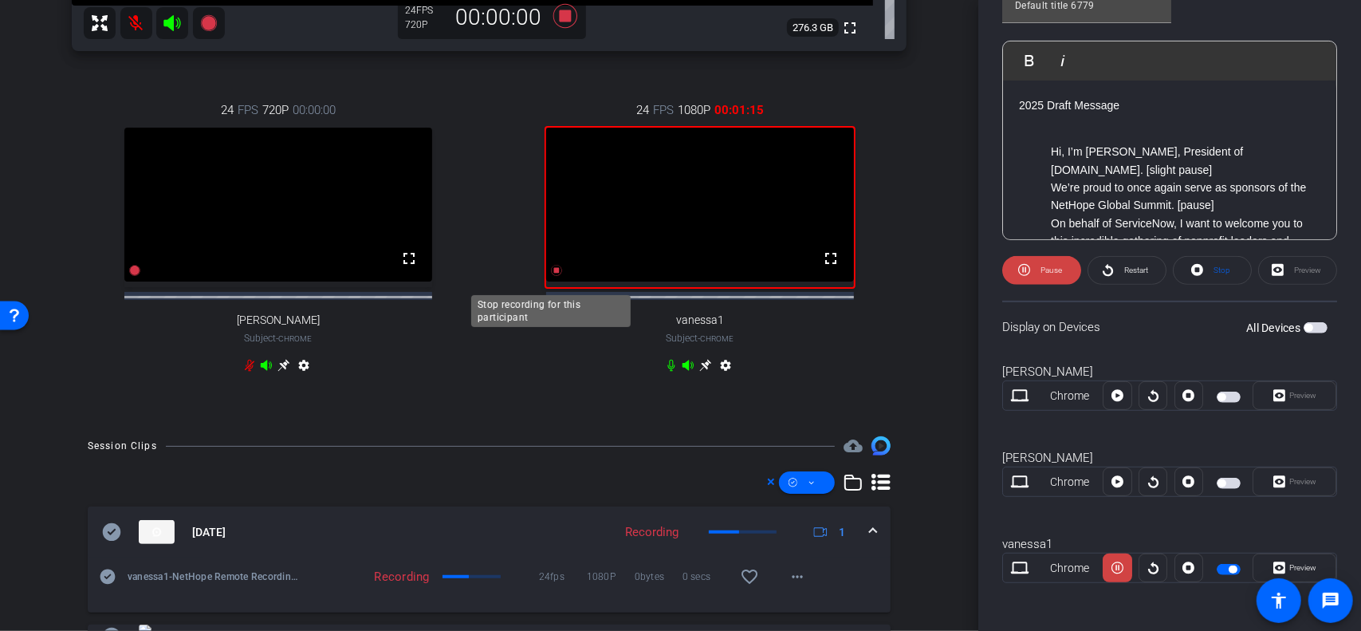
click at [551, 276] on icon at bounding box center [556, 270] width 11 height 11
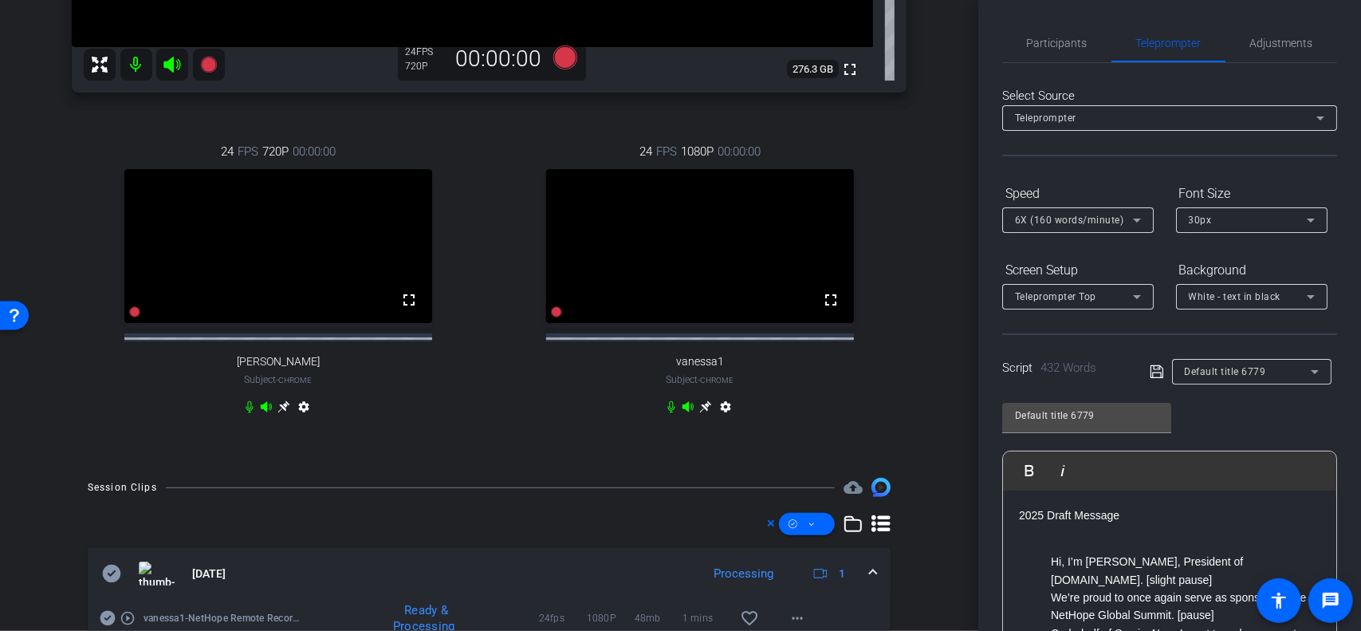
scroll to position [474, 0]
click at [1059, 41] on span "Participants" at bounding box center [1057, 42] width 61 height 11
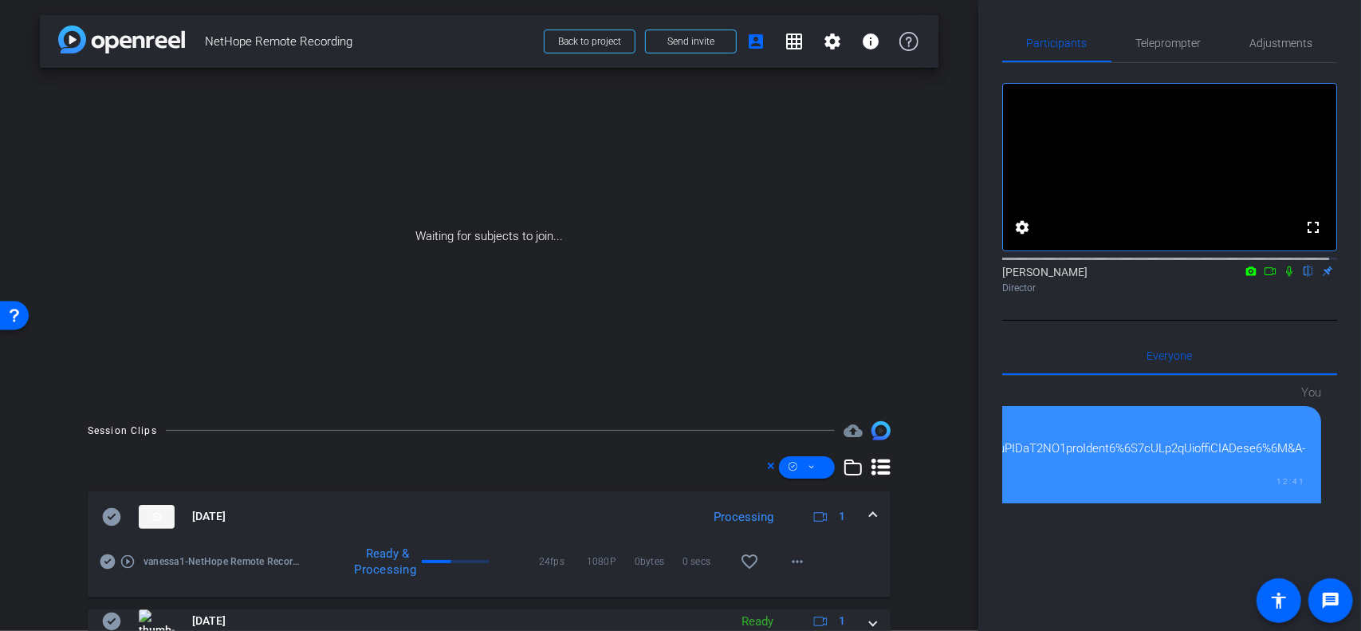
scroll to position [0, 0]
click at [580, 44] on span "Back to project" at bounding box center [589, 42] width 63 height 11
